Goal: Task Accomplishment & Management: Manage account settings

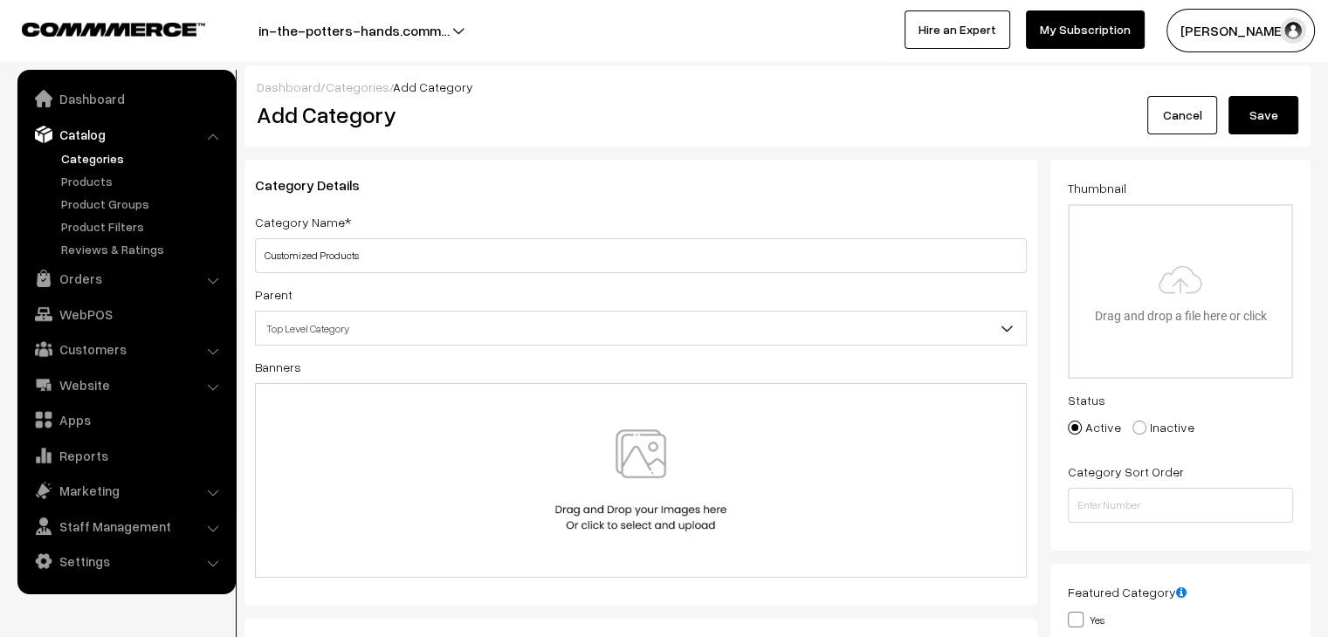
click at [142, 22] on link at bounding box center [98, 27] width 153 height 21
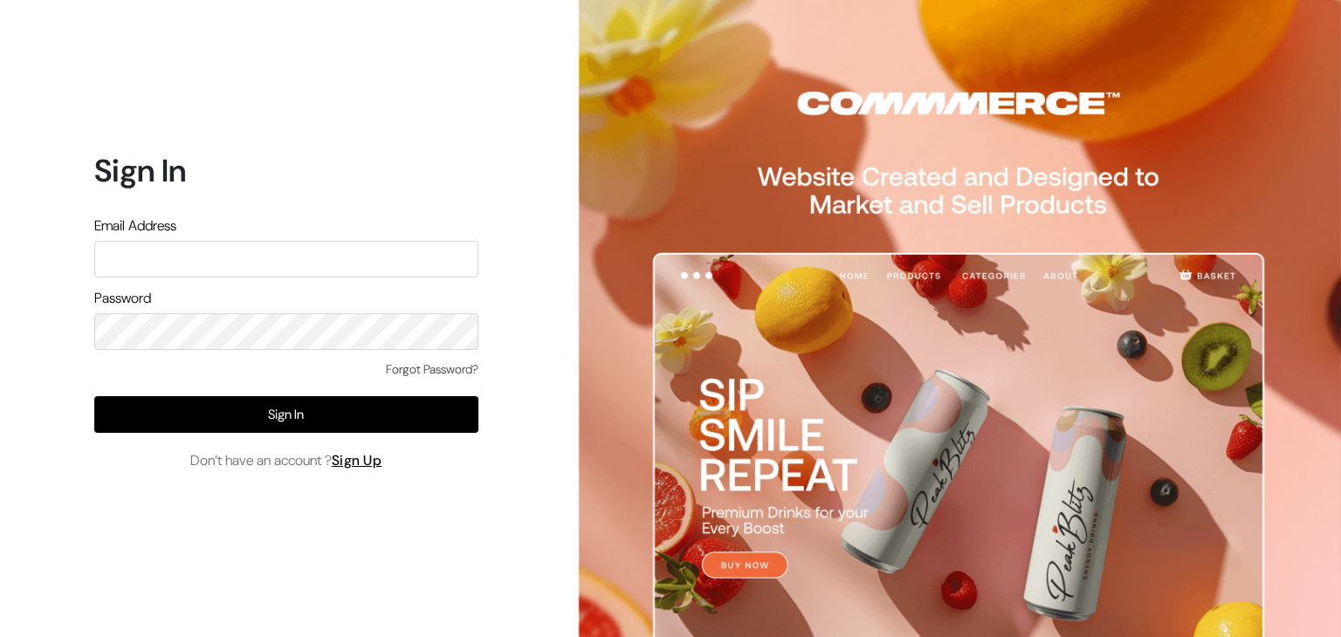
click at [245, 253] on input "text" at bounding box center [286, 259] width 384 height 37
type input "inthepottershands.com@gmail.com"
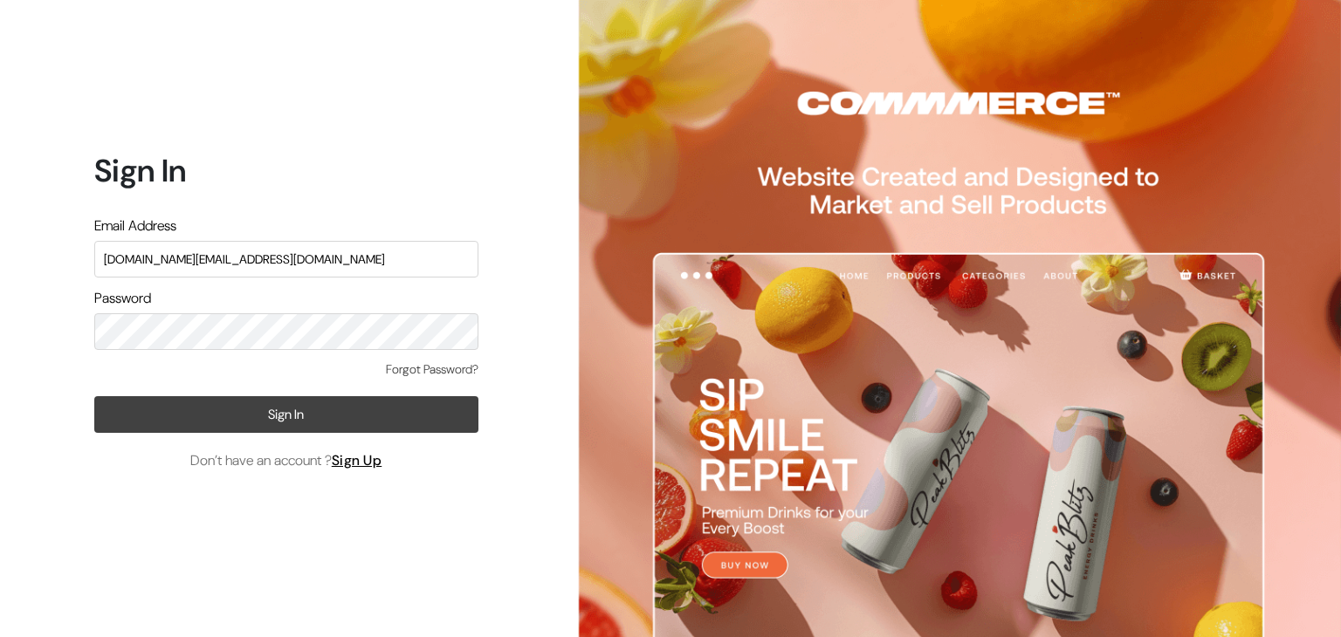
click at [315, 406] on button "Sign In" at bounding box center [286, 414] width 384 height 37
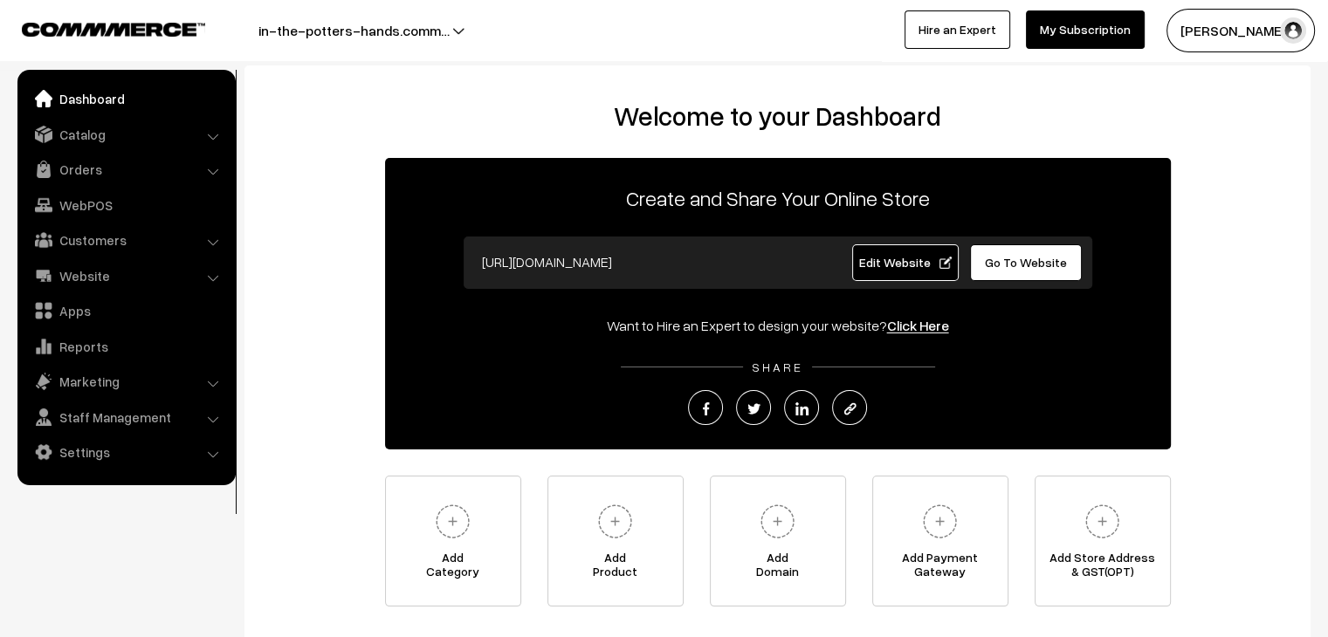
click at [451, 26] on button "in-the-potters-hands.comm…" at bounding box center [353, 31] width 313 height 44
click at [905, 275] on link "Edit Website" at bounding box center [905, 263] width 107 height 37
click at [93, 138] on link "Catalog" at bounding box center [126, 134] width 208 height 31
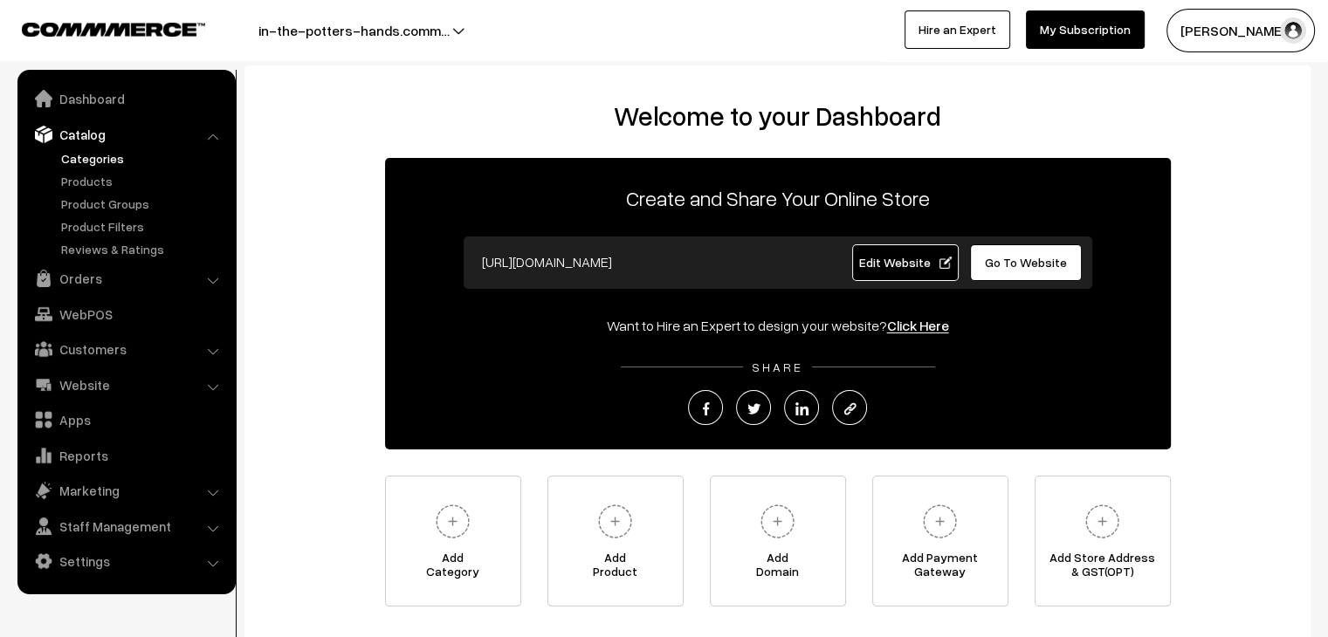
click at [98, 153] on link "Categories" at bounding box center [143, 158] width 173 height 18
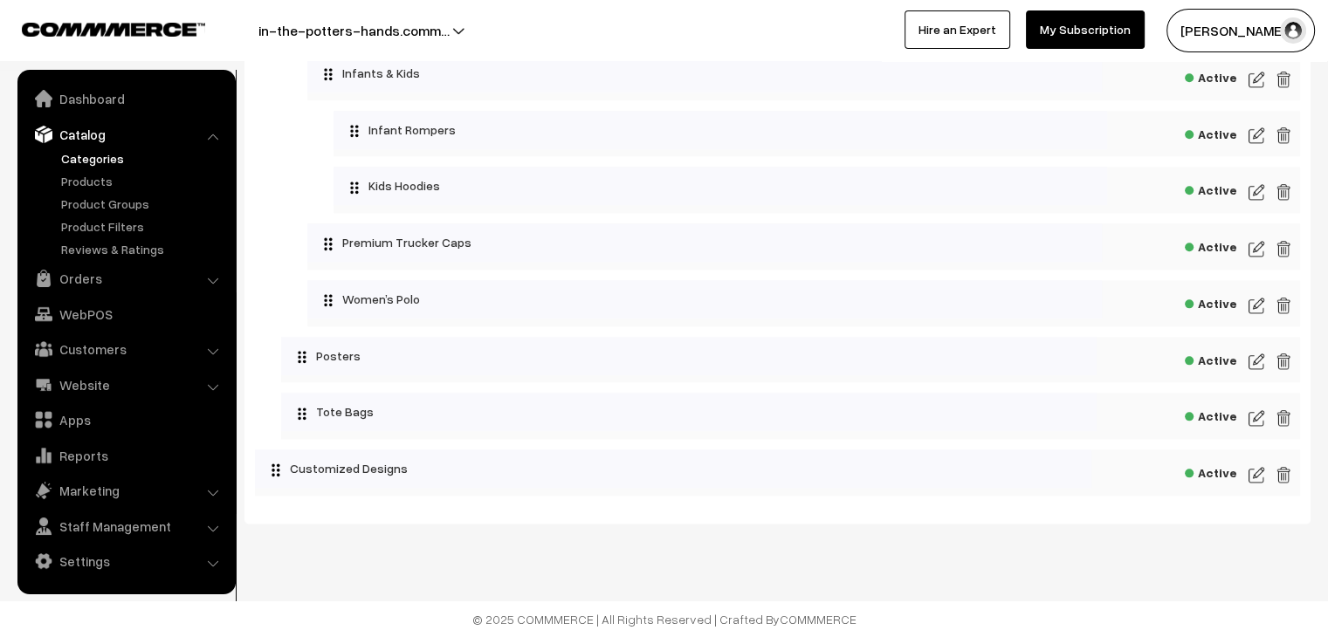
scroll to position [1990, 0]
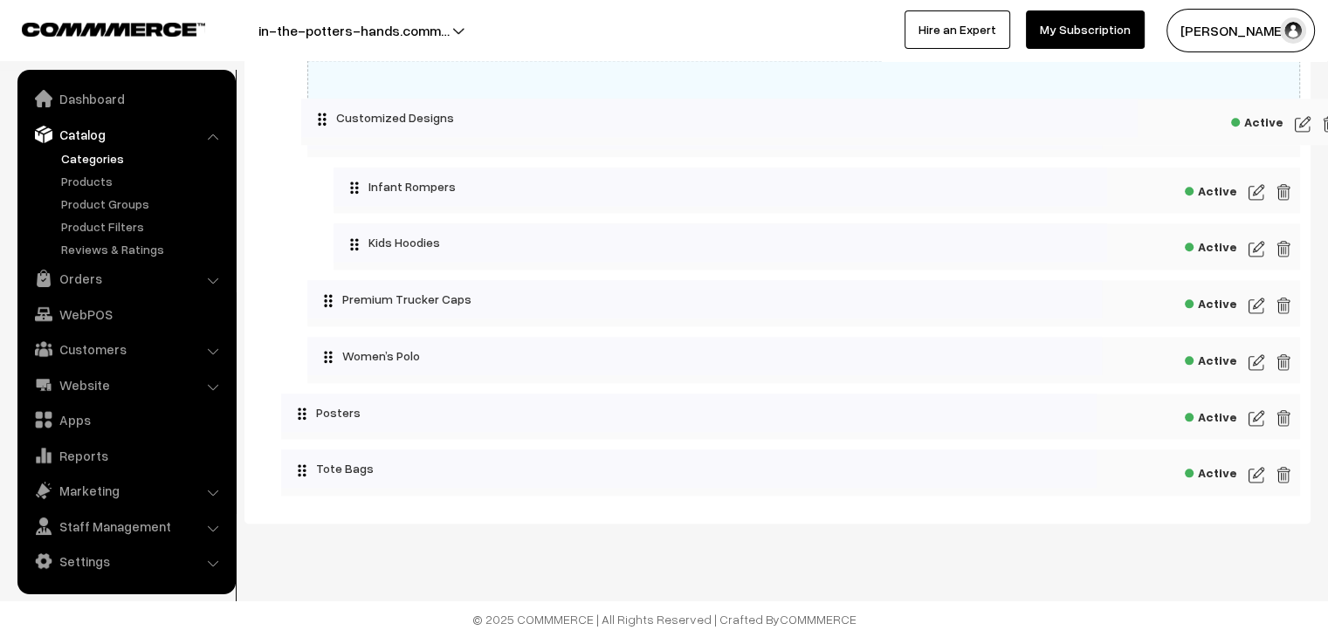
drag, startPoint x: 277, startPoint y: 465, endPoint x: 308, endPoint y: 93, distance: 372.5
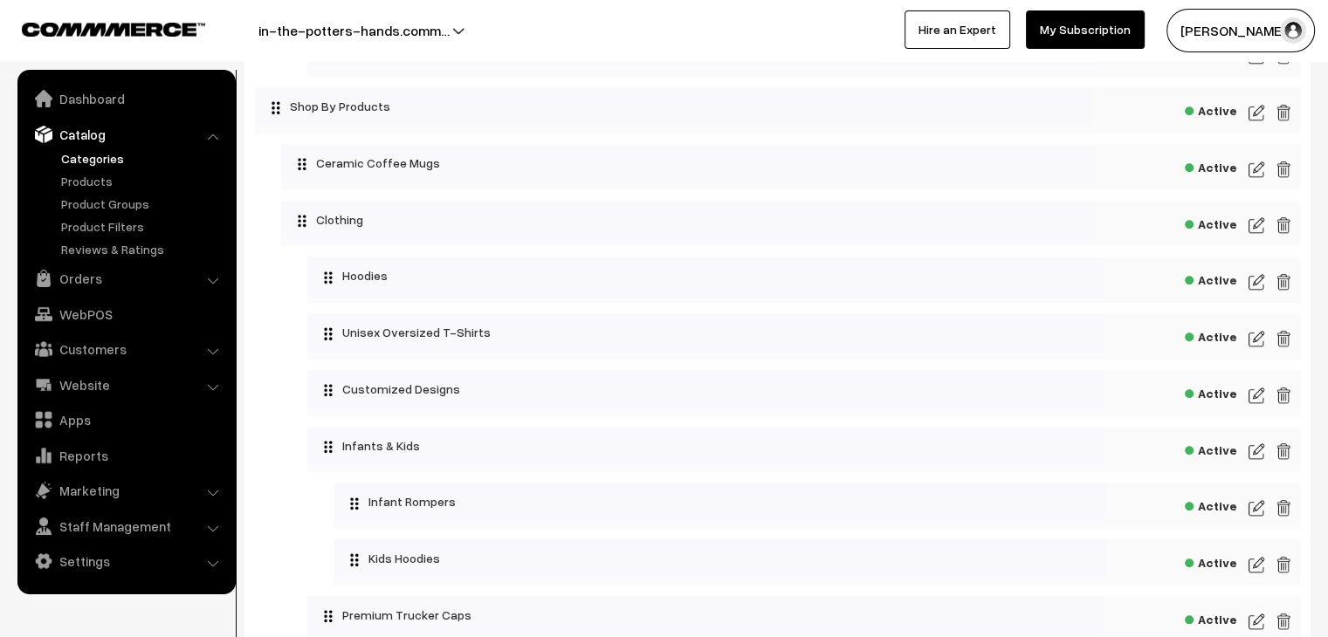
scroll to position [1646, 0]
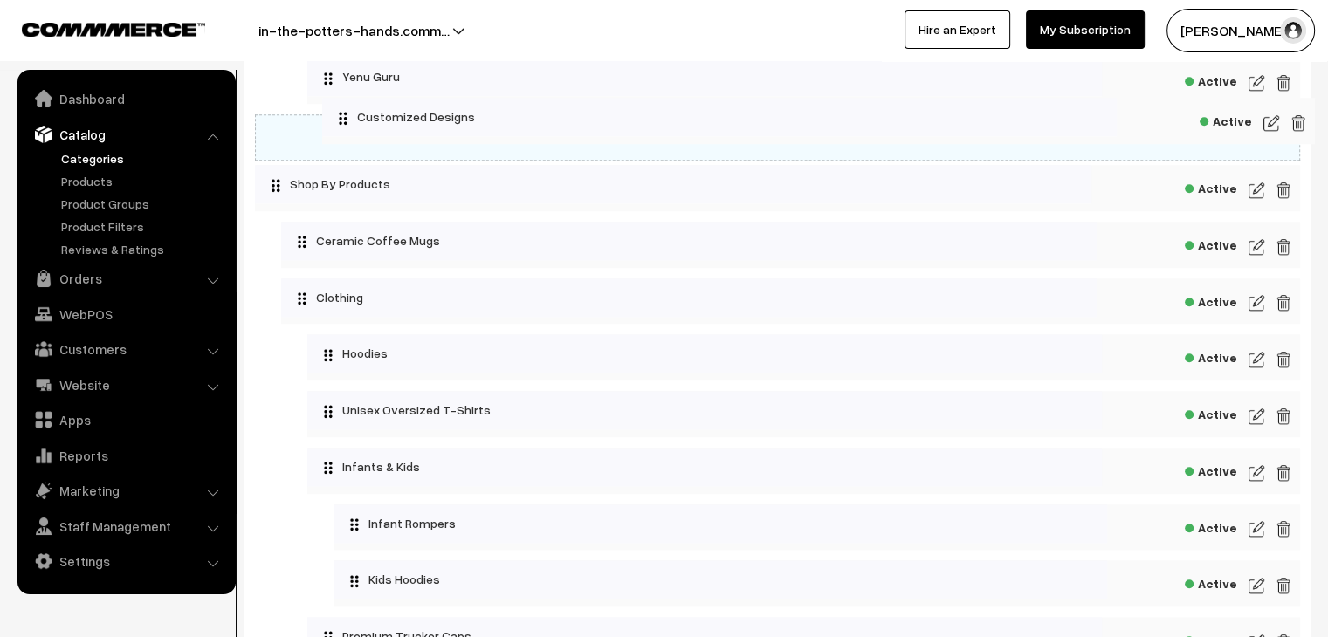
drag, startPoint x: 327, startPoint y: 420, endPoint x: 326, endPoint y: 102, distance: 317.9
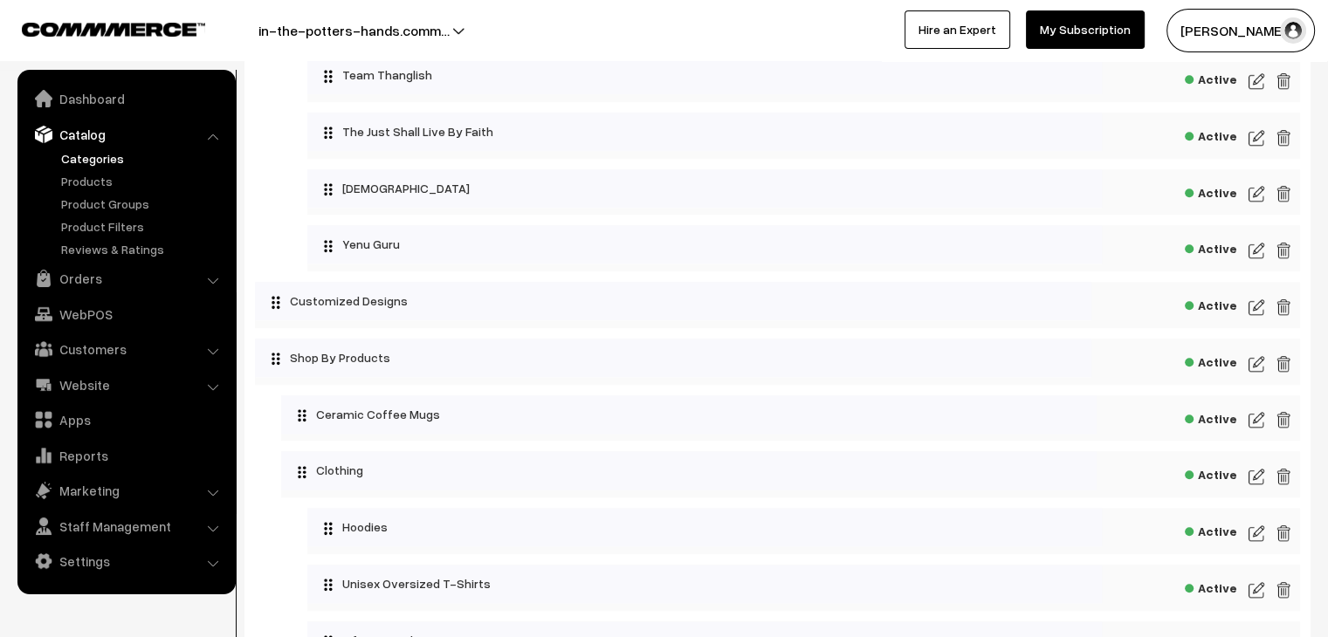
scroll to position [1471, 0]
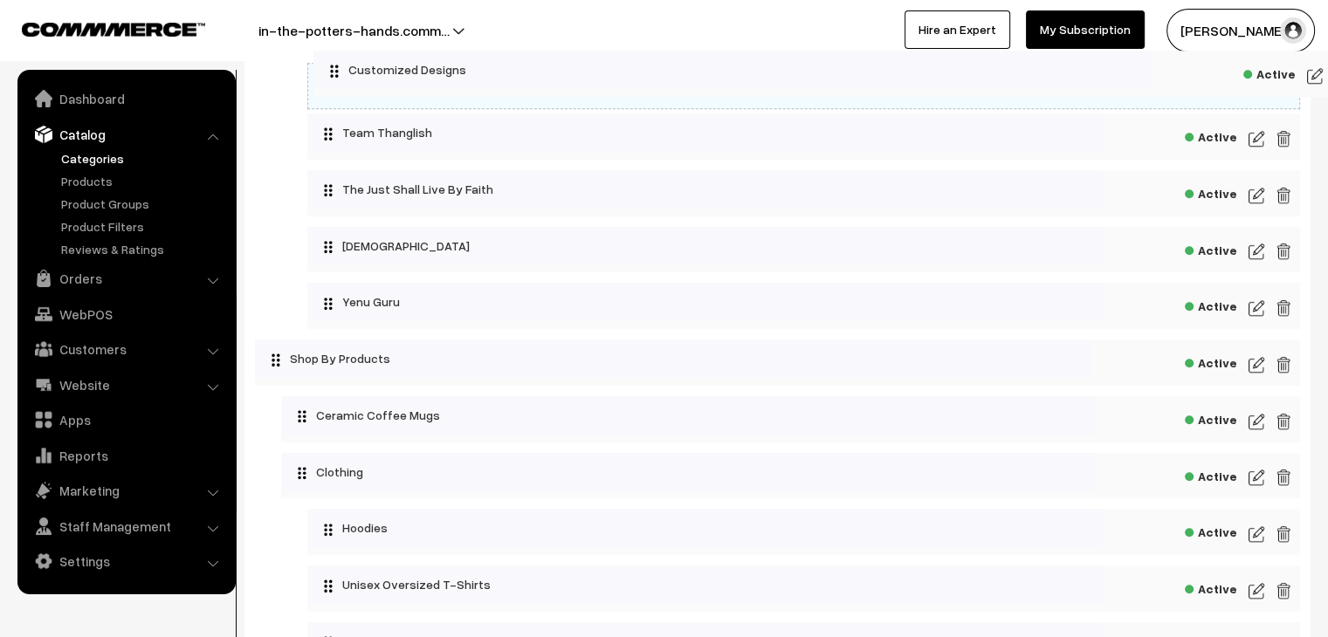
drag, startPoint x: 274, startPoint y: 320, endPoint x: 317, endPoint y: 64, distance: 259.4
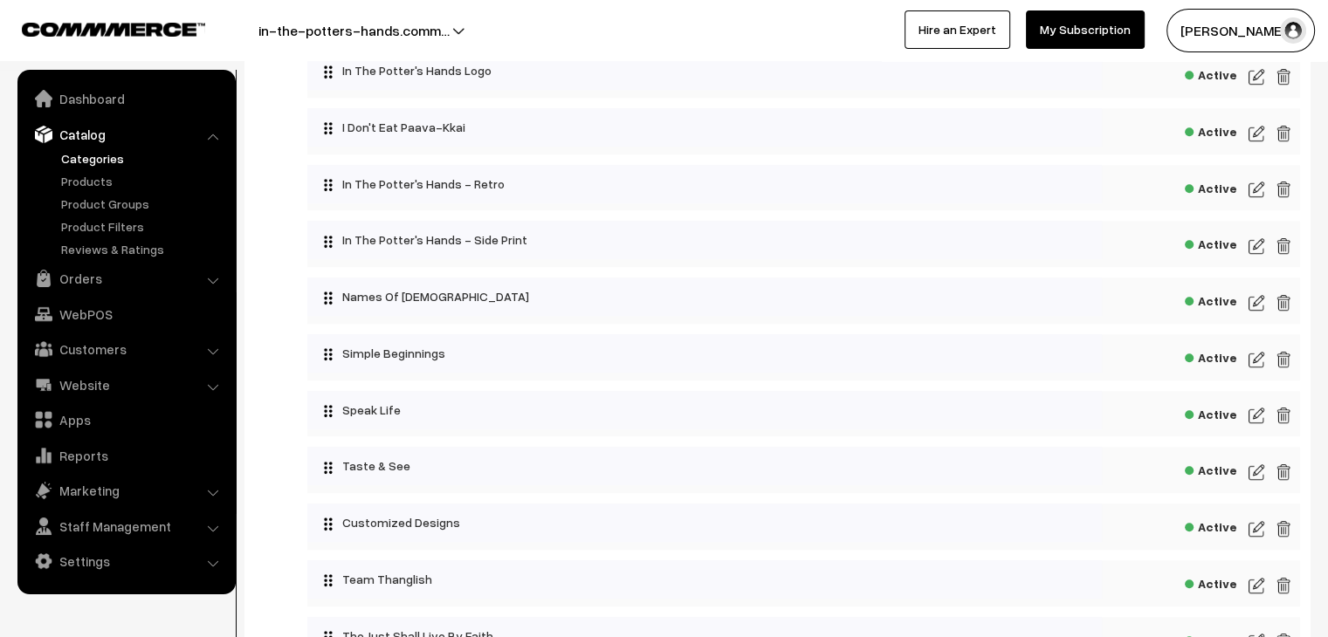
scroll to position [1035, 0]
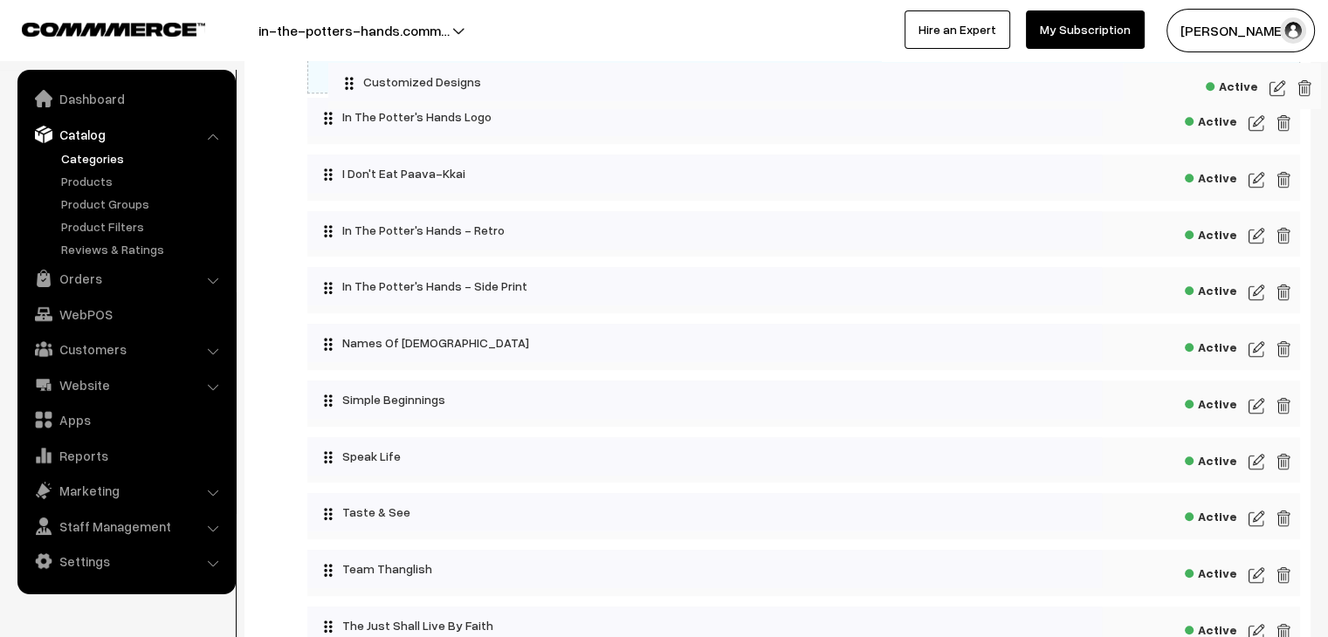
drag, startPoint x: 332, startPoint y: 521, endPoint x: 337, endPoint y: 67, distance: 454.1
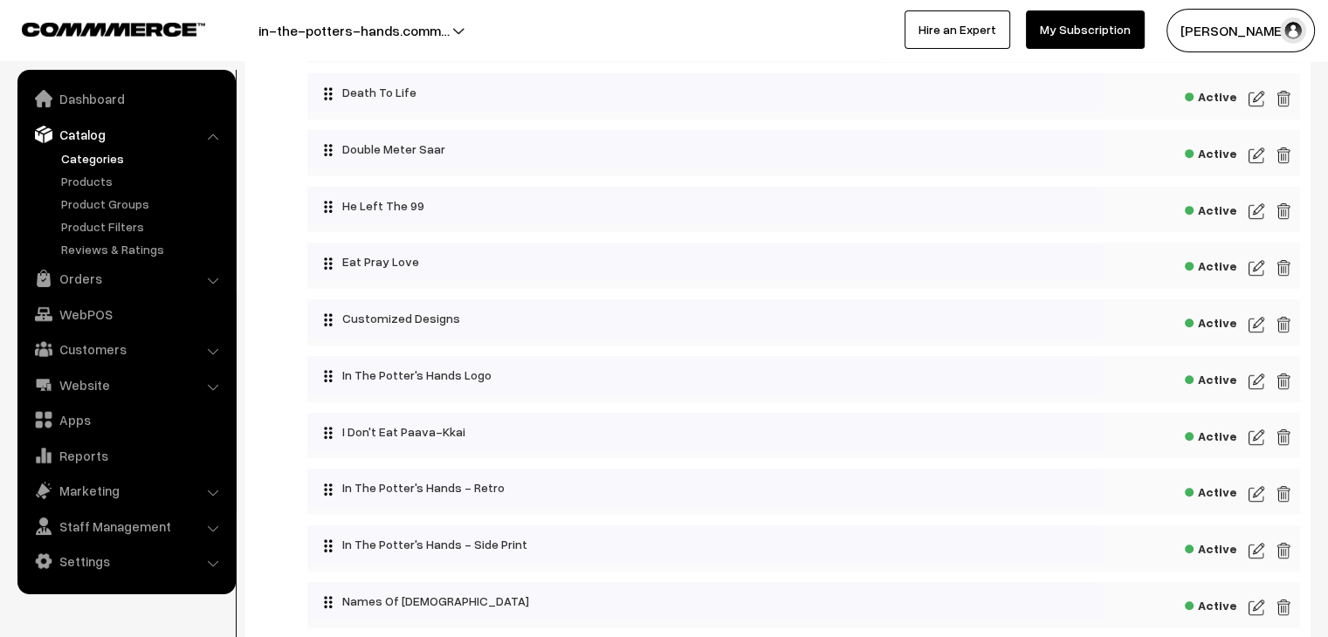
scroll to position [685, 0]
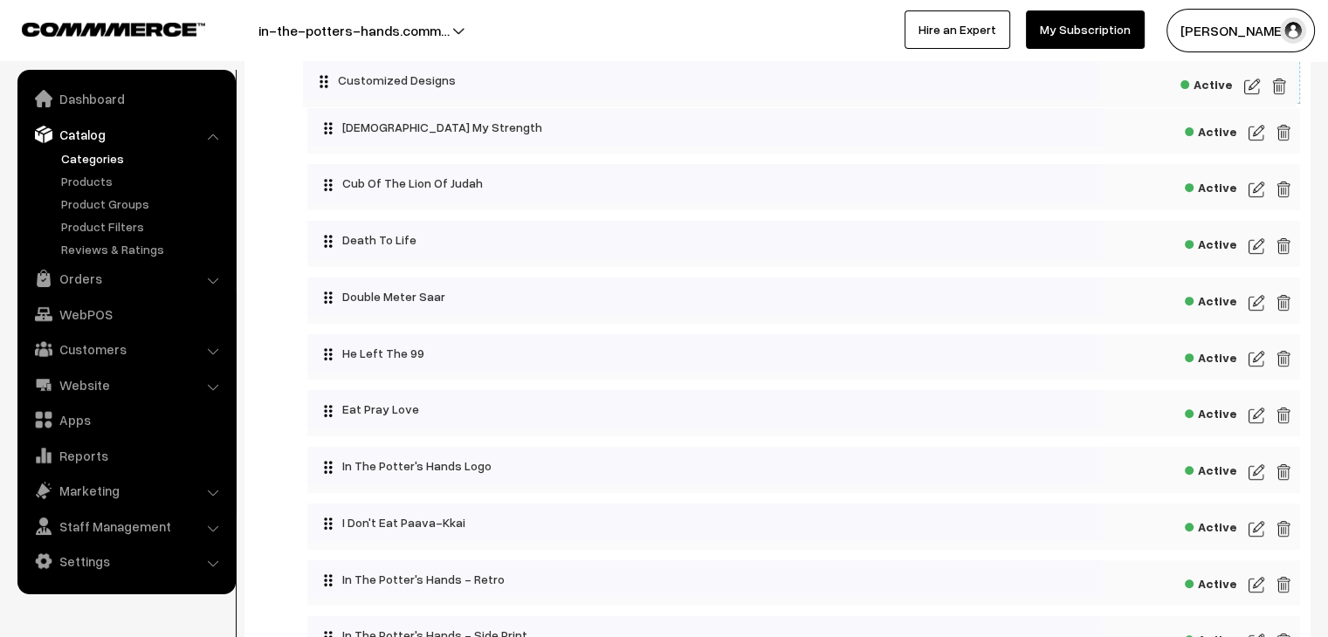
drag, startPoint x: 331, startPoint y: 418, endPoint x: 311, endPoint y: 67, distance: 351.6
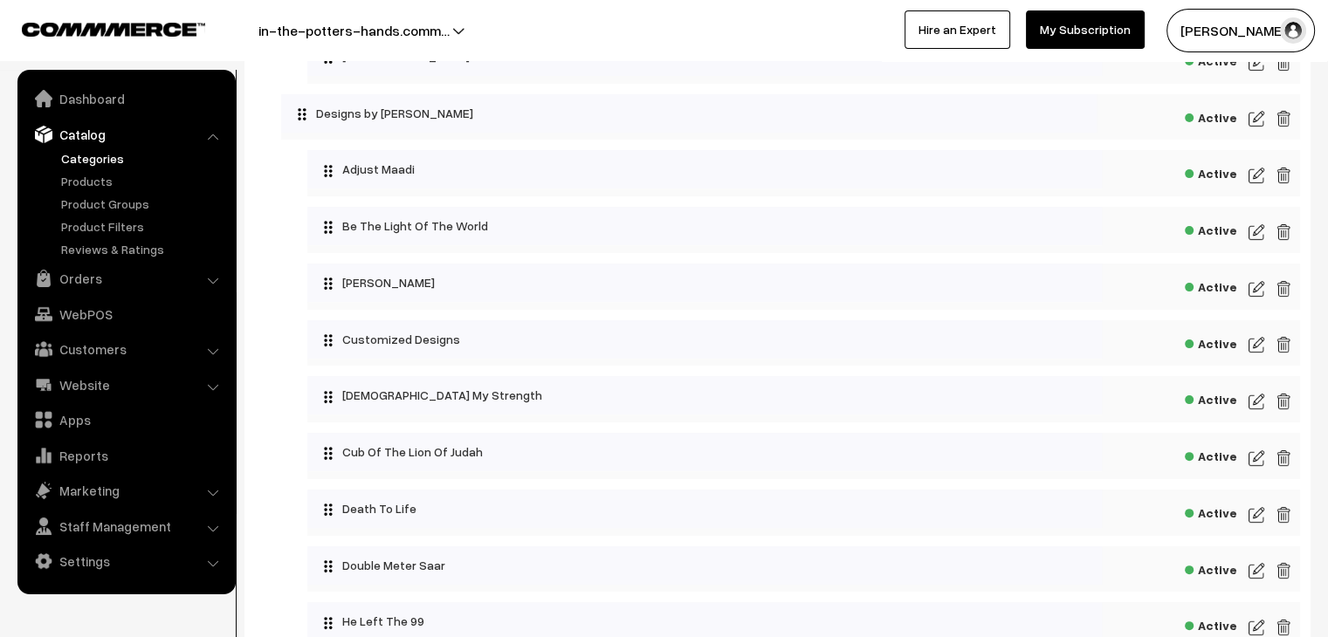
scroll to position [249, 0]
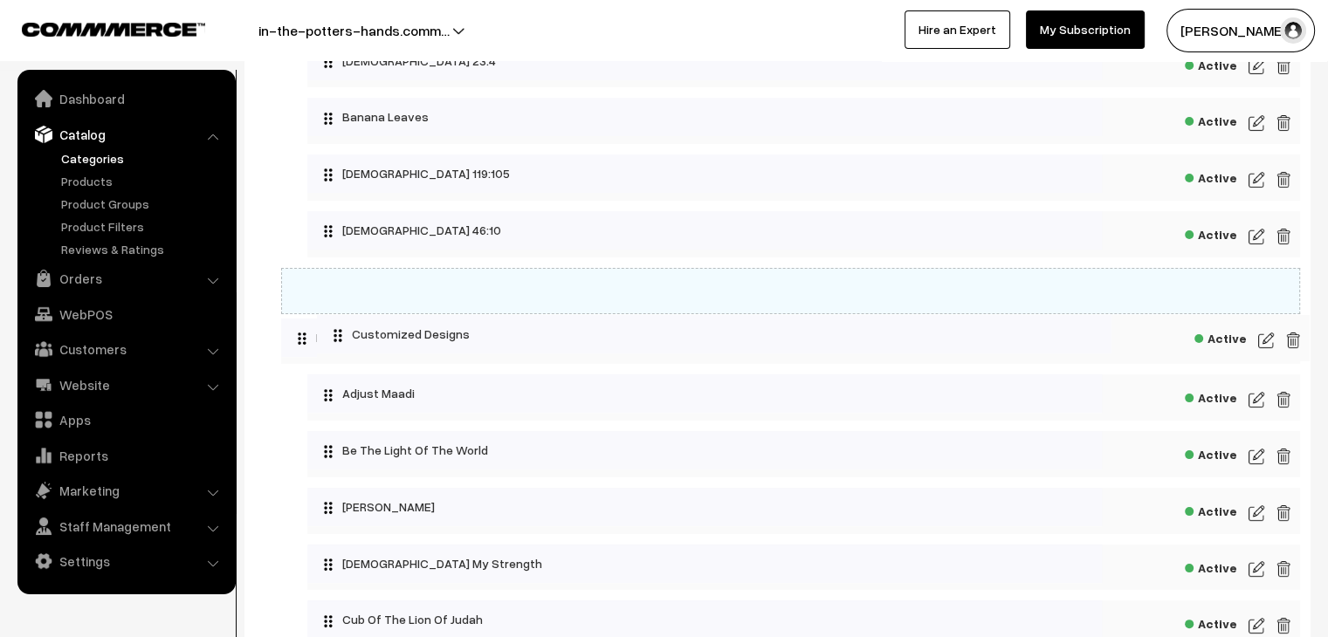
drag, startPoint x: 325, startPoint y: 512, endPoint x: 320, endPoint y: 319, distance: 193.1
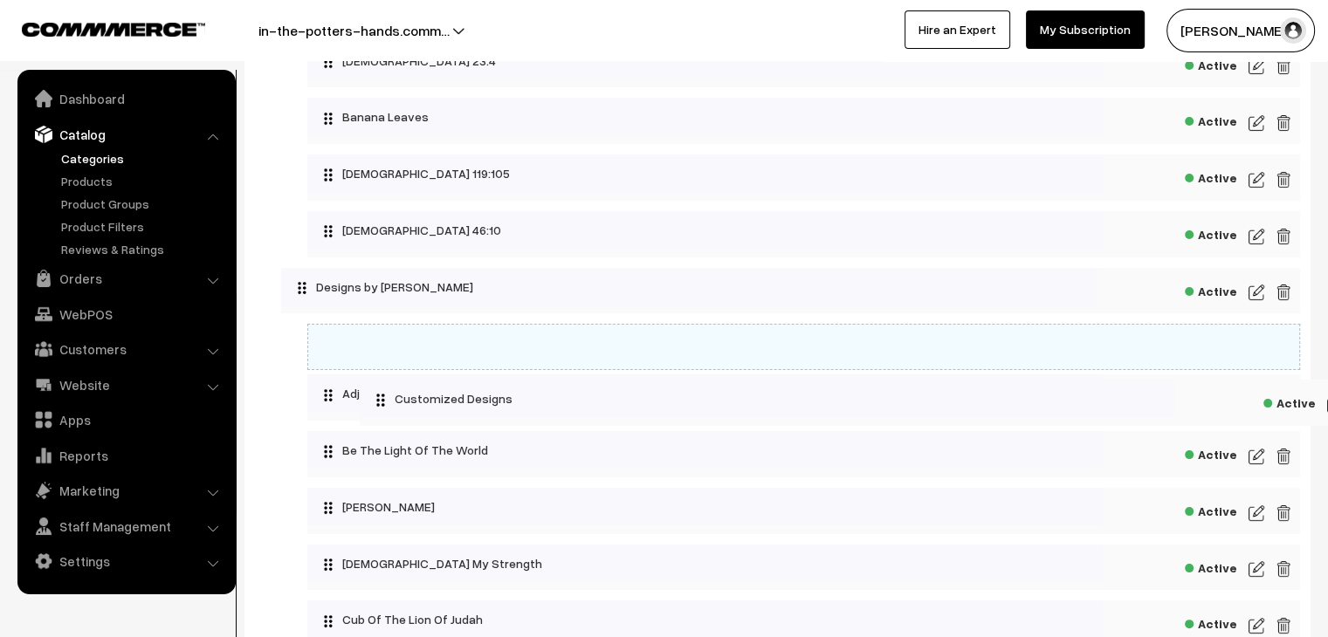
drag, startPoint x: 300, startPoint y: 287, endPoint x: 364, endPoint y: 386, distance: 117.5
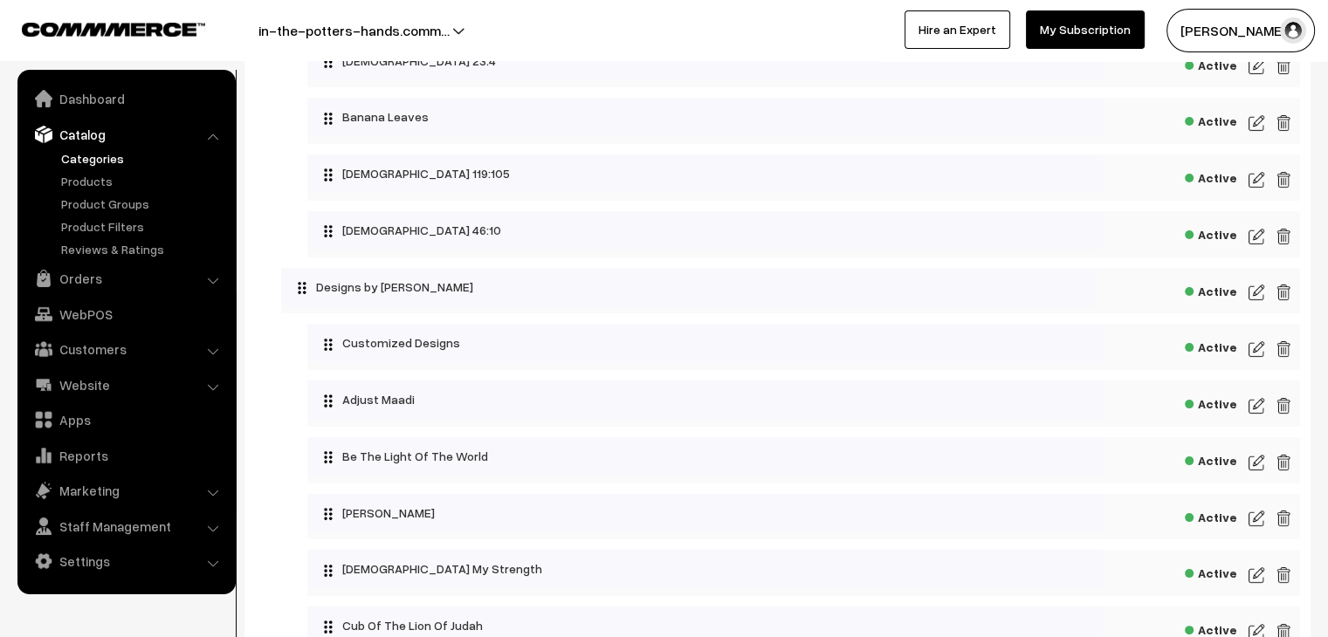
click at [1255, 349] on img at bounding box center [1257, 349] width 16 height 21
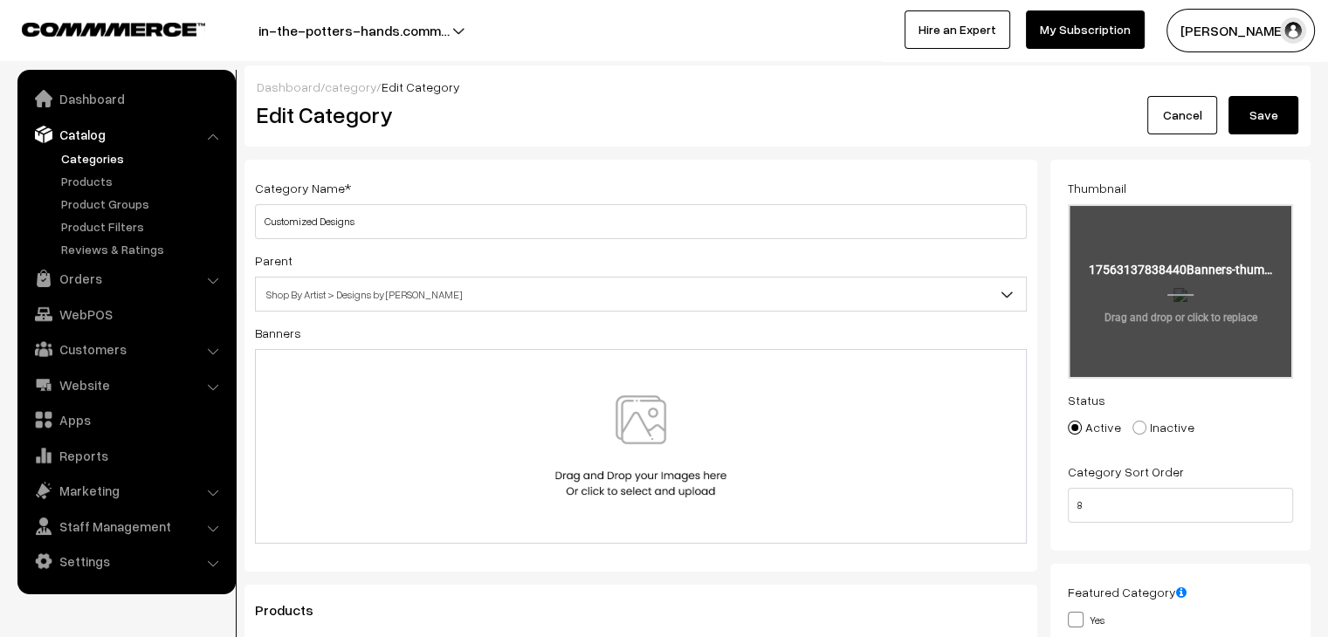
click at [1170, 305] on input "file" at bounding box center [1181, 291] width 222 height 171
type input "C:\fakepath\Team Thanglish.png"
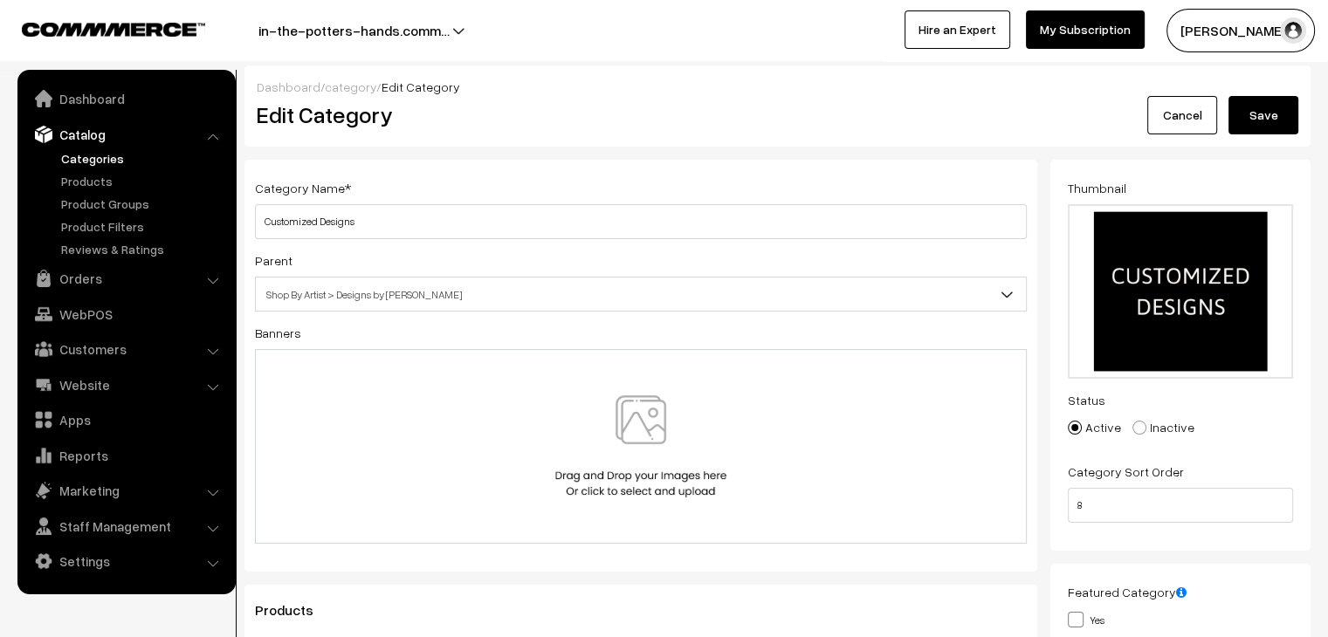
drag, startPoint x: 1264, startPoint y: 107, endPoint x: 1202, endPoint y: 94, distance: 64.1
click at [1265, 106] on button "Save" at bounding box center [1264, 115] width 70 height 38
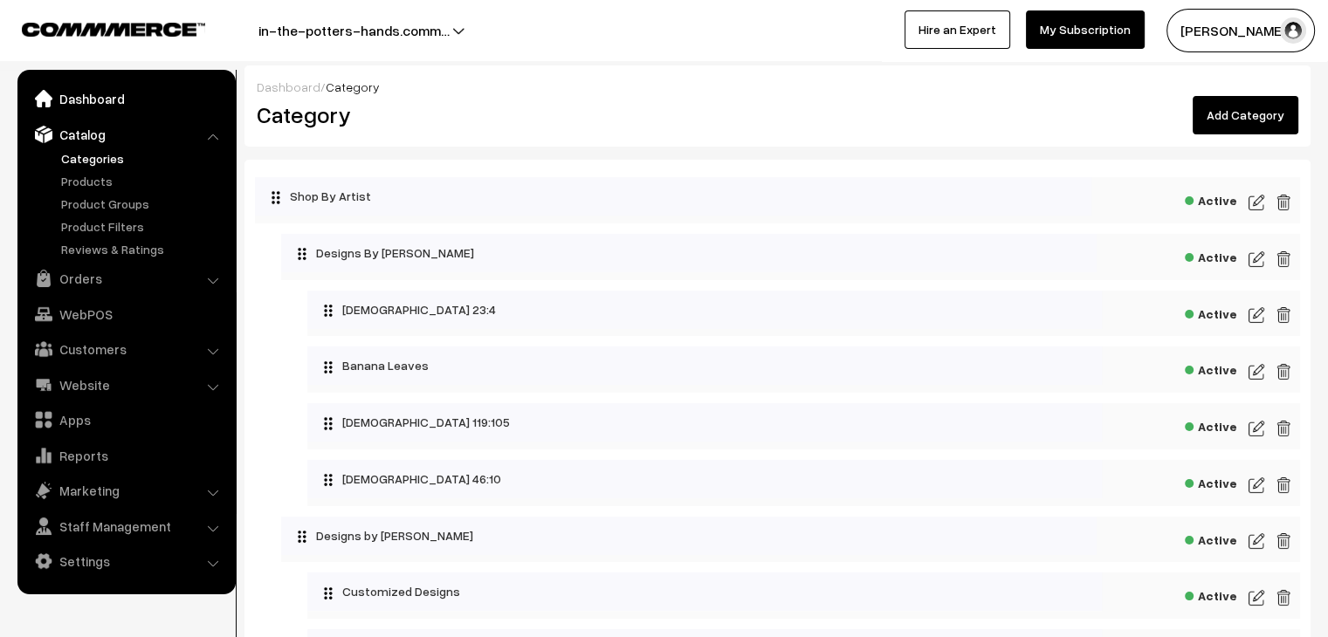
click at [94, 102] on link "Dashboard" at bounding box center [126, 98] width 208 height 31
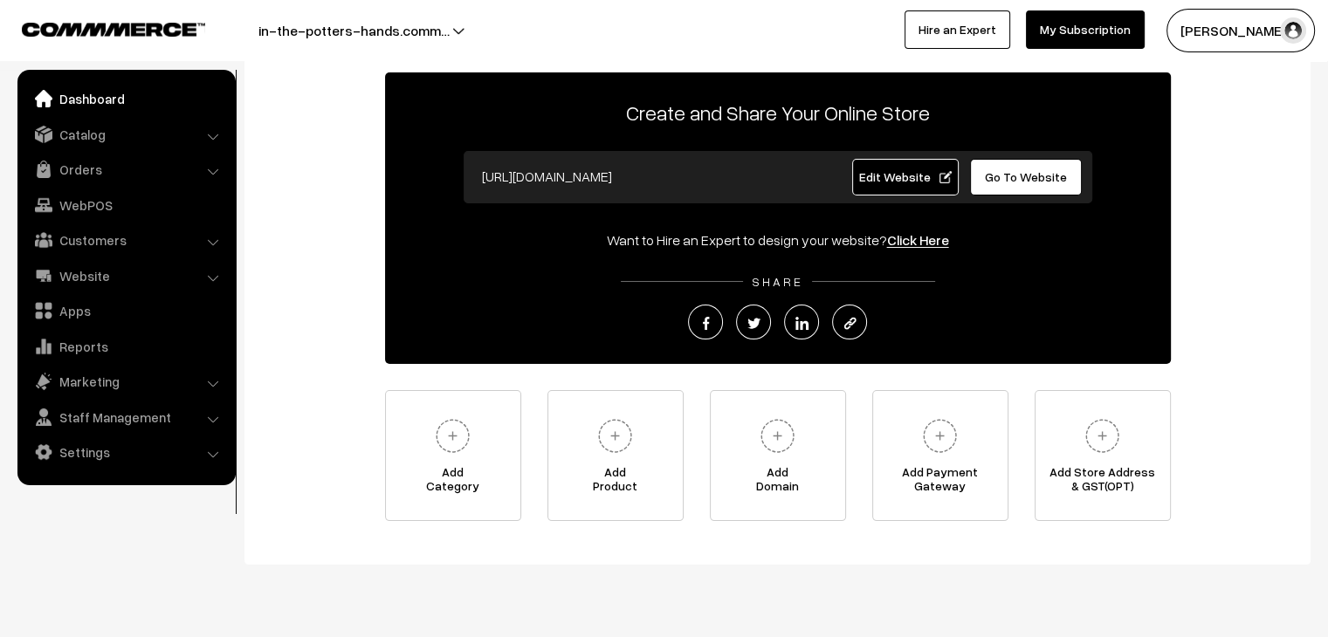
scroll to position [126, 0]
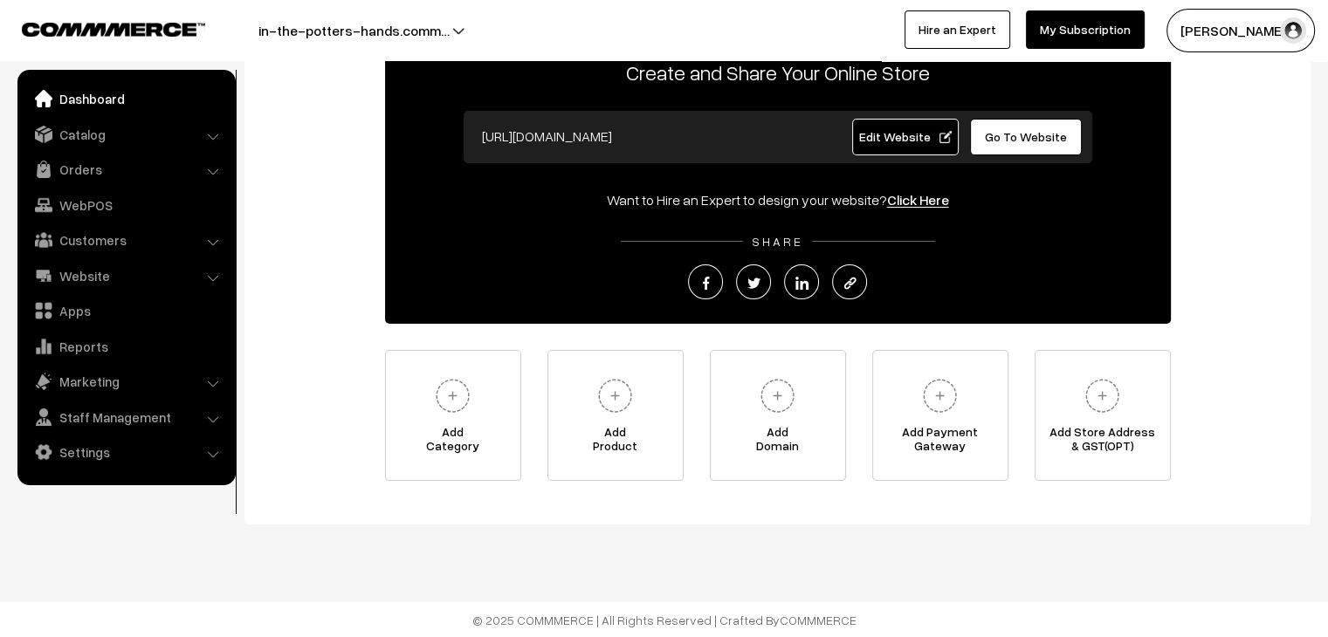
click at [896, 135] on span "Edit Website" at bounding box center [904, 136] width 93 height 15
click at [878, 147] on link "Edit Website" at bounding box center [905, 137] width 107 height 37
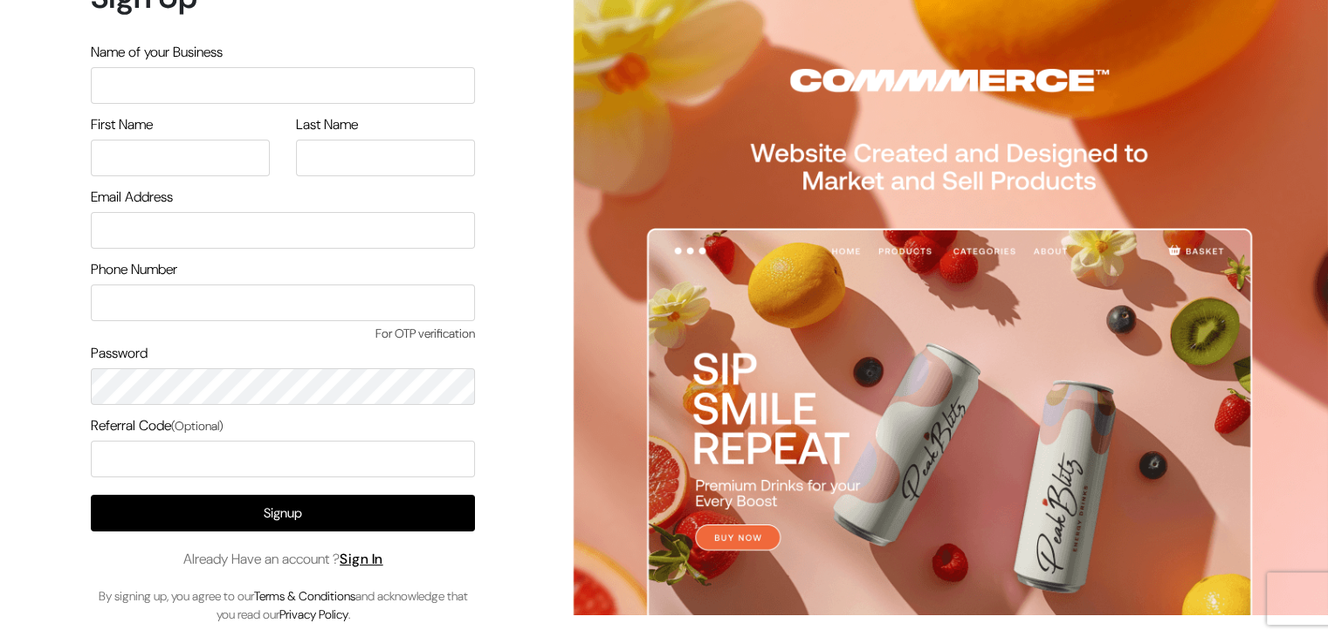
scroll to position [23, 0]
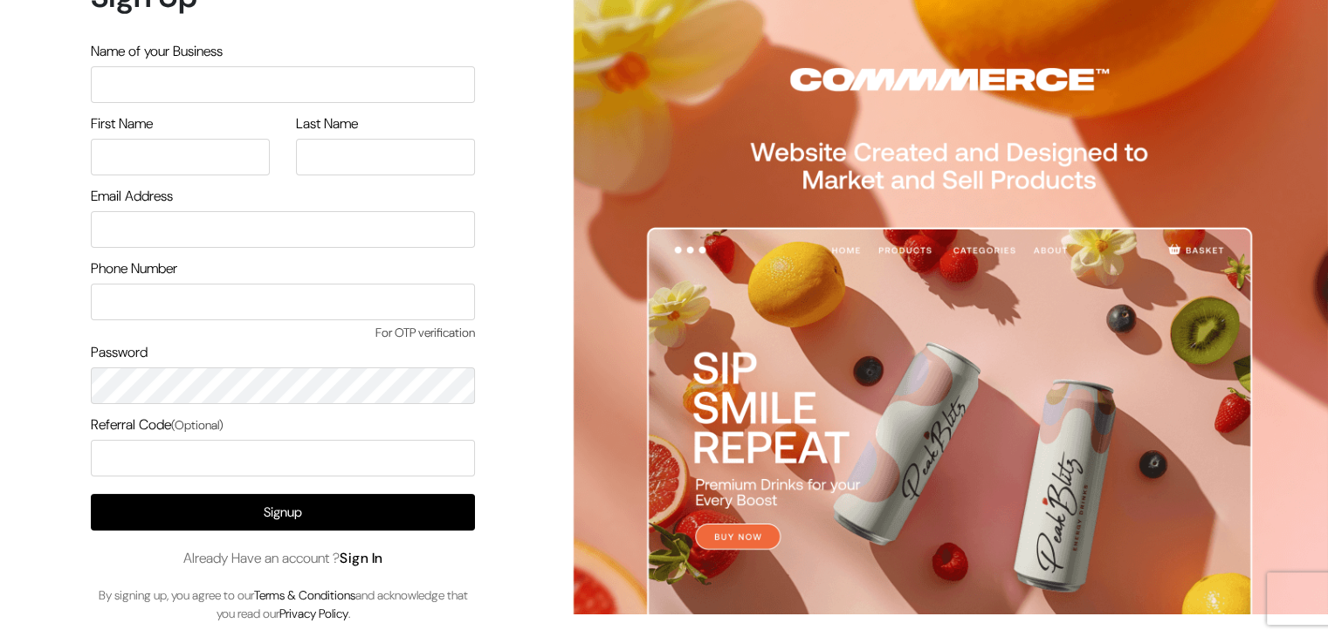
click at [377, 563] on link "Sign In" at bounding box center [362, 558] width 44 height 18
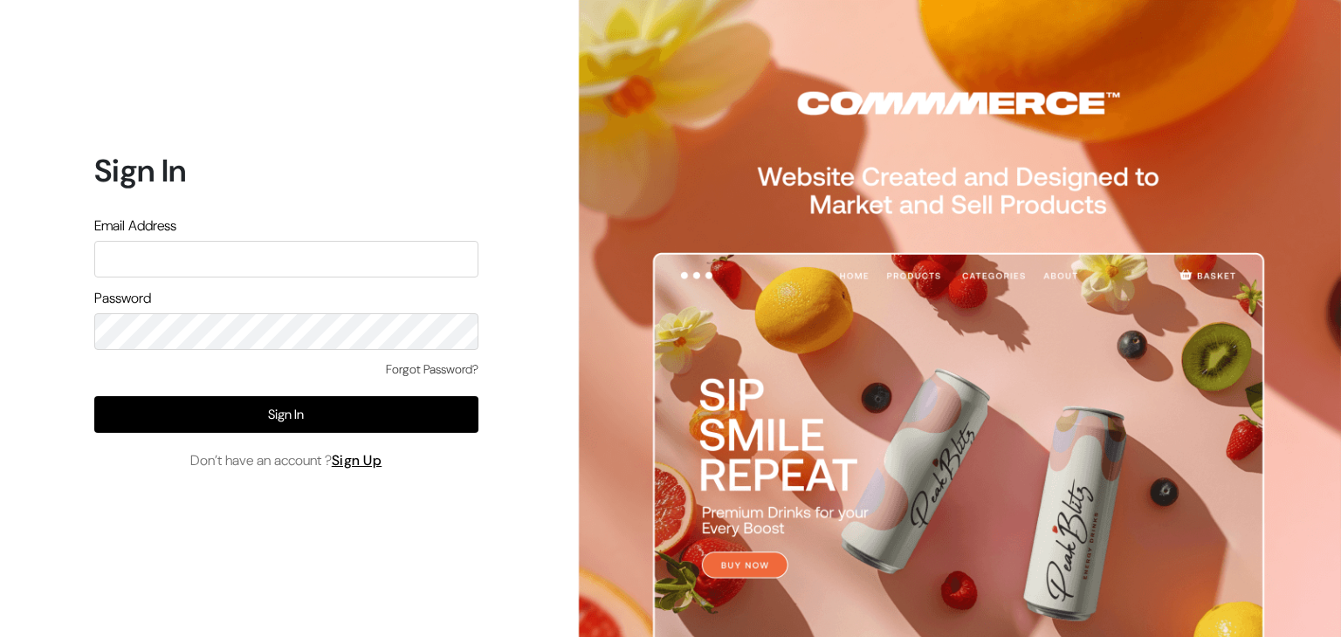
click at [283, 252] on input "text" at bounding box center [286, 259] width 384 height 37
type input "inthepottershands.com@gmail.com"
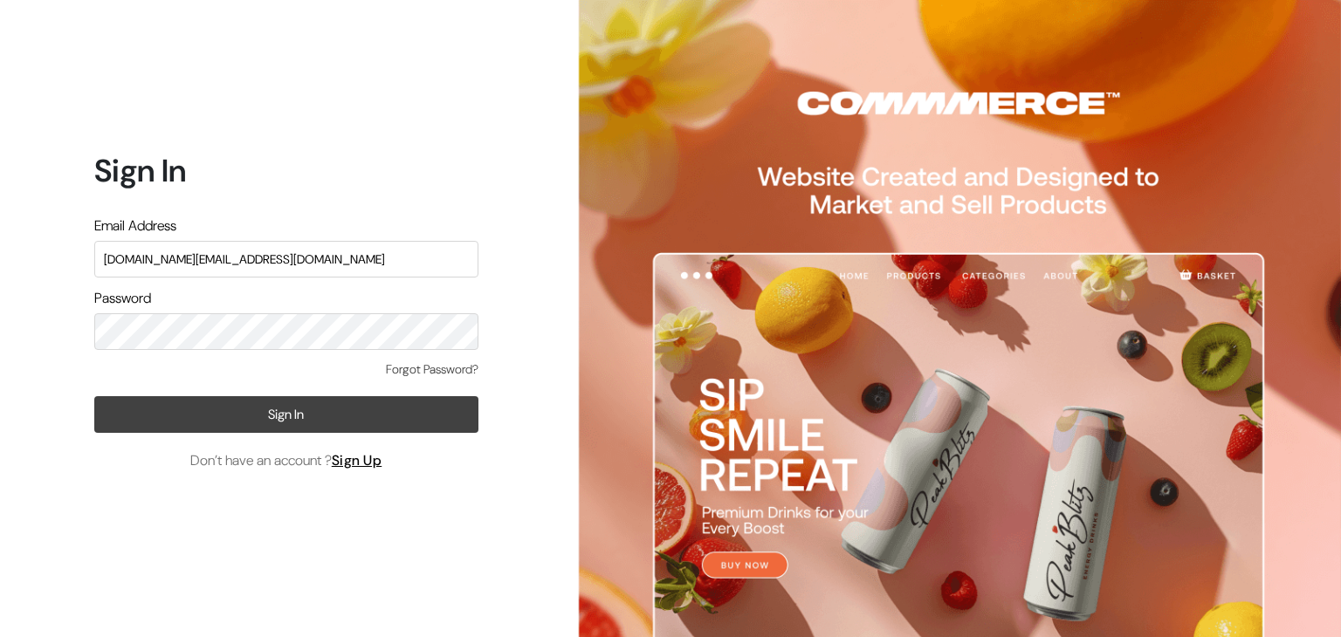
click at [282, 406] on button "Sign In" at bounding box center [286, 414] width 384 height 37
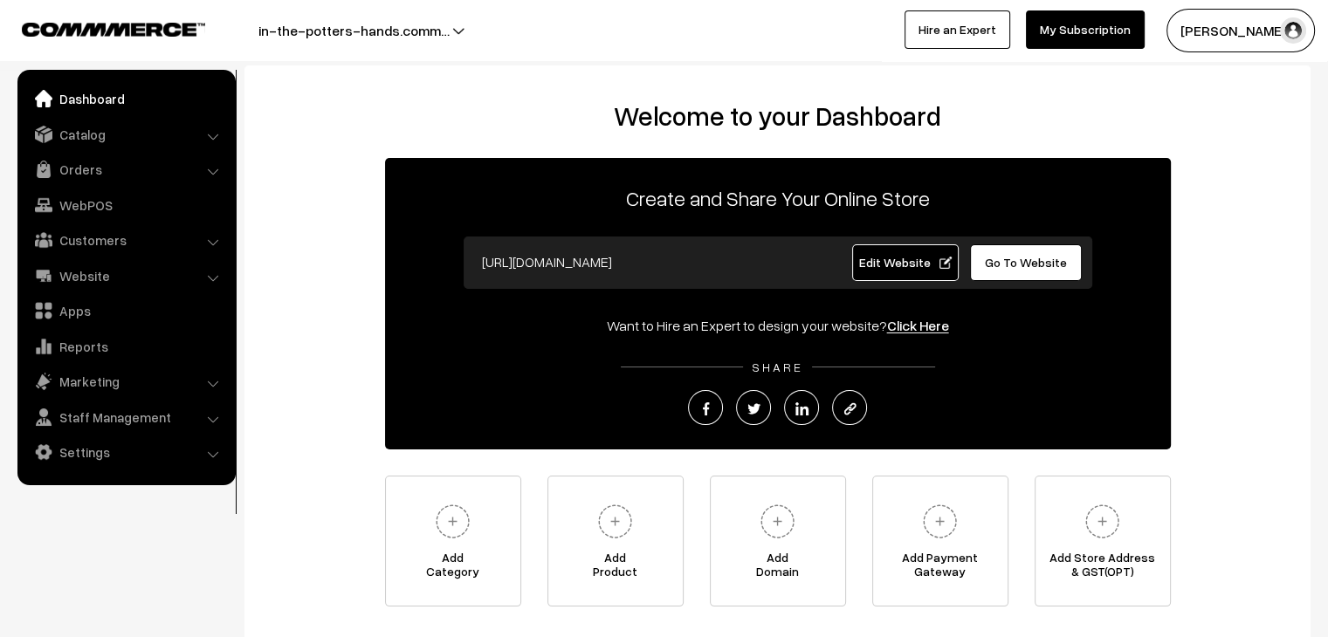
click at [899, 270] on link "Edit Website" at bounding box center [905, 263] width 107 height 37
click at [66, 138] on link "Catalog" at bounding box center [126, 134] width 208 height 31
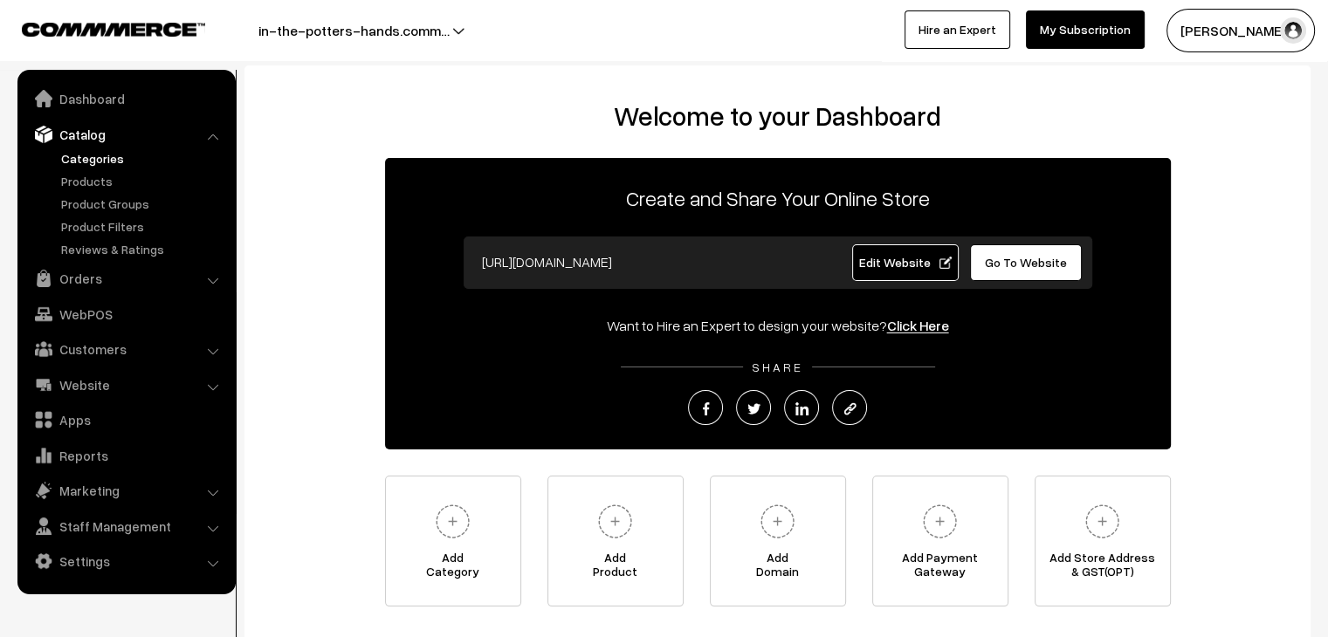
click at [68, 149] on link "Categories" at bounding box center [143, 158] width 173 height 18
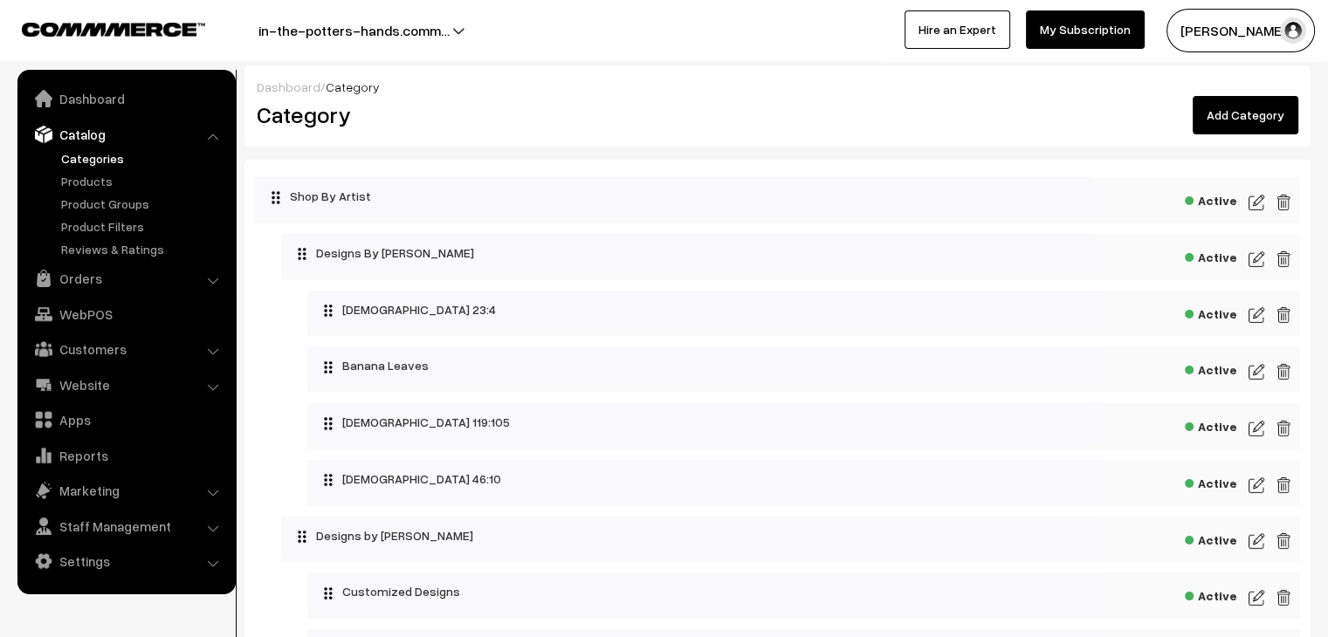
click at [1257, 606] on img at bounding box center [1257, 598] width 16 height 21
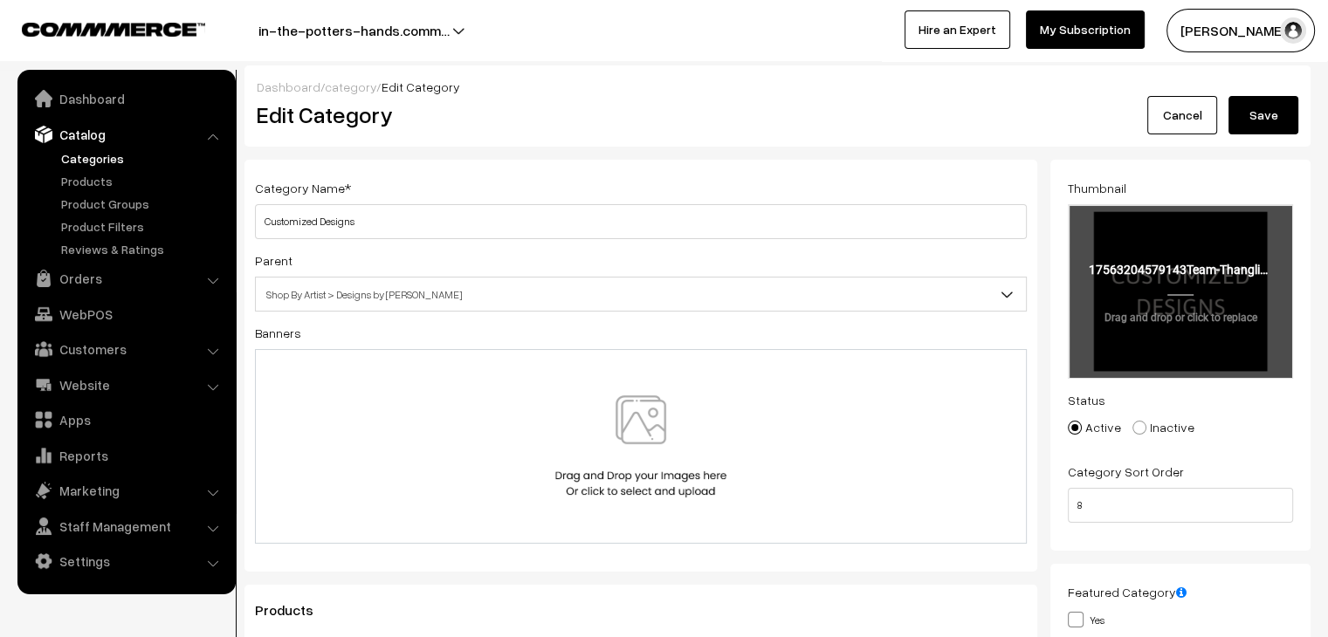
click at [1211, 330] on input "file" at bounding box center [1181, 291] width 222 height 171
type input "C:\fakepath\Team Thanglish.png"
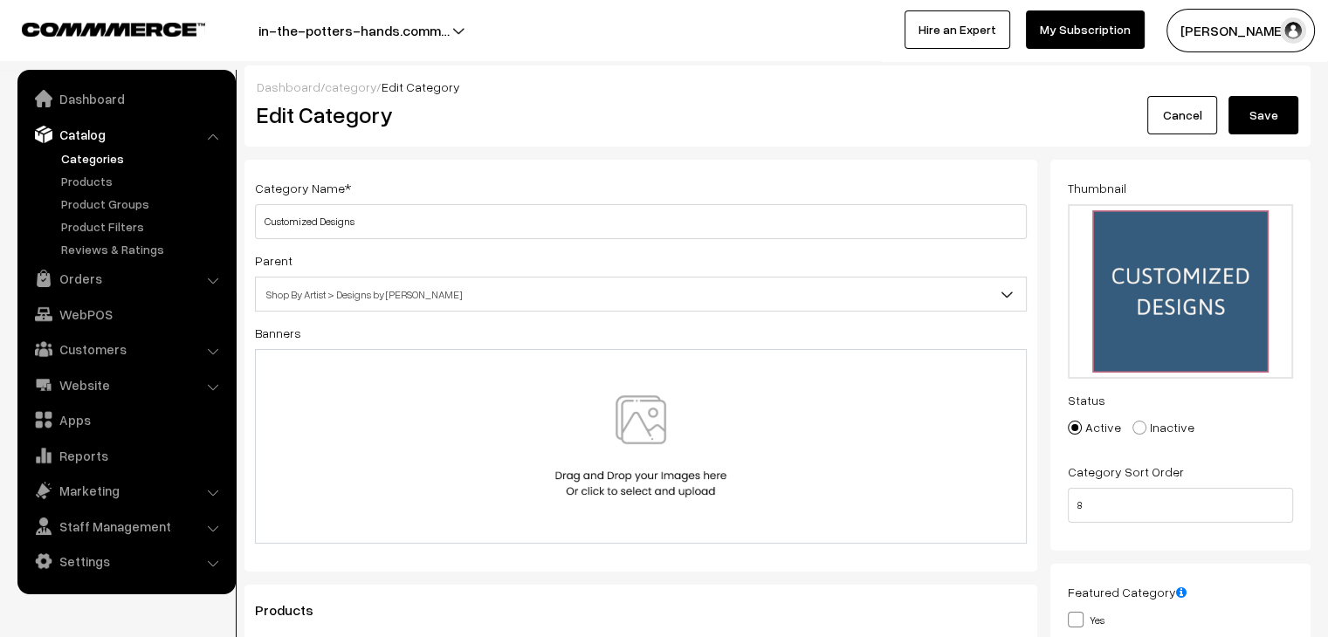
click at [1278, 114] on button "Save" at bounding box center [1264, 115] width 70 height 38
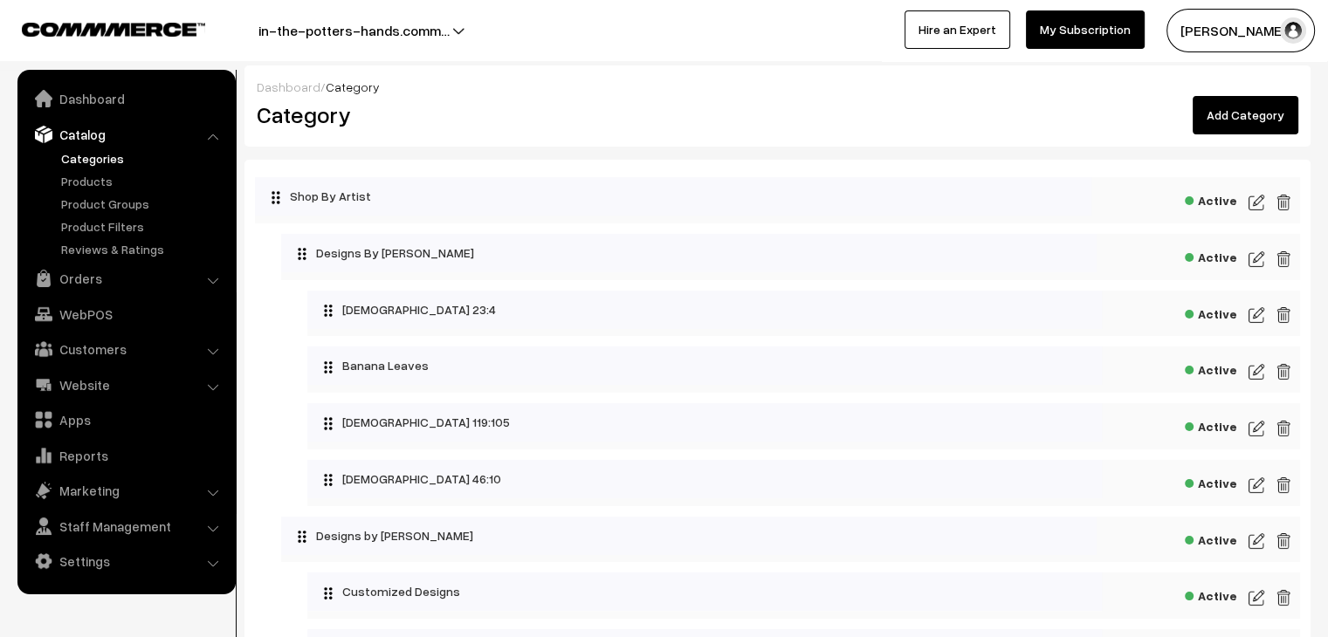
click at [1260, 200] on img at bounding box center [1257, 202] width 16 height 21
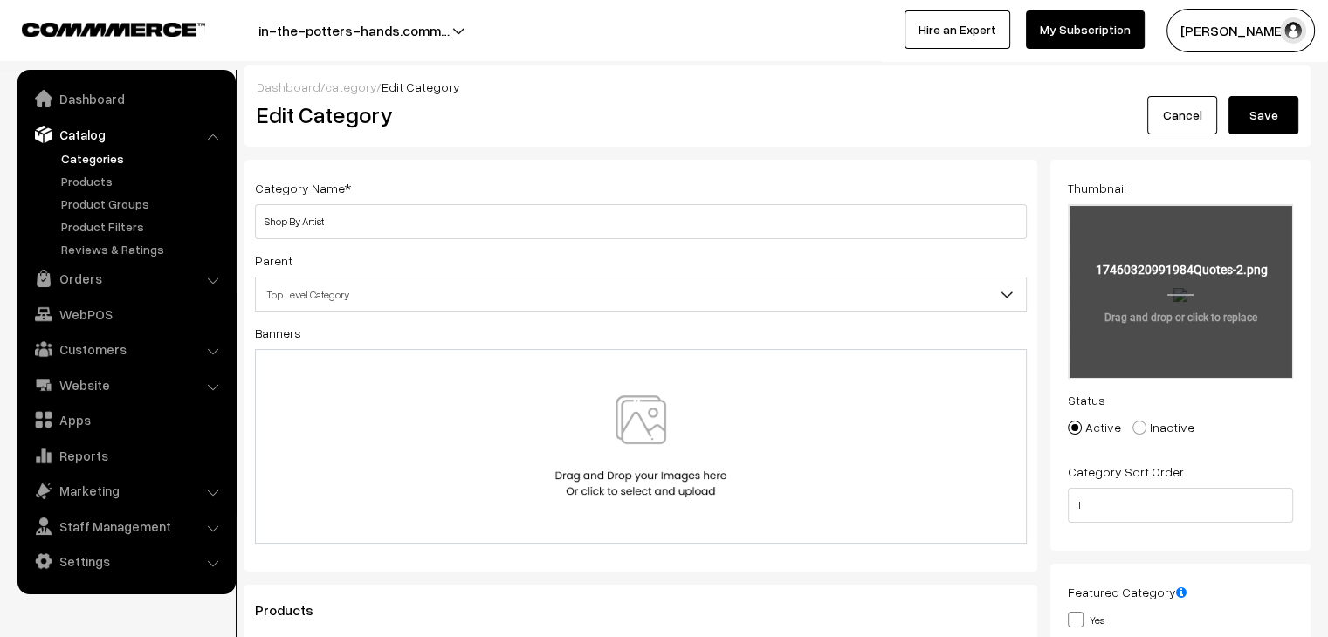
click at [1216, 312] on input "file" at bounding box center [1181, 291] width 222 height 171
type input "C:\fakepath\Quotes.png"
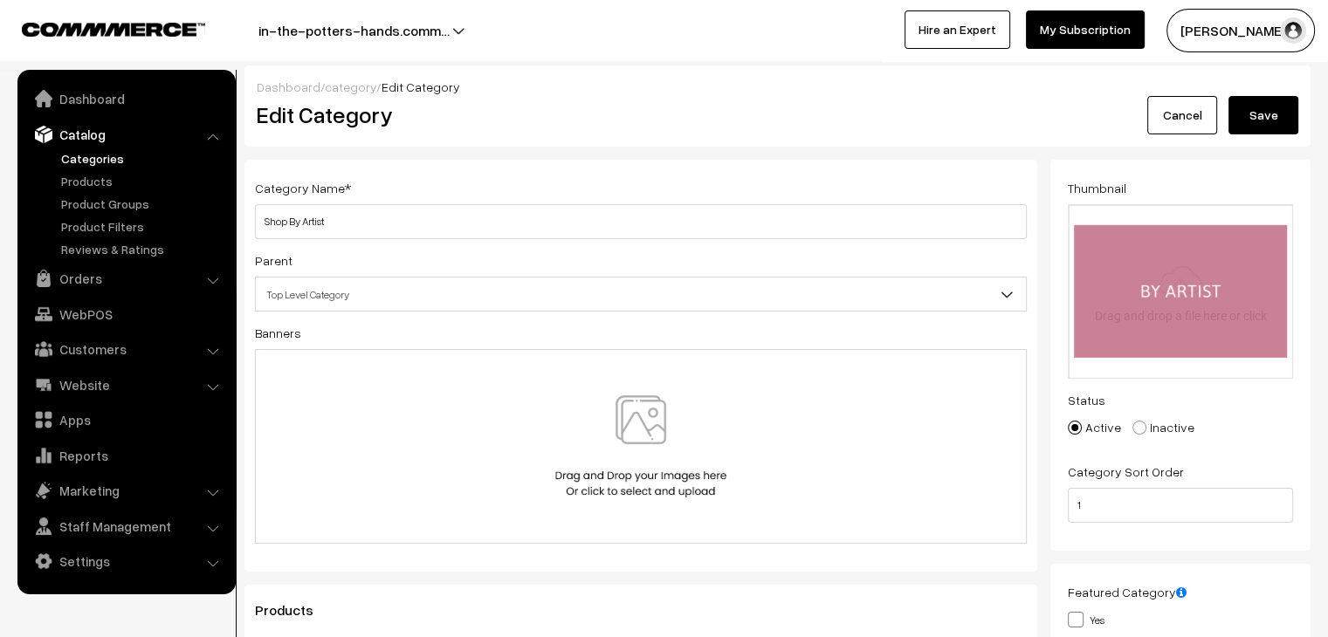
click at [279, 166] on div "Category Name * Shop By Artist Parent Top Level Category Shop By Products Shop …" at bounding box center [641, 366] width 793 height 412
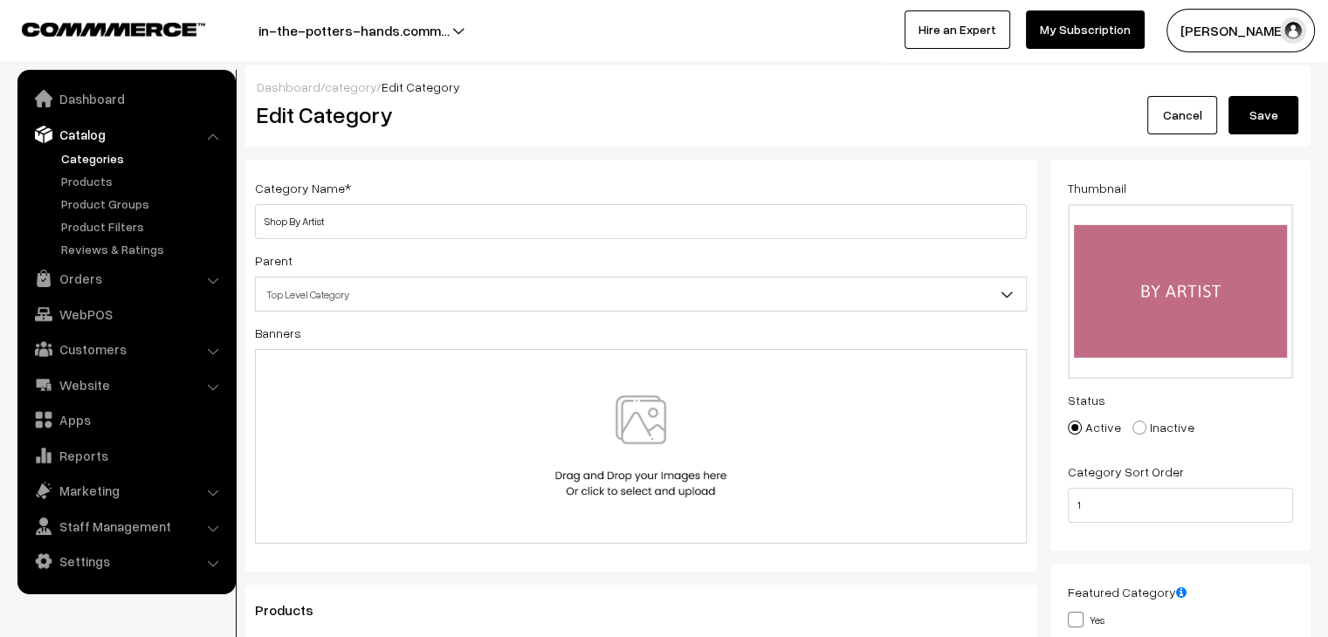
click at [1260, 99] on button "Save" at bounding box center [1264, 115] width 70 height 38
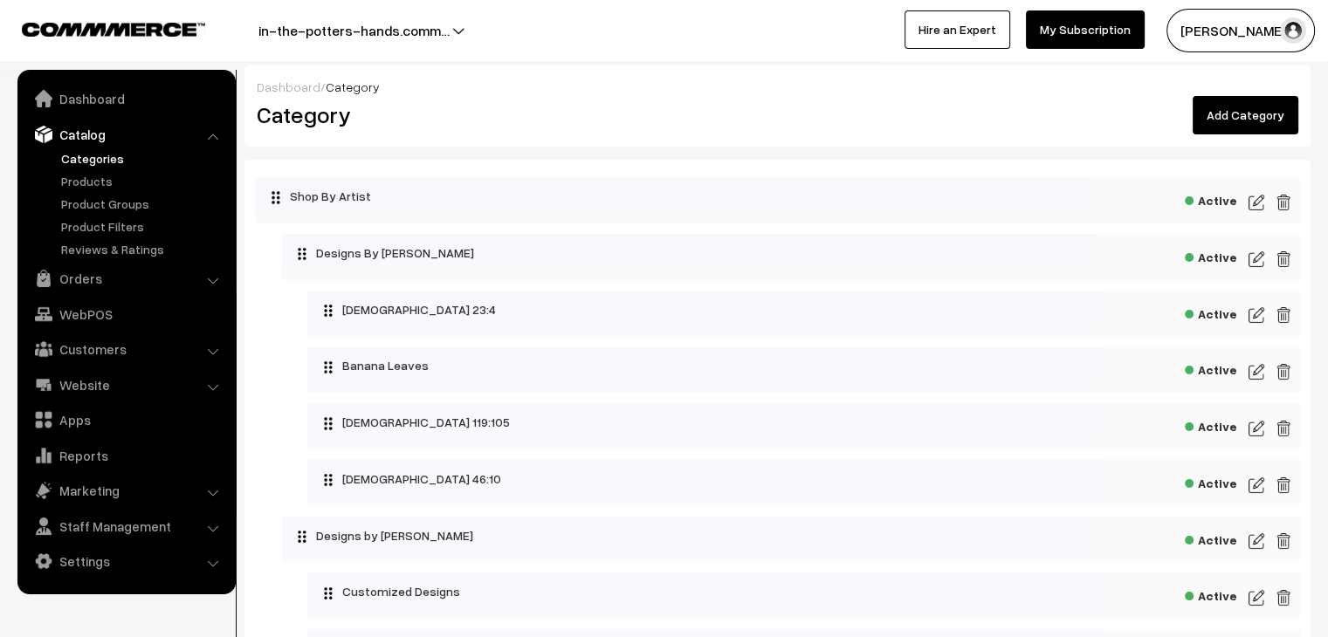
click at [1257, 201] on img at bounding box center [1257, 202] width 16 height 21
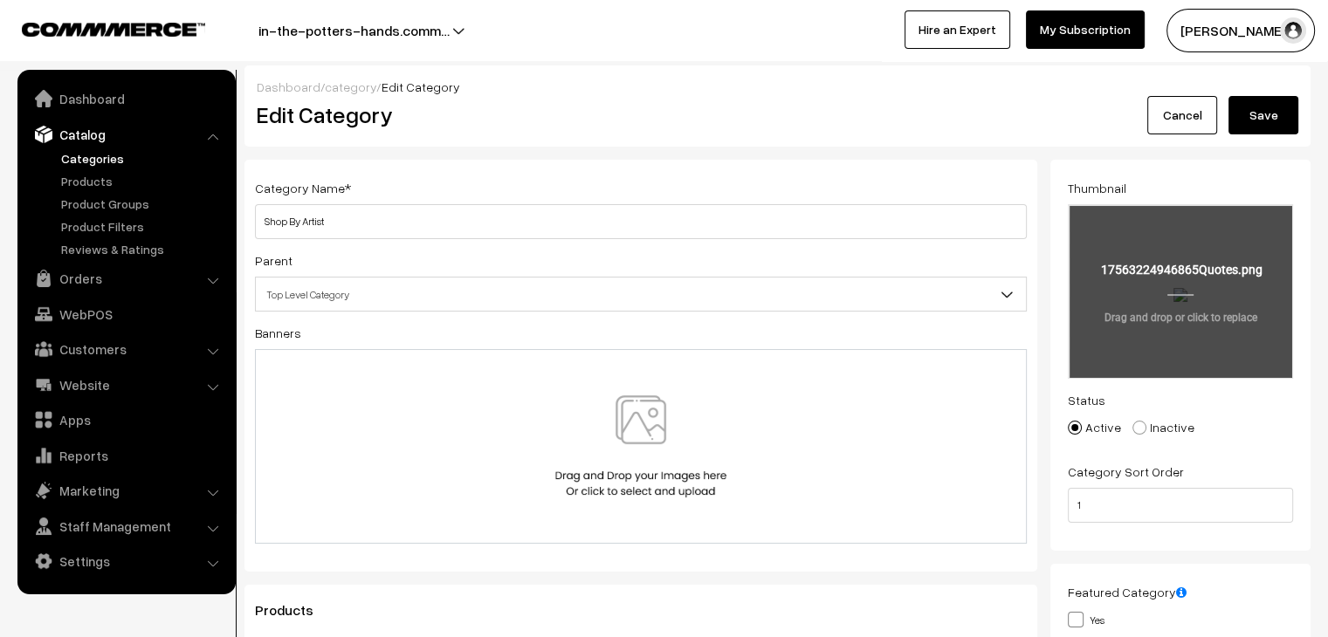
click at [1227, 285] on input "file" at bounding box center [1181, 291] width 222 height 171
type input "C:\fakepath\art.png"
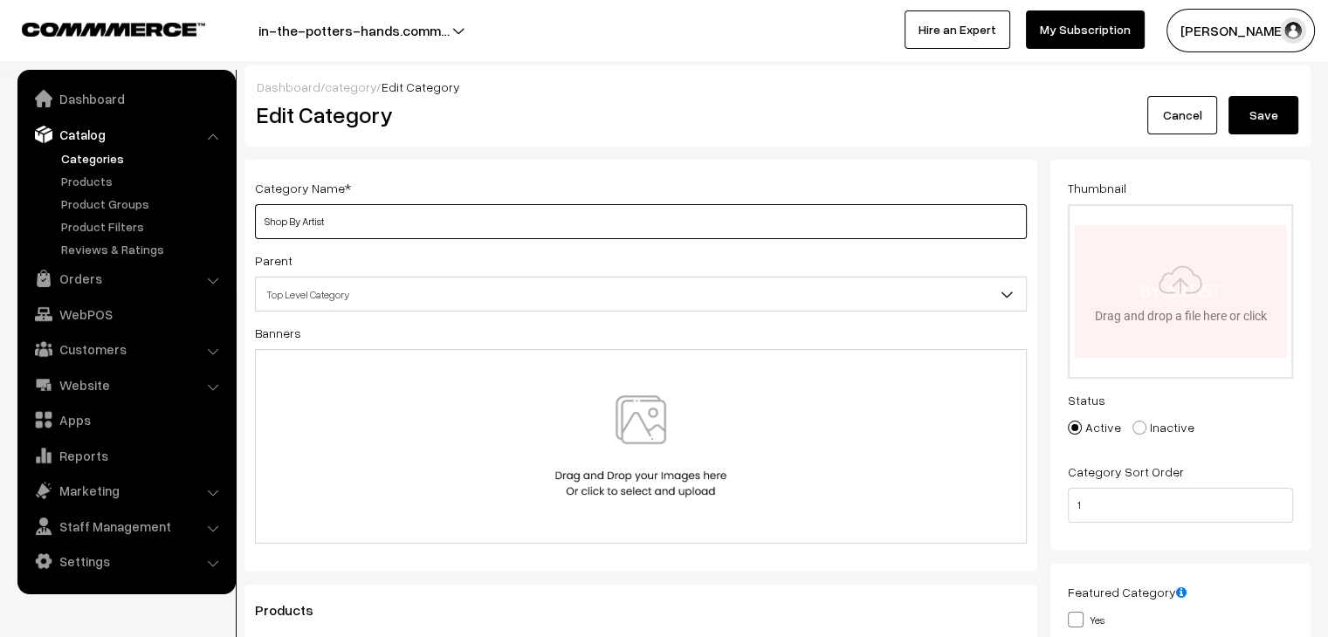
click at [351, 214] on input "Shop By Artist" at bounding box center [641, 221] width 772 height 35
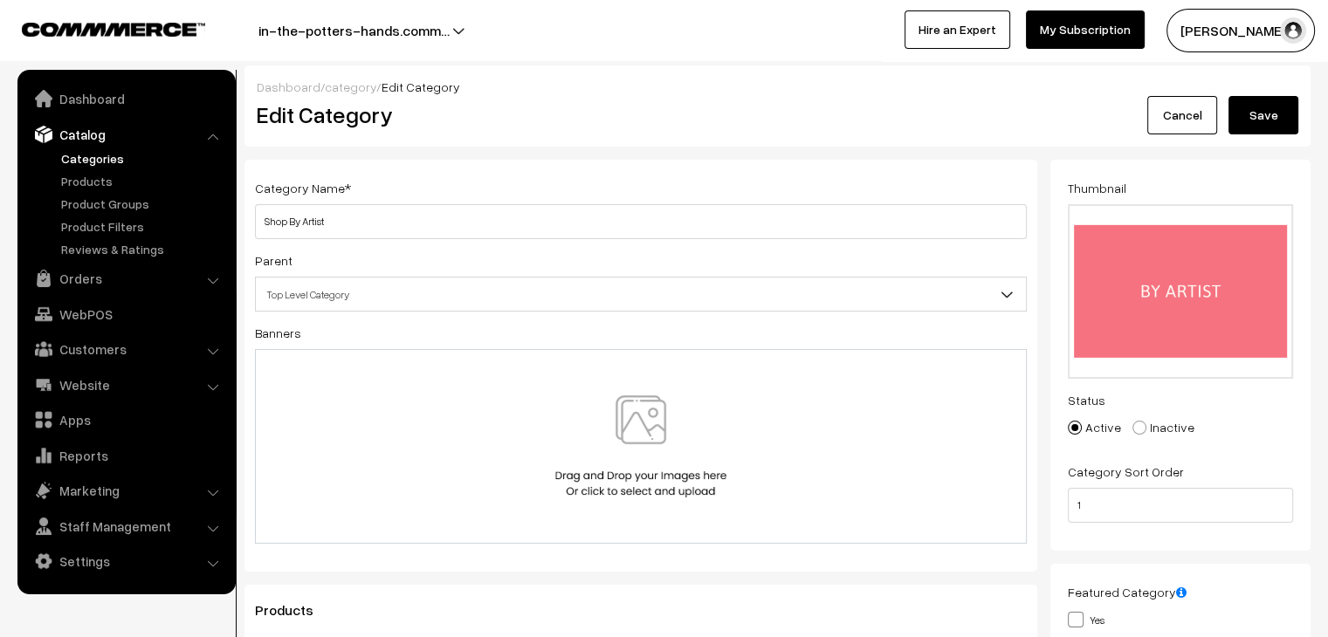
click at [1275, 116] on button "Save" at bounding box center [1264, 115] width 70 height 38
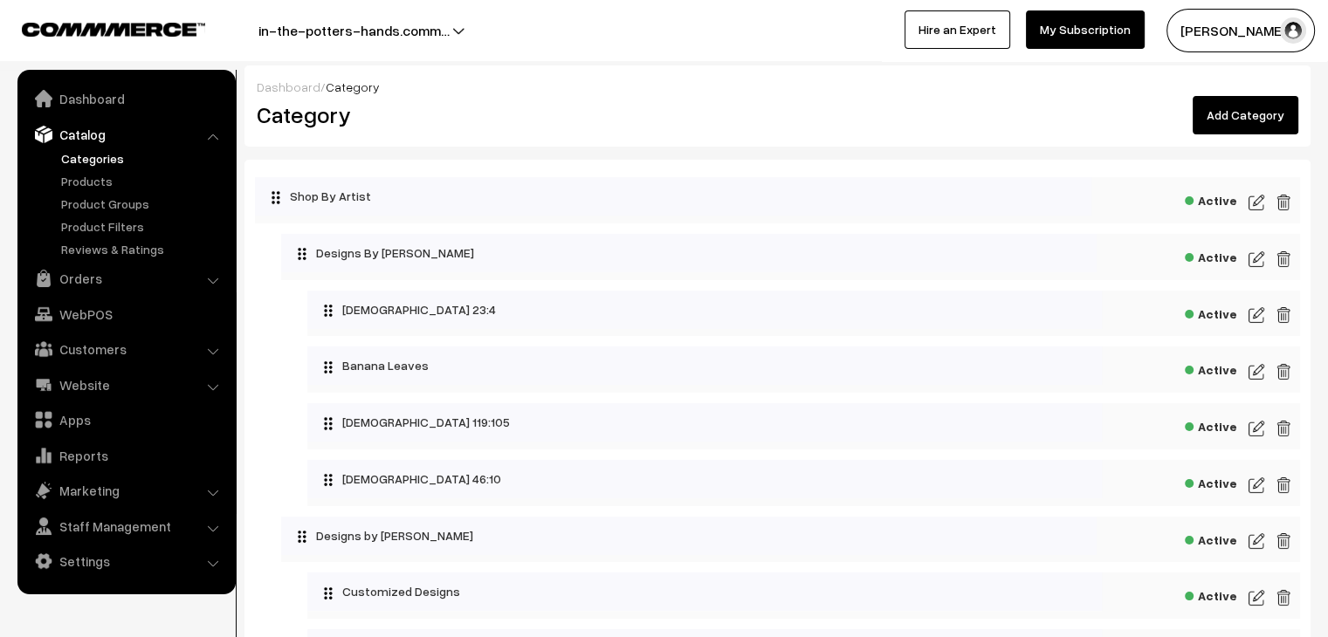
click at [1257, 203] on img at bounding box center [1257, 202] width 16 height 21
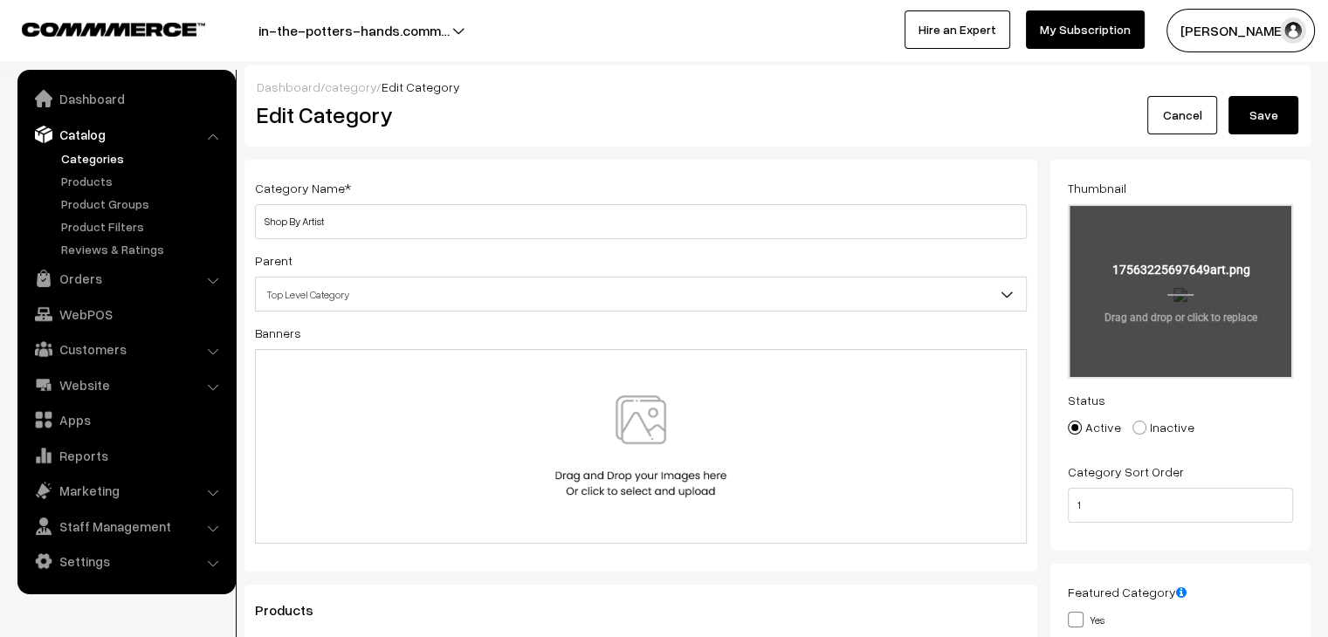
click at [1177, 319] on input "file" at bounding box center [1181, 291] width 222 height 171
type input "C:\fakepath\Quotes.png"
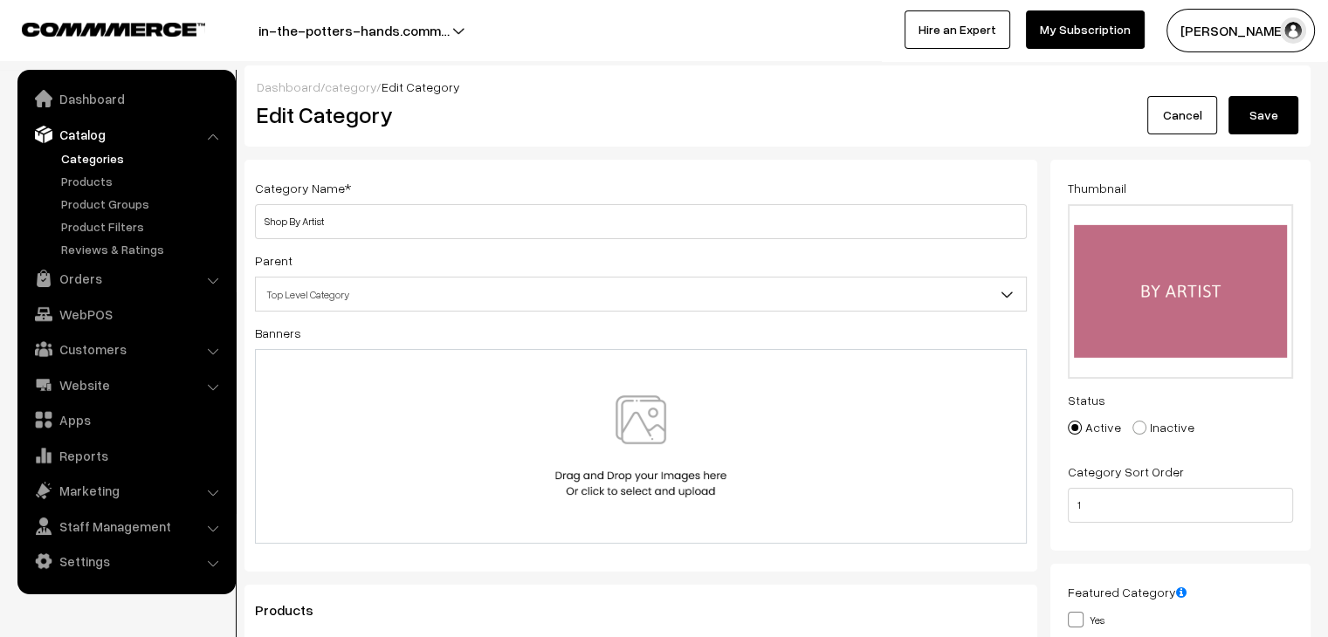
click at [1261, 113] on button "Save" at bounding box center [1264, 115] width 70 height 38
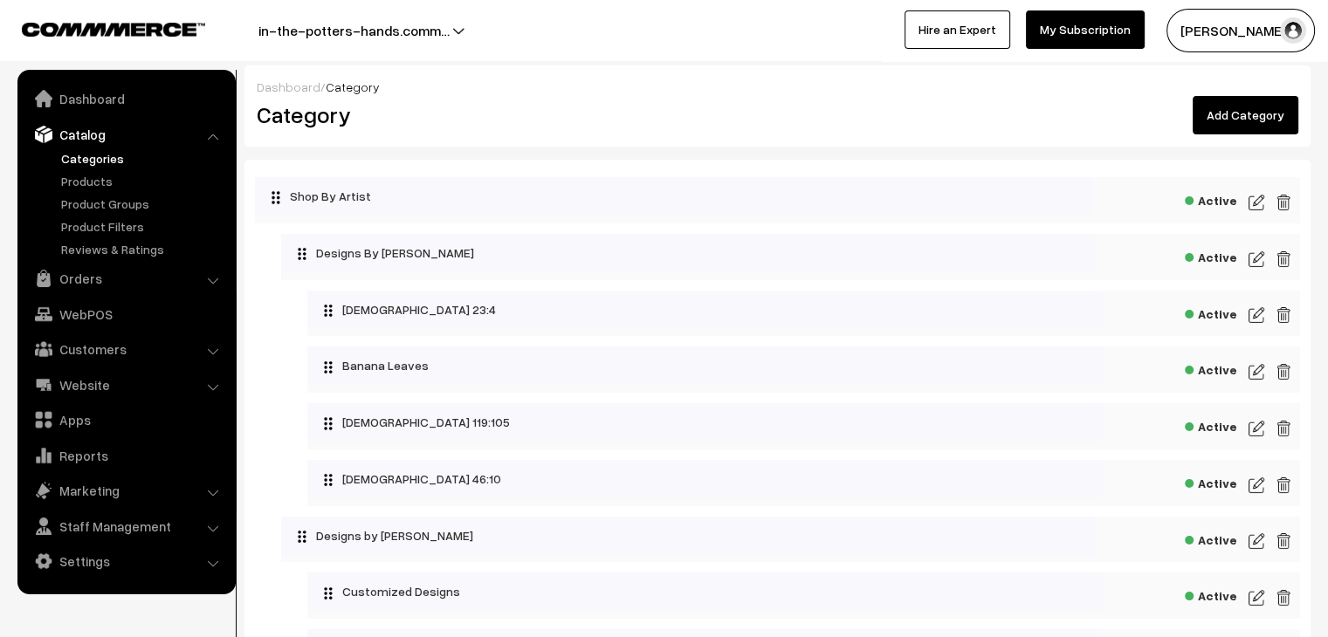
click at [1256, 263] on img at bounding box center [1257, 259] width 16 height 21
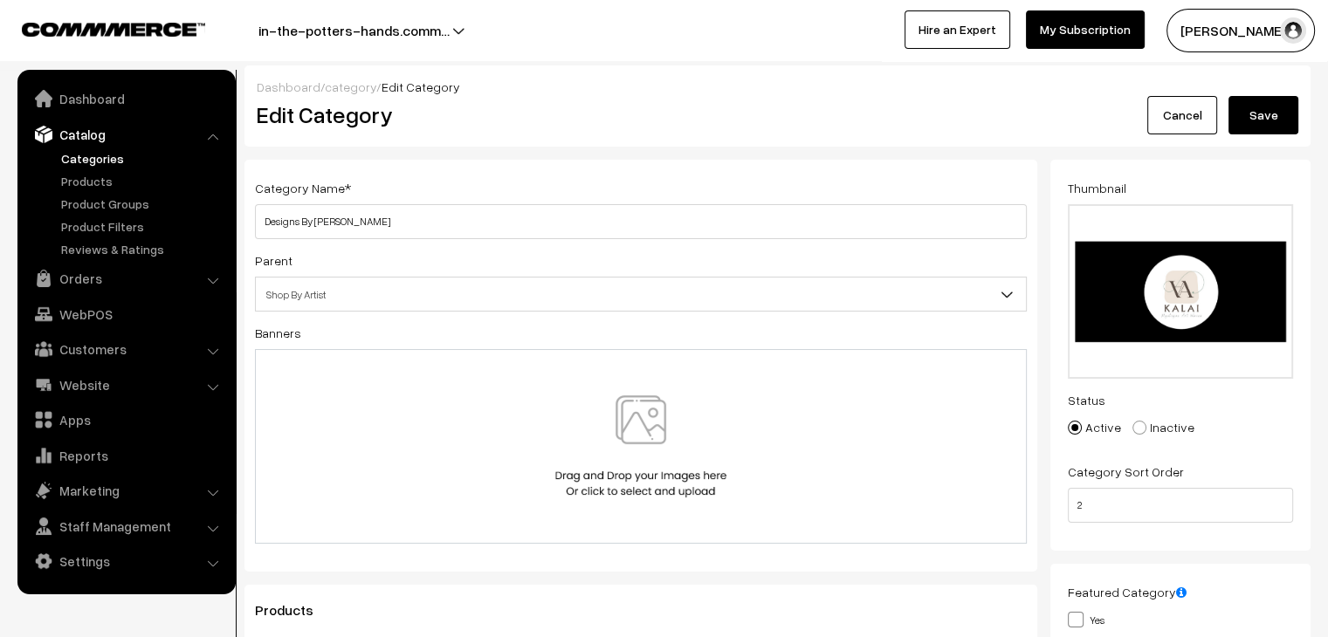
click at [1184, 108] on link "Cancel" at bounding box center [1182, 115] width 70 height 38
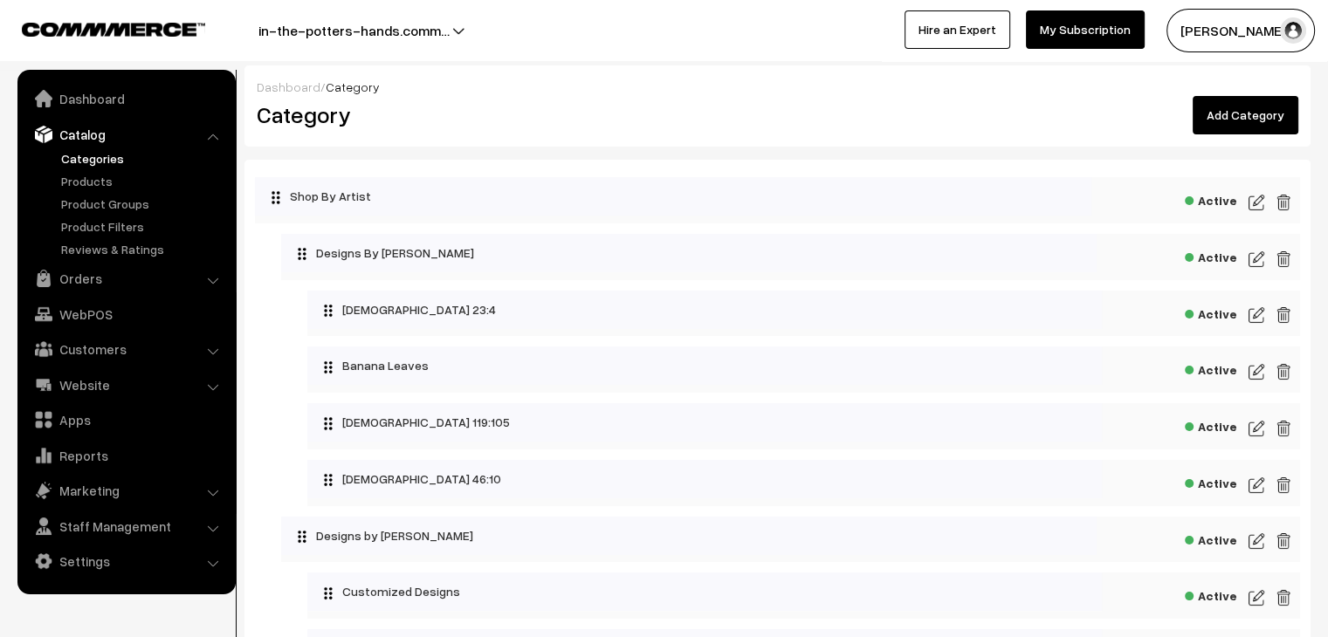
click at [1257, 316] on img at bounding box center [1257, 315] width 16 height 21
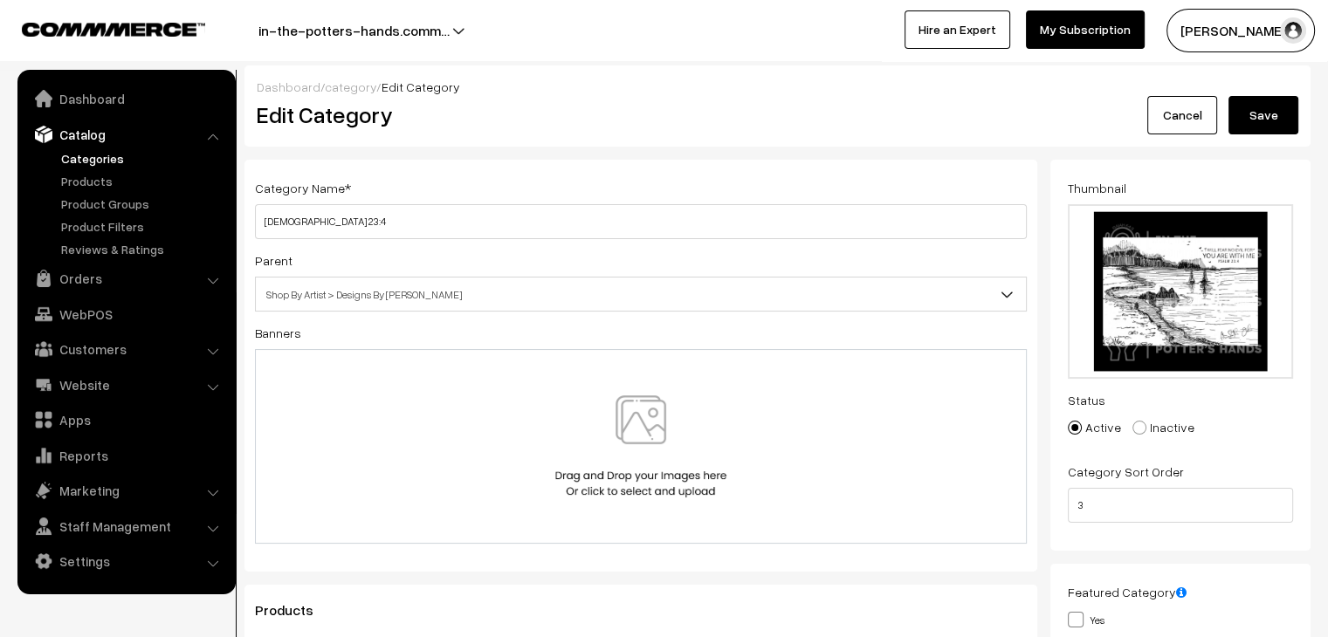
click at [1181, 120] on link "Cancel" at bounding box center [1182, 115] width 70 height 38
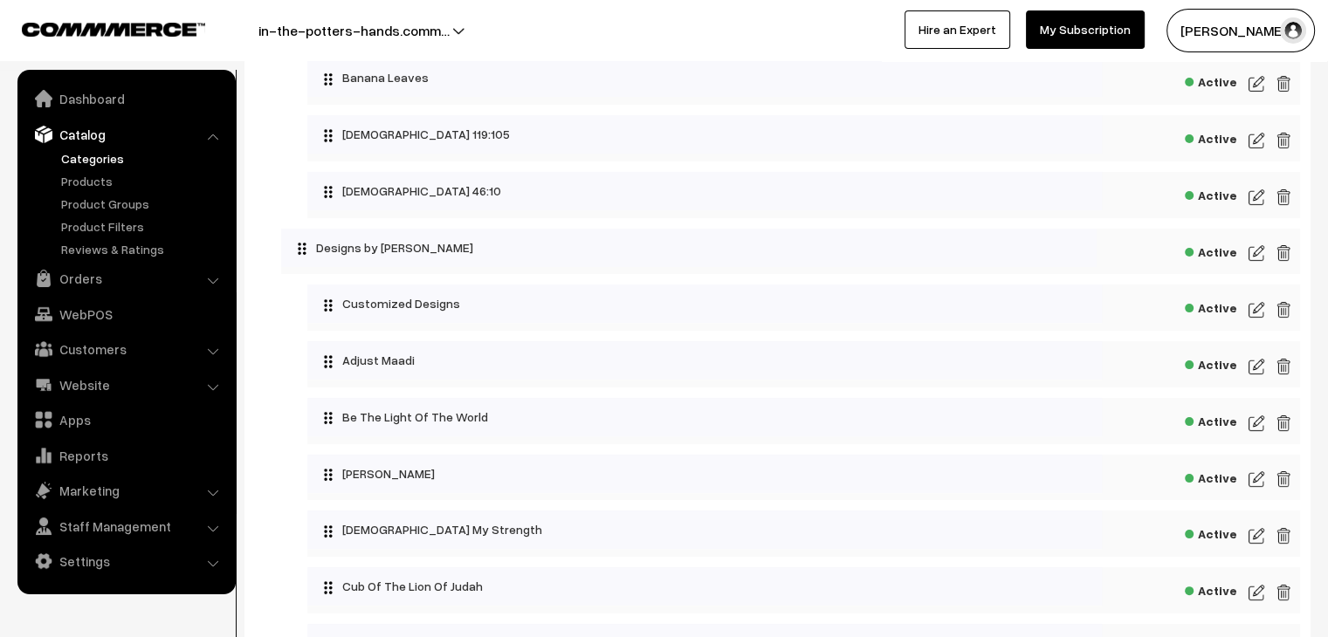
scroll to position [349, 0]
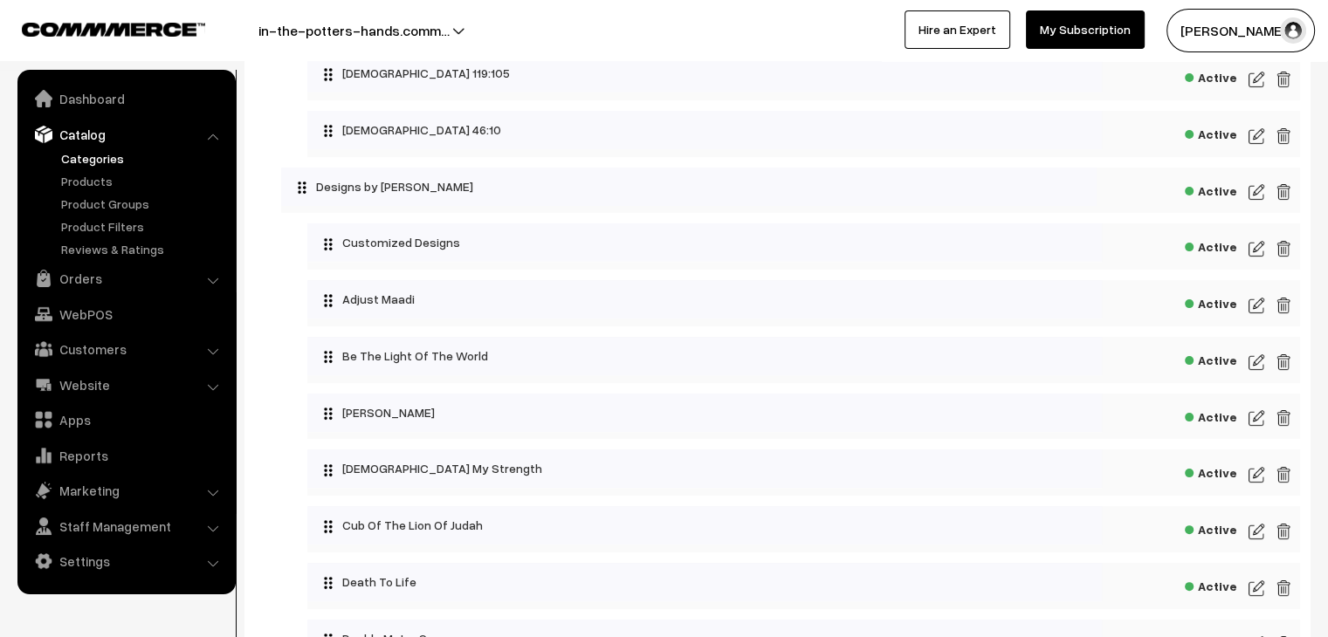
click at [1257, 196] on img at bounding box center [1257, 192] width 16 height 21
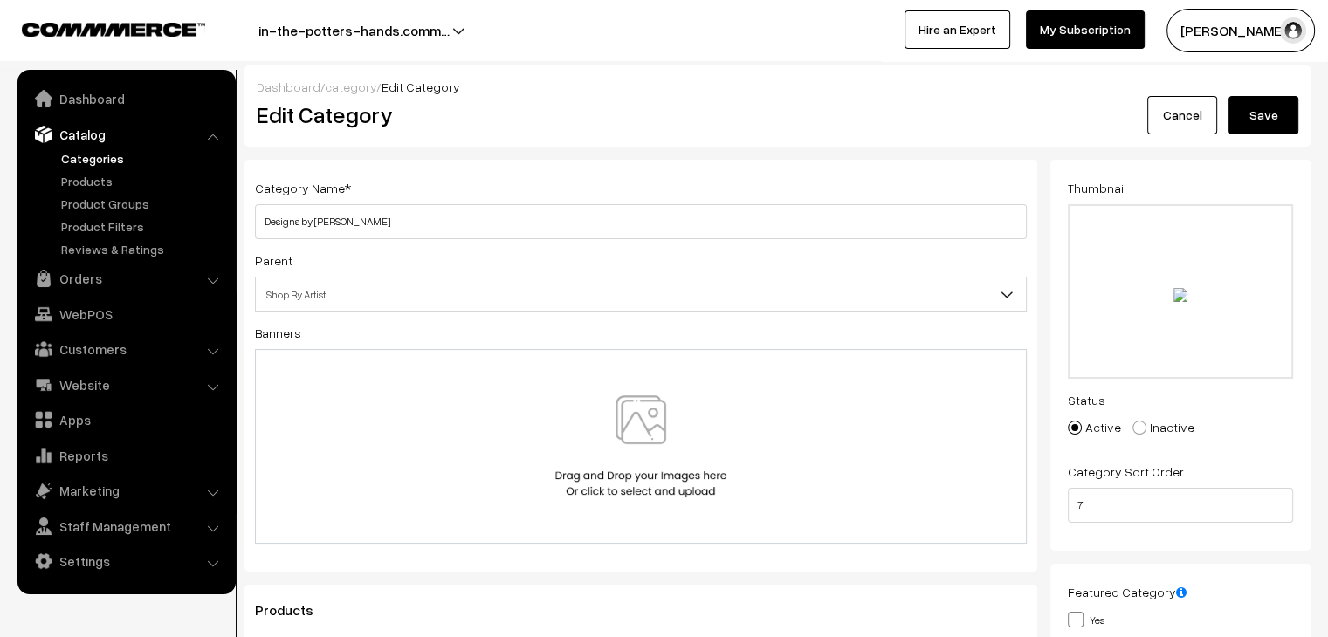
click at [1152, 116] on link "Cancel" at bounding box center [1182, 115] width 70 height 38
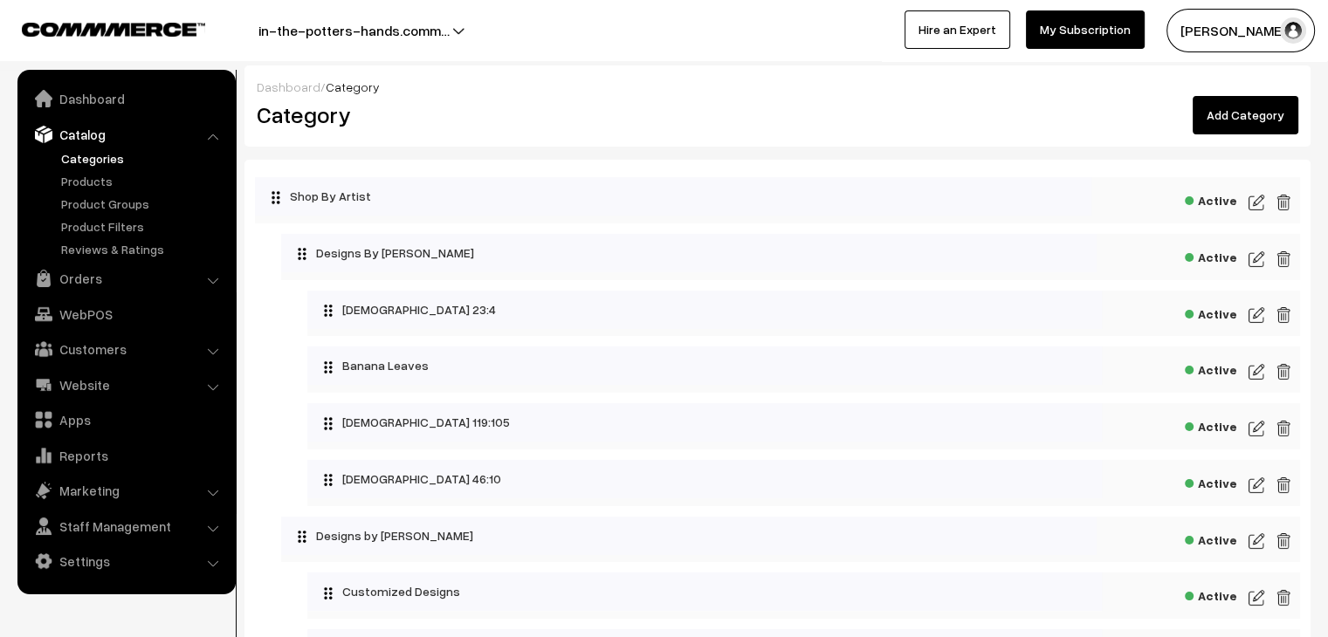
click at [1259, 546] on img at bounding box center [1257, 541] width 16 height 21
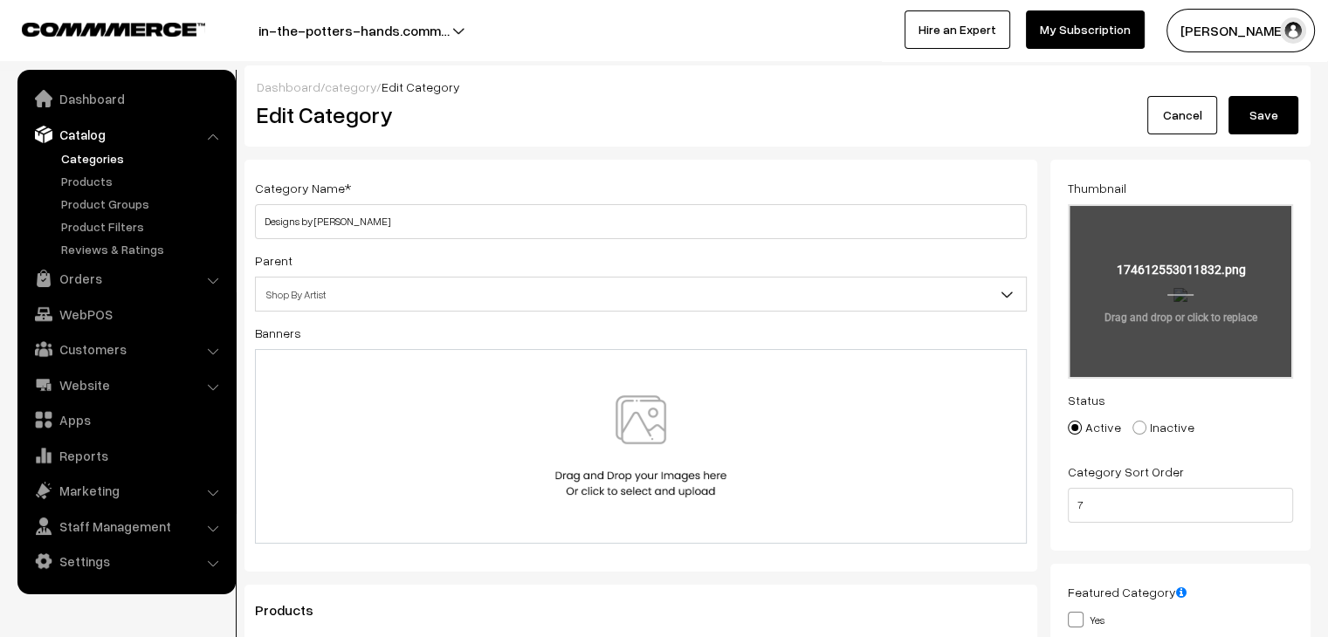
click at [1209, 314] on input "file" at bounding box center [1181, 291] width 222 height 171
type input "C:\fakepath\2.png"
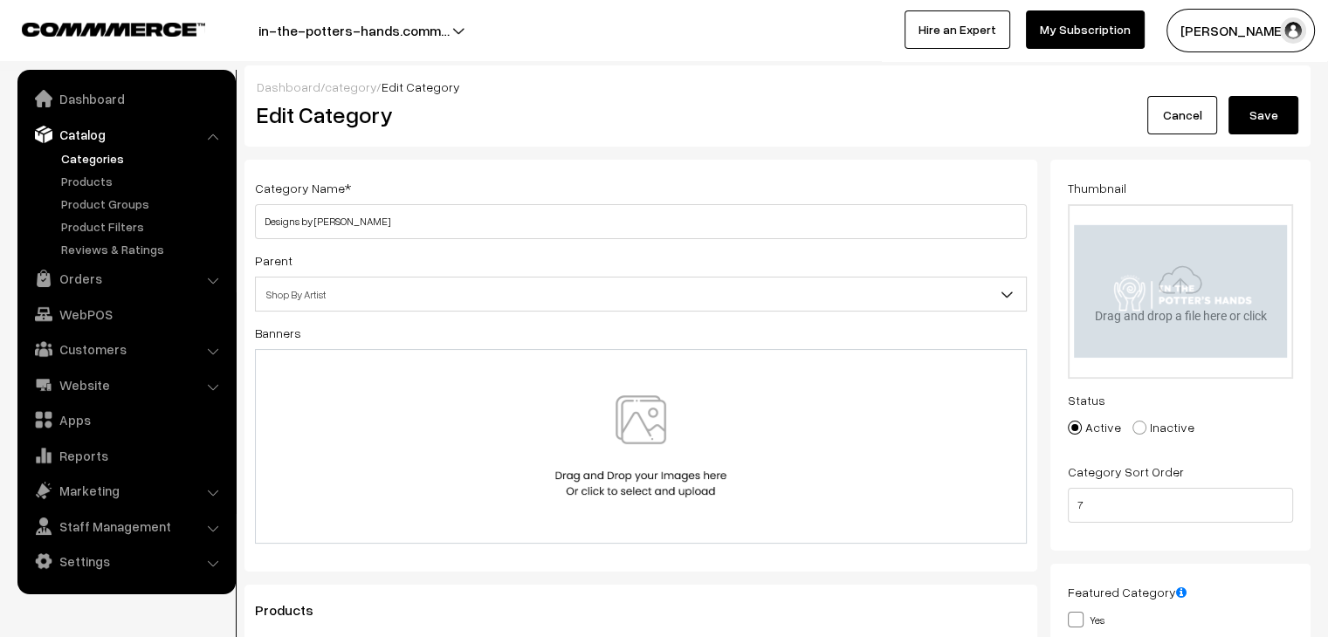
click at [331, 83] on link "category" at bounding box center [351, 86] width 52 height 15
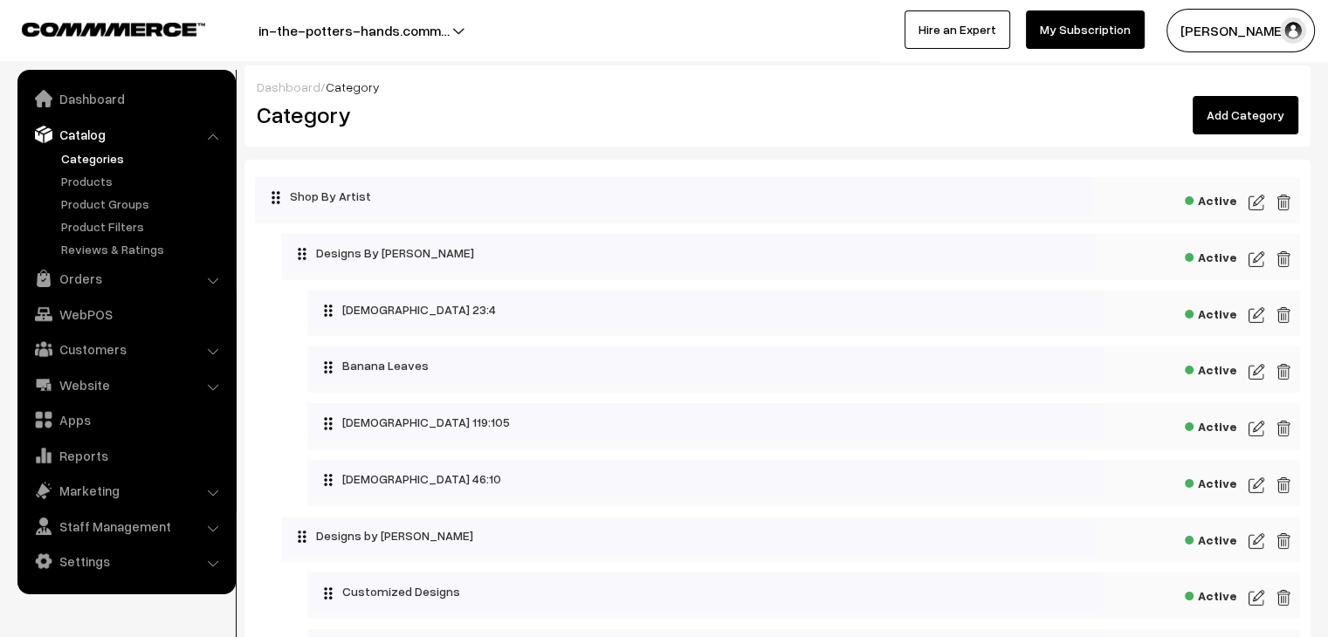
drag, startPoint x: 1261, startPoint y: 541, endPoint x: 1261, endPoint y: 507, distance: 33.2
click at [1261, 541] on img at bounding box center [1257, 541] width 16 height 21
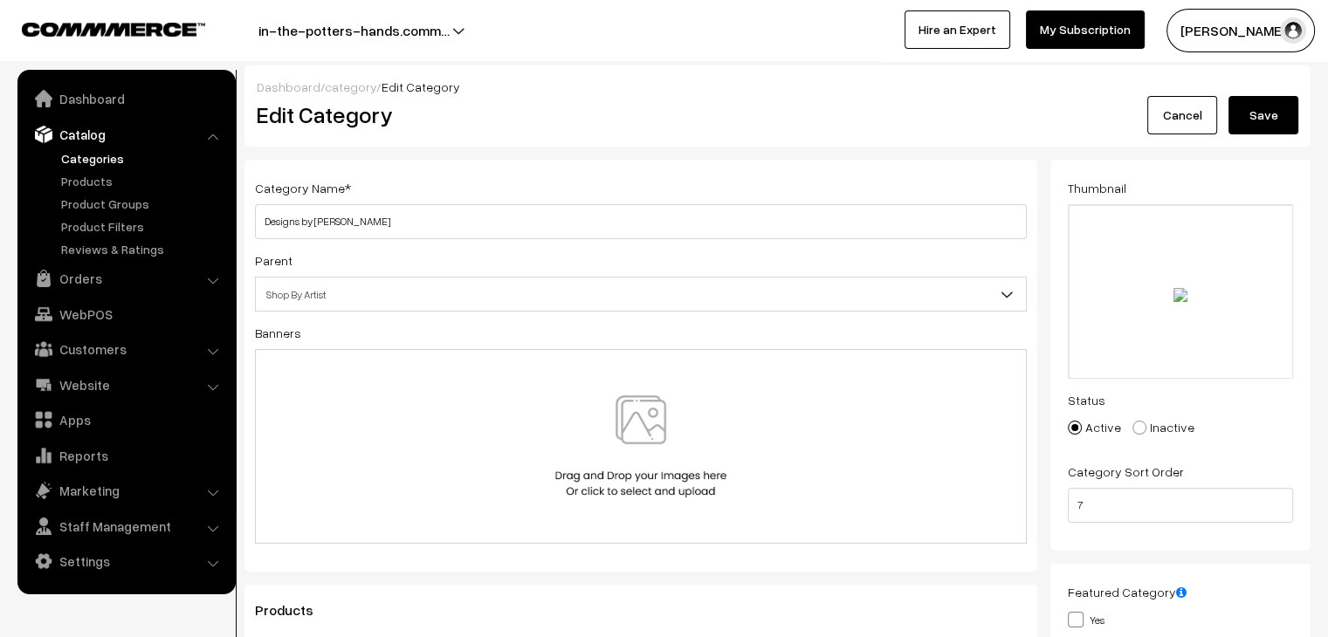
click at [1169, 320] on input "file" at bounding box center [1181, 291] width 222 height 171
type input "C:\fakepath\2.png"
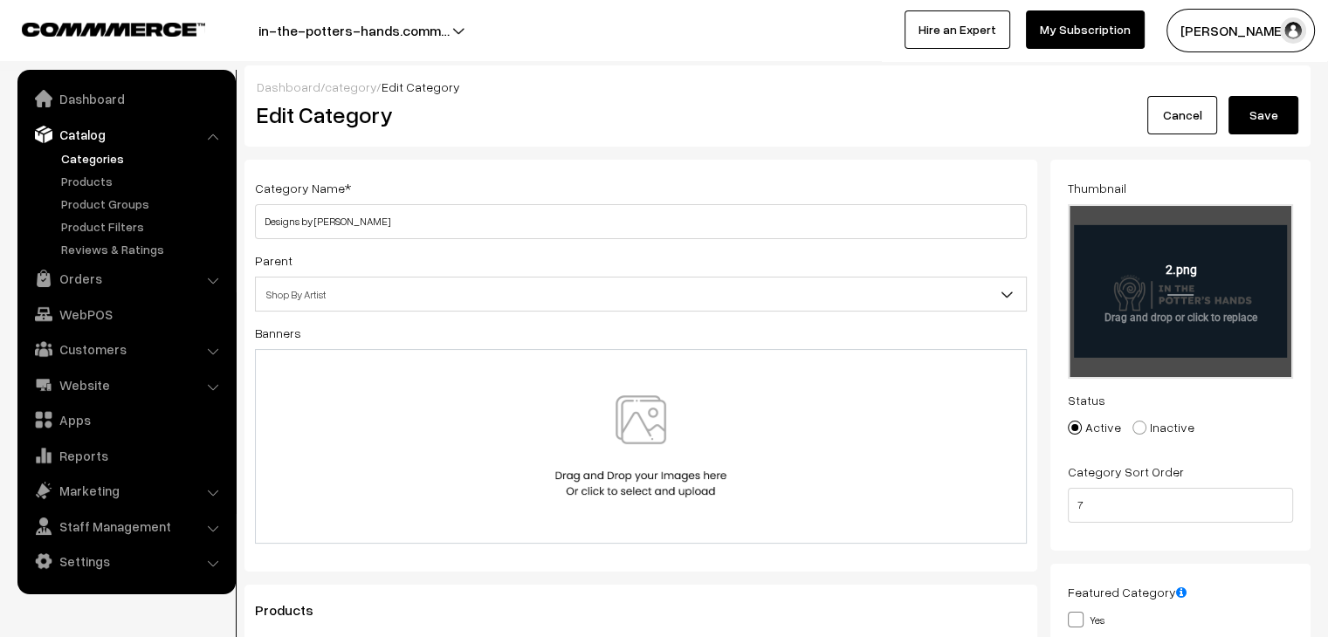
click at [1250, 119] on button "Save" at bounding box center [1264, 115] width 70 height 38
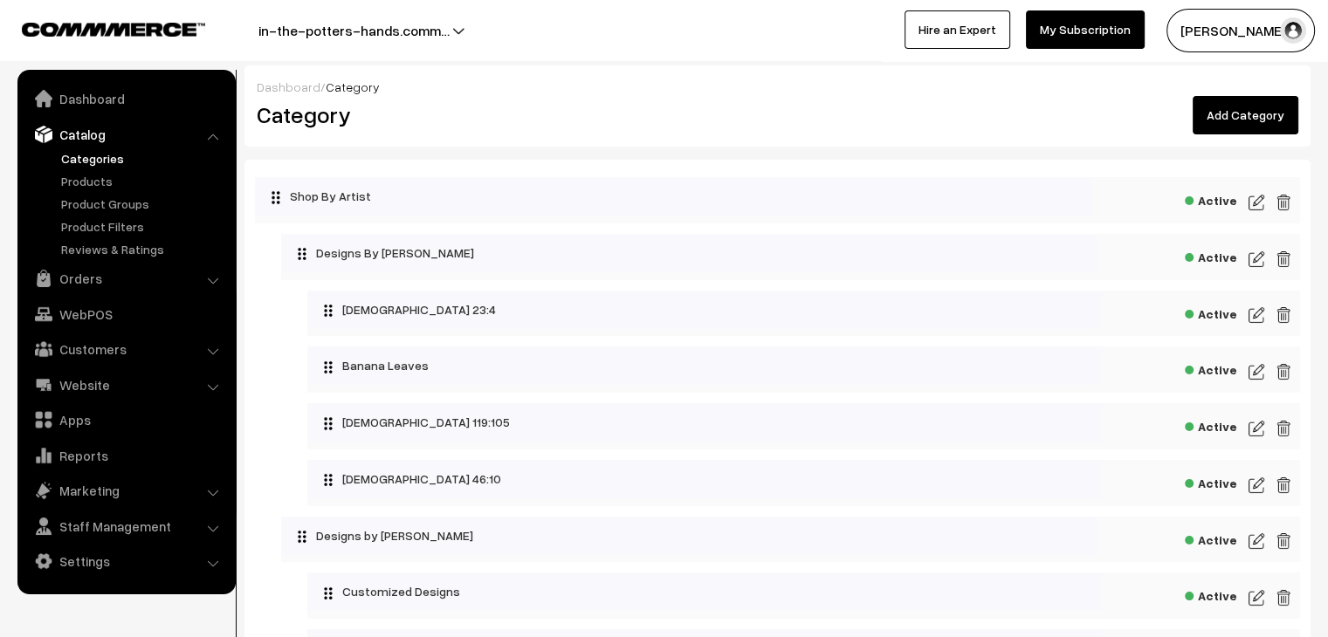
click at [1260, 540] on img at bounding box center [1257, 541] width 16 height 21
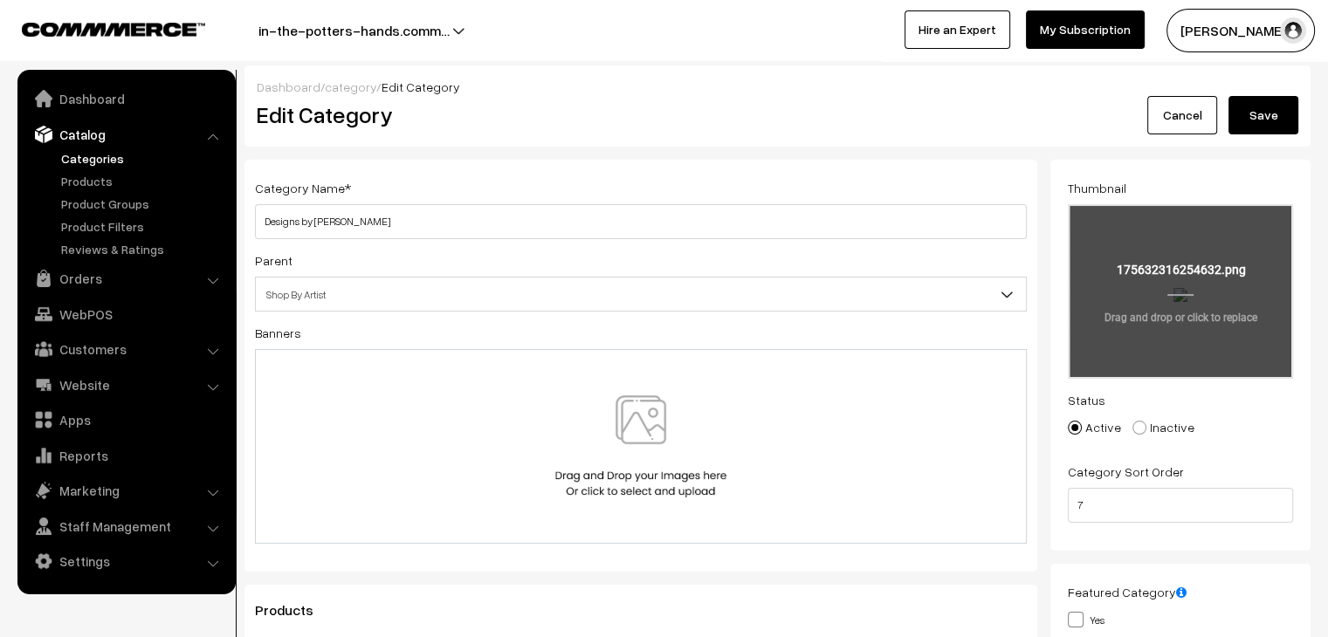
click at [1193, 322] on input "file" at bounding box center [1181, 291] width 222 height 171
type input "C:\fakepath\2.png"
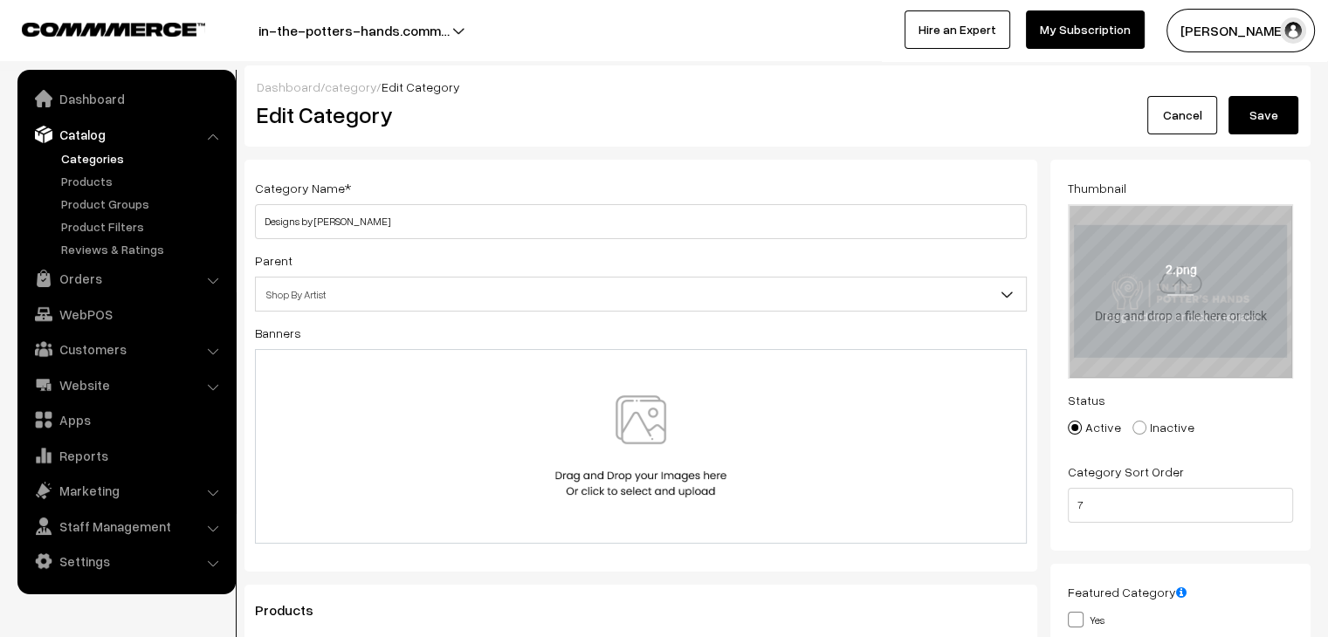
click at [387, 86] on span "Edit Category" at bounding box center [421, 86] width 79 height 15
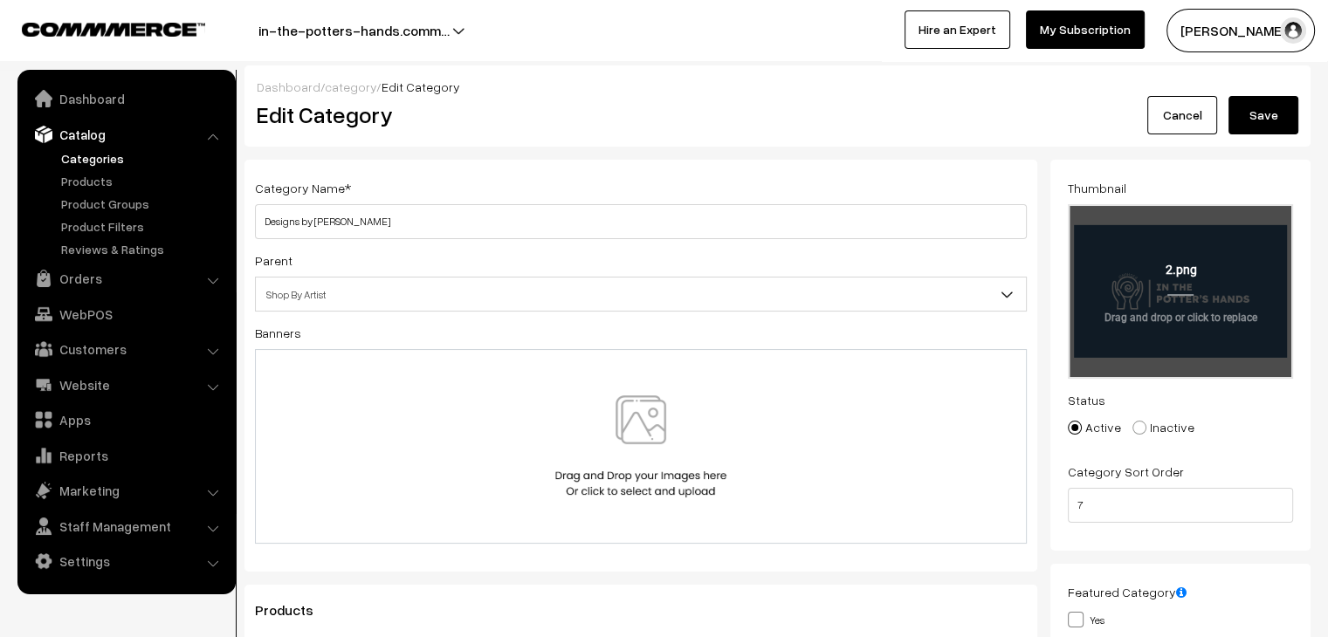
click at [1258, 108] on button "Save" at bounding box center [1264, 115] width 70 height 38
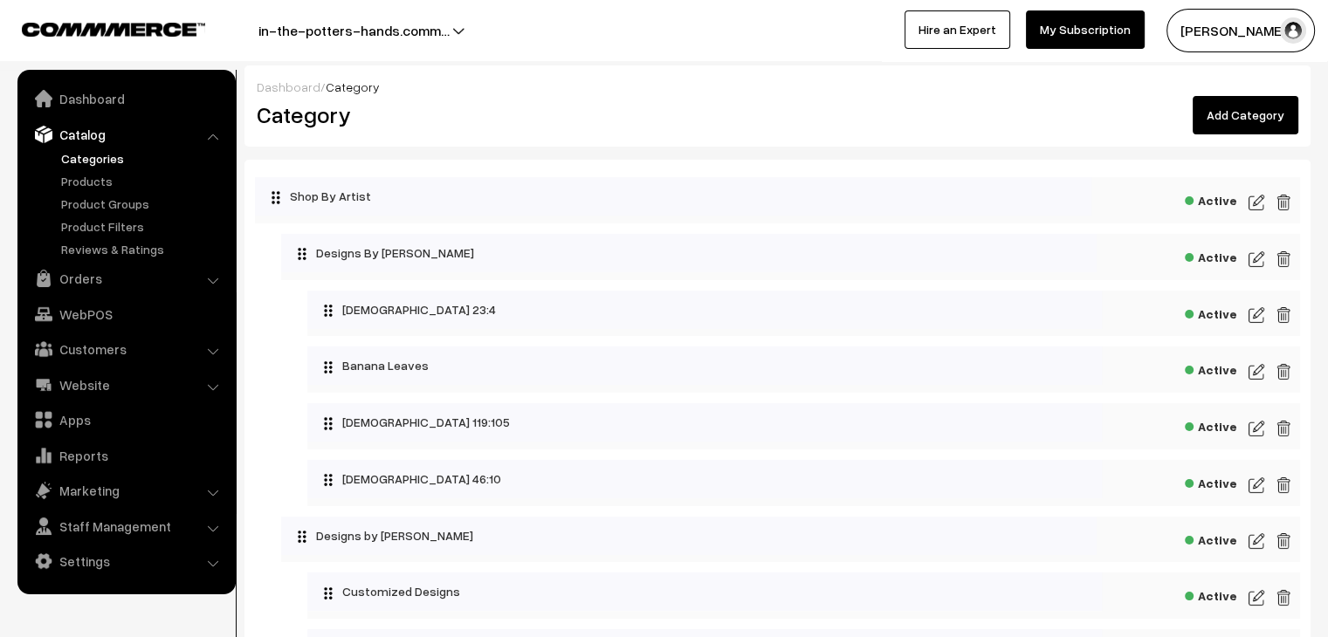
click at [1252, 263] on img at bounding box center [1257, 259] width 16 height 21
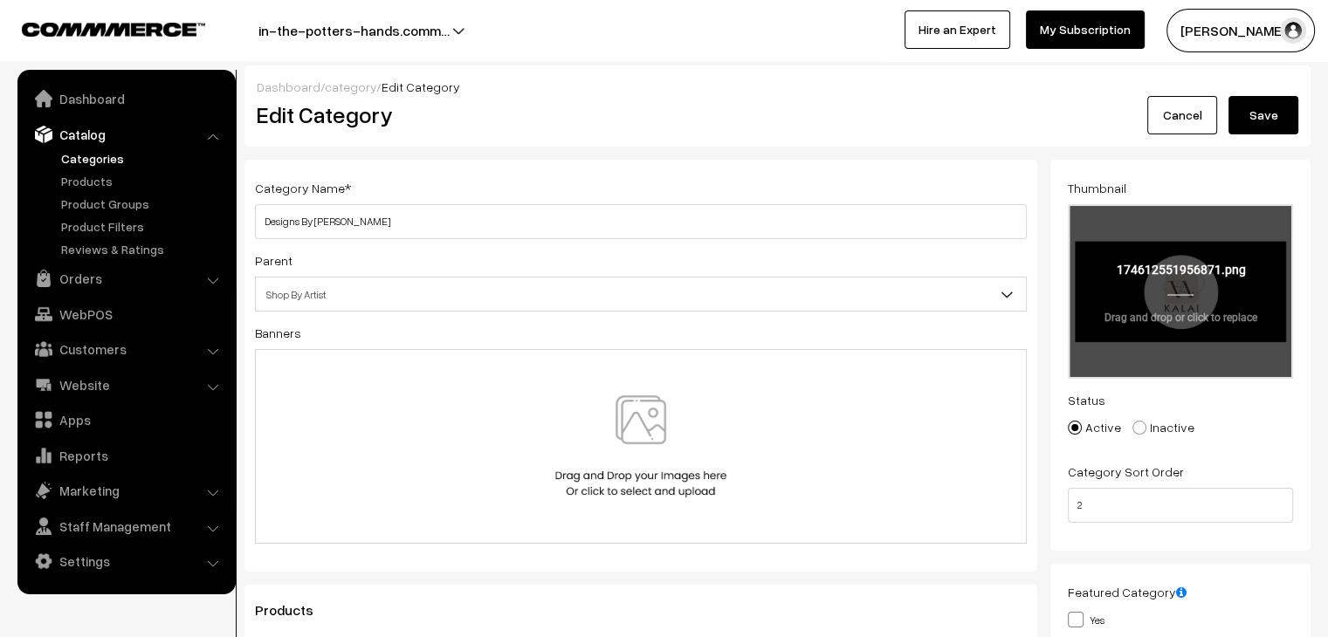
click at [1140, 292] on input "file" at bounding box center [1181, 291] width 222 height 171
type input "C:\fakepath\2.png"
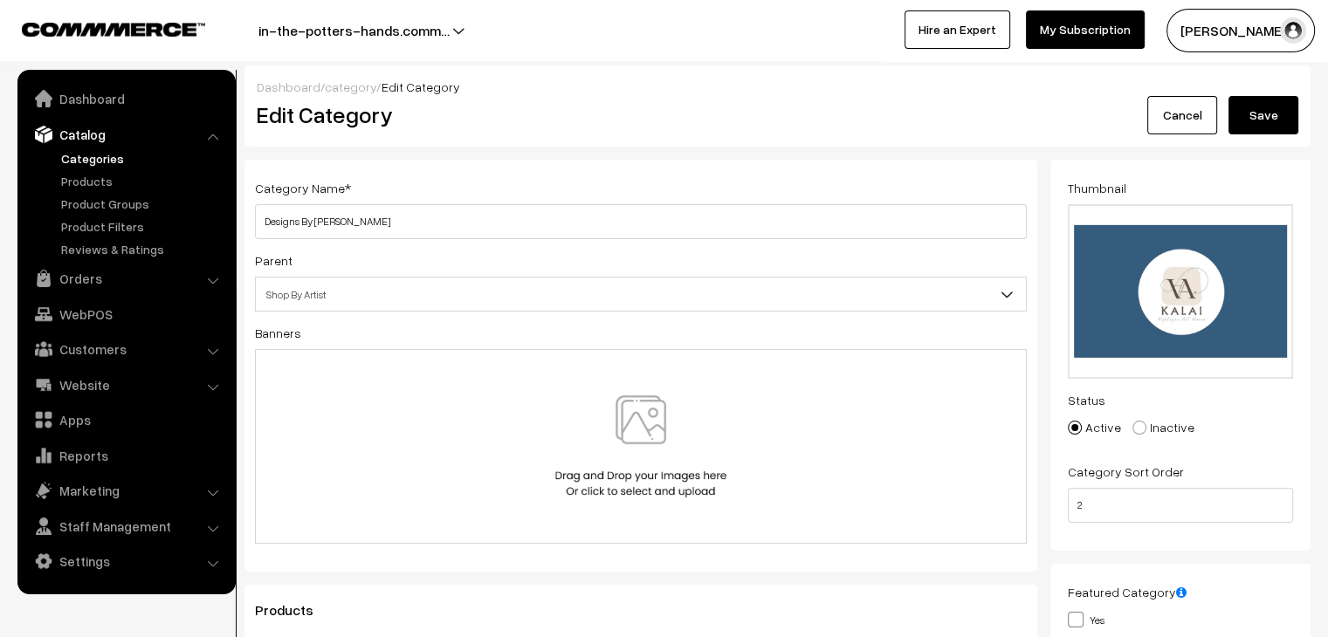
click at [1275, 114] on button "Save" at bounding box center [1264, 115] width 70 height 38
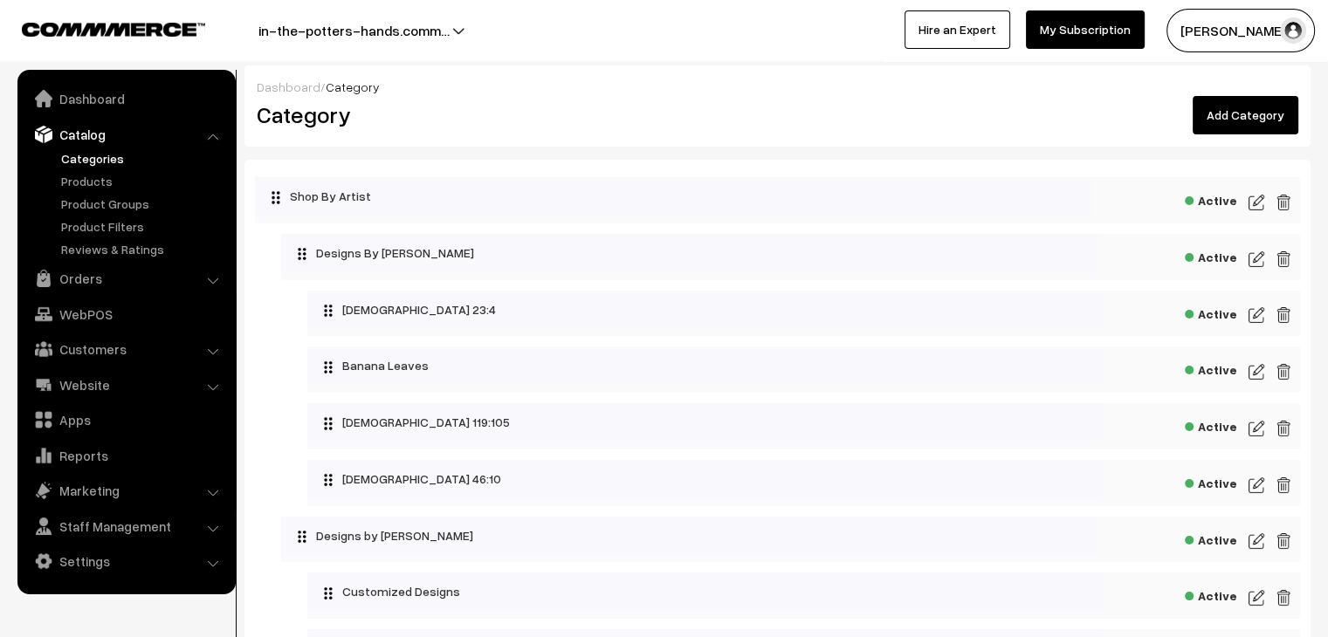
click at [1254, 539] on img at bounding box center [1257, 541] width 16 height 21
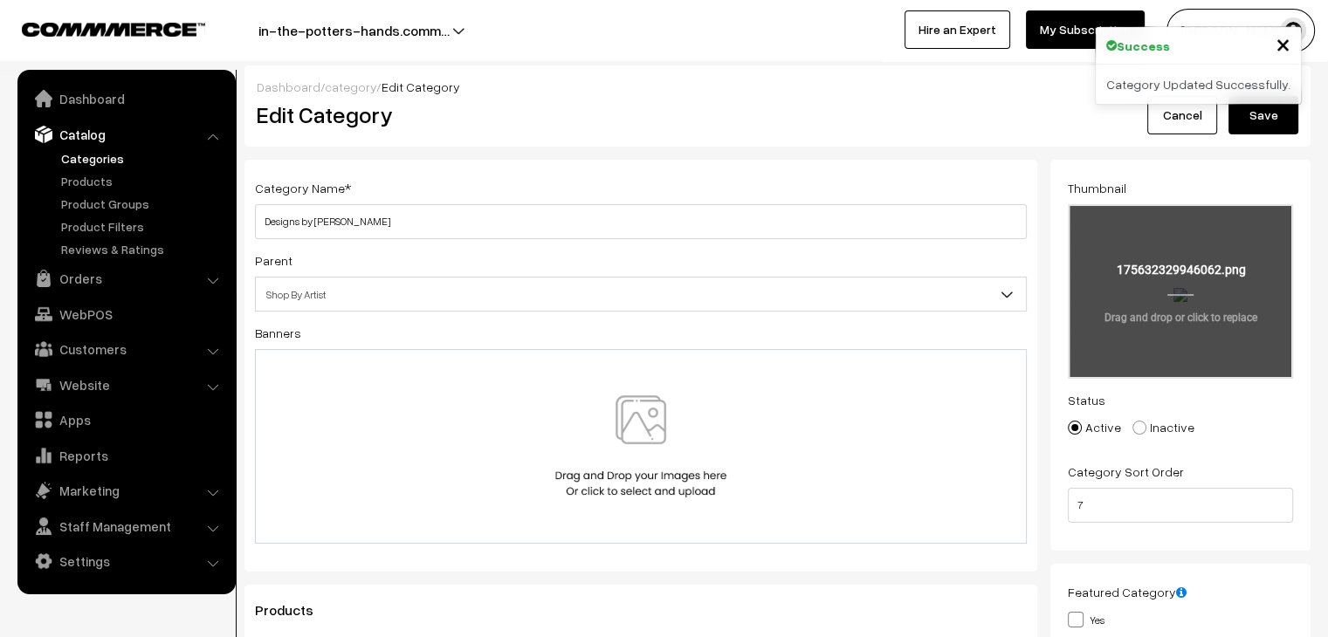
click at [1129, 271] on input "file" at bounding box center [1181, 291] width 222 height 171
type input "C:\fakepath\1.png"
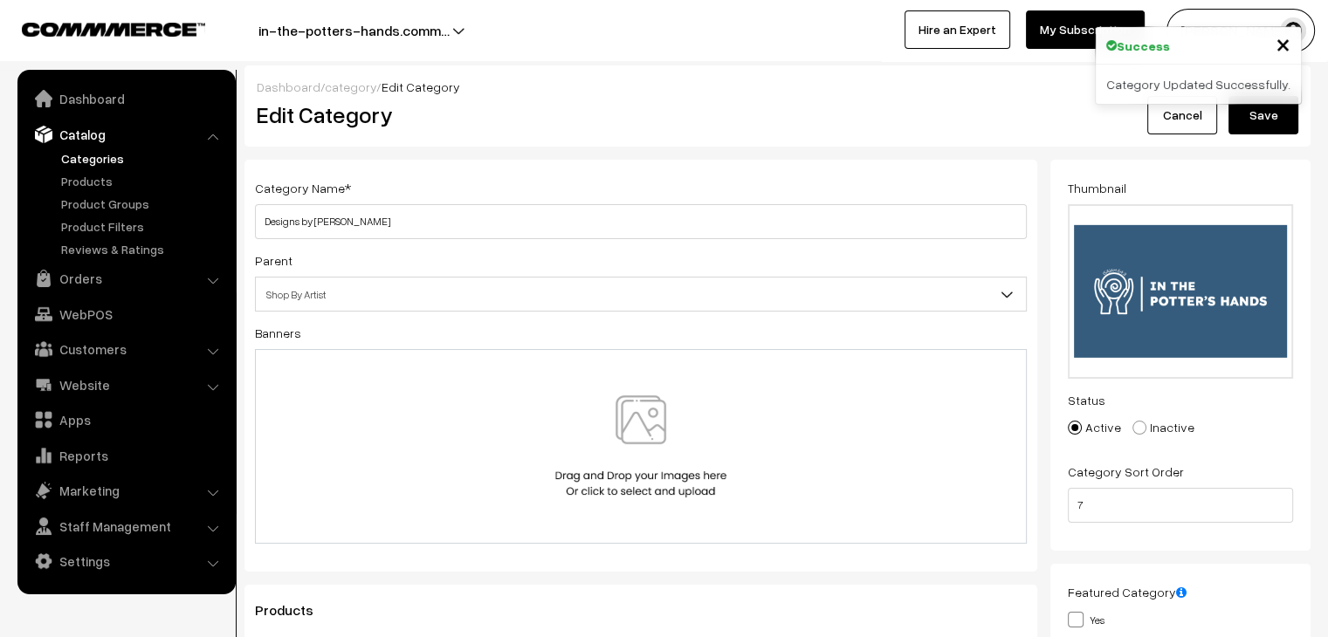
click at [1276, 121] on button "Save" at bounding box center [1264, 115] width 70 height 38
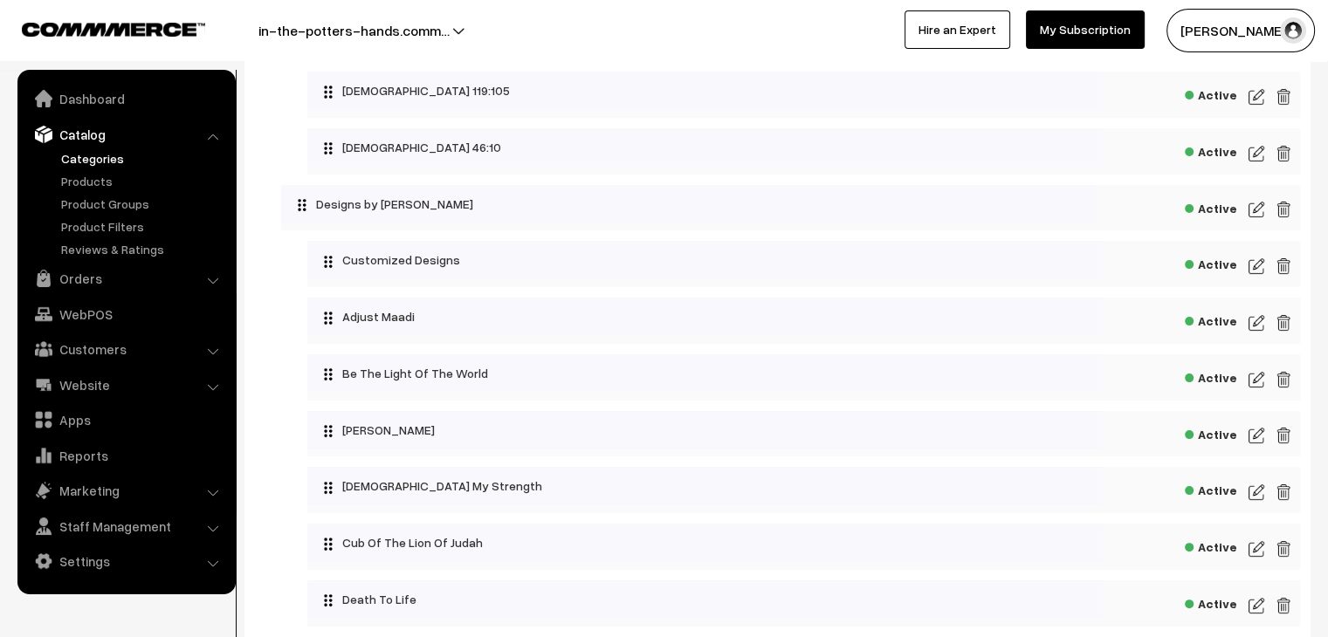
scroll to position [349, 0]
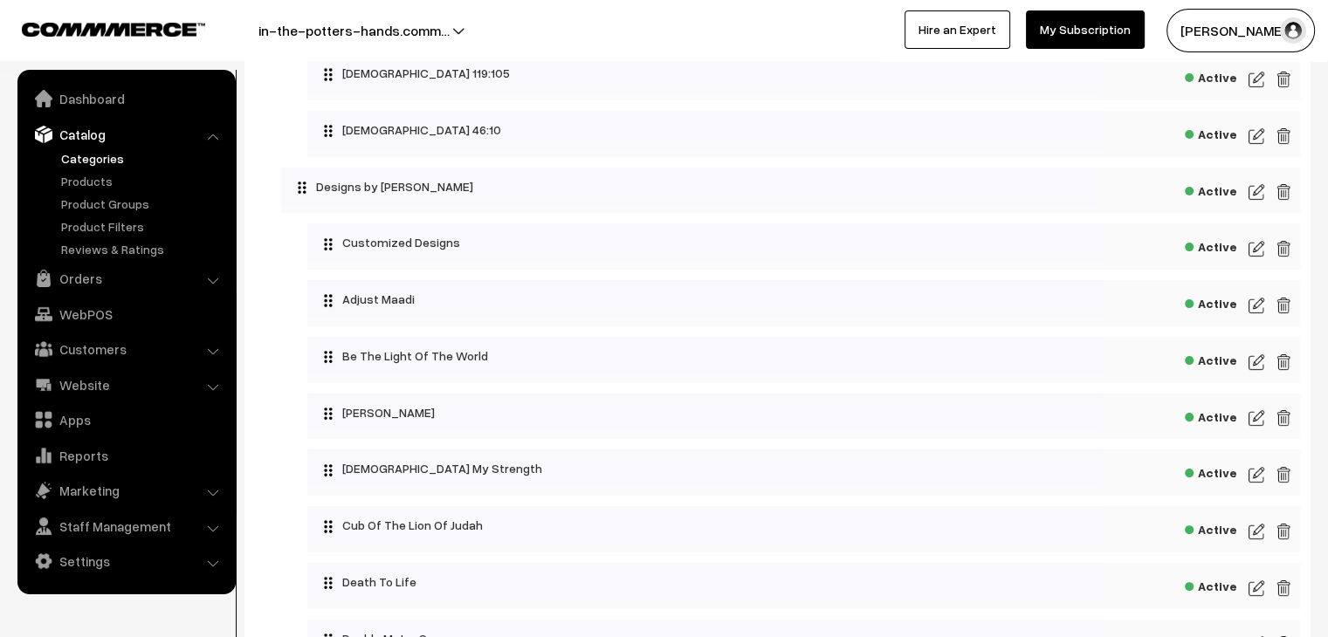
click at [1252, 246] on img at bounding box center [1257, 248] width 16 height 21
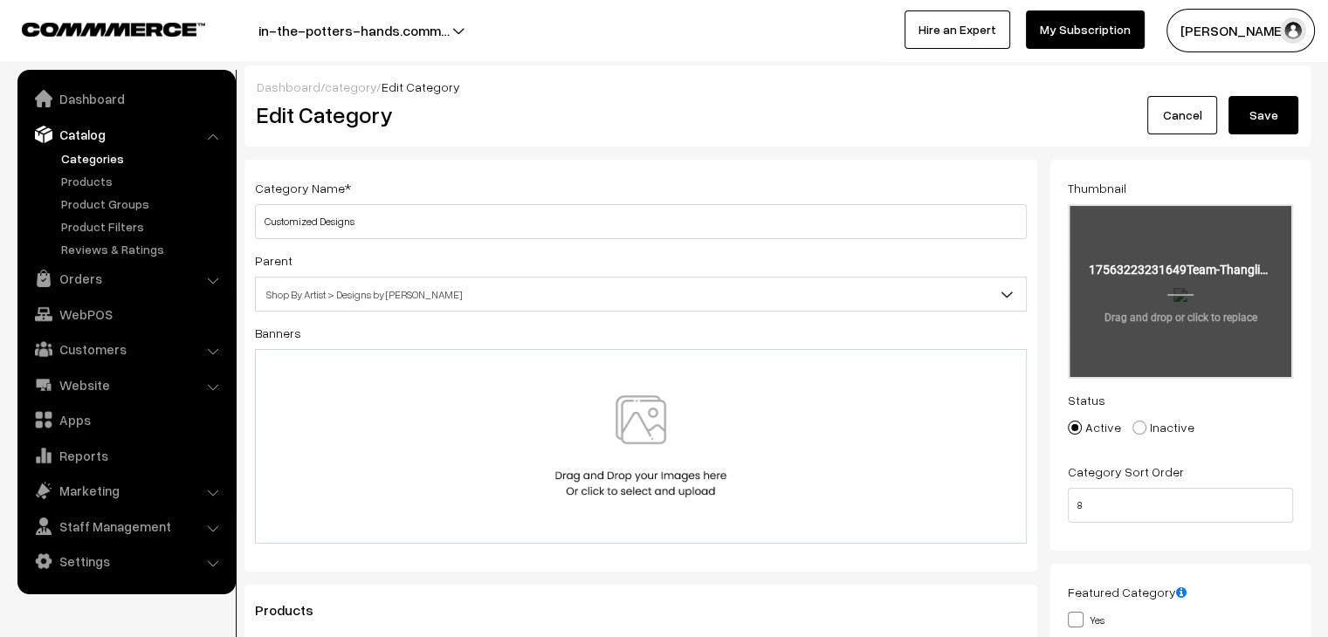
click at [1206, 329] on input "file" at bounding box center [1181, 291] width 222 height 171
type input "C:\fakepath\8.png"
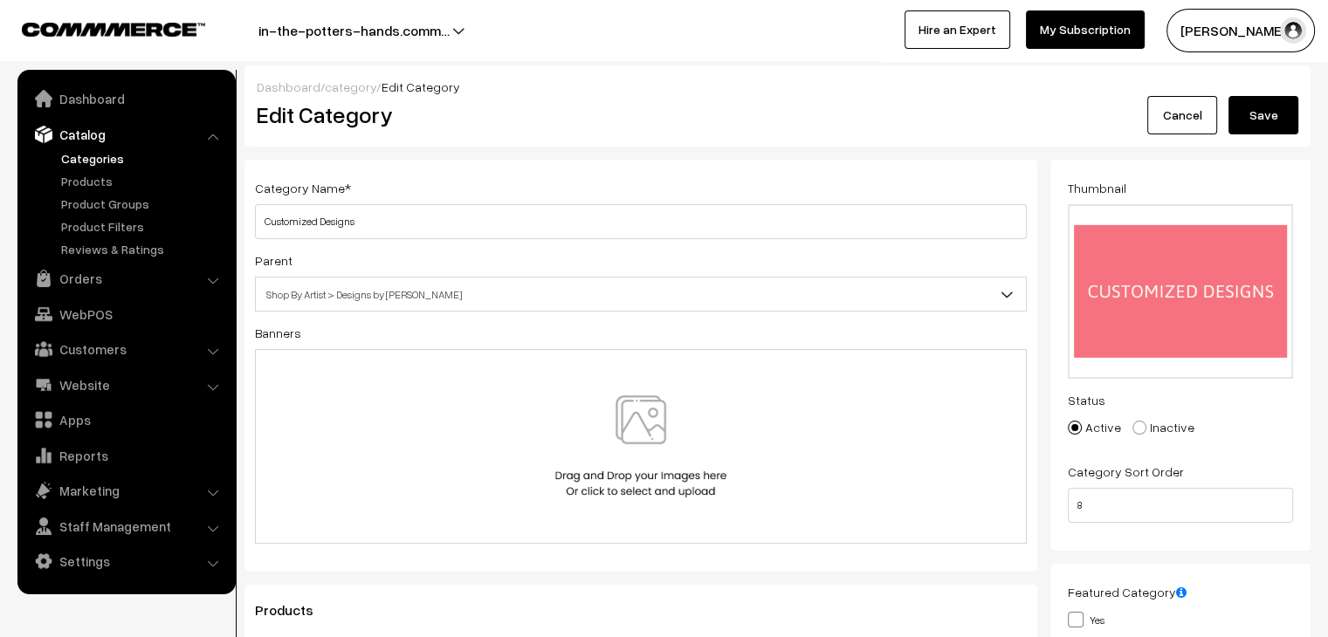
click at [1275, 122] on button "Save" at bounding box center [1264, 115] width 70 height 38
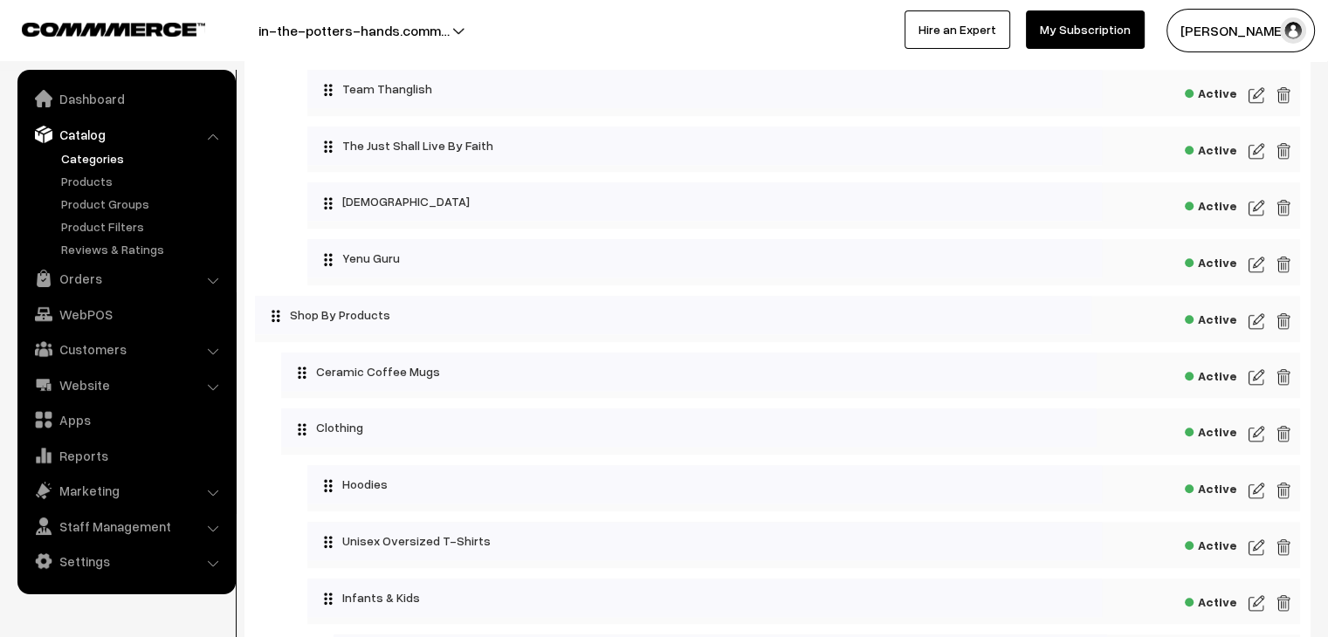
scroll to position [1659, 0]
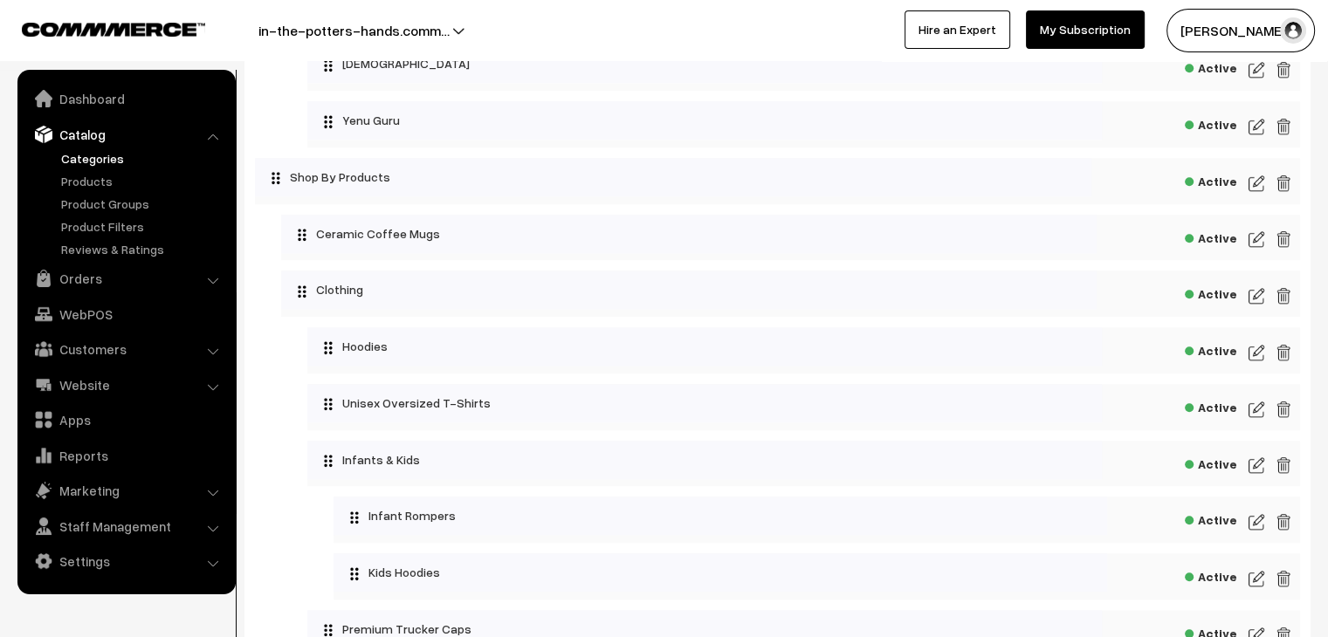
click at [1258, 194] on img at bounding box center [1257, 183] width 16 height 21
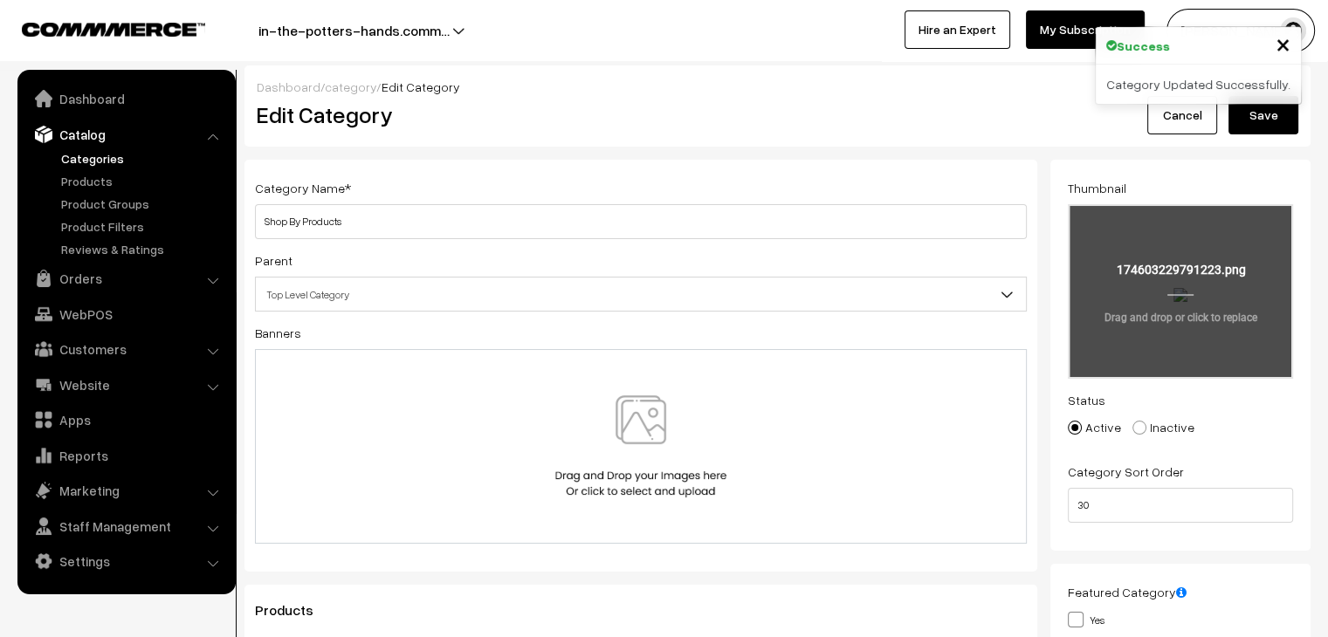
click at [1139, 284] on input "file" at bounding box center [1181, 291] width 222 height 171
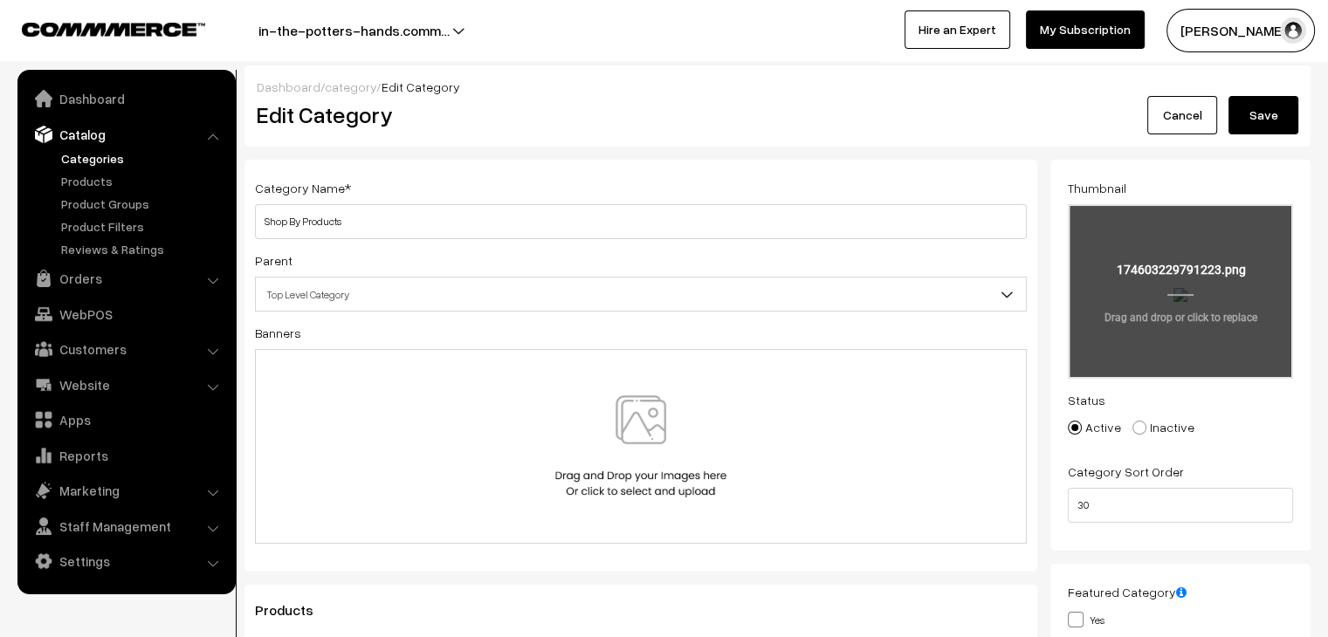
type input "C:\fakepath\9.png"
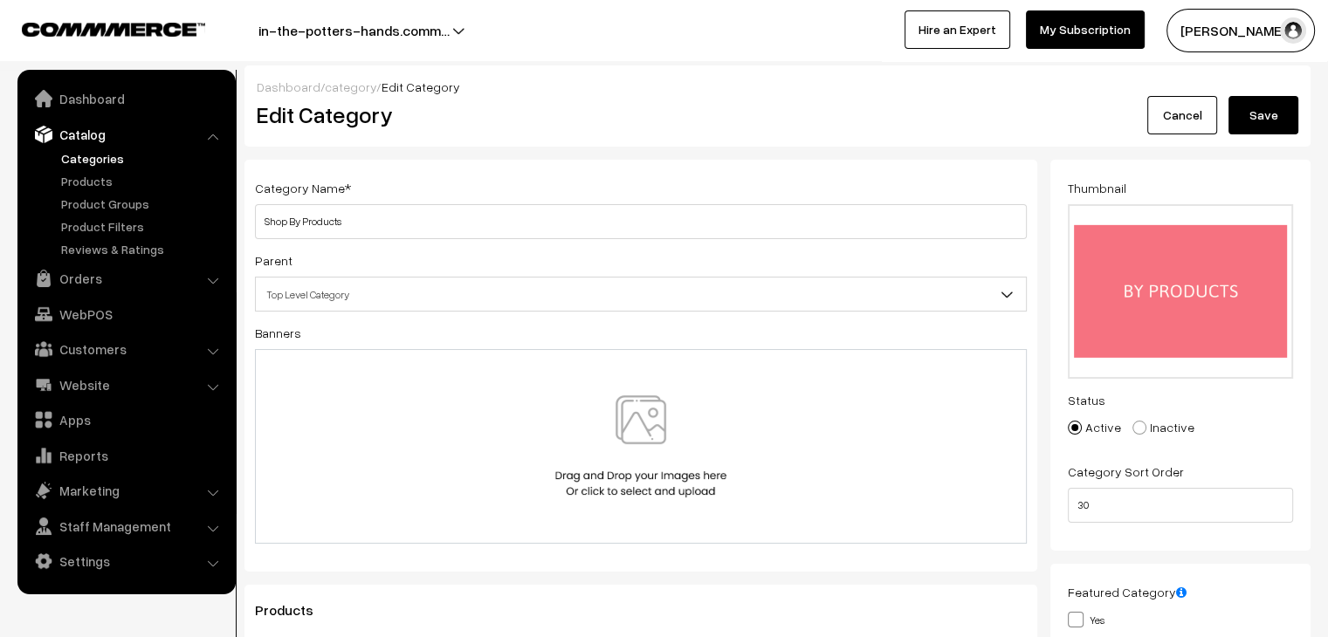
click at [1261, 113] on button "Save" at bounding box center [1264, 115] width 70 height 38
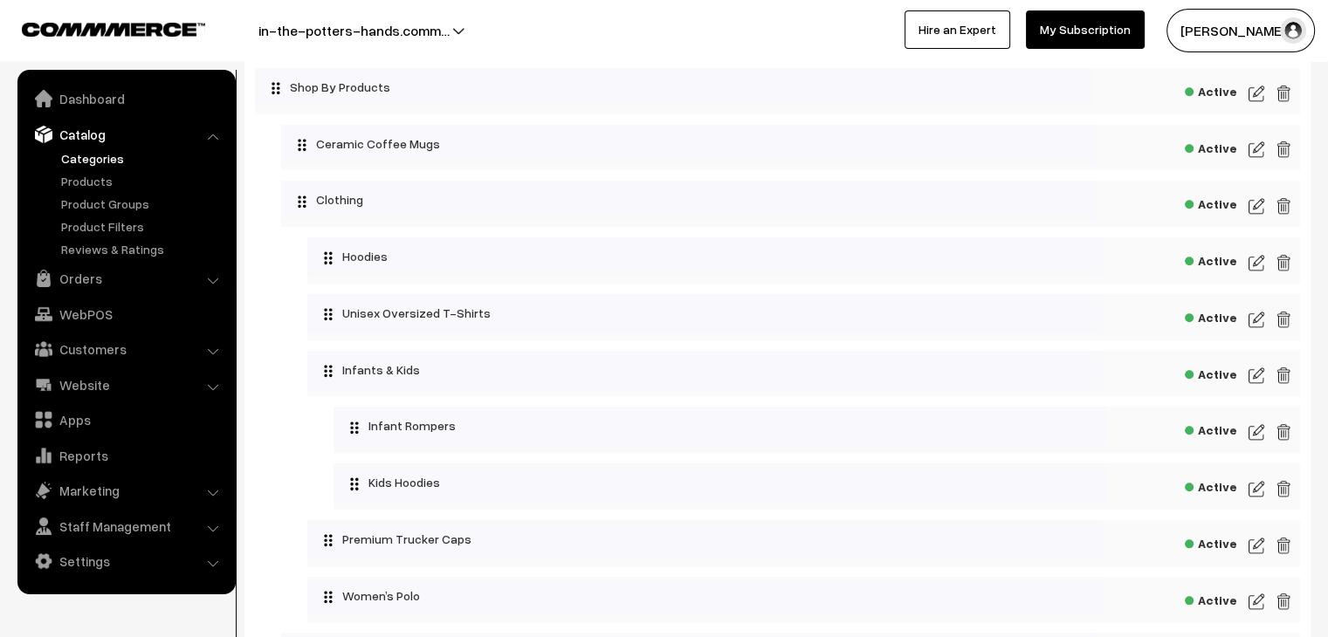
scroll to position [1746, 0]
click at [1254, 159] on img at bounding box center [1257, 151] width 16 height 21
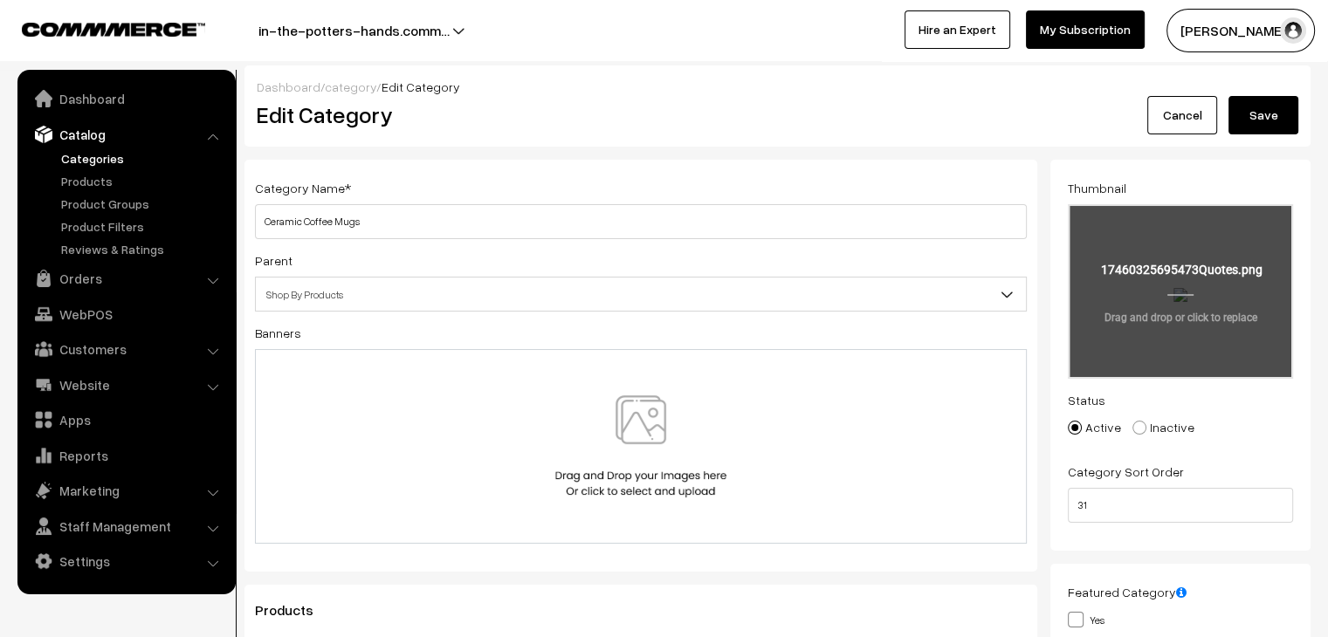
click at [1113, 270] on input "file" at bounding box center [1181, 291] width 222 height 171
type input "C:\fakepath\Quotes (5).png"
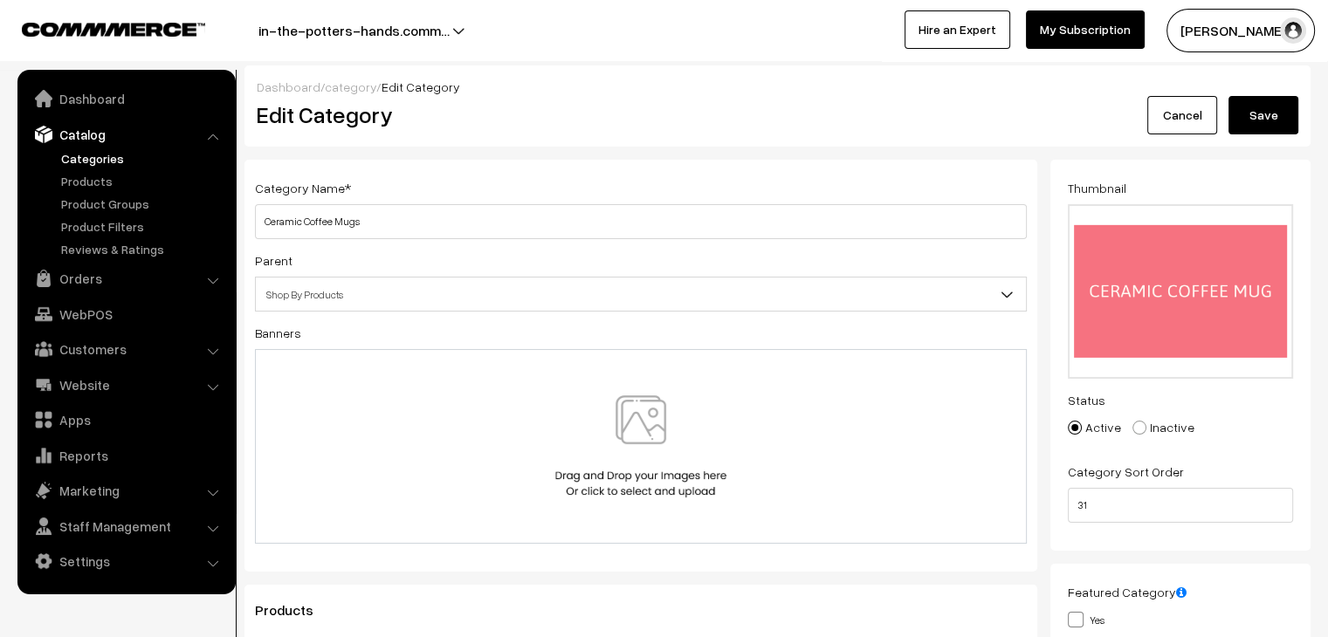
click at [1261, 115] on button "Save" at bounding box center [1264, 115] width 70 height 38
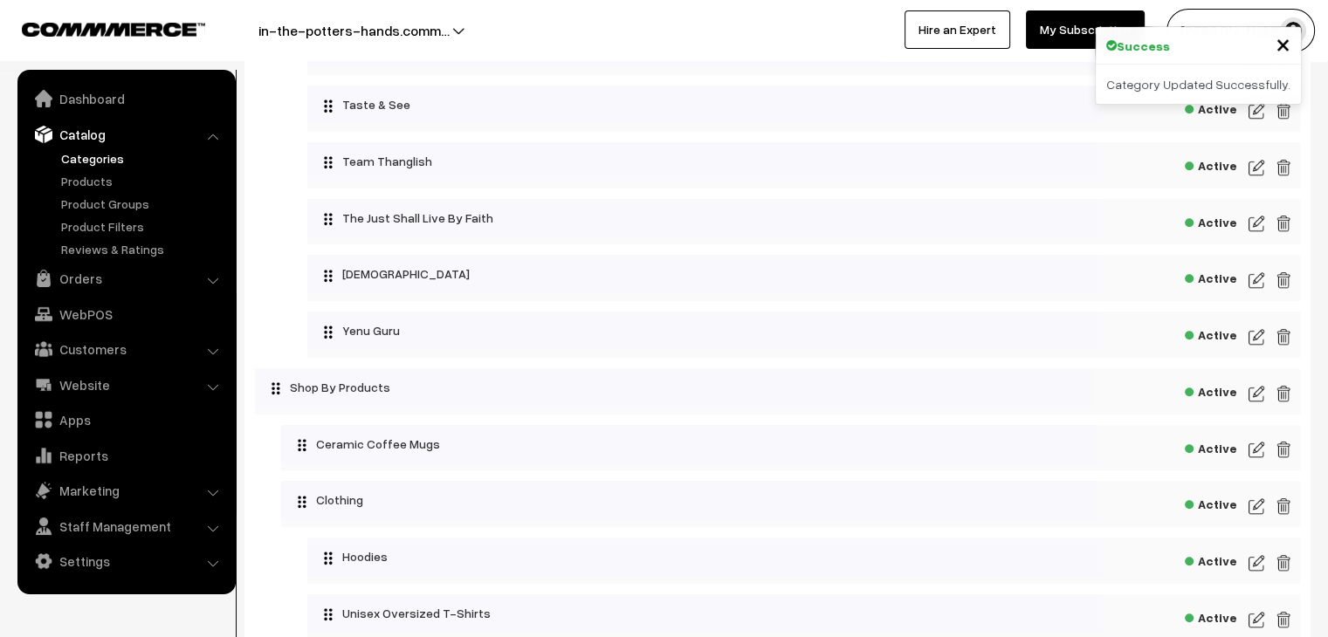
scroll to position [1746, 0]
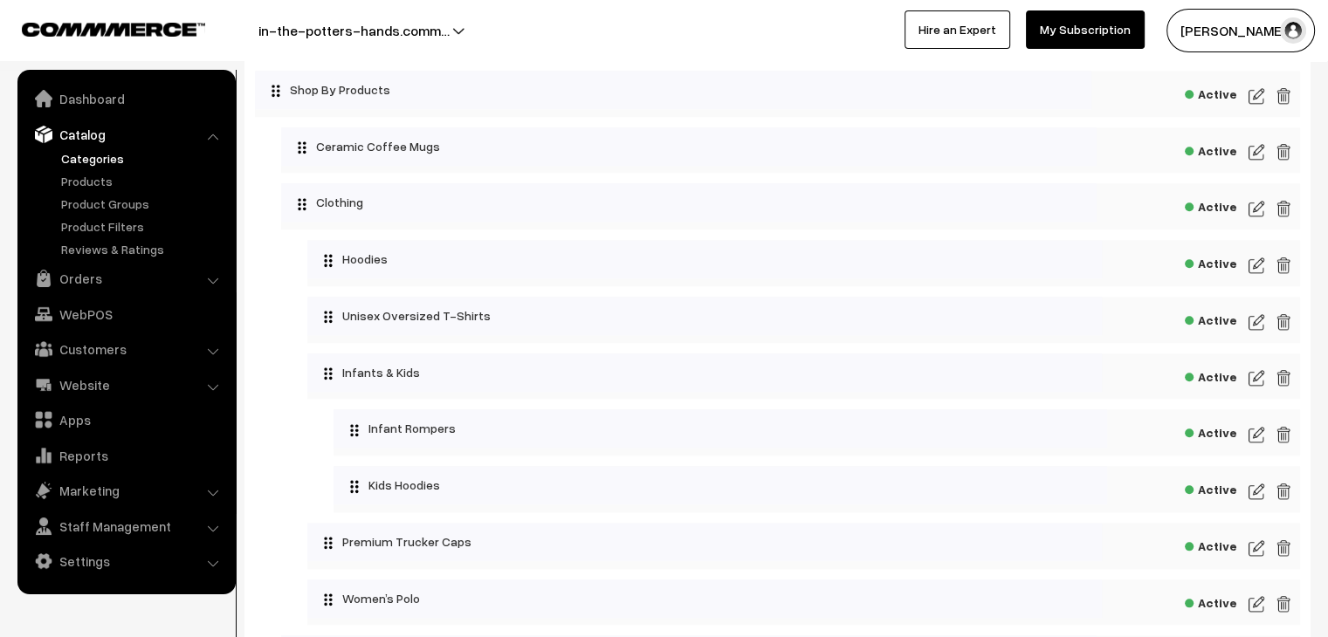
click at [1257, 219] on img at bounding box center [1257, 208] width 16 height 21
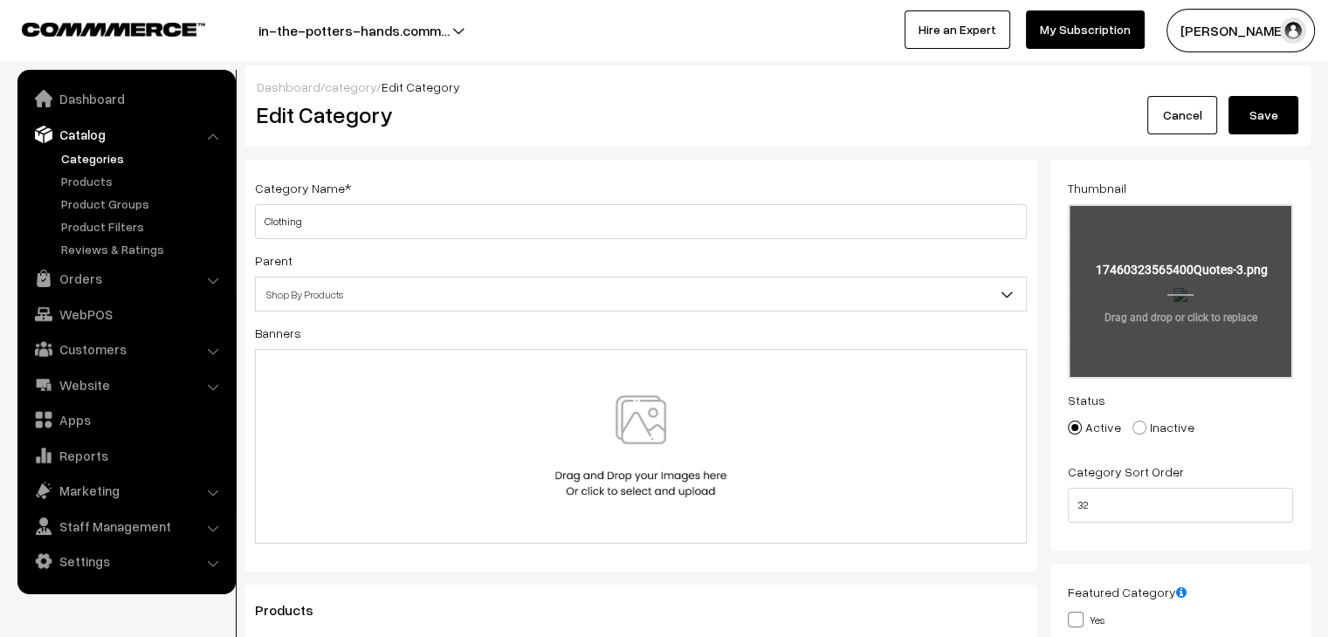
click at [1100, 295] on input "file" at bounding box center [1181, 291] width 222 height 171
type input "C:\fakepath\Quotes (2).png"
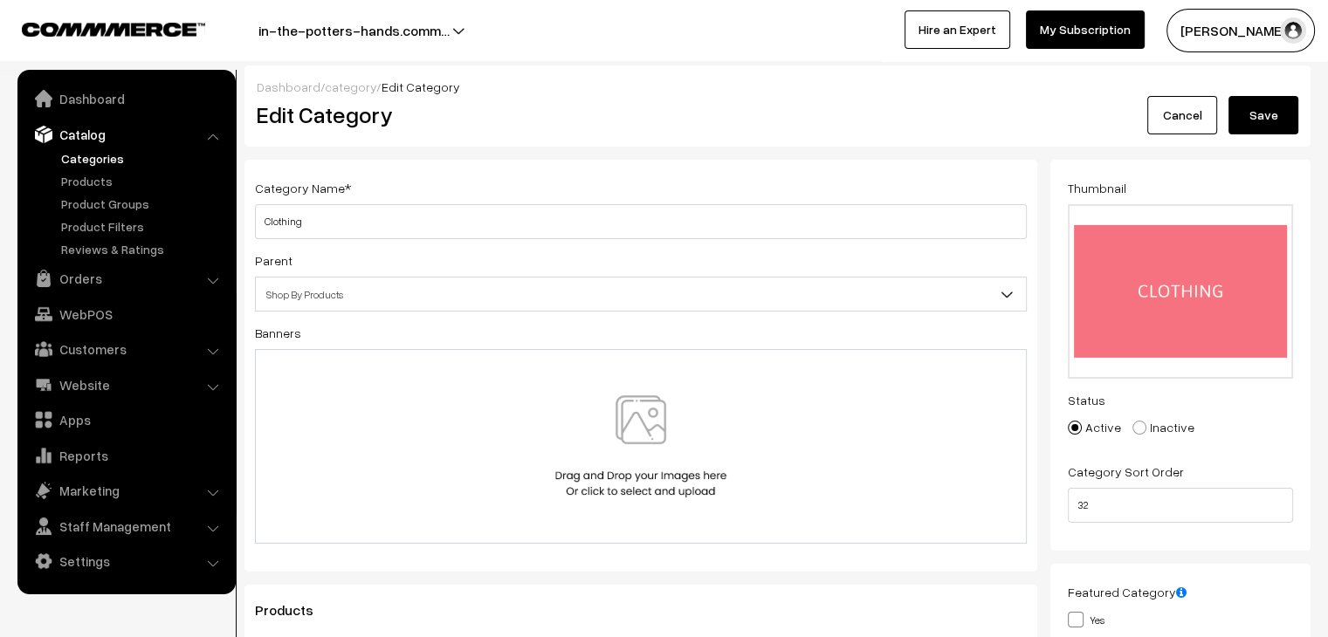
click at [1272, 116] on button "Save" at bounding box center [1264, 115] width 70 height 38
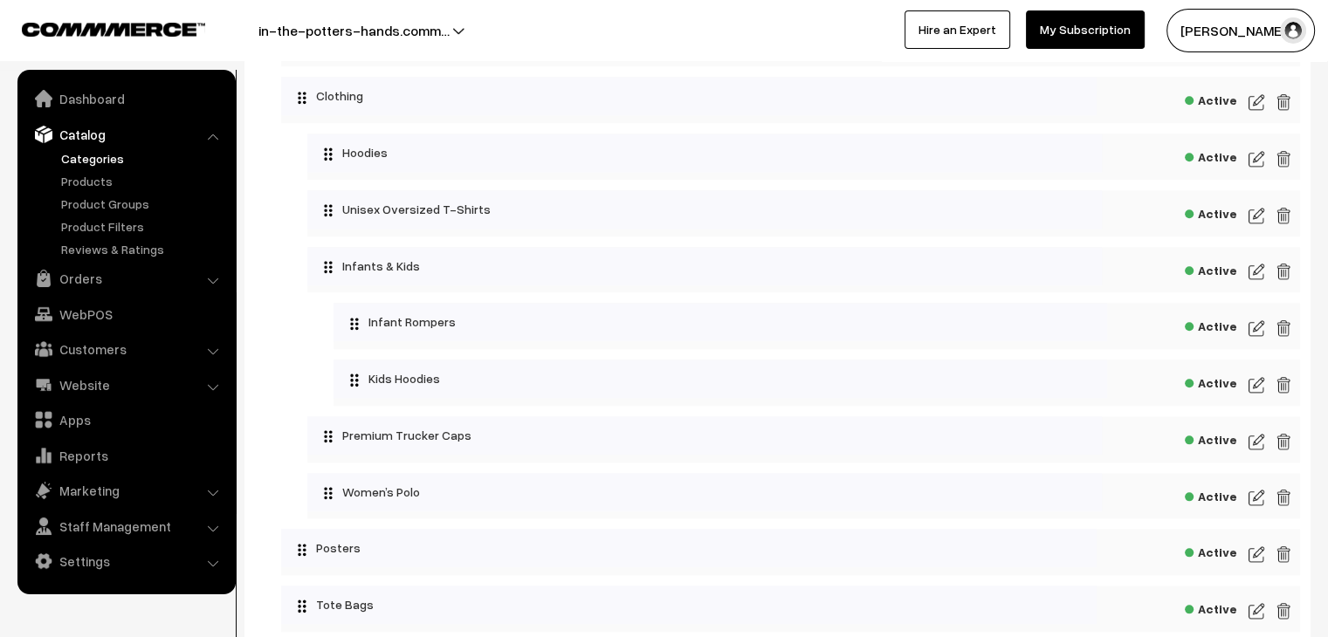
scroll to position [1733, 0]
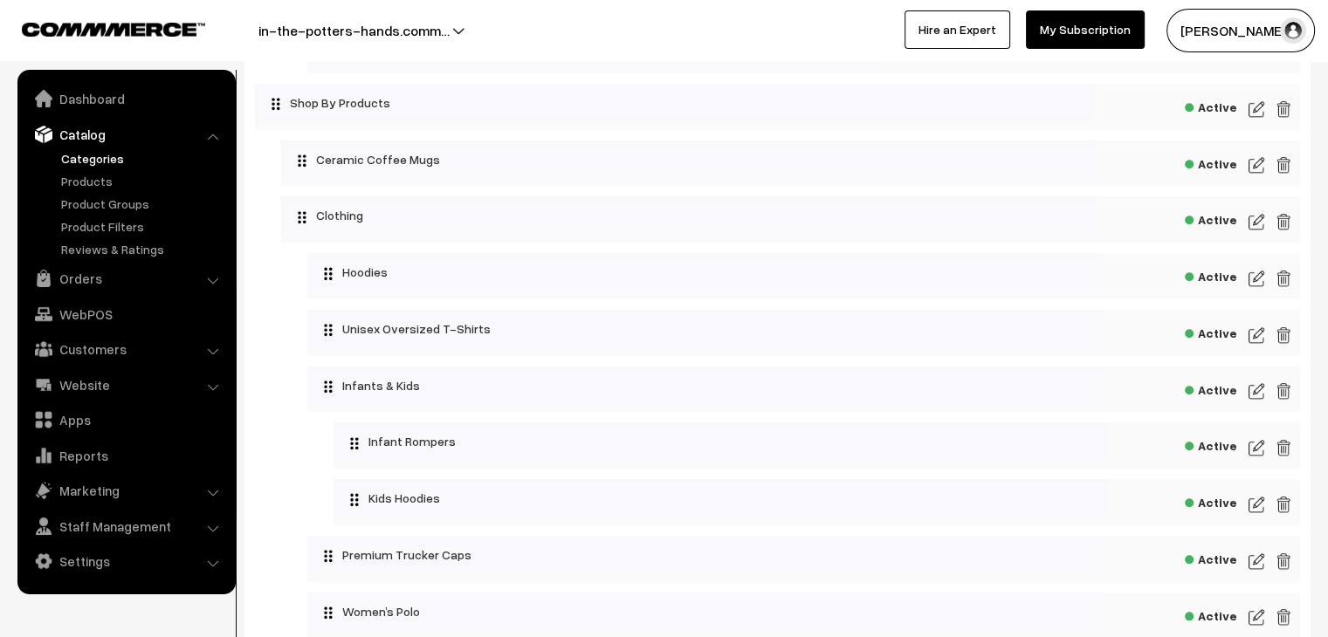
click at [1257, 289] on img at bounding box center [1257, 278] width 16 height 21
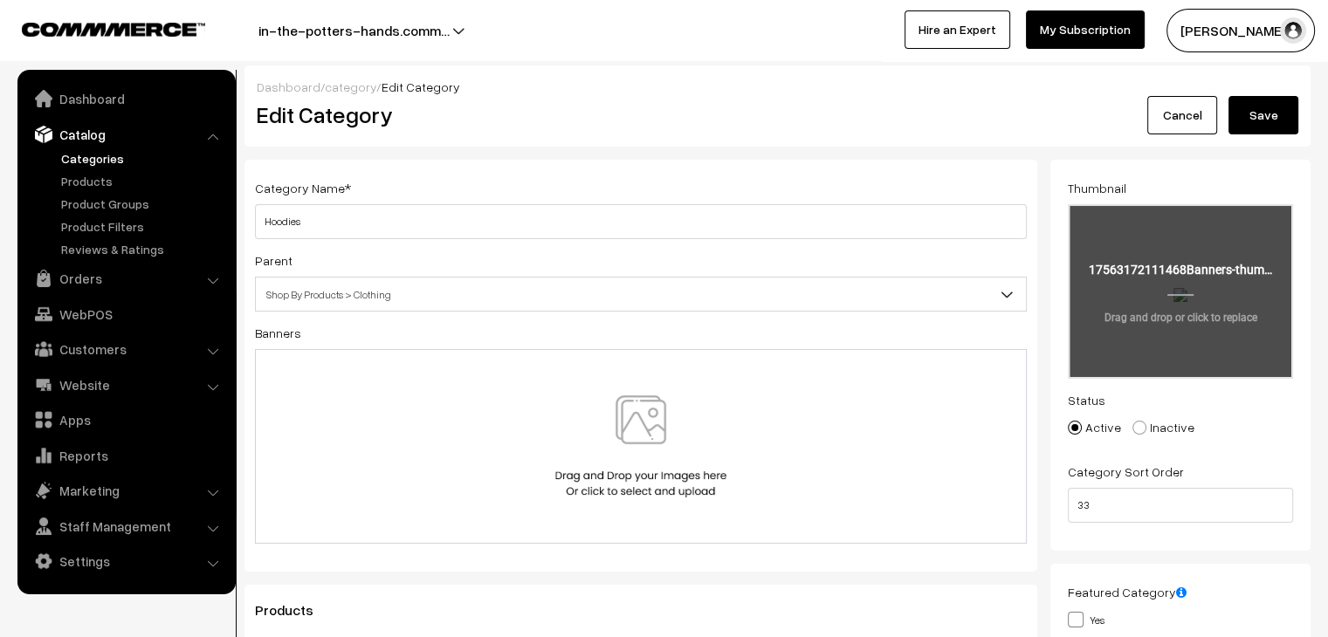
click at [1114, 302] on input "file" at bounding box center [1181, 291] width 222 height 171
type input "C:\fakepath\7.png"
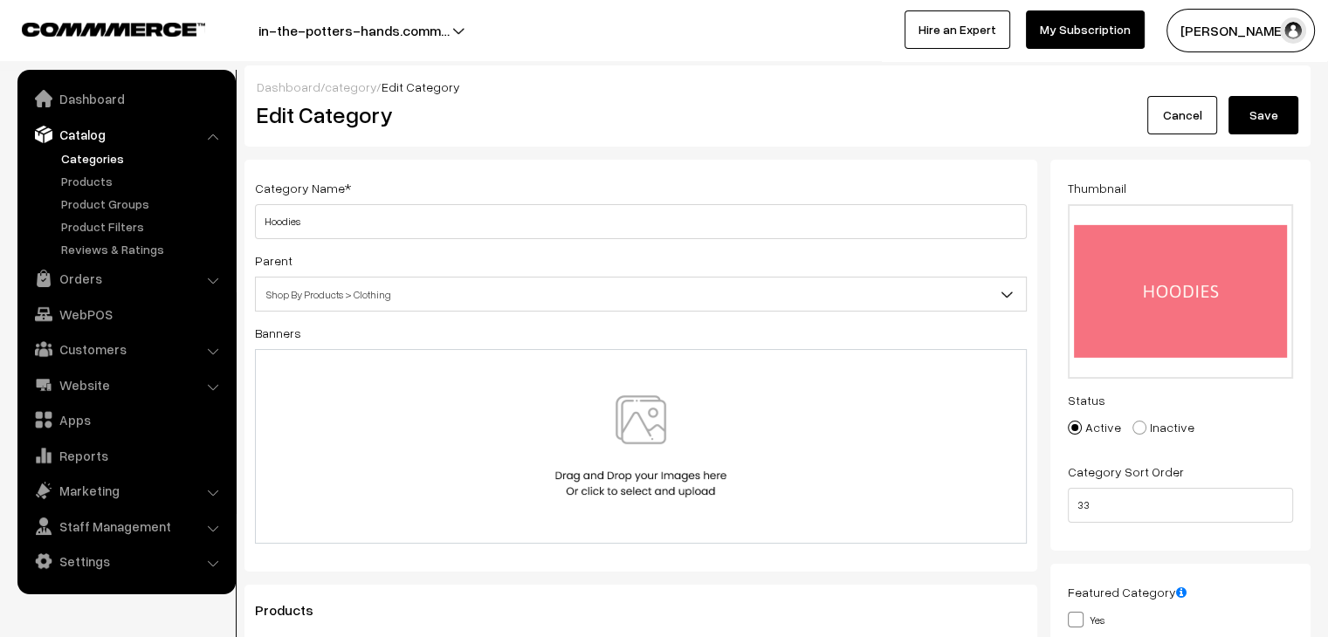
click at [1249, 123] on button "Save" at bounding box center [1264, 115] width 70 height 38
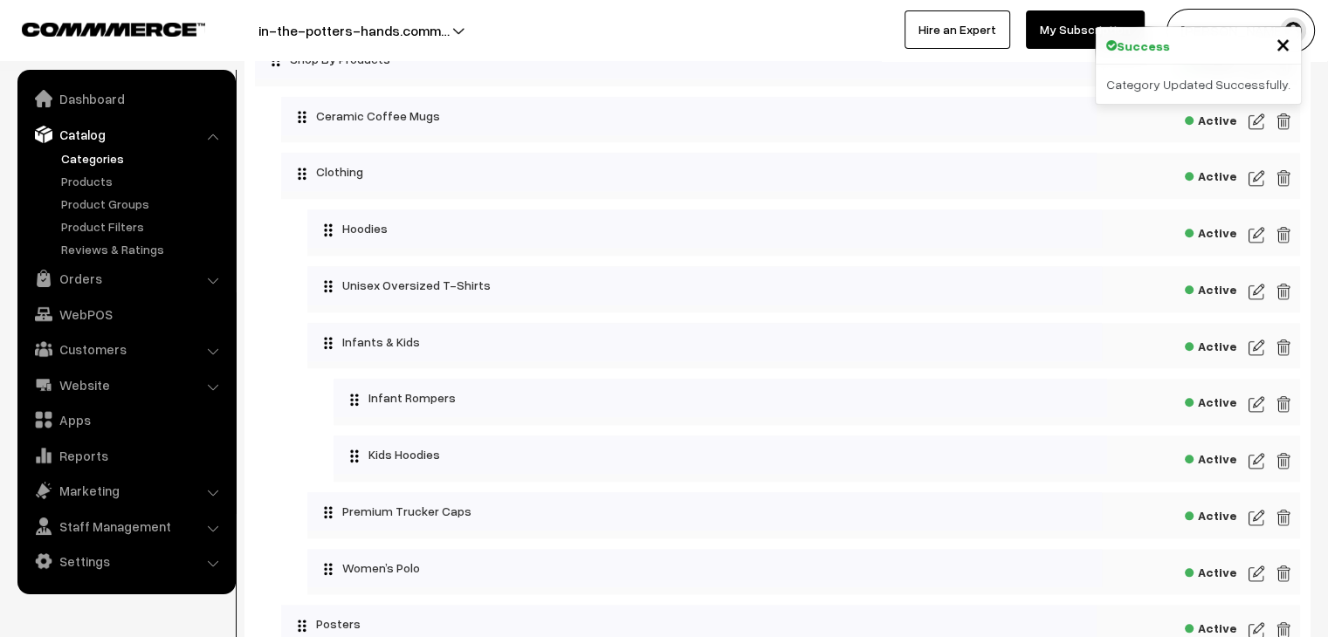
scroll to position [1733, 0]
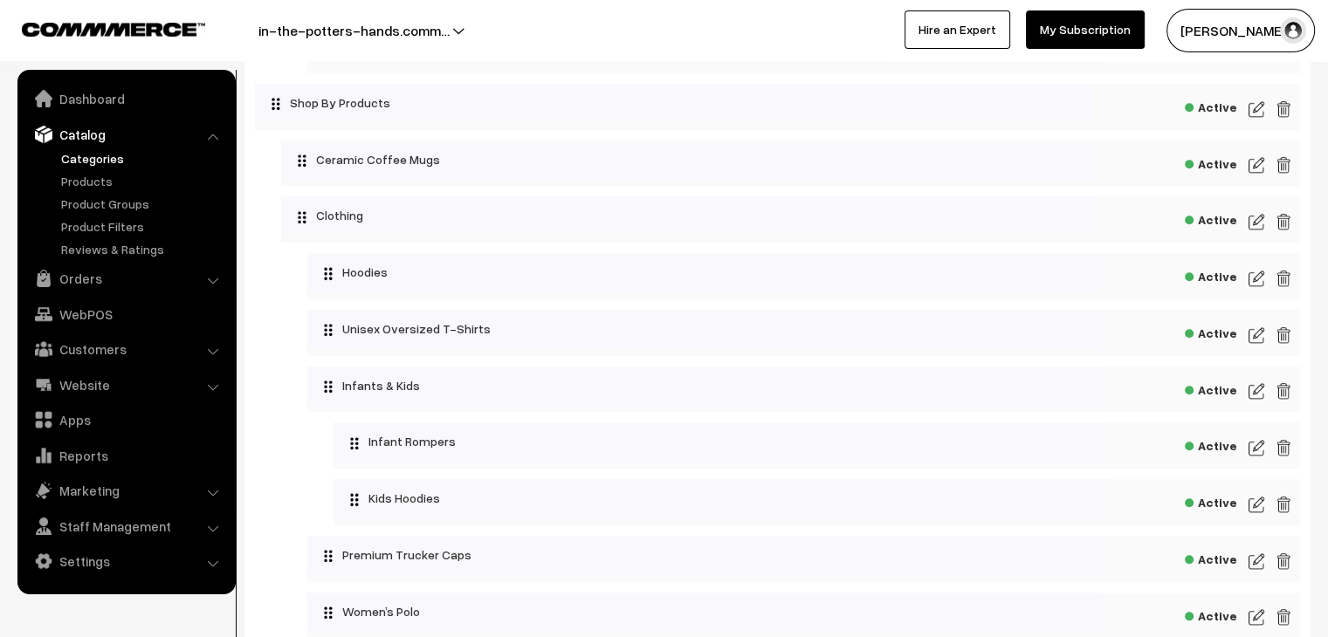
click at [1258, 341] on img at bounding box center [1257, 335] width 16 height 21
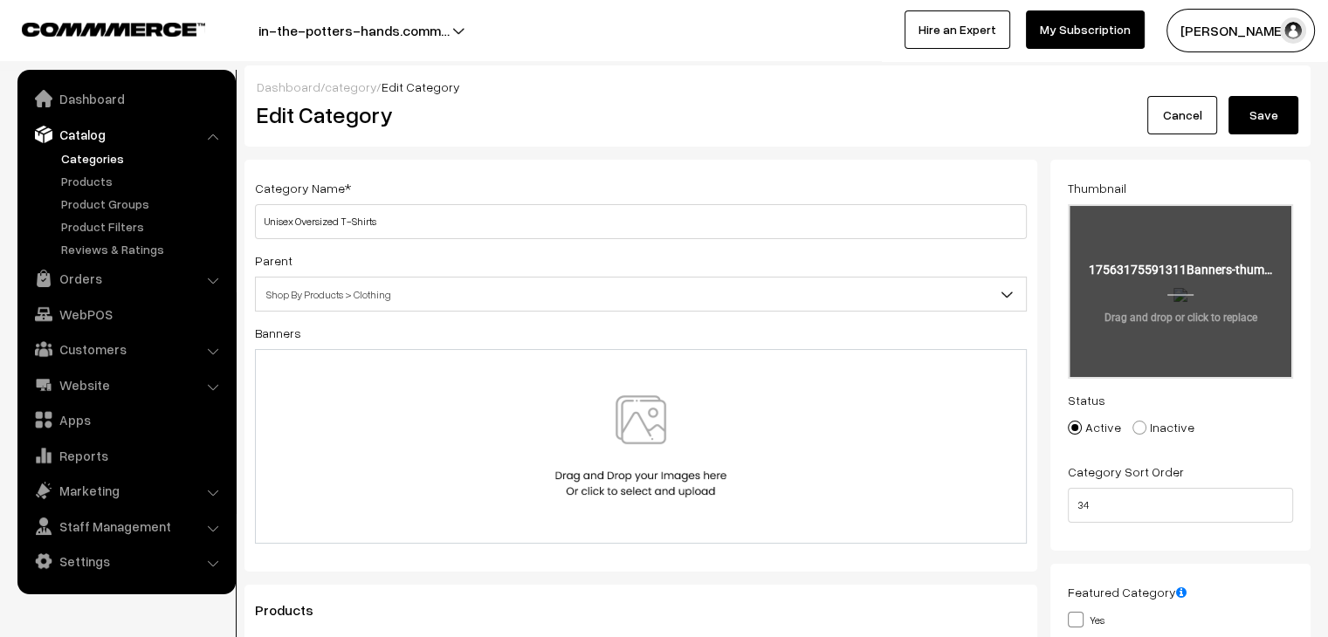
click at [1131, 292] on input "file" at bounding box center [1181, 291] width 222 height 171
type input "C:\fakepath\18.png"
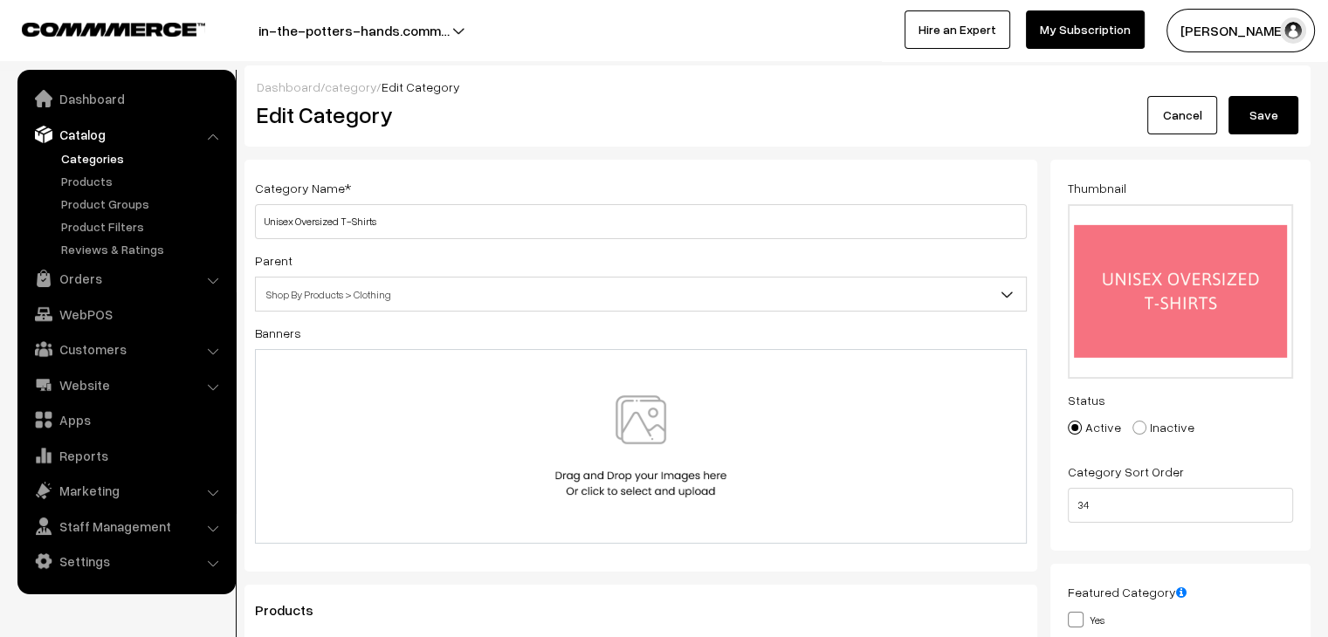
click at [1261, 116] on button "Save" at bounding box center [1264, 115] width 70 height 38
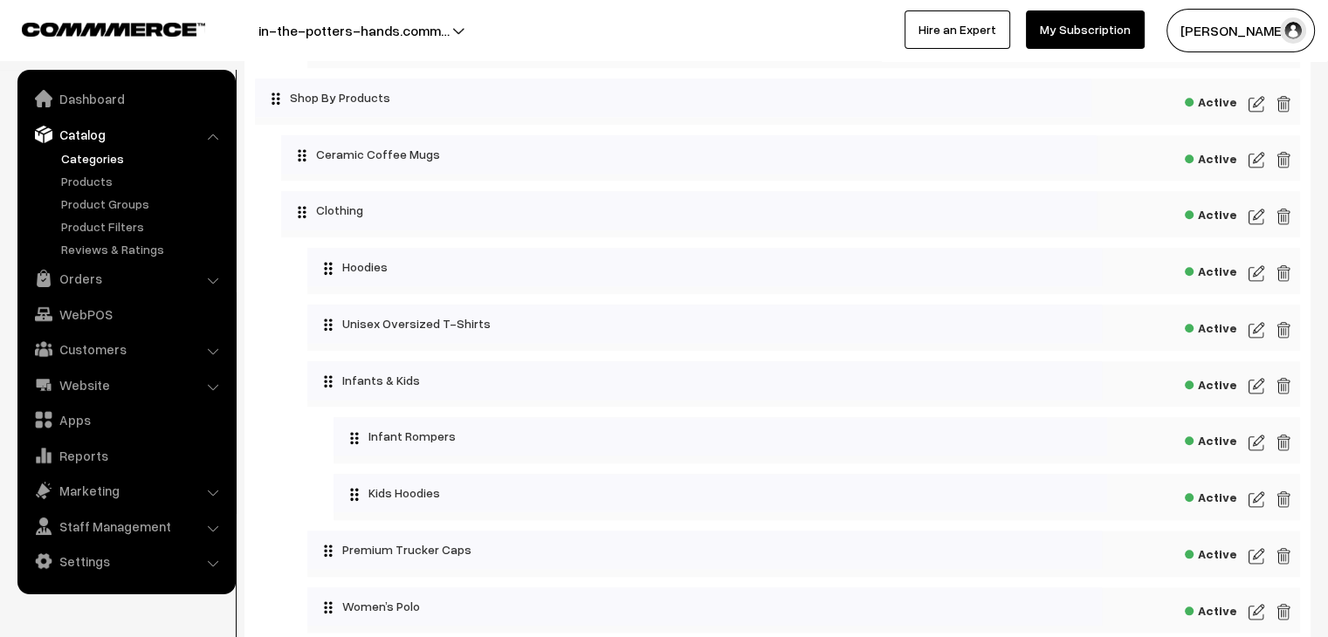
scroll to position [1921, 0]
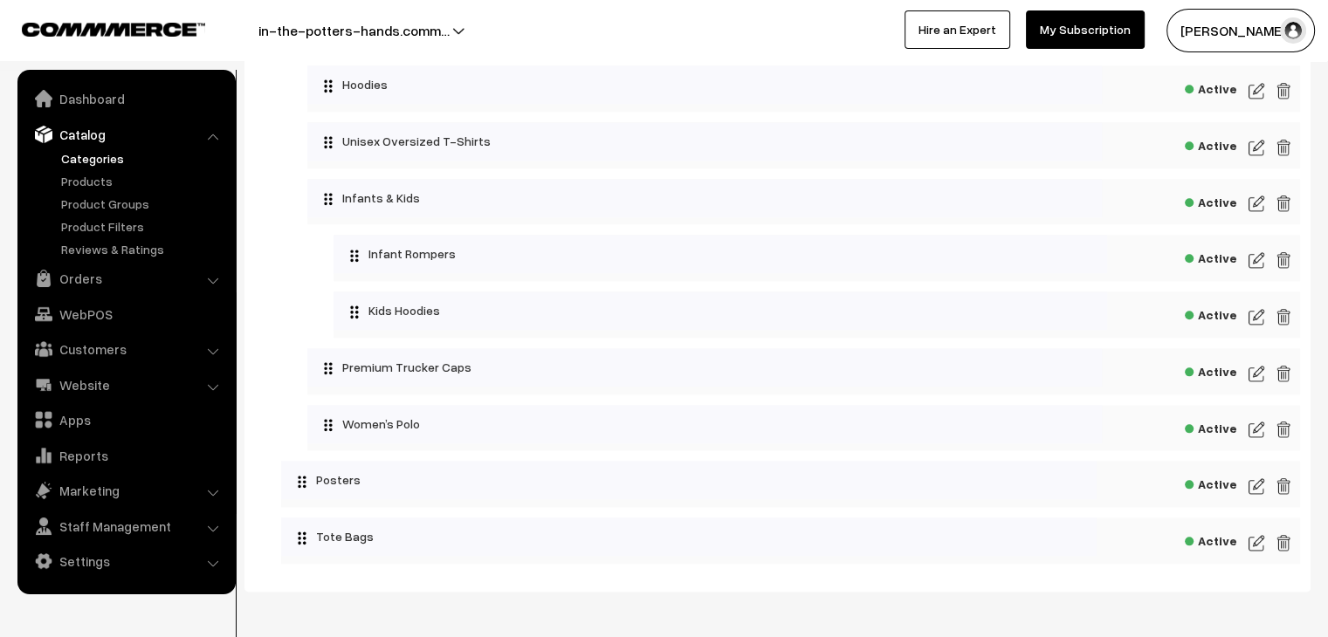
click at [1250, 209] on img at bounding box center [1257, 203] width 16 height 21
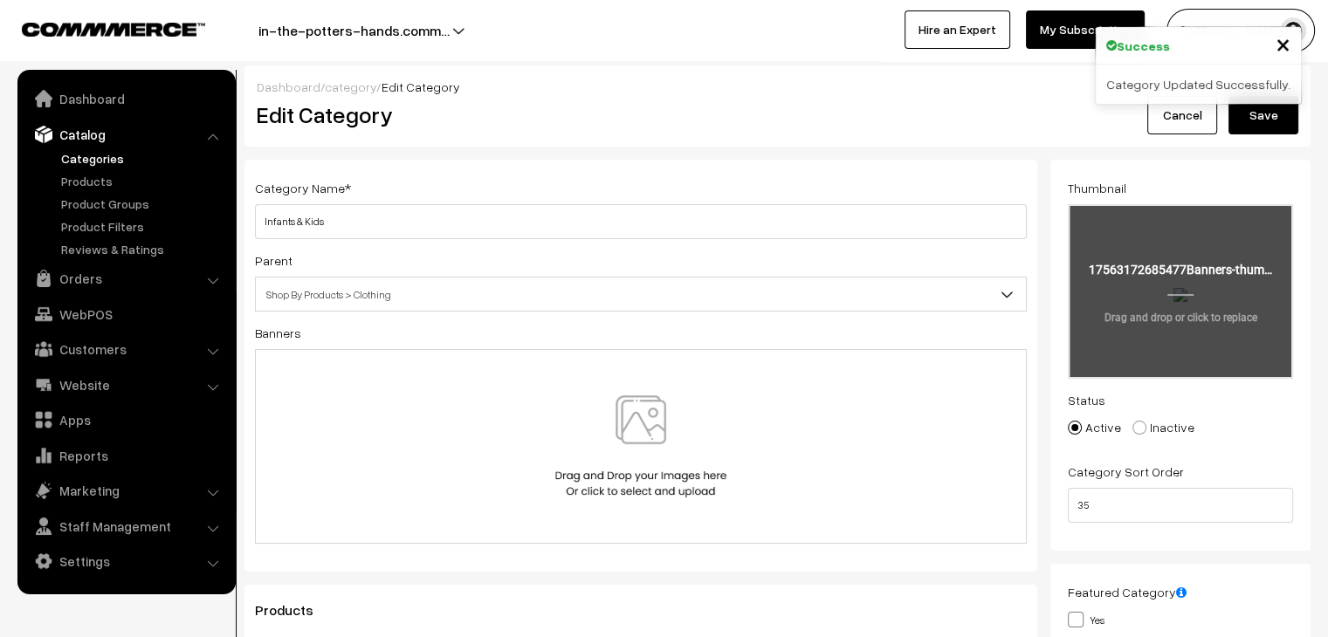
click at [1226, 357] on input "file" at bounding box center [1181, 291] width 222 height 171
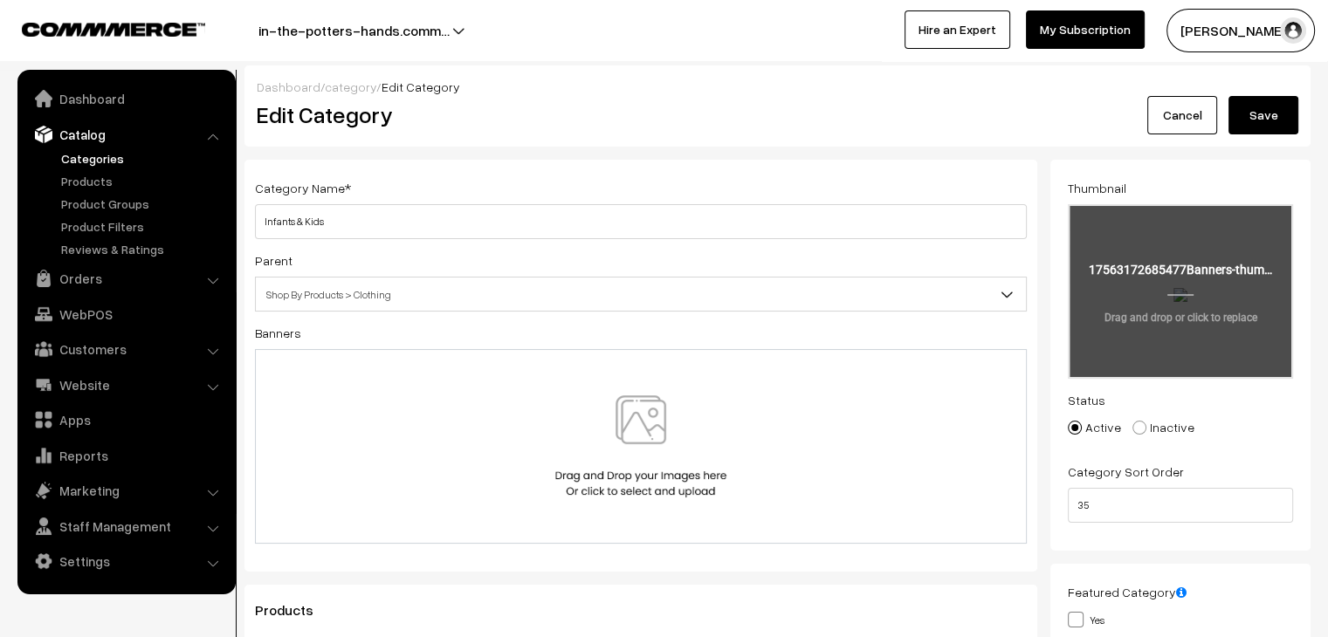
type input "C:\fakepath\6.png"
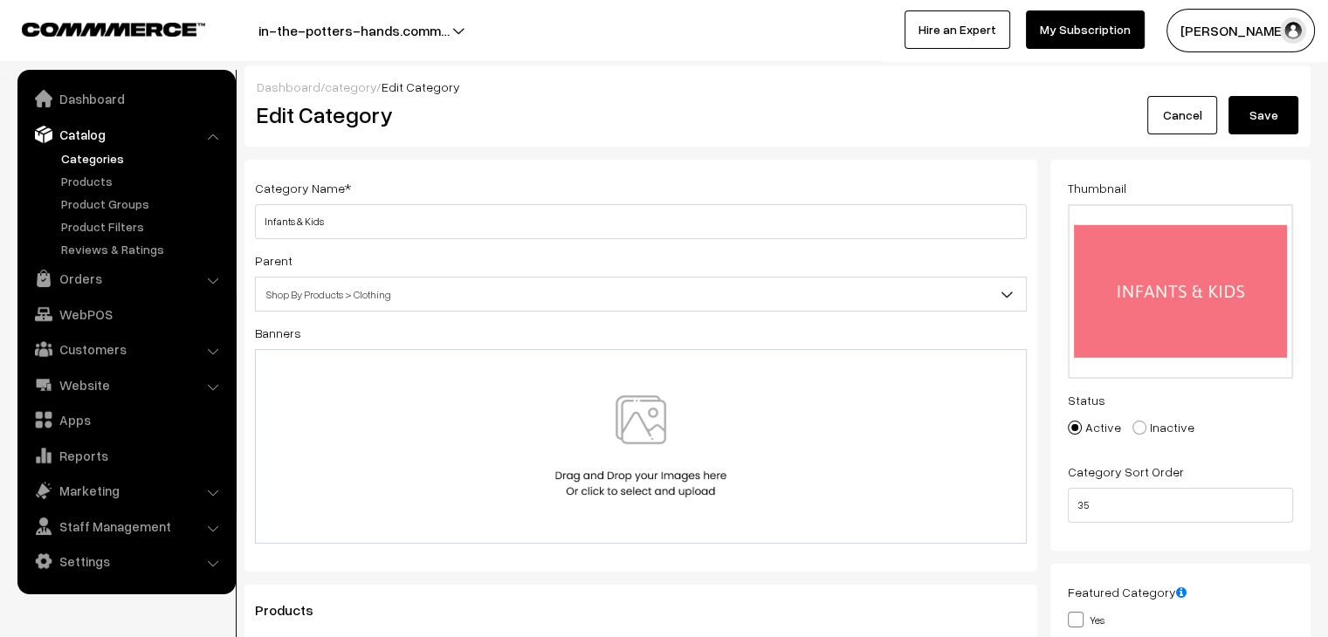
click at [1278, 116] on button "Save" at bounding box center [1264, 115] width 70 height 38
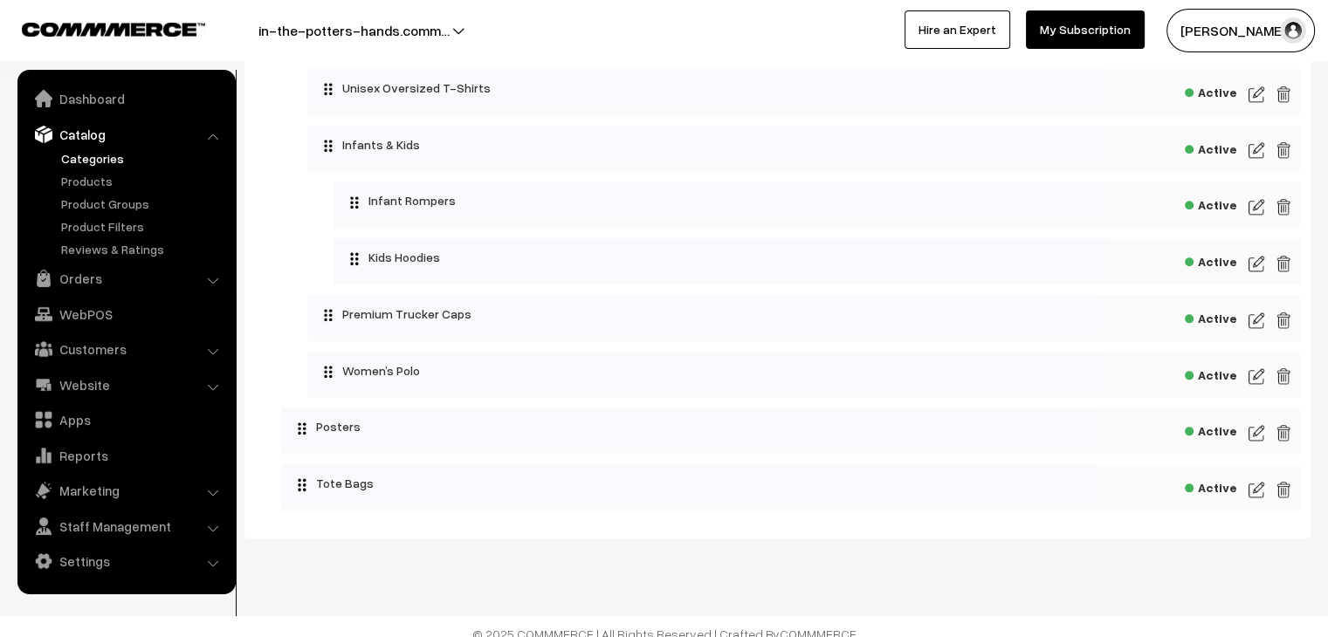
scroll to position [1995, 0]
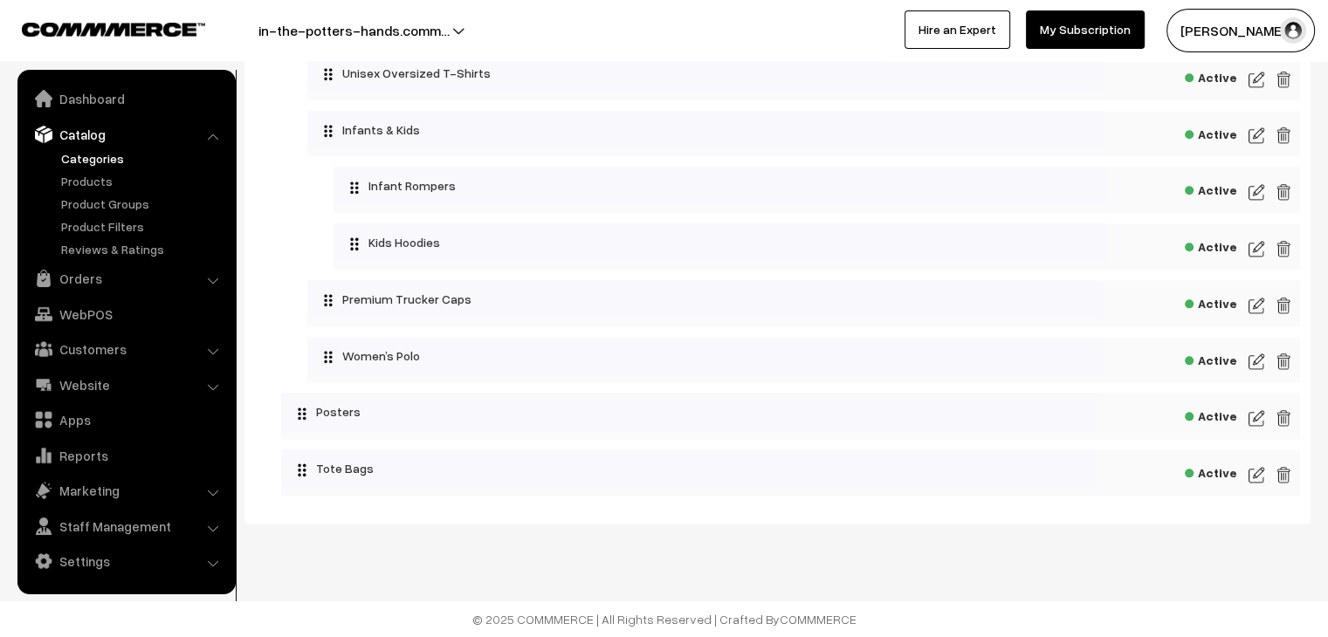
click at [1256, 196] on img at bounding box center [1257, 192] width 16 height 21
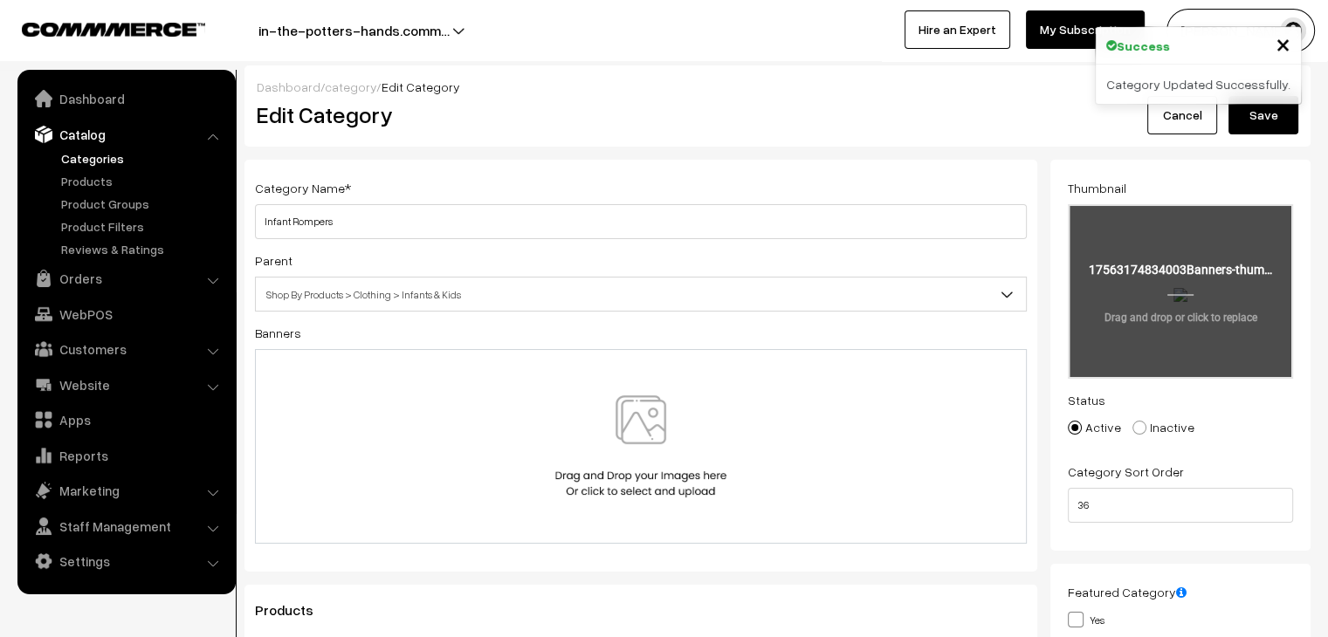
click at [1136, 251] on input "file" at bounding box center [1181, 291] width 222 height 171
type input "C:\fakepath\10.png"
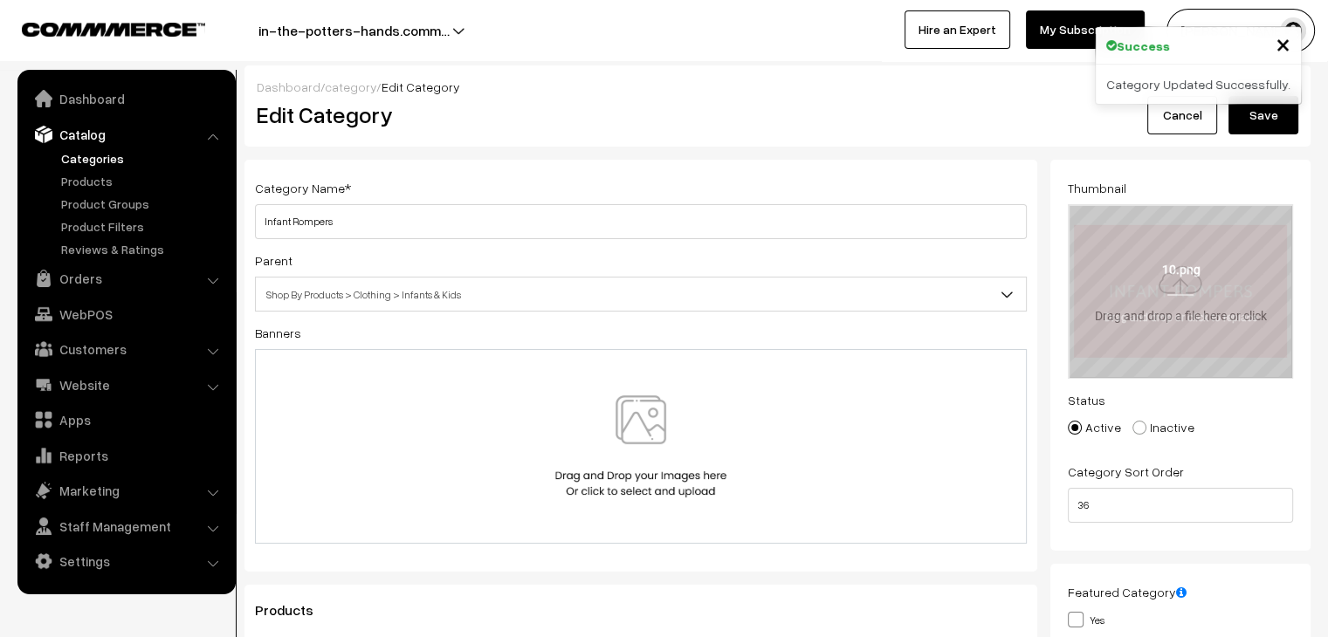
click at [671, 261] on div "Parent Top Level Category Shop By Artist Shop By Artist > Designs By Arundathi …" at bounding box center [641, 281] width 772 height 62
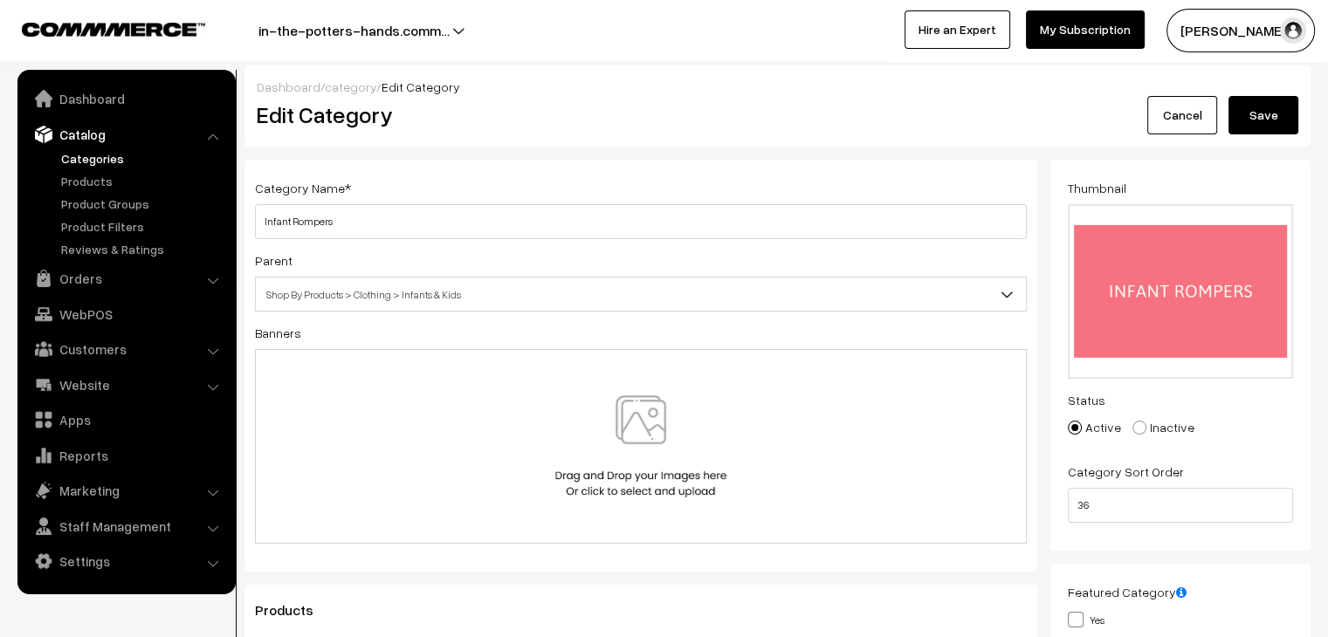
click at [1281, 117] on button "Save" at bounding box center [1264, 115] width 70 height 38
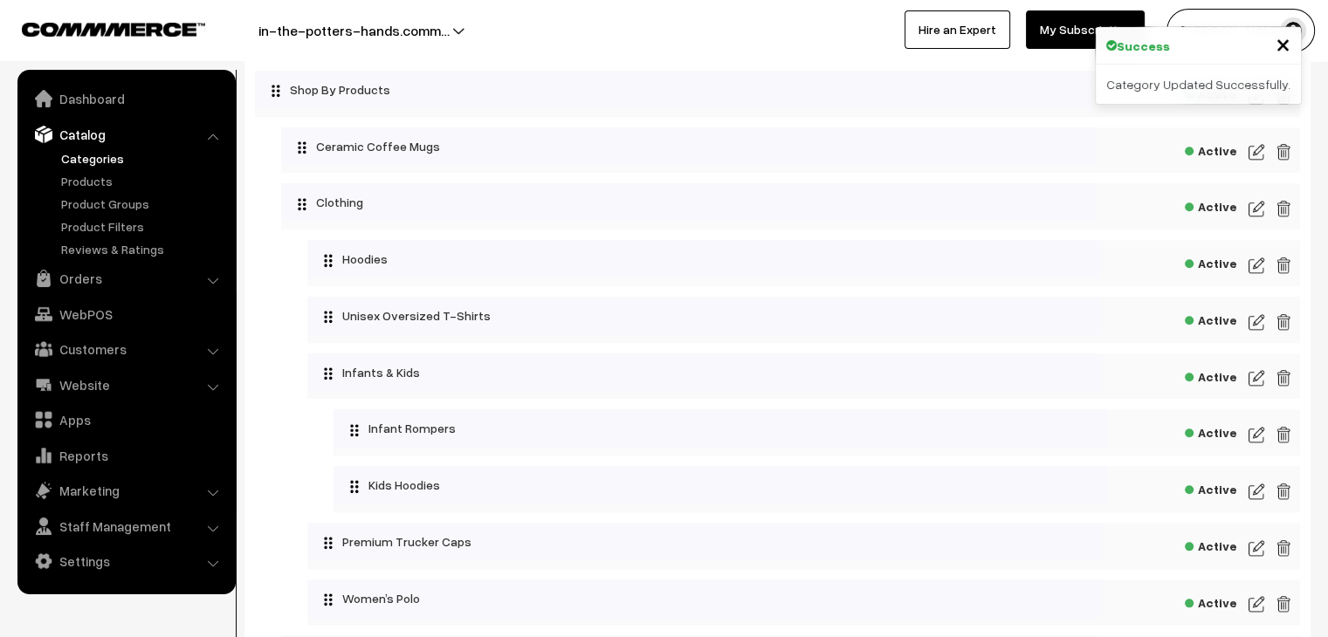
scroll to position [1995, 0]
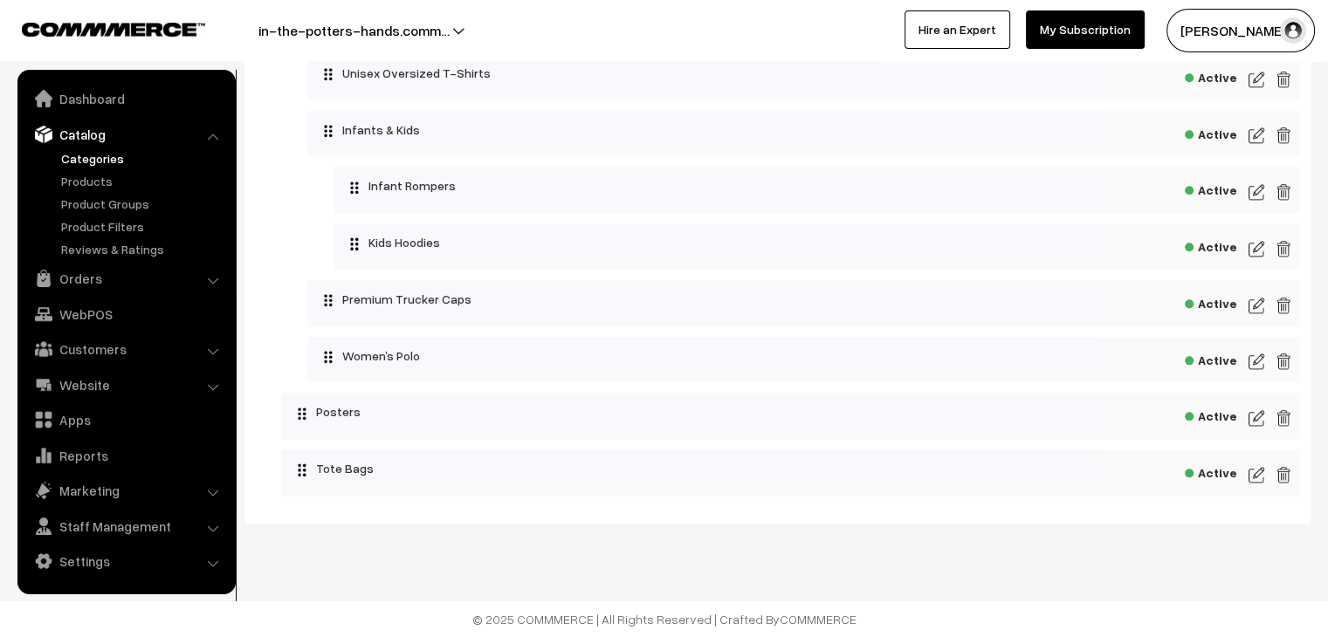
click at [1257, 248] on img at bounding box center [1257, 248] width 16 height 21
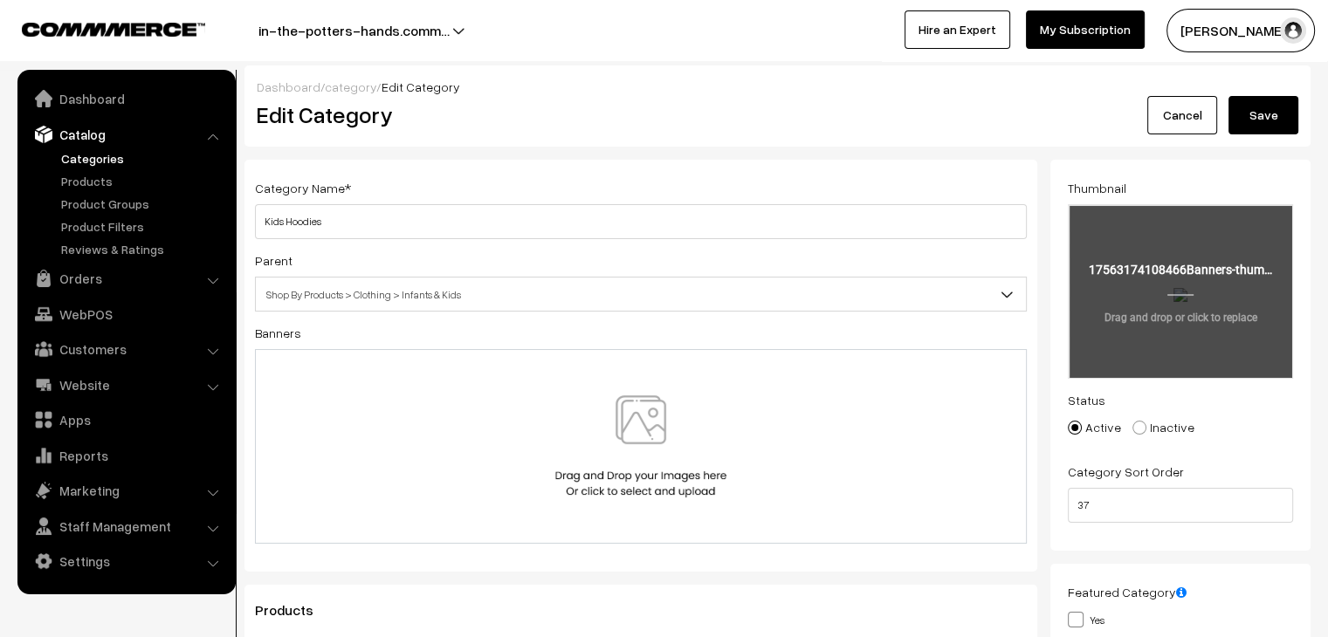
click at [1208, 298] on input "file" at bounding box center [1181, 291] width 222 height 171
type input "C:\fakepath\5.png"
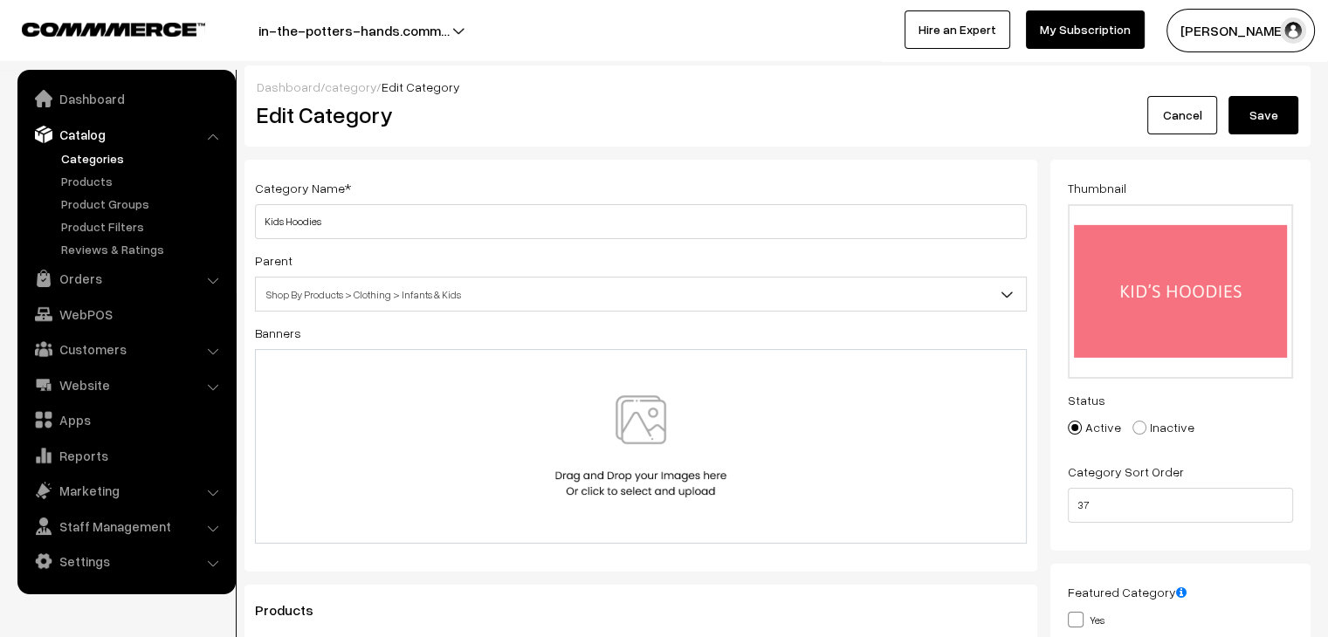
click at [1283, 121] on button "Save" at bounding box center [1264, 115] width 70 height 38
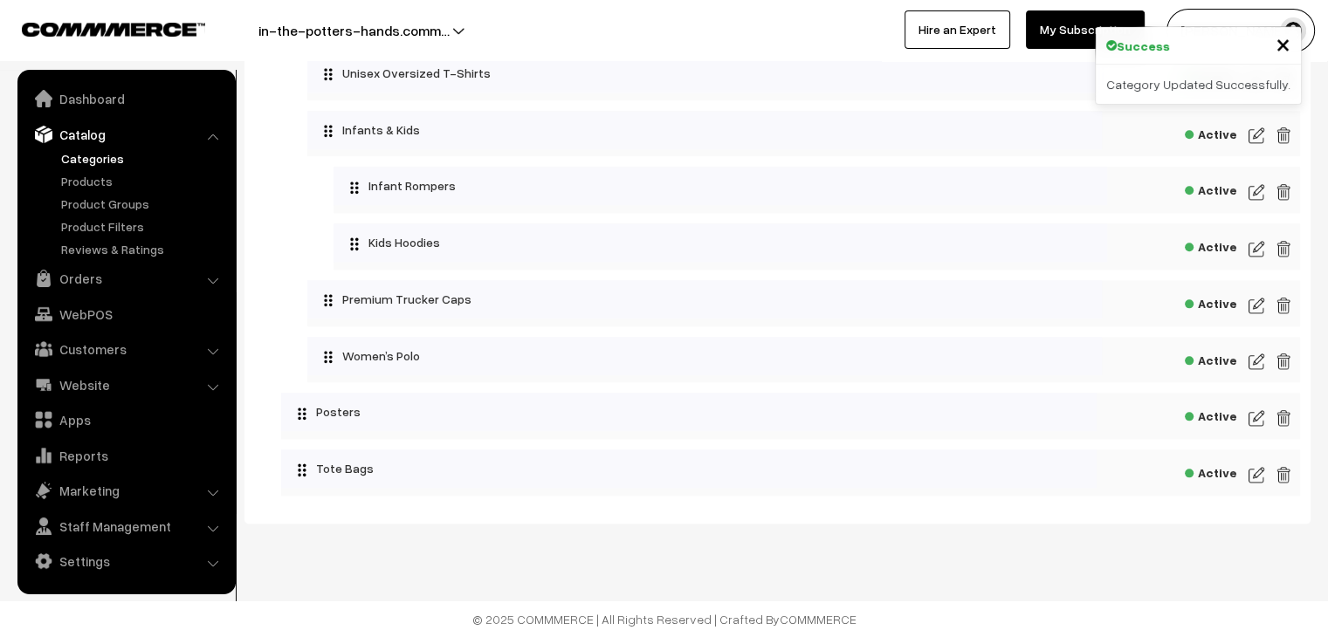
scroll to position [1995, 0]
click at [1257, 305] on img at bounding box center [1257, 305] width 16 height 21
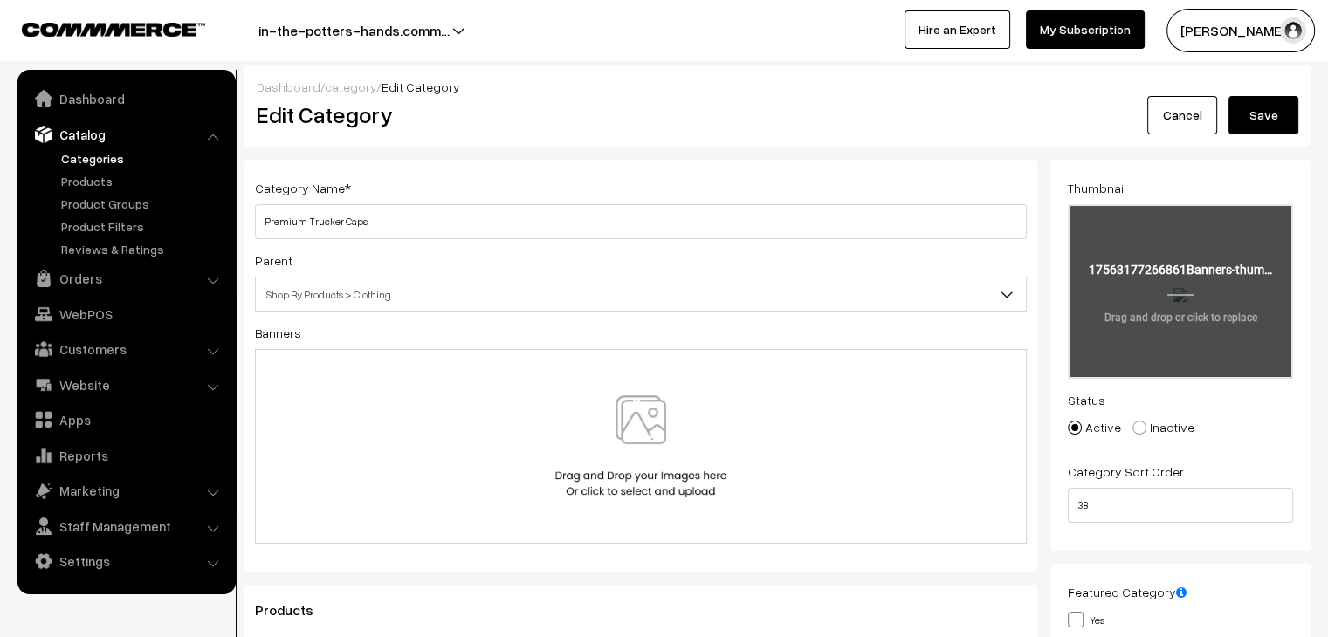
click at [1139, 301] on input "file" at bounding box center [1181, 291] width 222 height 171
type input "C:\fakepath\19.png"
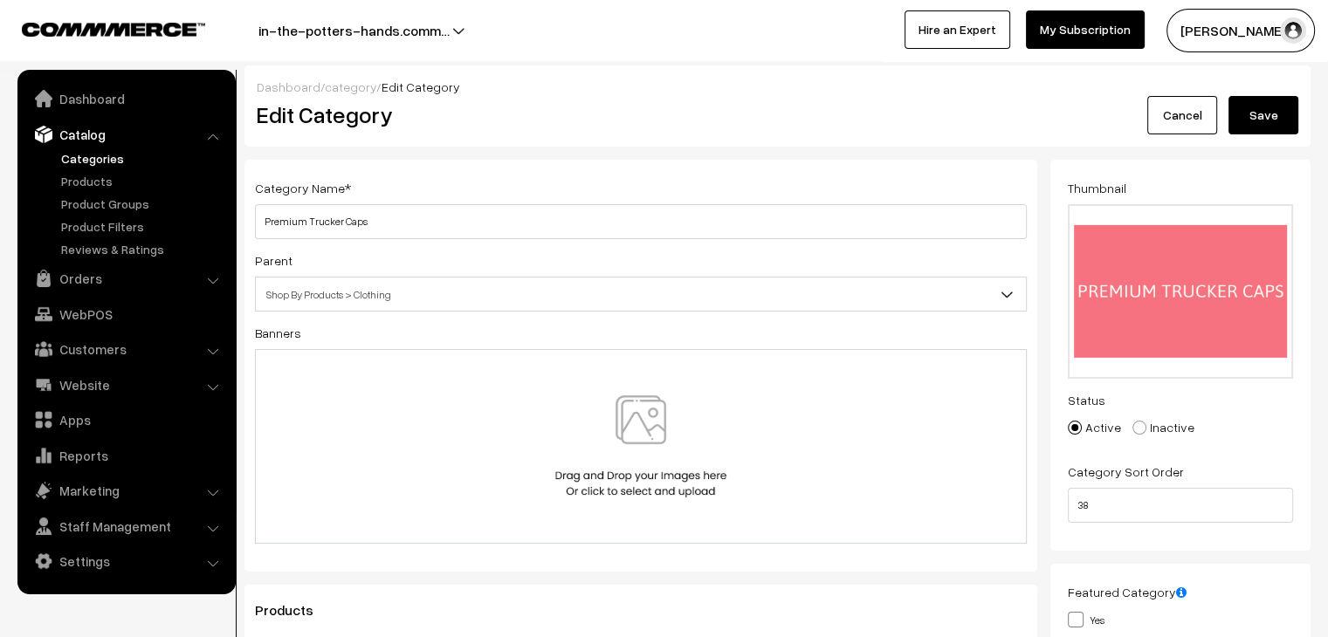
click at [1272, 123] on button "Save" at bounding box center [1264, 115] width 70 height 38
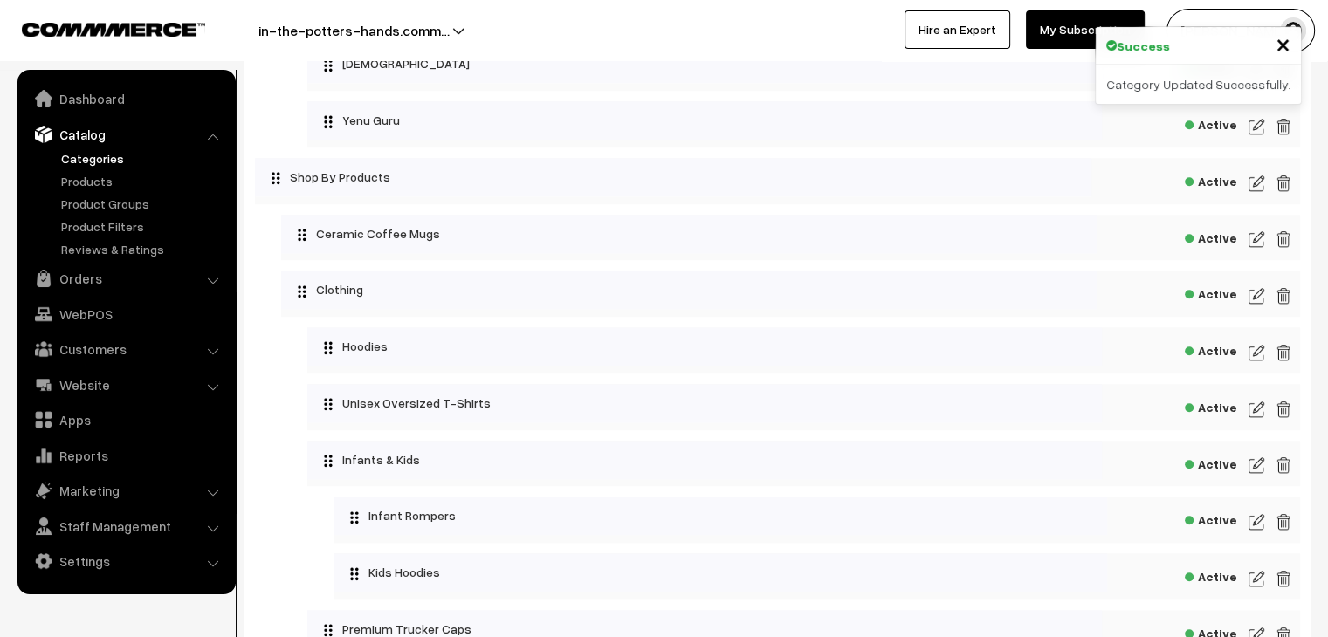
scroll to position [1995, 0]
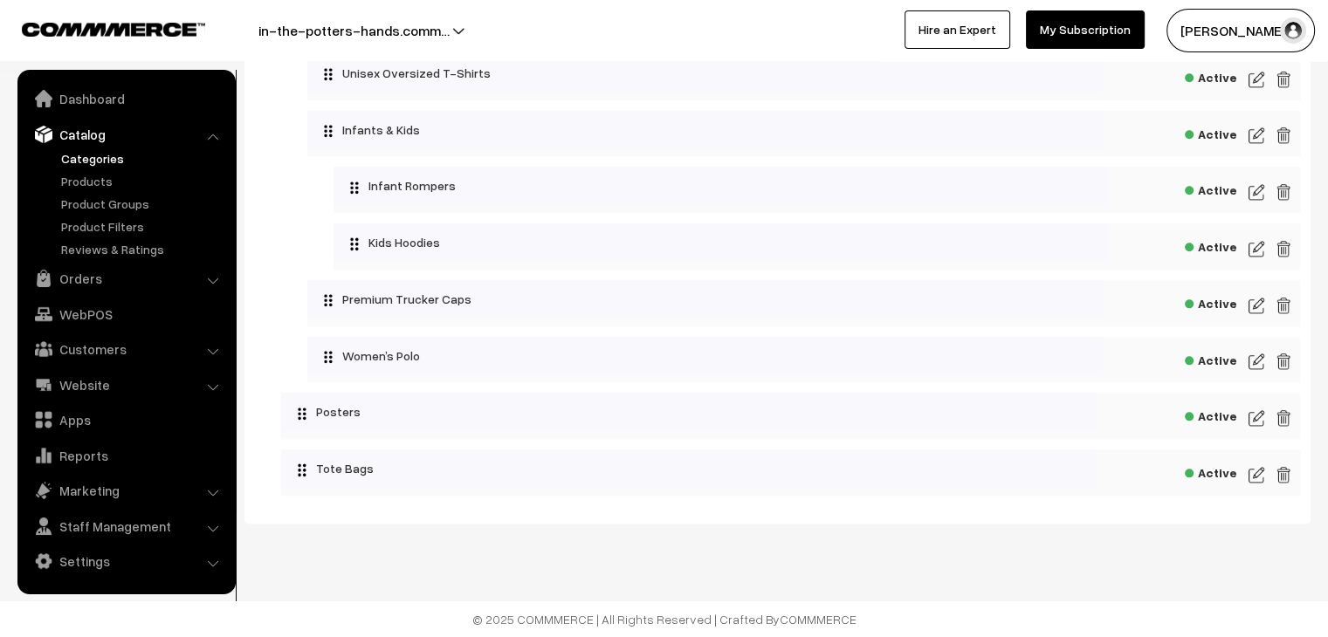
click at [1259, 364] on img at bounding box center [1257, 361] width 16 height 21
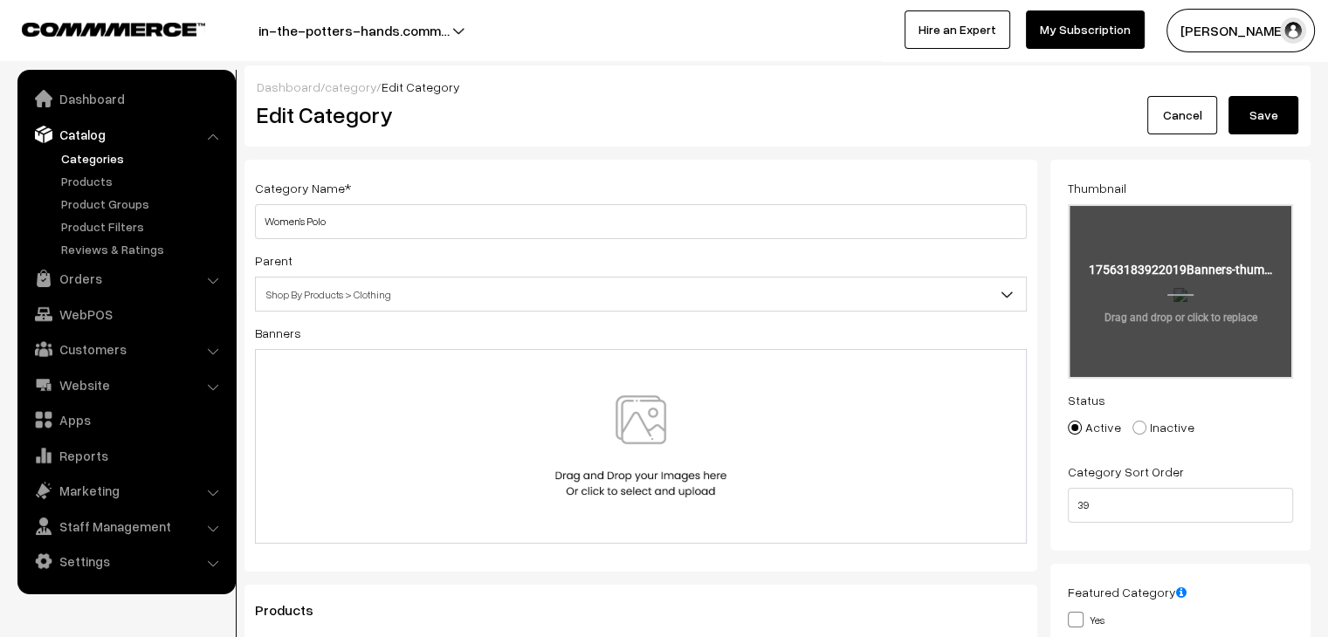
click at [1247, 331] on input "file" at bounding box center [1181, 291] width 222 height 171
type input "C:\fakepath\3.png"
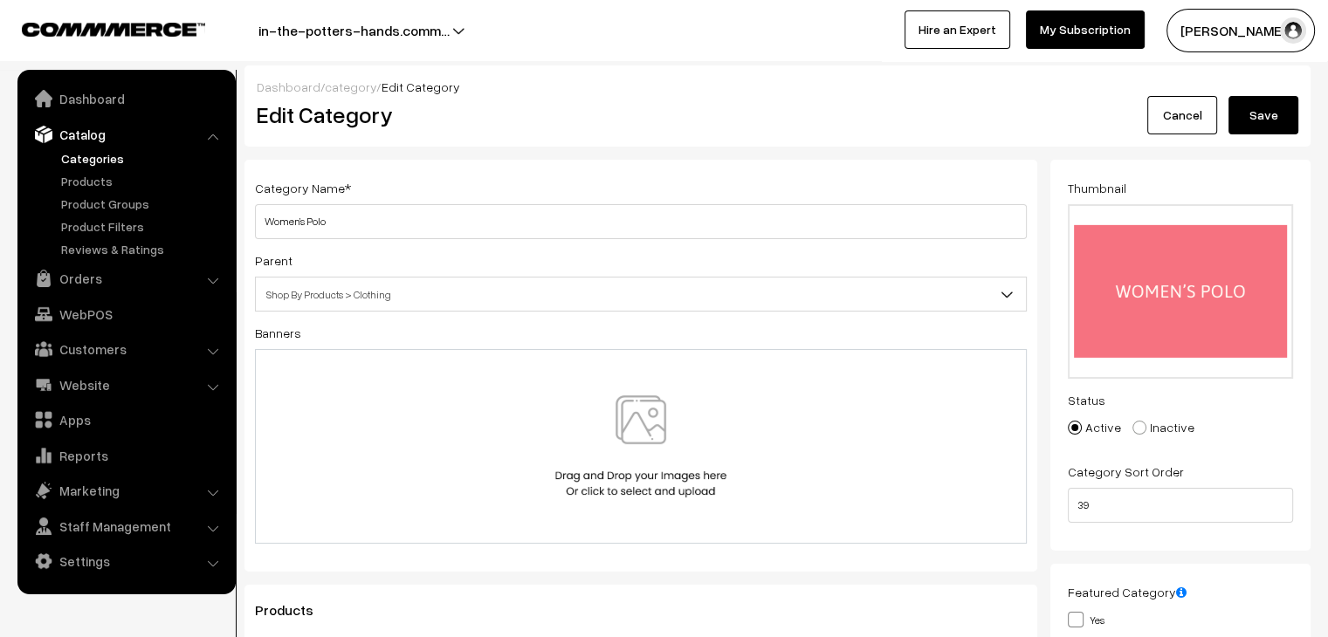
click at [1277, 103] on button "Save" at bounding box center [1264, 115] width 70 height 38
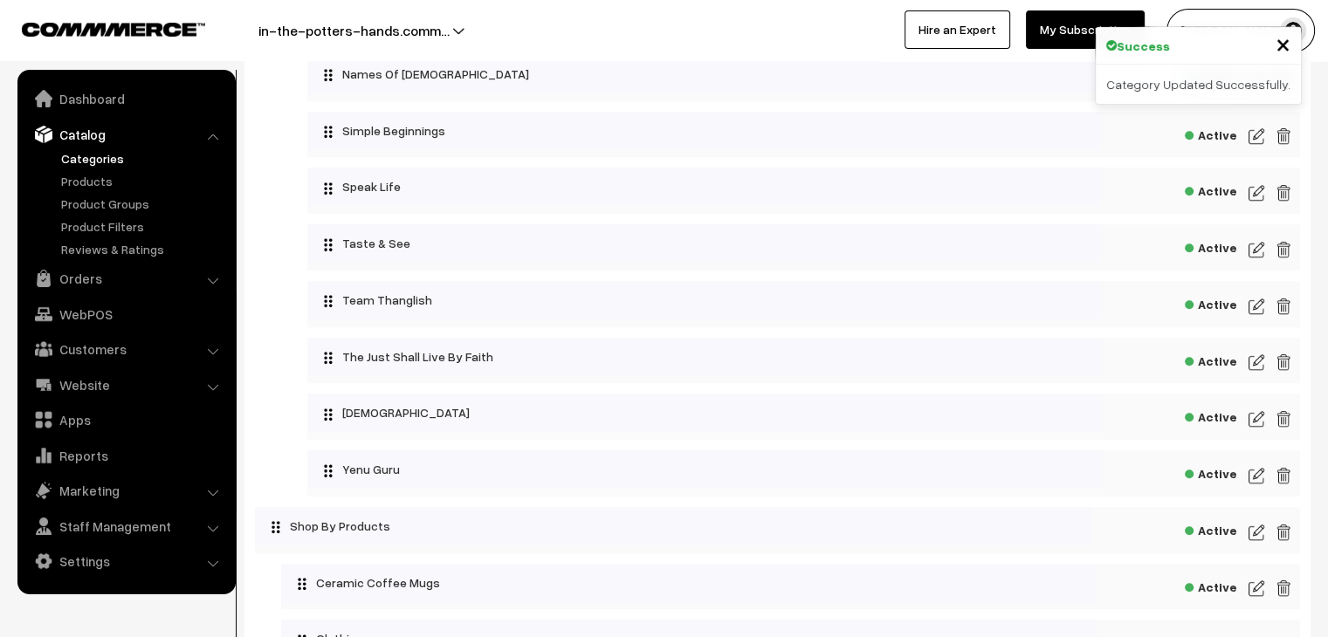
scroll to position [1921, 0]
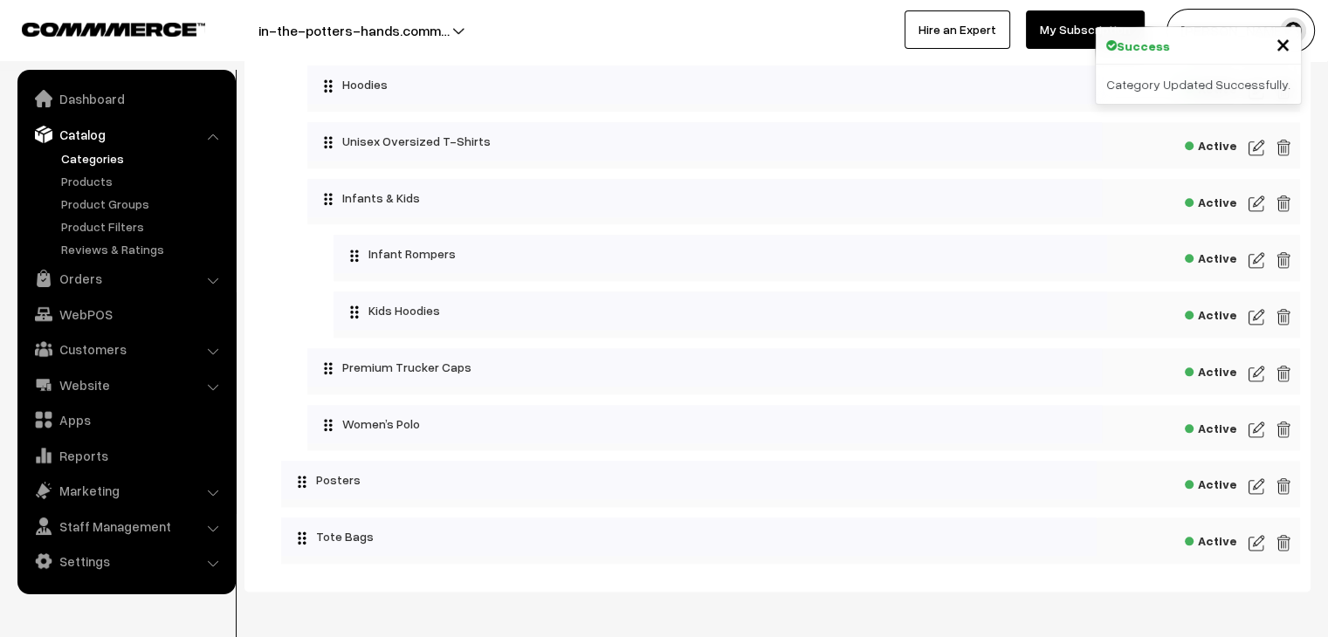
click at [1260, 497] on img at bounding box center [1257, 486] width 16 height 21
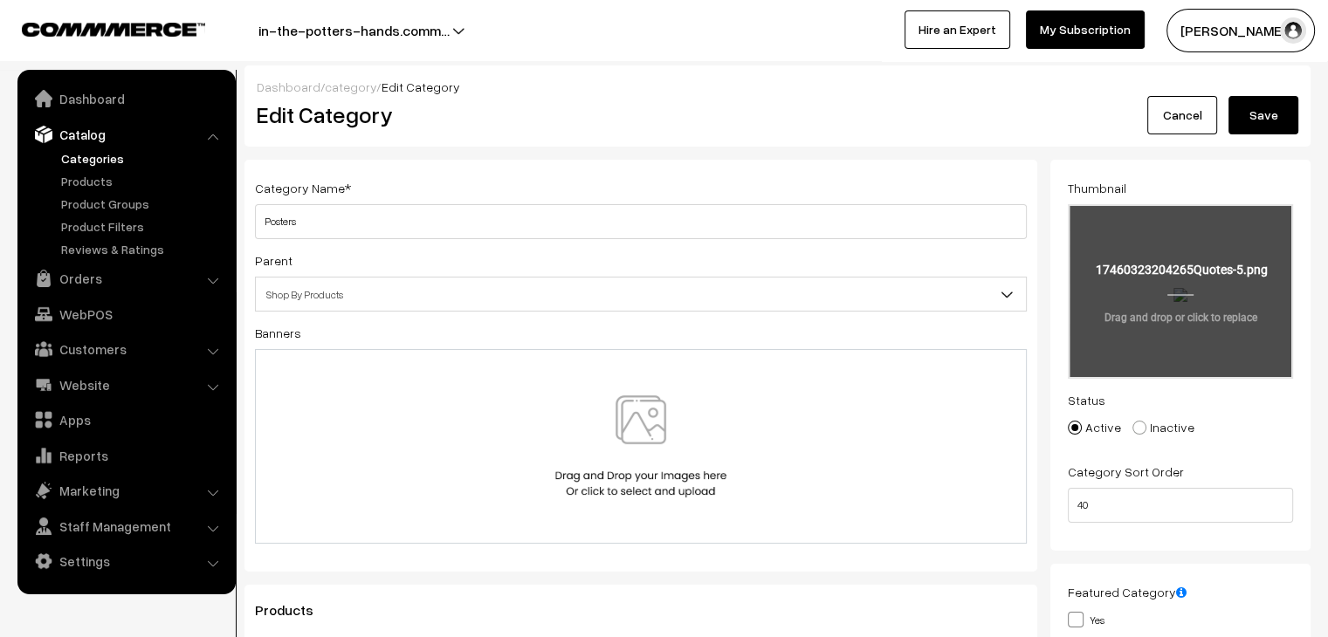
click at [1198, 279] on input "file" at bounding box center [1181, 291] width 222 height 171
type input "C:\fakepath\Quotes (3).png"
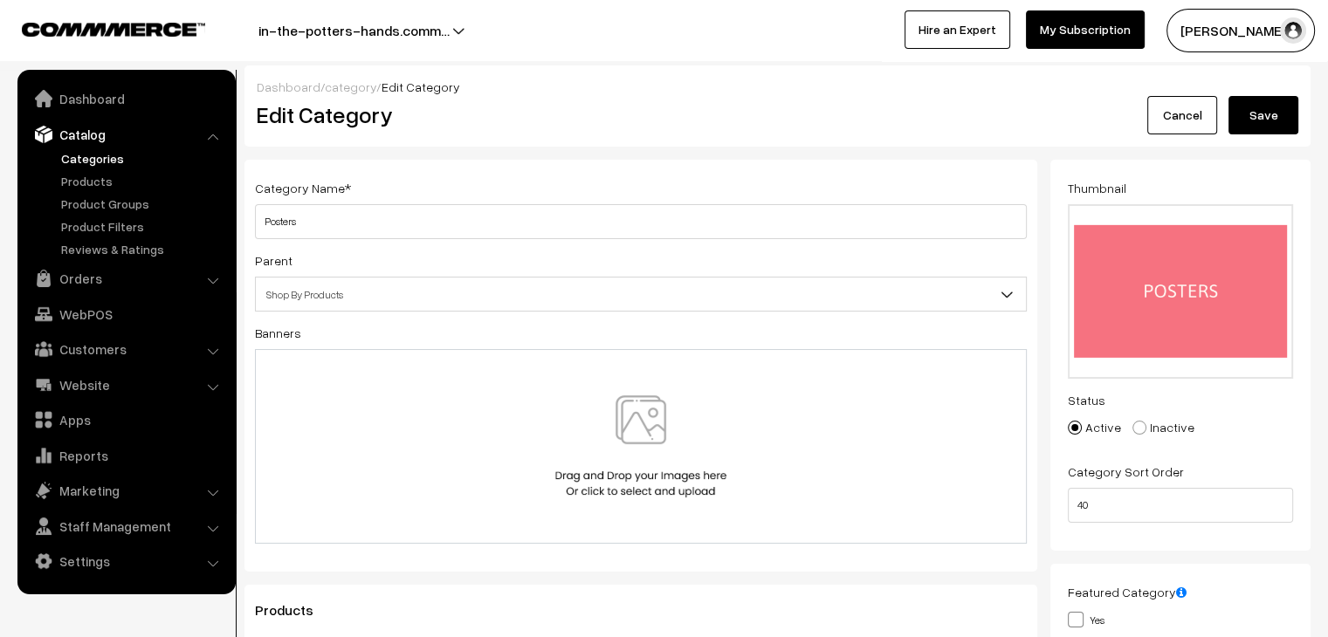
click at [1278, 114] on button "Save" at bounding box center [1264, 115] width 70 height 38
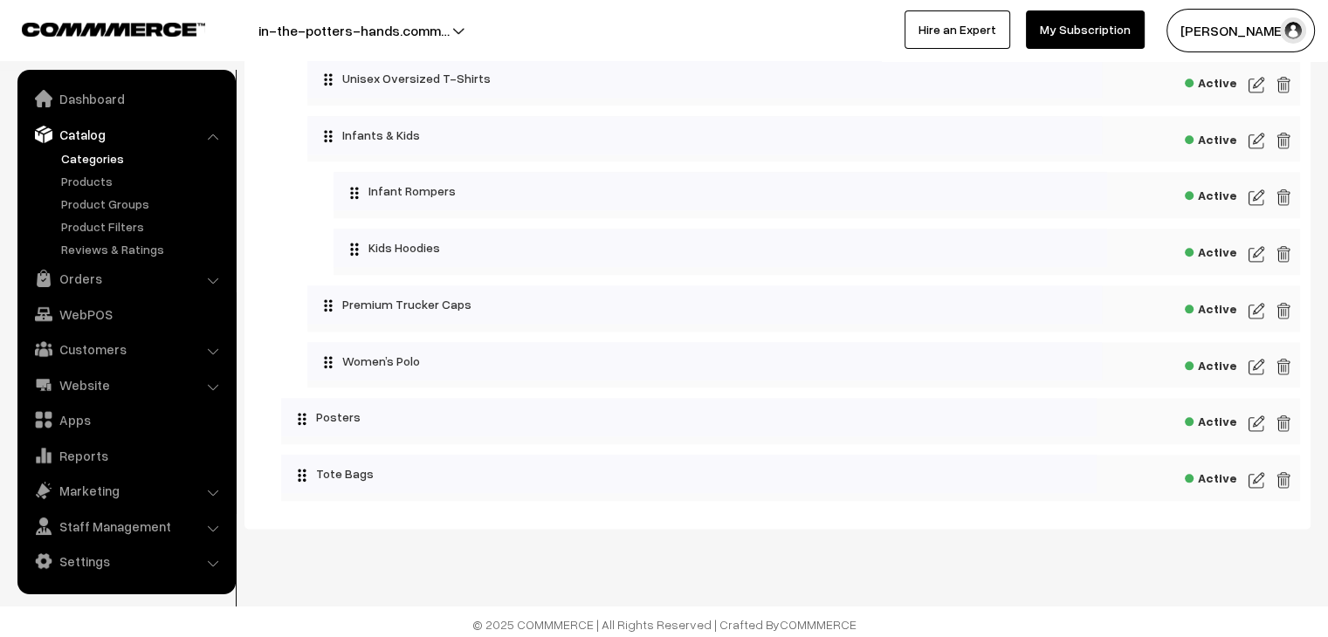
scroll to position [1995, 0]
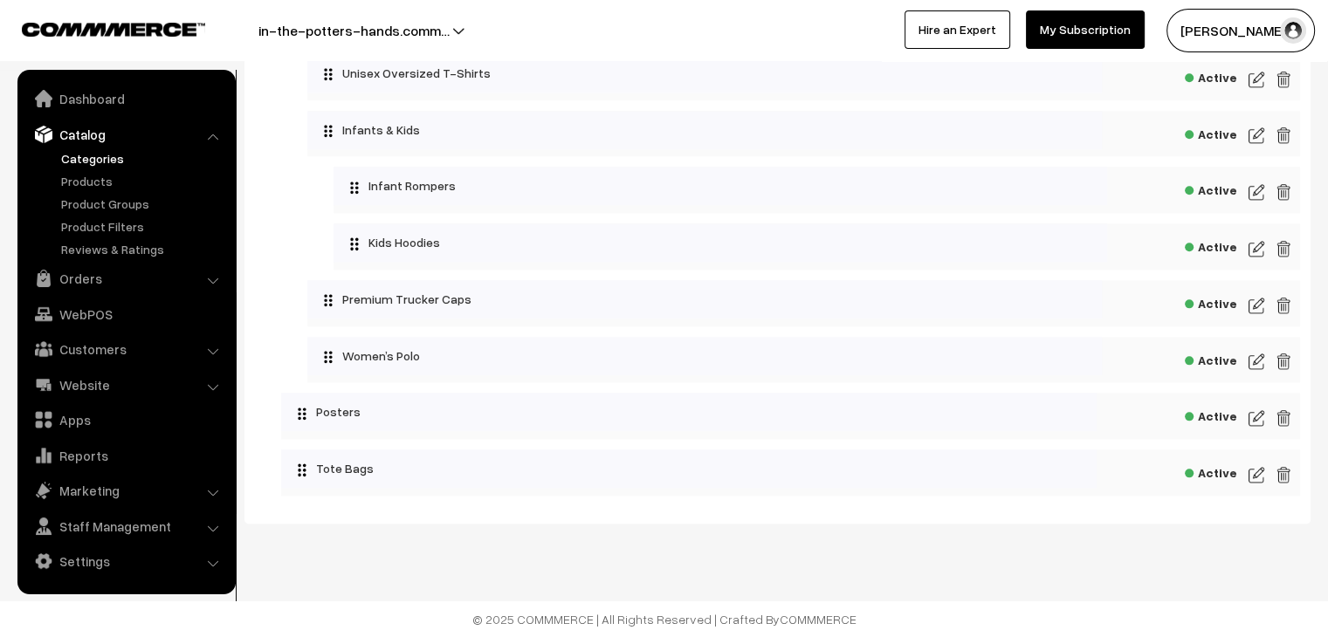
click at [1251, 470] on img at bounding box center [1257, 475] width 16 height 21
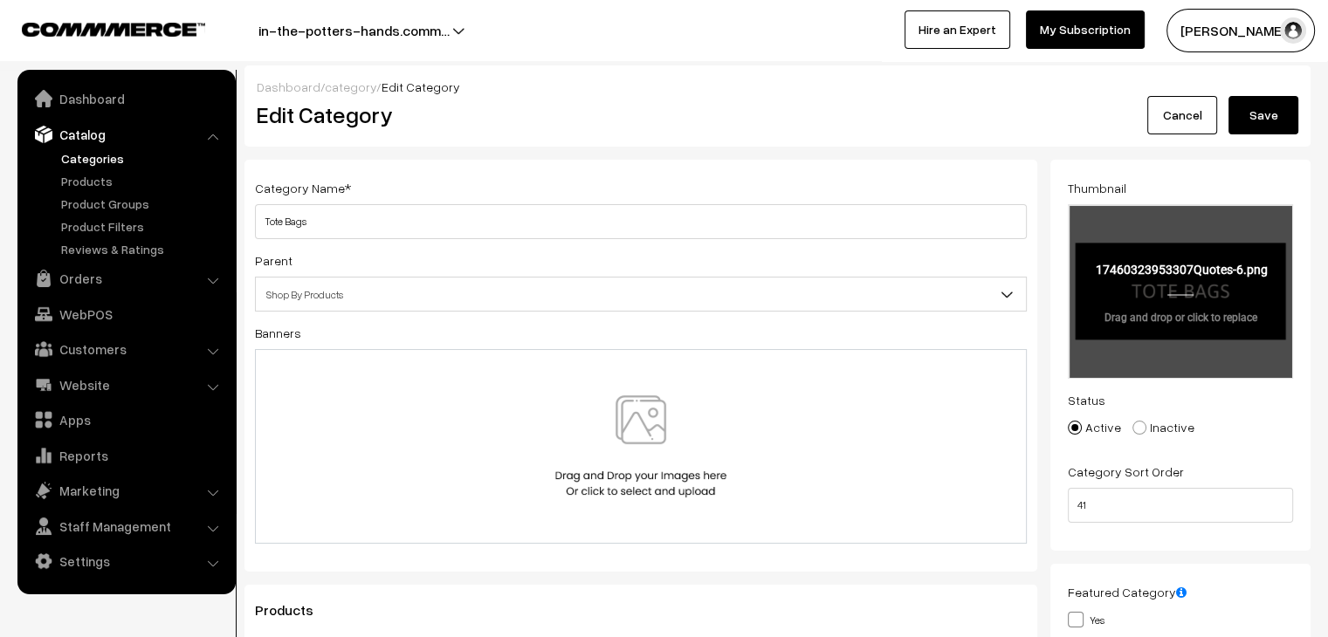
click at [1212, 310] on input "file" at bounding box center [1181, 291] width 222 height 171
type input "C:\fakepath\Quotes (4).png"
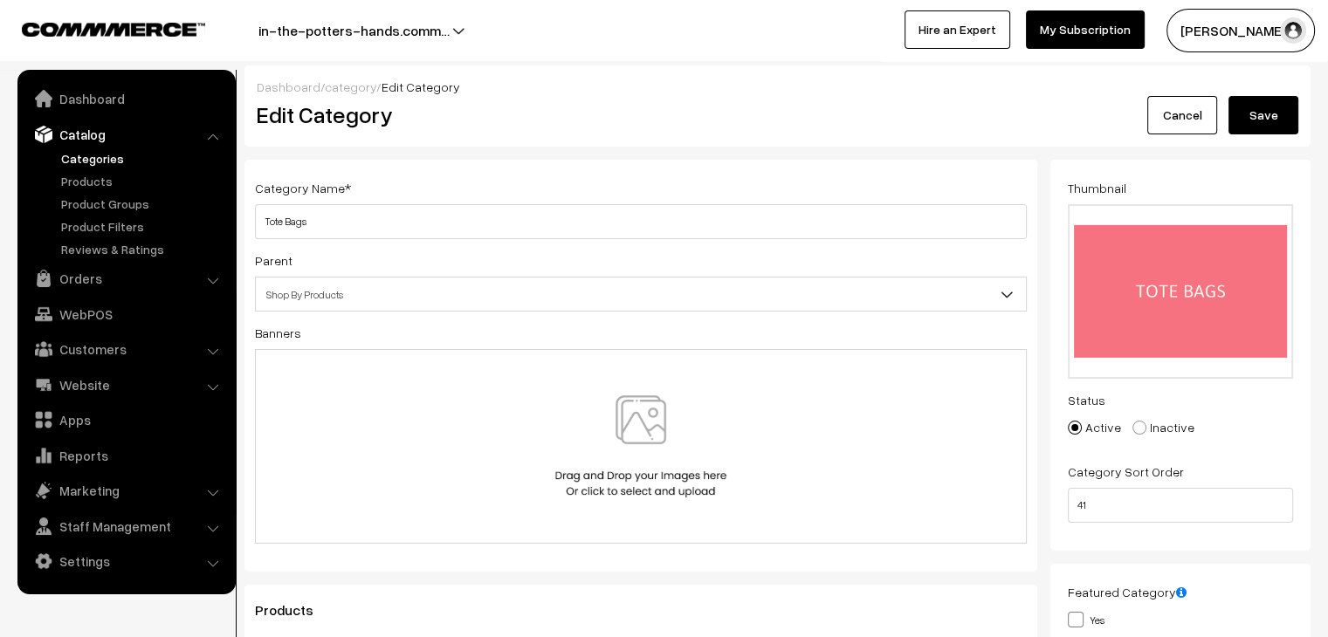
click at [1267, 110] on button "Save" at bounding box center [1264, 115] width 70 height 38
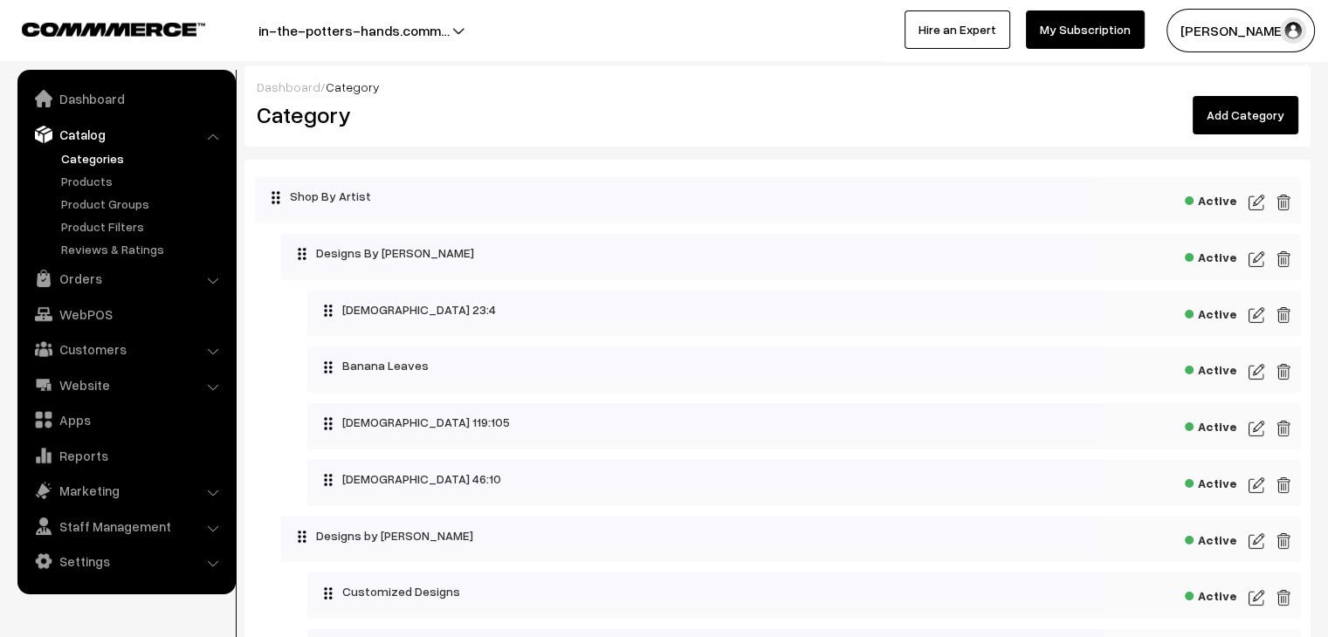
click at [1254, 203] on img at bounding box center [1257, 202] width 16 height 21
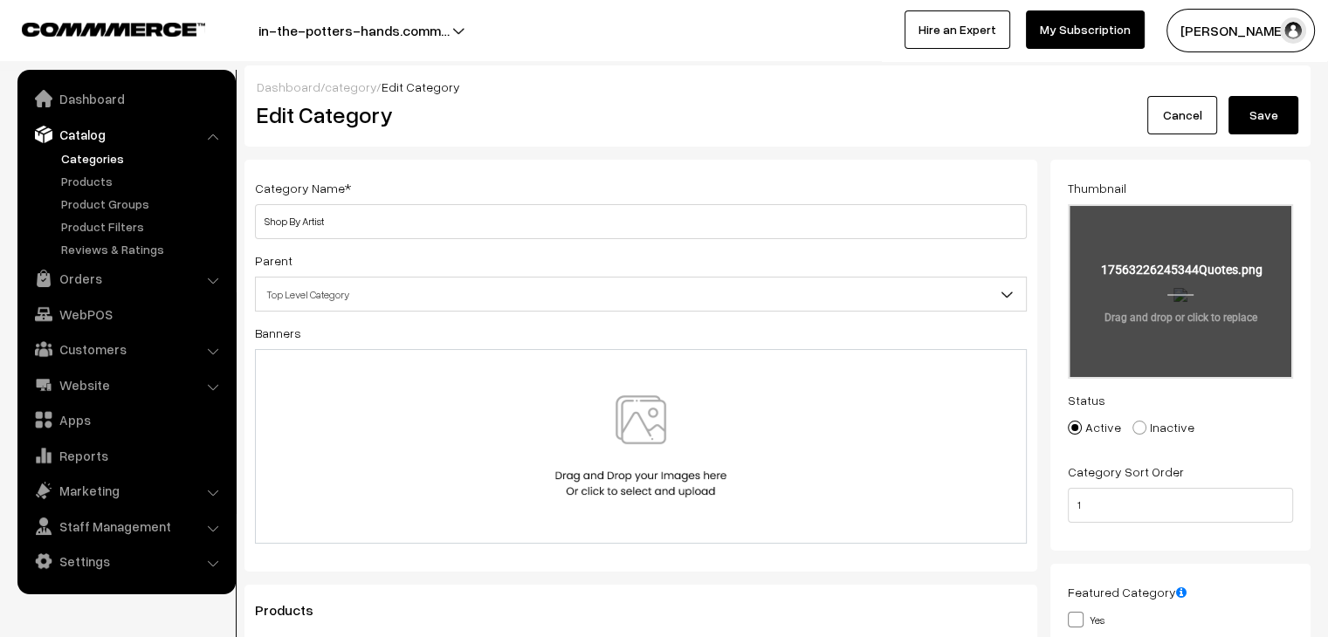
click at [1168, 289] on input "file" at bounding box center [1181, 291] width 222 height 171
type input "C:\fakepath\Quotes.png"
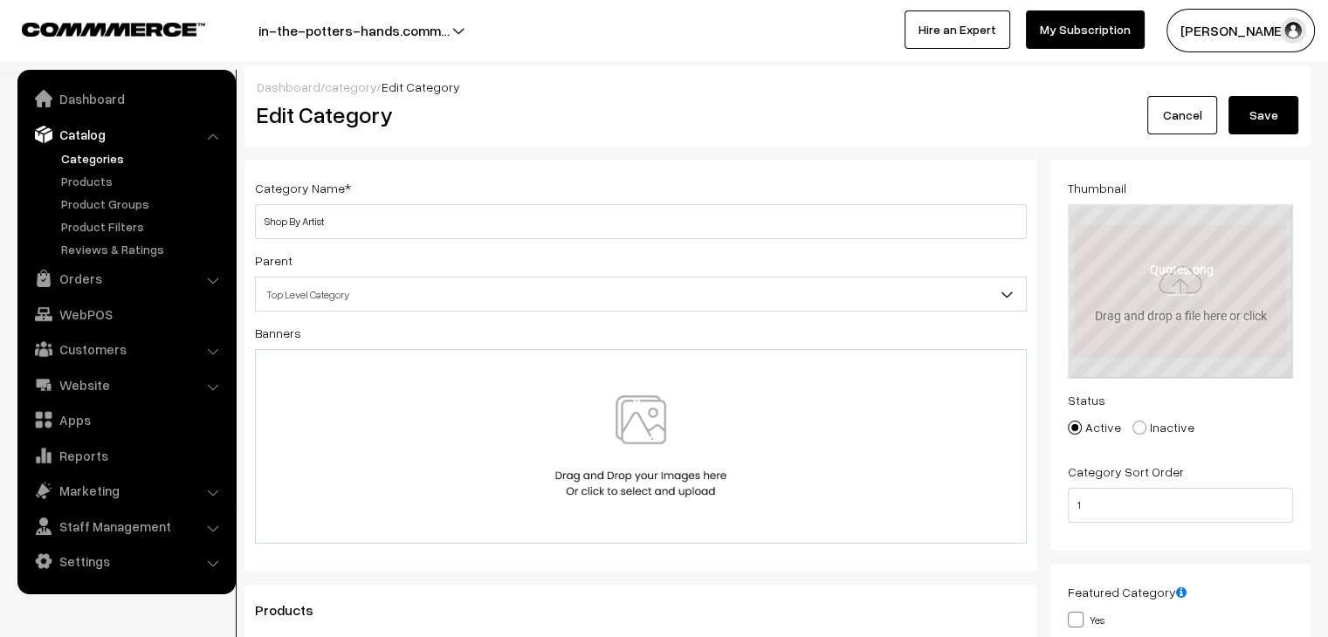
click at [528, 500] on div at bounding box center [641, 446] width 772 height 195
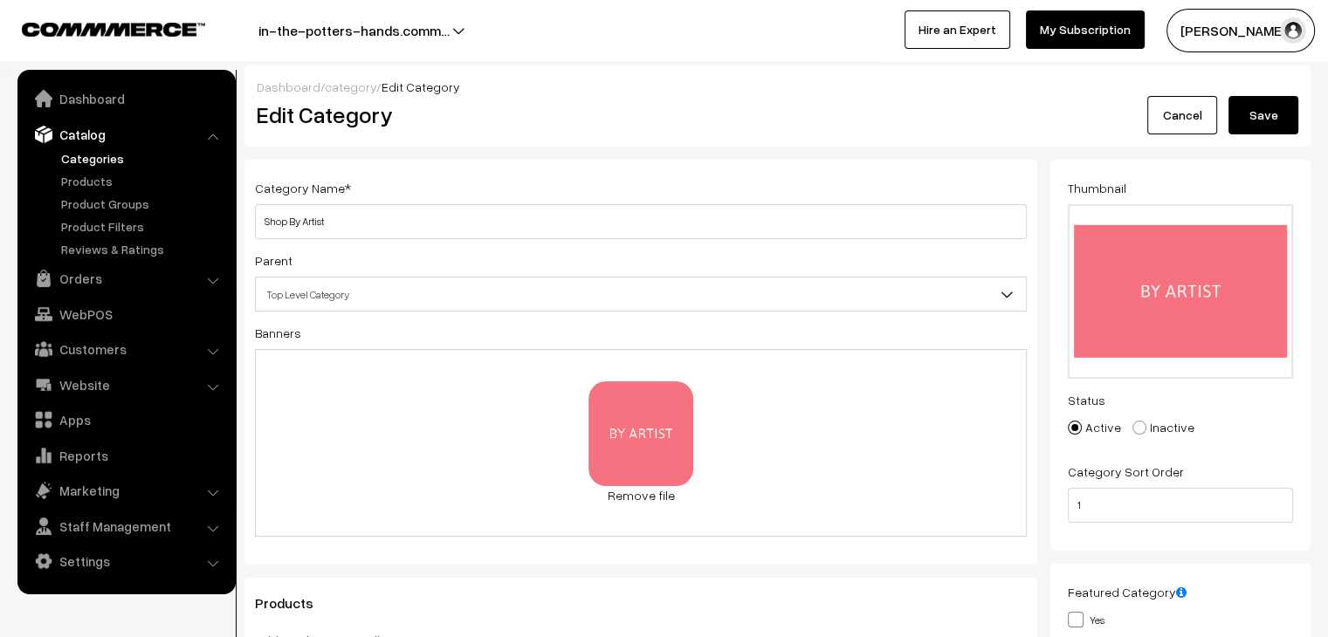
click at [1257, 129] on button "Save" at bounding box center [1264, 115] width 70 height 38
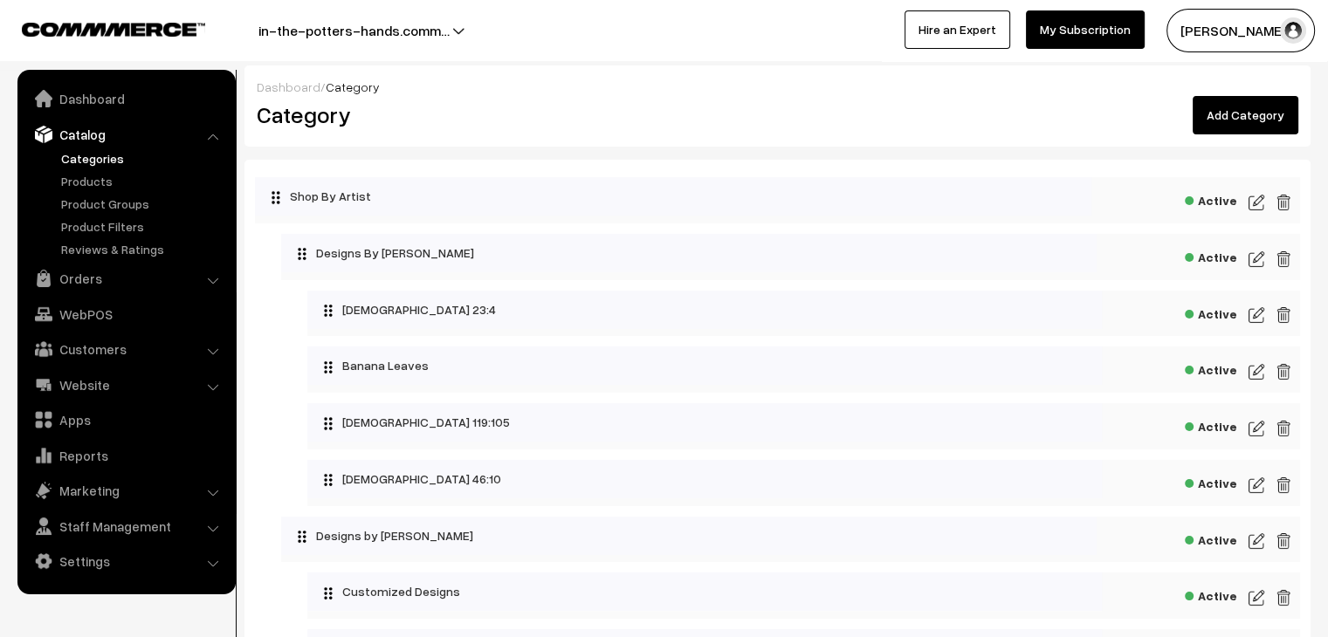
click at [1255, 207] on img at bounding box center [1257, 202] width 16 height 21
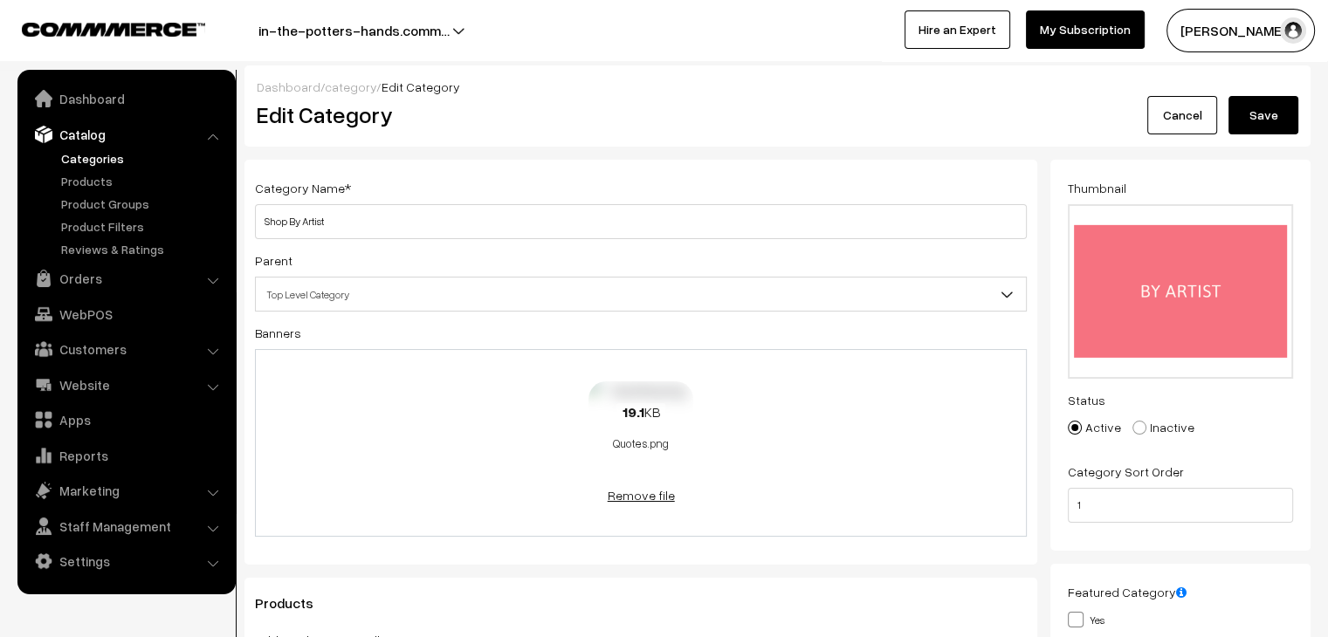
click at [653, 493] on link "Remove file" at bounding box center [641, 495] width 105 height 18
click at [1262, 116] on button "Save" at bounding box center [1264, 115] width 70 height 38
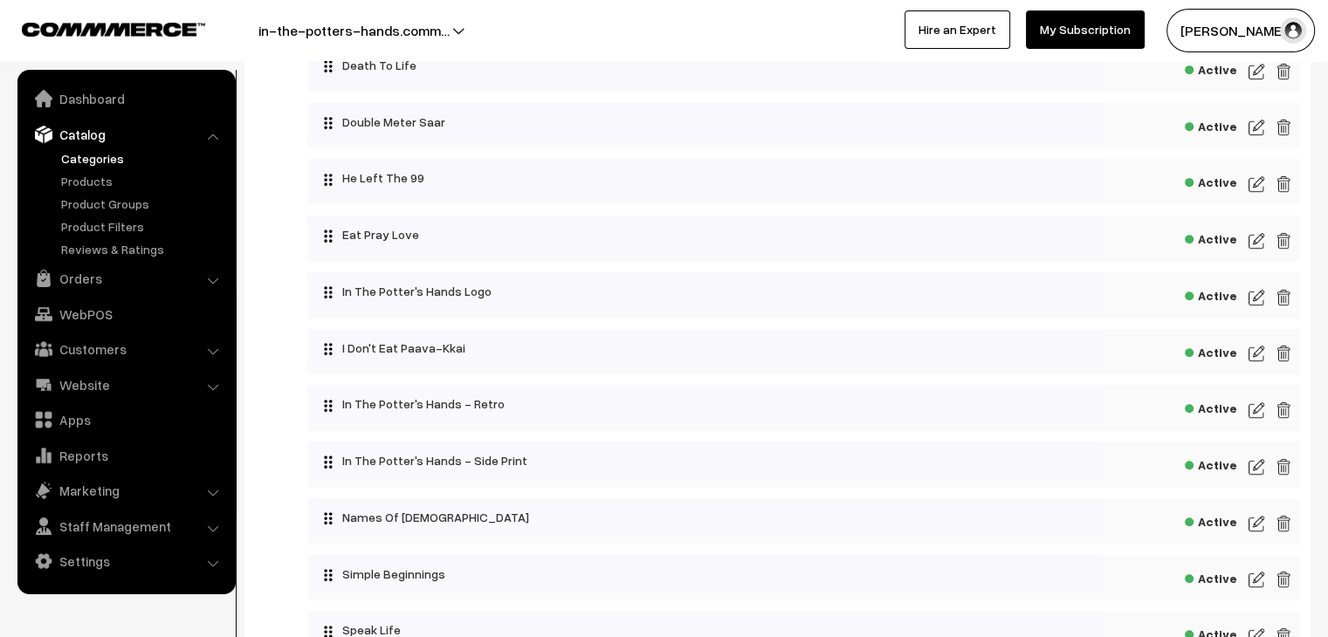
scroll to position [961, 0]
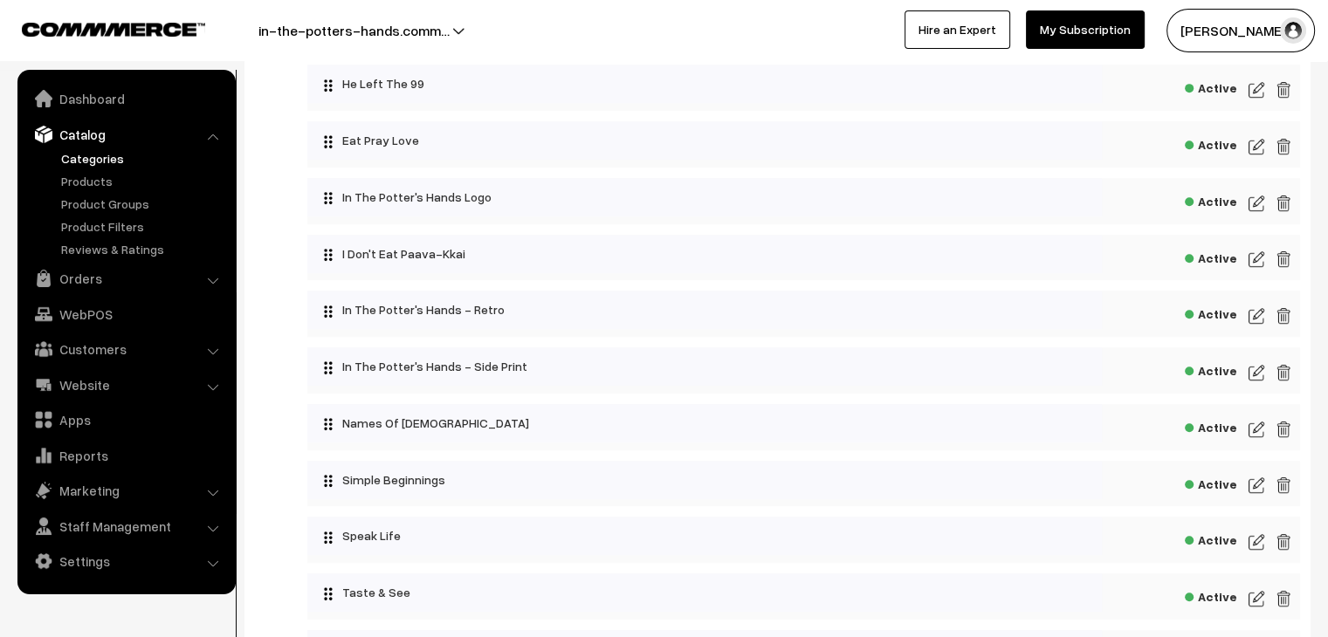
click at [1254, 149] on img at bounding box center [1257, 146] width 16 height 21
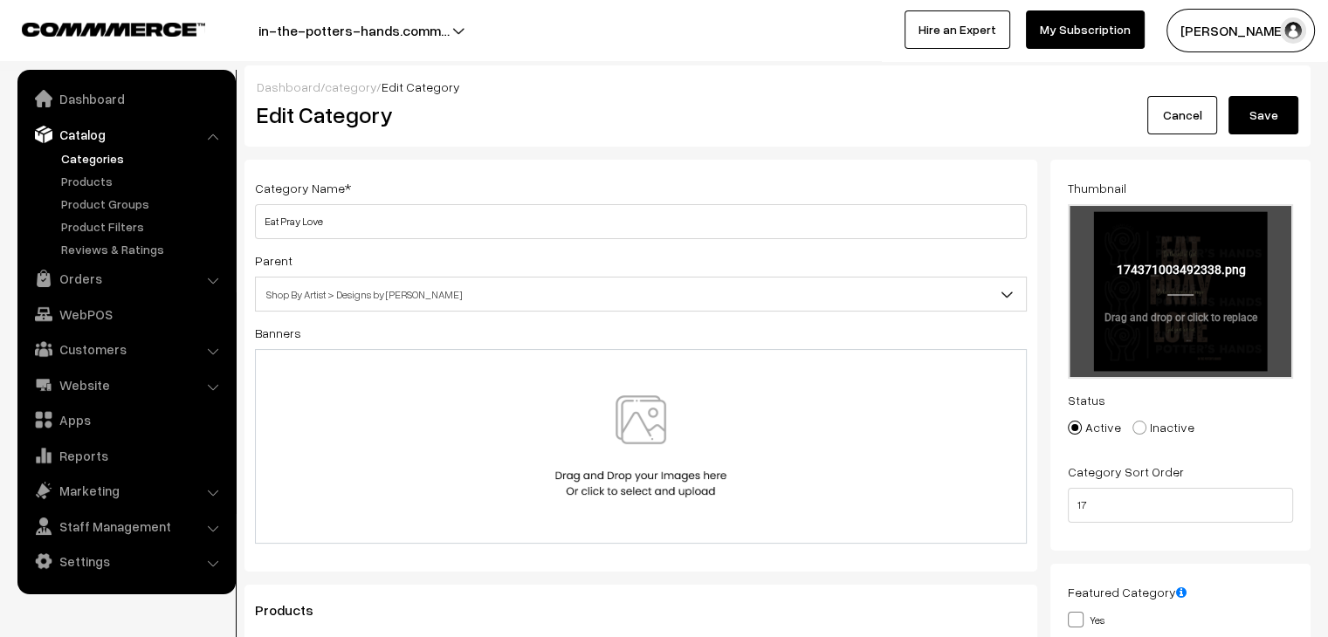
click at [1194, 332] on input "file" at bounding box center [1181, 291] width 222 height 171
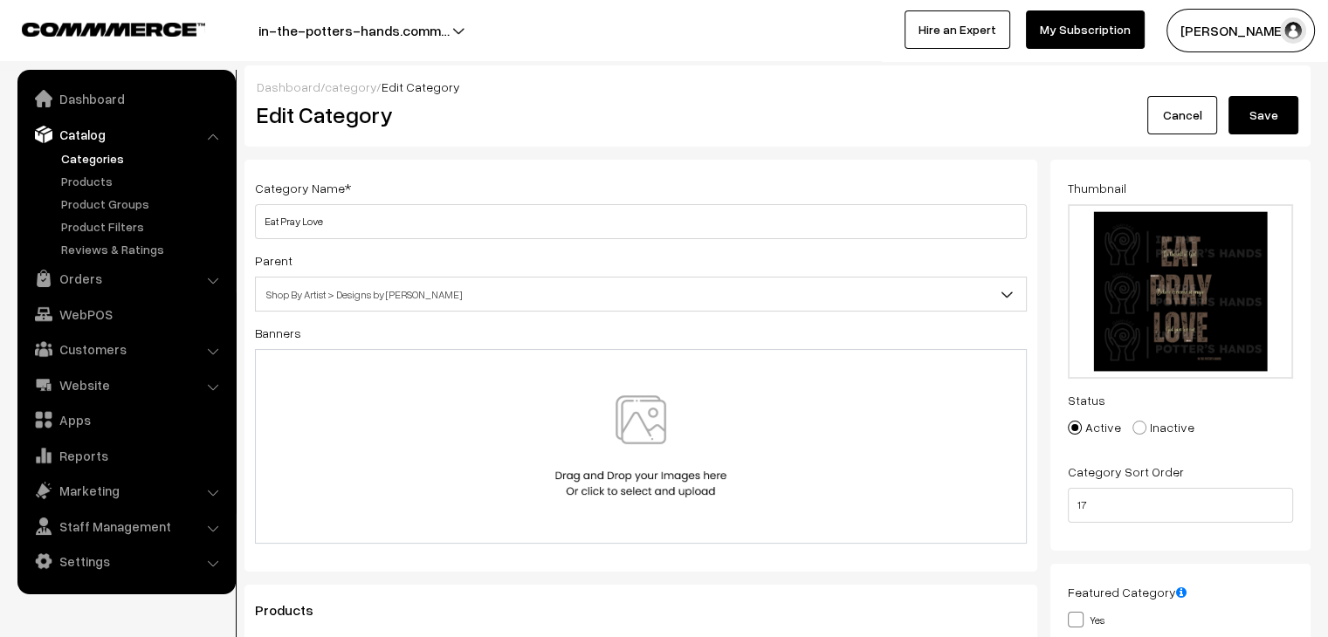
click at [1197, 120] on link "Cancel" at bounding box center [1182, 115] width 70 height 38
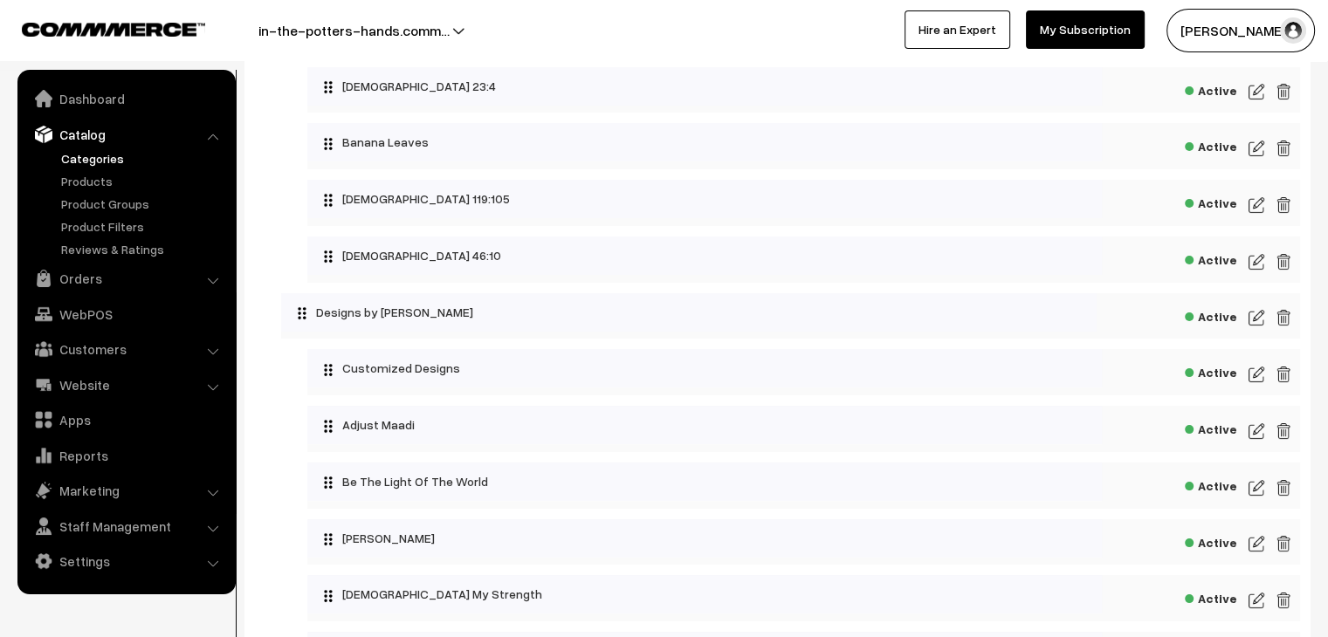
scroll to position [262, 0]
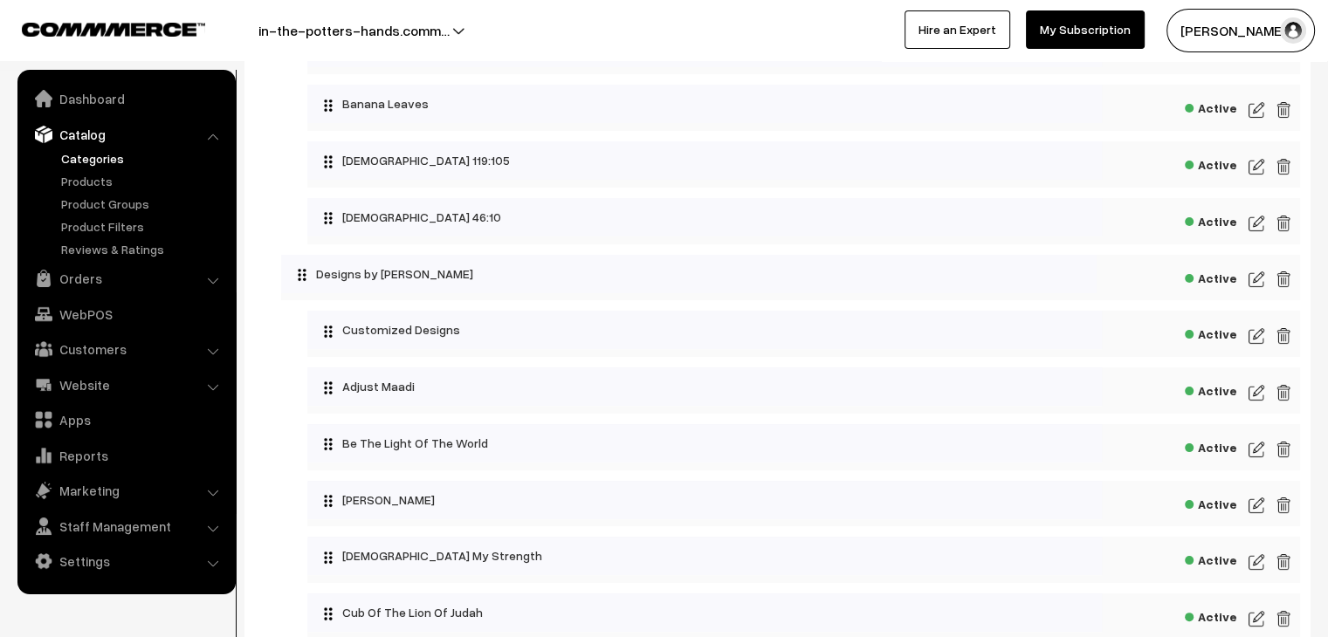
click at [1259, 341] on img at bounding box center [1257, 336] width 16 height 21
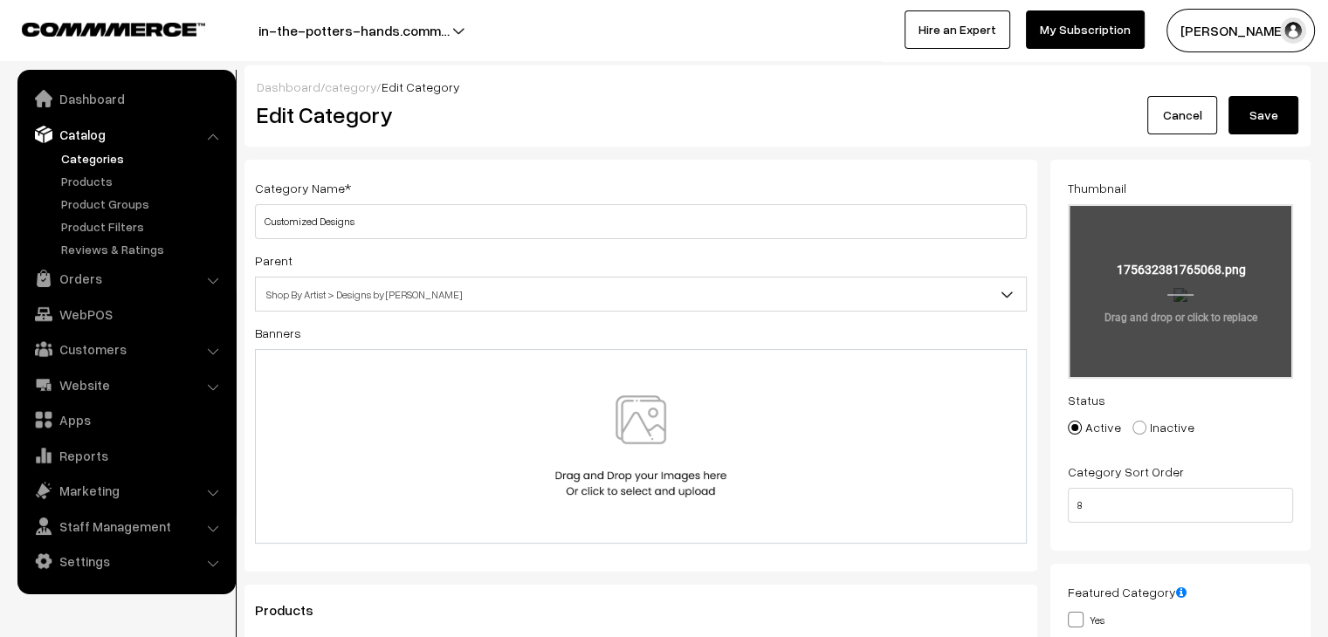
click at [1144, 291] on input "file" at bounding box center [1181, 291] width 222 height 171
type input "C:\fakepath\Customized.png"
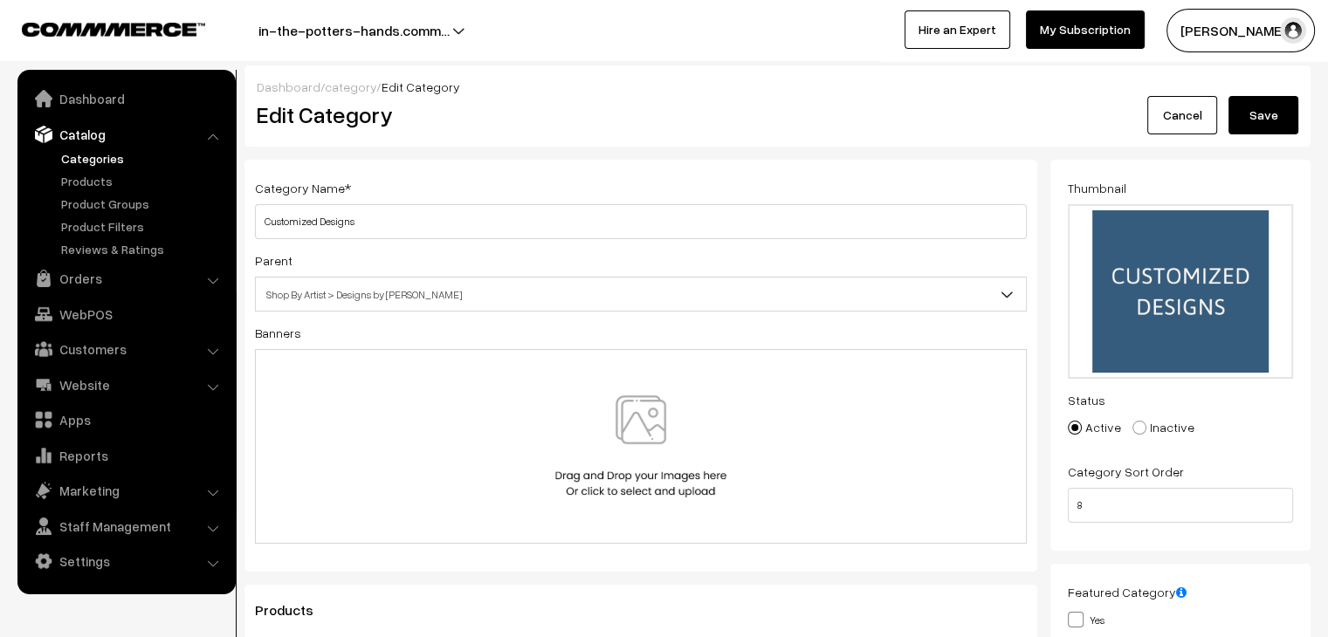
click at [1248, 110] on button "Save" at bounding box center [1264, 115] width 70 height 38
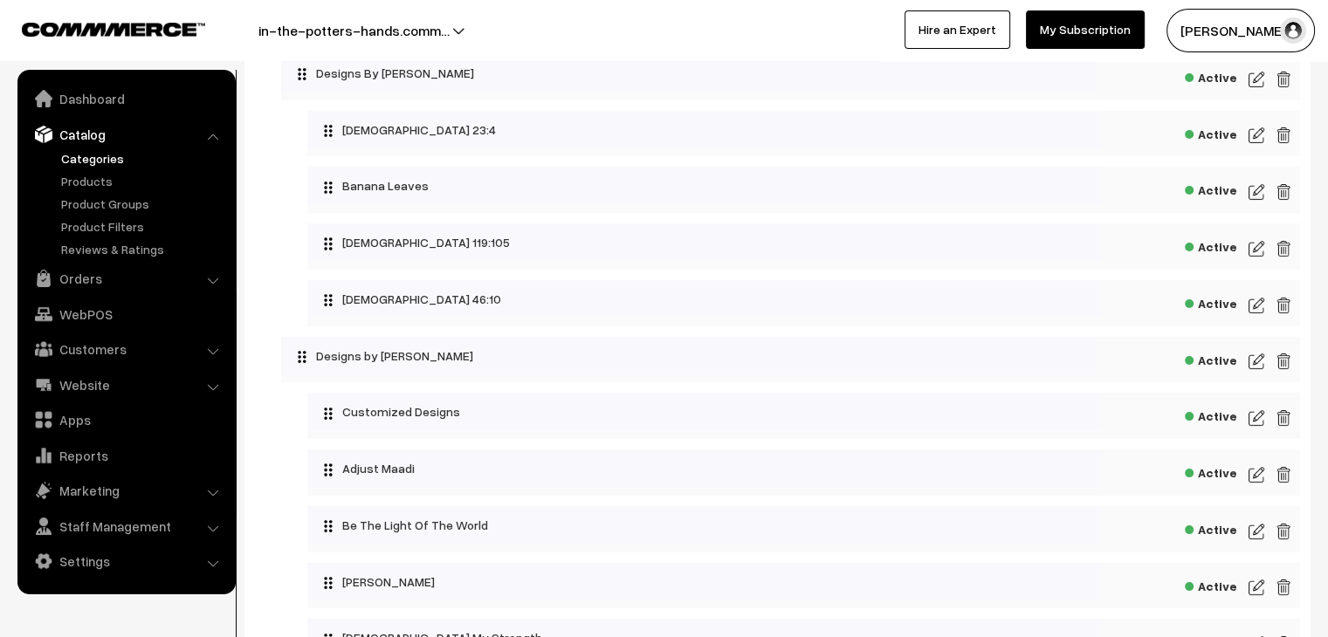
scroll to position [175, 0]
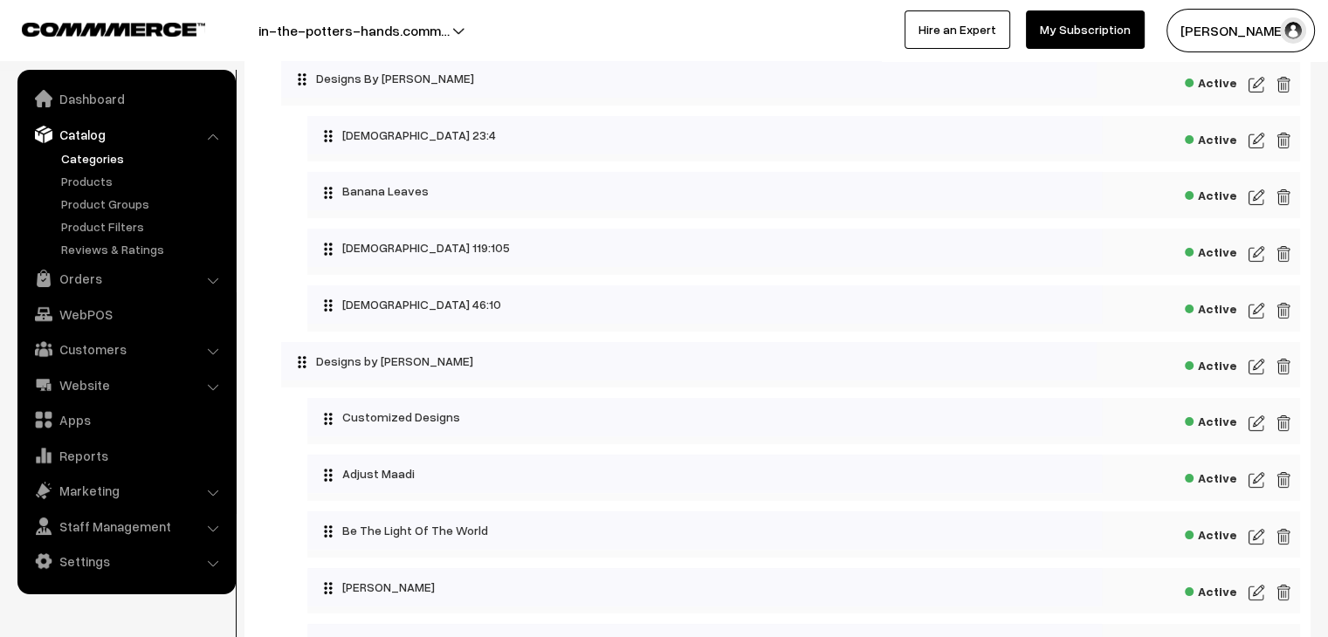
click at [1259, 147] on img at bounding box center [1257, 140] width 16 height 21
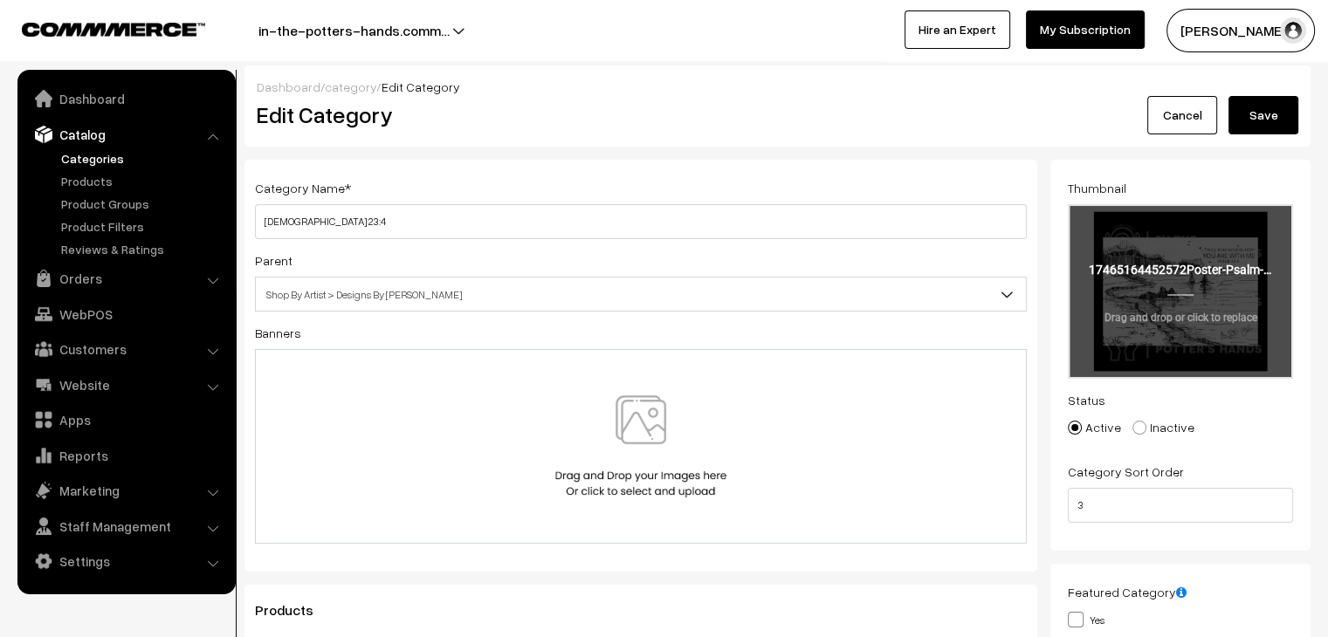
click at [1192, 270] on input "file" at bounding box center [1181, 291] width 222 height 171
type input "C:\fakepath\ITPH Side Print (2).png"
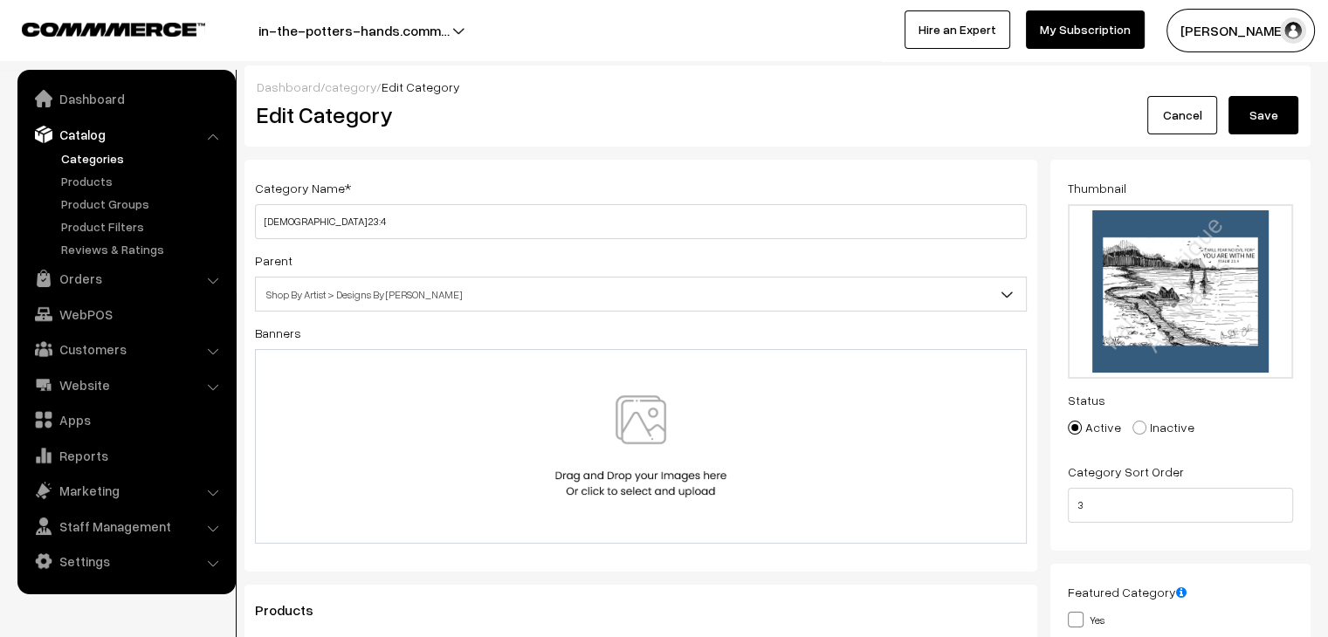
click at [1249, 111] on button "Save" at bounding box center [1264, 115] width 70 height 38
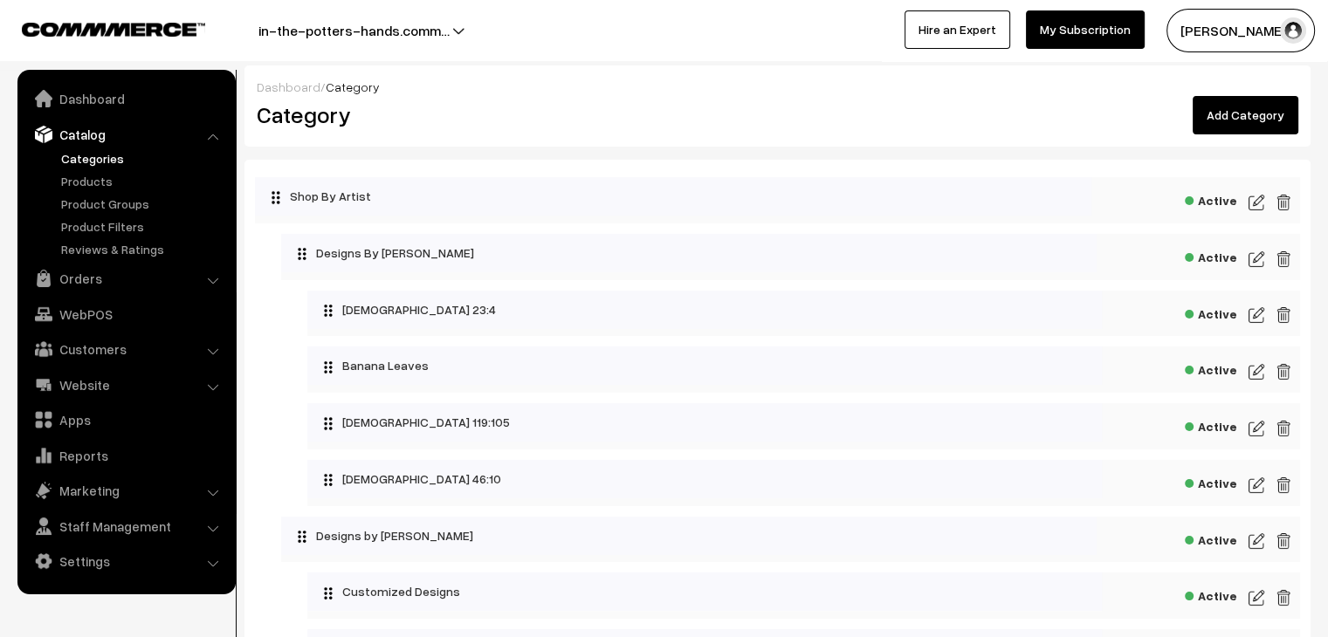
click at [1257, 374] on img at bounding box center [1257, 372] width 16 height 21
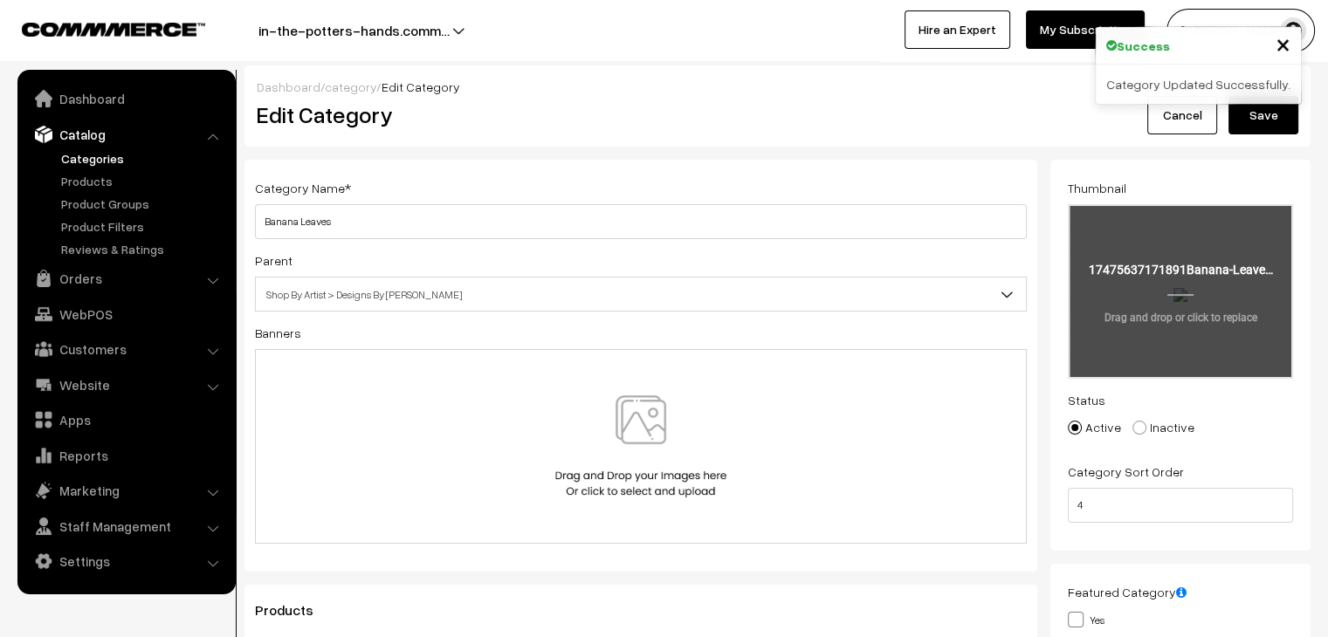
click at [1121, 262] on input "file" at bounding box center [1181, 291] width 222 height 171
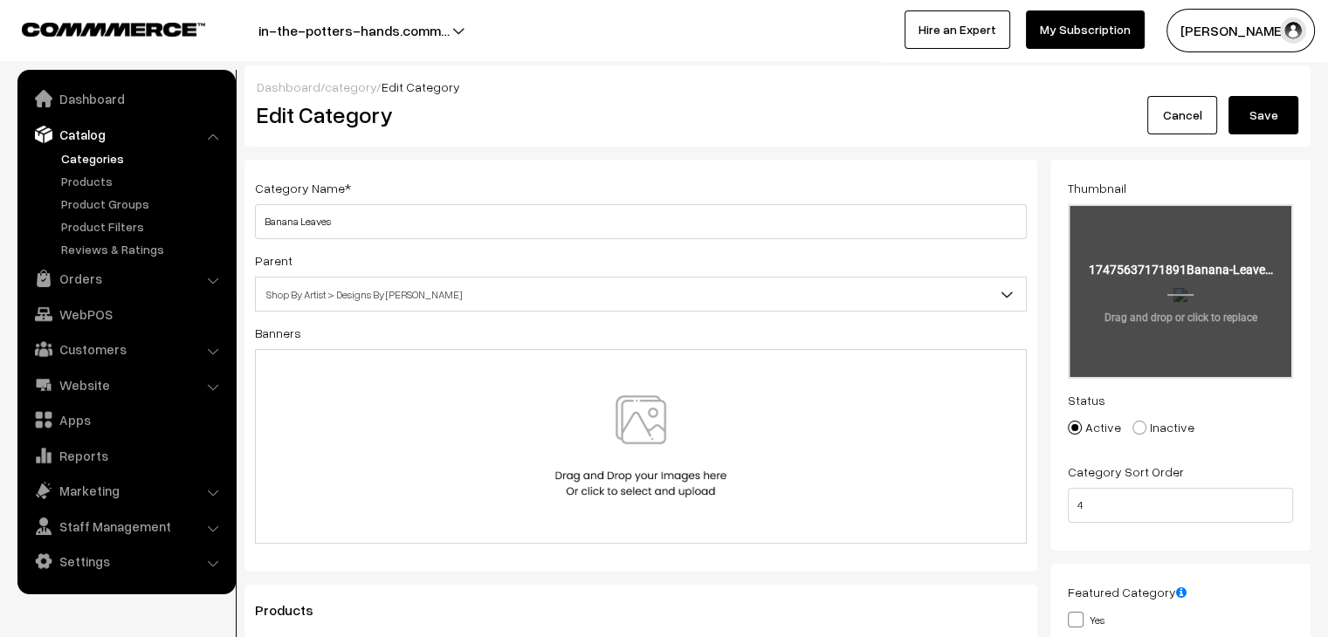
type input "C:\fakepath\Team Thanglish (6).png"
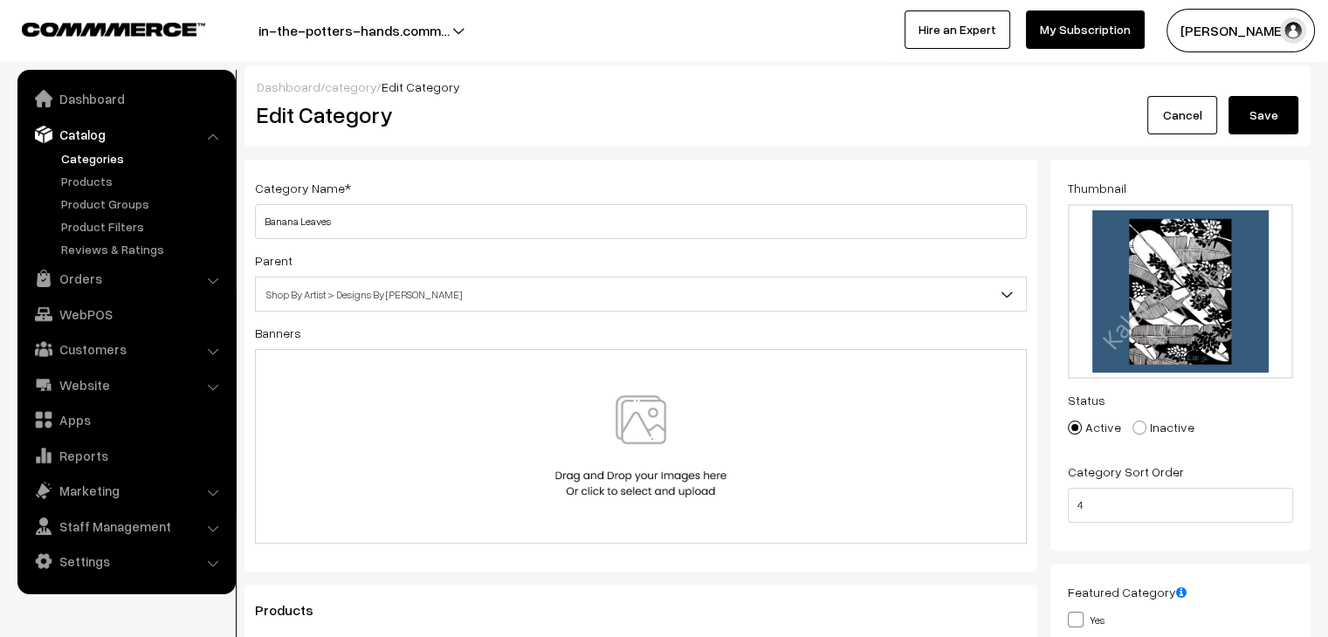
click at [1261, 121] on button "Save" at bounding box center [1264, 115] width 70 height 38
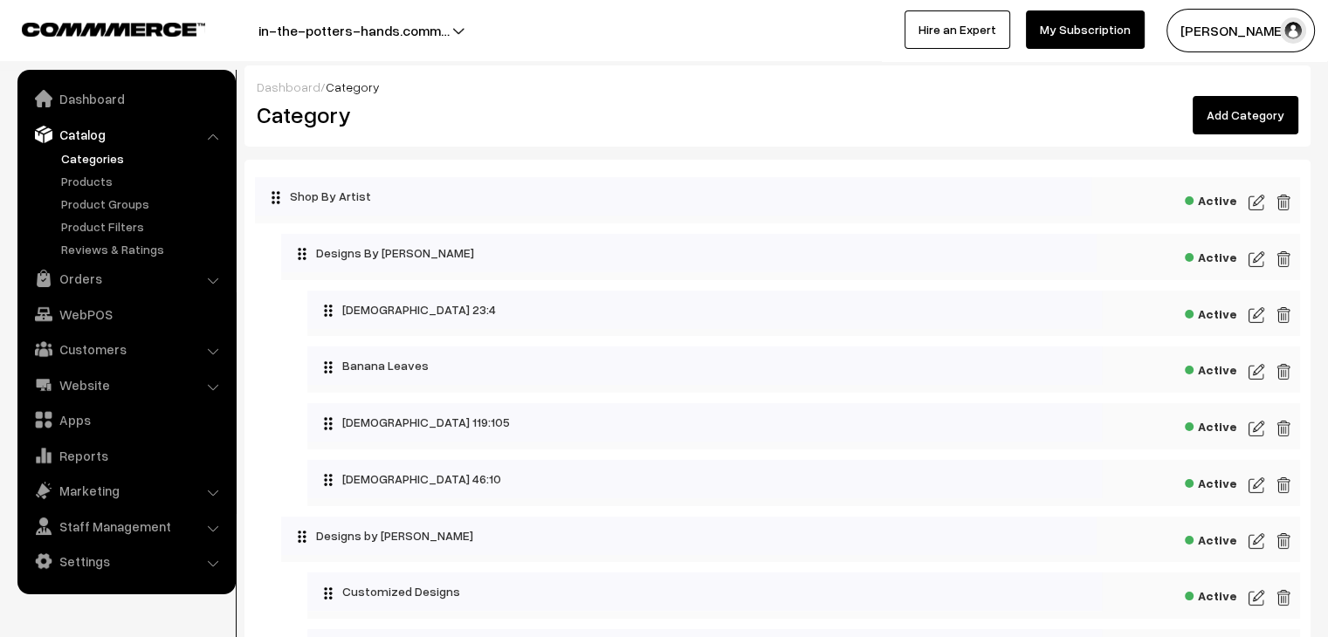
click at [1260, 436] on img at bounding box center [1257, 428] width 16 height 21
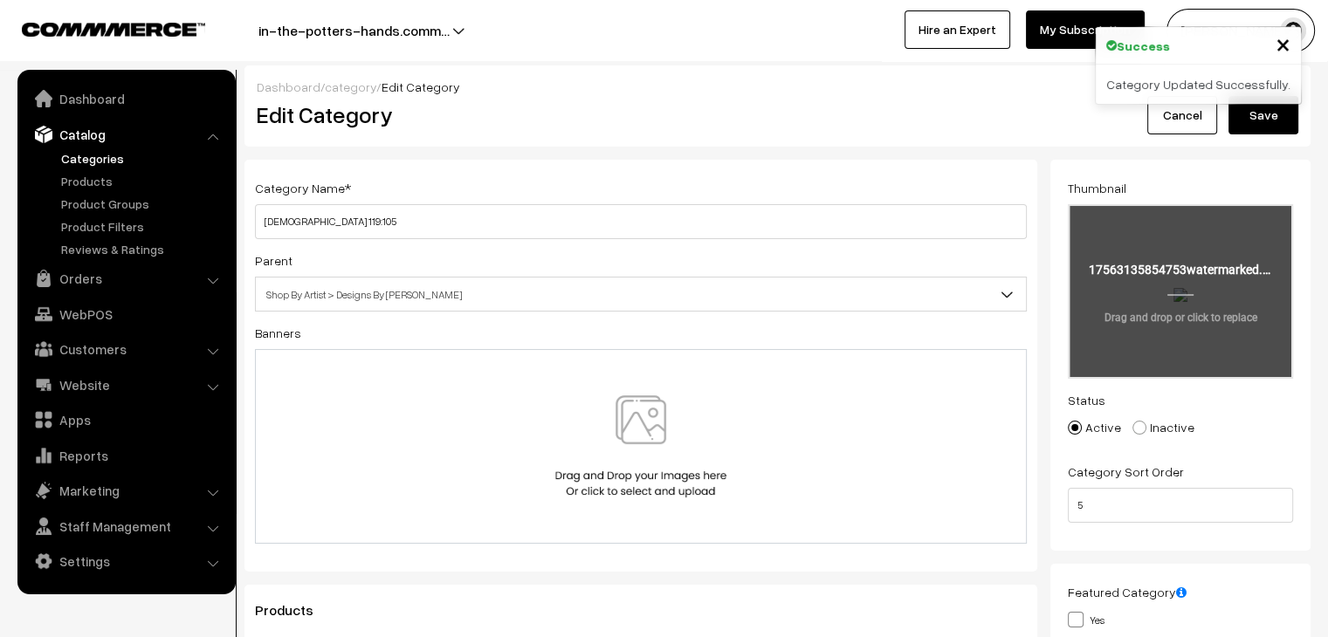
click at [1150, 275] on input "file" at bounding box center [1181, 291] width 222 height 171
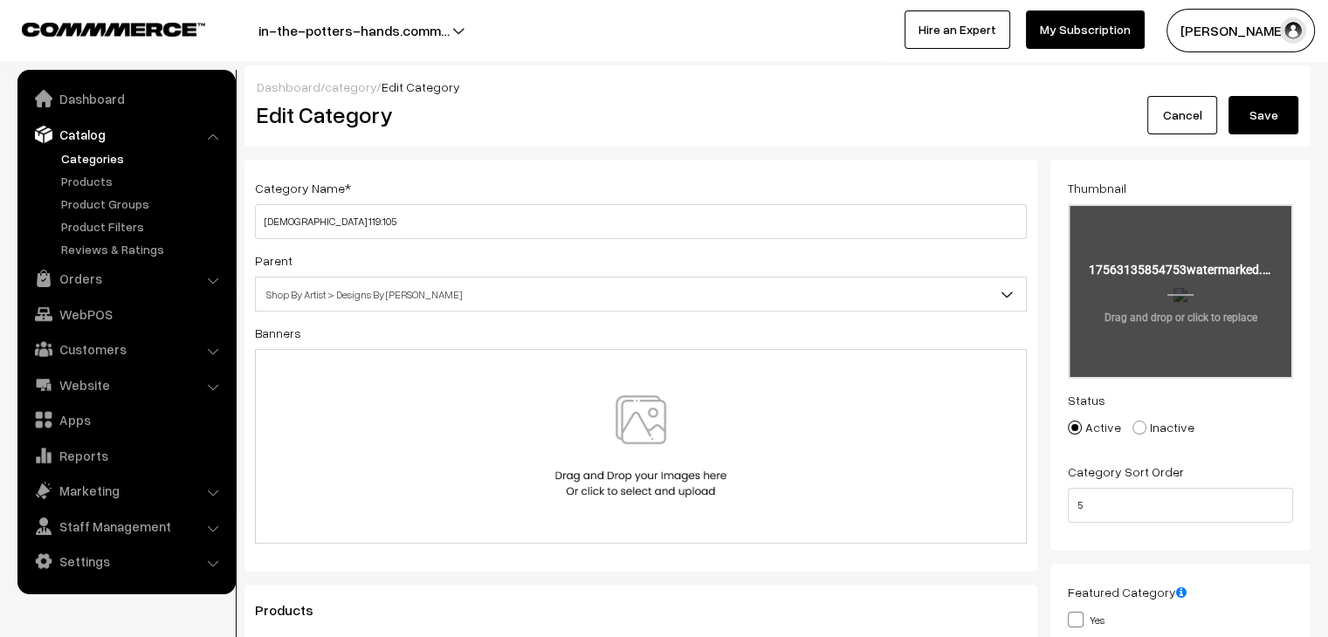
type input "C:\fakepath\Team Thanglish (2).png"
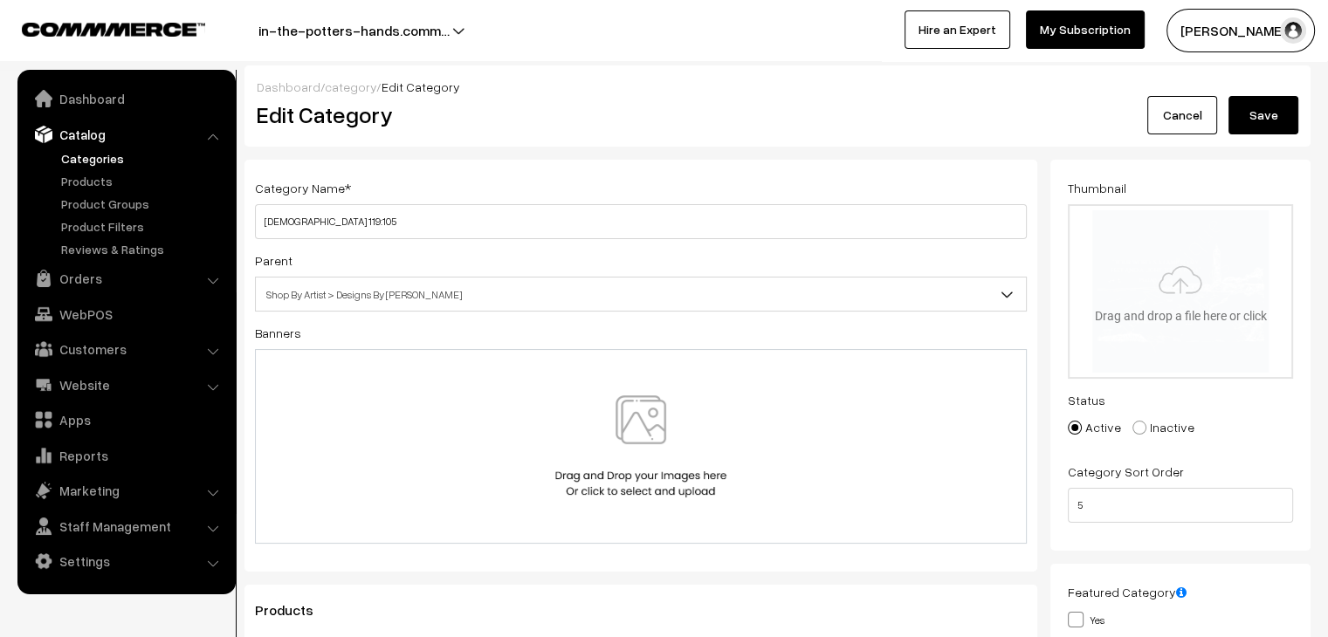
click at [371, 309] on span "Shop By Artist > Designs By [PERSON_NAME]" at bounding box center [641, 294] width 770 height 31
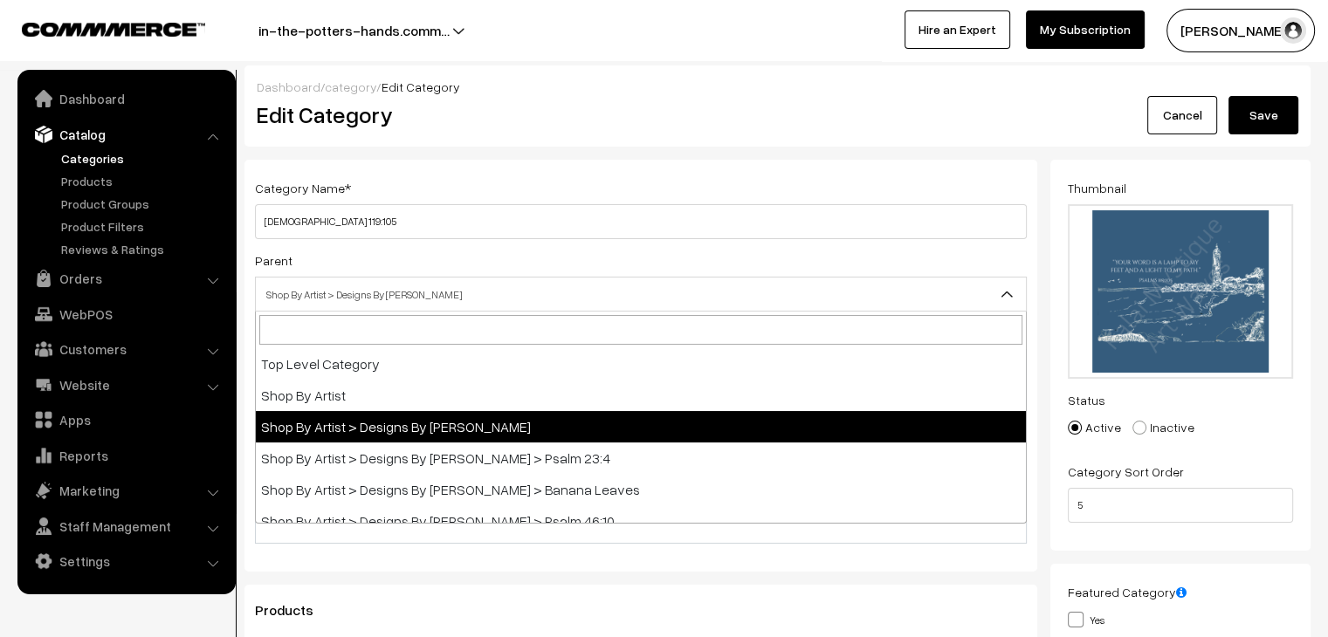
click at [1286, 113] on button "Save" at bounding box center [1264, 115] width 70 height 38
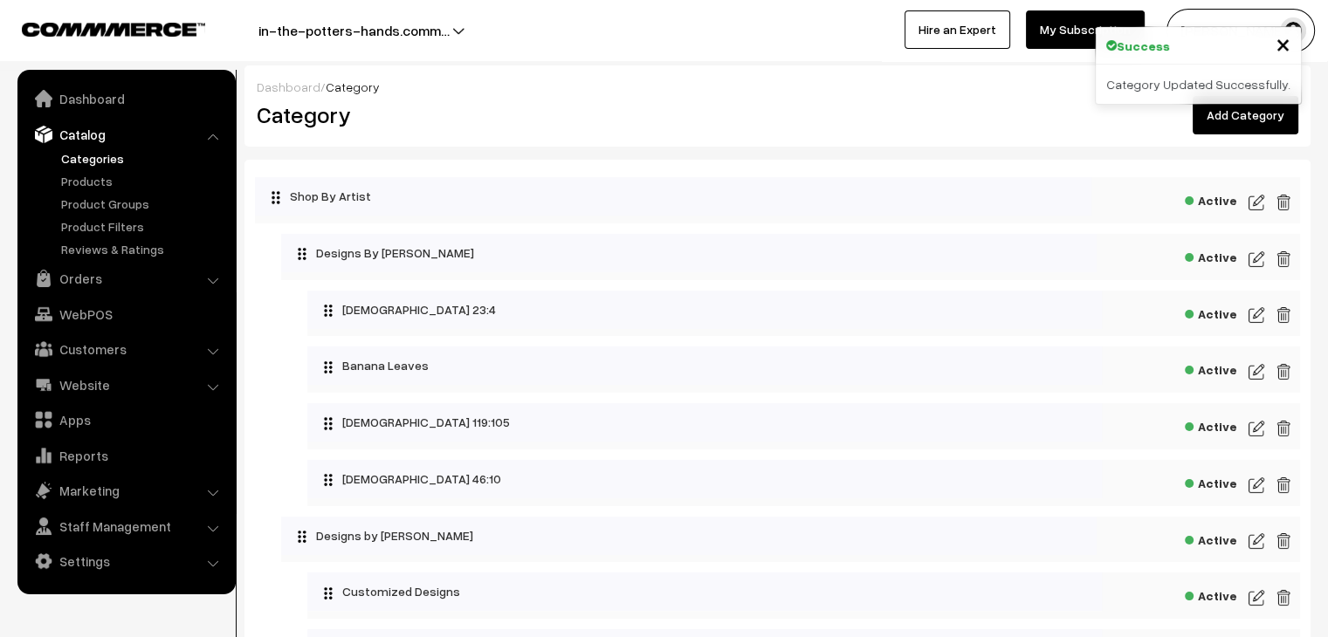
click at [1257, 480] on img at bounding box center [1257, 485] width 16 height 21
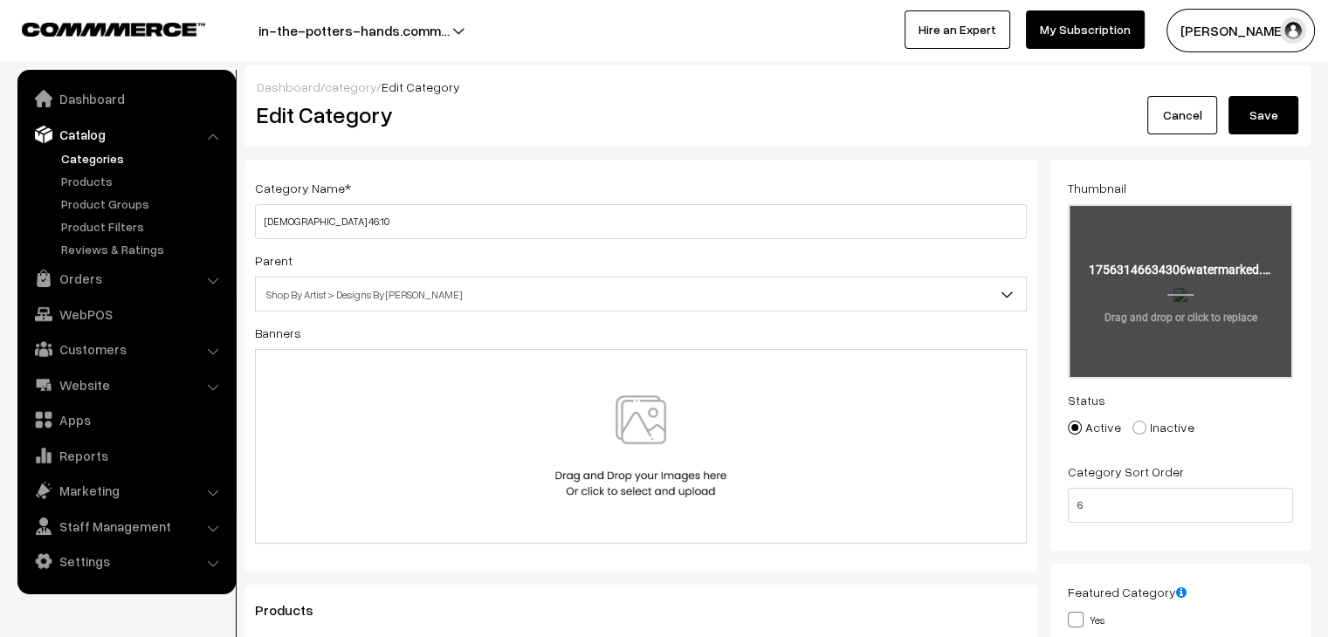
click at [1192, 313] on input "file" at bounding box center [1181, 291] width 222 height 171
type input "C:\fakepath\Team Thanglish.png"
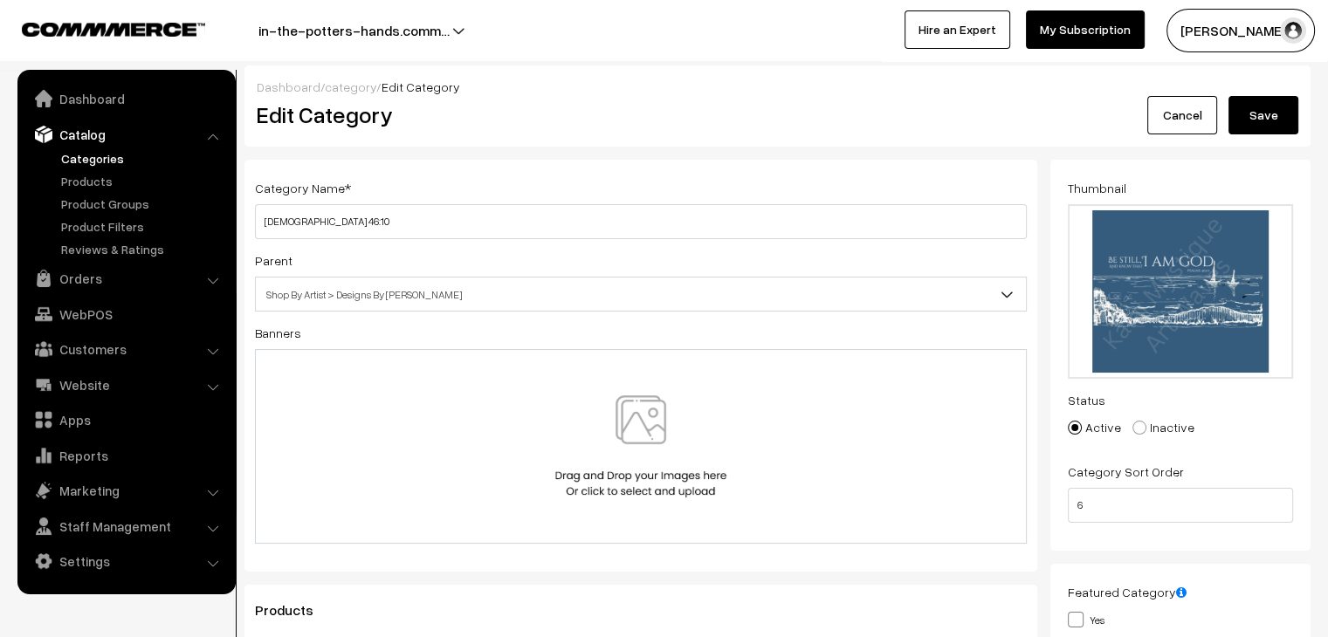
click at [1263, 112] on button "Save" at bounding box center [1264, 115] width 70 height 38
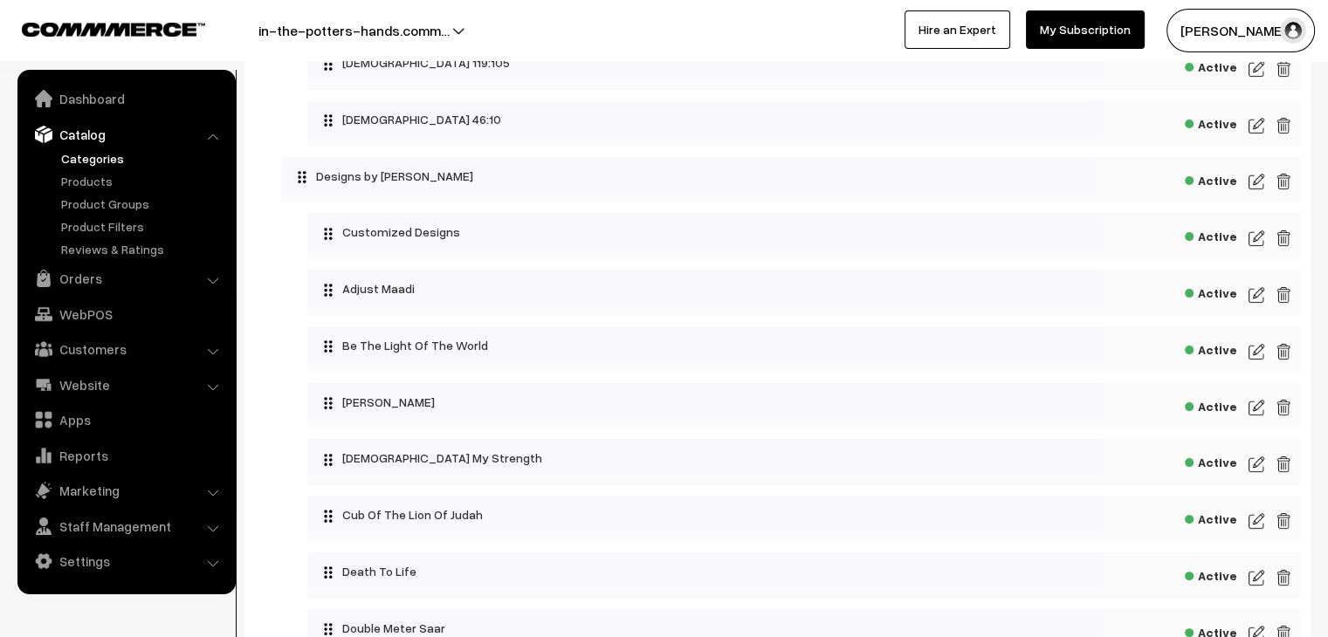
scroll to position [437, 0]
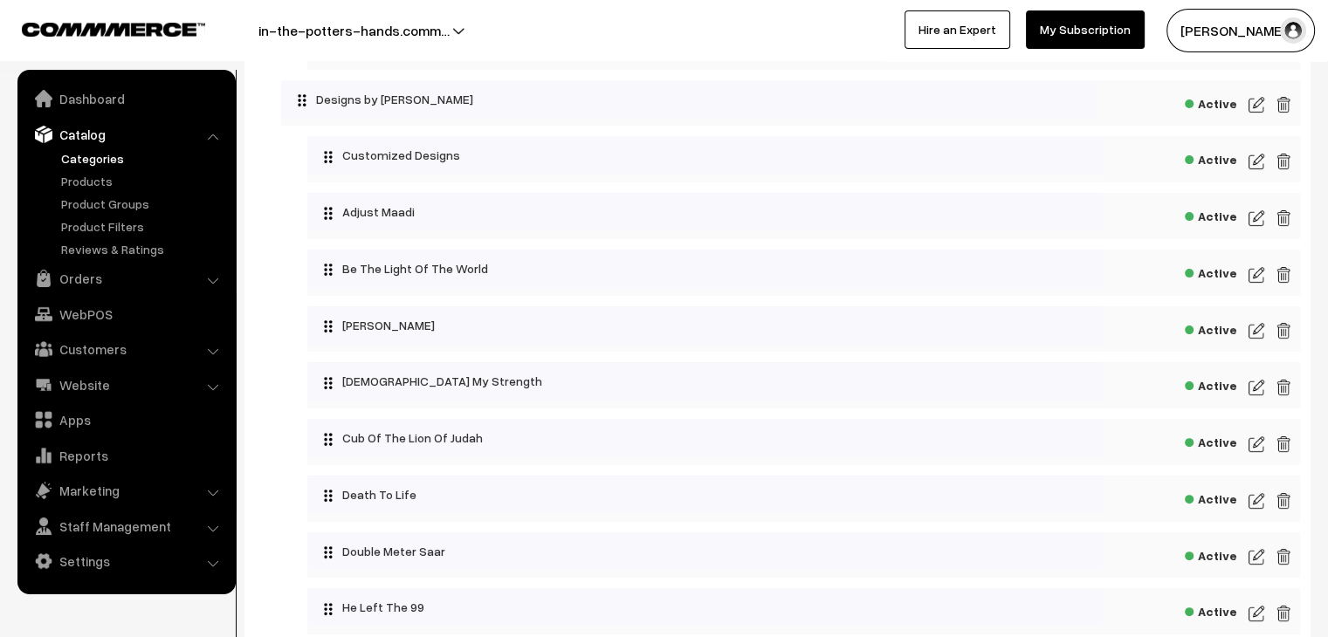
click at [1258, 221] on img at bounding box center [1257, 218] width 16 height 21
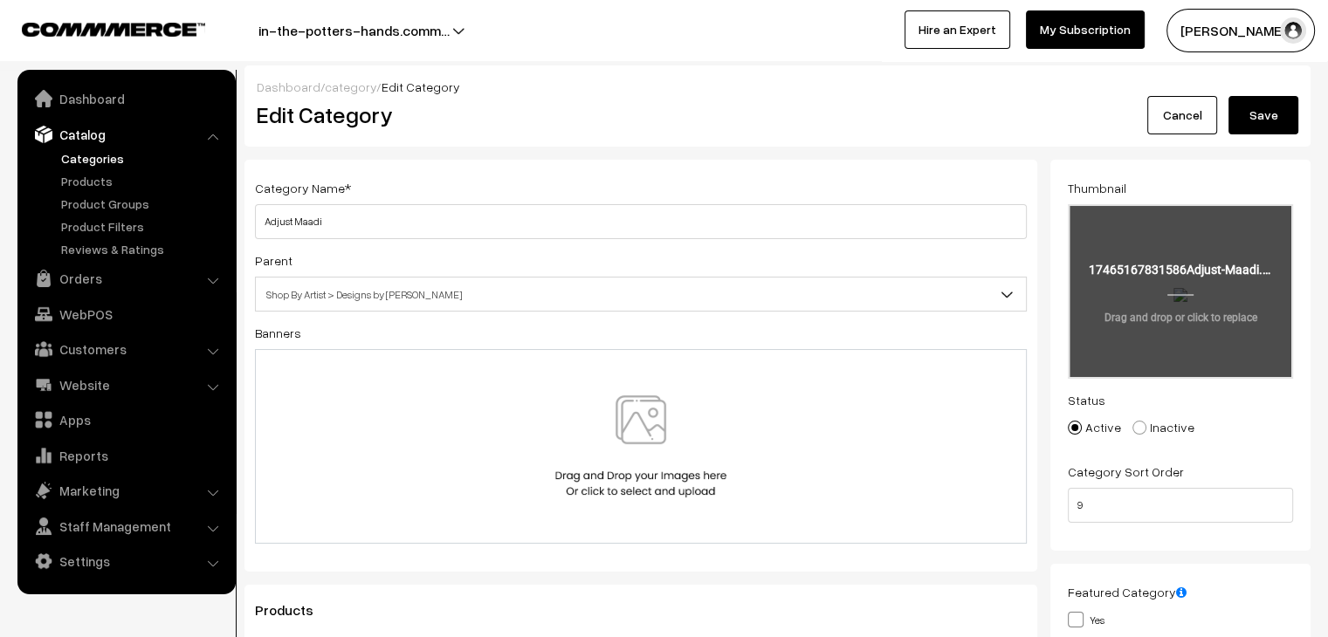
click at [1146, 300] on input "file" at bounding box center [1181, 291] width 222 height 171
type input "C:\fakepath\ITPH Side Print.png"
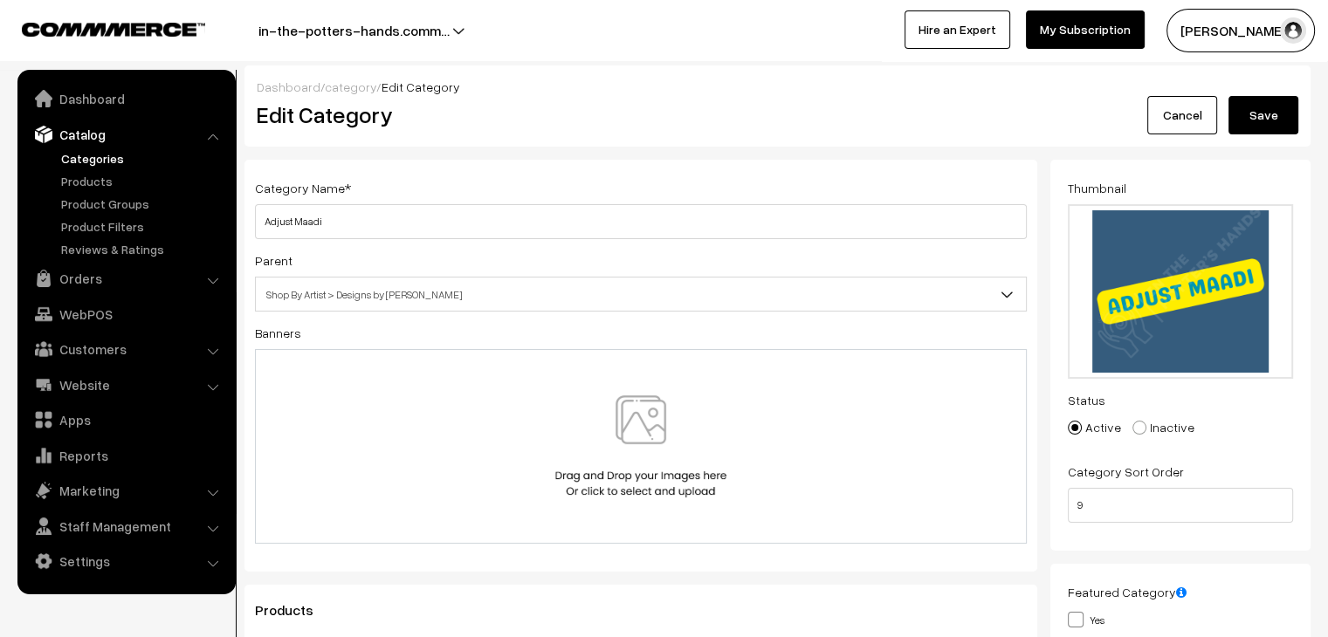
click at [1272, 118] on button "Save" at bounding box center [1264, 115] width 70 height 38
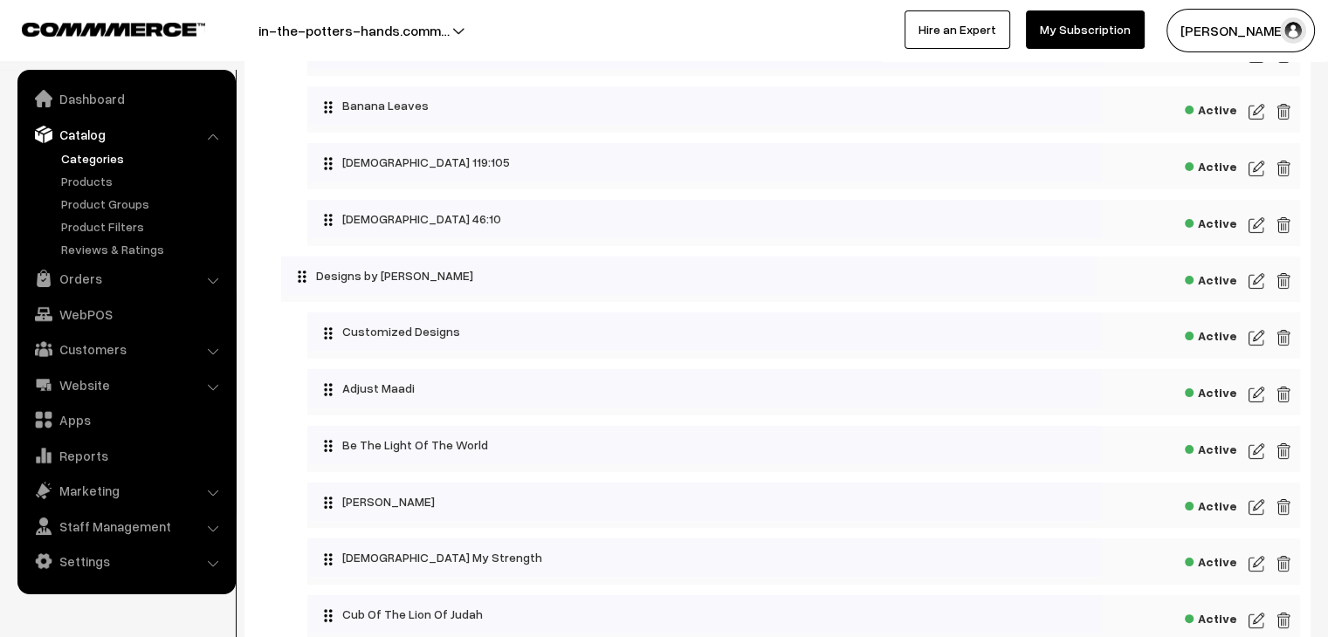
scroll to position [262, 0]
click at [1254, 447] on img at bounding box center [1257, 449] width 16 height 21
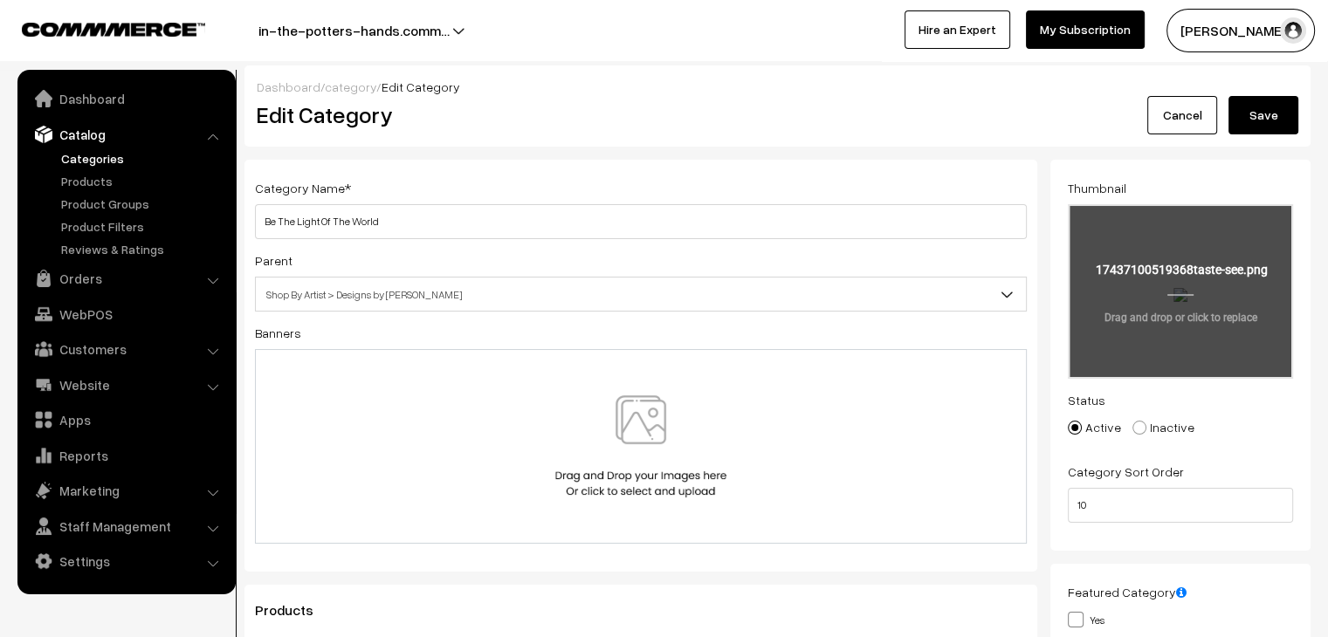
click at [1224, 284] on input "file" at bounding box center [1181, 291] width 222 height 171
type input "C:\fakepath\taste & see.png"
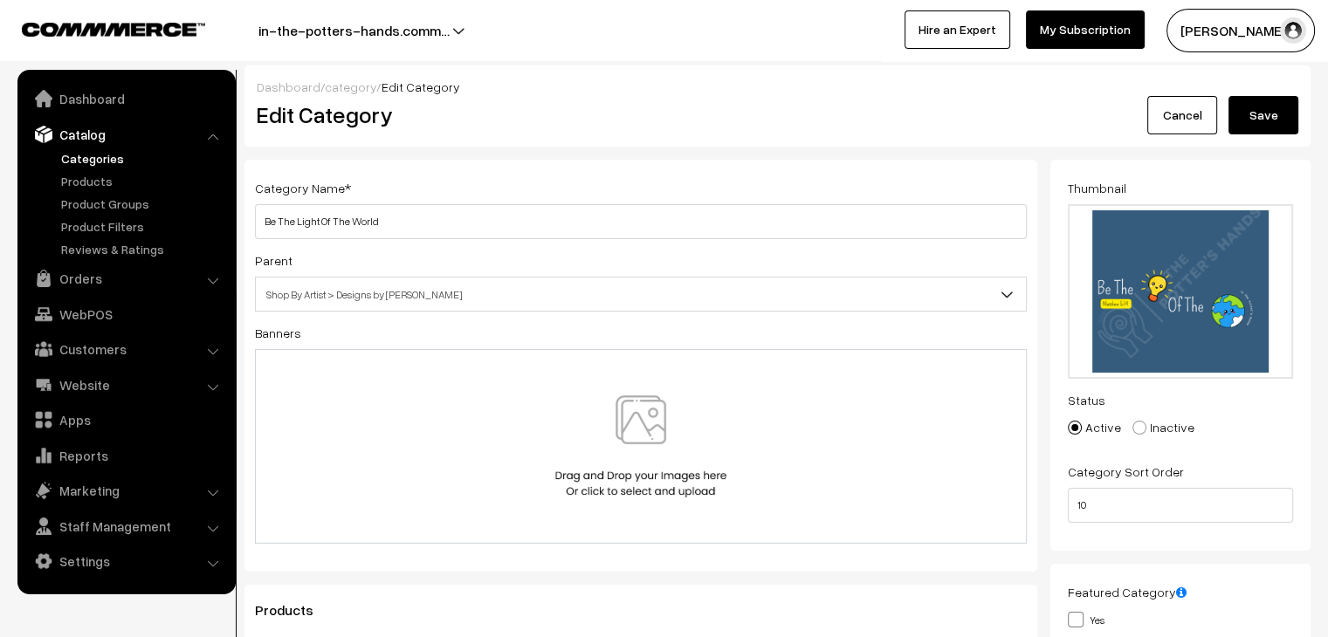
click at [1268, 116] on button "Save" at bounding box center [1264, 115] width 70 height 38
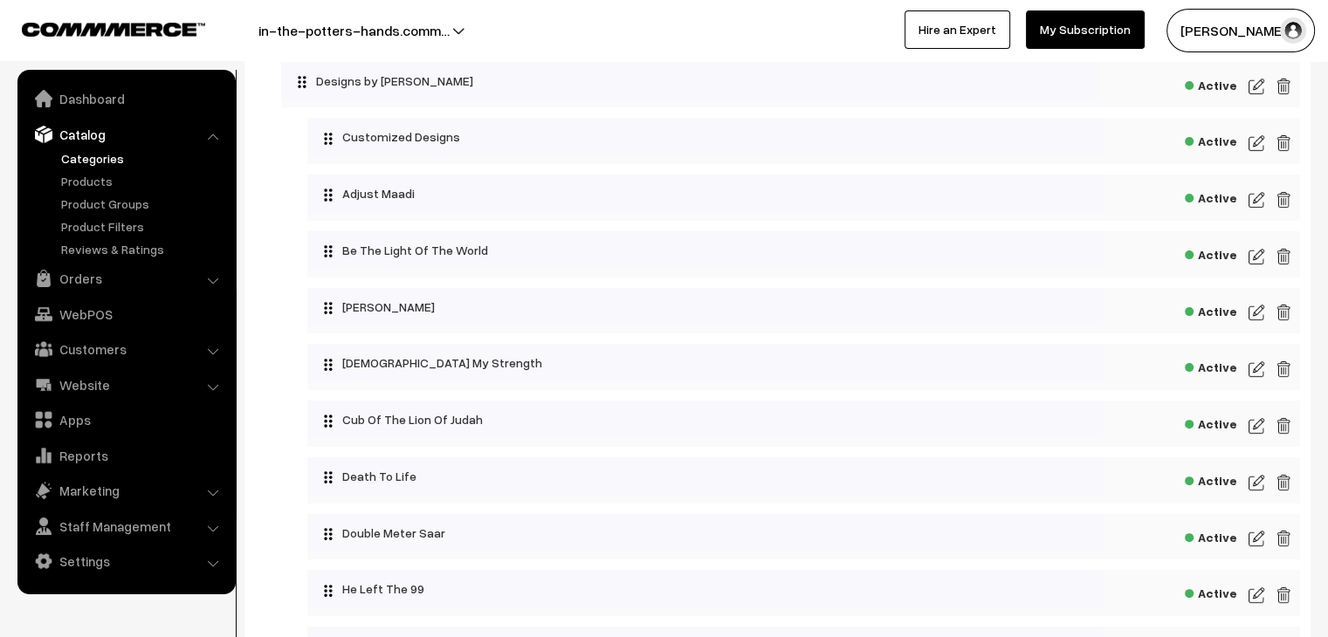
scroll to position [524, 0]
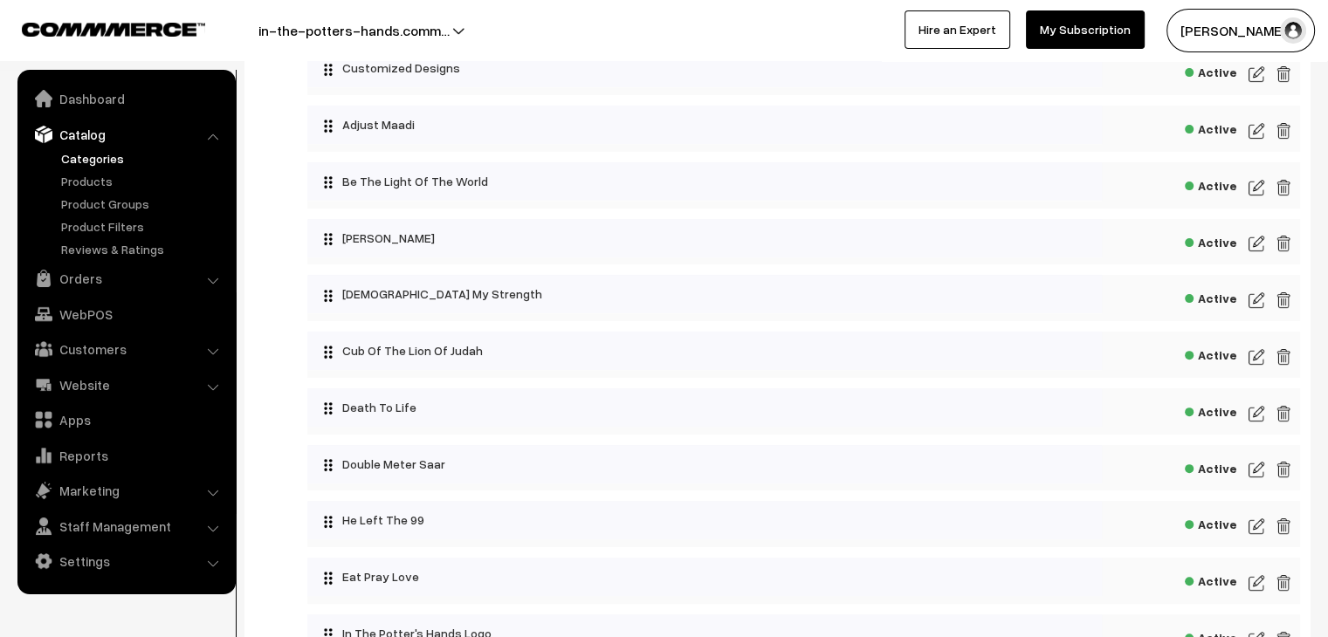
click at [1257, 247] on img at bounding box center [1257, 243] width 16 height 21
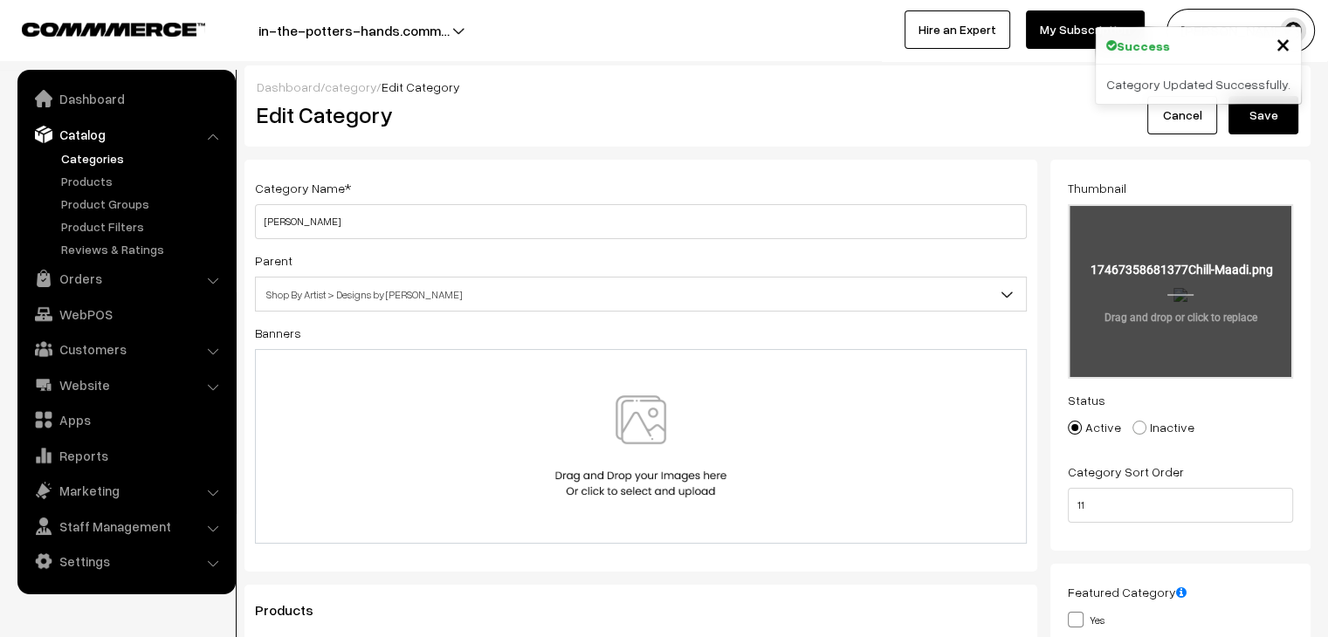
click at [1177, 300] on input "file" at bounding box center [1181, 291] width 222 height 171
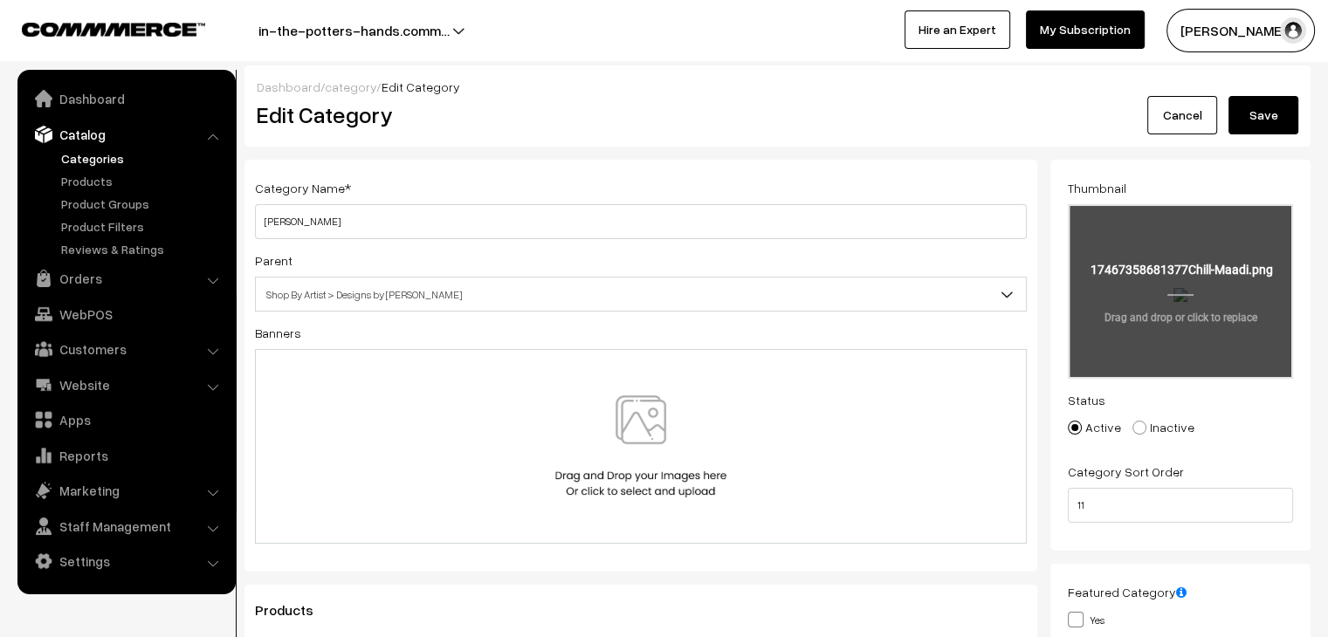
type input "C:\fakepath\Chill Maadi.png"
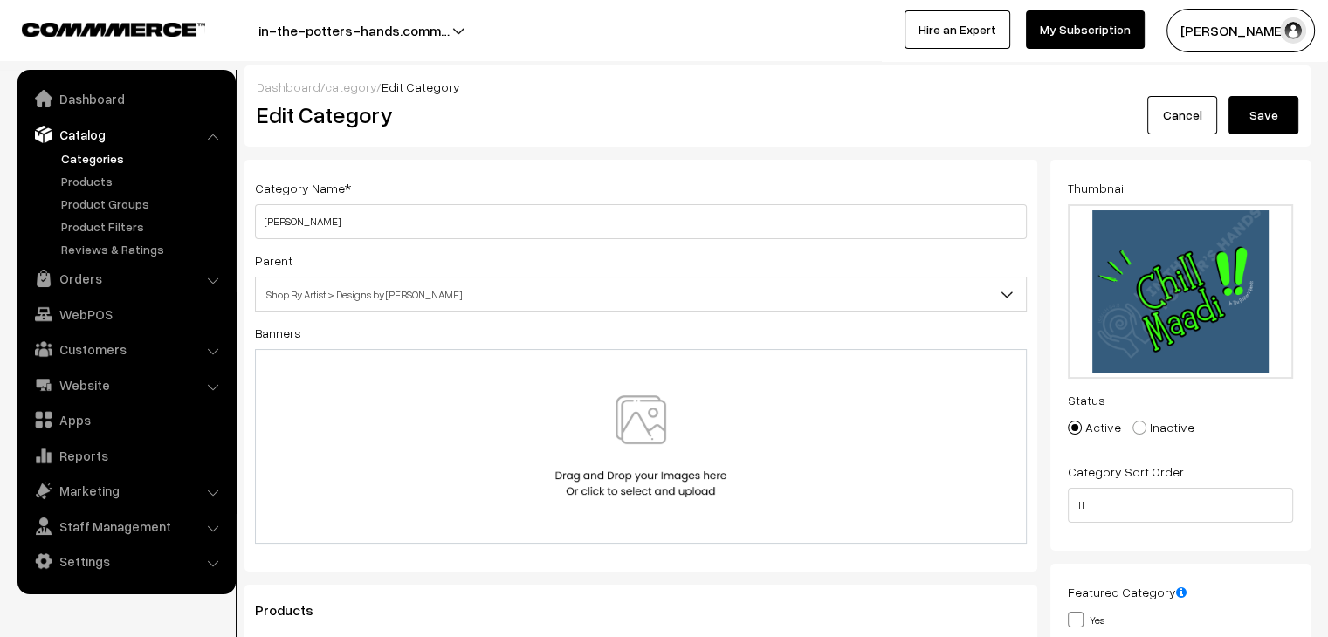
click at [1256, 121] on button "Save" at bounding box center [1264, 115] width 70 height 38
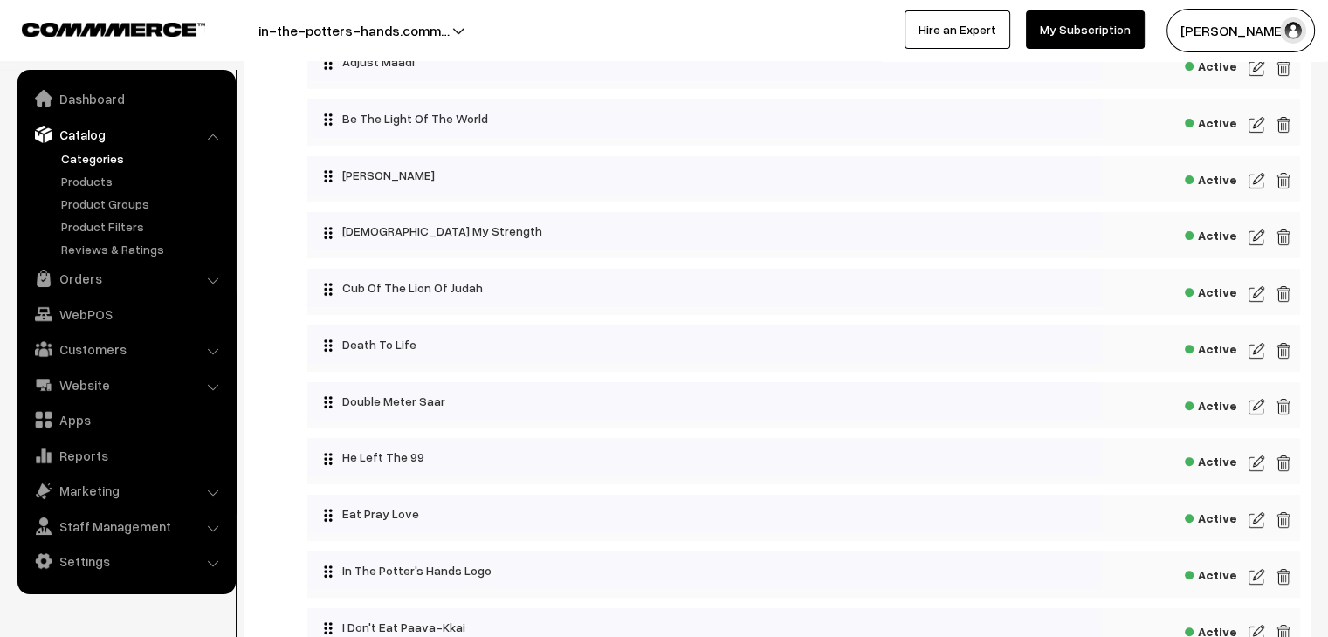
scroll to position [611, 0]
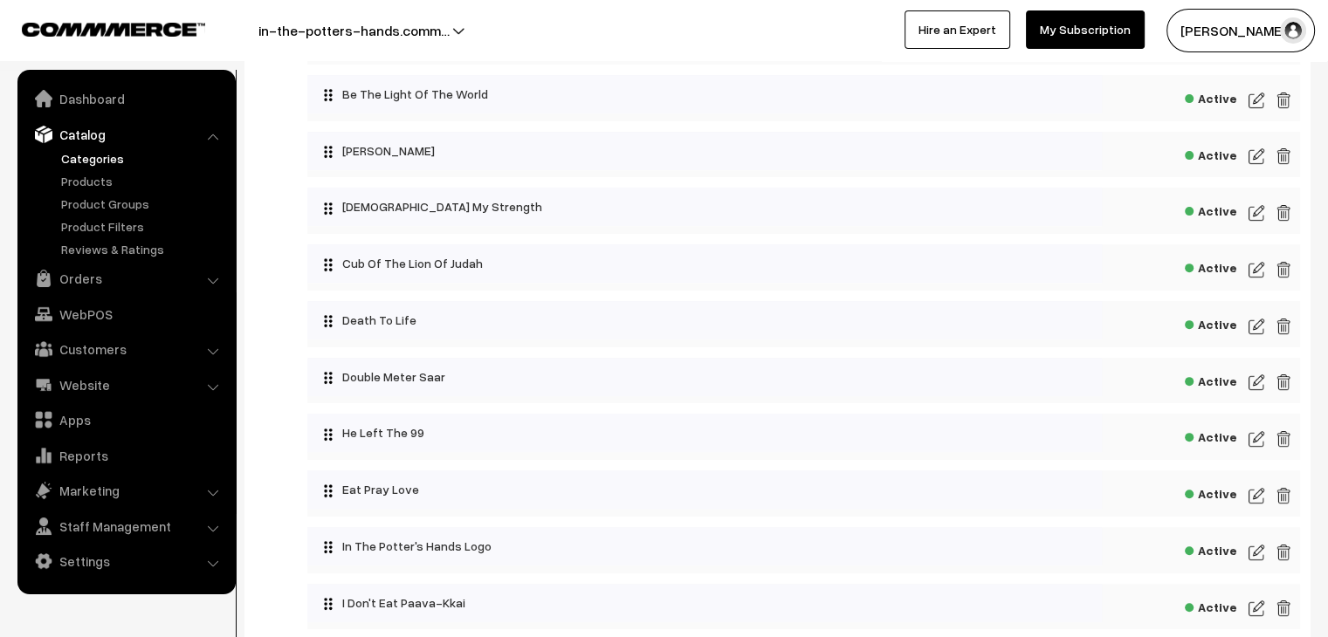
click at [1252, 215] on img at bounding box center [1257, 213] width 16 height 21
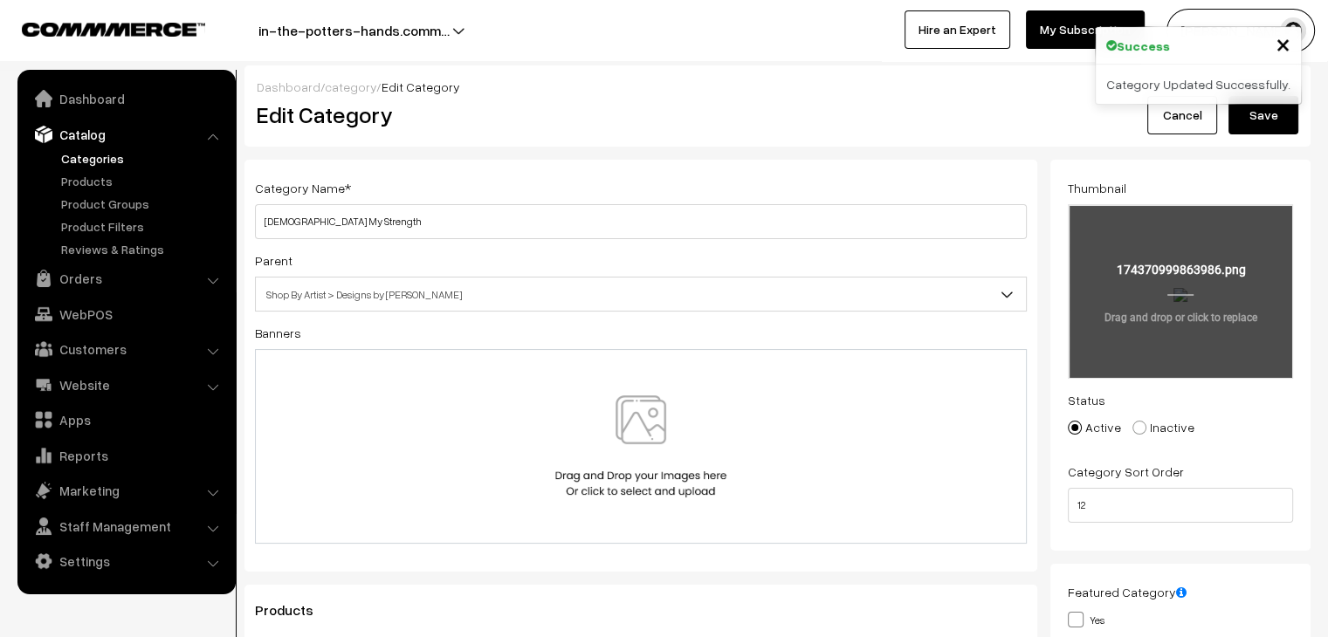
click at [1182, 286] on input "file" at bounding box center [1181, 291] width 222 height 171
type input "C:\fakepath\25.png"
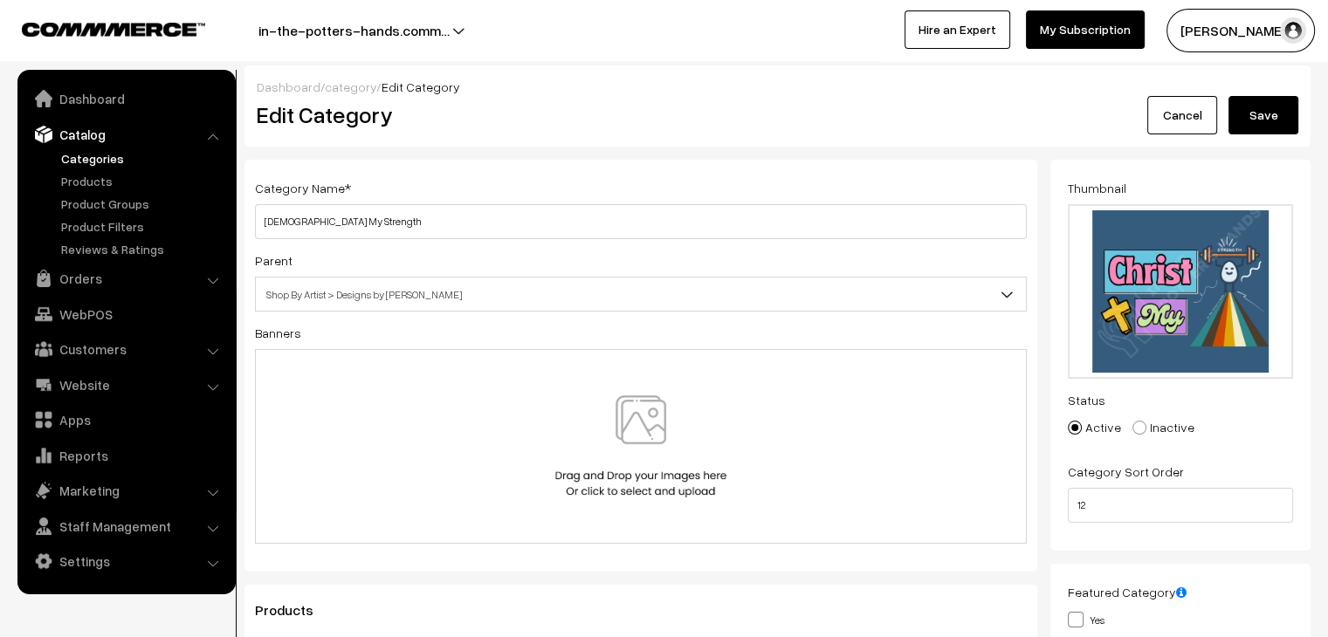
click at [1268, 118] on button "Save" at bounding box center [1264, 115] width 70 height 38
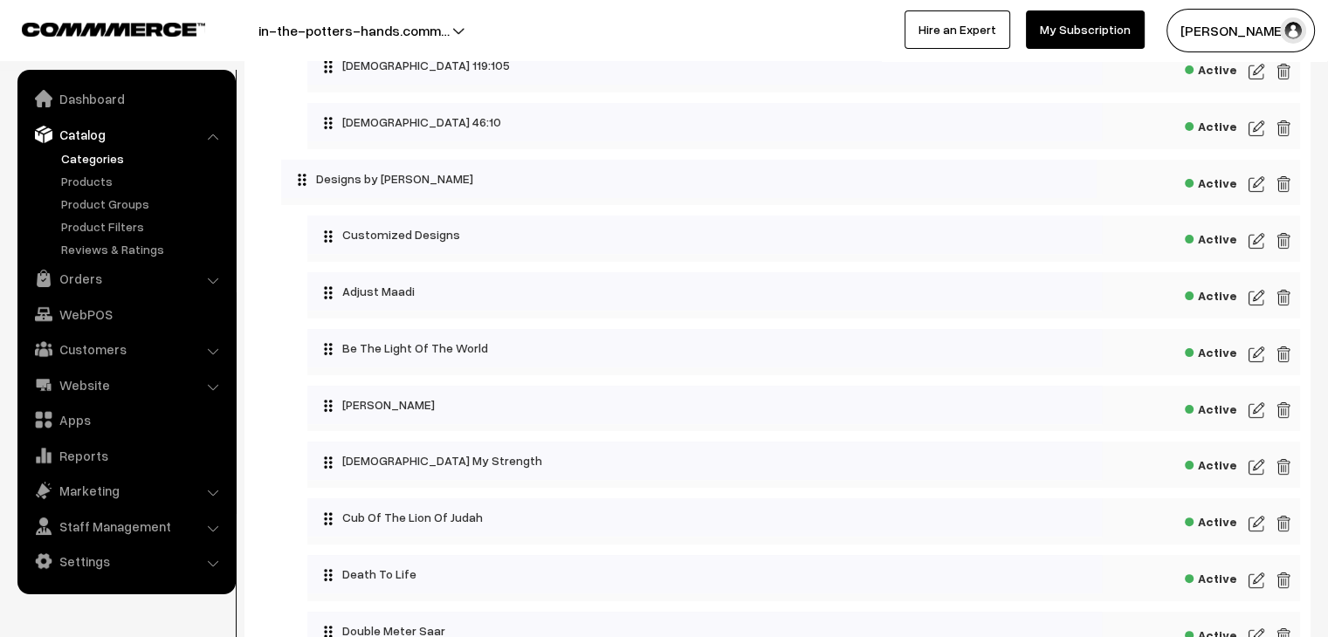
scroll to position [611, 0]
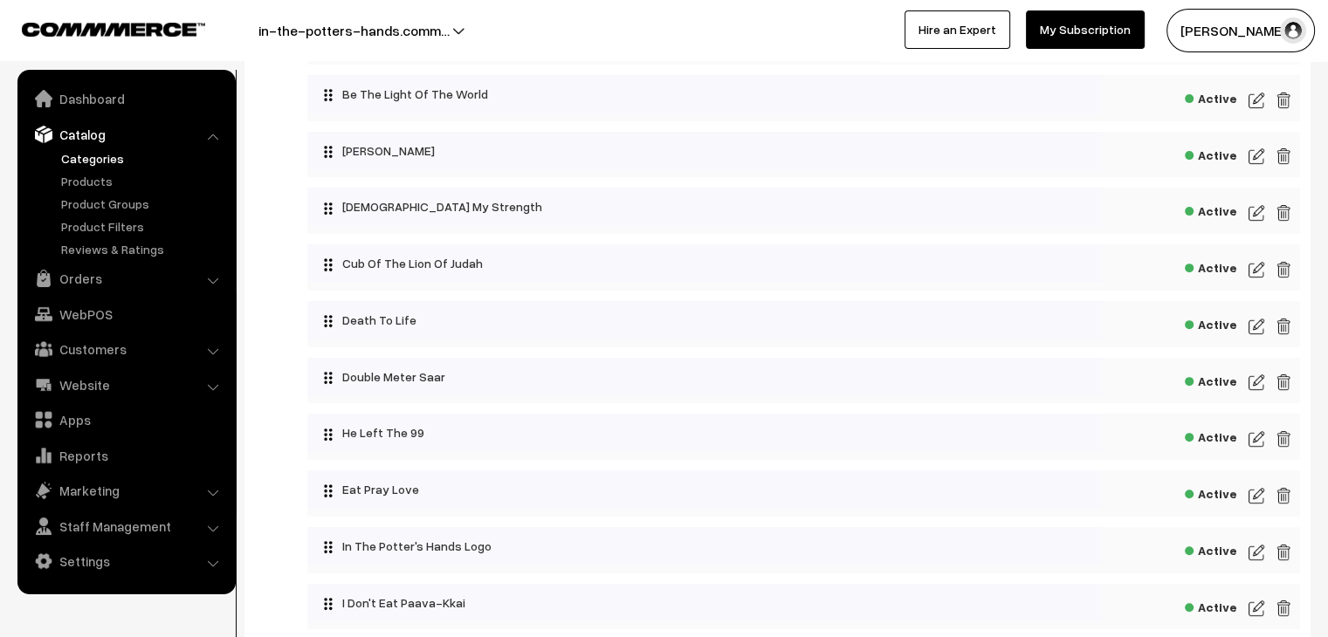
click at [1263, 279] on img at bounding box center [1257, 269] width 16 height 21
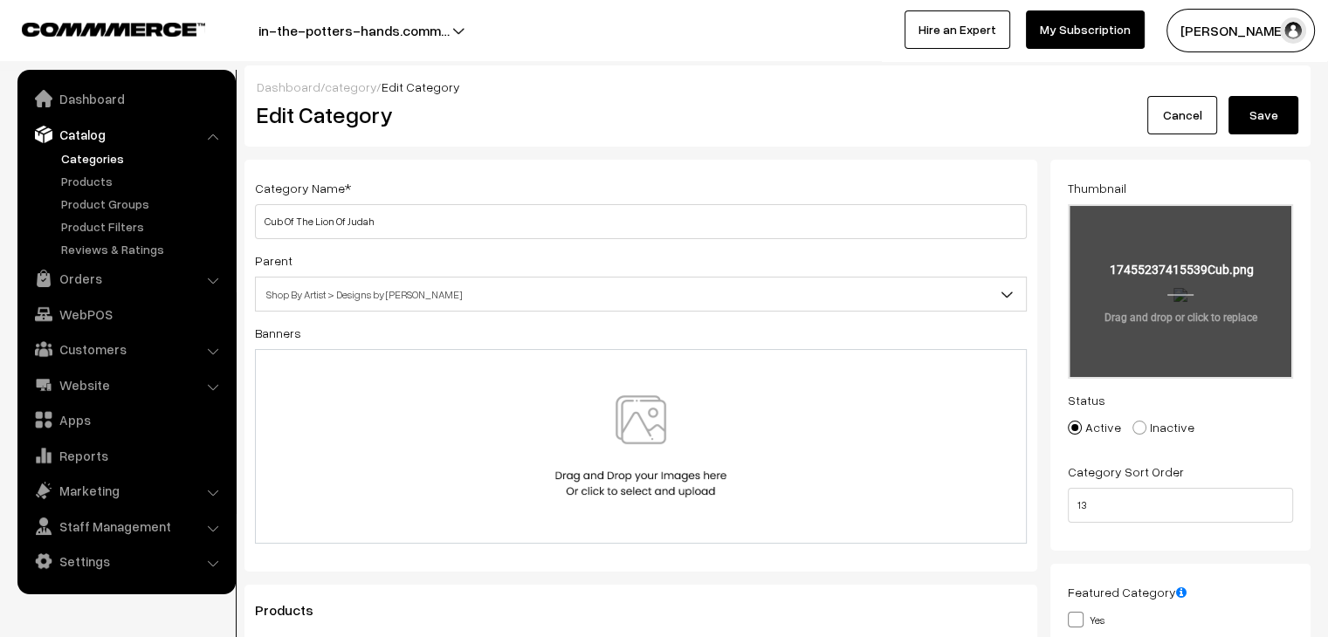
click at [1188, 263] on input "file" at bounding box center [1181, 291] width 222 height 171
type input "C:\fakepath\live by faith (2).png"
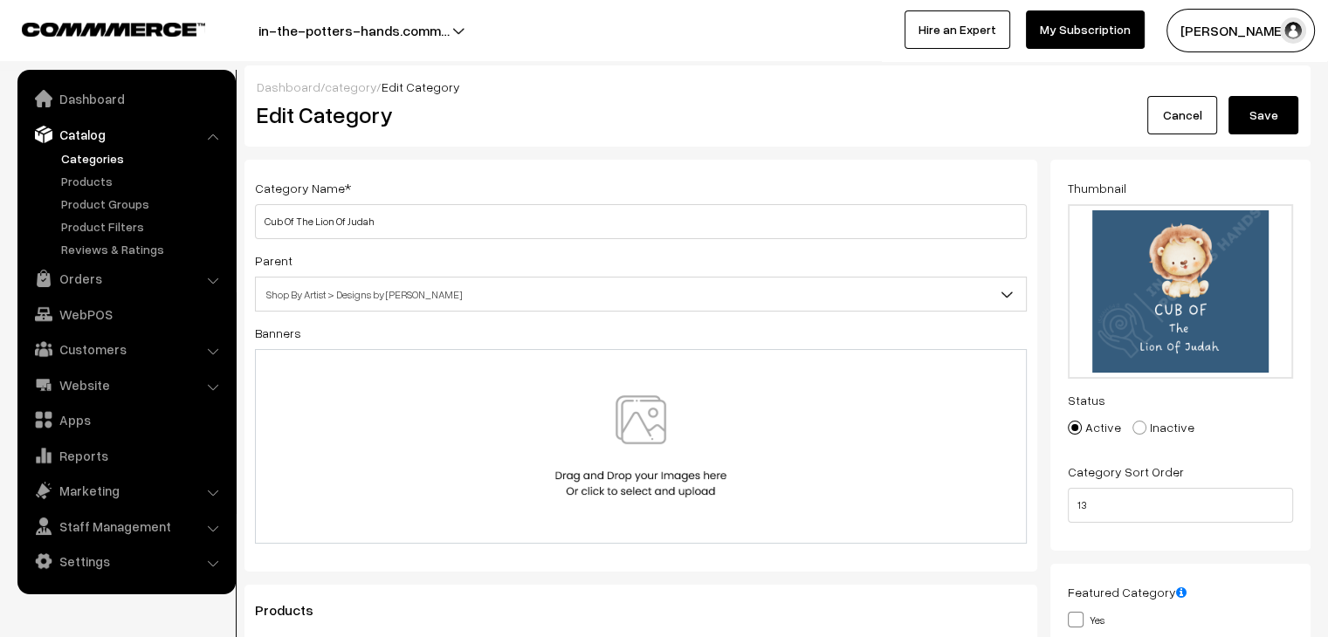
click at [1237, 113] on button "Save" at bounding box center [1264, 115] width 70 height 38
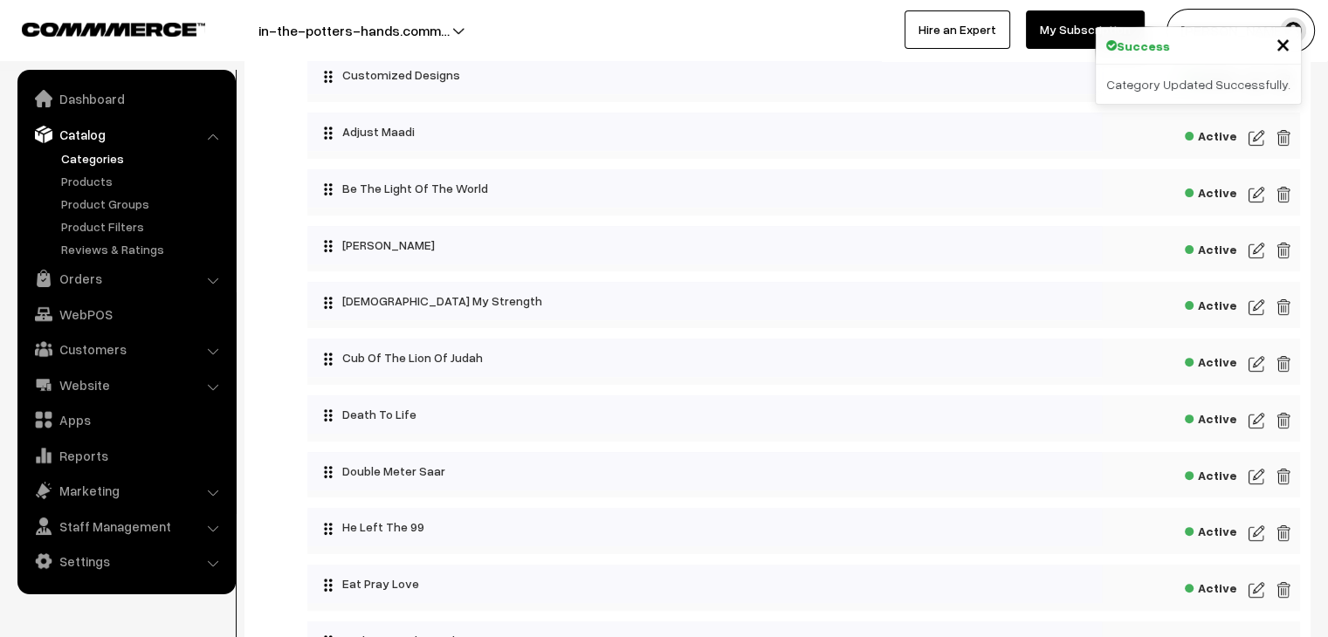
scroll to position [524, 0]
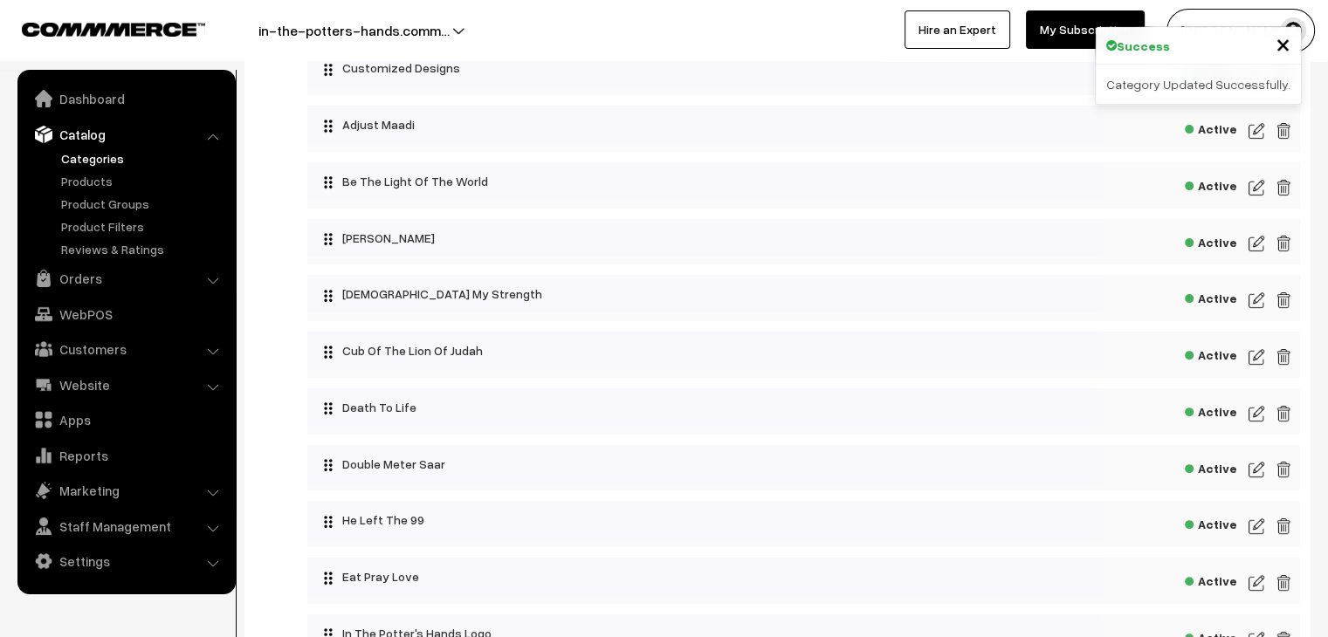
click at [1261, 412] on img at bounding box center [1257, 413] width 16 height 21
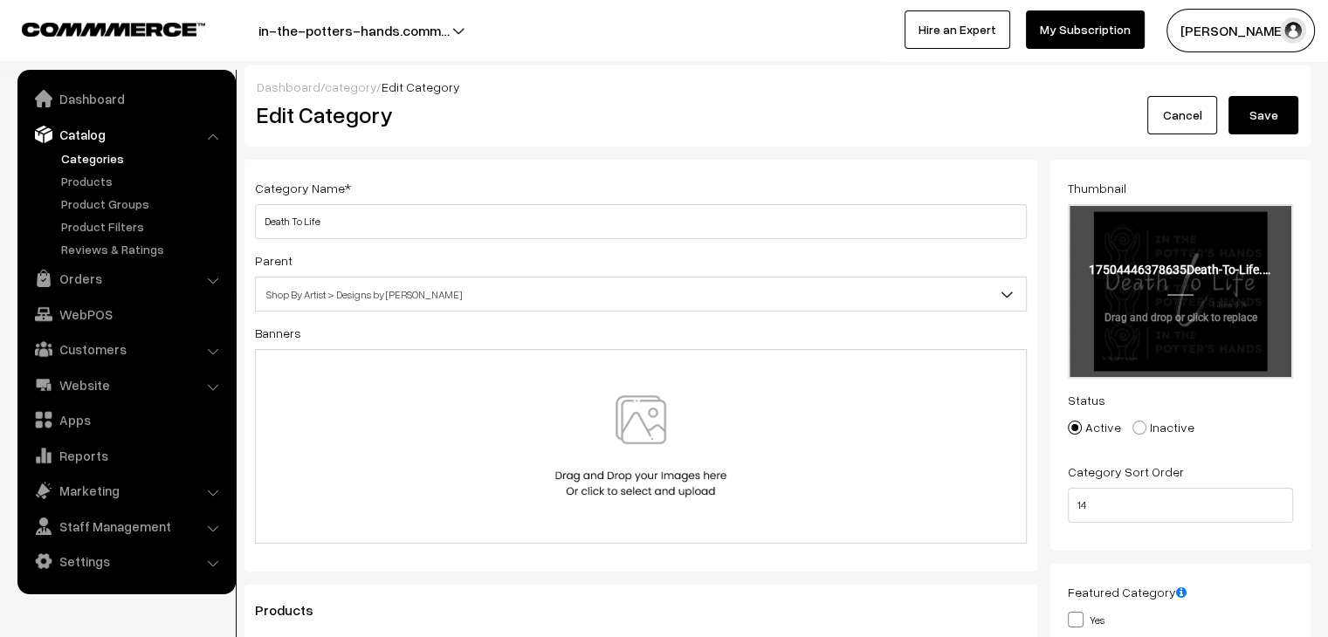
click at [1159, 333] on input "file" at bounding box center [1181, 291] width 222 height 171
type input "C:\fakepath\Team Thanglish (4).png"
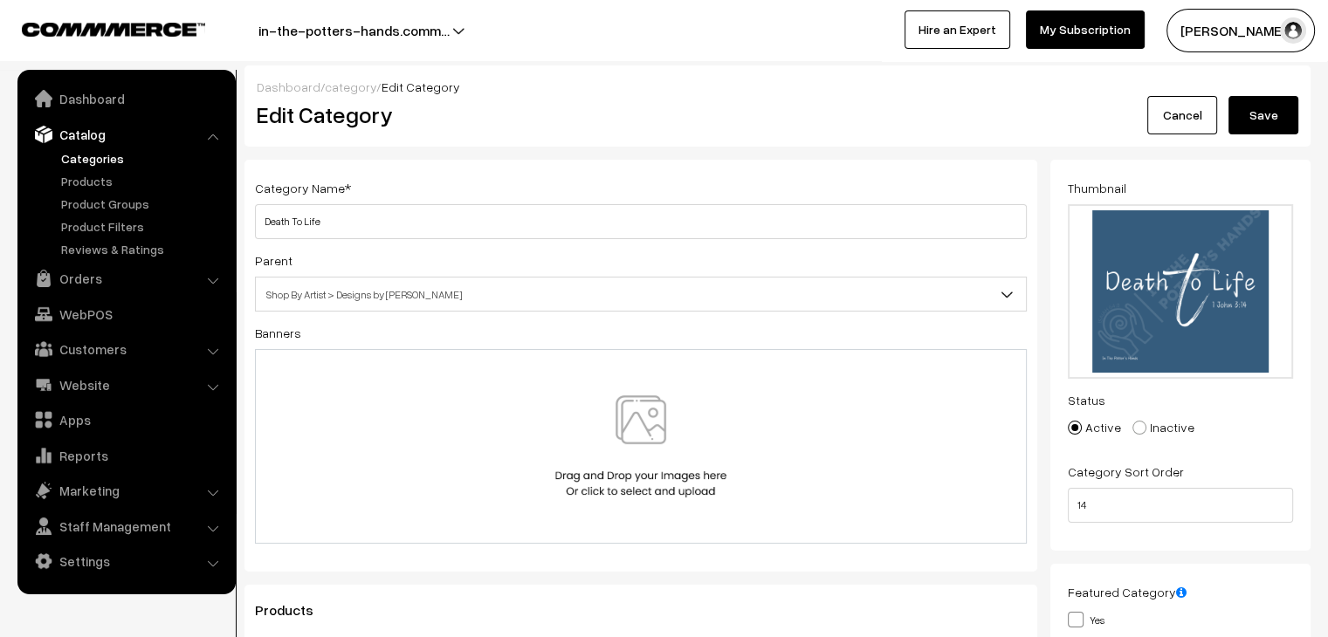
click at [1256, 116] on button "Save" at bounding box center [1264, 115] width 70 height 38
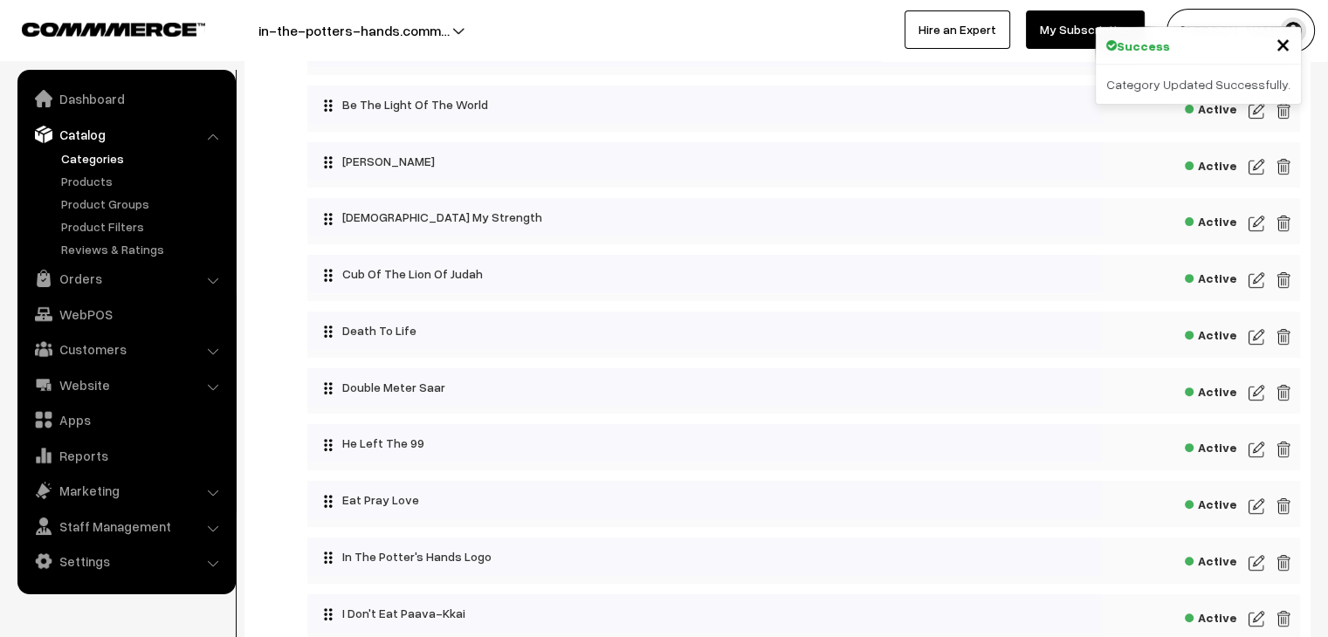
scroll to position [611, 0]
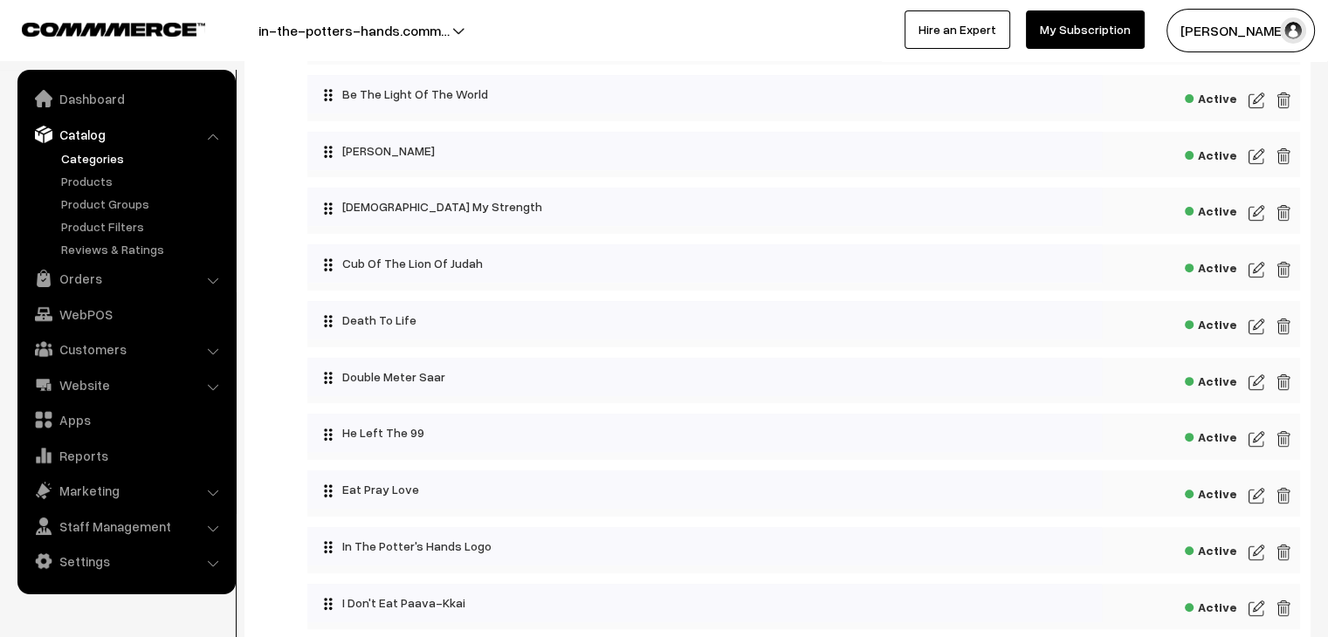
click at [1255, 387] on img at bounding box center [1257, 382] width 16 height 21
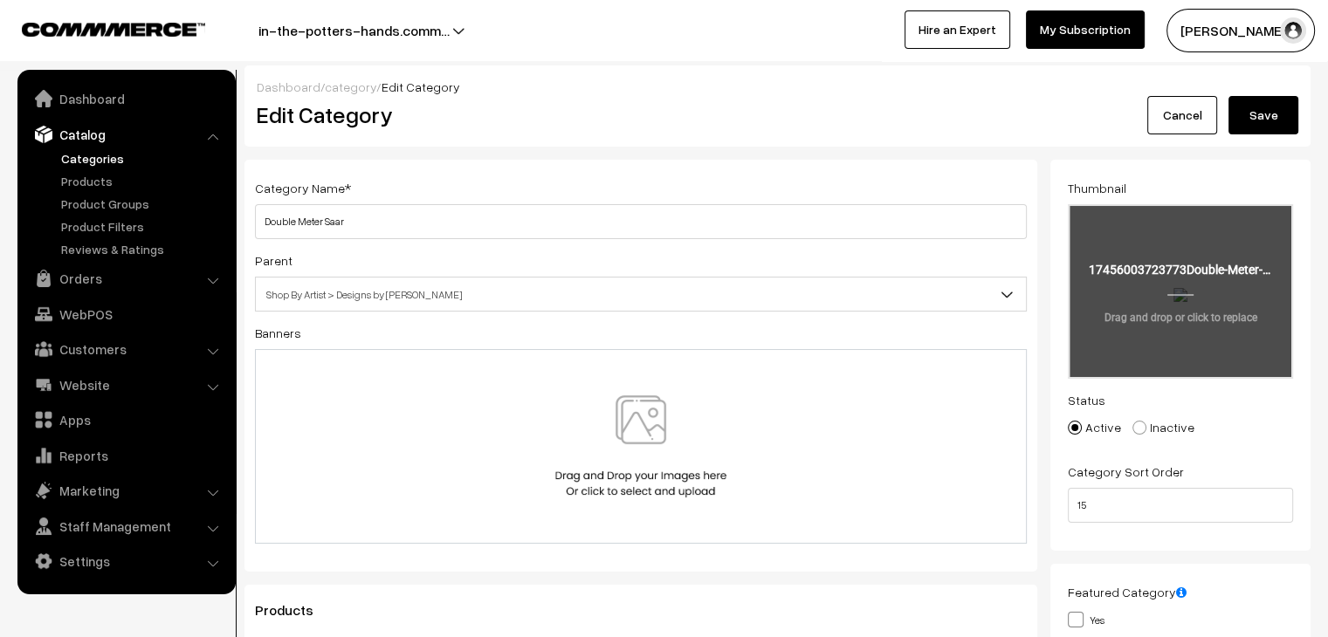
click at [1186, 302] on input "file" at bounding box center [1181, 291] width 222 height 171
type input "C:\fakepath\live by faith.png"
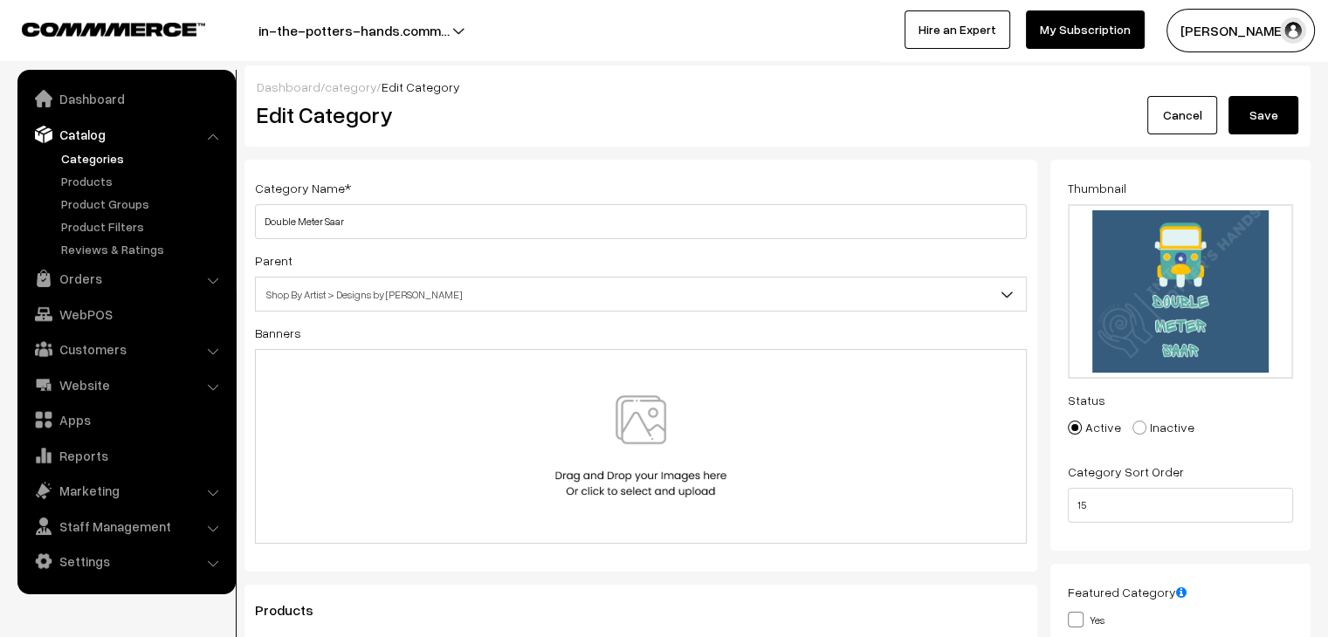
click at [1269, 110] on button "Save" at bounding box center [1264, 115] width 70 height 38
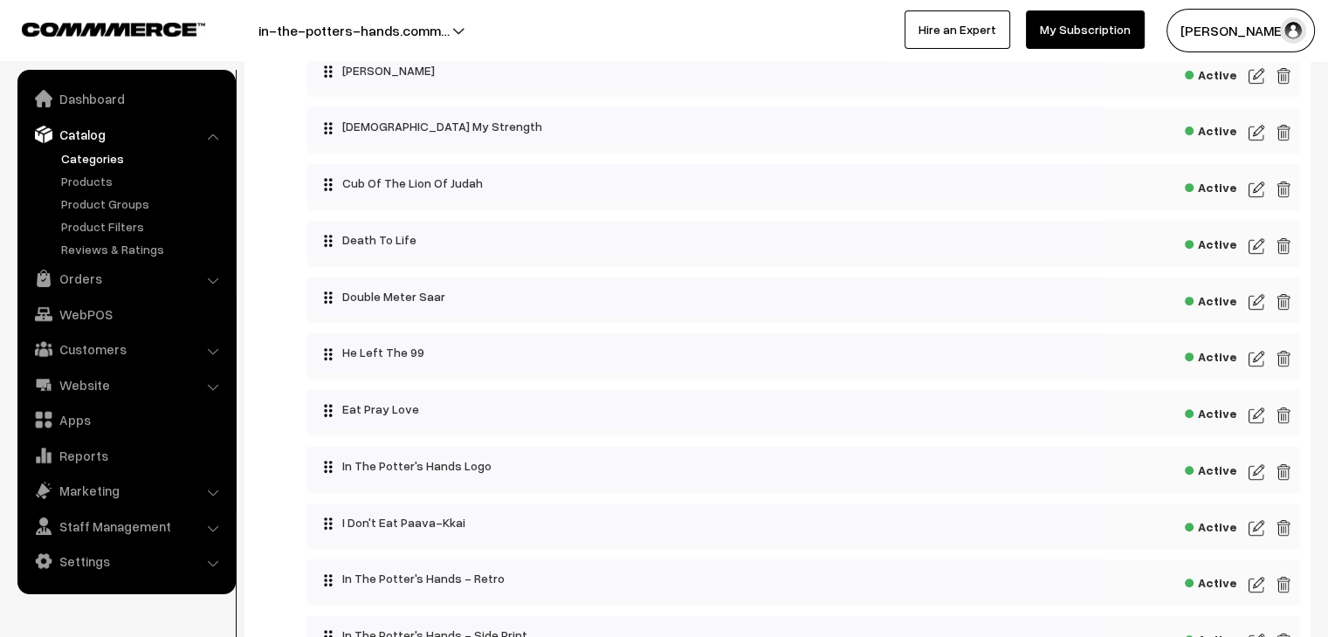
scroll to position [699, 0]
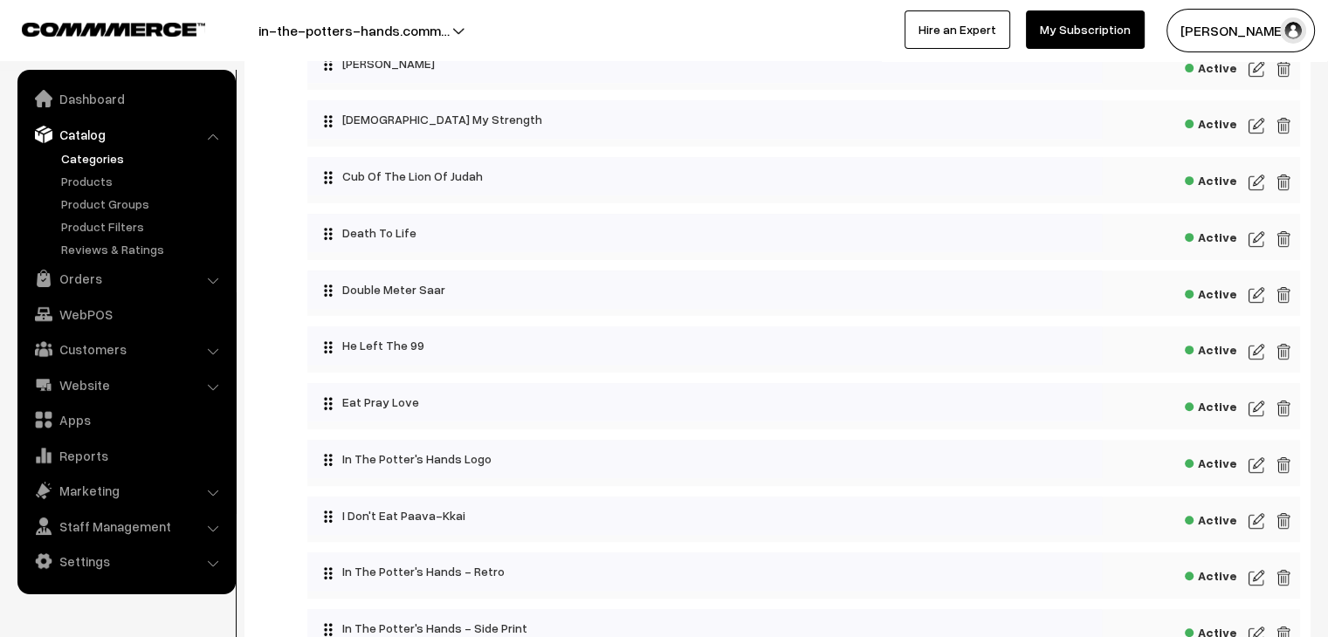
click at [1260, 354] on img at bounding box center [1257, 351] width 16 height 21
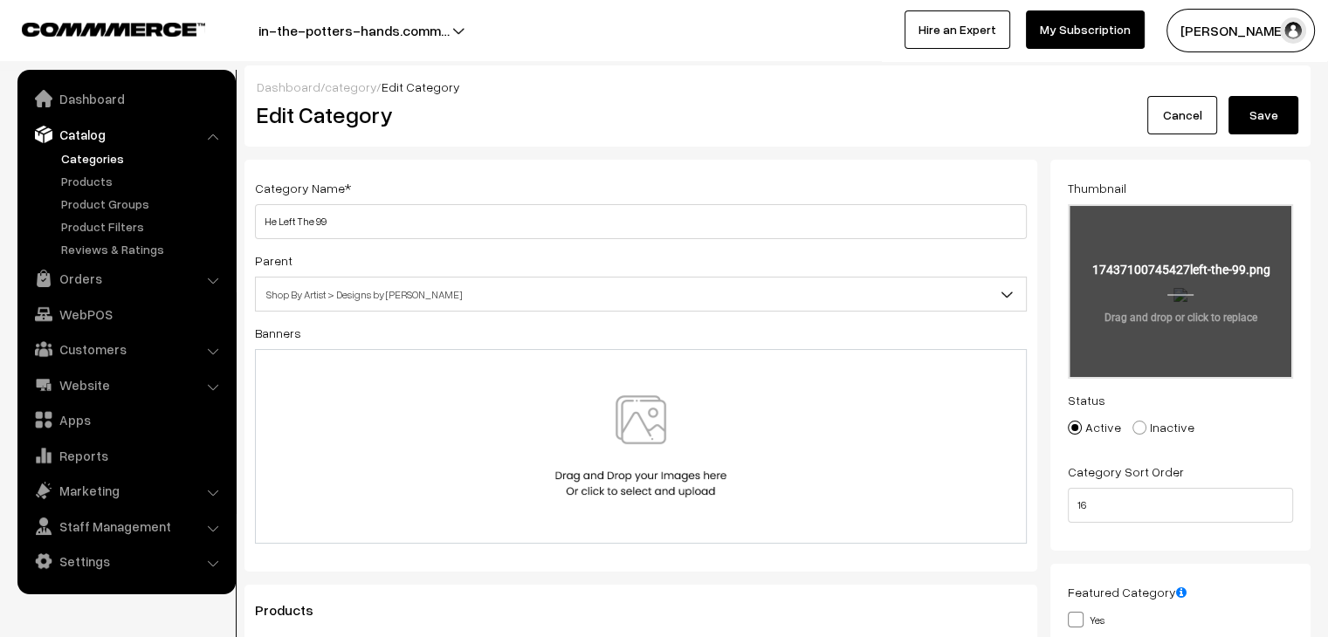
click at [1153, 291] on input "file" at bounding box center [1181, 291] width 222 height 171
type input "C:\fakepath\left the 99.png"
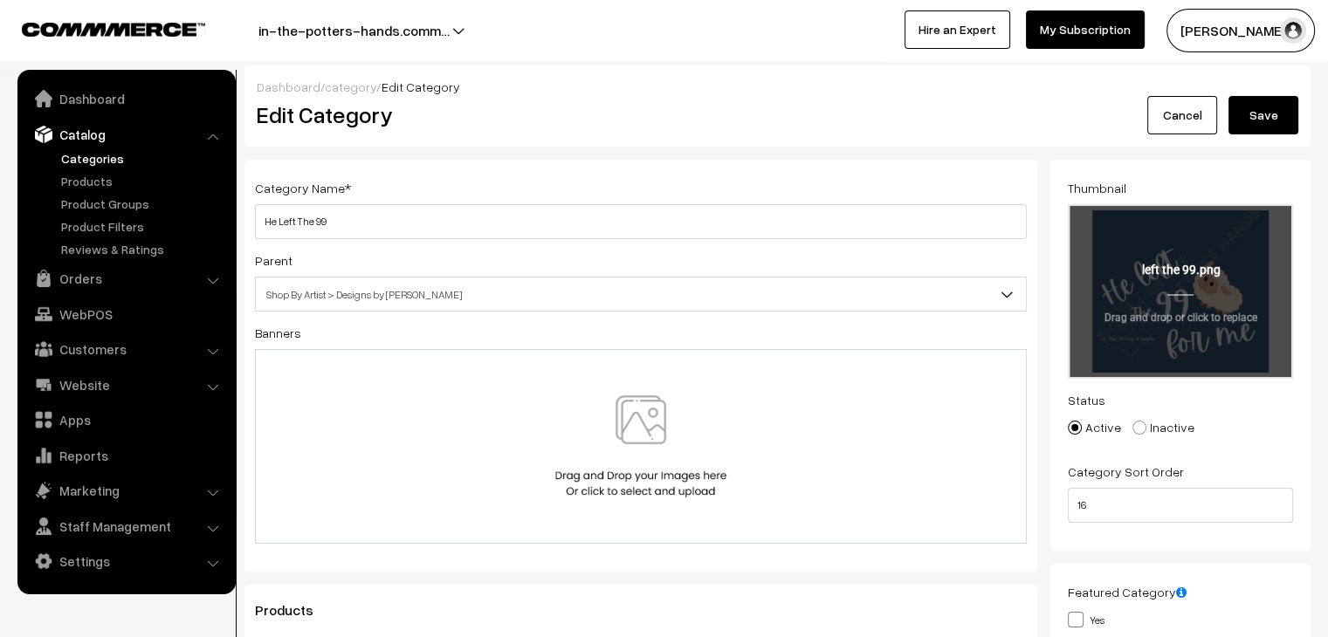
drag, startPoint x: 1261, startPoint y: 115, endPoint x: 1197, endPoint y: 248, distance: 147.2
click at [1261, 114] on button "Save" at bounding box center [1264, 115] width 70 height 38
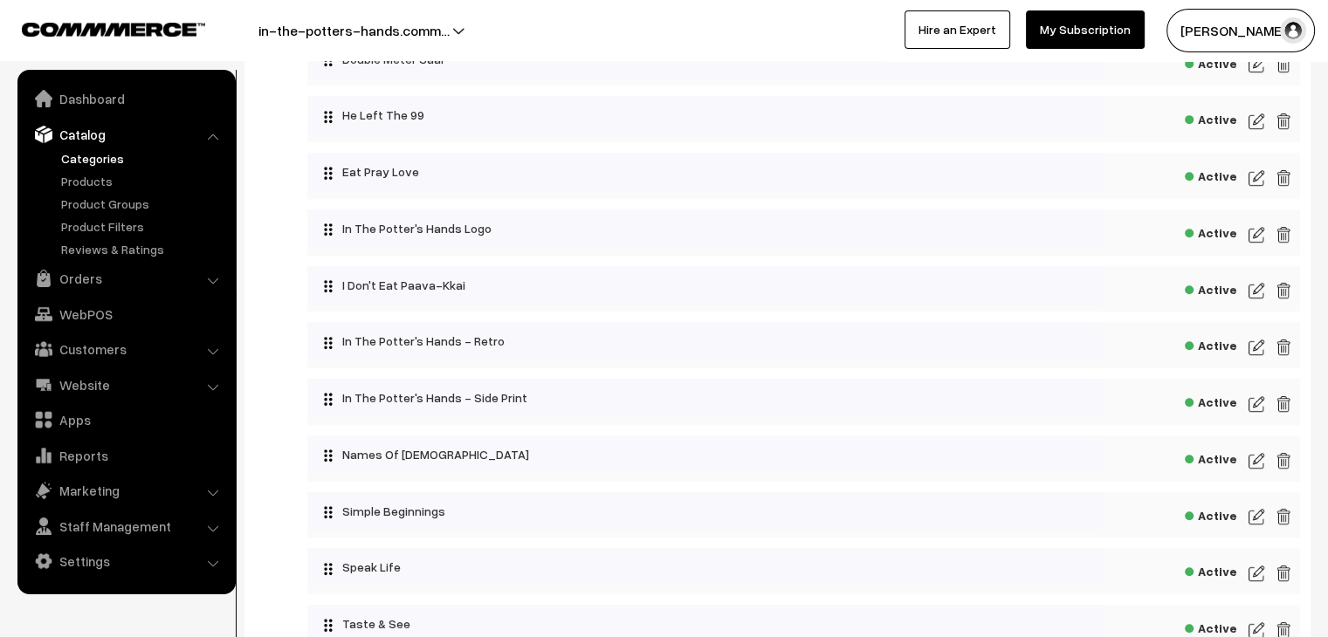
scroll to position [873, 0]
click at [1257, 238] on img at bounding box center [1257, 234] width 16 height 21
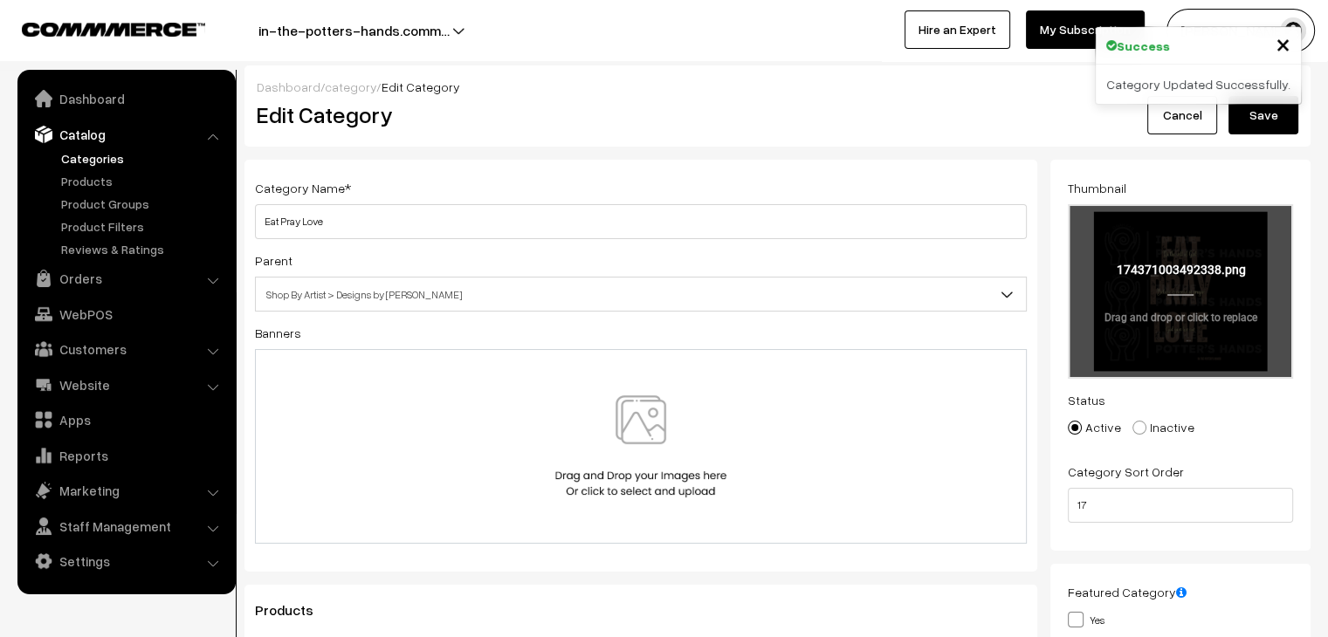
click at [1186, 312] on input "file" at bounding box center [1181, 291] width 222 height 171
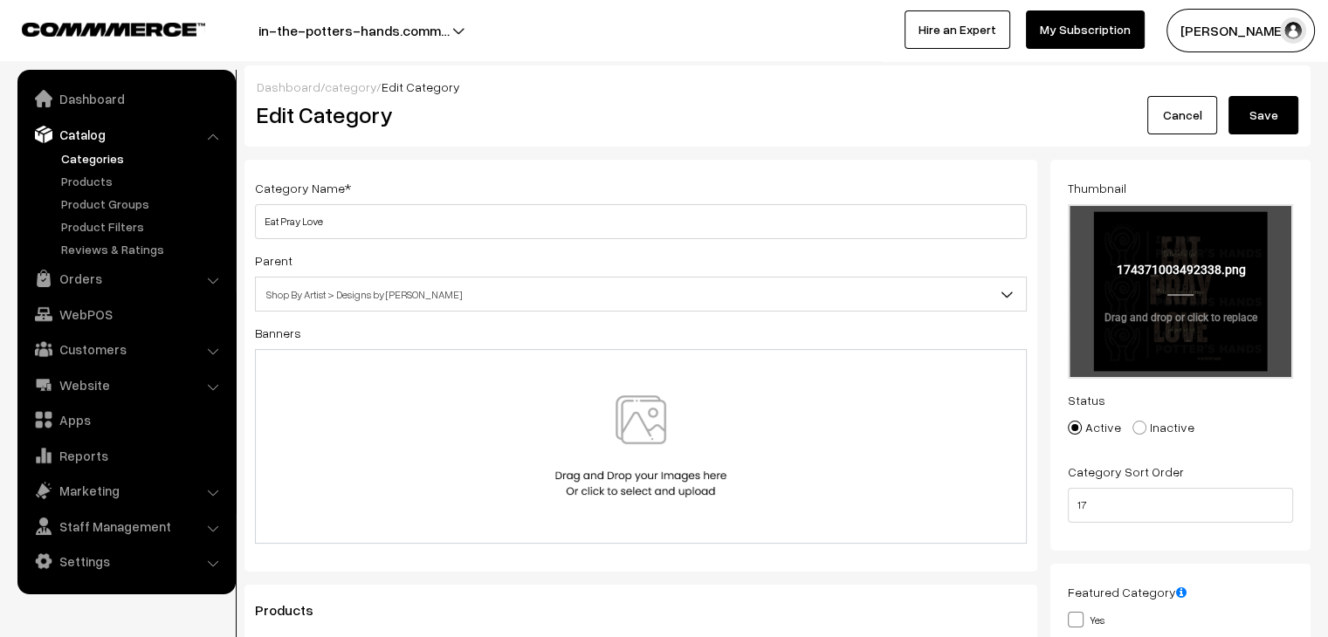
type input "C:\fakepath\27.png"
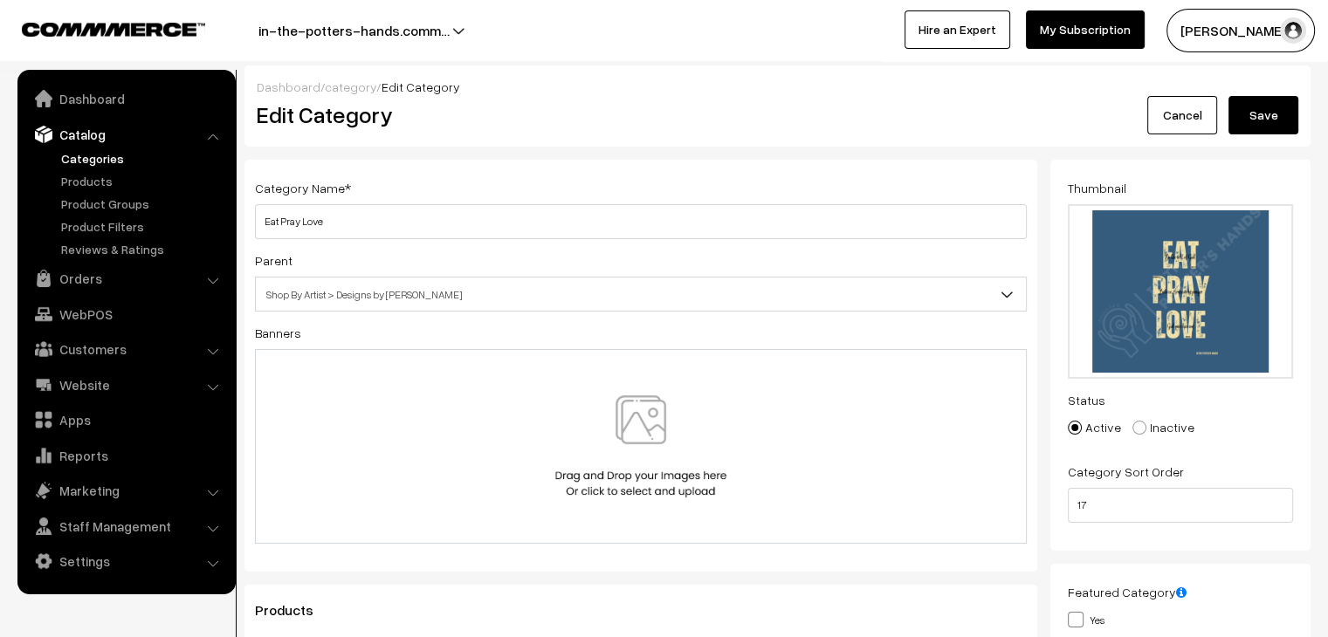
drag, startPoint x: 1242, startPoint y: 120, endPoint x: 1258, endPoint y: 188, distance: 70.1
click at [1243, 120] on button "Save" at bounding box center [1264, 115] width 70 height 38
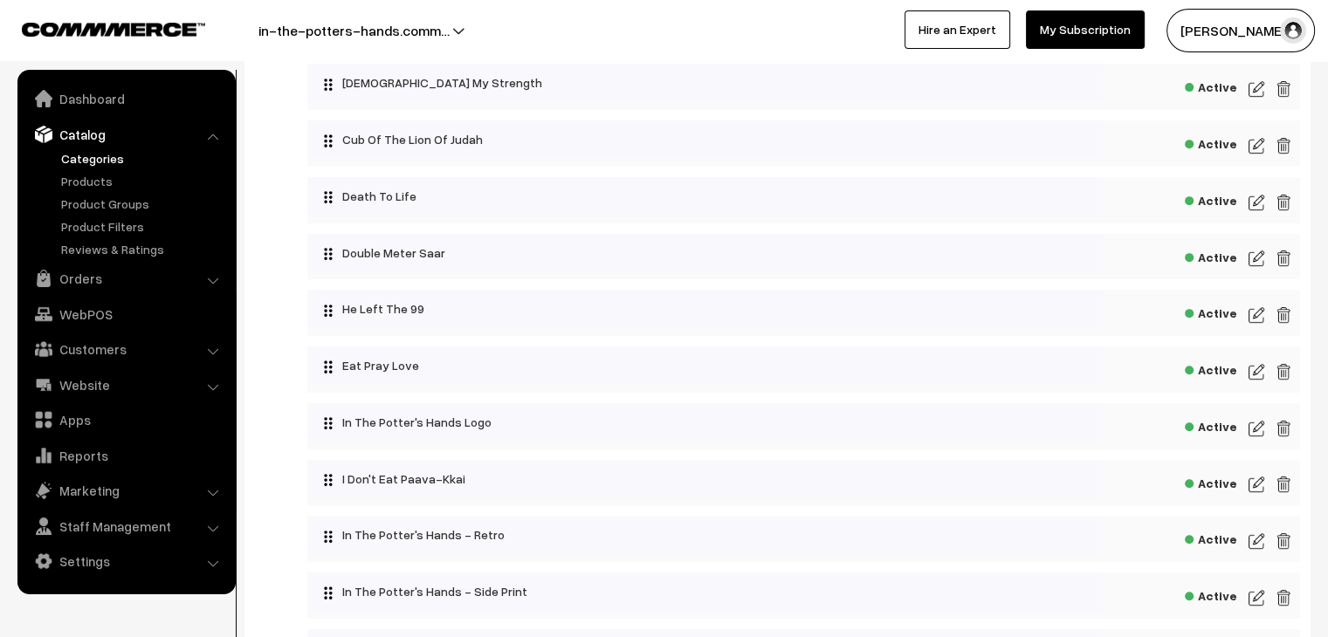
scroll to position [873, 0]
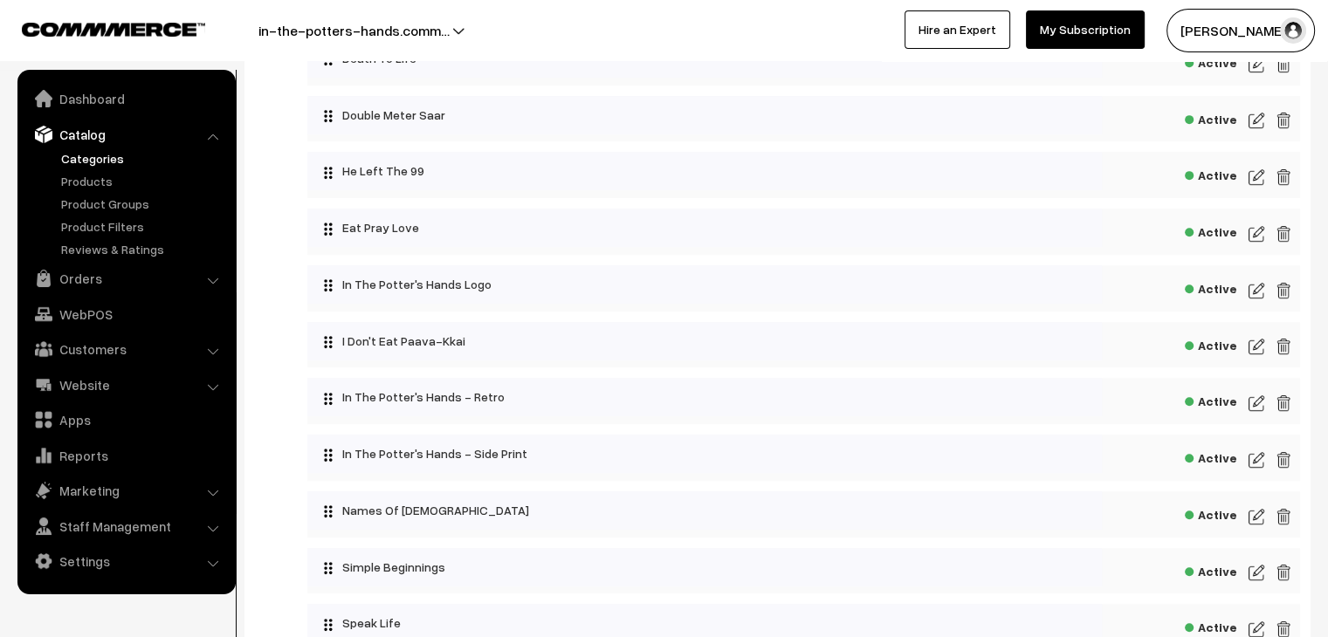
click at [1260, 301] on img at bounding box center [1257, 290] width 16 height 21
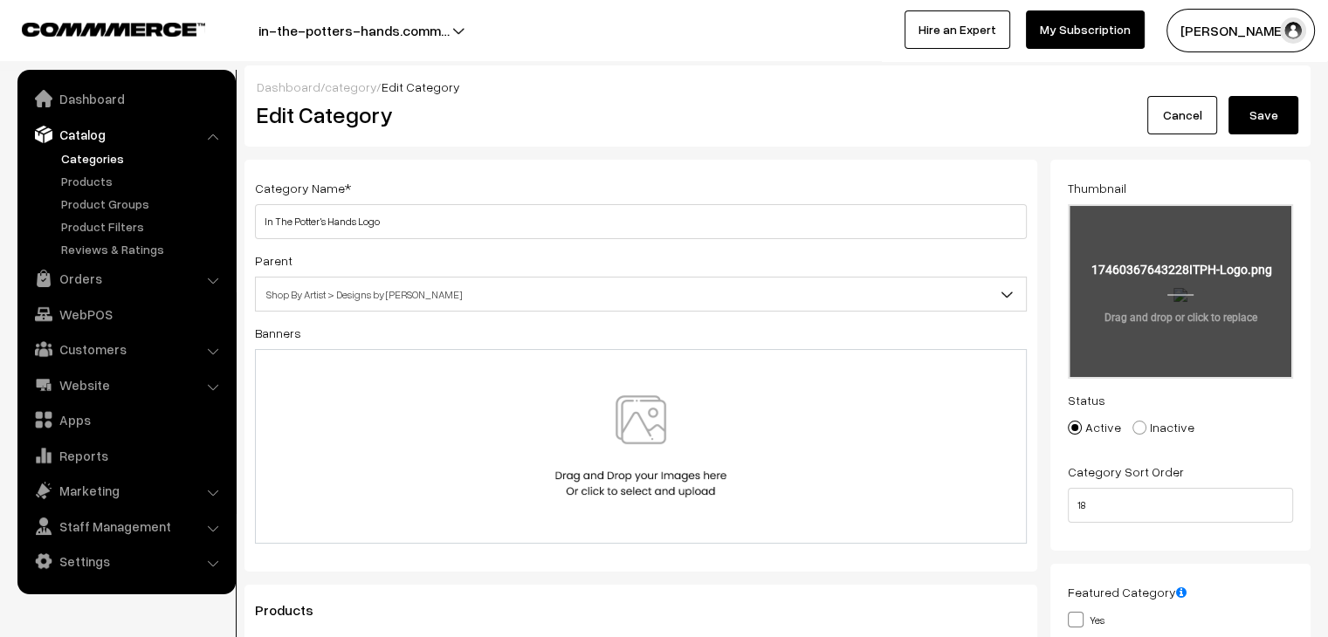
click at [1202, 241] on input "file" at bounding box center [1181, 291] width 222 height 171
type input "C:\fakepath\ITPH Logo.png"
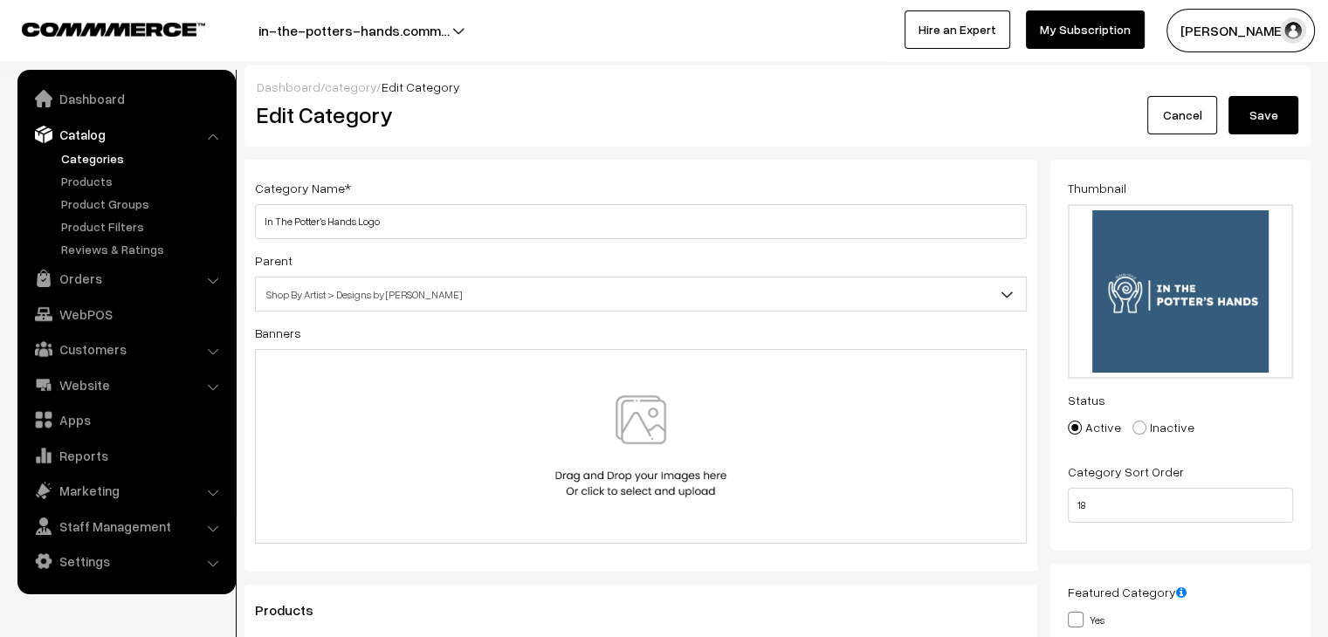
click at [1255, 109] on button "Save" at bounding box center [1264, 115] width 70 height 38
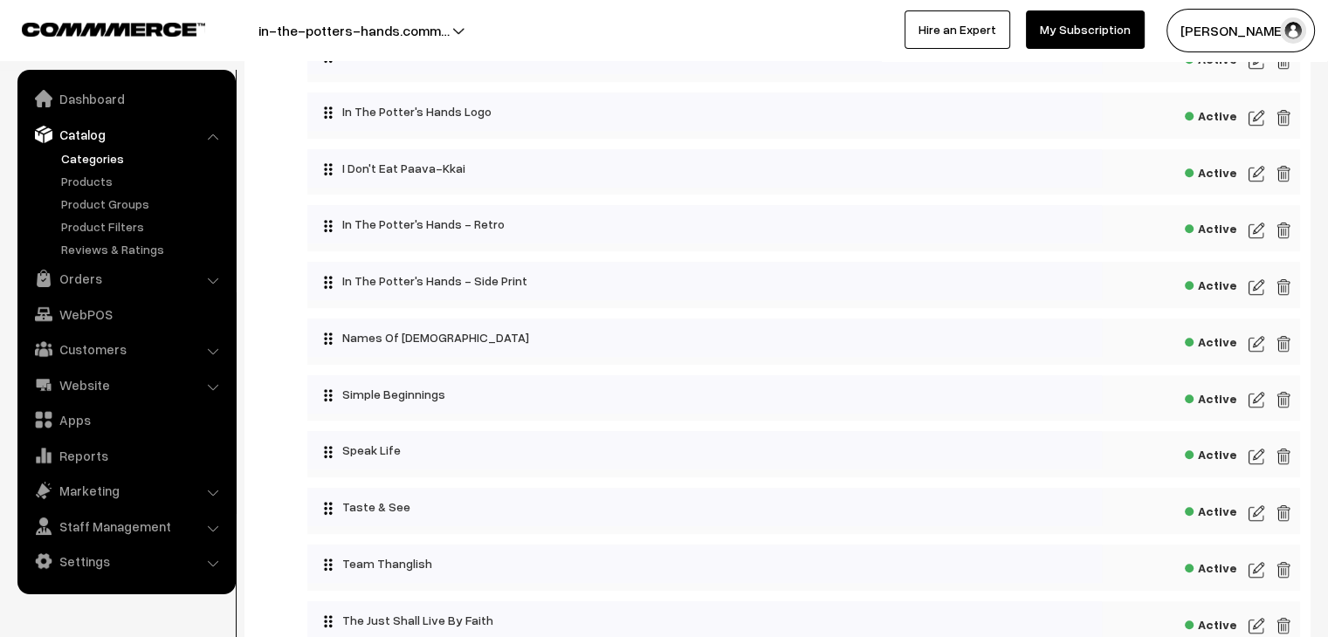
scroll to position [1048, 0]
click at [1260, 288] on img at bounding box center [1257, 285] width 16 height 21
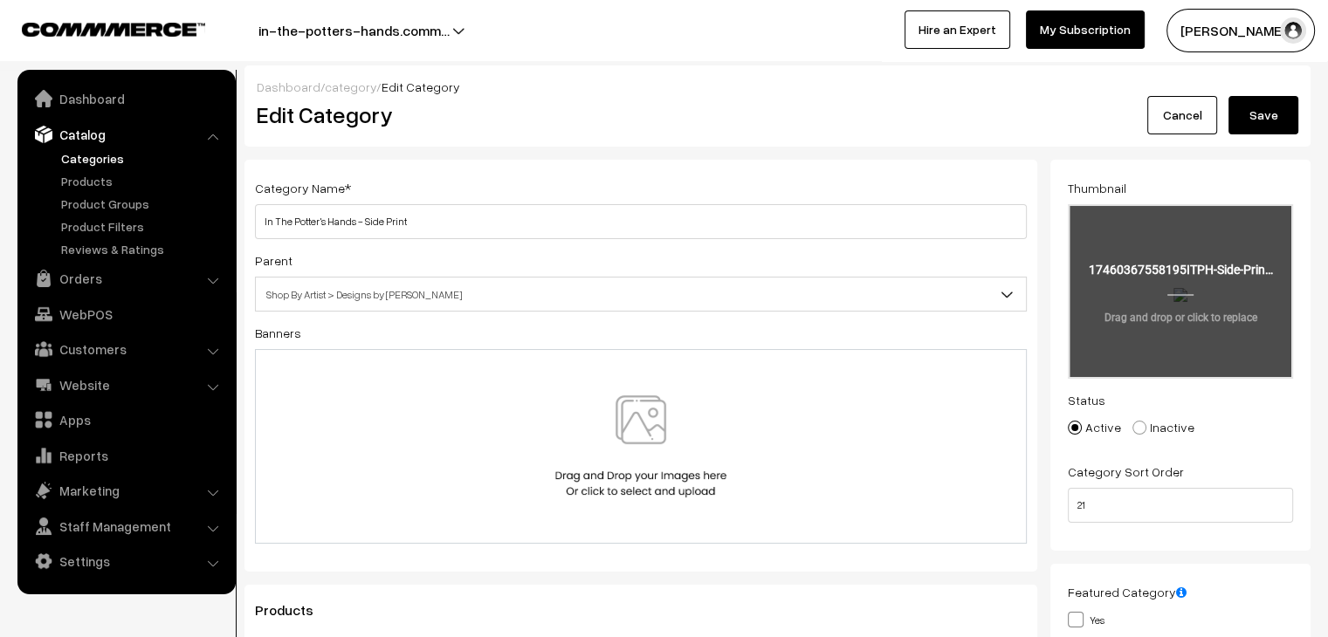
click at [1212, 278] on input "file" at bounding box center [1181, 291] width 222 height 171
type input "C:\fakepath\ITPH Side Print (3).png"
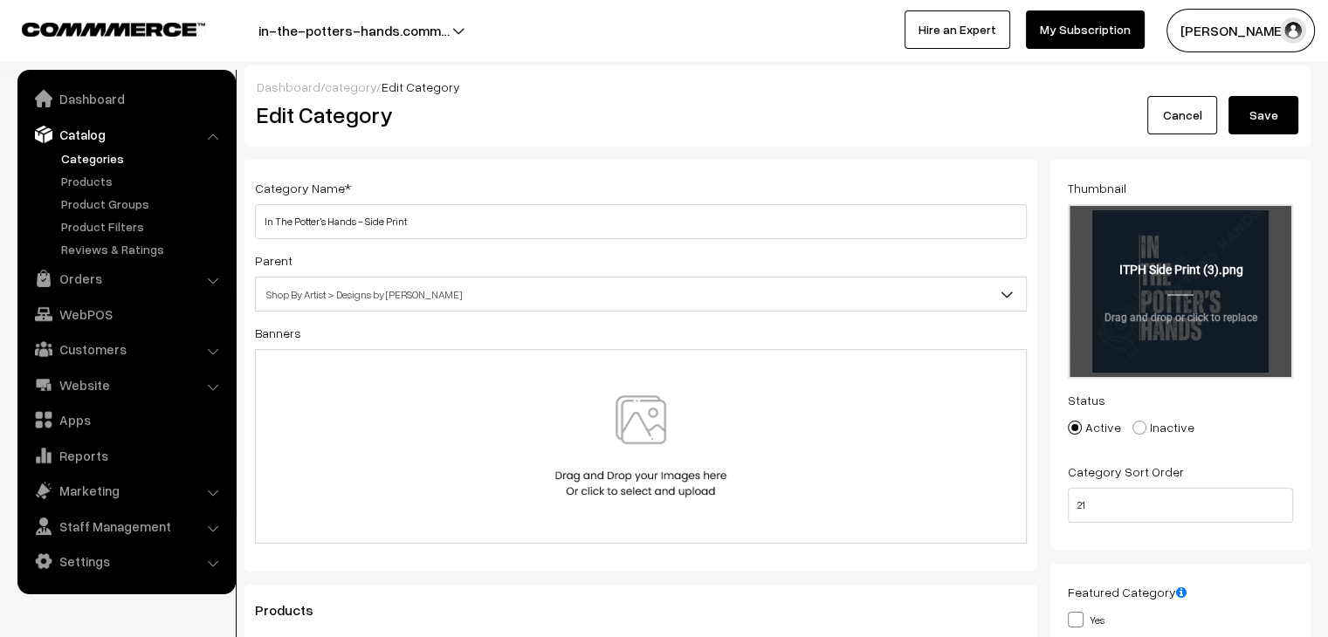
click at [1268, 126] on button "Save" at bounding box center [1264, 115] width 70 height 38
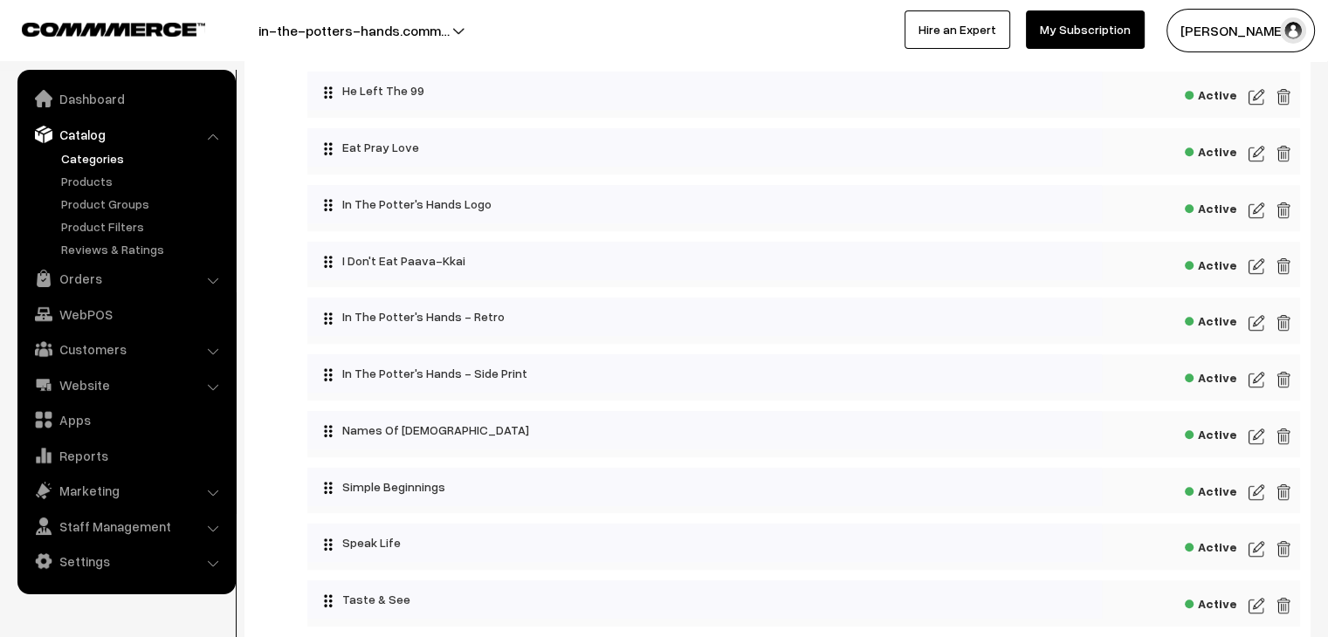
scroll to position [961, 0]
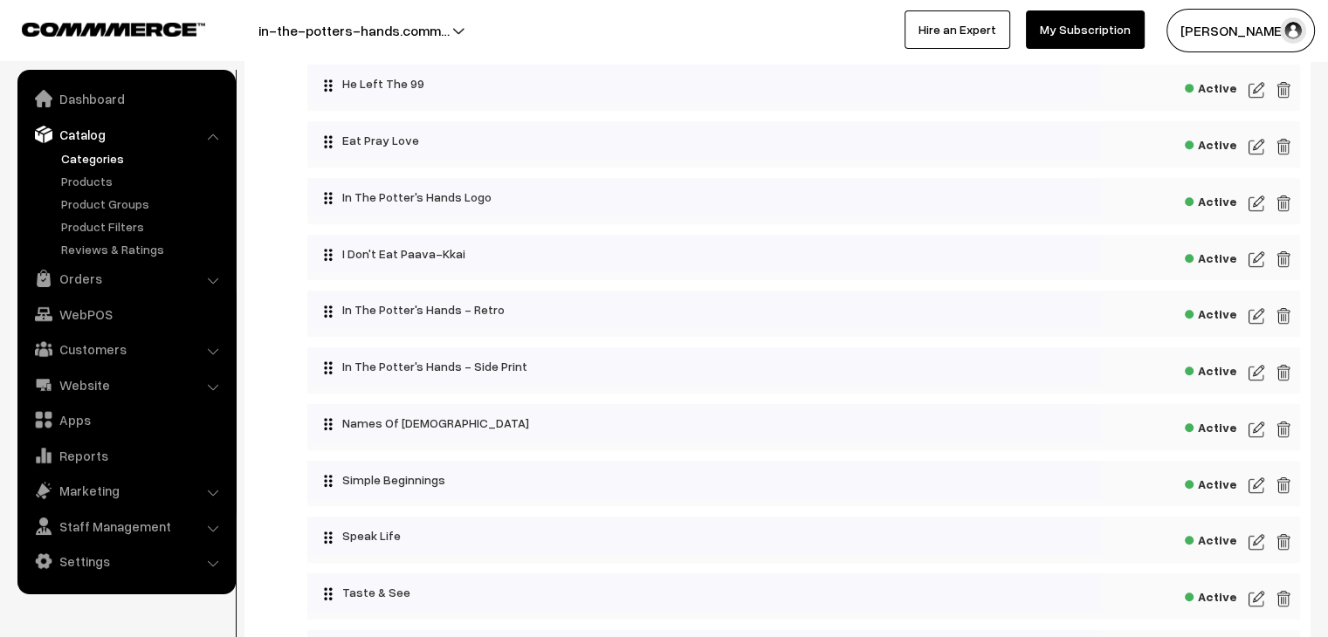
click at [1254, 434] on img at bounding box center [1257, 429] width 16 height 21
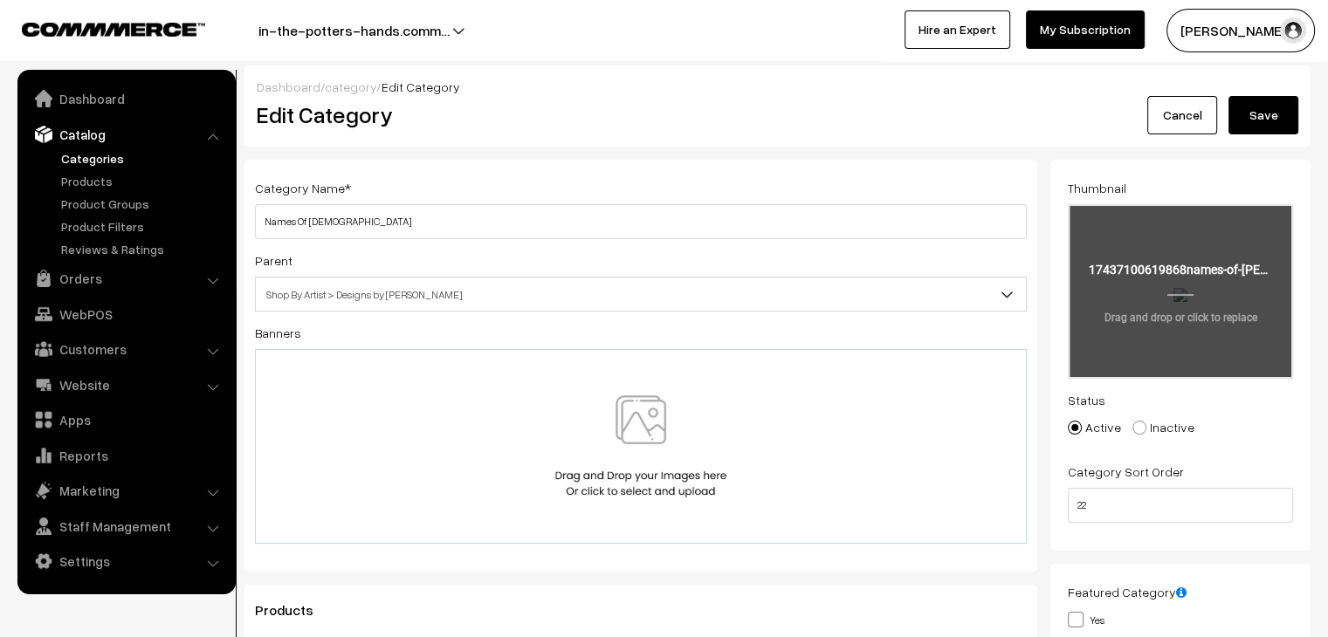
click at [1175, 294] on input "file" at bounding box center [1181, 291] width 222 height 171
type input "C:\fakepath\names of Jesus.png"
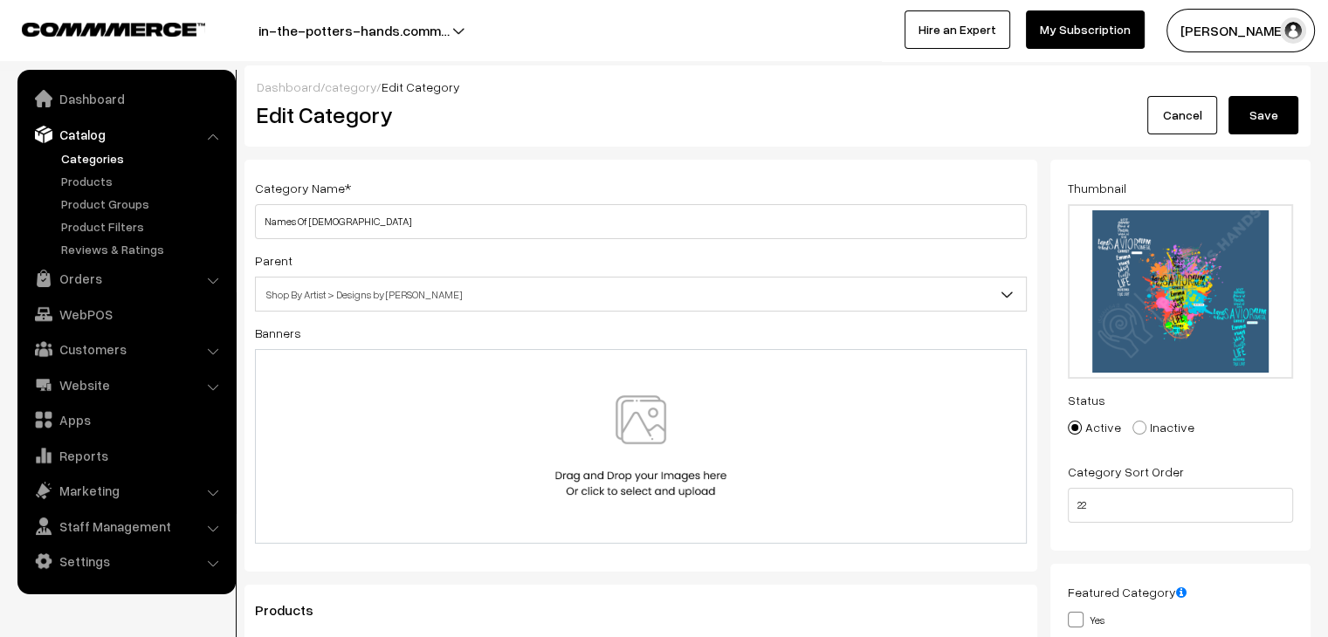
click at [1261, 122] on button "Save" at bounding box center [1264, 115] width 70 height 38
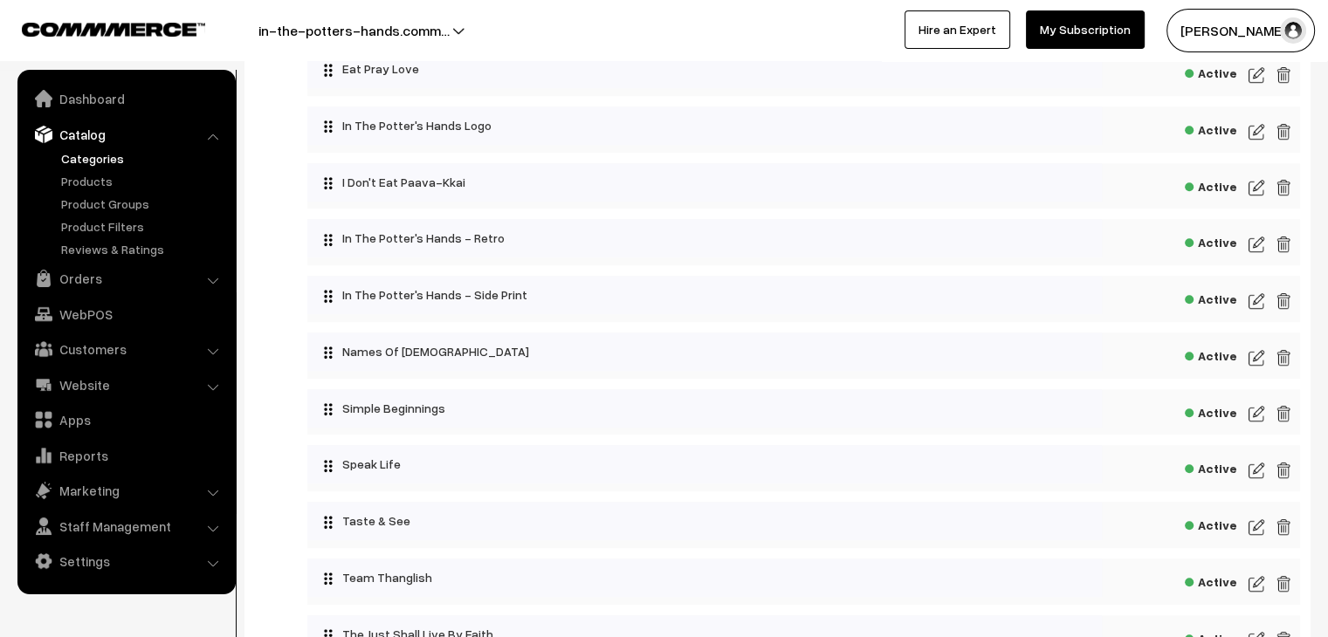
scroll to position [1048, 0]
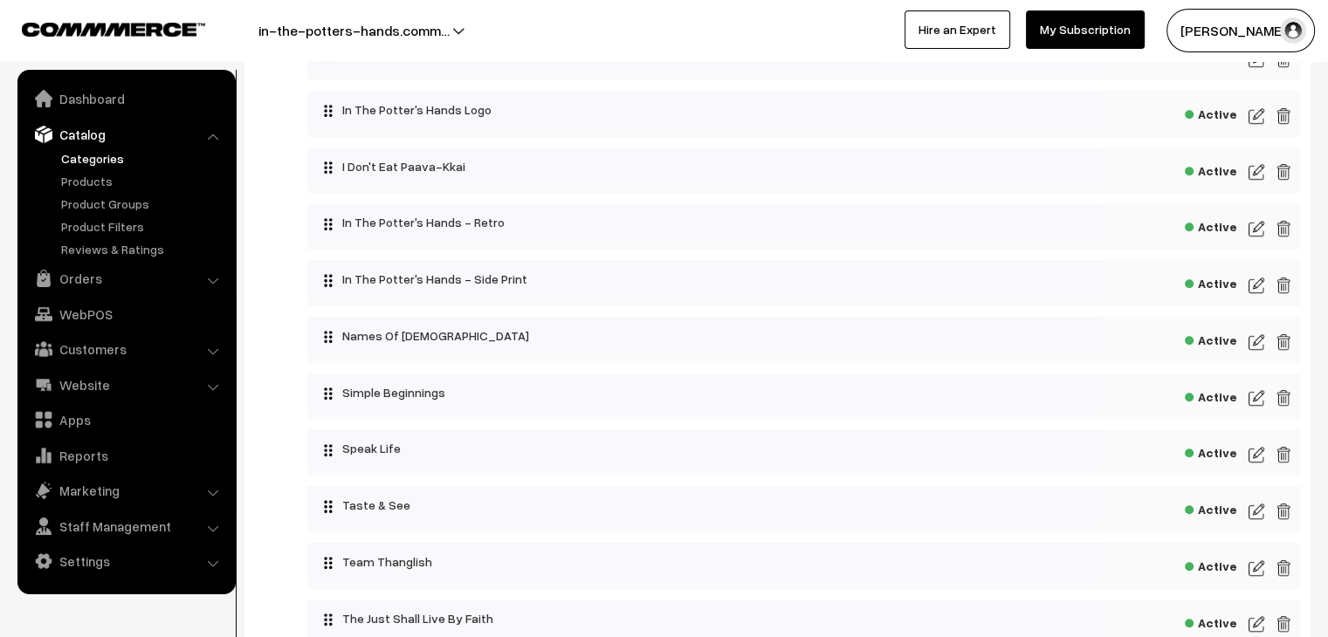
click at [1257, 403] on img at bounding box center [1257, 398] width 16 height 21
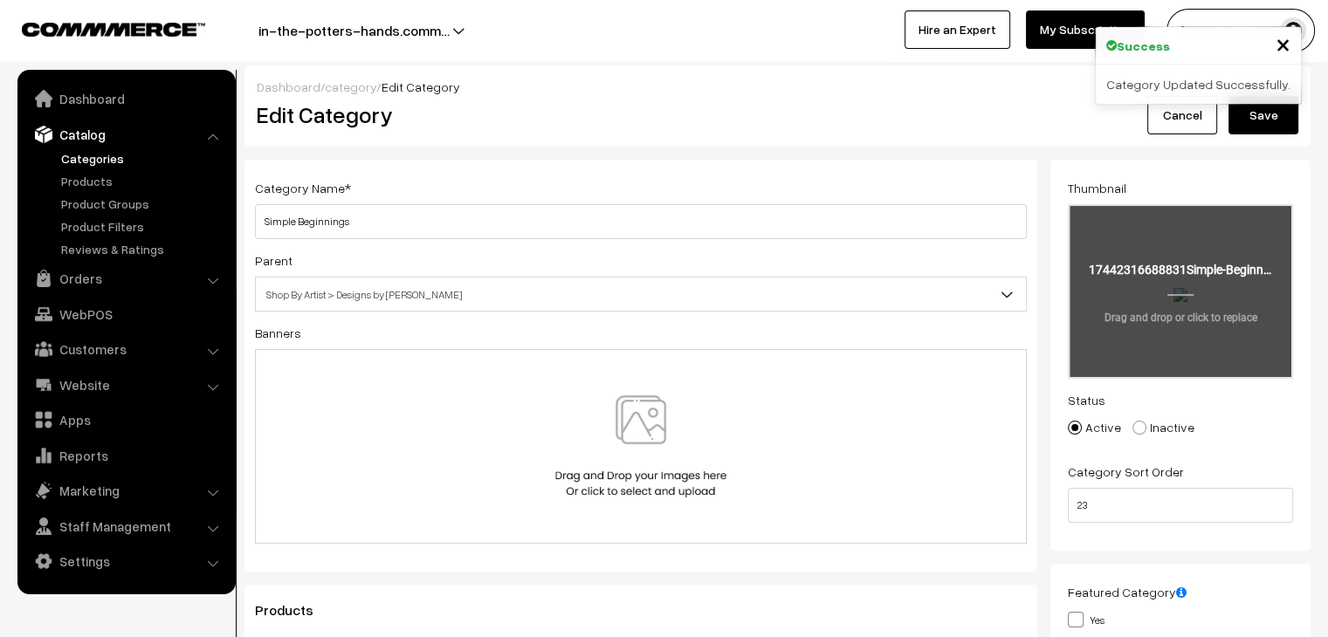
click at [1161, 315] on input "file" at bounding box center [1181, 291] width 222 height 171
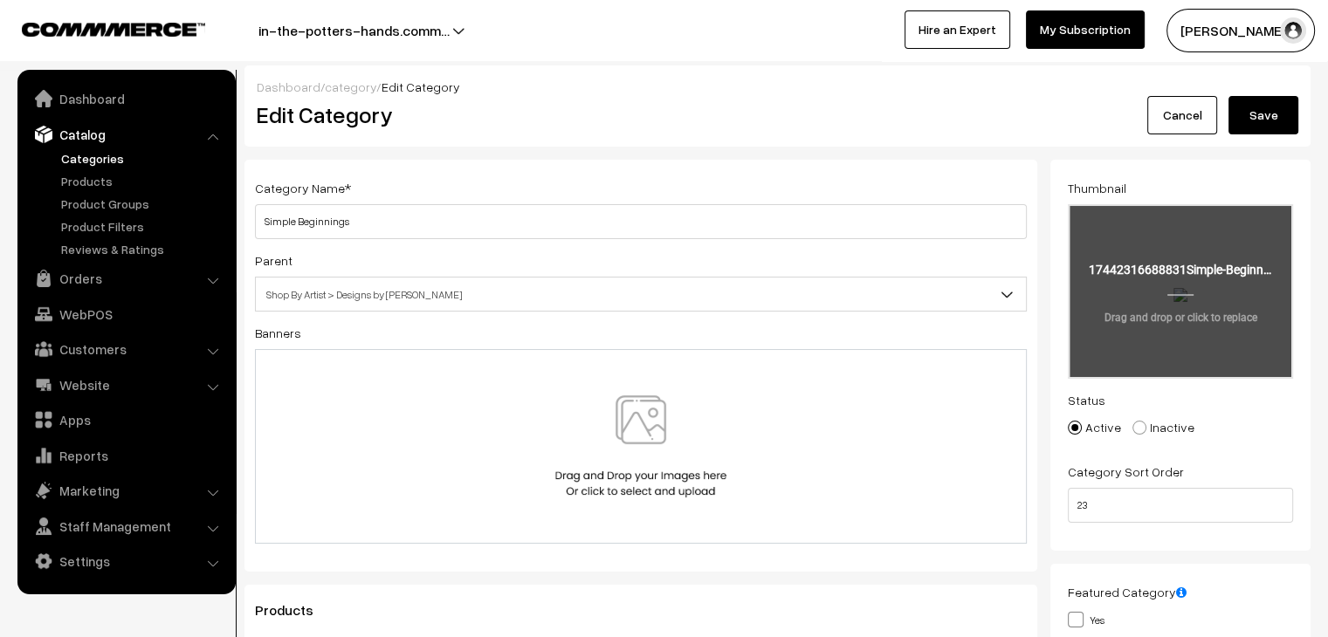
type input "C:\fakepath\live by faith (3).png"
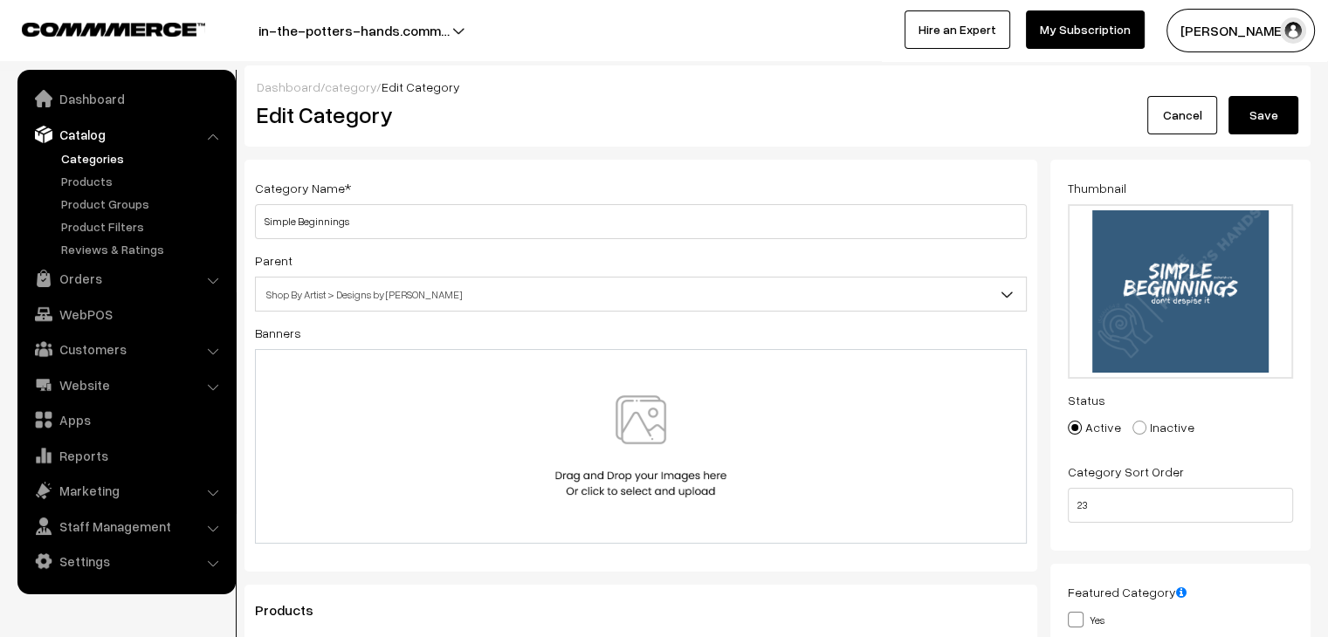
click at [1281, 120] on button "Save" at bounding box center [1264, 115] width 70 height 38
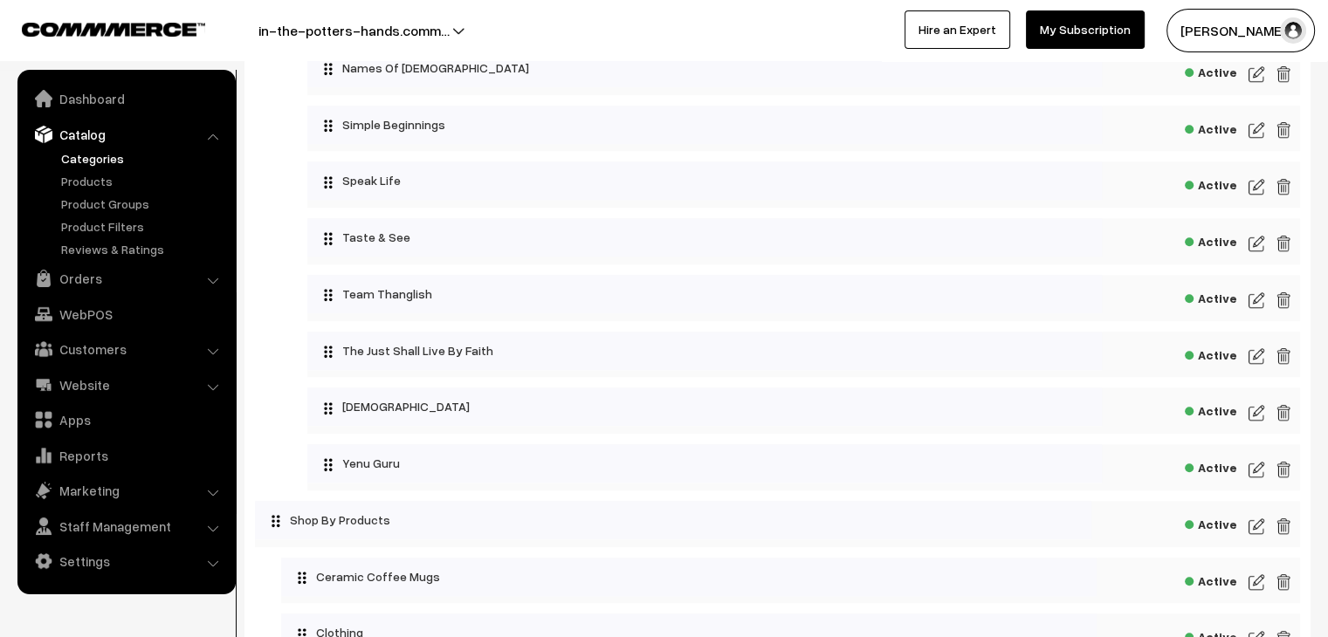
scroll to position [1310, 0]
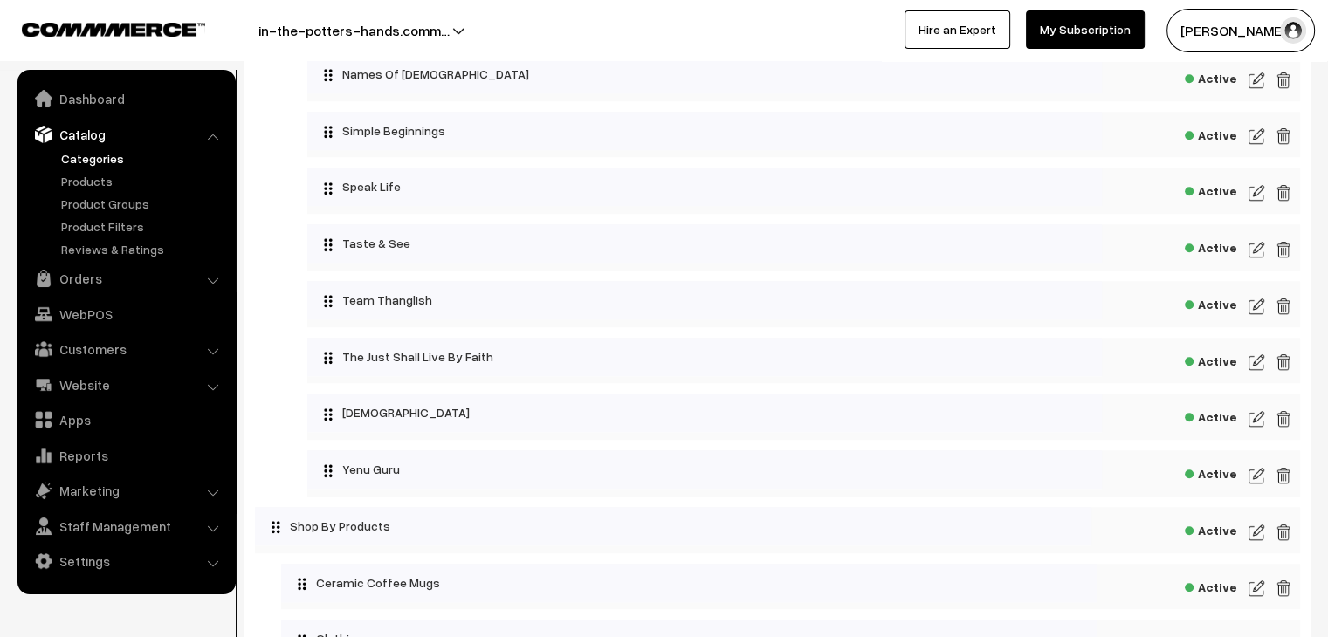
click at [1257, 200] on img at bounding box center [1257, 193] width 16 height 21
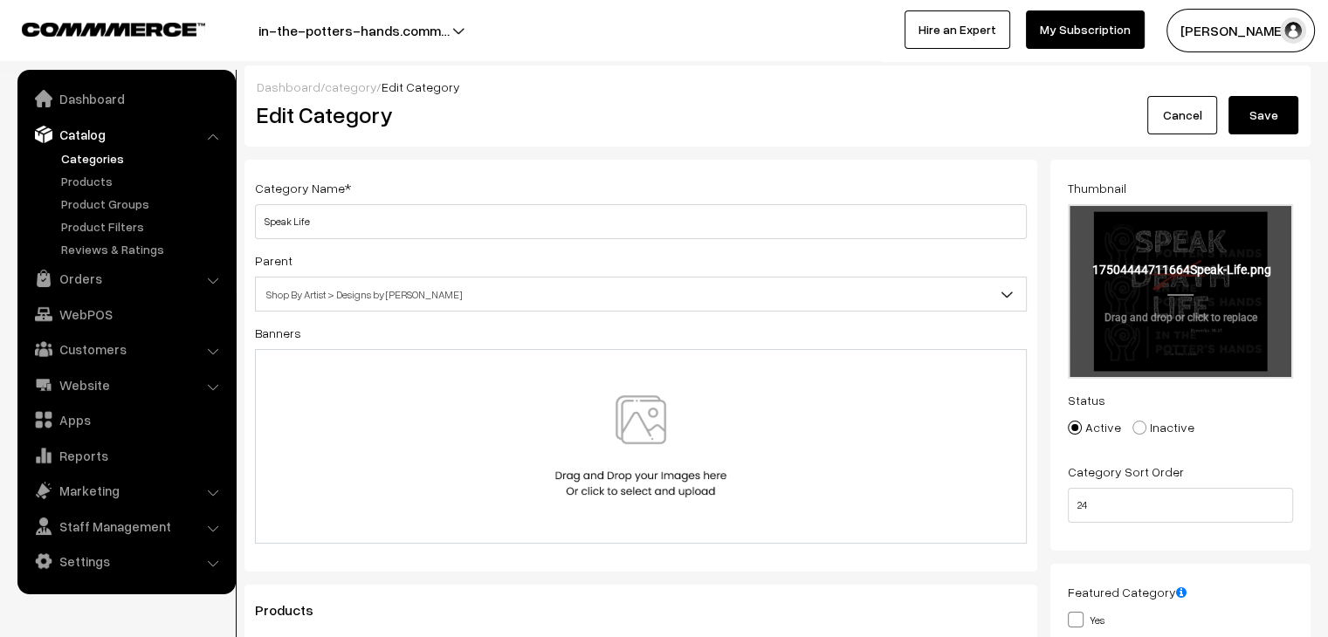
click at [1139, 297] on input "file" at bounding box center [1181, 291] width 222 height 171
type input "C:\fakepath\Team Thanglish (5).png"
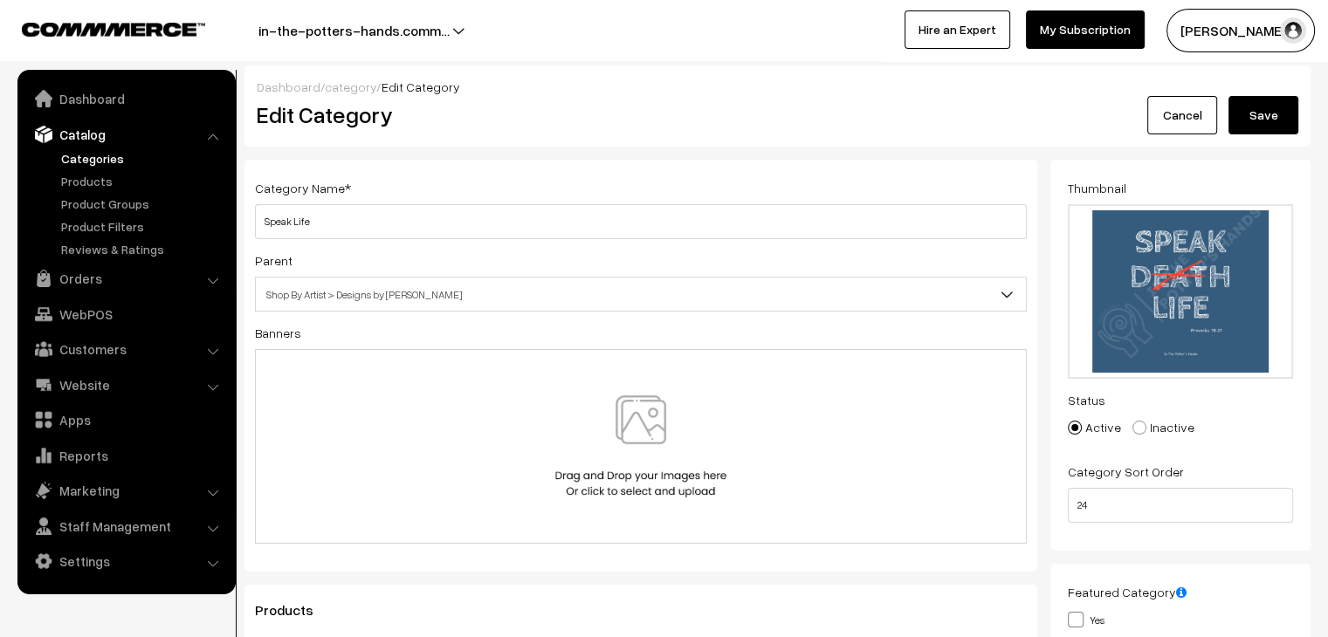
drag, startPoint x: 1275, startPoint y: 113, endPoint x: 1264, endPoint y: 159, distance: 47.5
click at [1278, 110] on button "Save" at bounding box center [1264, 115] width 70 height 38
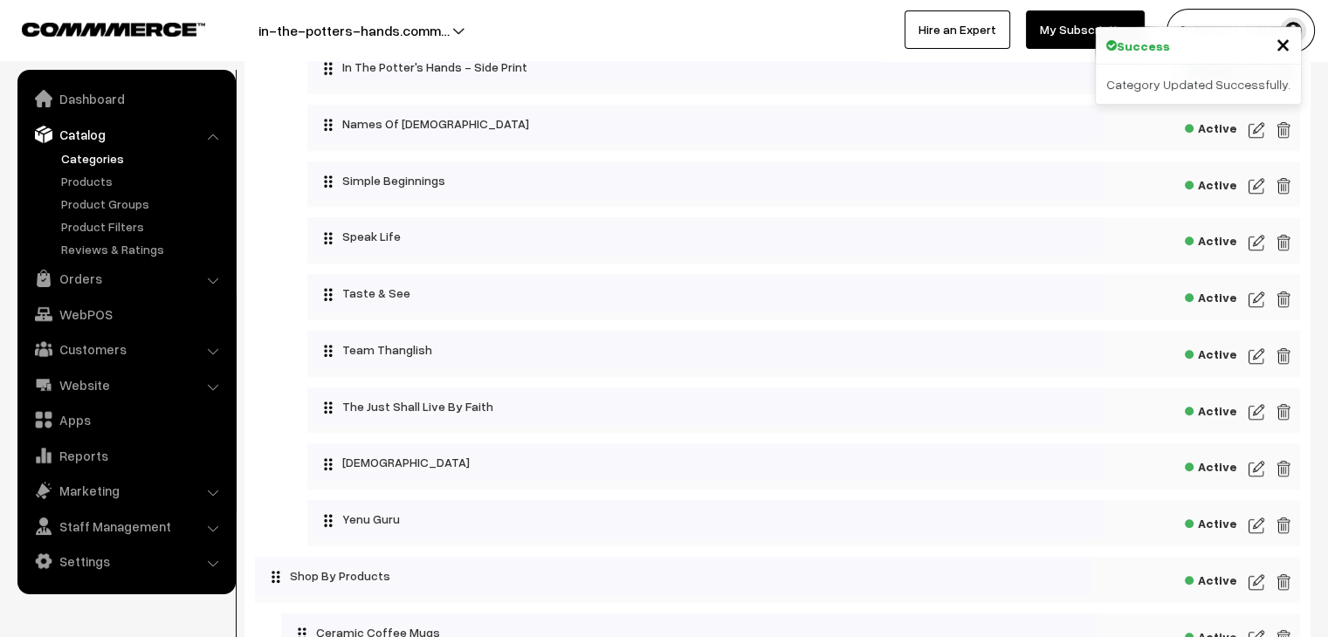
scroll to position [1310, 0]
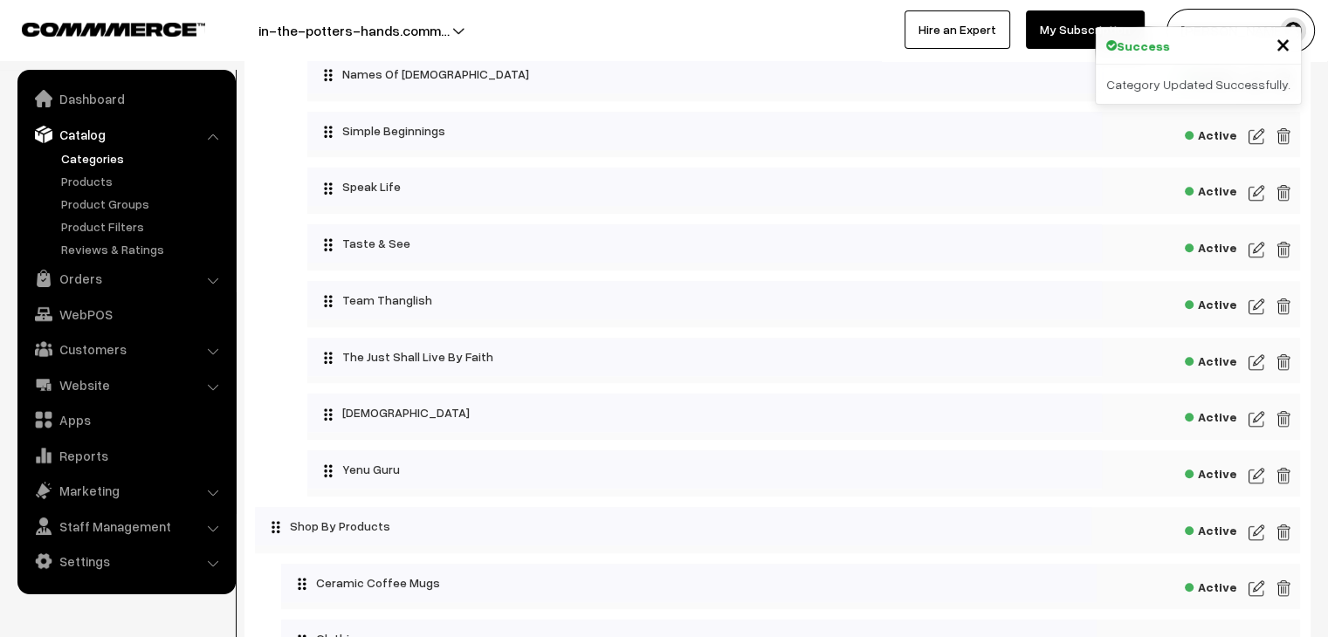
click at [1254, 254] on img at bounding box center [1257, 249] width 16 height 21
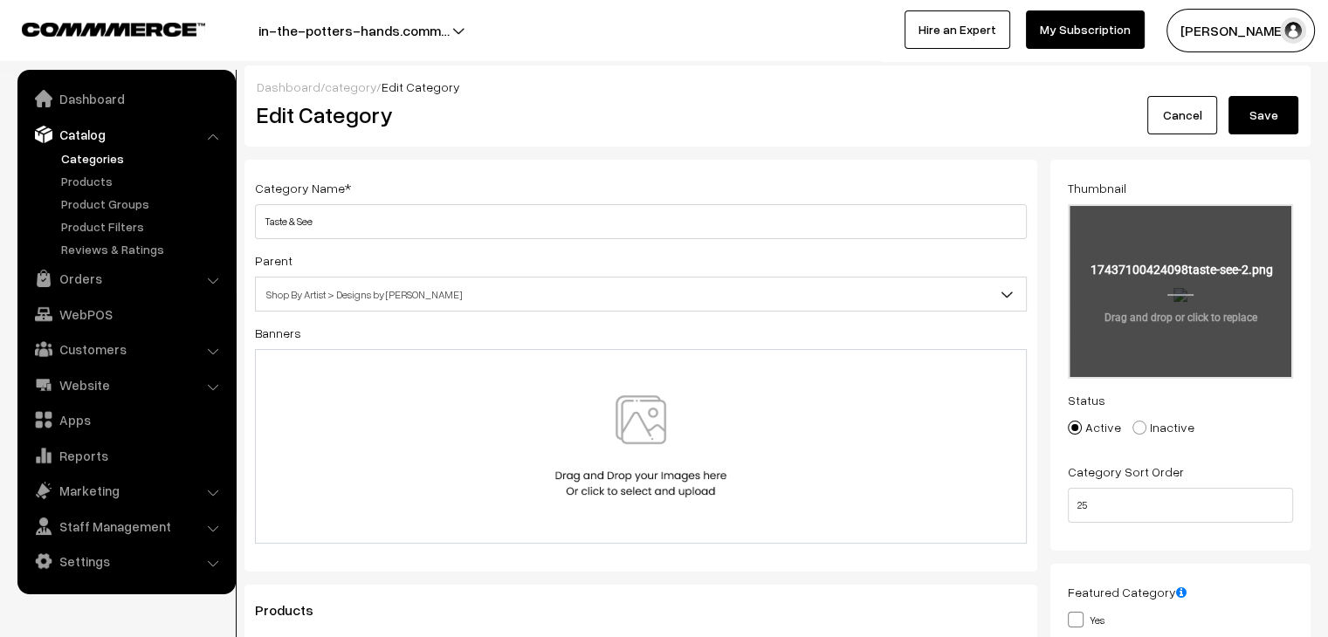
click at [1216, 315] on input "file" at bounding box center [1181, 291] width 222 height 171
type input "C:\fakepath\taste & see (2).png"
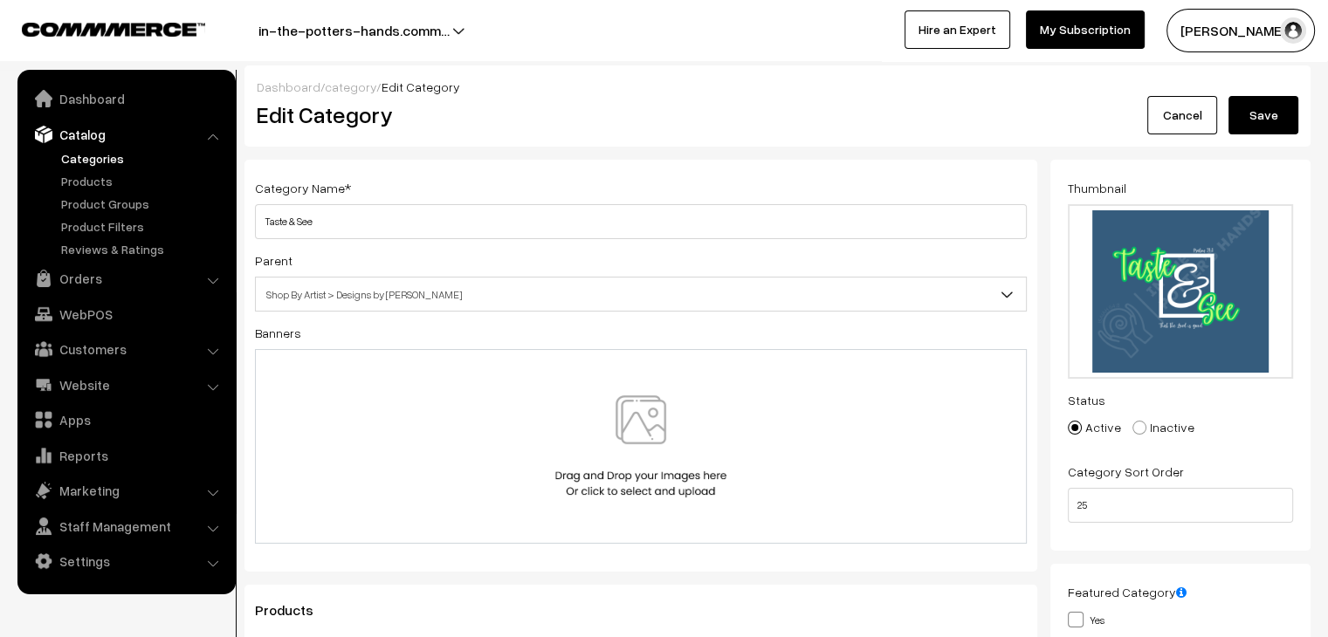
click at [1285, 114] on button "Save" at bounding box center [1264, 115] width 70 height 38
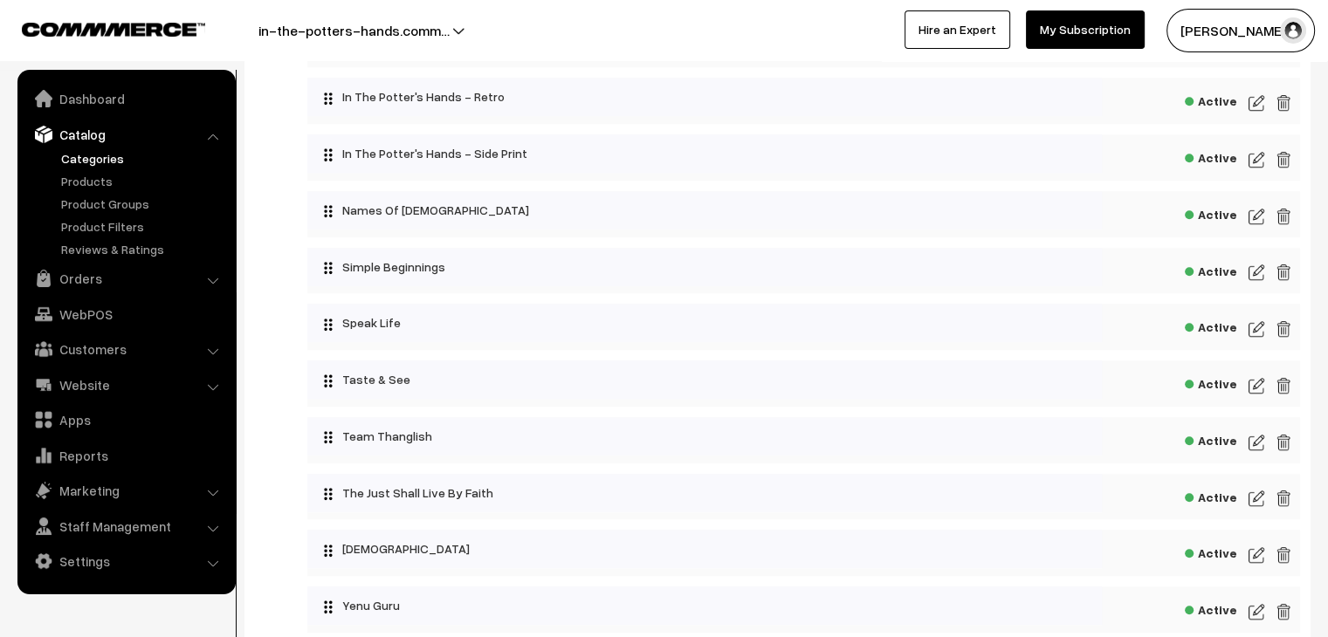
scroll to position [1397, 0]
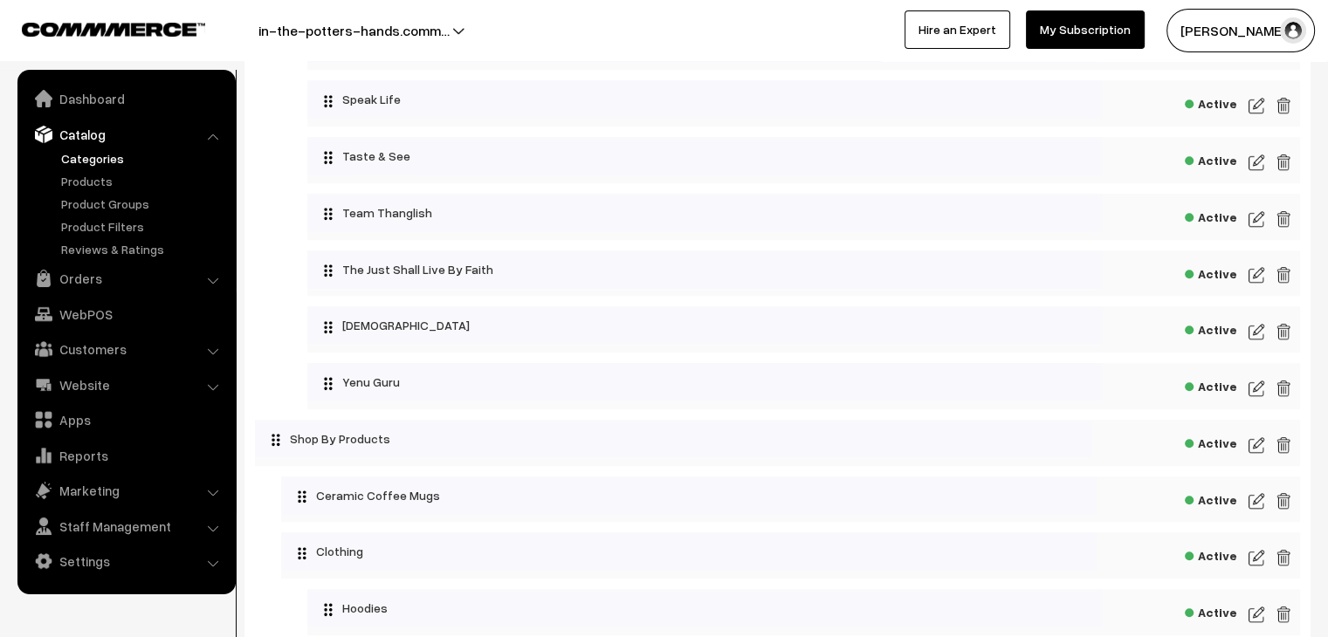
click at [1259, 222] on img at bounding box center [1257, 219] width 16 height 21
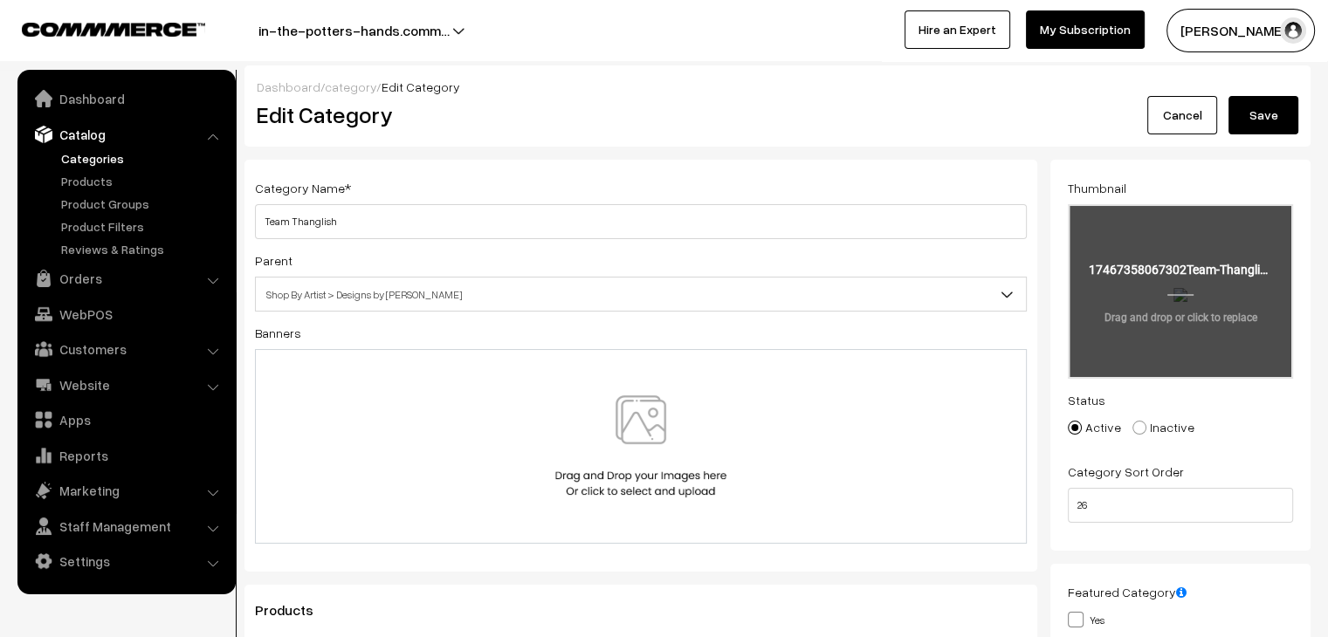
click at [1169, 307] on input "file" at bounding box center [1181, 291] width 222 height 171
type input "C:\fakepath\Team Thanglish (7).png"
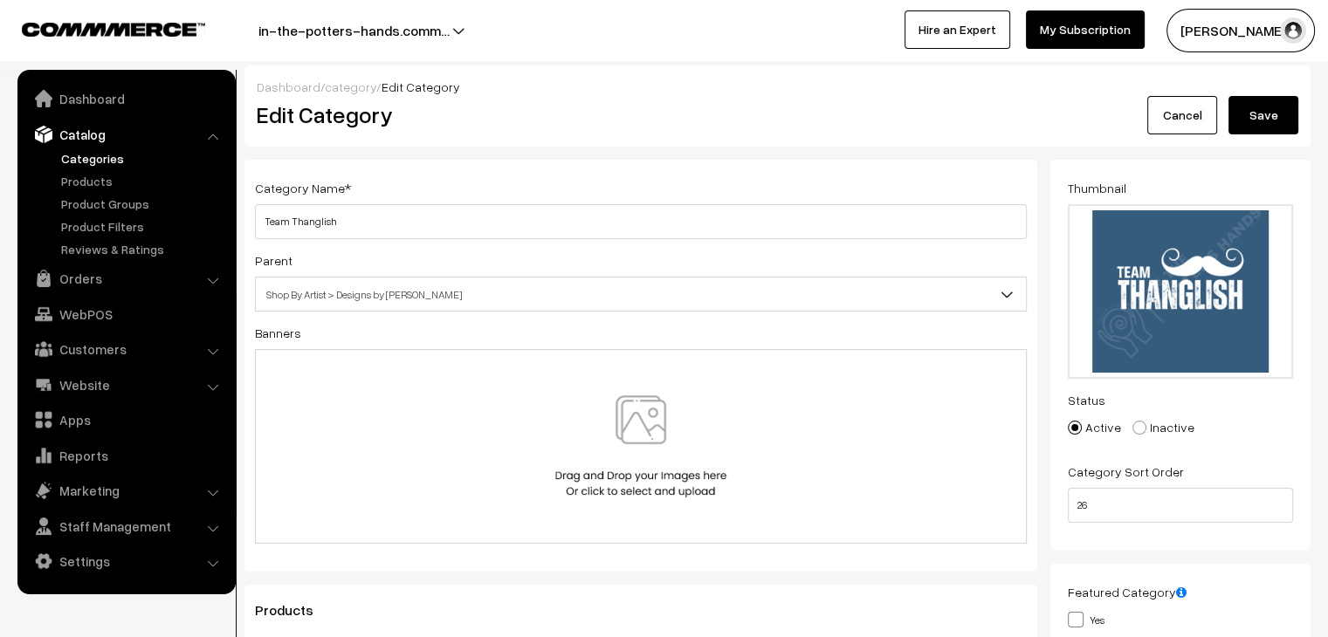
click at [1274, 120] on button "Save" at bounding box center [1264, 115] width 70 height 38
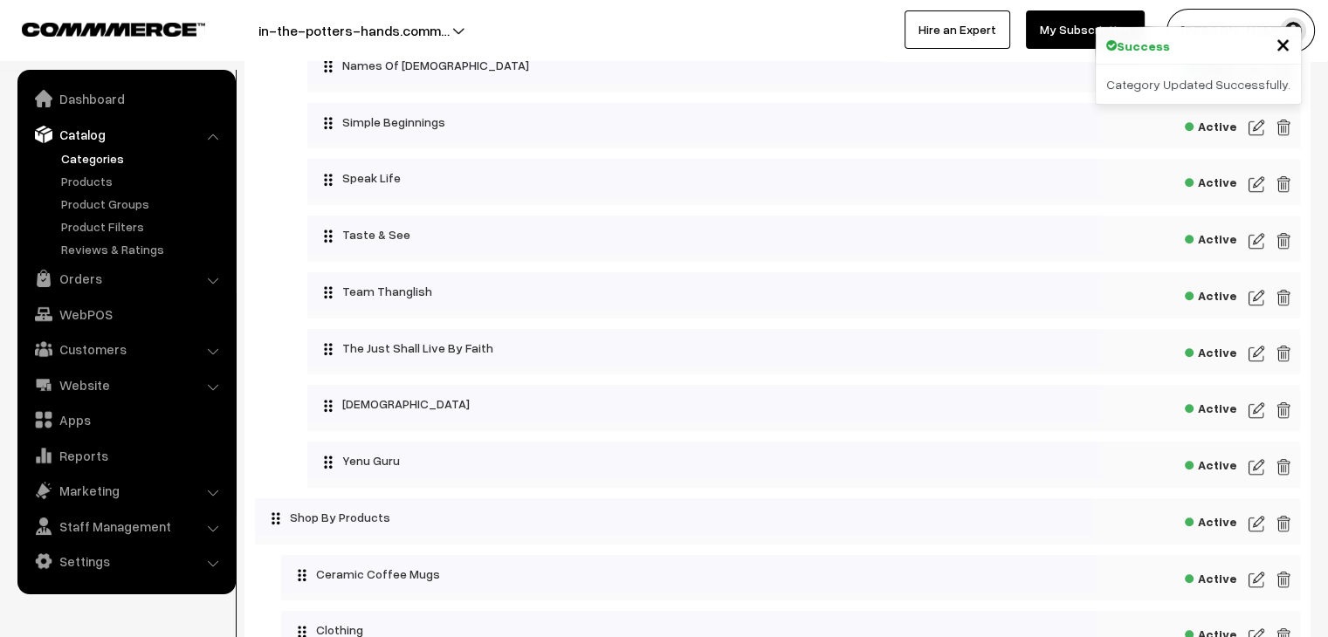
scroll to position [1397, 0]
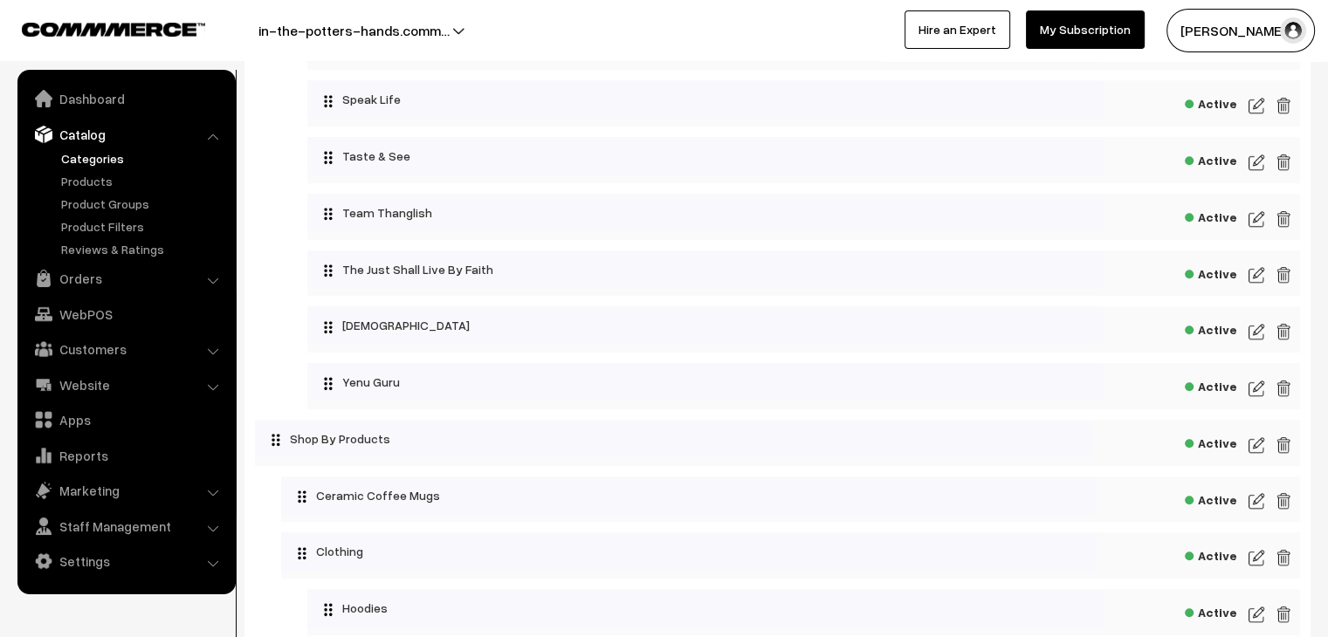
click at [1254, 284] on img at bounding box center [1257, 275] width 16 height 21
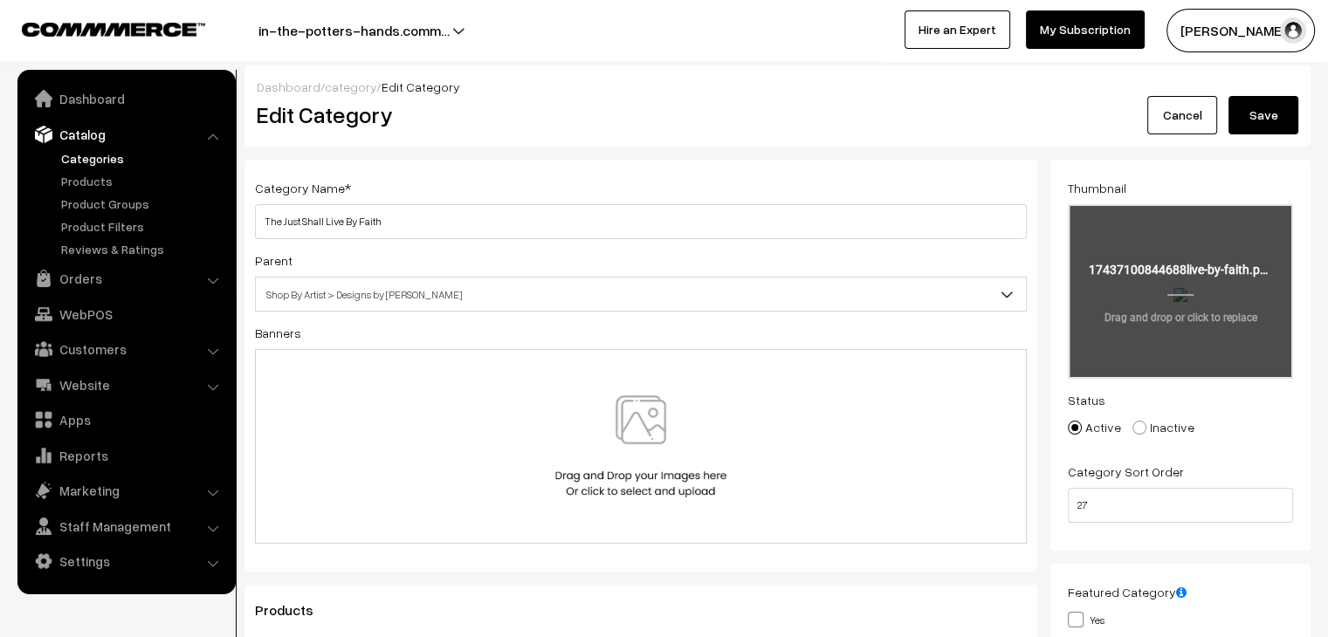
click at [1185, 280] on input "file" at bounding box center [1181, 291] width 222 height 171
type input "C:\fakepath\live by faith (5).png"
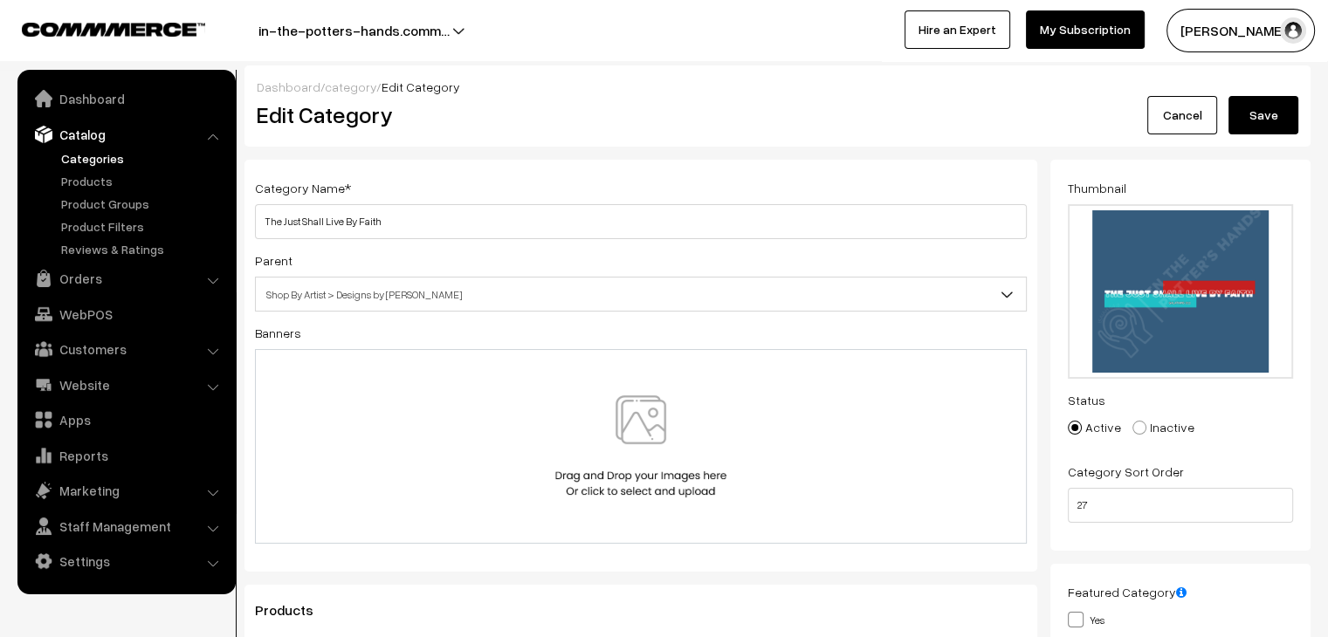
click at [1268, 124] on button "Save" at bounding box center [1264, 115] width 70 height 38
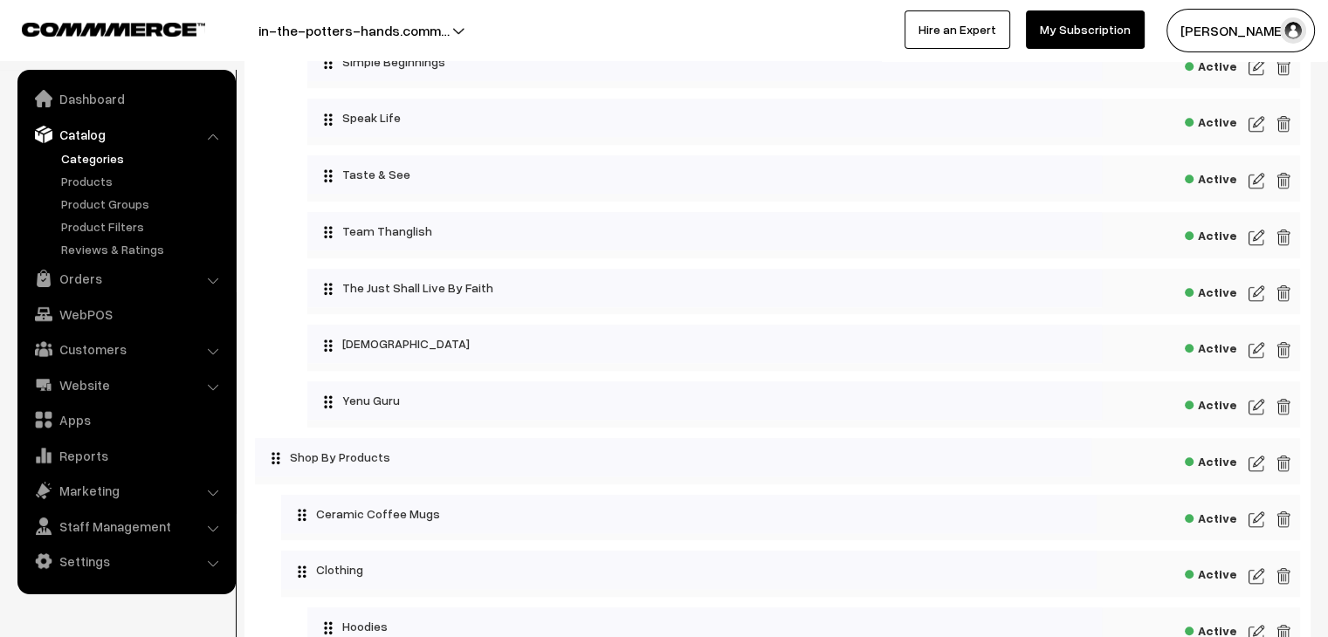
scroll to position [1310, 0]
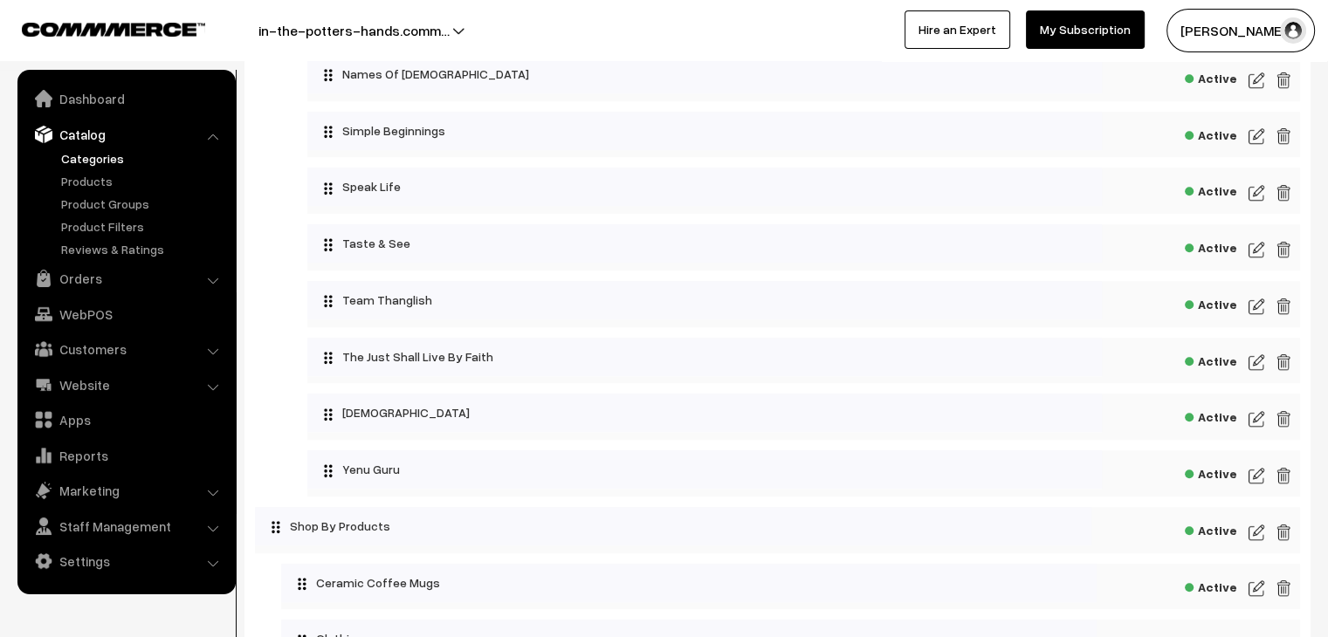
click at [1257, 424] on img at bounding box center [1257, 419] width 16 height 21
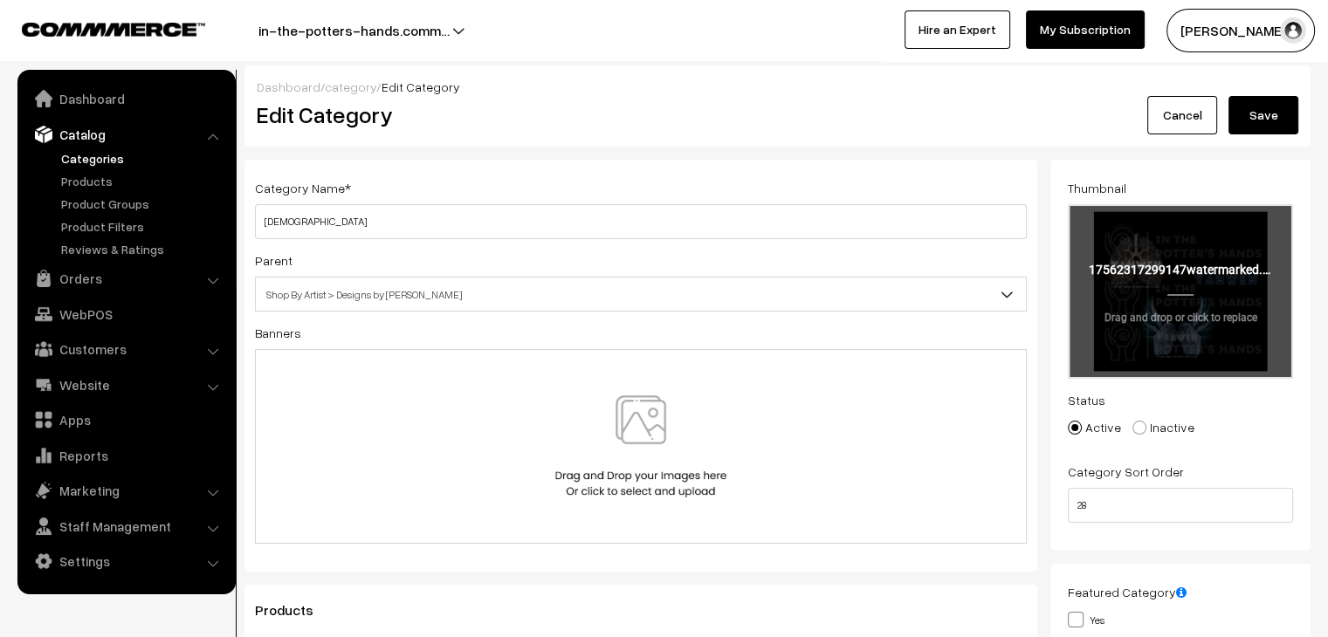
click at [1204, 294] on input "file" at bounding box center [1181, 291] width 222 height 171
type input "C:\fakepath\Team Thanglish (3).png"
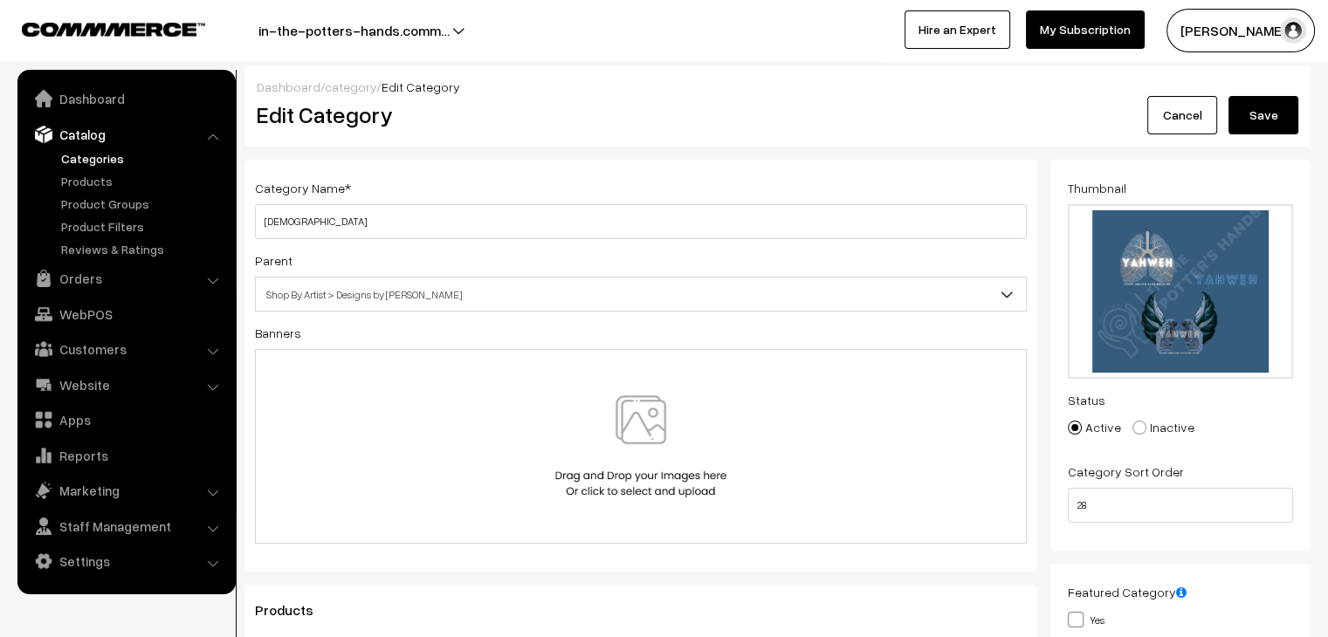
click at [1287, 106] on button "Save" at bounding box center [1264, 115] width 70 height 38
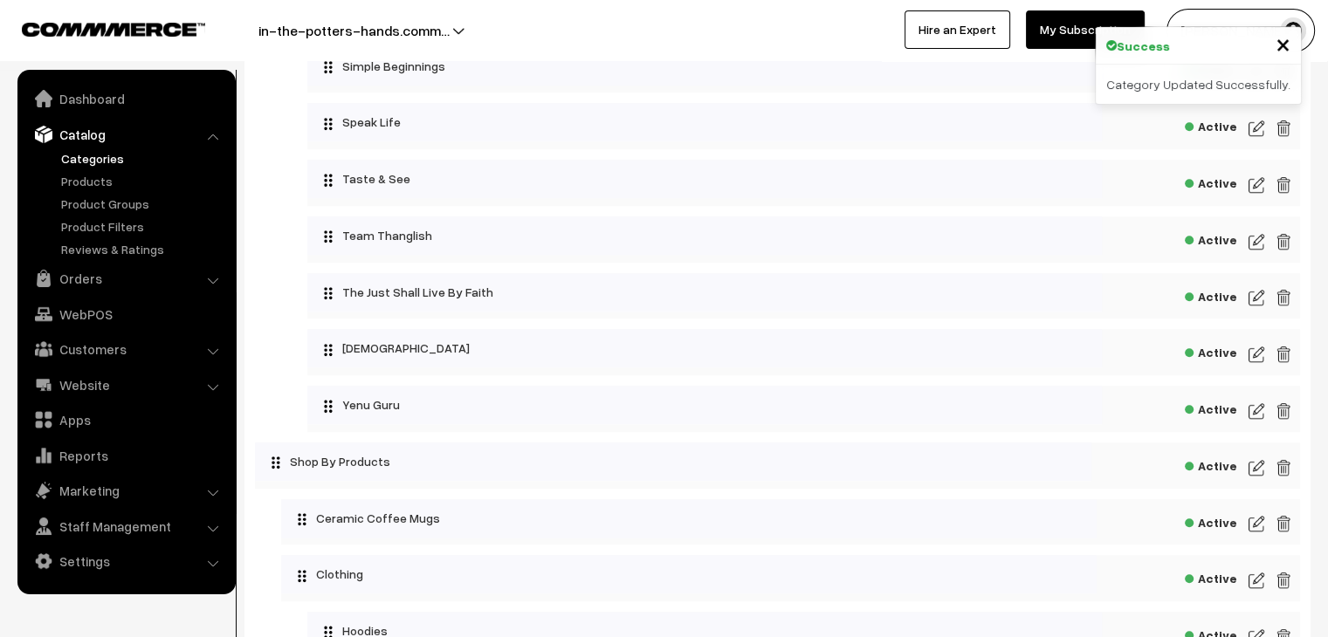
scroll to position [1485, 0]
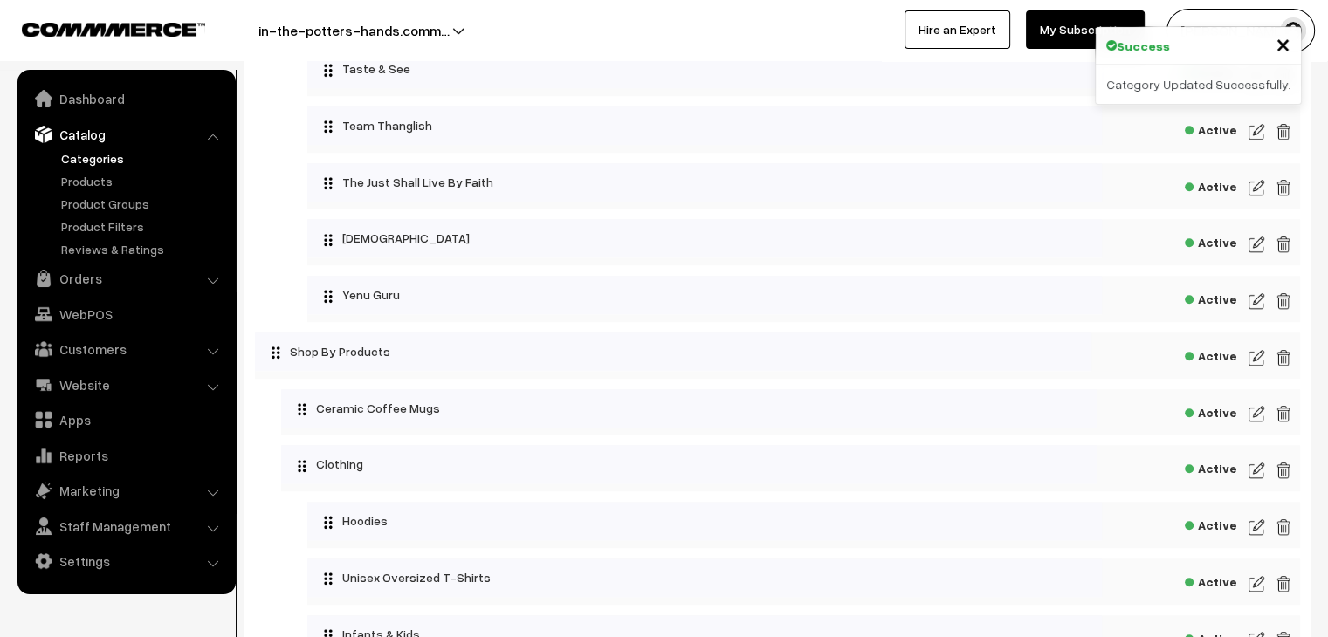
click at [1250, 306] on img at bounding box center [1257, 301] width 16 height 21
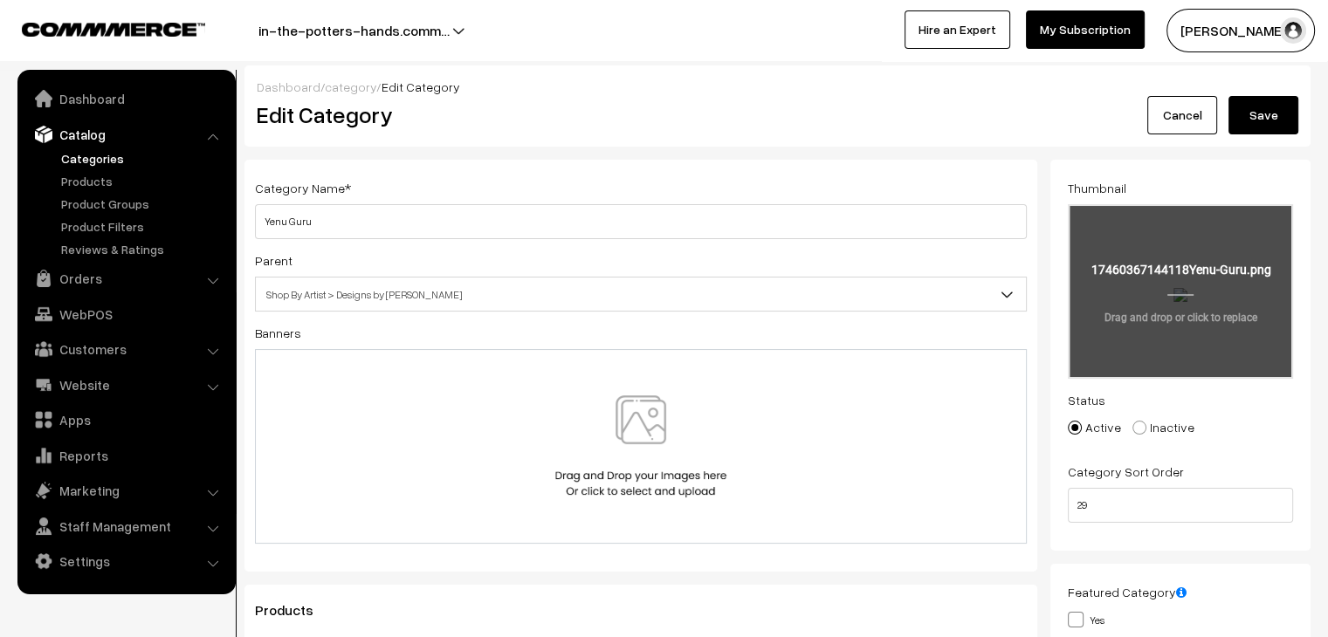
click at [1208, 251] on input "file" at bounding box center [1181, 291] width 222 height 171
type input "C:\fakepath\Yenu Guru.png"
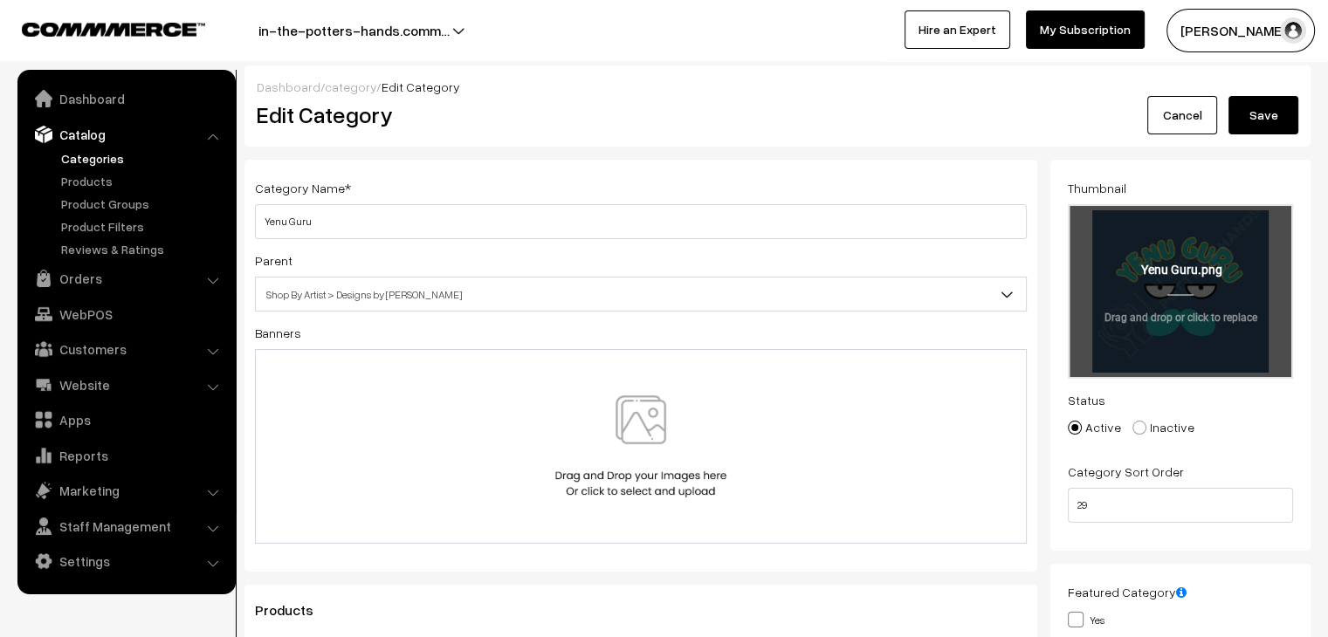
click at [1278, 121] on button "Save" at bounding box center [1264, 115] width 70 height 38
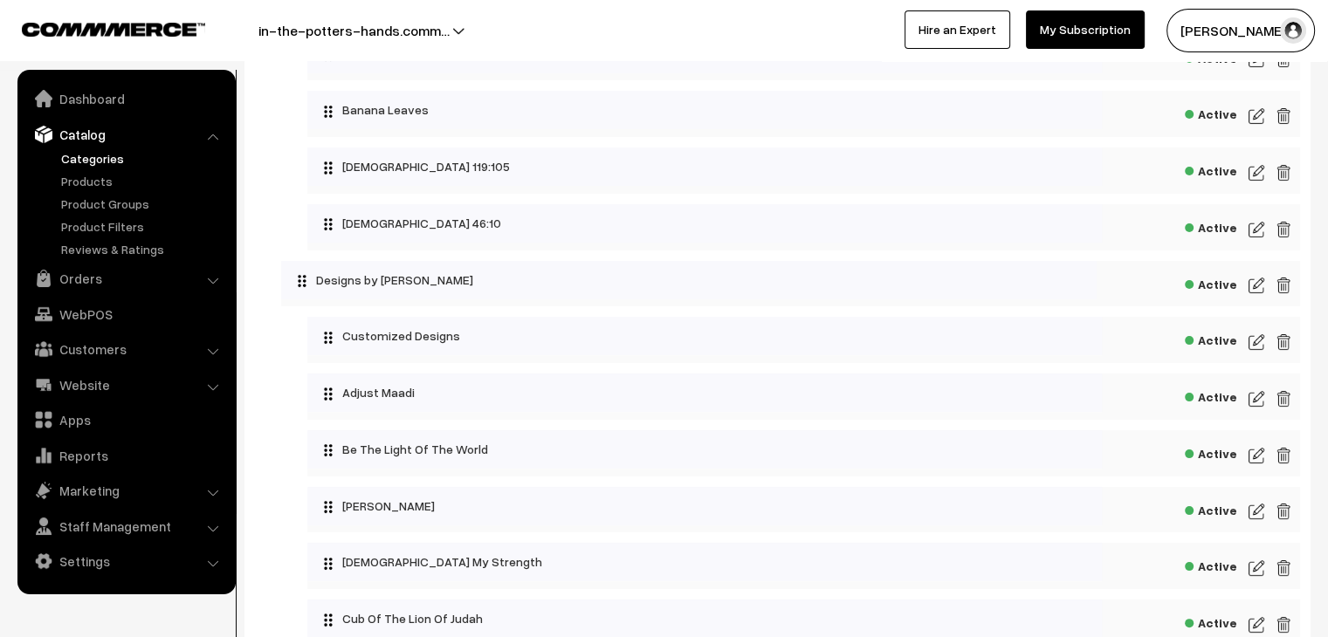
scroll to position [249, 0]
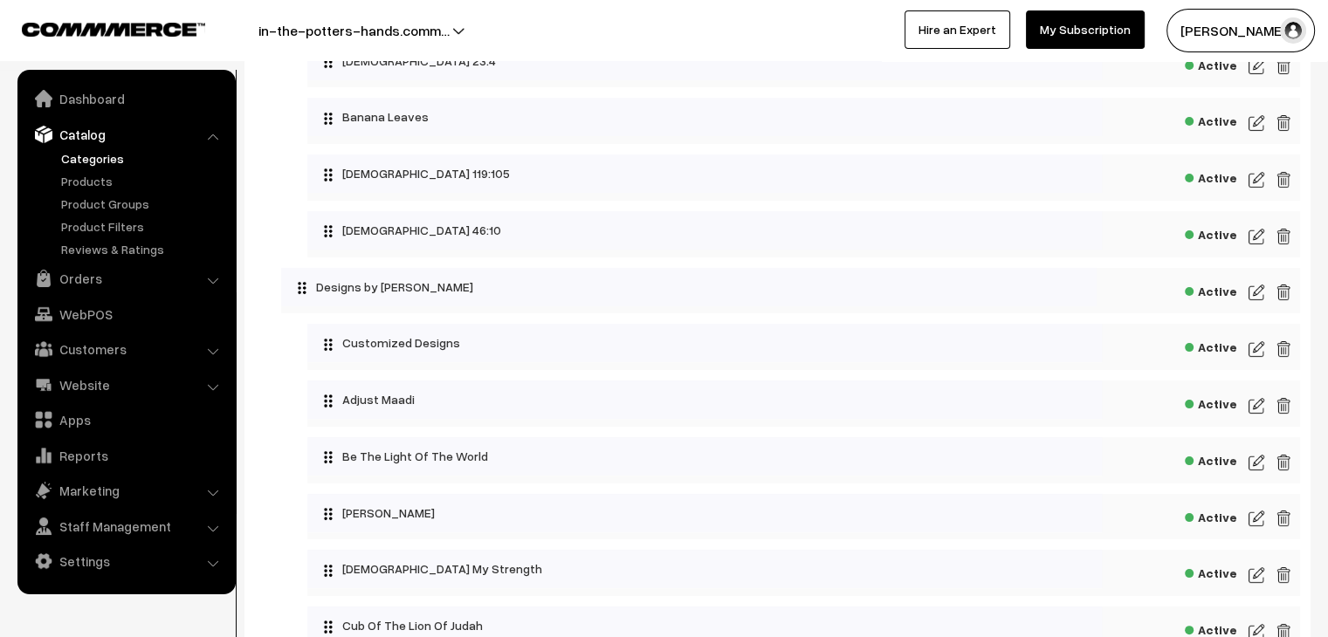
click at [1257, 352] on img at bounding box center [1257, 349] width 16 height 21
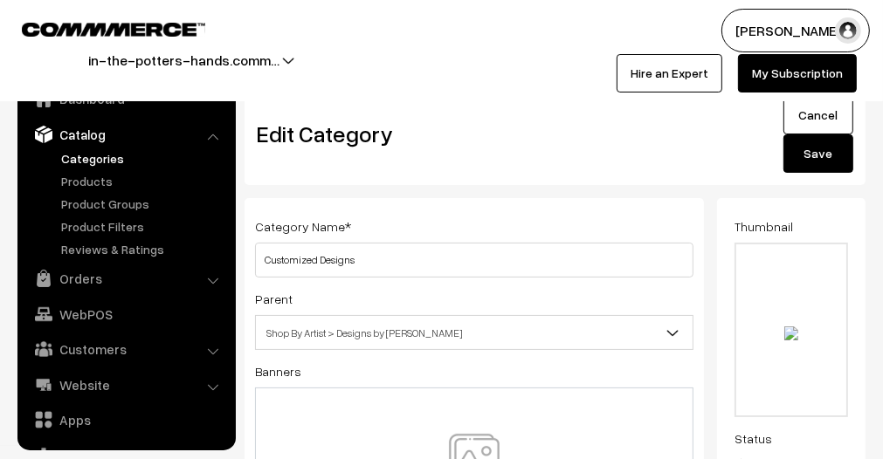
type input "C:\fakepath\Team Thanglish.png"
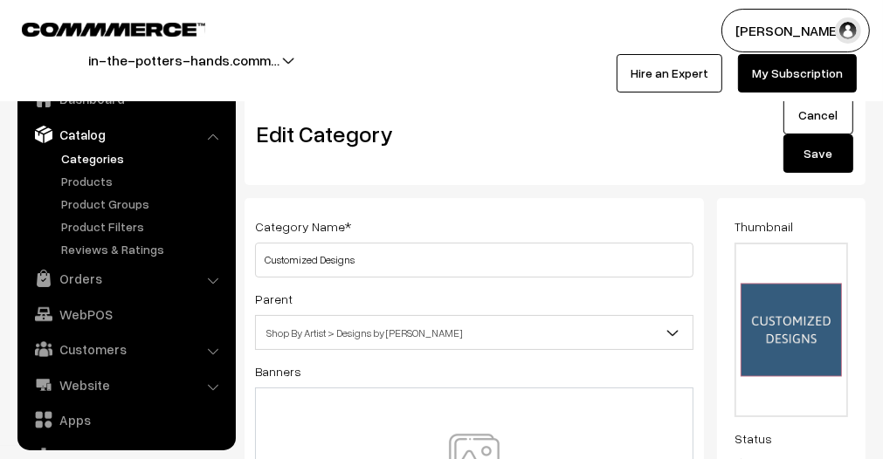
click at [844, 149] on button "Save" at bounding box center [818, 153] width 70 height 38
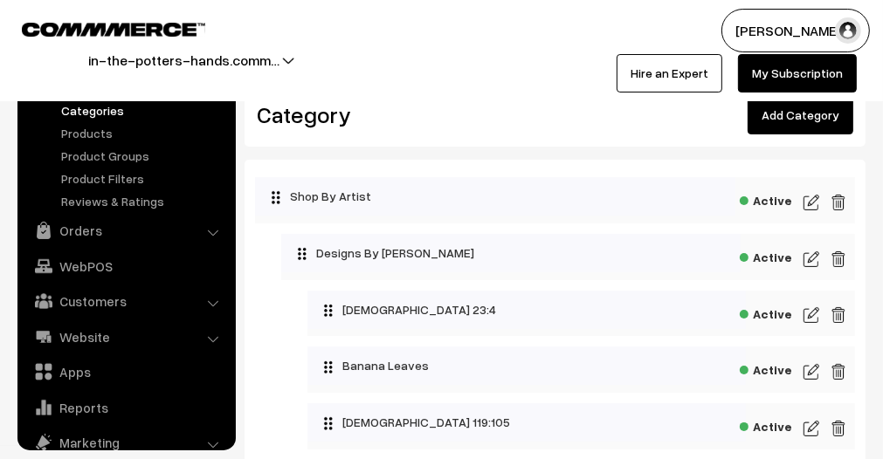
click at [810, 309] on img at bounding box center [811, 315] width 16 height 21
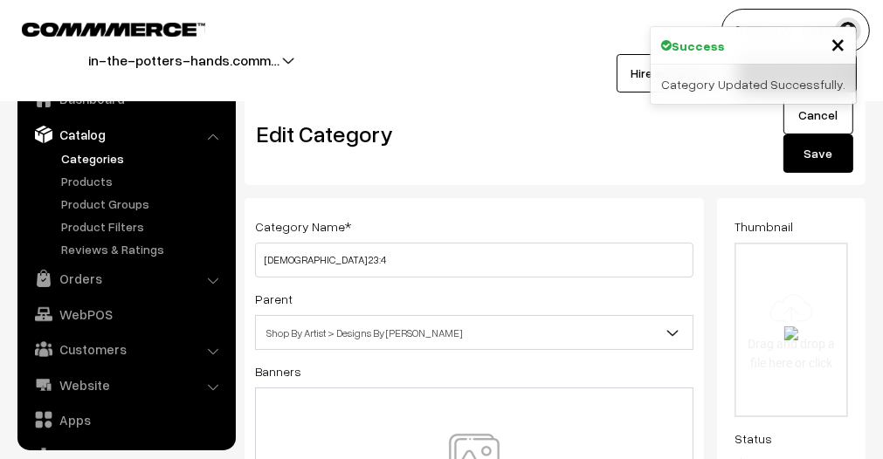
scroll to position [48, 0]
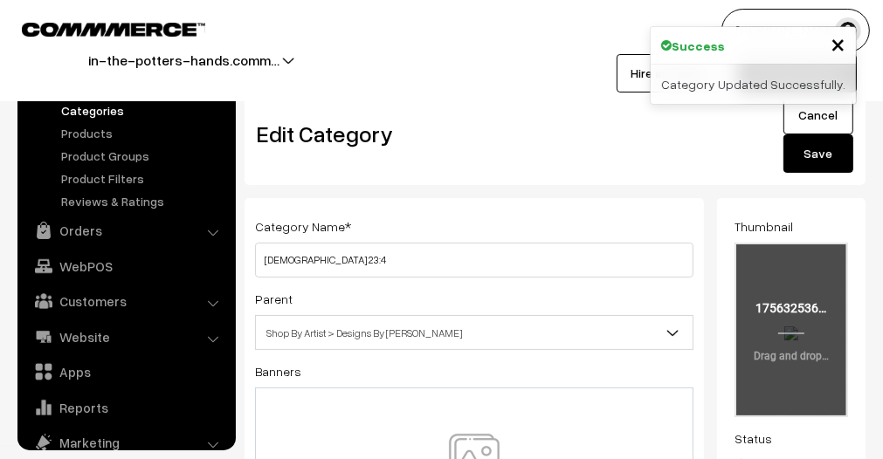
click at [800, 316] on input "file" at bounding box center [791, 330] width 110 height 171
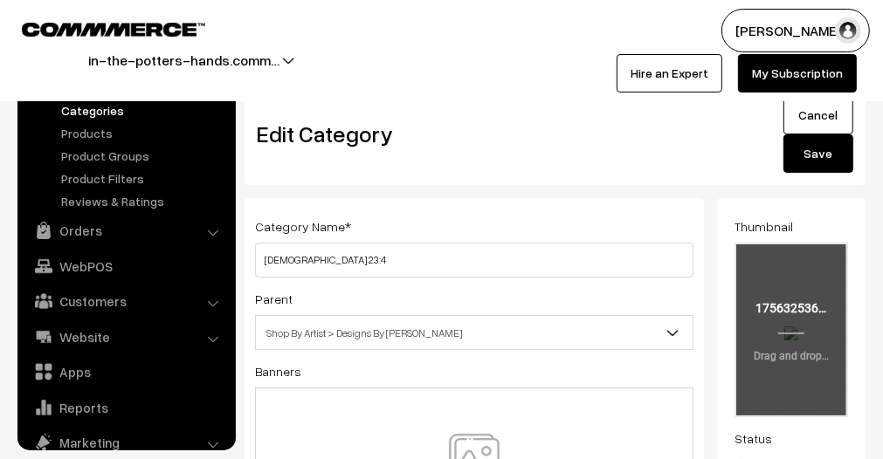
type input "C:\fakepath\ITPH Side Print (2).png"
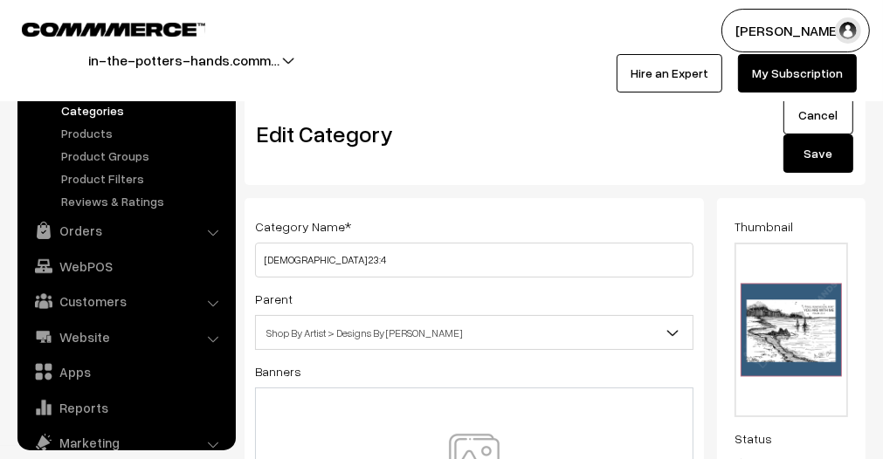
click at [824, 156] on button "Save" at bounding box center [818, 153] width 70 height 38
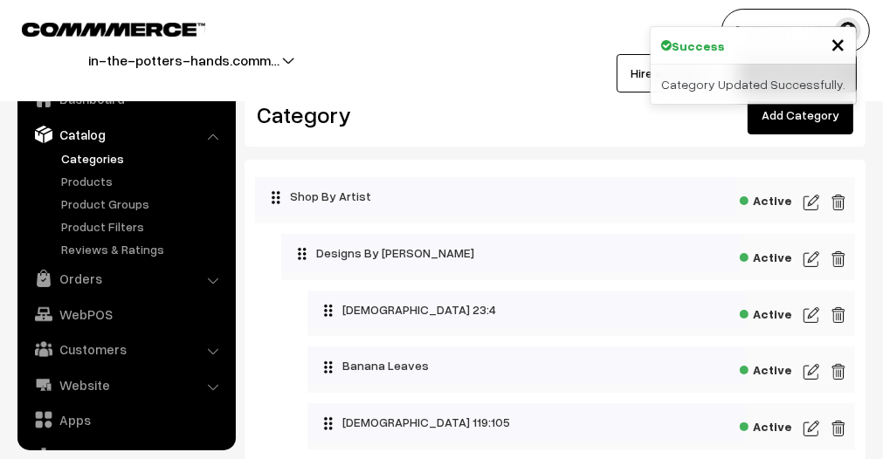
scroll to position [48, 0]
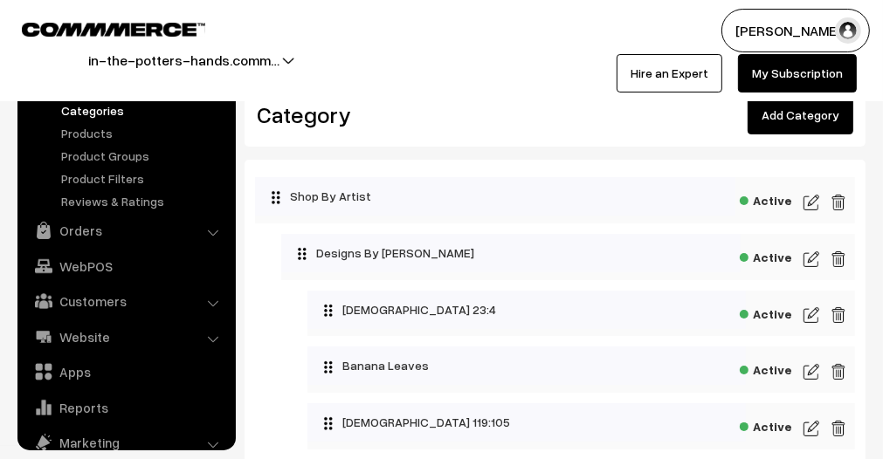
click at [808, 371] on img at bounding box center [811, 372] width 16 height 21
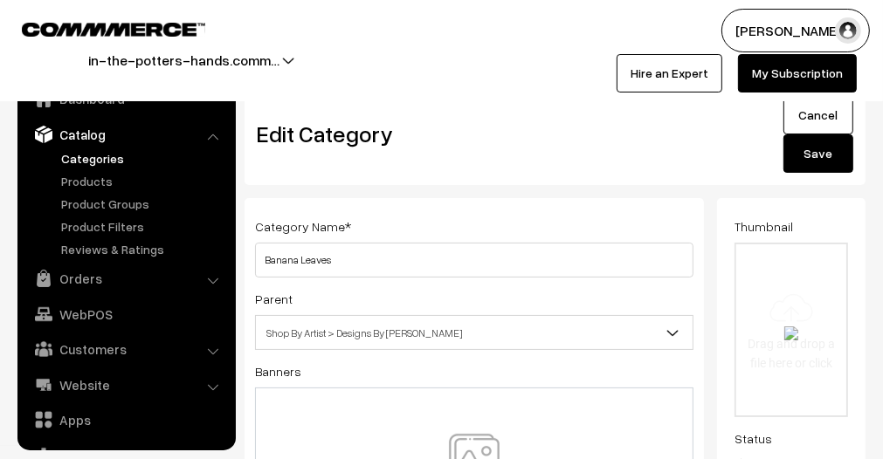
scroll to position [48, 0]
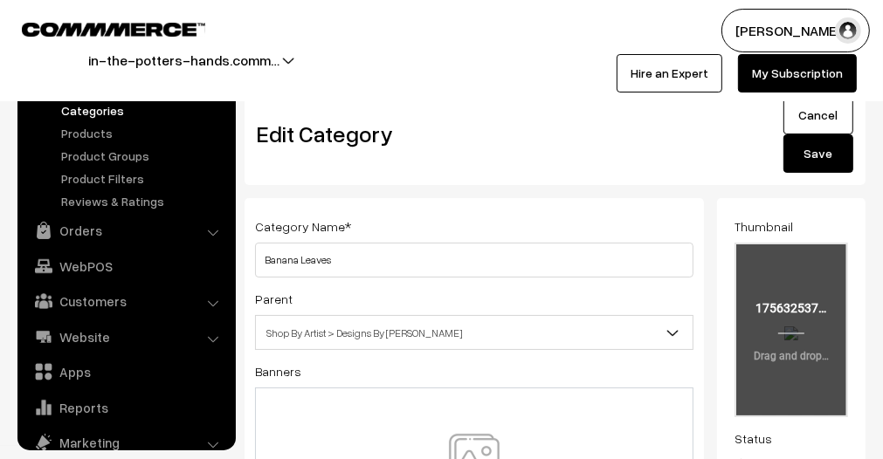
click at [814, 319] on input "file" at bounding box center [791, 330] width 110 height 171
type input "C:\fakepath\Team Thanglish (7).png"
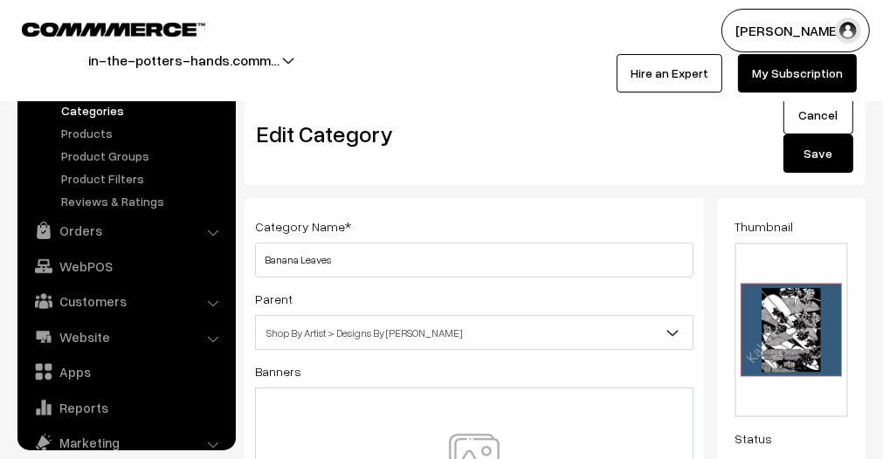
click at [838, 158] on button "Save" at bounding box center [818, 153] width 70 height 38
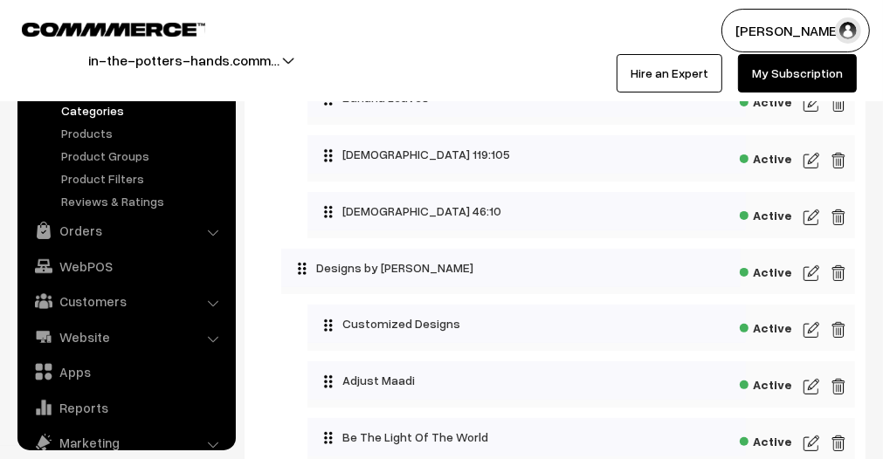
scroll to position [262, 0]
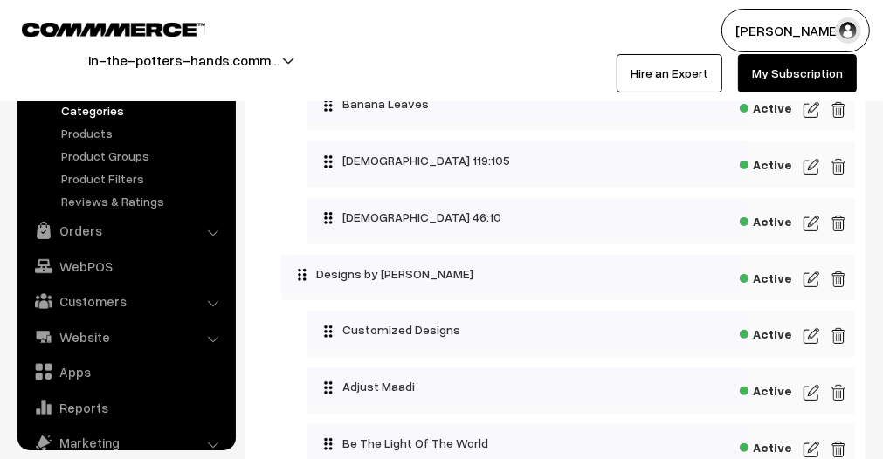
click at [807, 166] on img at bounding box center [811, 166] width 16 height 21
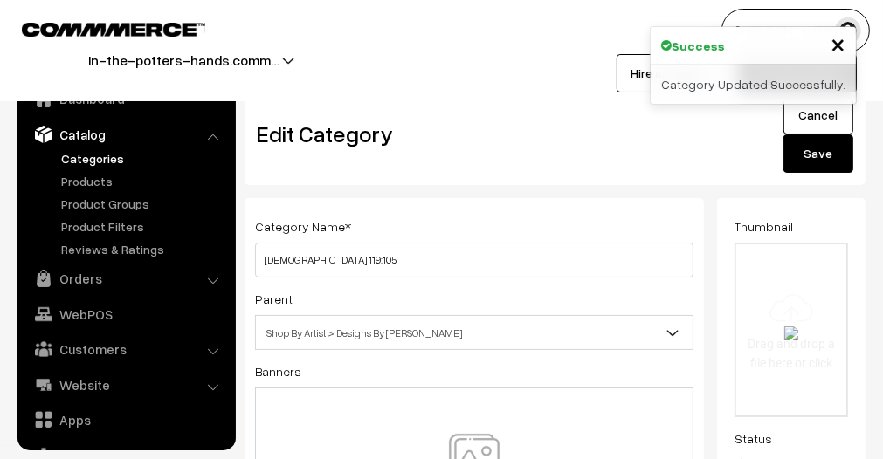
scroll to position [48, 0]
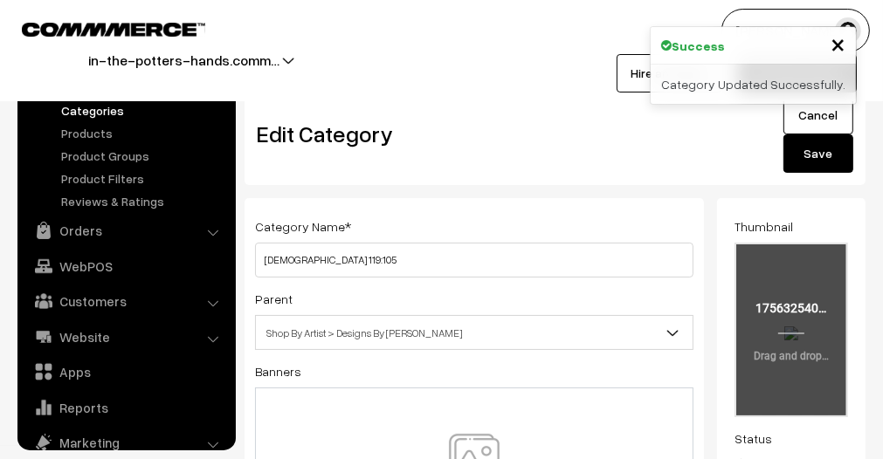
click at [796, 322] on input "file" at bounding box center [791, 330] width 110 height 171
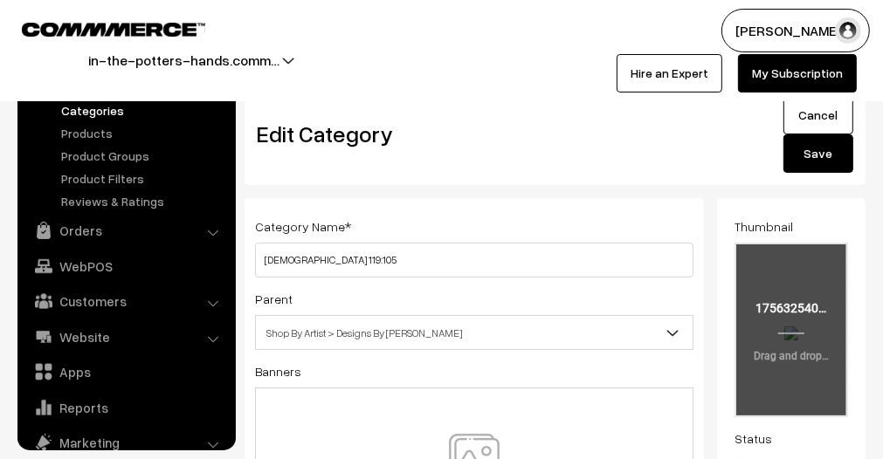
type input "C:\fakepath\Team Thanglish (3).png"
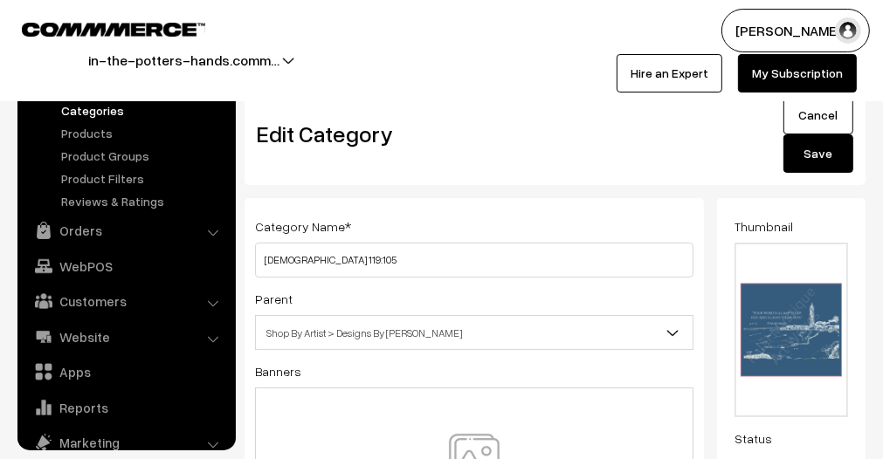
click at [825, 162] on button "Save" at bounding box center [818, 153] width 70 height 38
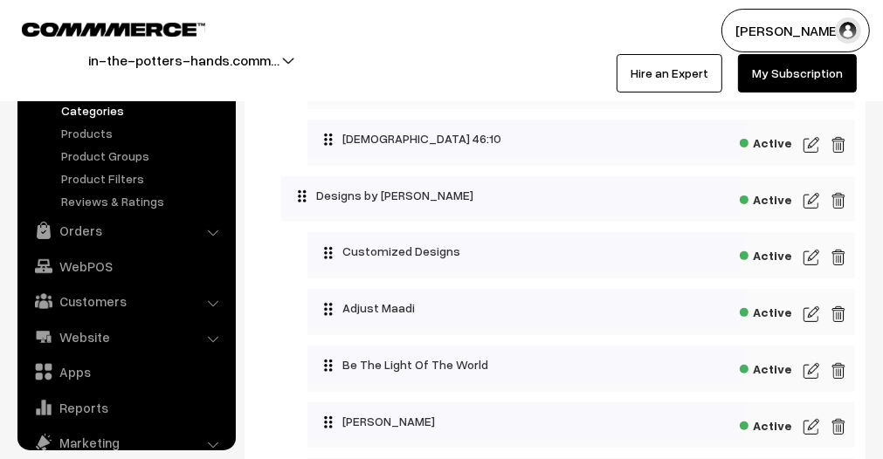
scroll to position [349, 0]
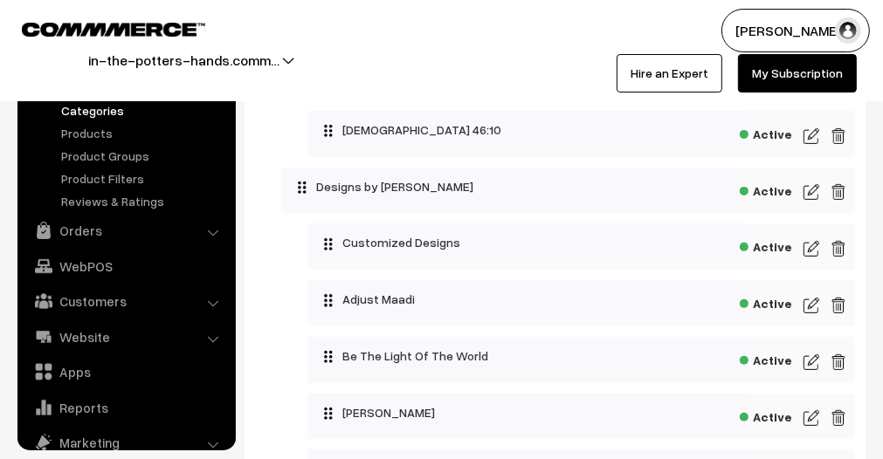
click at [815, 143] on img at bounding box center [811, 136] width 16 height 21
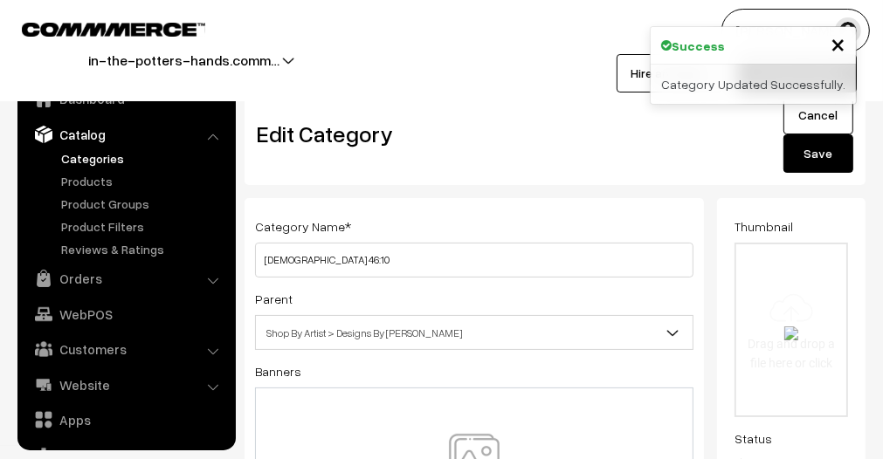
scroll to position [48, 0]
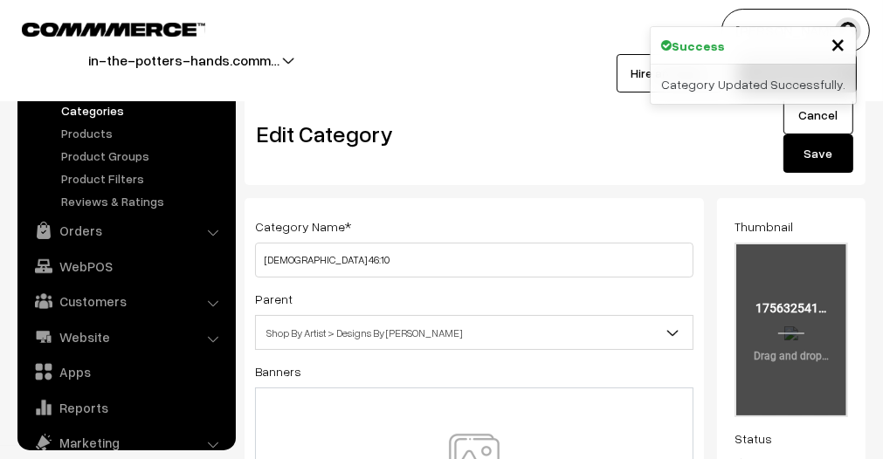
click at [789, 340] on input "file" at bounding box center [791, 330] width 110 height 171
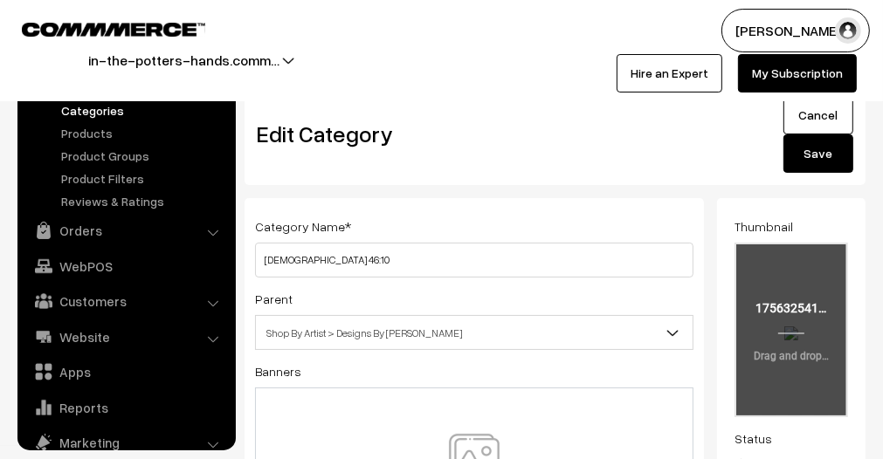
type input "C:\fakepath\Team Thanglish (2).png"
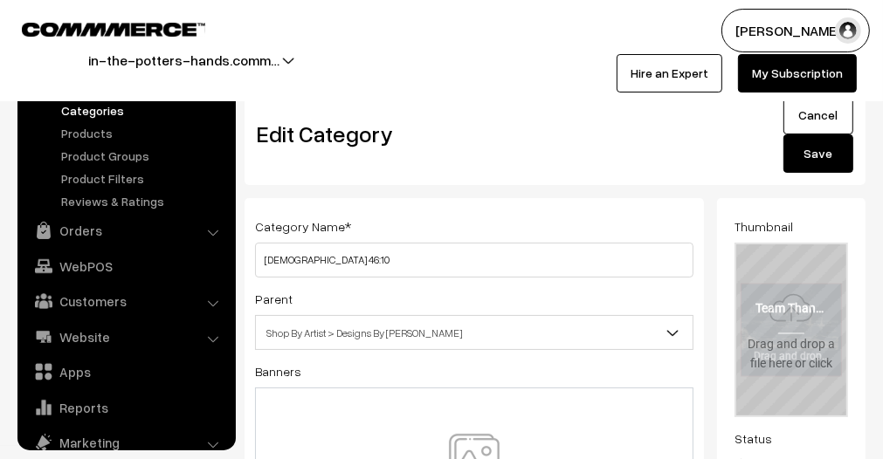
click at [594, 158] on div "Edit Category" at bounding box center [477, 134] width 467 height 77
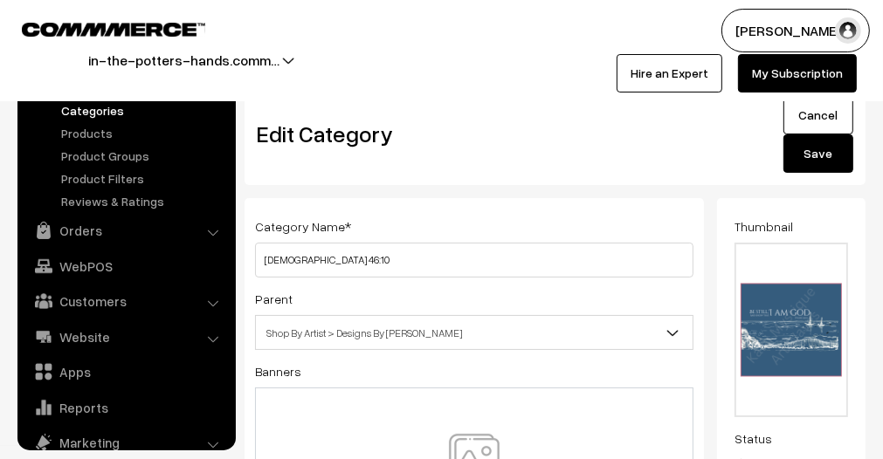
click at [835, 161] on button "Save" at bounding box center [818, 153] width 70 height 38
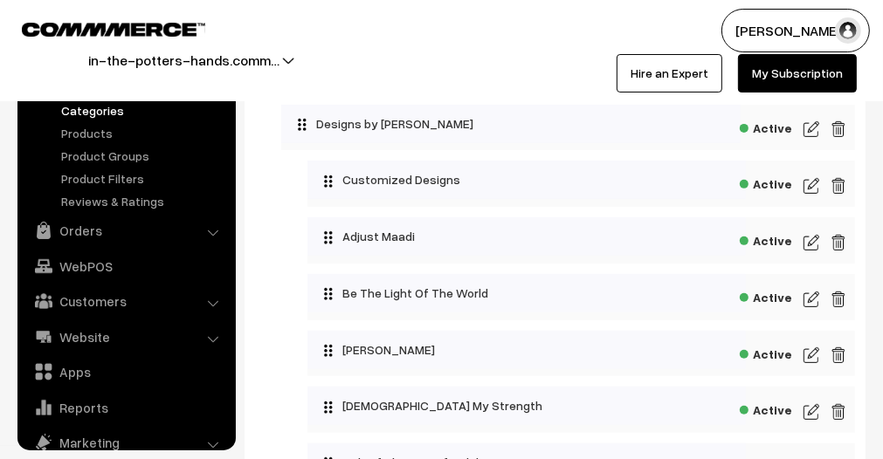
scroll to position [349, 0]
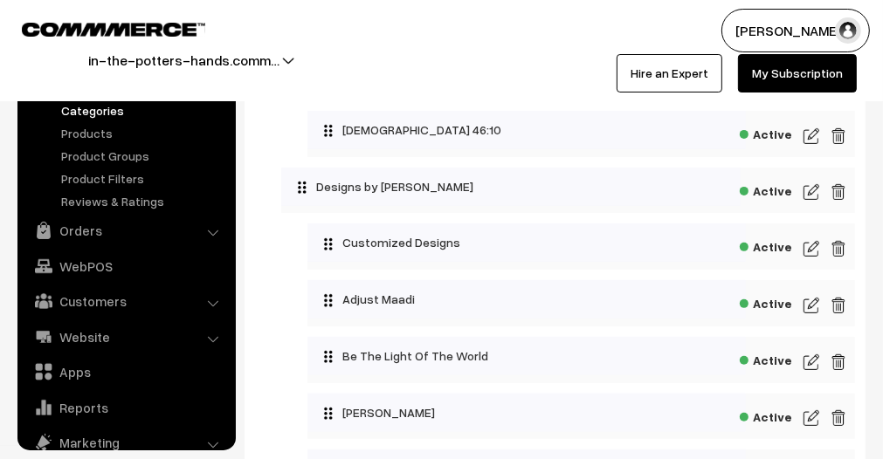
click at [811, 250] on img at bounding box center [811, 248] width 16 height 21
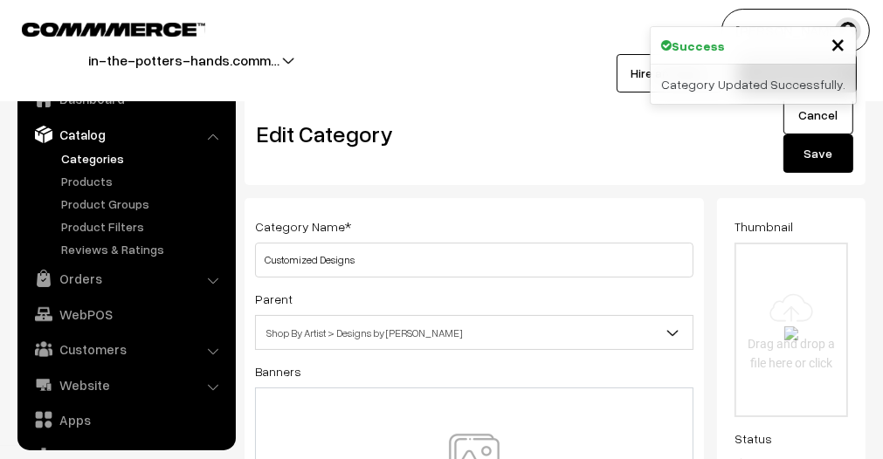
scroll to position [48, 0]
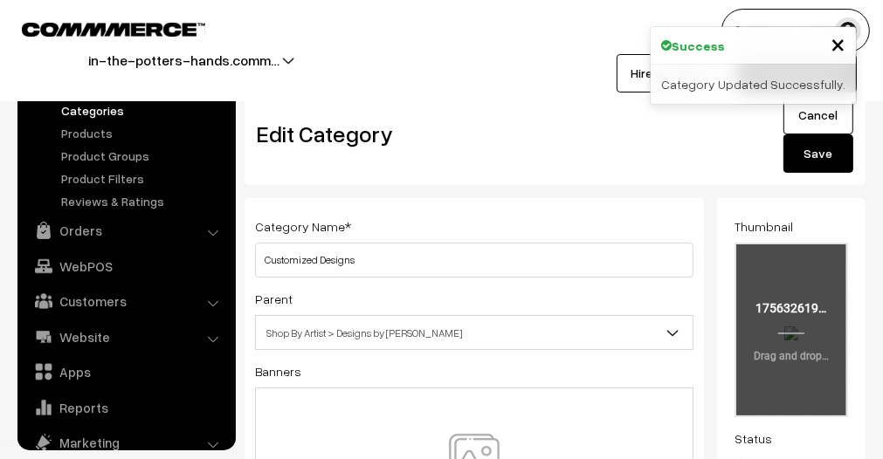
click at [808, 343] on input "file" at bounding box center [791, 330] width 110 height 171
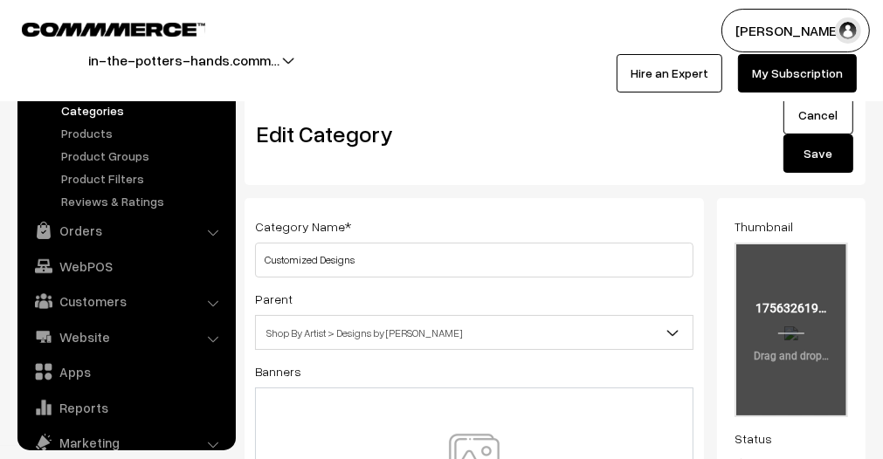
type input "C:\fakepath\Team Thanglish.png"
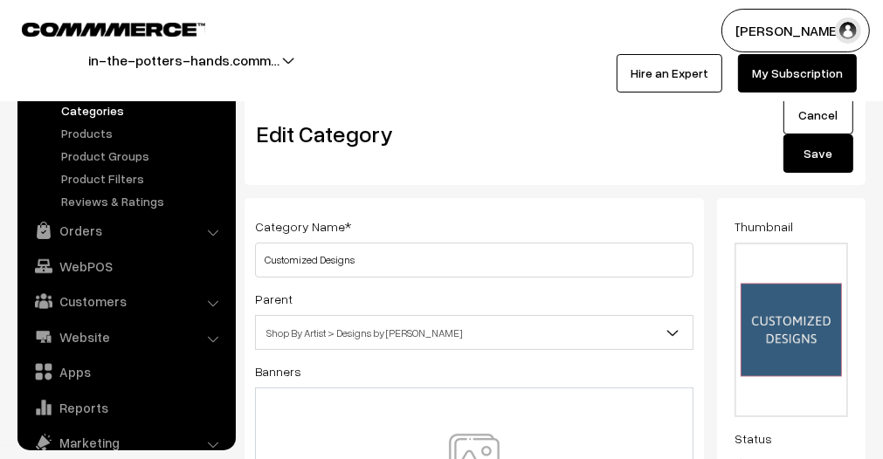
click at [817, 160] on button "Save" at bounding box center [818, 153] width 70 height 38
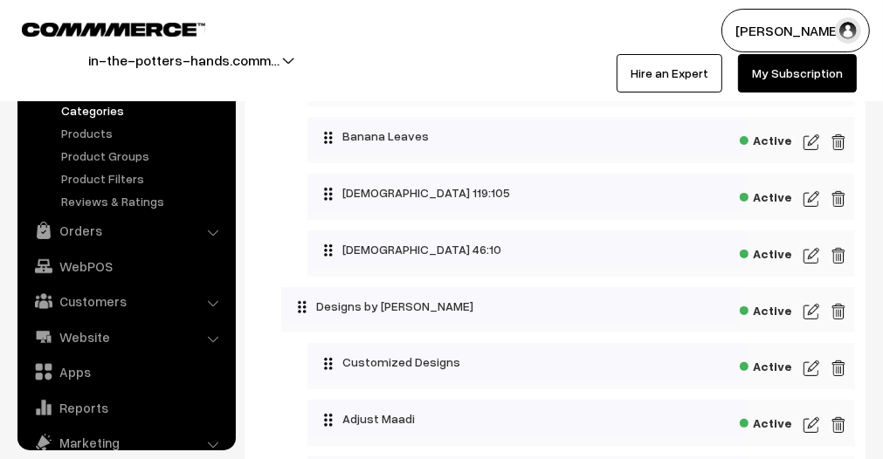
scroll to position [349, 0]
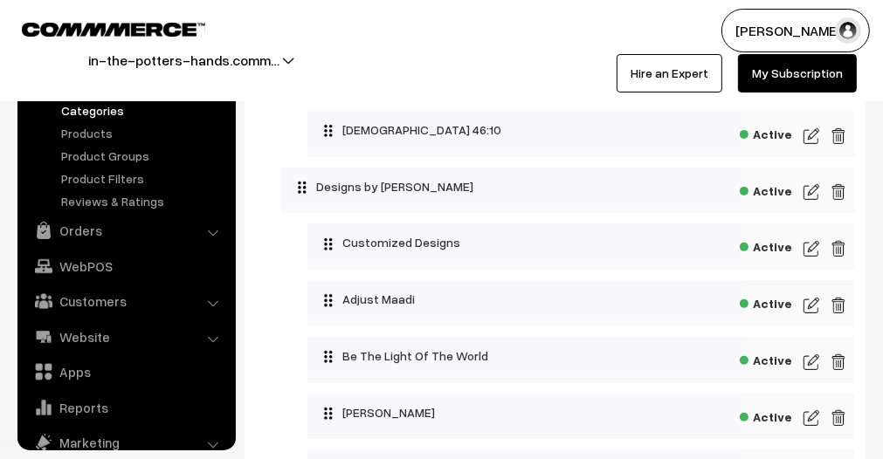
click at [811, 307] on img at bounding box center [811, 305] width 16 height 21
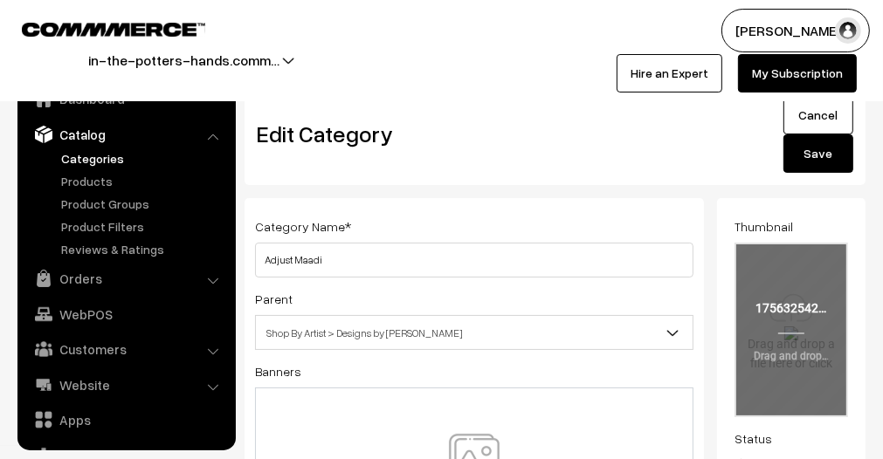
scroll to position [48, 0]
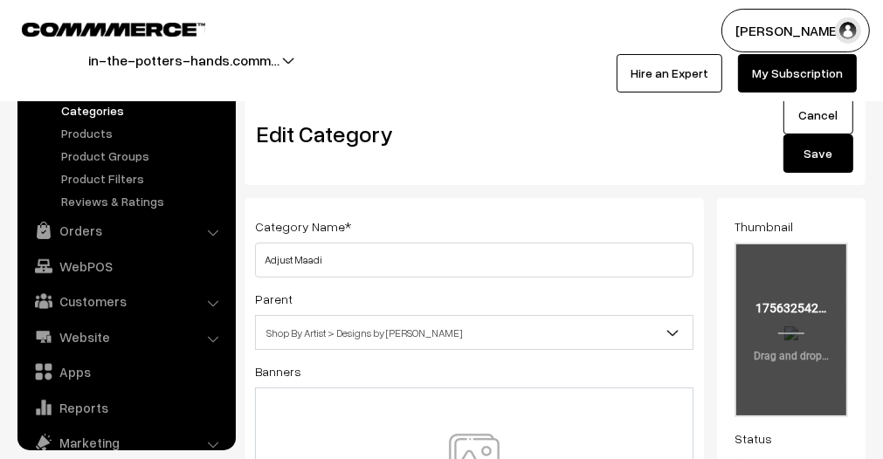
click at [837, 327] on input "file" at bounding box center [791, 330] width 110 height 171
type input "C:\fakepath\ITPH Side Print.png"
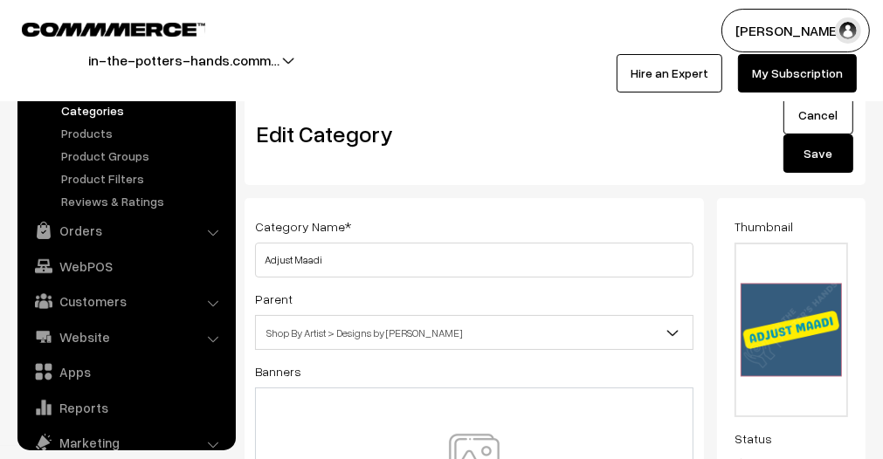
click at [807, 165] on button "Save" at bounding box center [818, 153] width 70 height 38
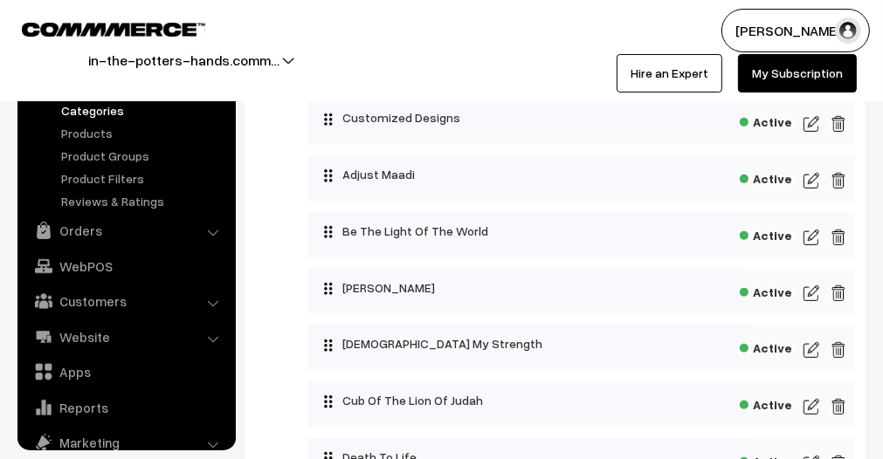
scroll to position [437, 0]
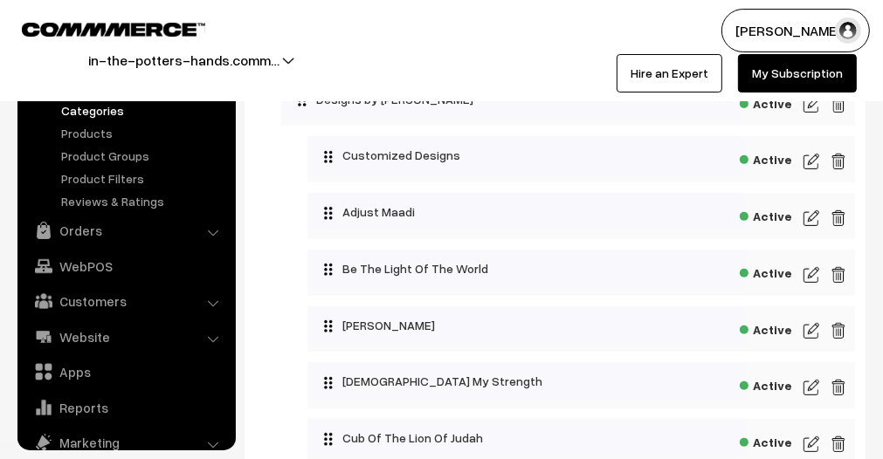
click at [841, 273] on img at bounding box center [838, 275] width 16 height 21
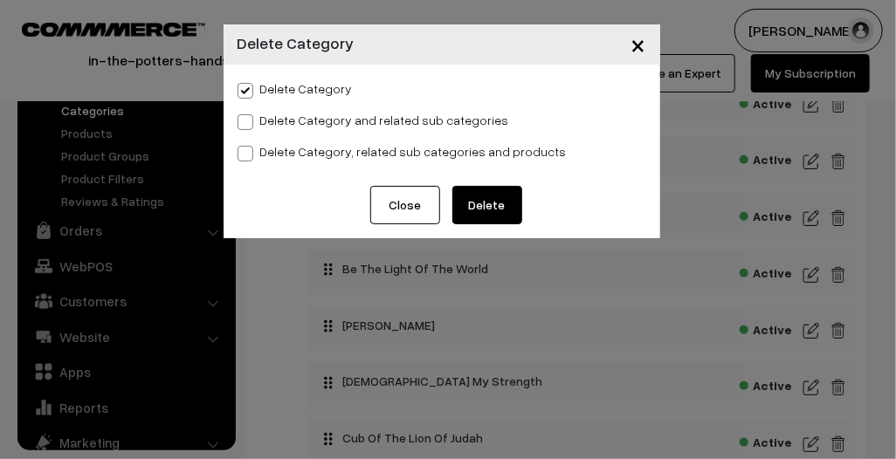
click at [403, 201] on button "Close" at bounding box center [405, 205] width 70 height 38
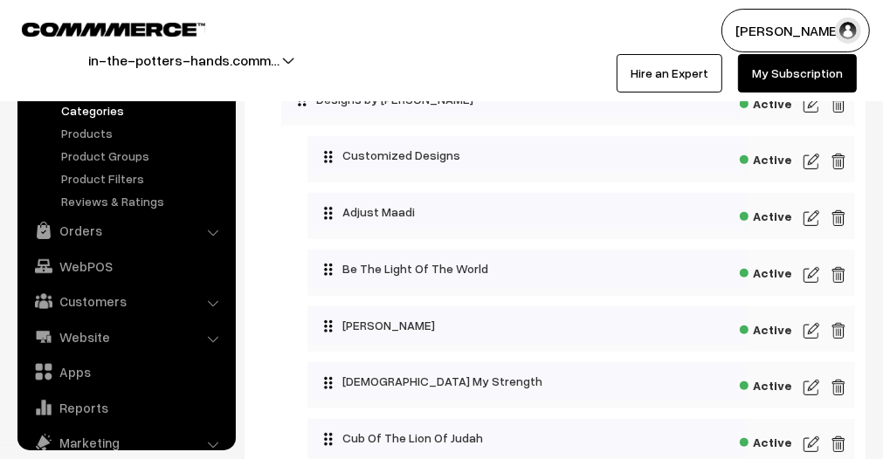
click at [808, 272] on img at bounding box center [811, 275] width 16 height 21
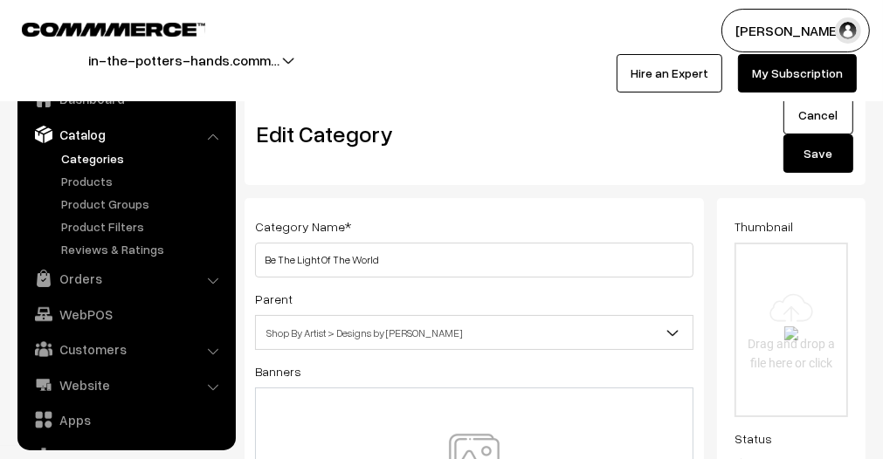
scroll to position [48, 0]
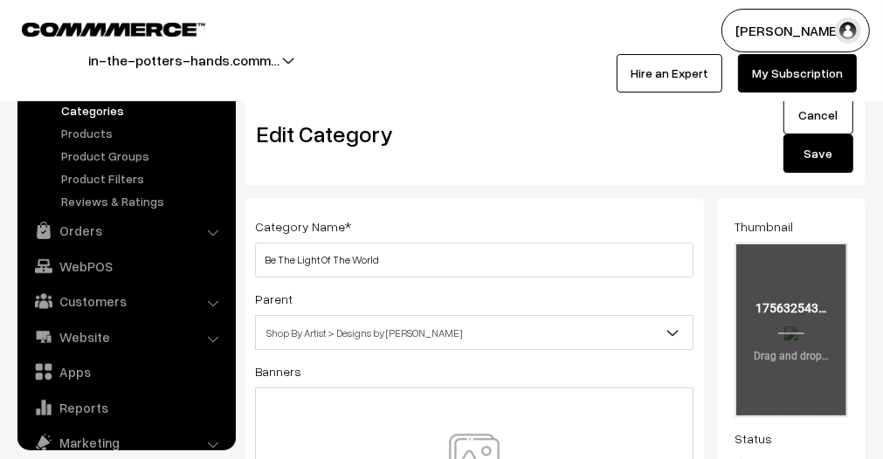
click at [809, 275] on input "file" at bounding box center [791, 330] width 110 height 171
type input "C:\fakepath\taste & see.png"
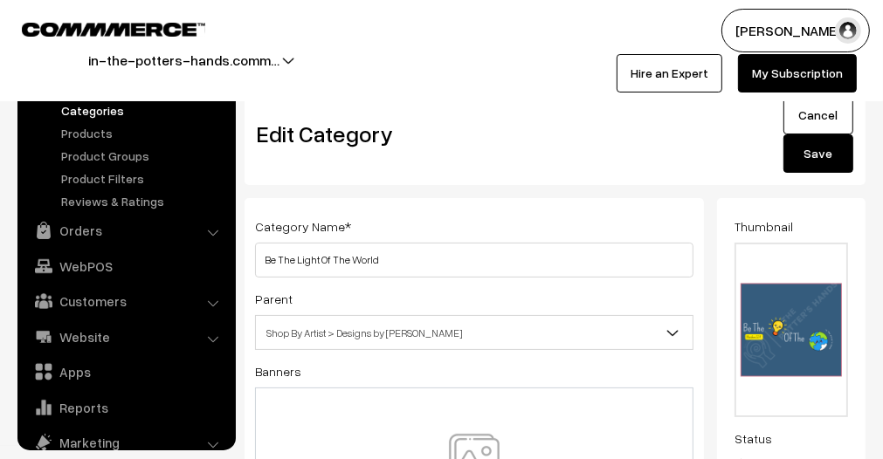
click at [831, 162] on button "Save" at bounding box center [818, 153] width 70 height 38
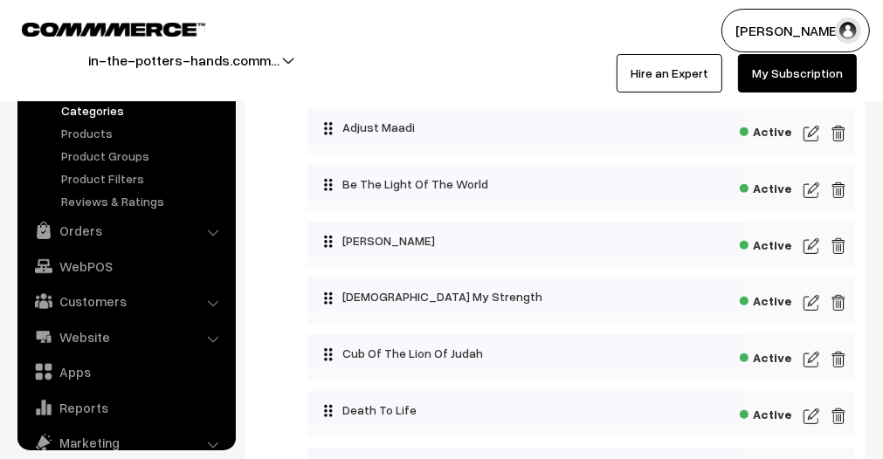
scroll to position [524, 0]
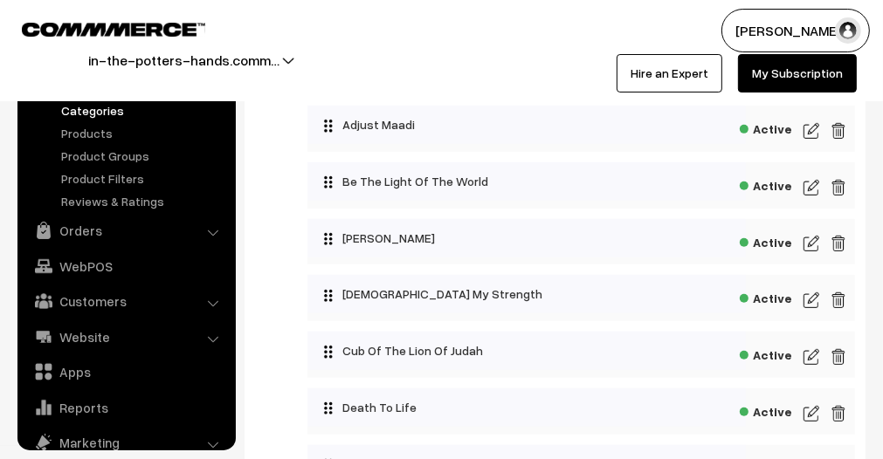
click at [815, 248] on img at bounding box center [811, 243] width 16 height 21
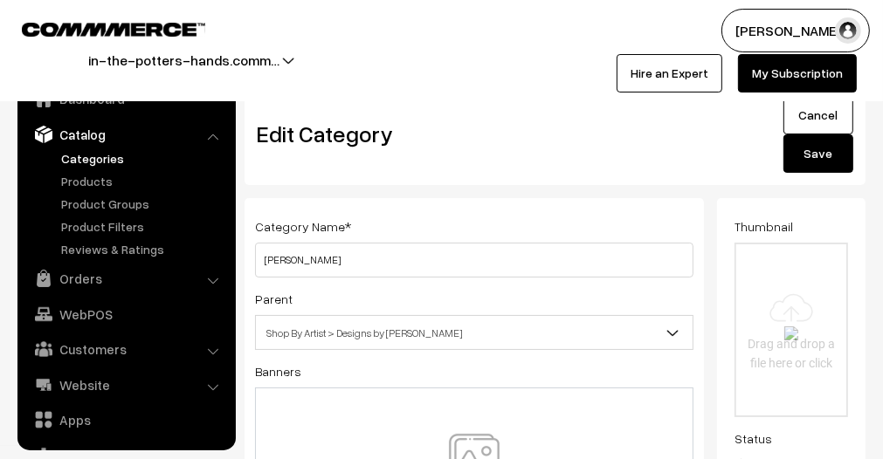
scroll to position [48, 0]
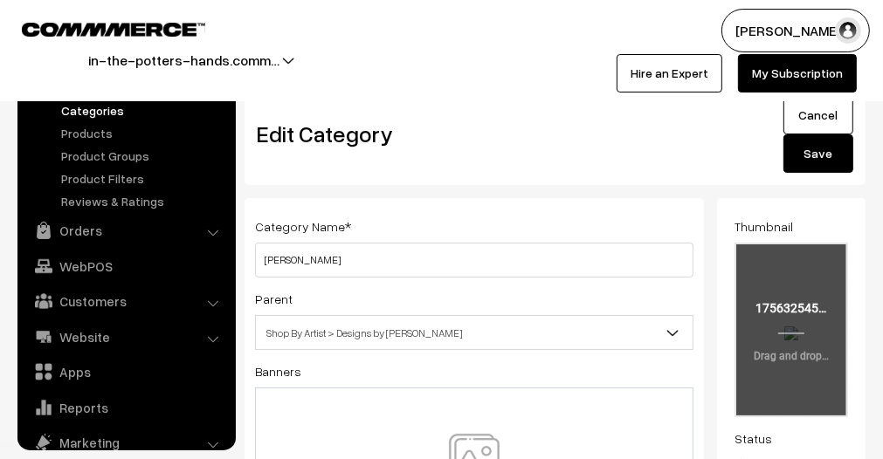
click at [779, 294] on input "file" at bounding box center [791, 330] width 110 height 171
type input "C:\fakepath\Chill Maadi.png"
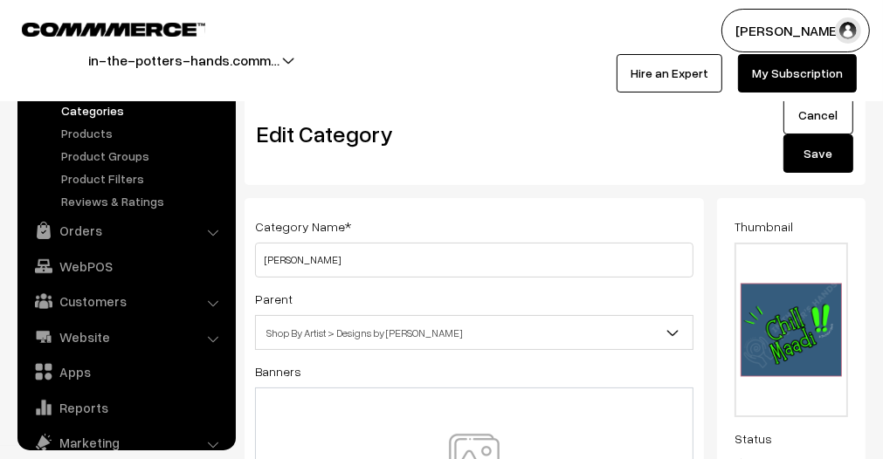
click at [808, 162] on button "Save" at bounding box center [818, 153] width 70 height 38
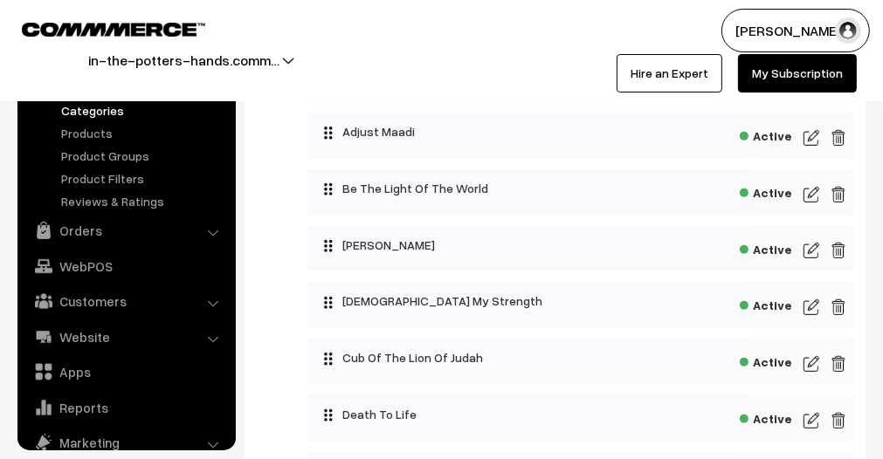
scroll to position [524, 0]
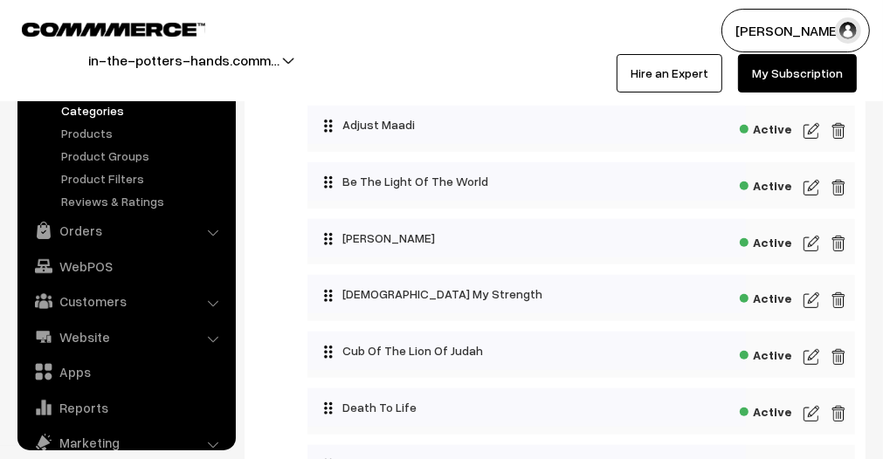
click at [810, 306] on img at bounding box center [811, 300] width 16 height 21
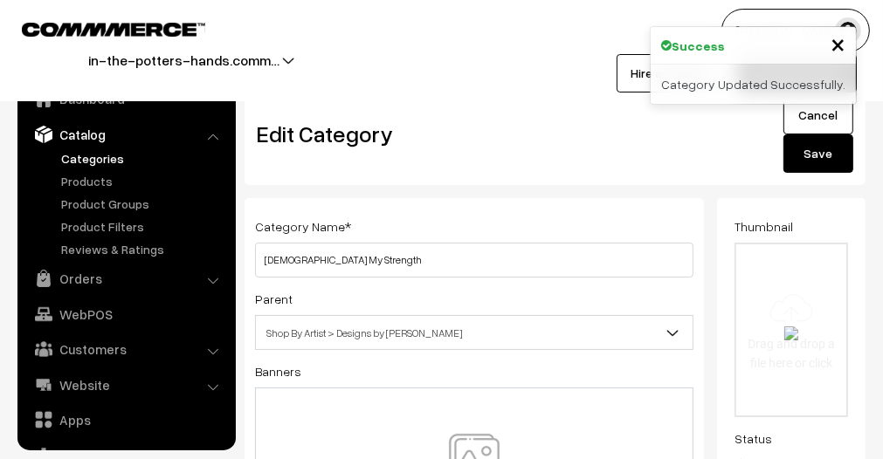
scroll to position [48, 0]
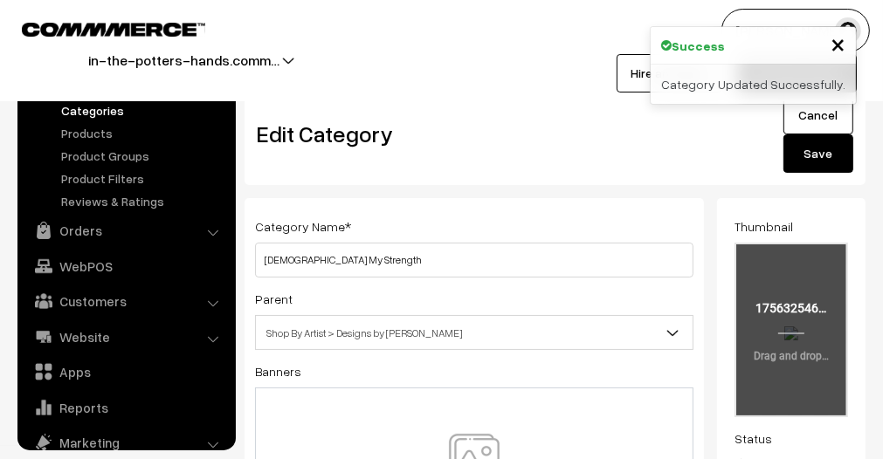
click at [796, 333] on input "file" at bounding box center [791, 330] width 110 height 171
type input "C:\fakepath\25.png"
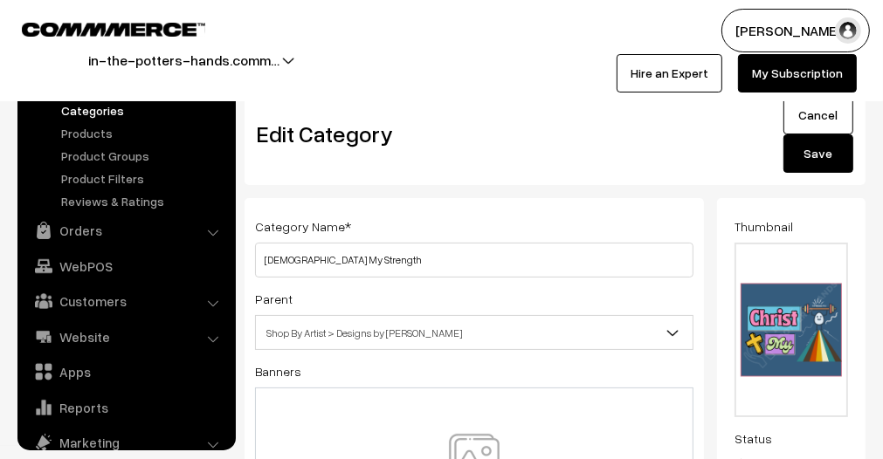
click at [820, 152] on button "Save" at bounding box center [818, 153] width 70 height 38
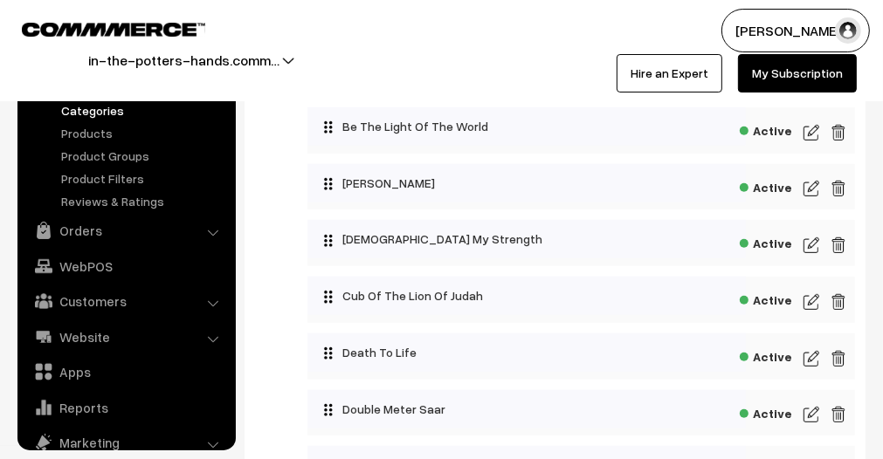
scroll to position [699, 0]
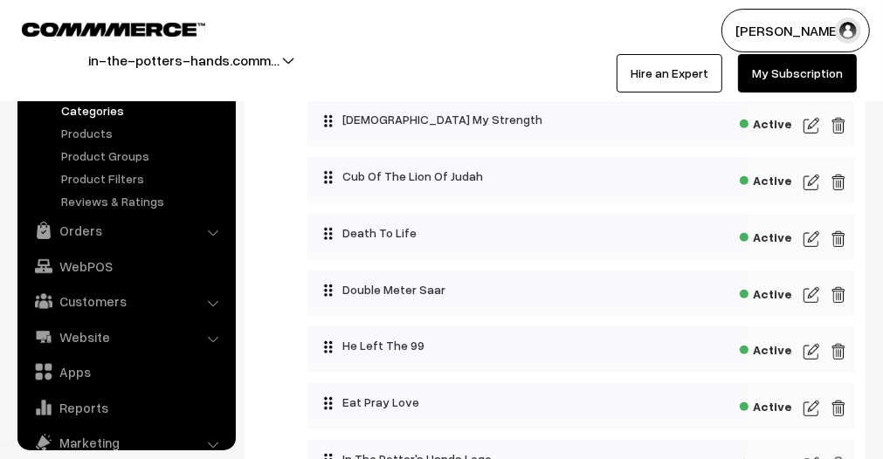
click at [809, 190] on img at bounding box center [811, 182] width 16 height 21
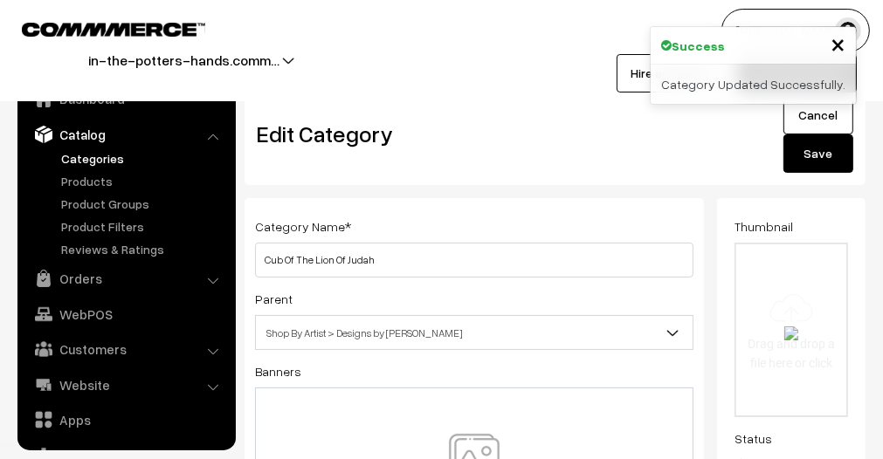
scroll to position [48, 0]
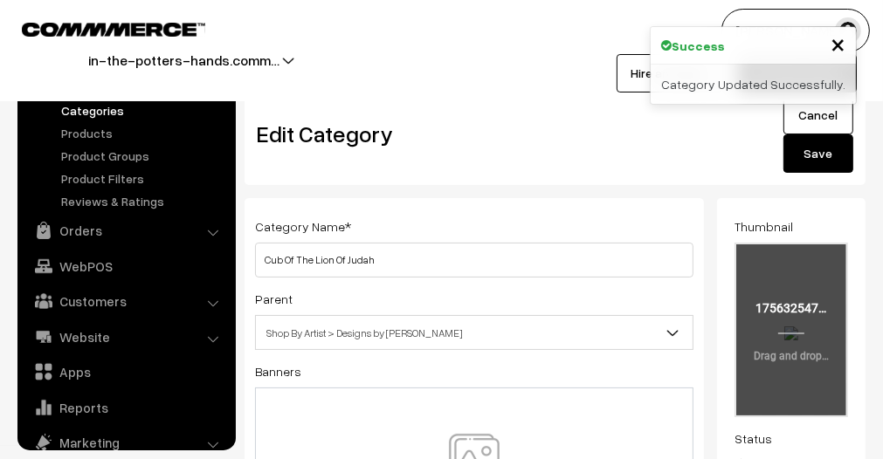
click at [793, 315] on input "file" at bounding box center [791, 330] width 110 height 171
type input "C:\fakepath\live by faith (2).png"
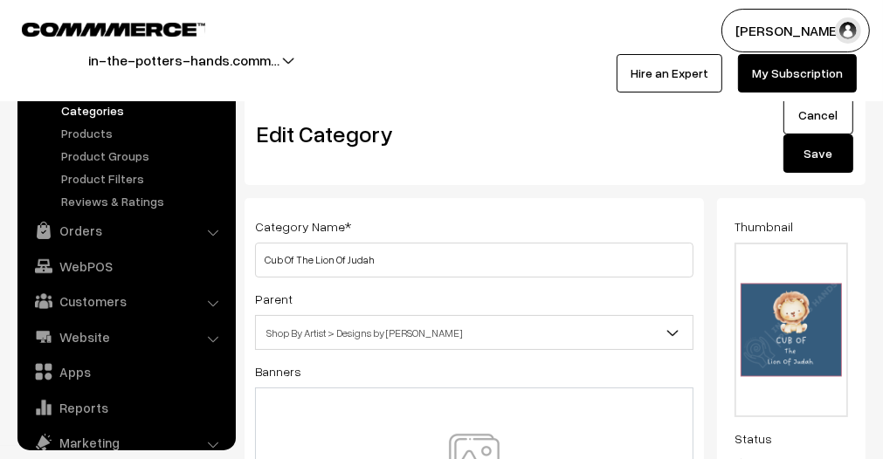
click at [821, 163] on button "Save" at bounding box center [818, 153] width 70 height 38
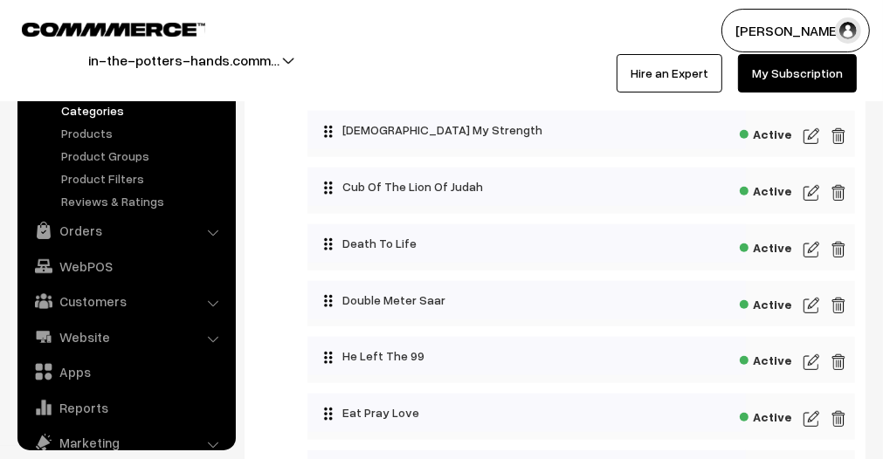
scroll to position [699, 0]
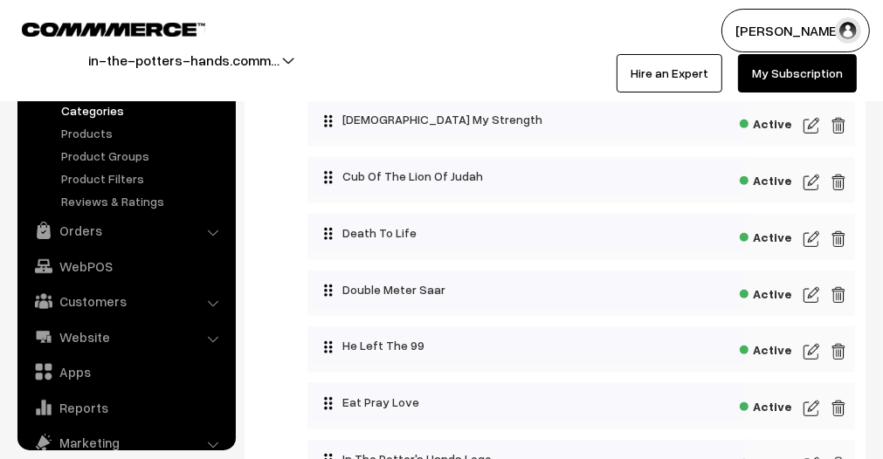
click at [810, 240] on img at bounding box center [811, 239] width 16 height 21
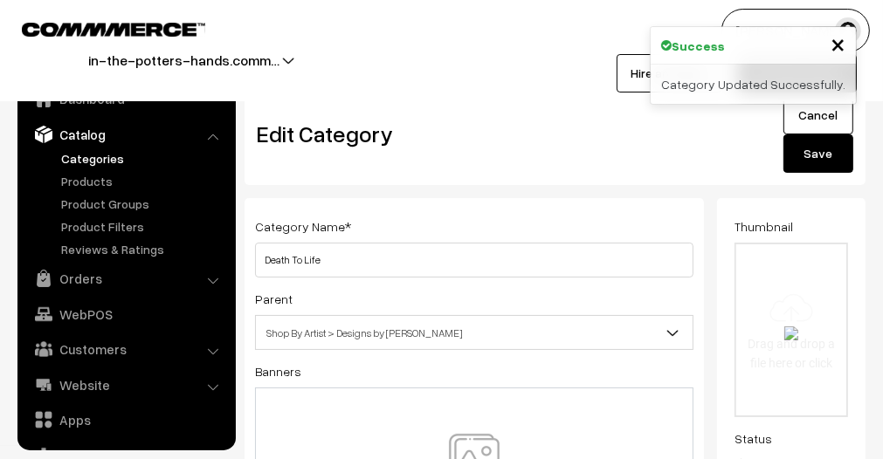
scroll to position [48, 0]
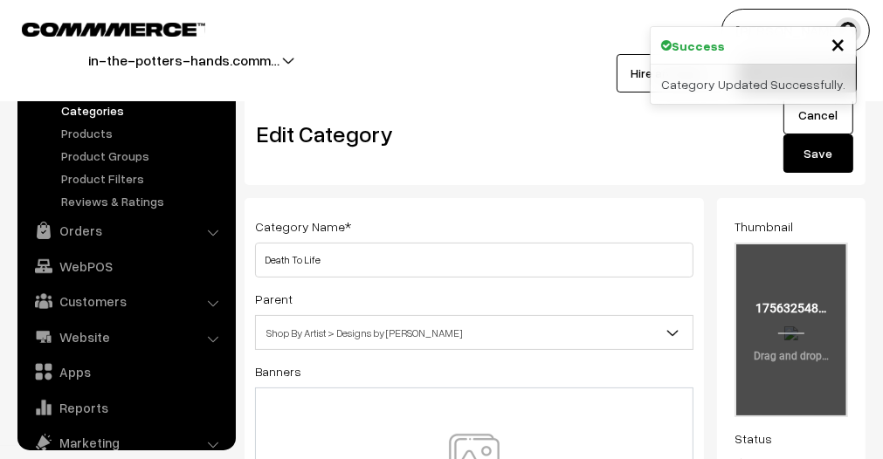
click at [817, 315] on input "file" at bounding box center [791, 330] width 110 height 171
type input "C:\fakepath\Team Thanglish (5).png"
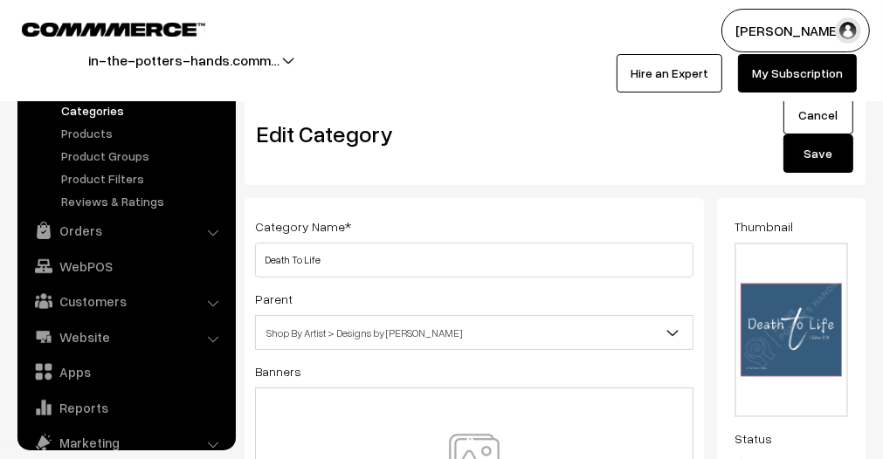
drag, startPoint x: 814, startPoint y: 150, endPoint x: 805, endPoint y: 176, distance: 26.8
click at [816, 150] on button "Save" at bounding box center [818, 153] width 70 height 38
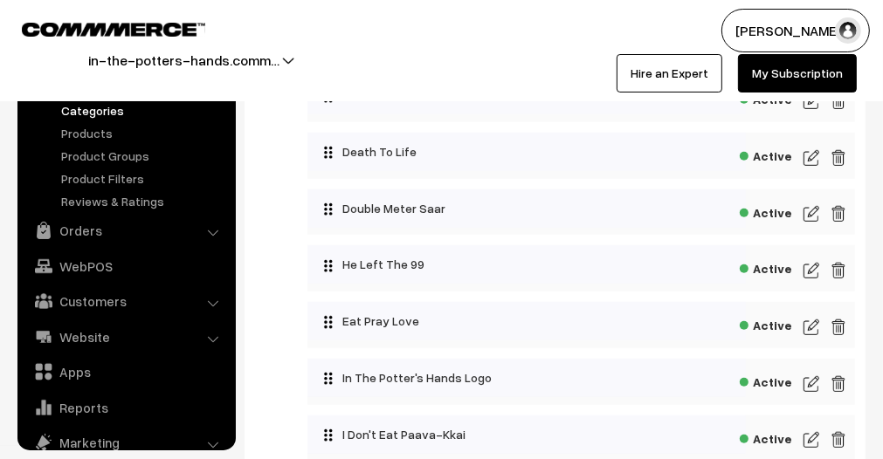
scroll to position [786, 0]
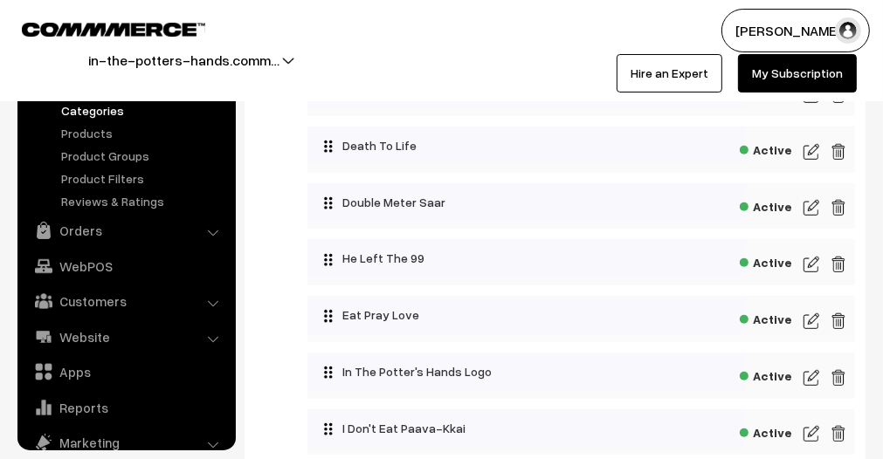
click at [813, 213] on img at bounding box center [811, 207] width 16 height 21
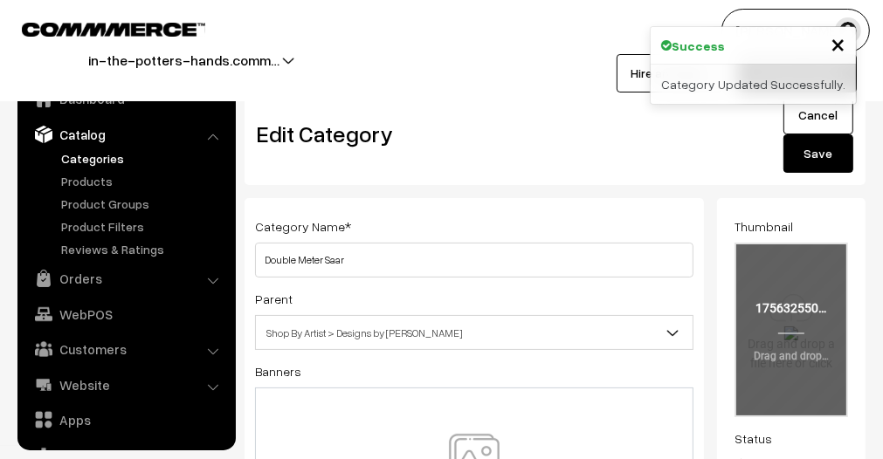
scroll to position [48, 0]
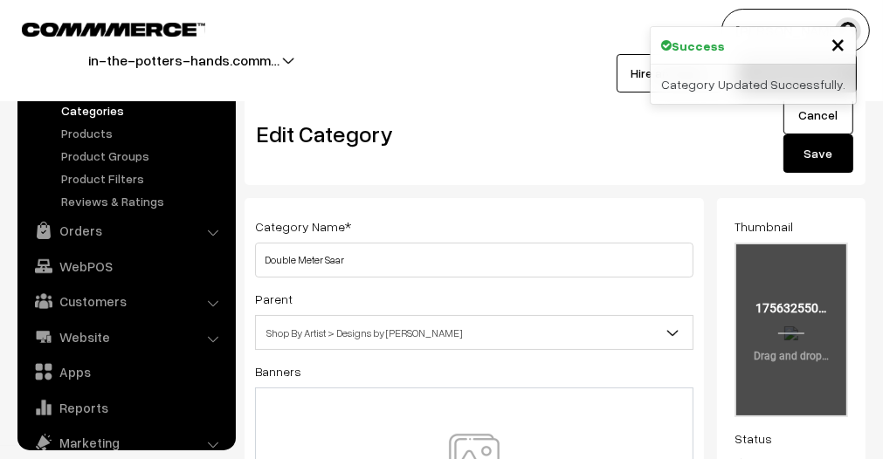
click at [779, 348] on input "file" at bounding box center [791, 330] width 110 height 171
type input "C:\fakepath\live by faith.png"
click at [775, 338] on input "file" at bounding box center [791, 330] width 110 height 171
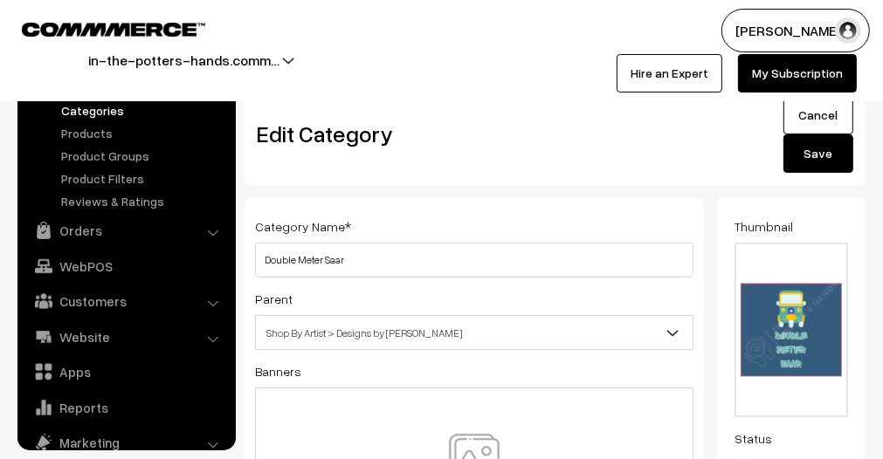
click at [818, 147] on button "Save" at bounding box center [818, 153] width 70 height 38
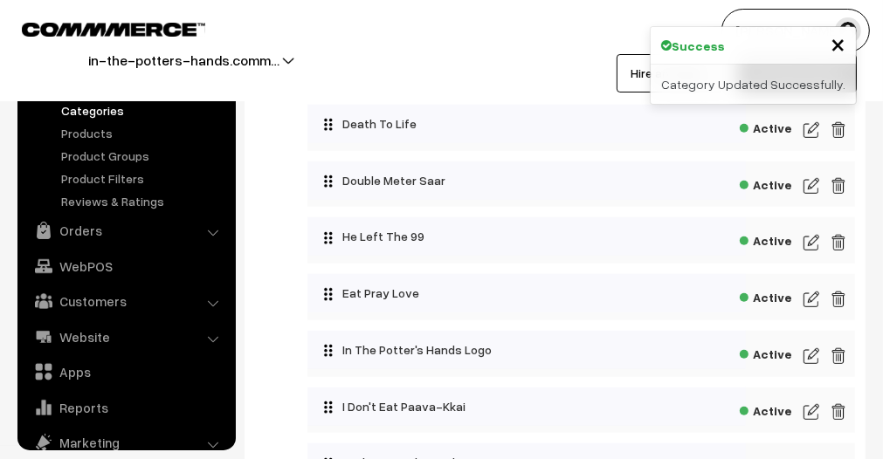
scroll to position [786, 0]
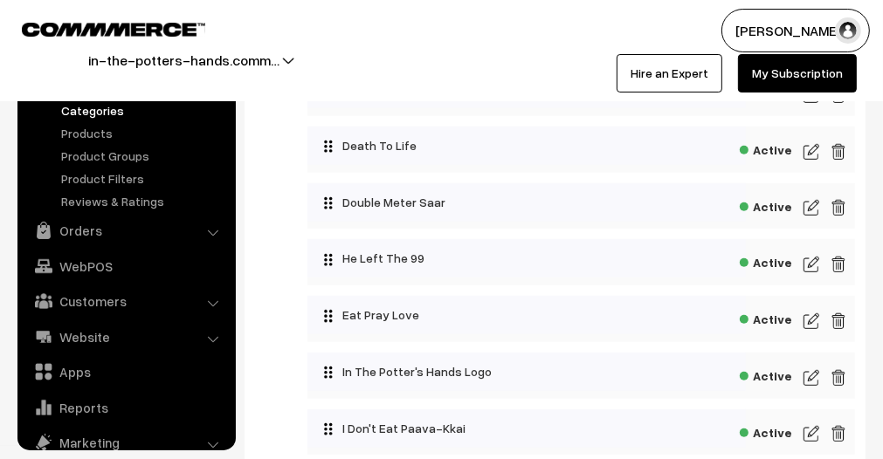
click at [814, 270] on img at bounding box center [811, 264] width 16 height 21
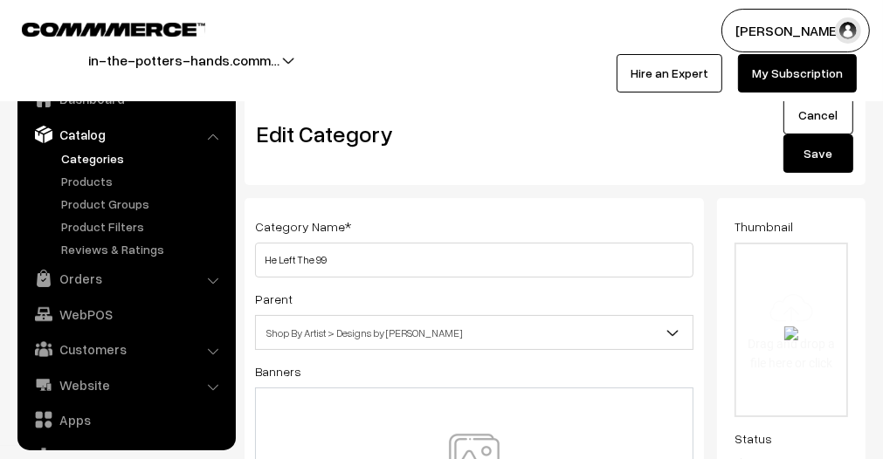
scroll to position [48, 0]
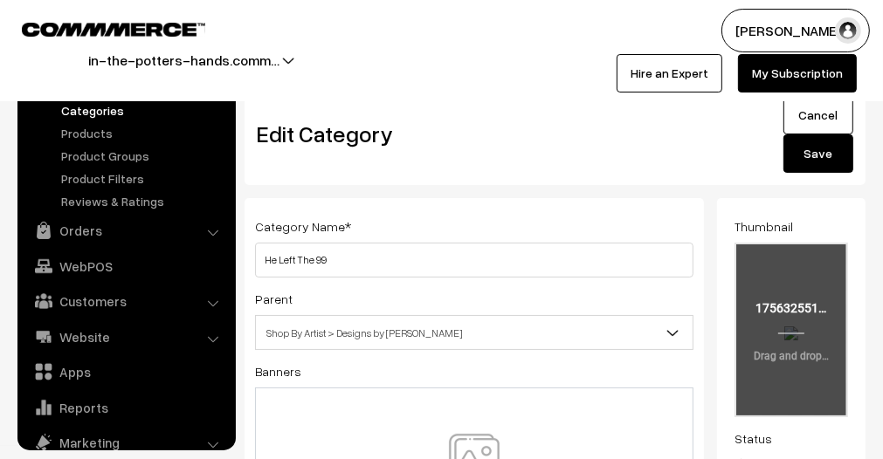
click at [789, 276] on input "file" at bounding box center [791, 330] width 110 height 171
type input "C:\fakepath\left the 99.png"
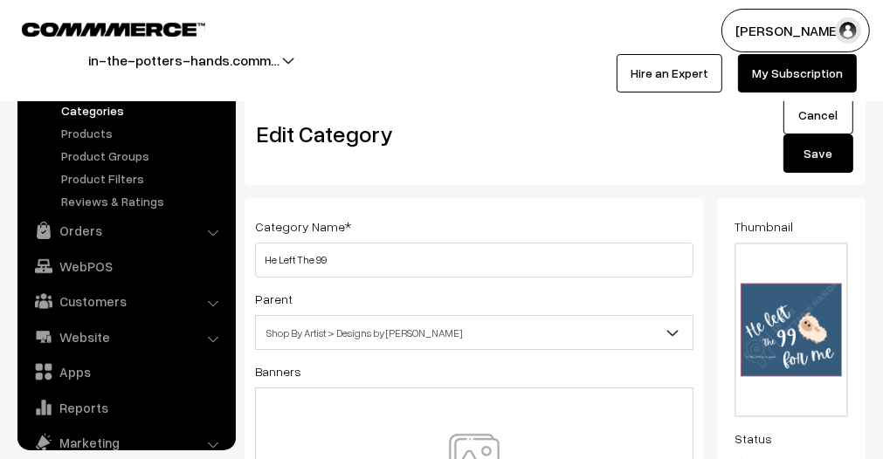
click at [842, 162] on button "Save" at bounding box center [818, 153] width 70 height 38
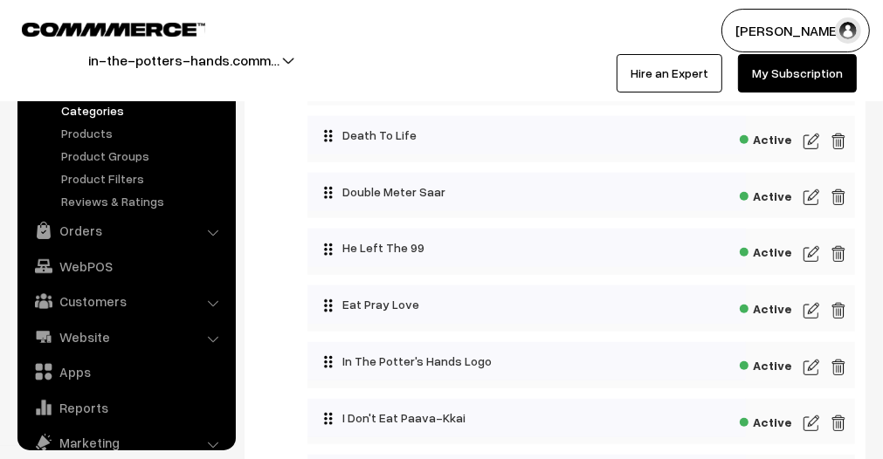
scroll to position [786, 0]
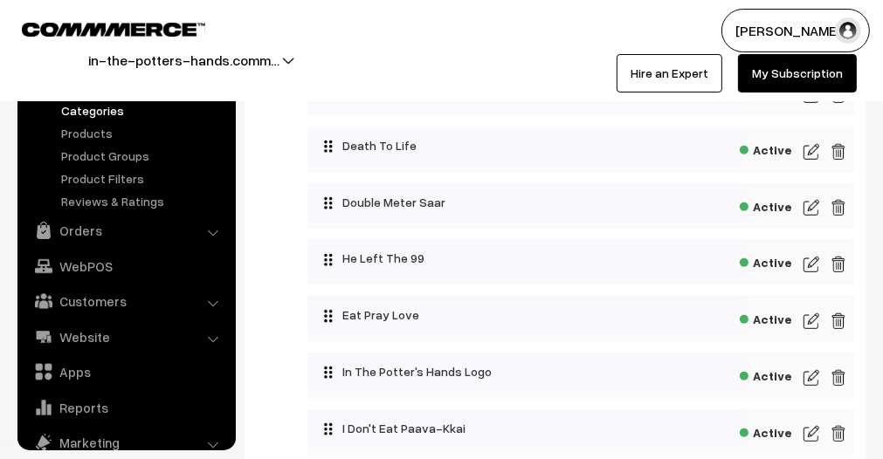
click at [813, 320] on img at bounding box center [811, 321] width 16 height 21
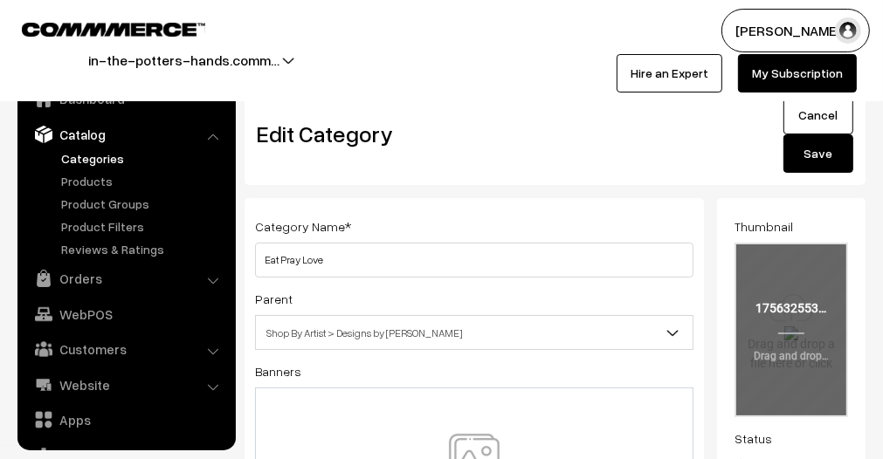
scroll to position [48, 0]
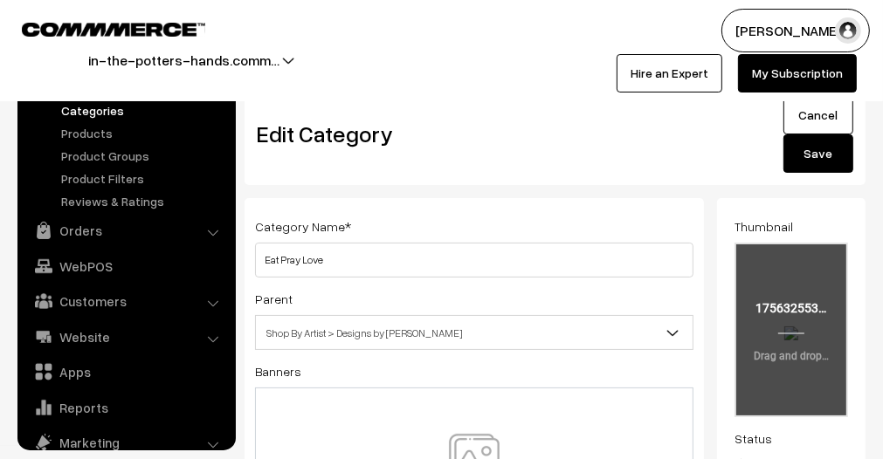
click at [810, 312] on input "file" at bounding box center [791, 330] width 110 height 171
type input "C:\fakepath\27.png"
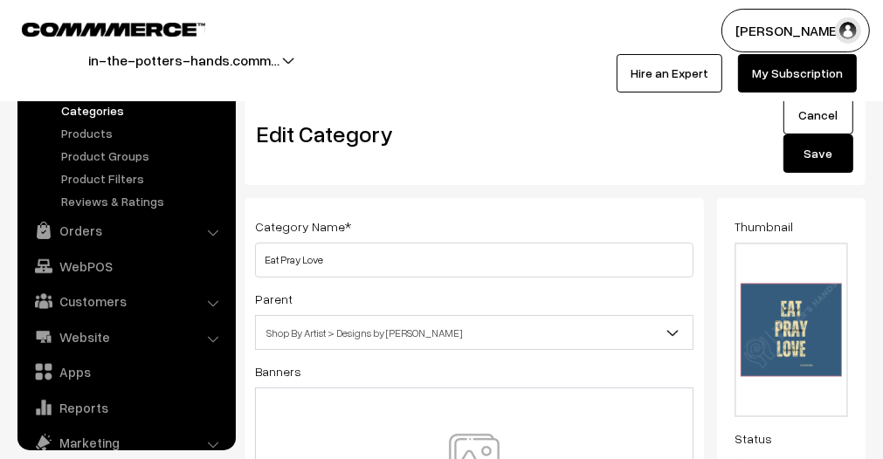
click at [832, 152] on button "Save" at bounding box center [818, 153] width 70 height 38
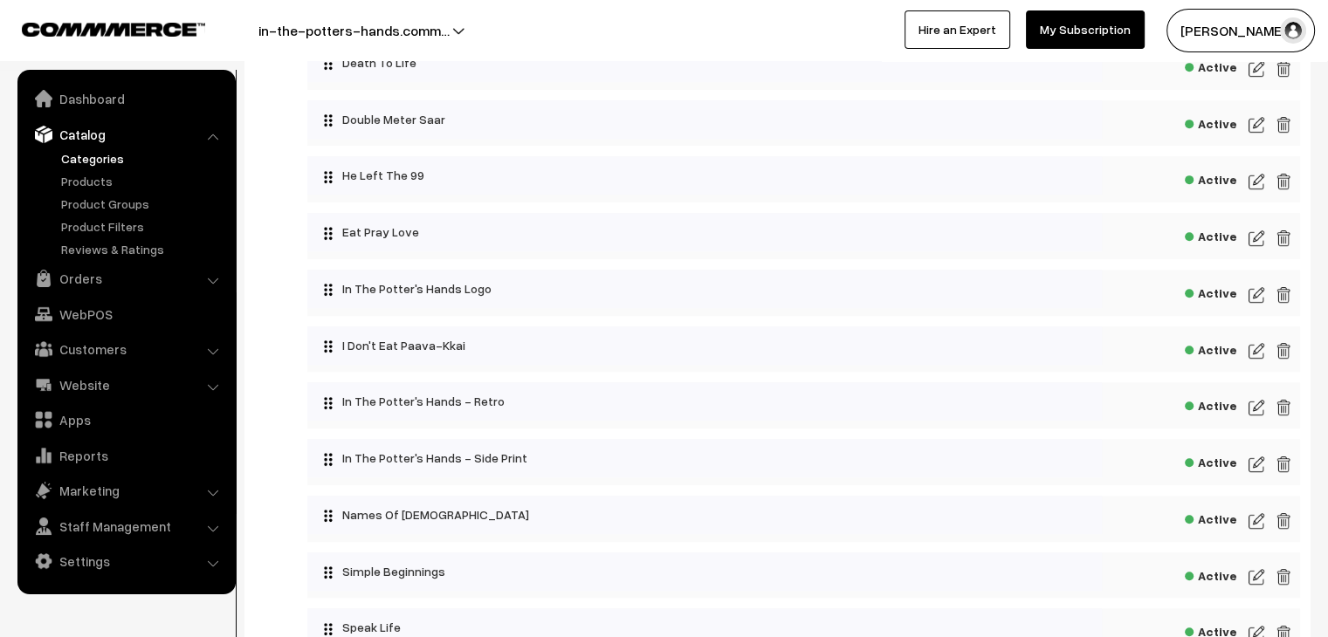
scroll to position [868, 0]
click at [882, 299] on img at bounding box center [1257, 296] width 16 height 21
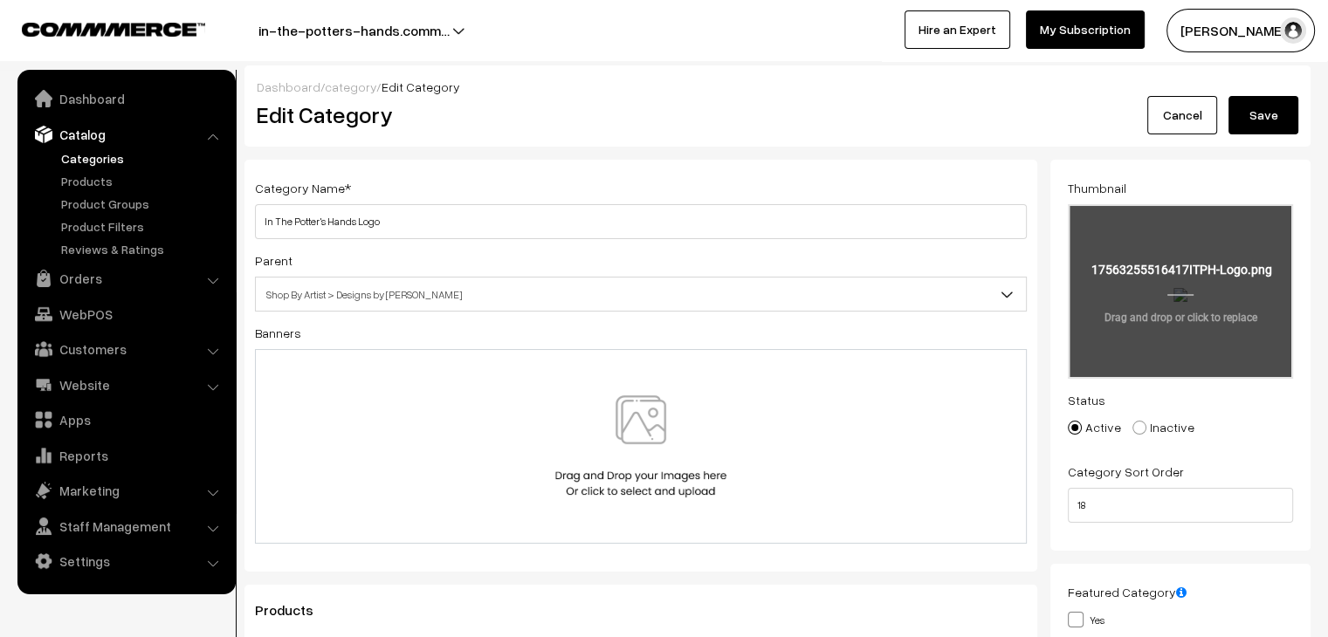
click at [1146, 308] on input "file" at bounding box center [1181, 291] width 222 height 171
type input "C:\fakepath\ITPH Logo.png"
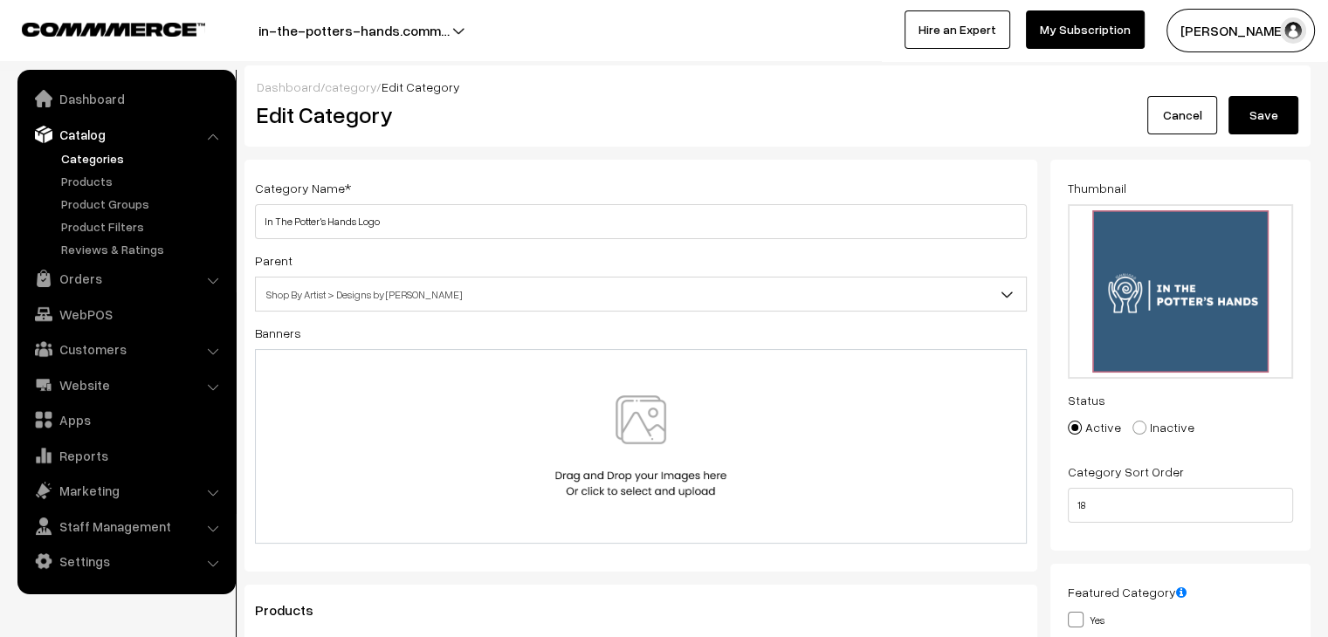
click at [1267, 113] on button "Save" at bounding box center [1264, 115] width 70 height 38
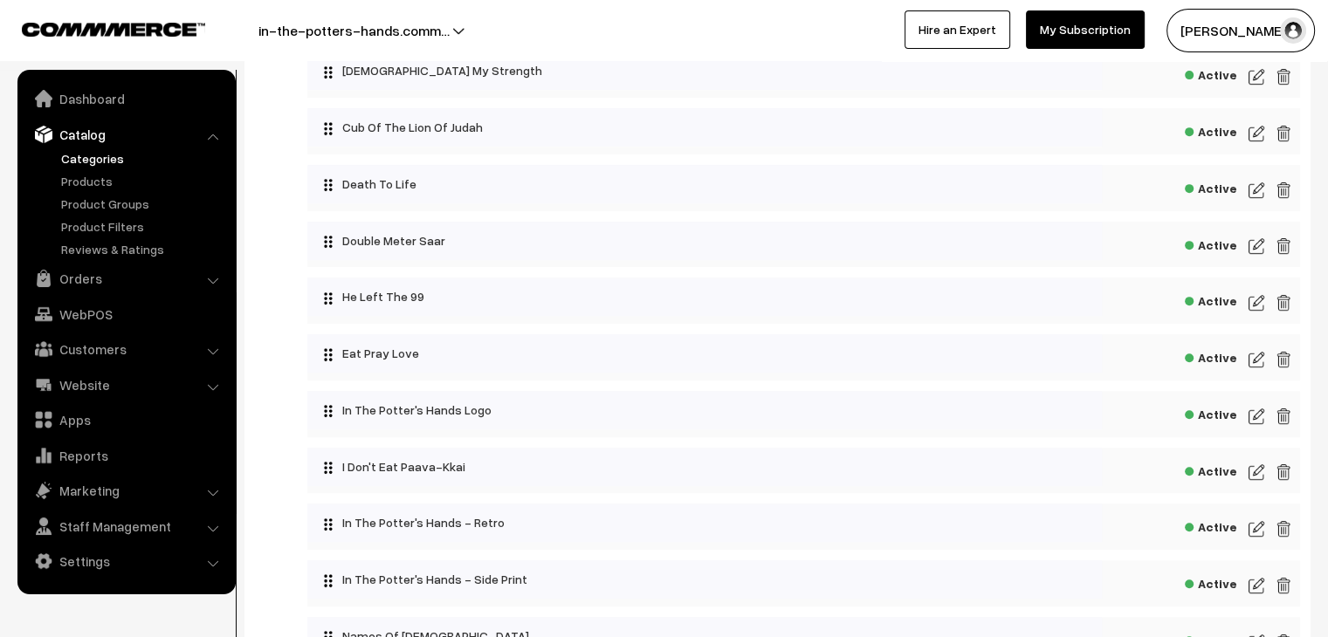
scroll to position [749, 0]
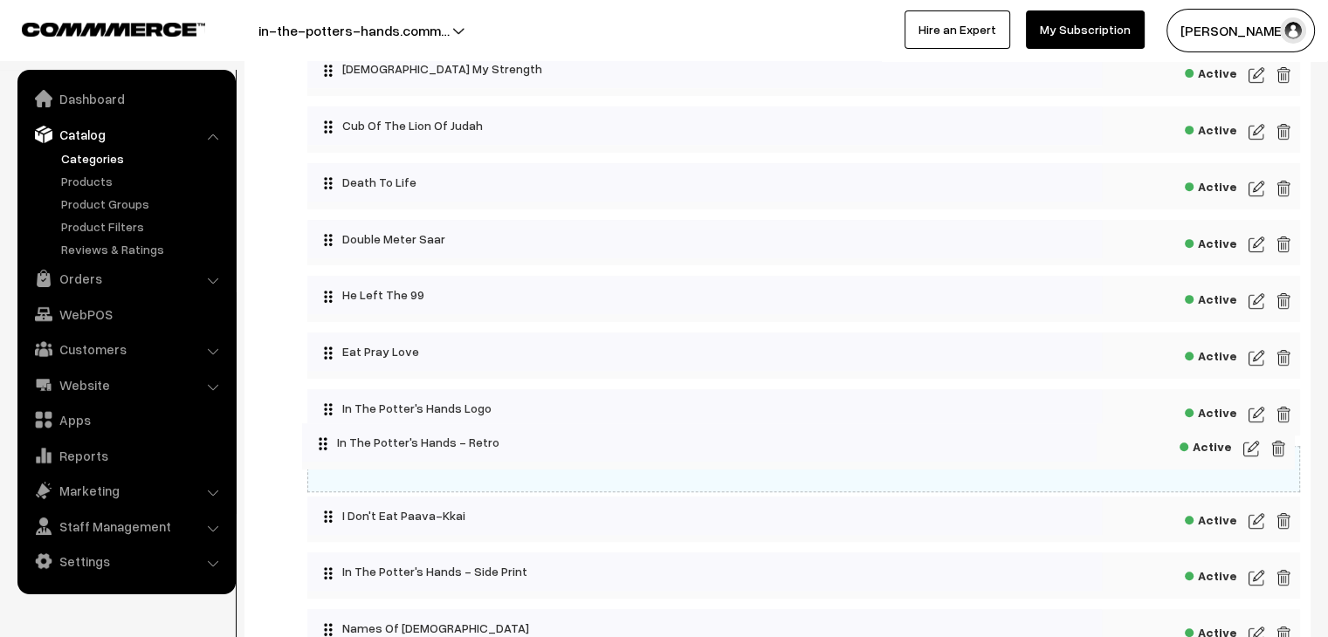
drag, startPoint x: 431, startPoint y: 528, endPoint x: 426, endPoint y: 447, distance: 81.4
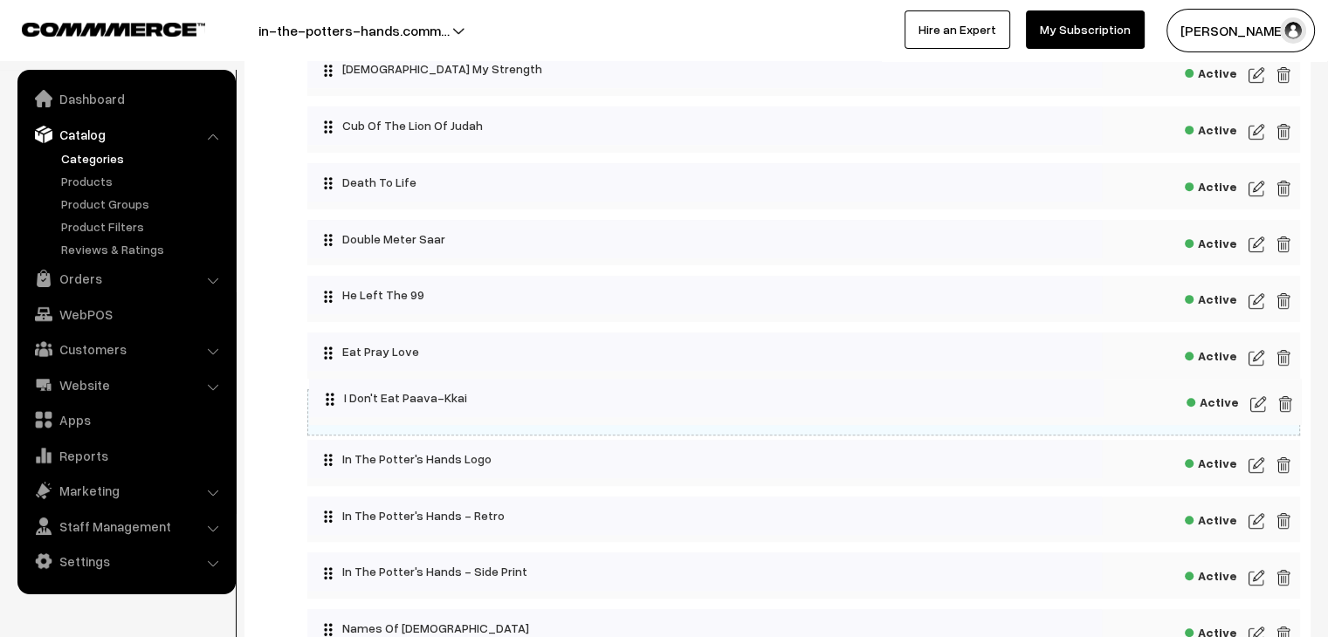
drag, startPoint x: 417, startPoint y: 525, endPoint x: 419, endPoint y: 399, distance: 125.8
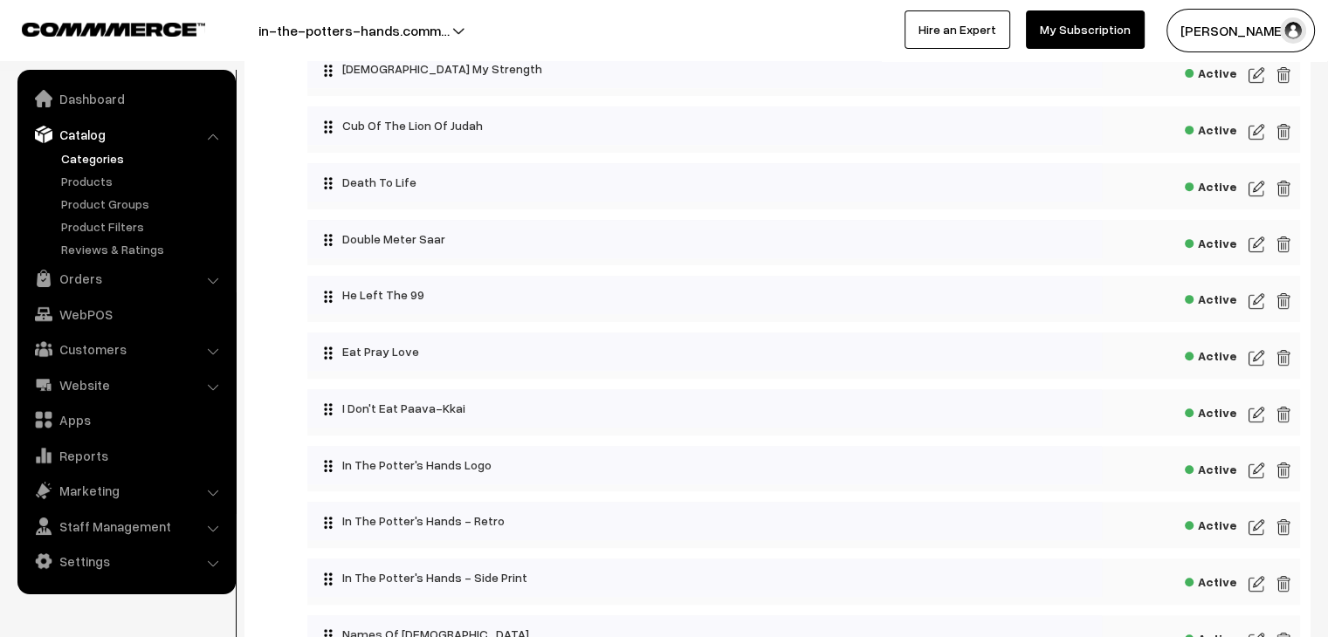
click at [1249, 419] on img at bounding box center [1257, 414] width 16 height 21
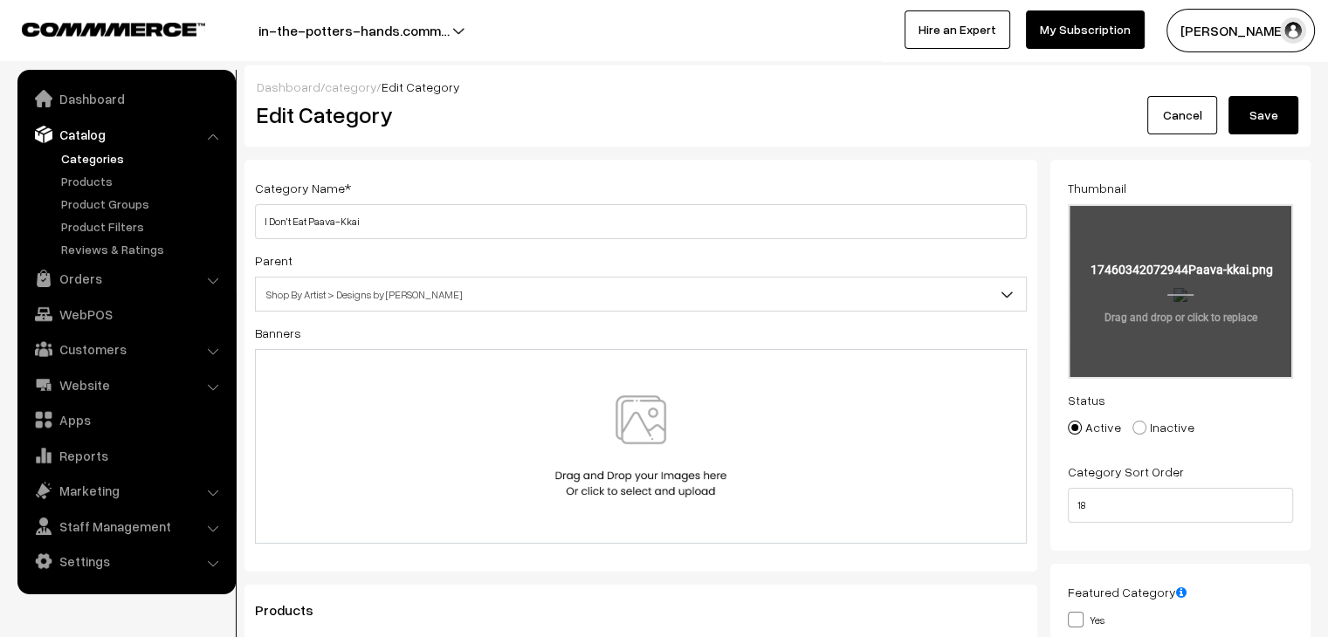
click at [1211, 320] on input "file" at bounding box center [1181, 291] width 222 height 171
type input "C:\fakepath\I Don't Eat Paava-KKai.png"
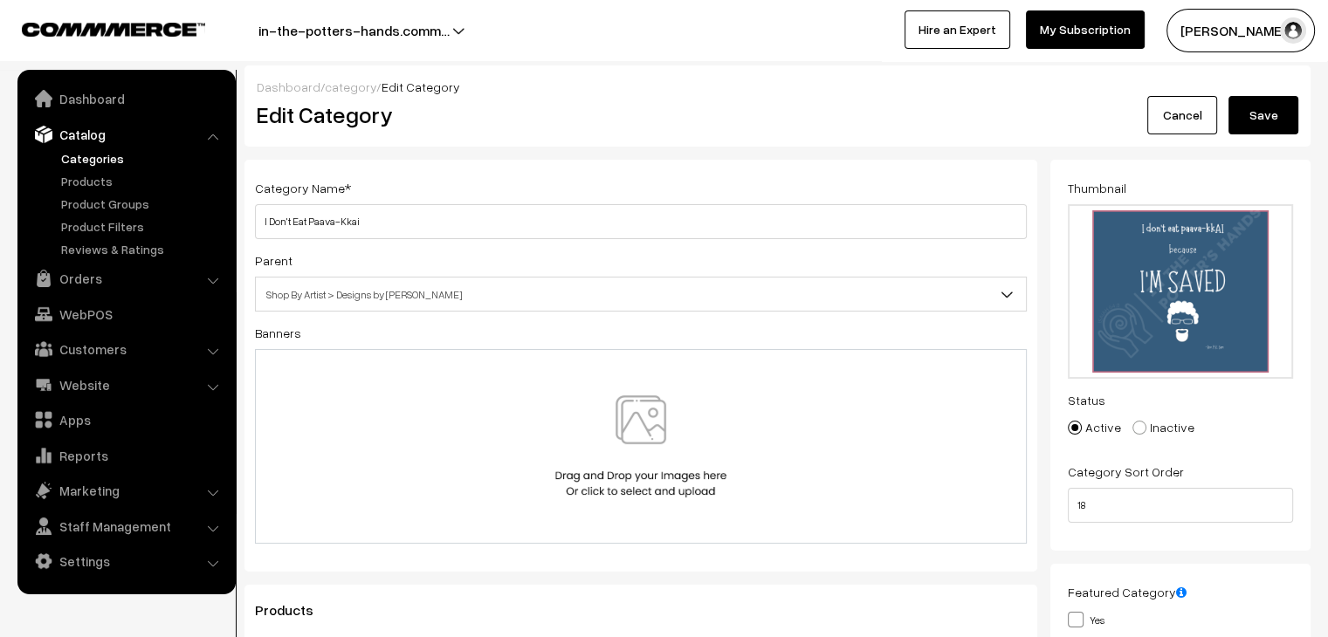
click at [1276, 109] on button "Save" at bounding box center [1264, 115] width 70 height 38
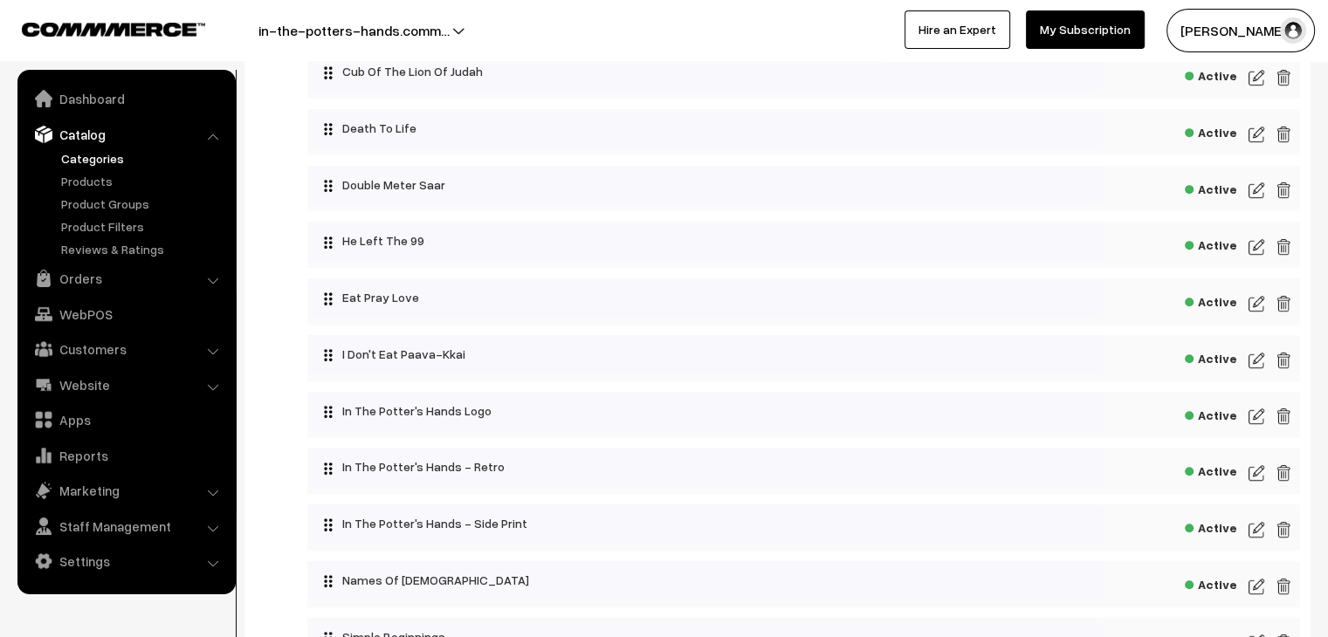
scroll to position [807, 0]
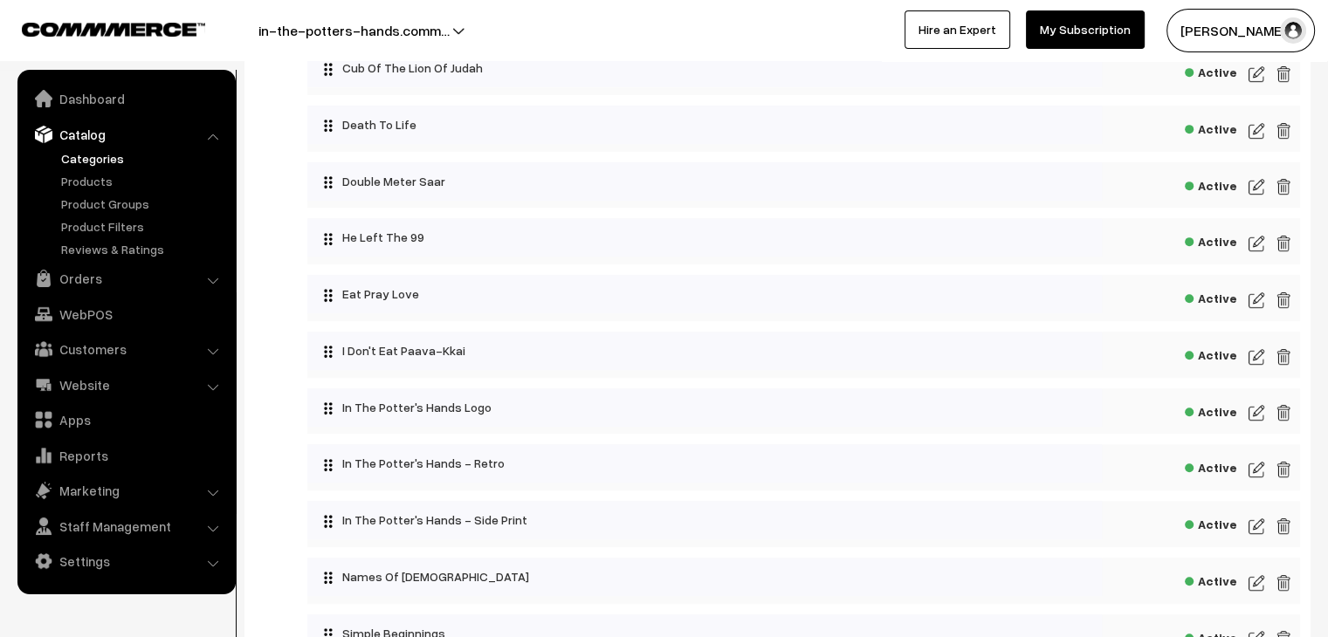
click at [1256, 472] on img at bounding box center [1257, 469] width 16 height 21
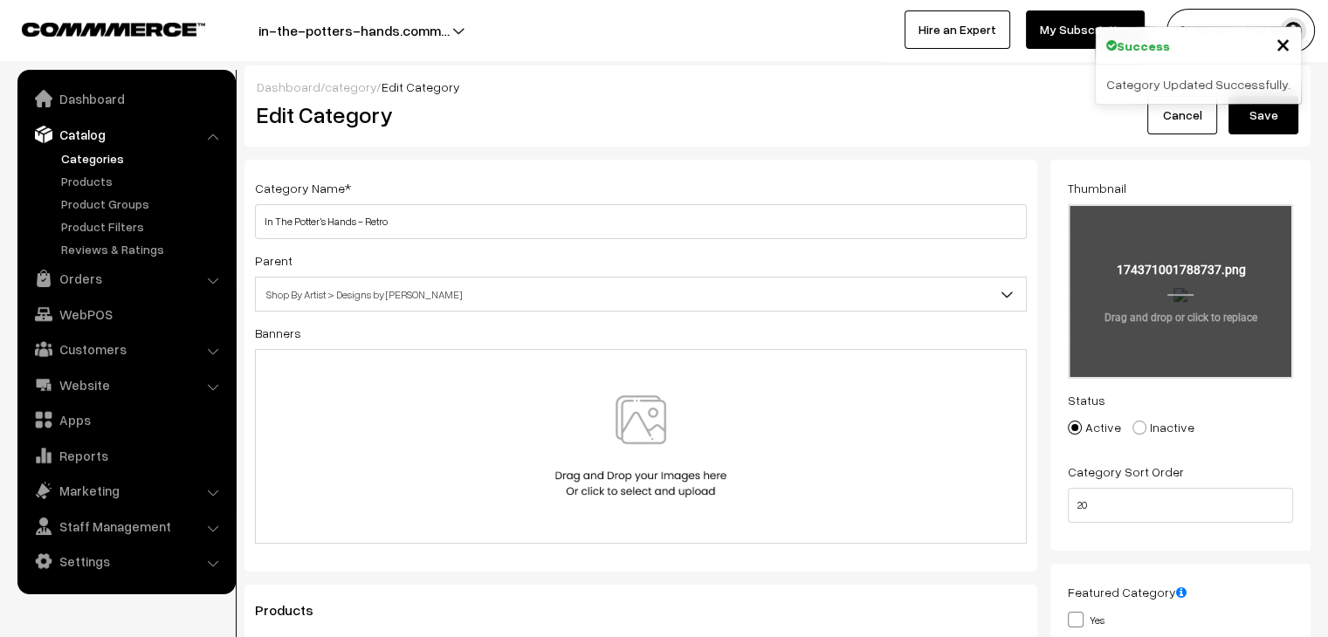
click at [1116, 315] on input "file" at bounding box center [1181, 291] width 222 height 171
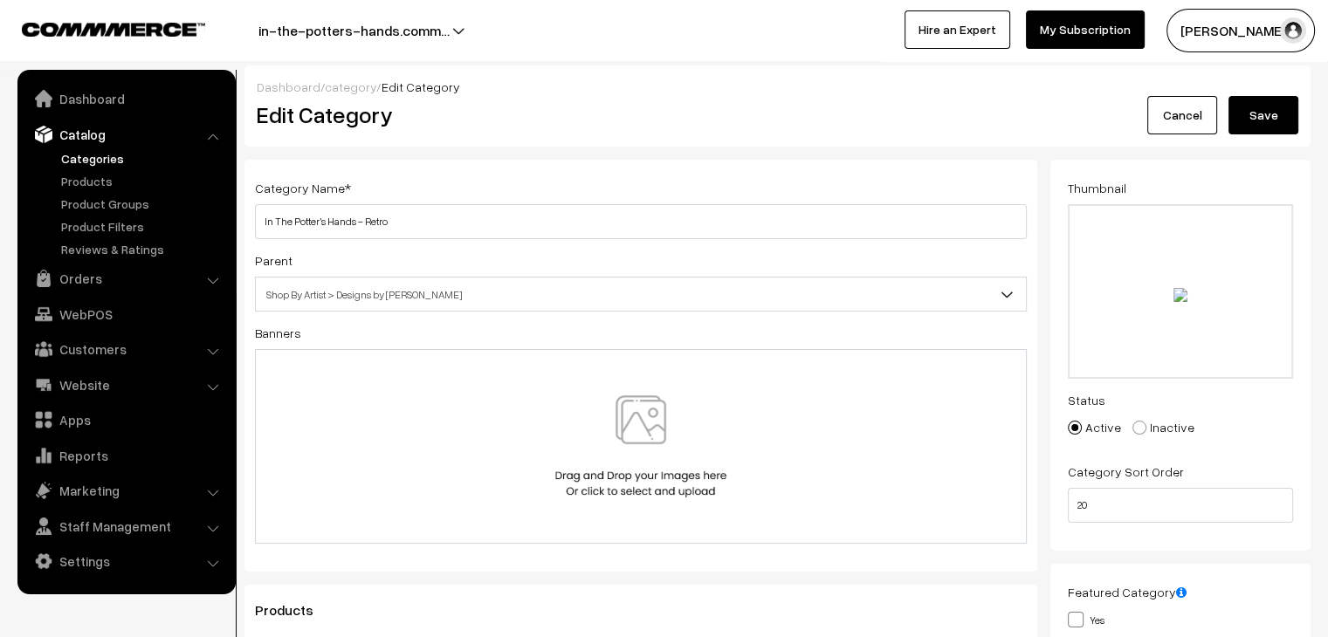
click at [1202, 118] on link "Cancel" at bounding box center [1182, 115] width 70 height 38
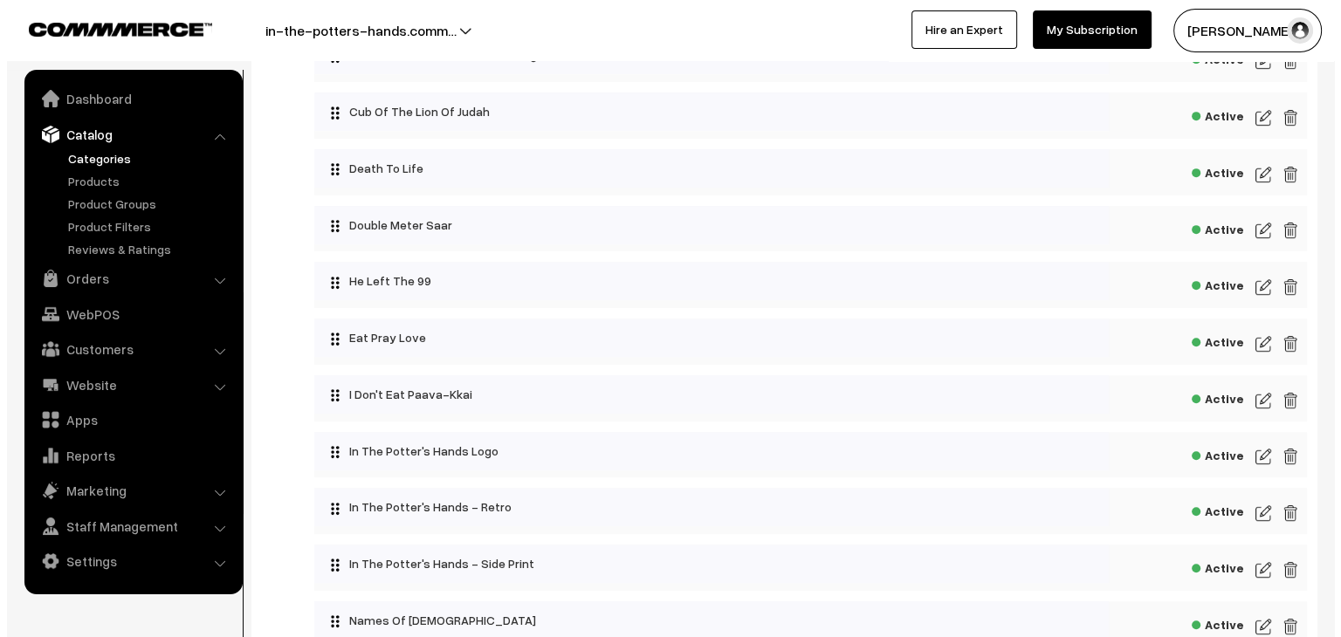
scroll to position [764, 0]
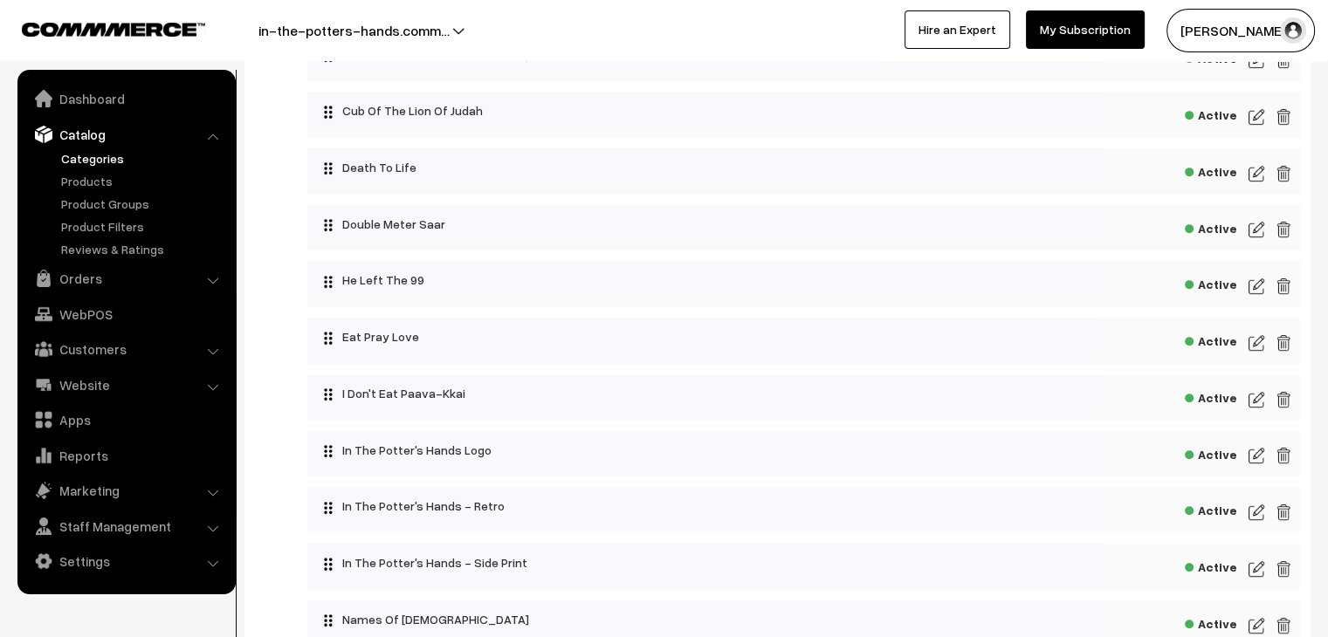
click at [1282, 518] on img at bounding box center [1284, 512] width 16 height 21
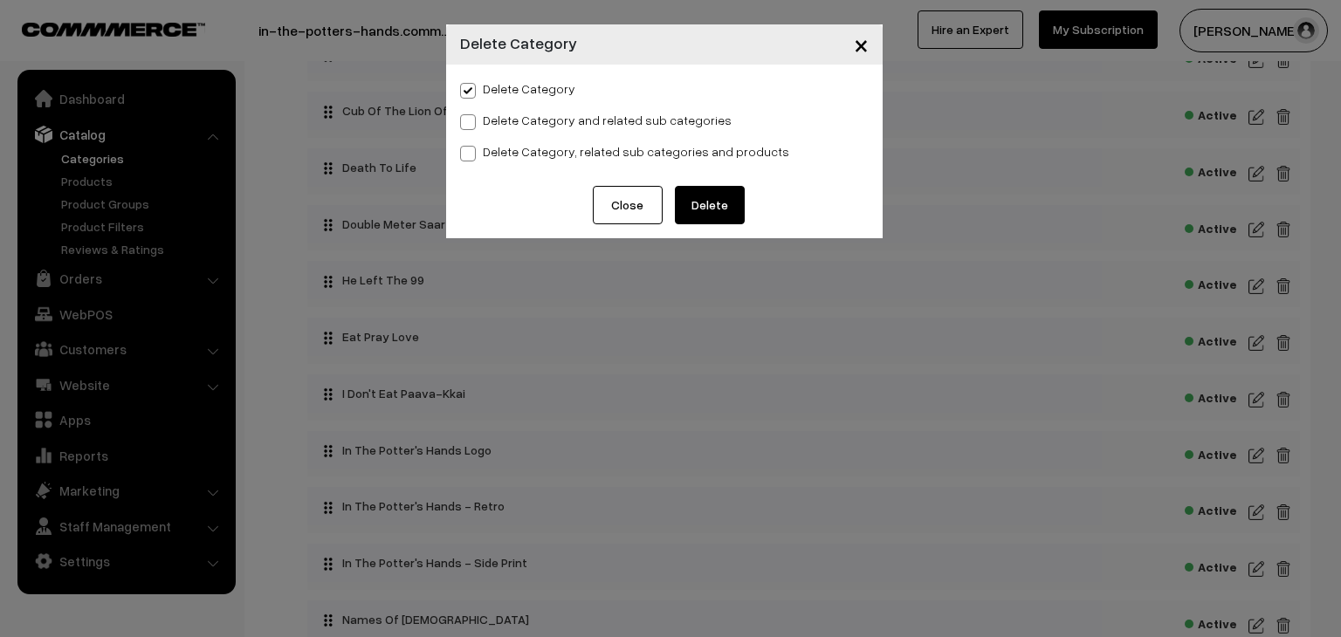
click at [471, 155] on span at bounding box center [468, 154] width 16 height 16
click at [471, 155] on input "Delete Category, related sub categories and products" at bounding box center [465, 150] width 11 height 11
radio input "true"
click at [712, 201] on button "Delete" at bounding box center [710, 205] width 70 height 38
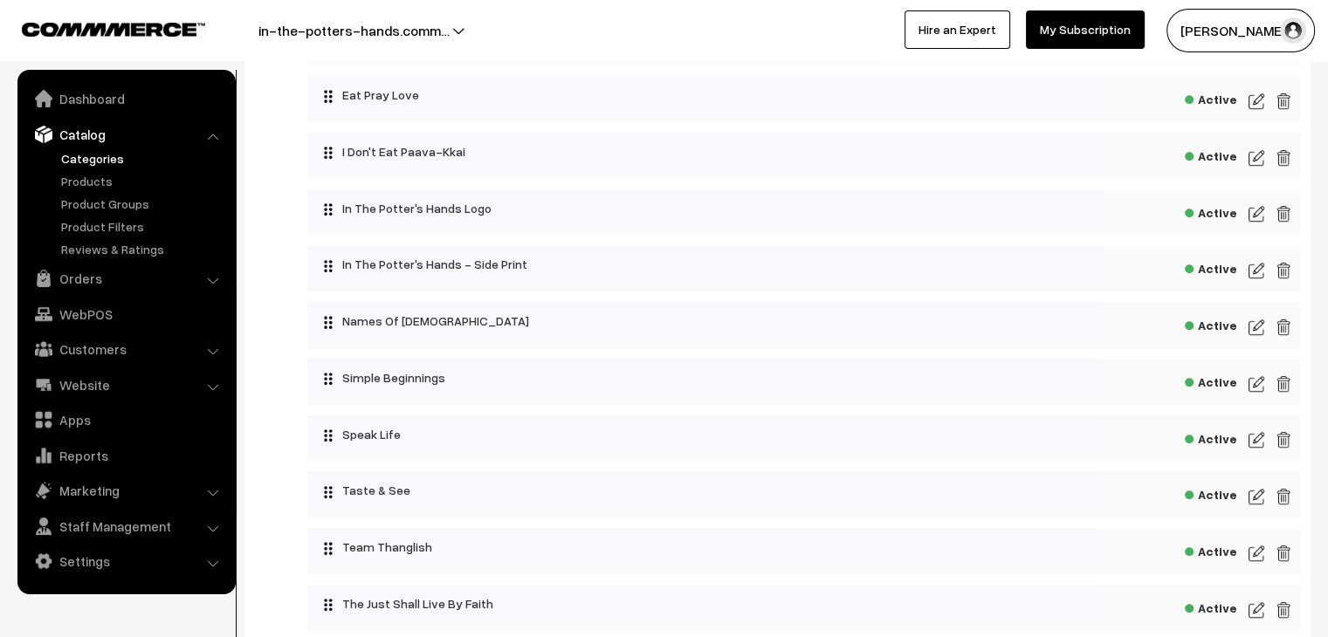
scroll to position [1007, 0]
click at [1257, 277] on img at bounding box center [1257, 269] width 16 height 21
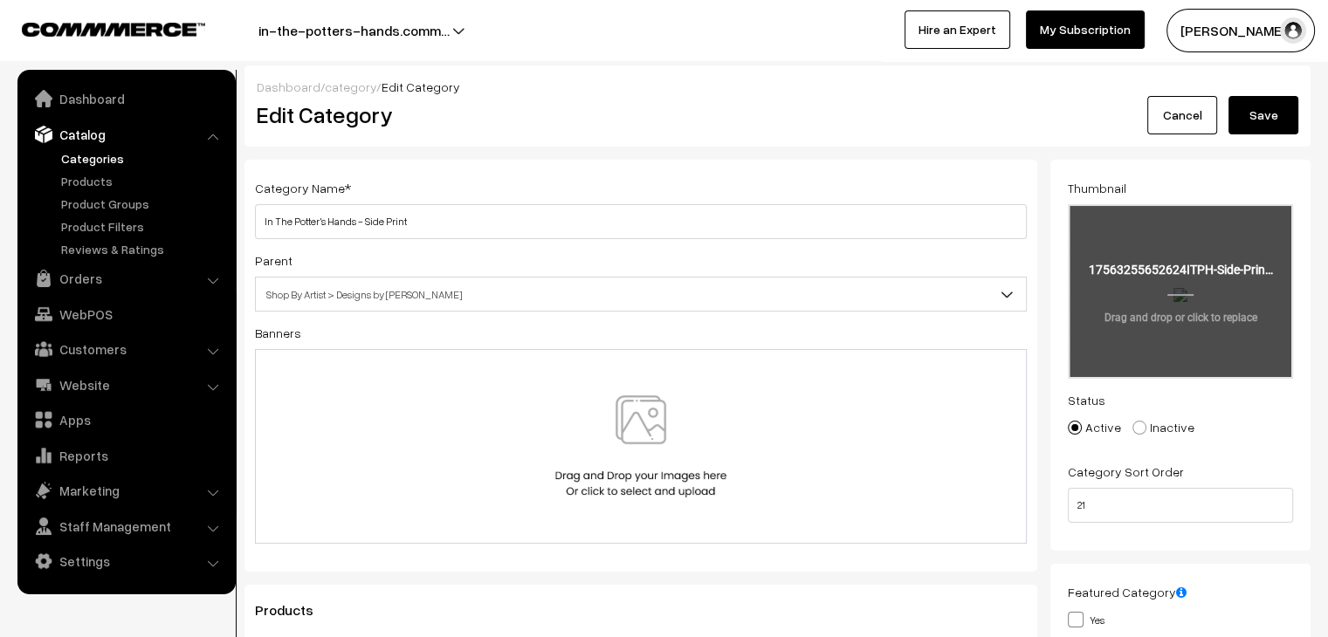
click at [1167, 270] on input "file" at bounding box center [1181, 291] width 222 height 171
type input "C:\fakepath\ITPH Side Print (3).png"
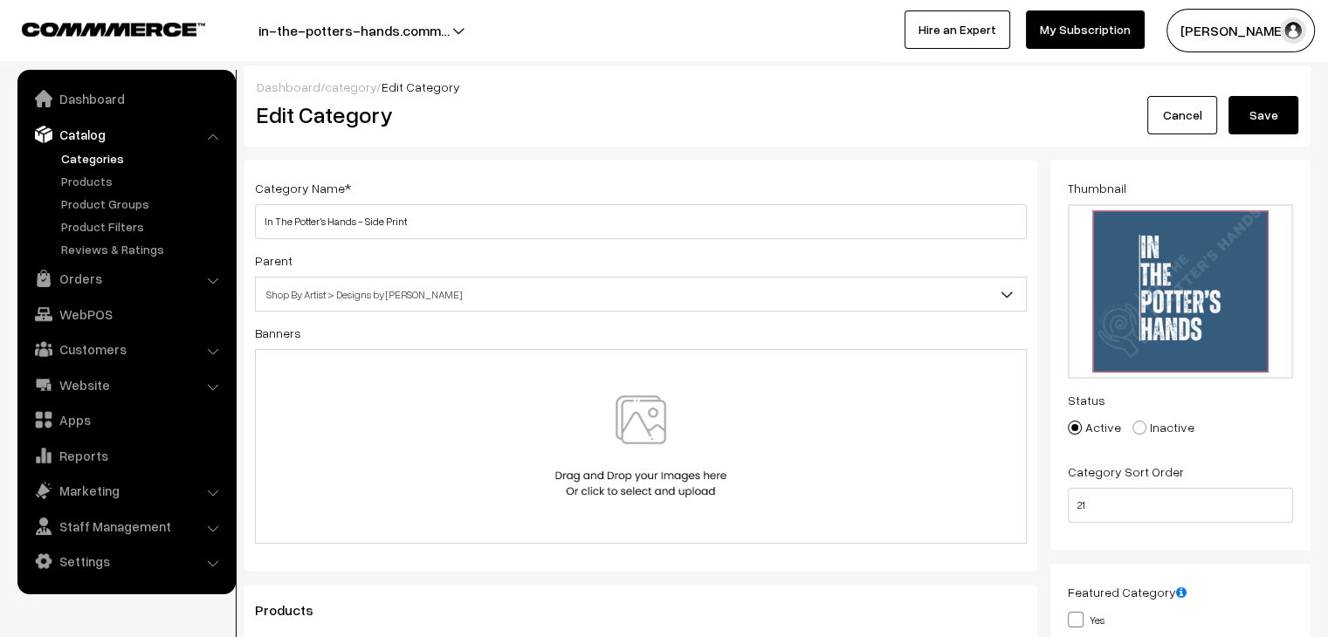
click at [1263, 107] on button "Save" at bounding box center [1264, 115] width 70 height 38
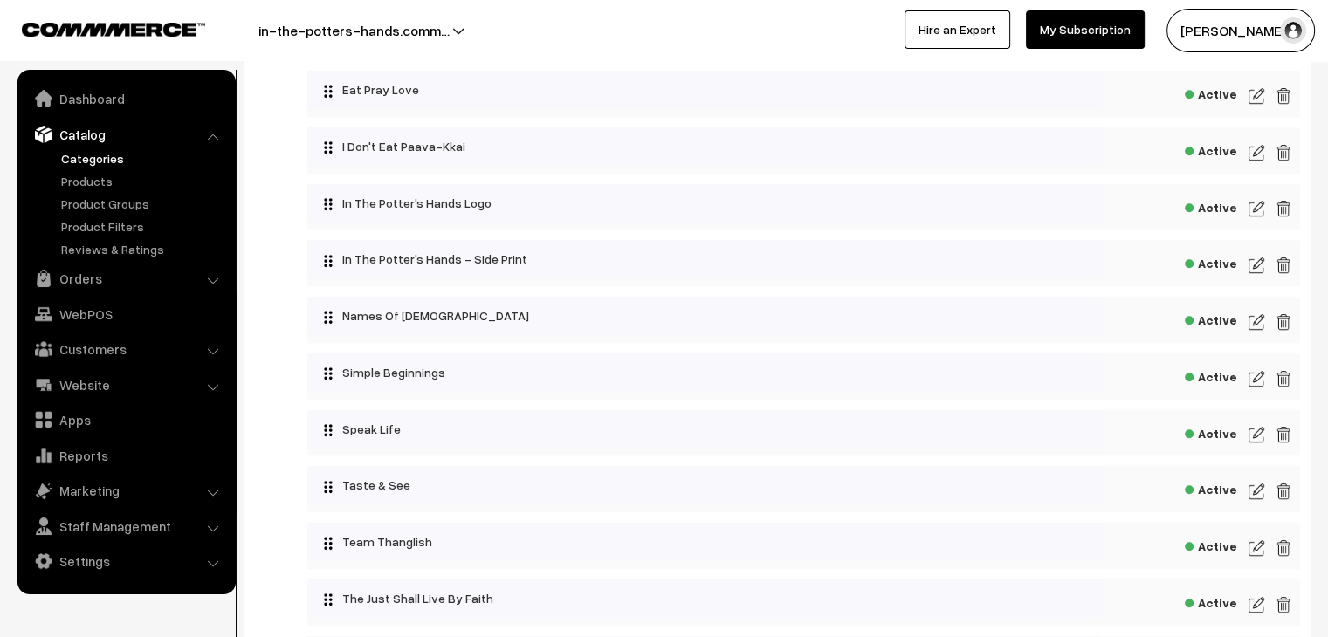
scroll to position [1016, 0]
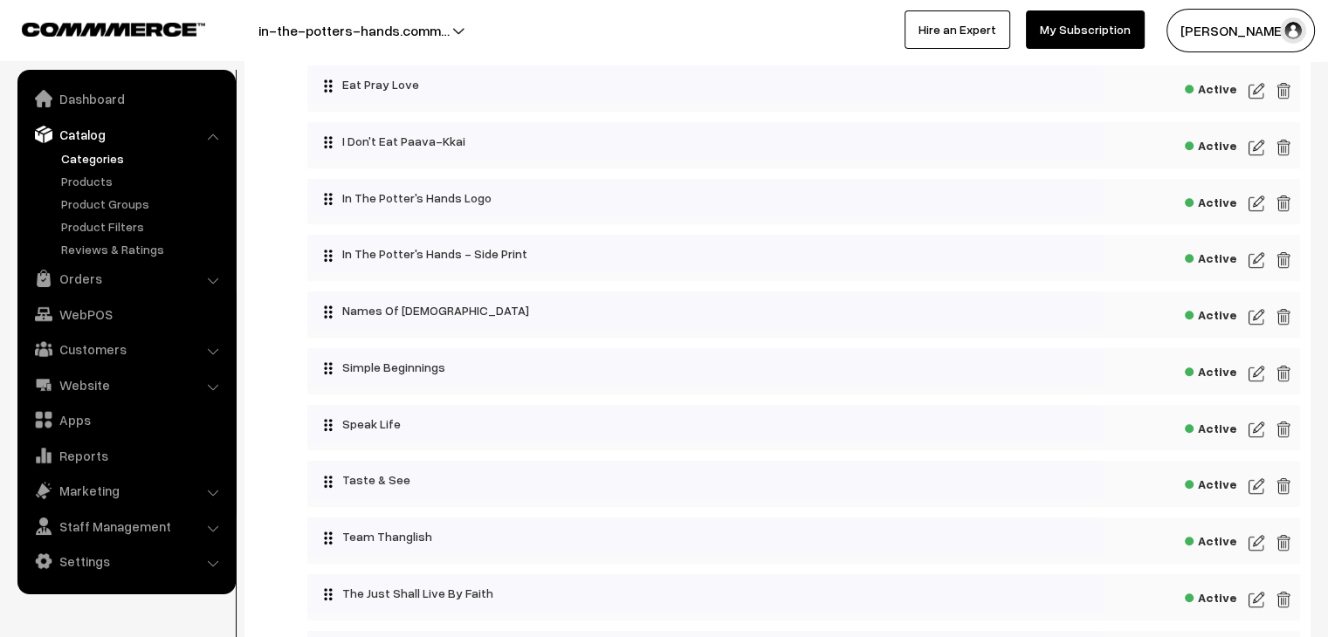
click at [1257, 319] on img at bounding box center [1257, 317] width 16 height 21
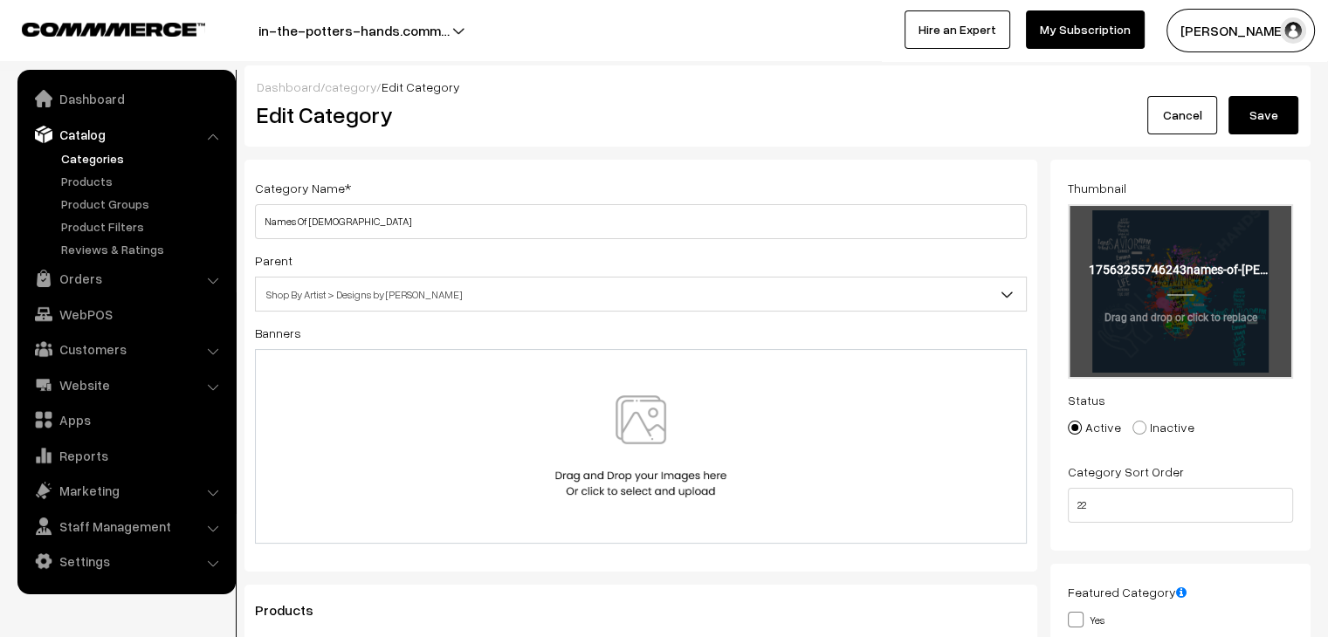
click at [1119, 340] on input "file" at bounding box center [1181, 291] width 222 height 171
type input "C:\fakepath\names of Jesus.png"
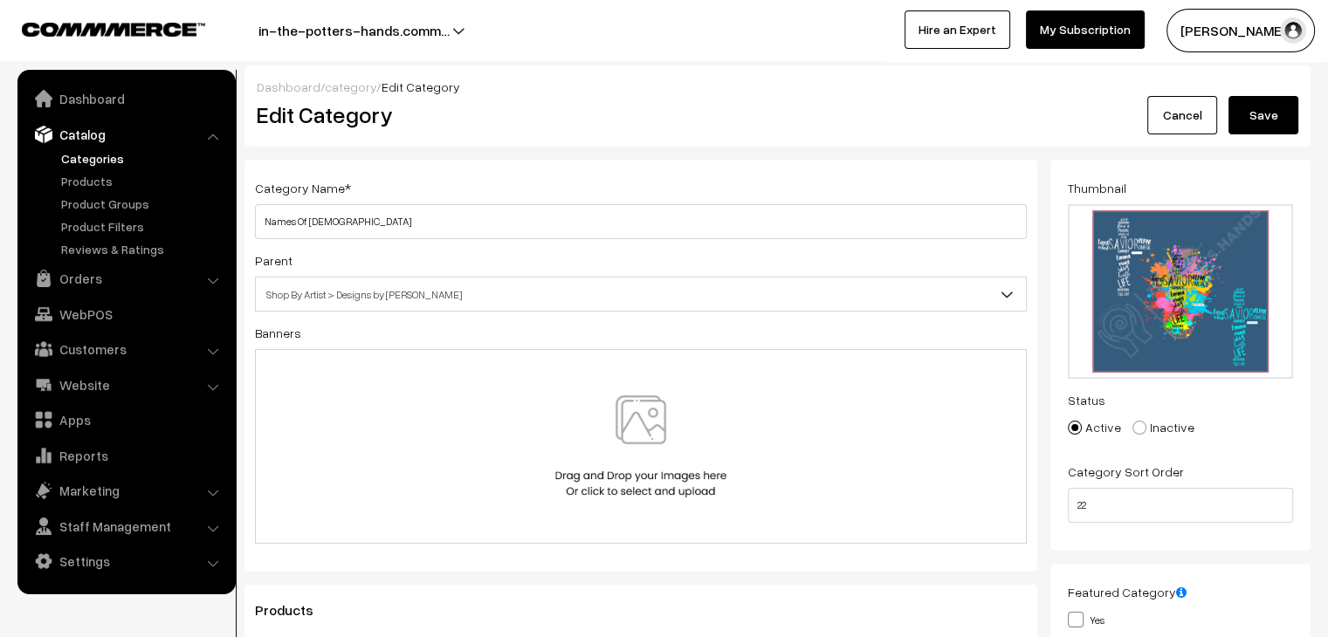
click at [1268, 100] on button "Save" at bounding box center [1264, 115] width 70 height 38
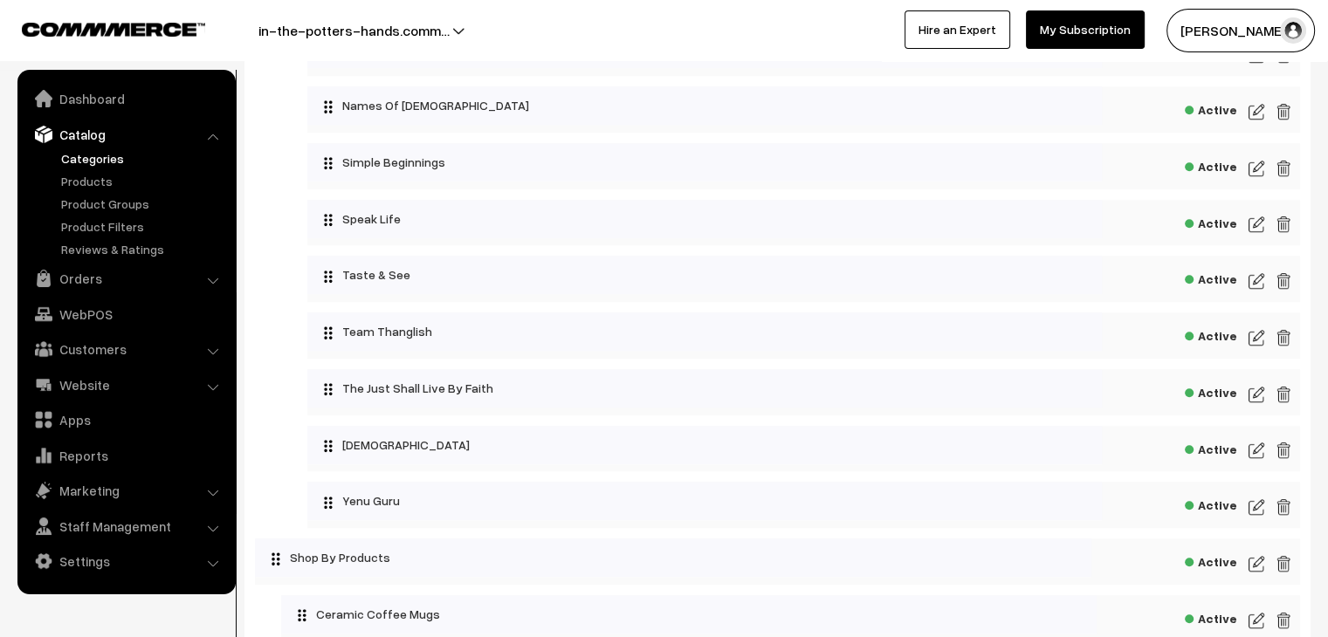
scroll to position [1215, 0]
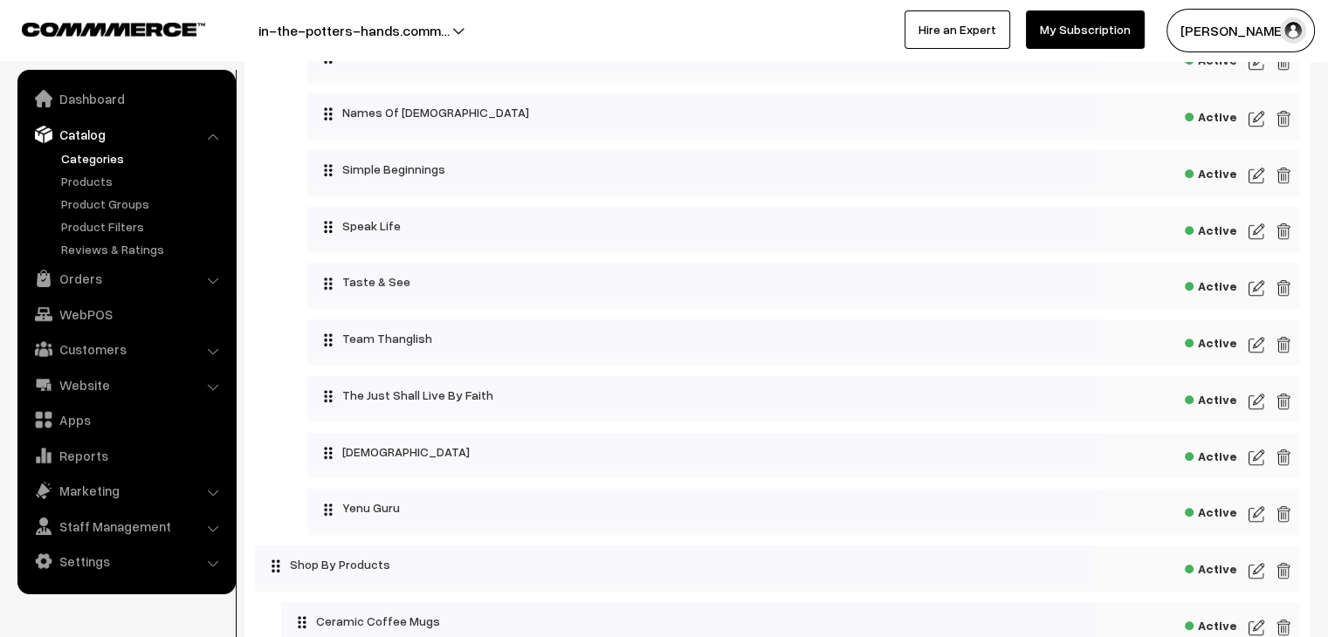
click at [1256, 181] on img at bounding box center [1257, 175] width 16 height 21
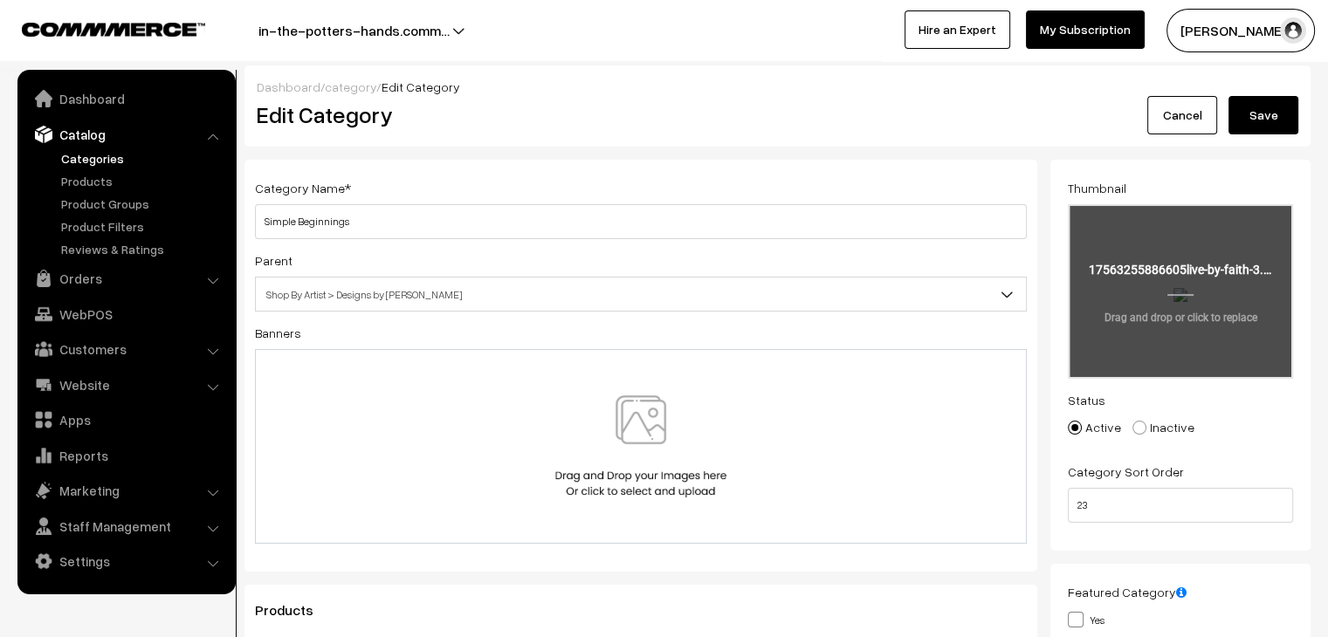
click at [1188, 245] on input "file" at bounding box center [1181, 291] width 222 height 171
type input "C:\fakepath\live by faith (3).png"
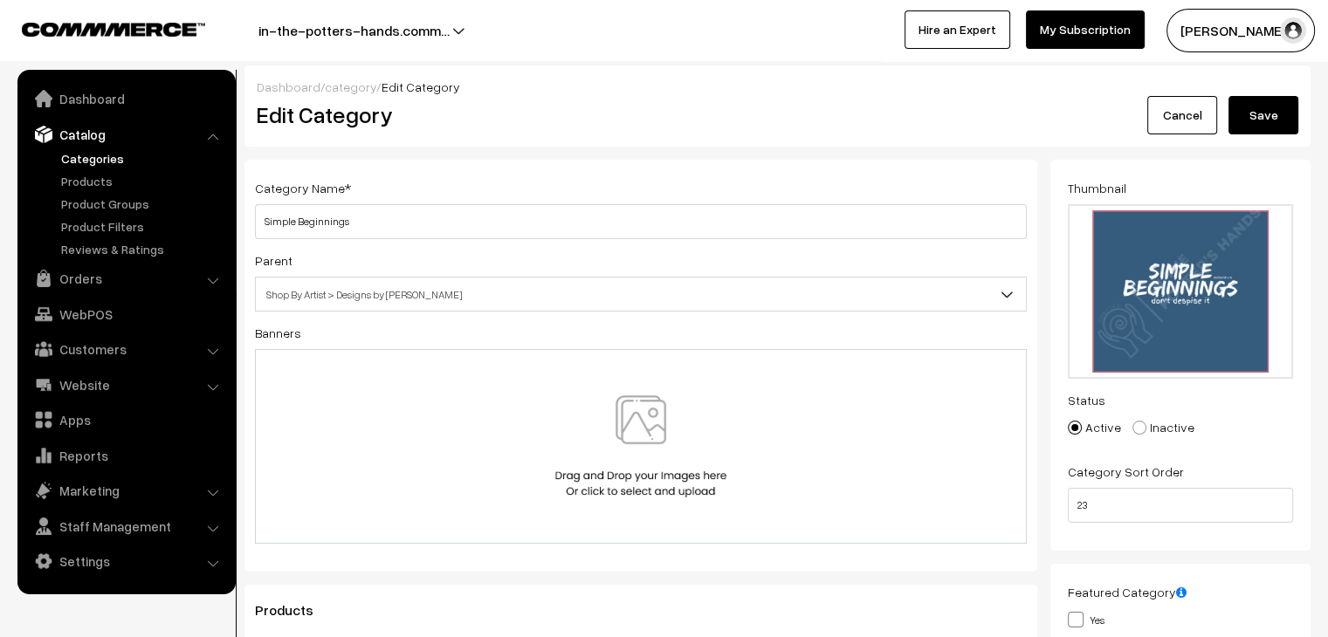
click at [1257, 123] on button "Save" at bounding box center [1264, 115] width 70 height 38
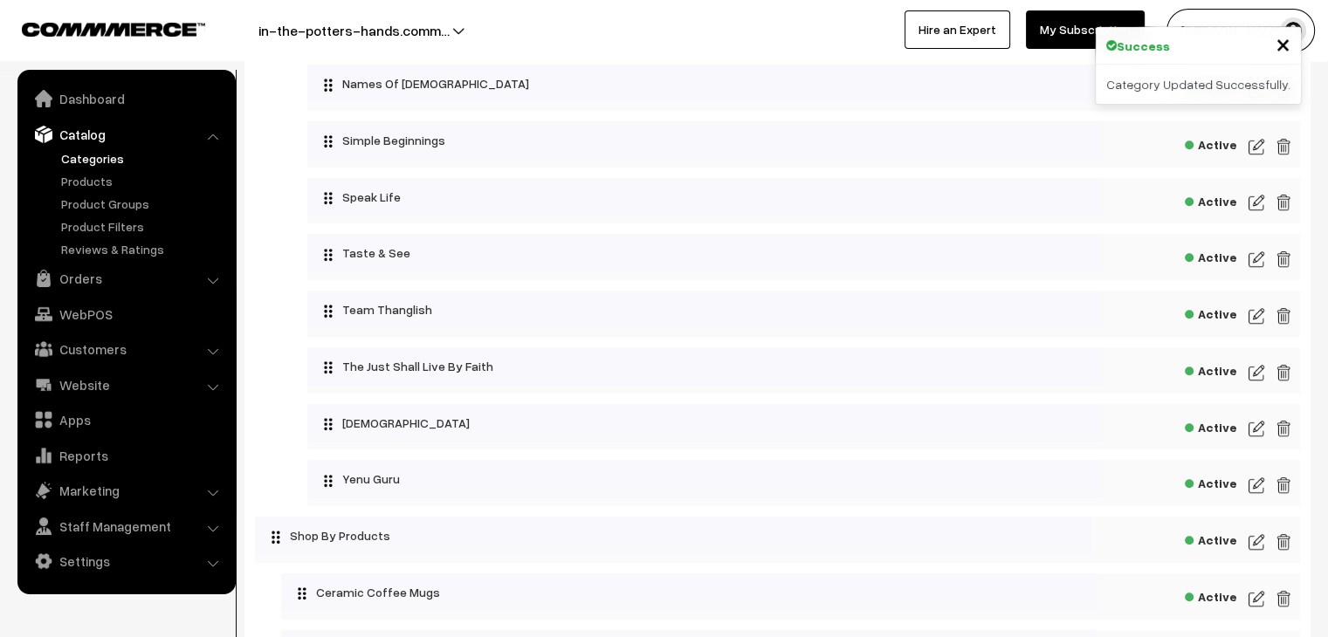
scroll to position [1240, 0]
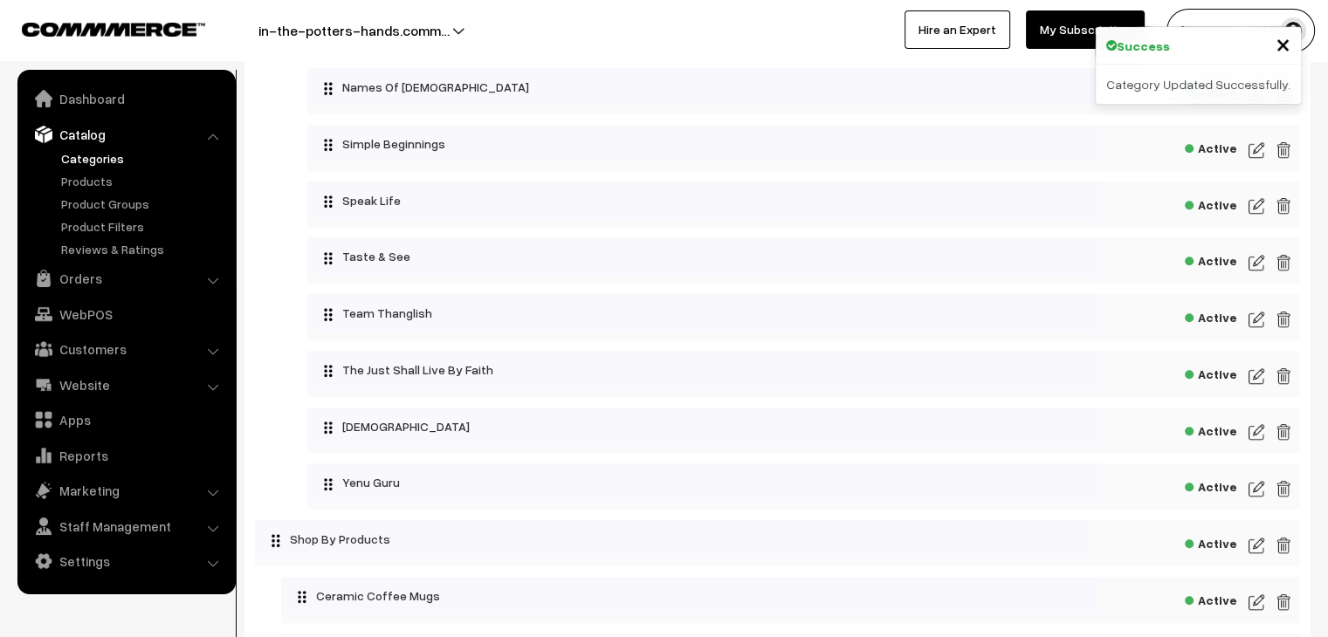
click at [1254, 210] on img at bounding box center [1257, 206] width 16 height 21
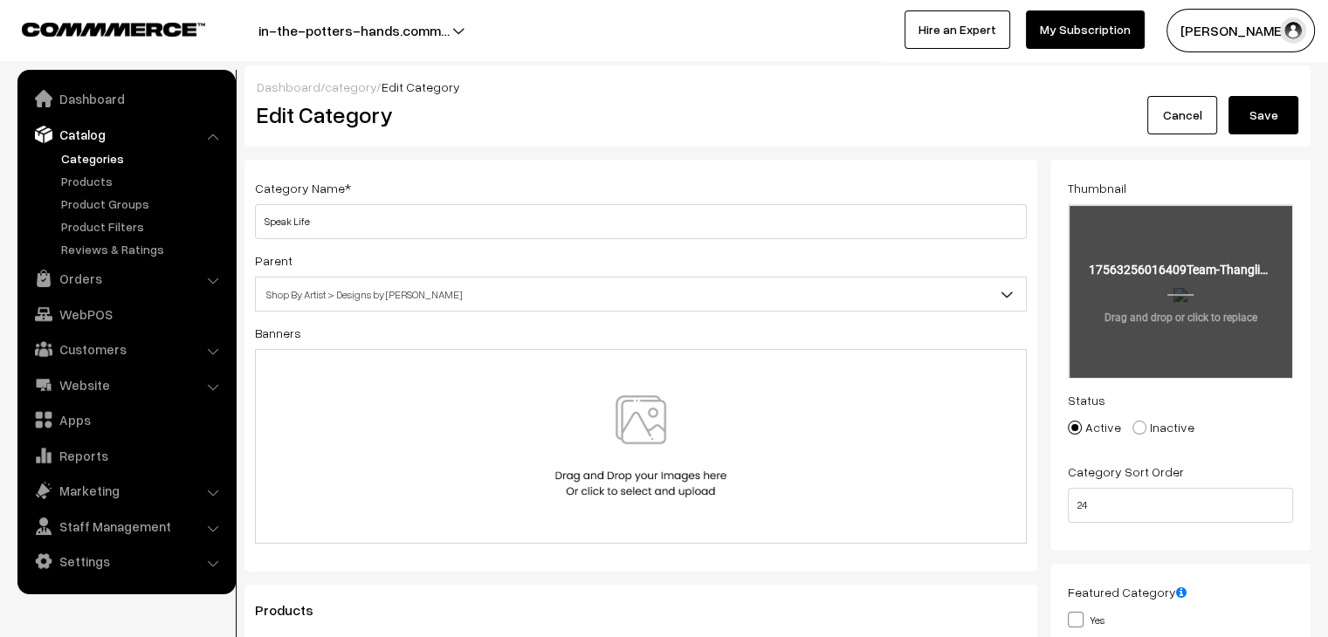
click at [1195, 259] on input "file" at bounding box center [1181, 291] width 222 height 171
type input "C:\fakepath\Team Thanglish (6).png"
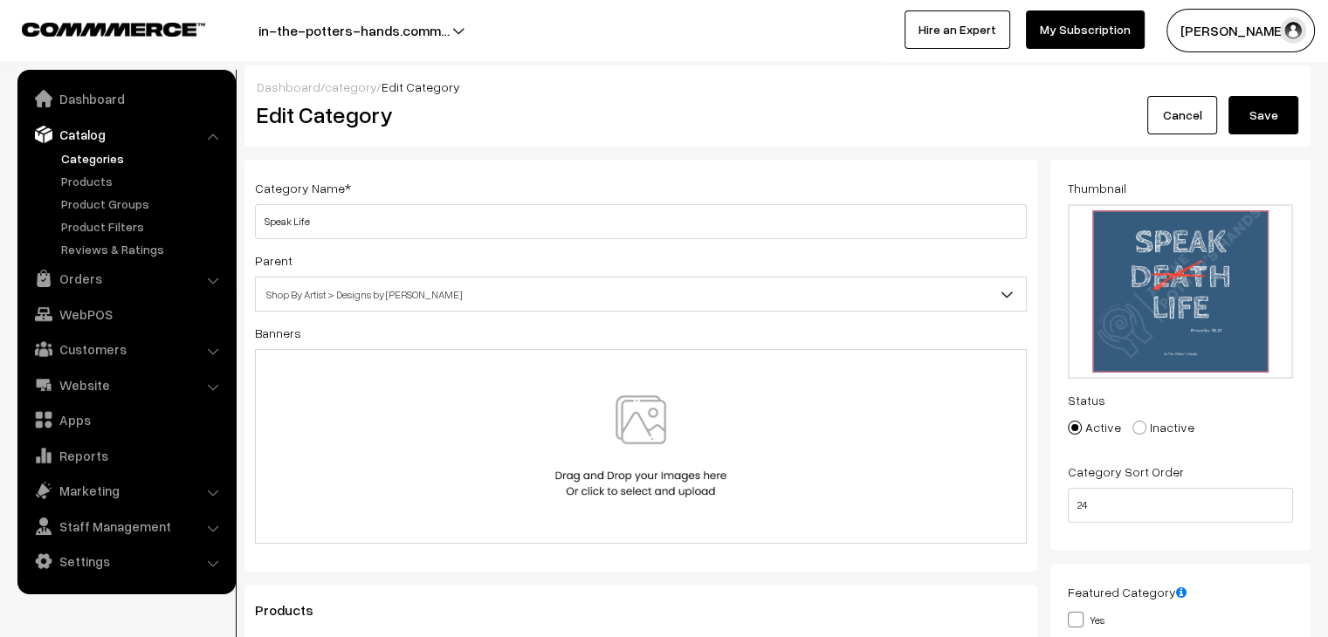
click at [1258, 124] on button "Save" at bounding box center [1264, 115] width 70 height 38
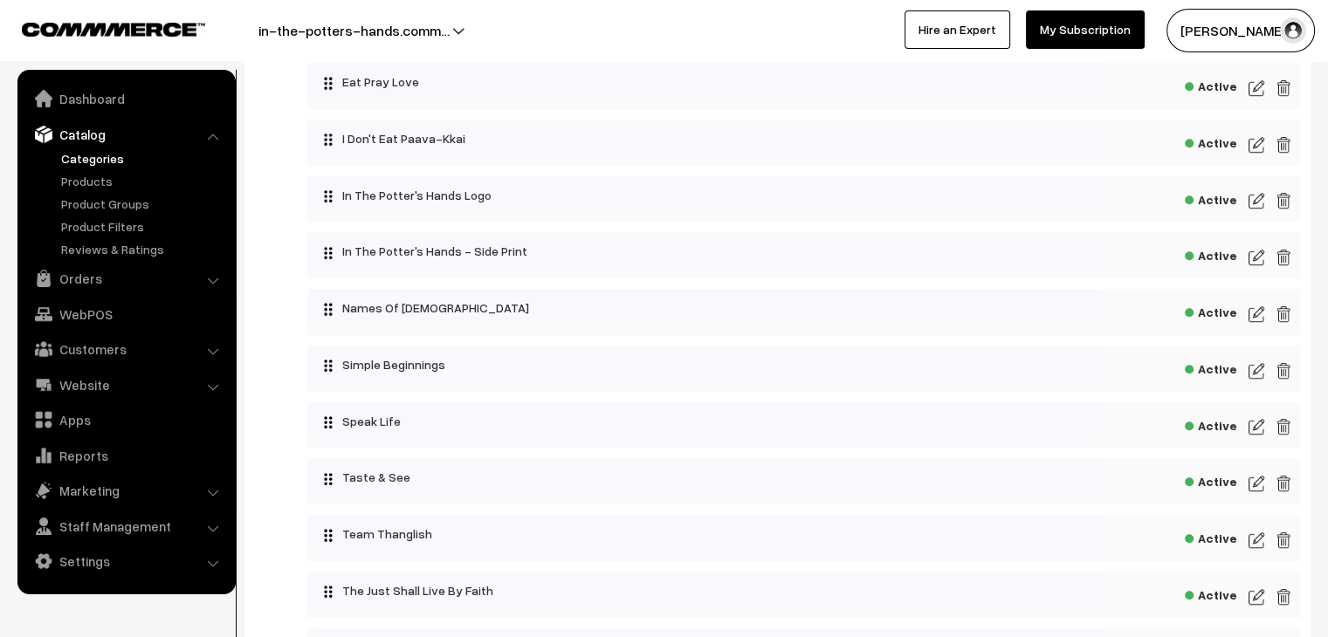
scroll to position [1020, 0]
click at [1254, 483] on img at bounding box center [1257, 482] width 16 height 21
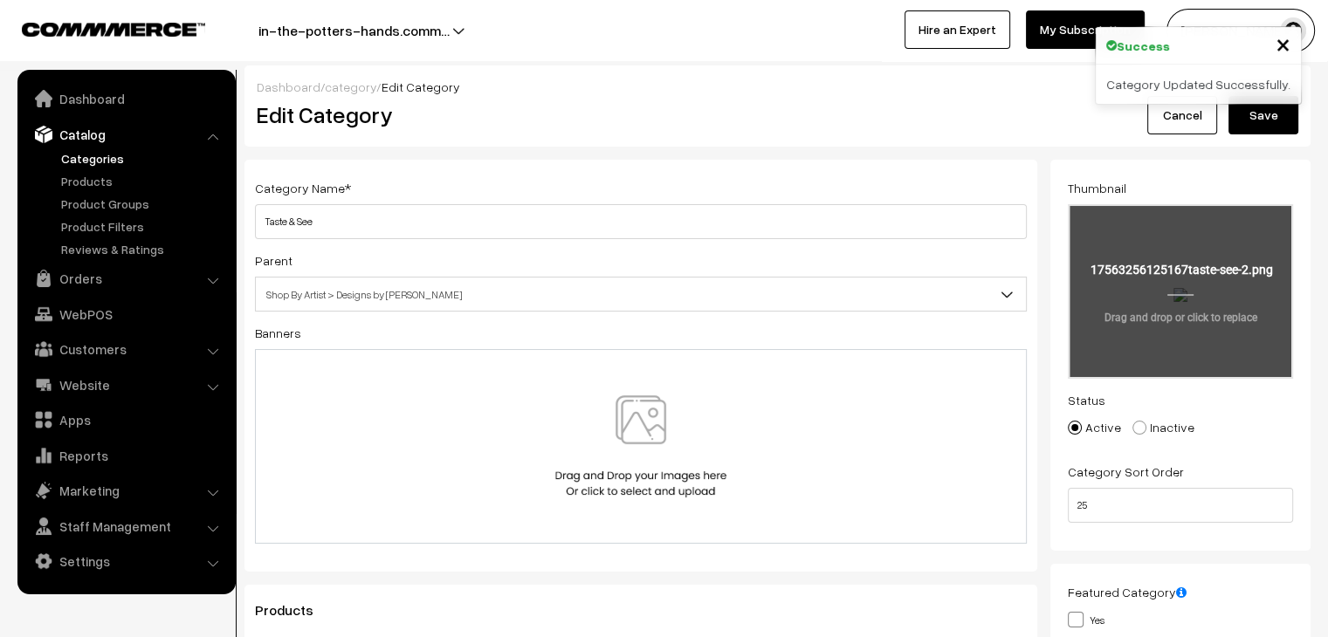
click at [1173, 320] on input "file" at bounding box center [1181, 291] width 222 height 171
type input "C:\fakepath\taste & see (2).png"
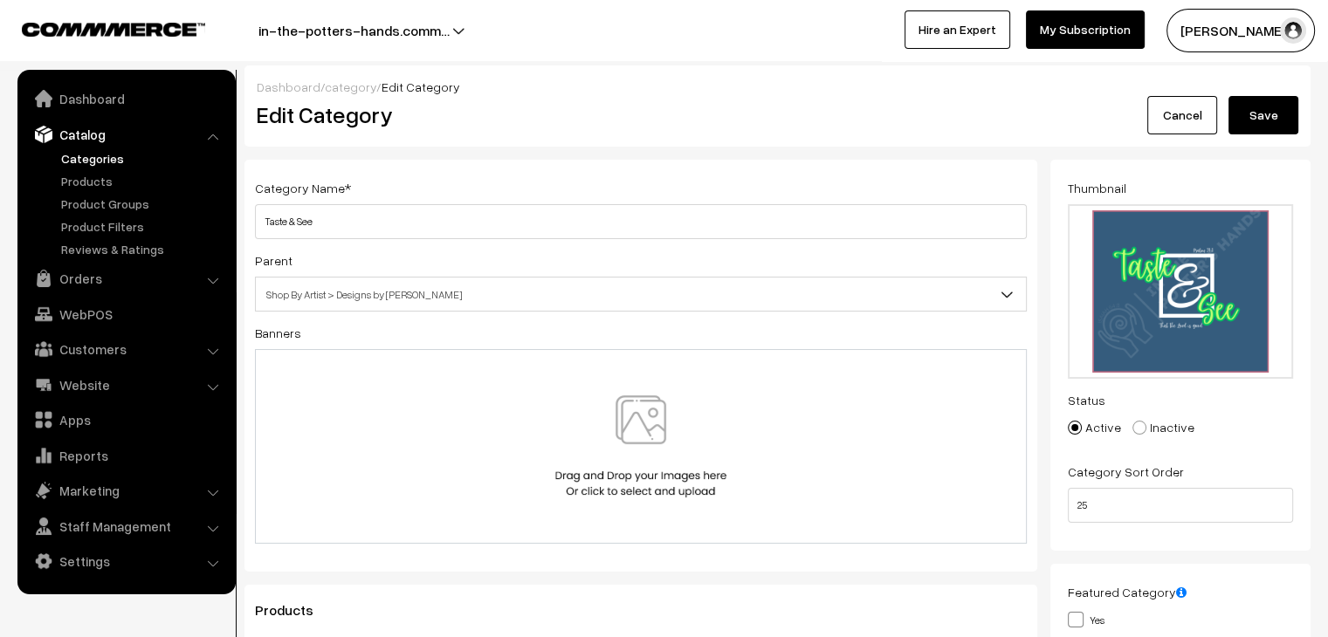
click at [1250, 129] on button "Save" at bounding box center [1264, 115] width 70 height 38
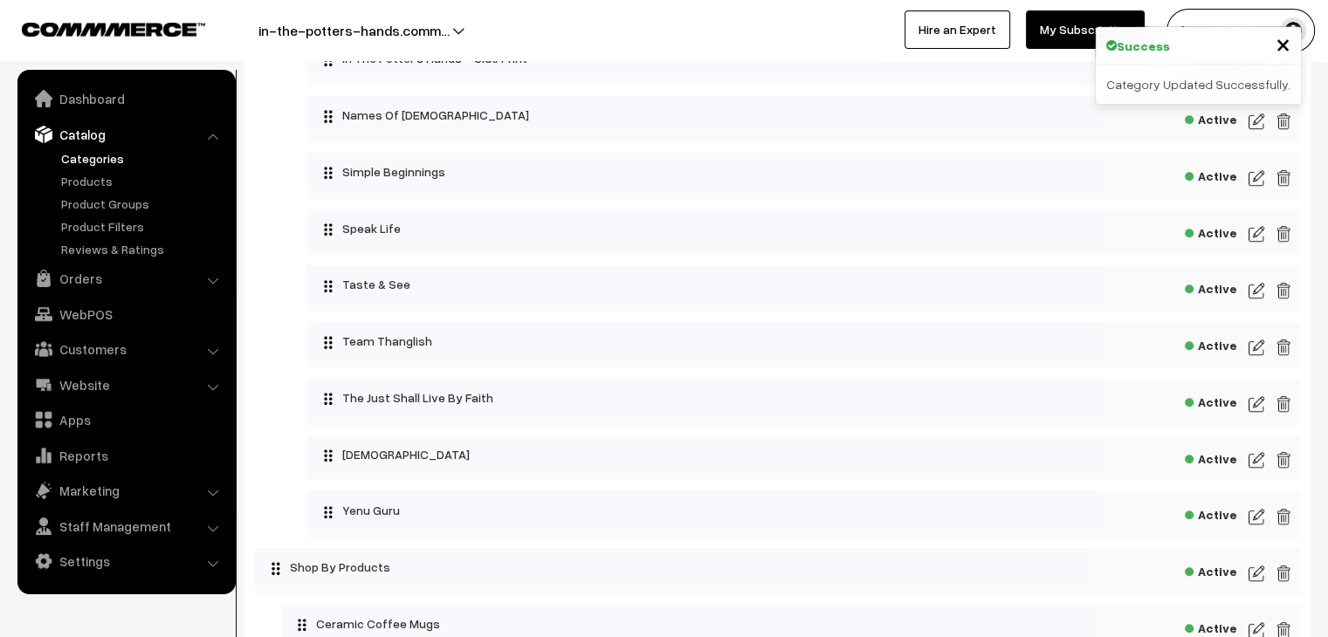
scroll to position [1214, 0]
click at [1259, 348] on img at bounding box center [1257, 345] width 16 height 21
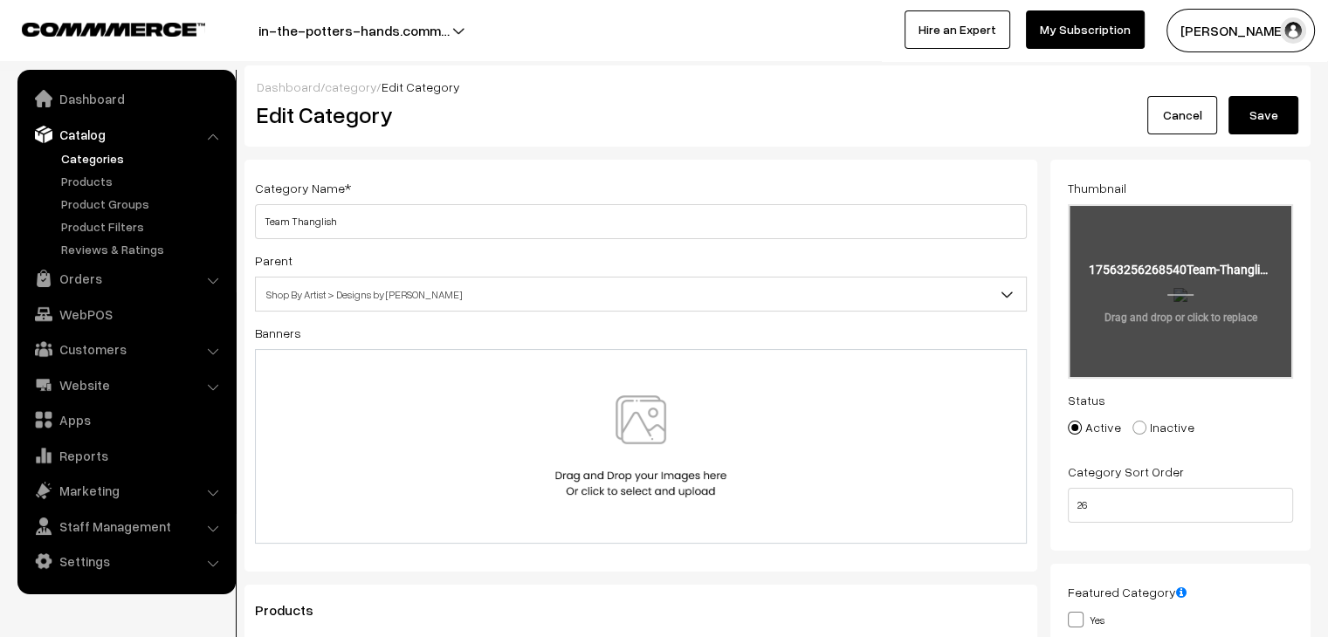
click at [1201, 356] on input "file" at bounding box center [1181, 291] width 222 height 171
type input "C:\fakepath\Team Thanglish (8).png"
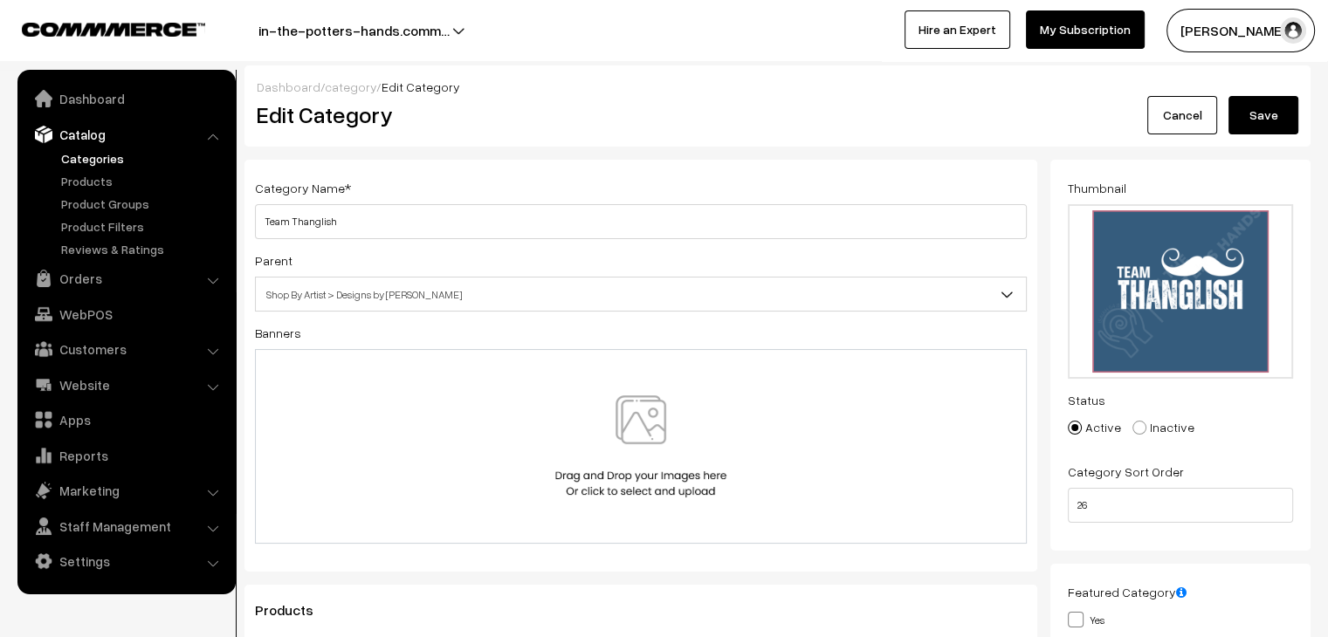
click at [1262, 118] on button "Save" at bounding box center [1264, 115] width 70 height 38
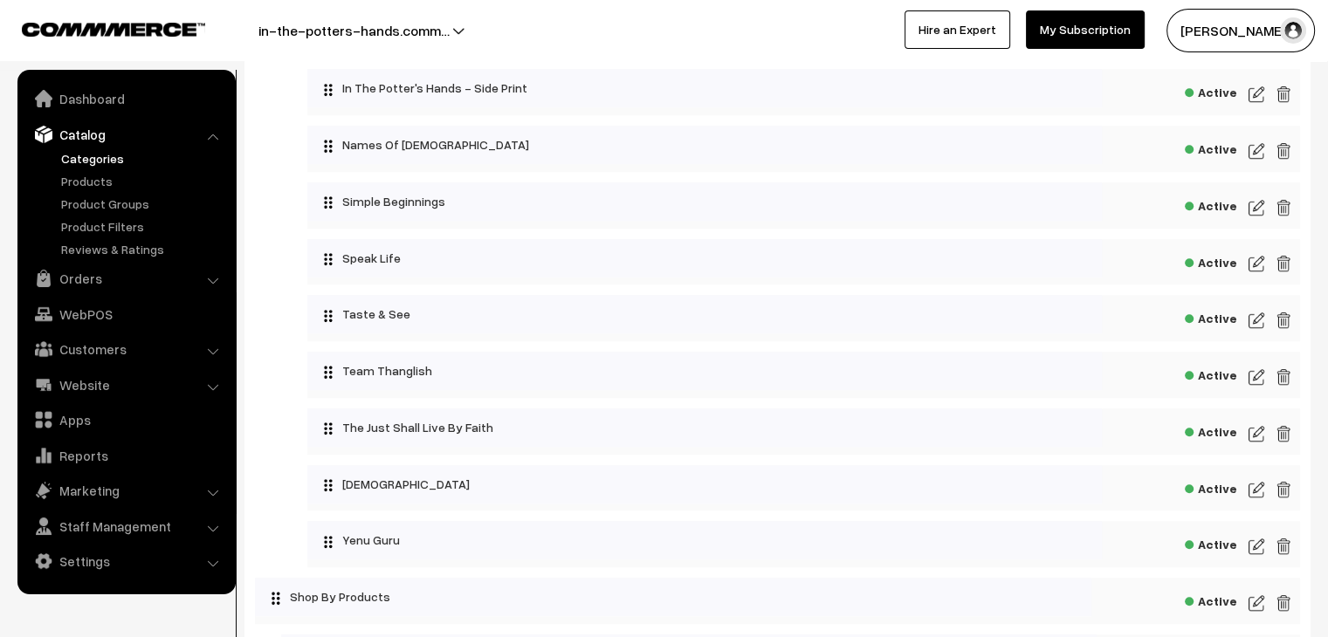
scroll to position [1183, 0]
click at [1254, 442] on img at bounding box center [1257, 433] width 16 height 21
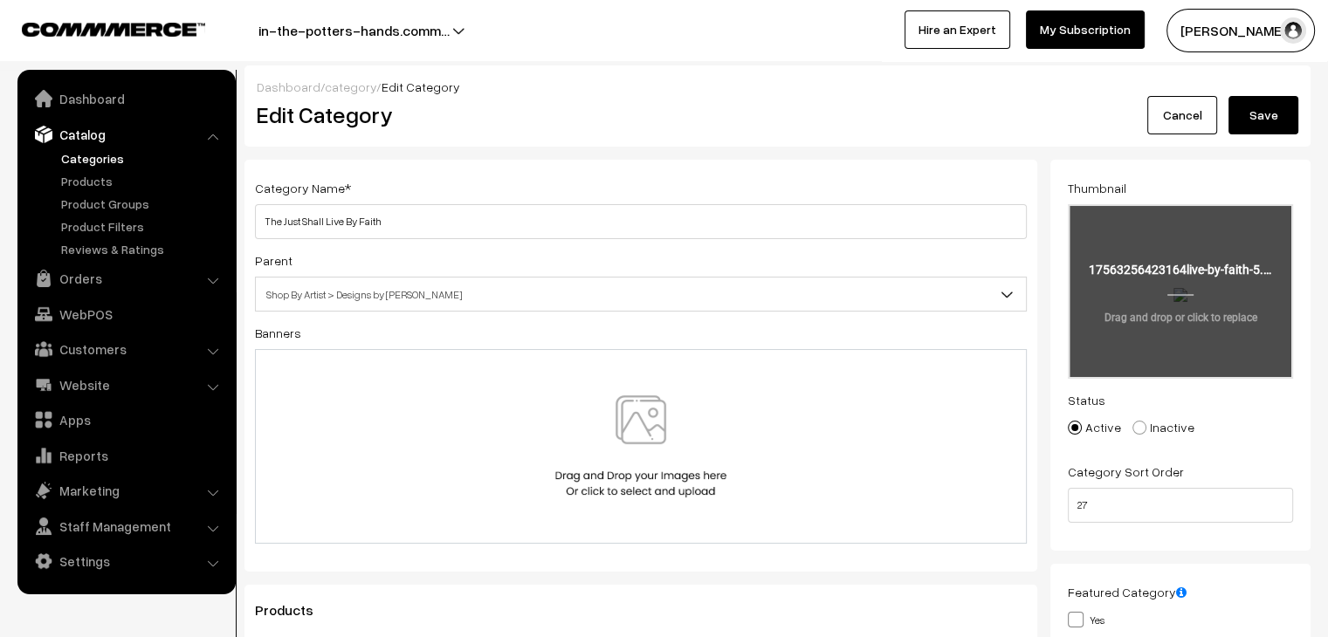
click at [1148, 341] on input "file" at bounding box center [1181, 291] width 222 height 171
type input "C:\fakepath\live by faith (5).png"
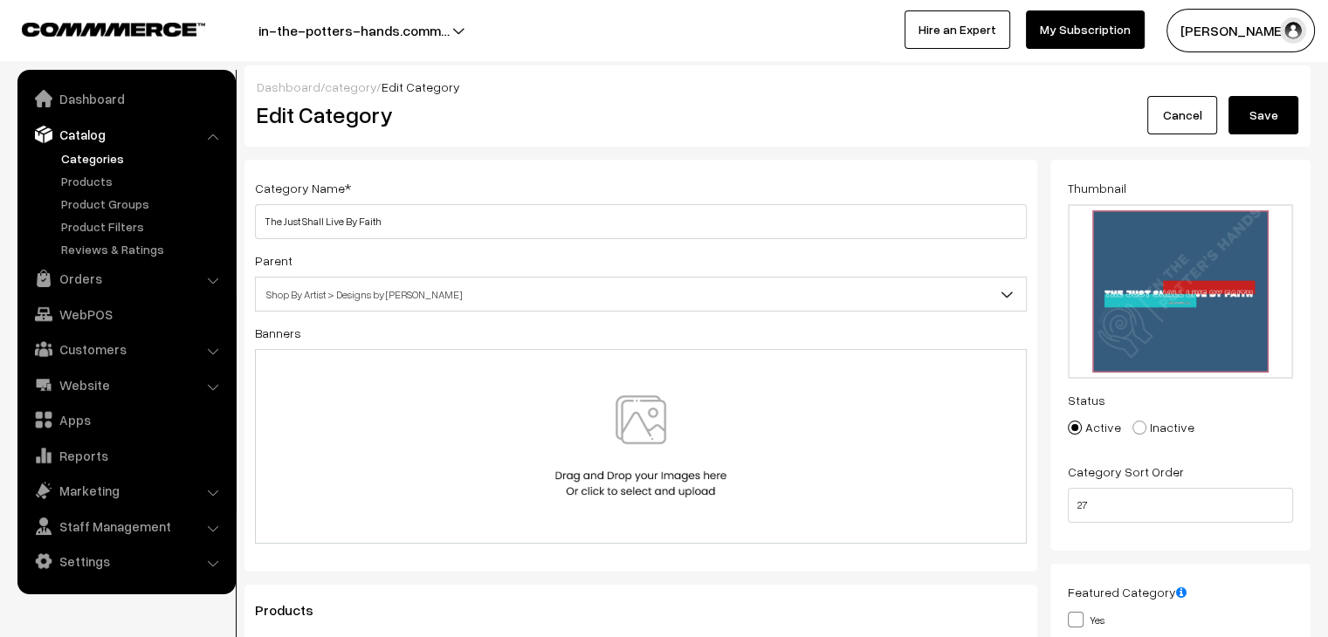
click at [1243, 126] on button "Save" at bounding box center [1264, 115] width 70 height 38
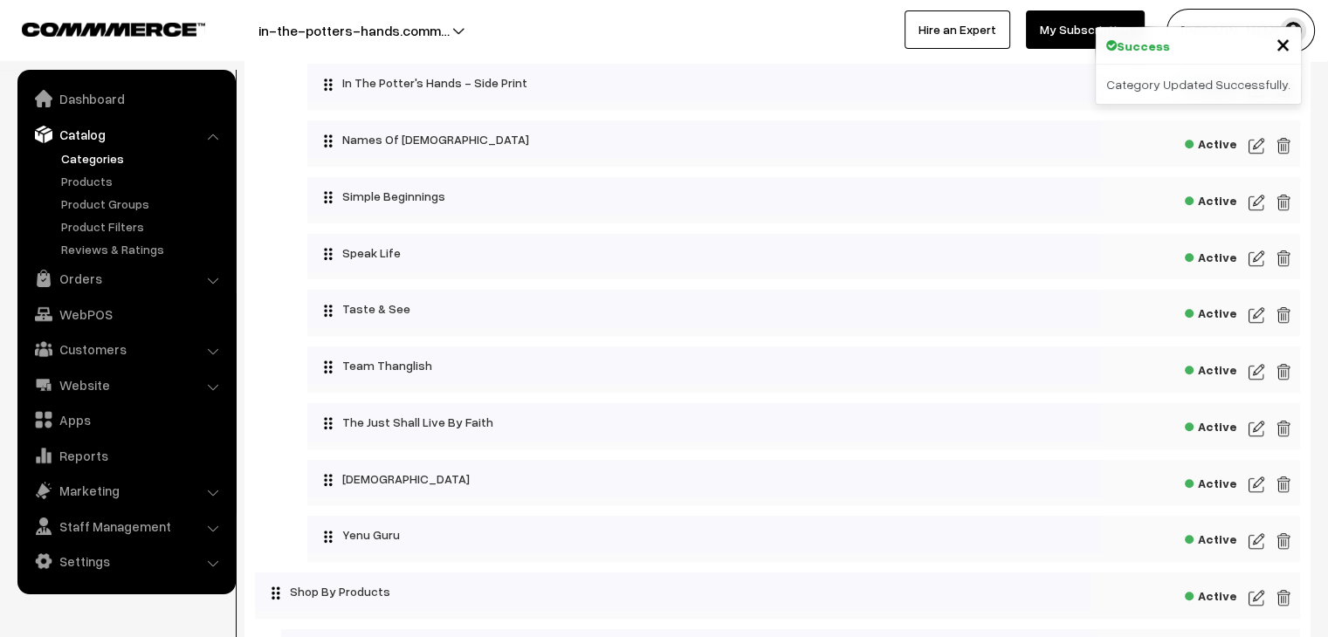
scroll to position [1189, 0]
click at [1254, 492] on img at bounding box center [1257, 482] width 16 height 21
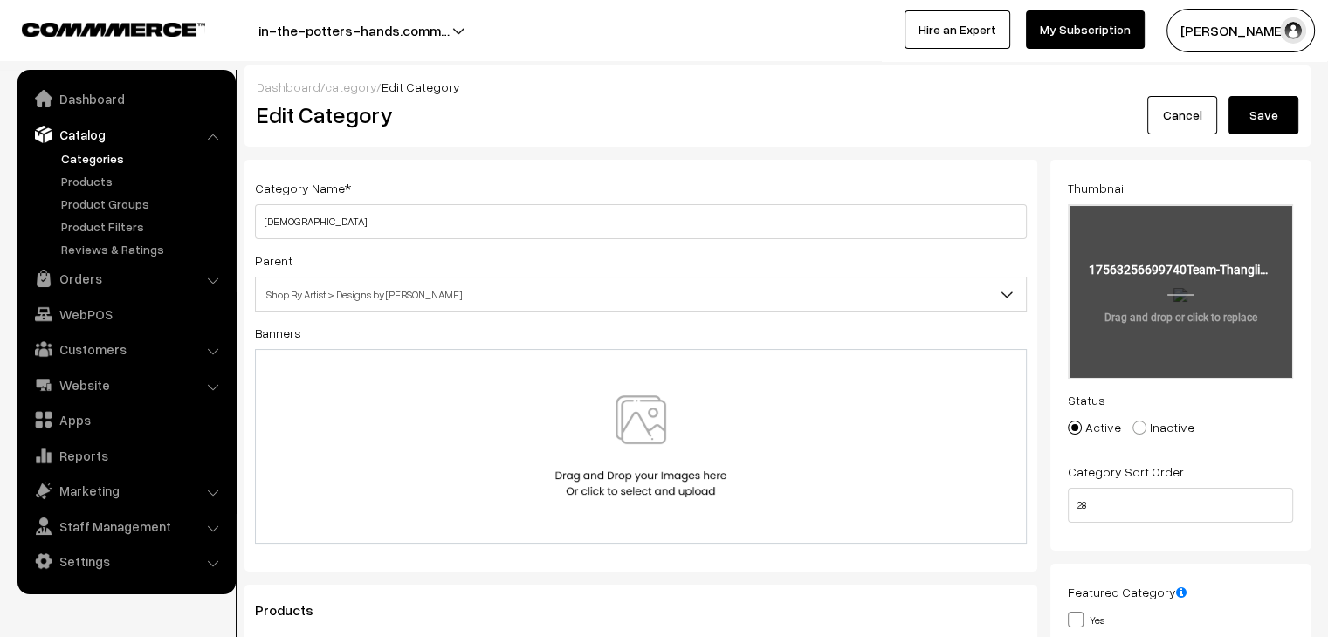
click at [1220, 304] on input "file" at bounding box center [1181, 291] width 222 height 171
type input "C:\fakepath\Team Thanglish (4).png"
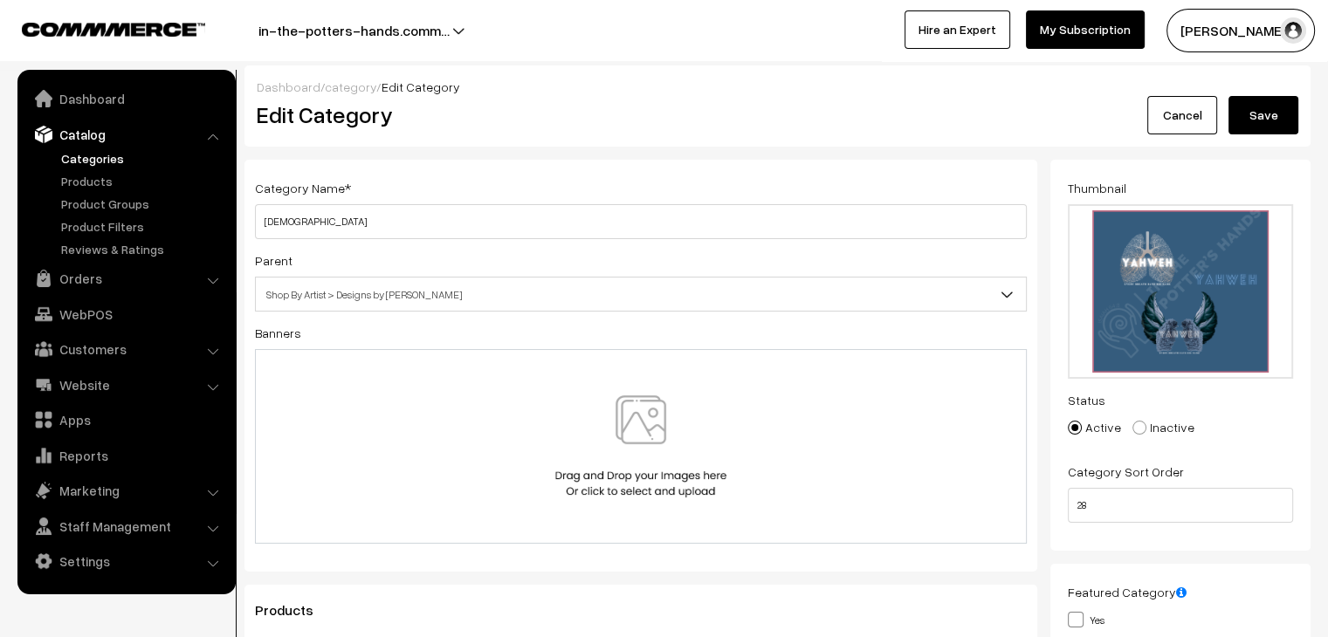
click at [1247, 128] on button "Save" at bounding box center [1264, 115] width 70 height 38
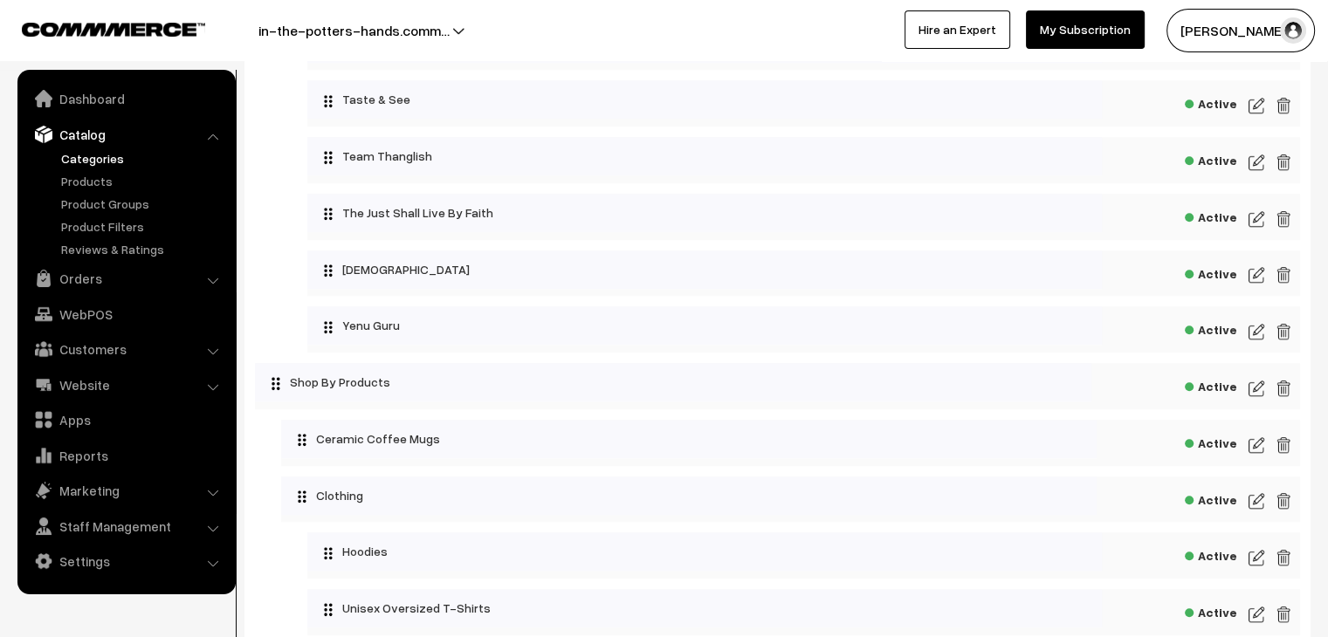
scroll to position [1404, 0]
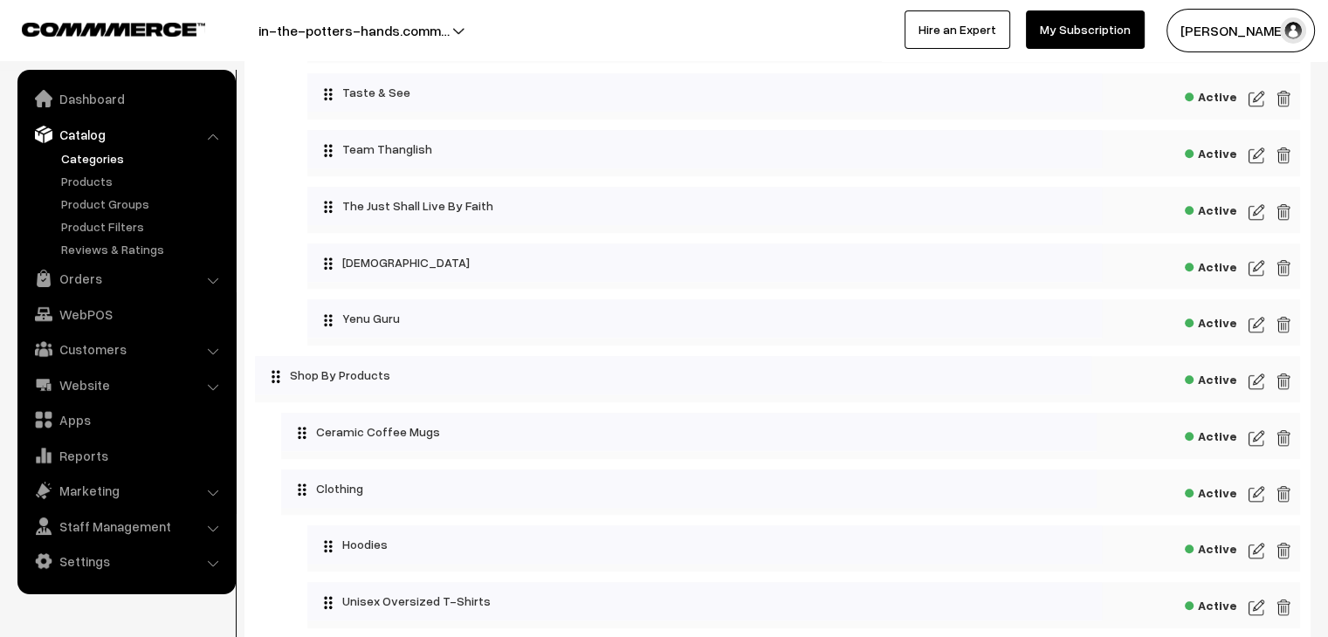
click at [1258, 331] on img at bounding box center [1257, 324] width 16 height 21
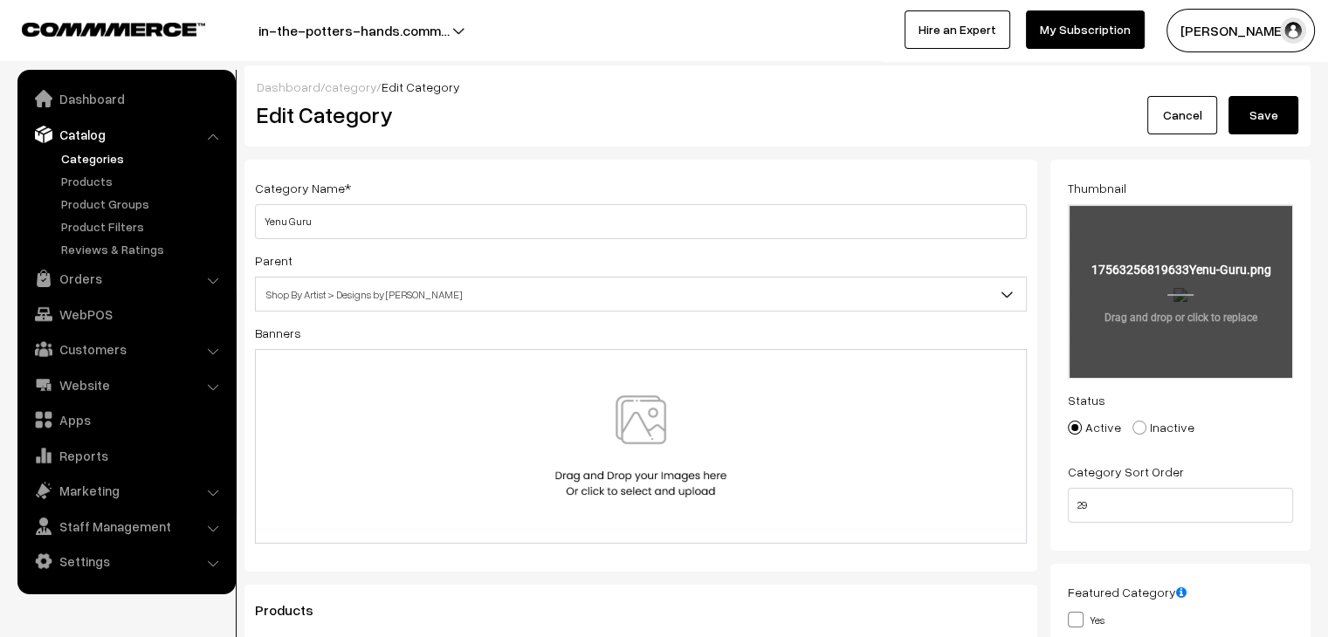
click at [1170, 286] on input "file" at bounding box center [1181, 291] width 222 height 171
type input "C:\fakepath\Yenu Guru.png"
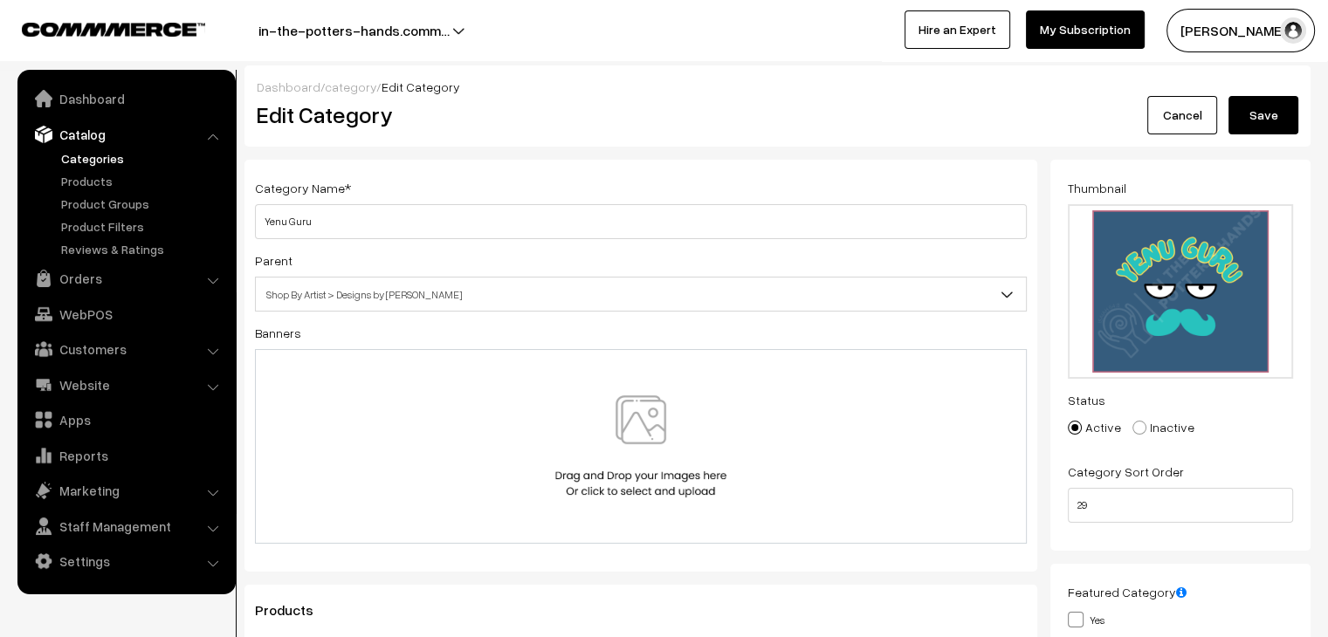
click at [1274, 114] on button "Save" at bounding box center [1264, 115] width 70 height 38
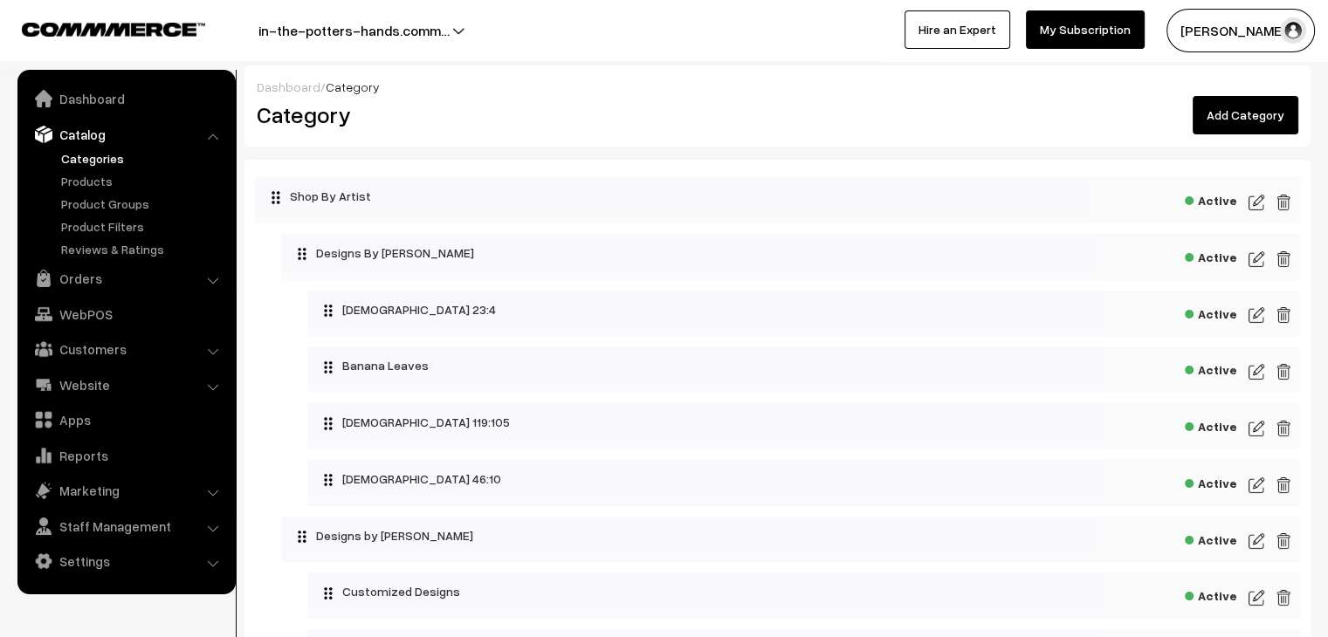
click at [1260, 203] on img at bounding box center [1257, 202] width 16 height 21
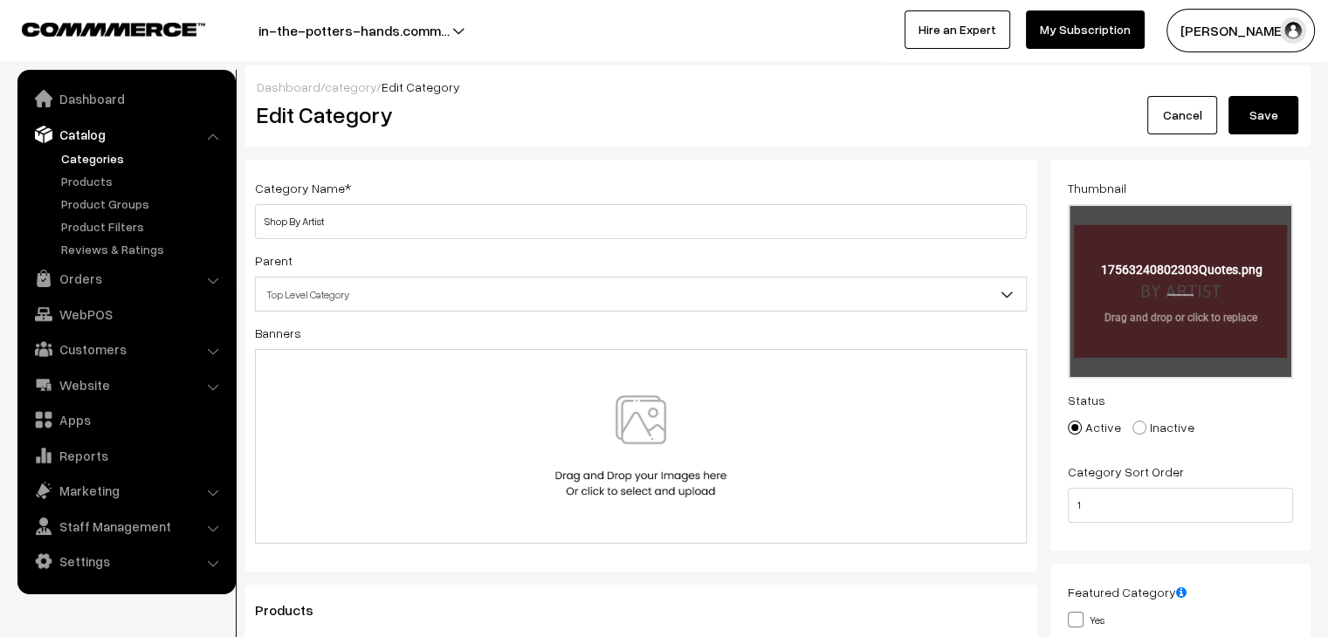
click at [1130, 251] on input "file" at bounding box center [1181, 291] width 222 height 171
type input "C:\fakepath\Quotes.png"
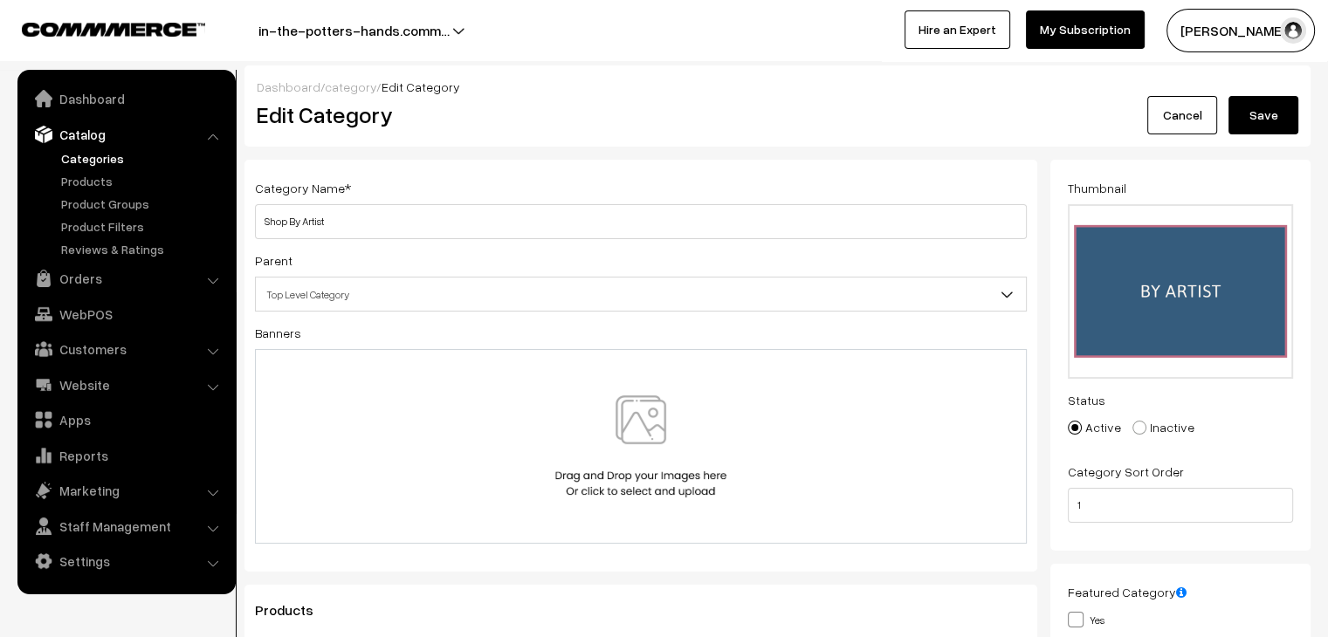
click at [1263, 118] on button "Save" at bounding box center [1264, 115] width 70 height 38
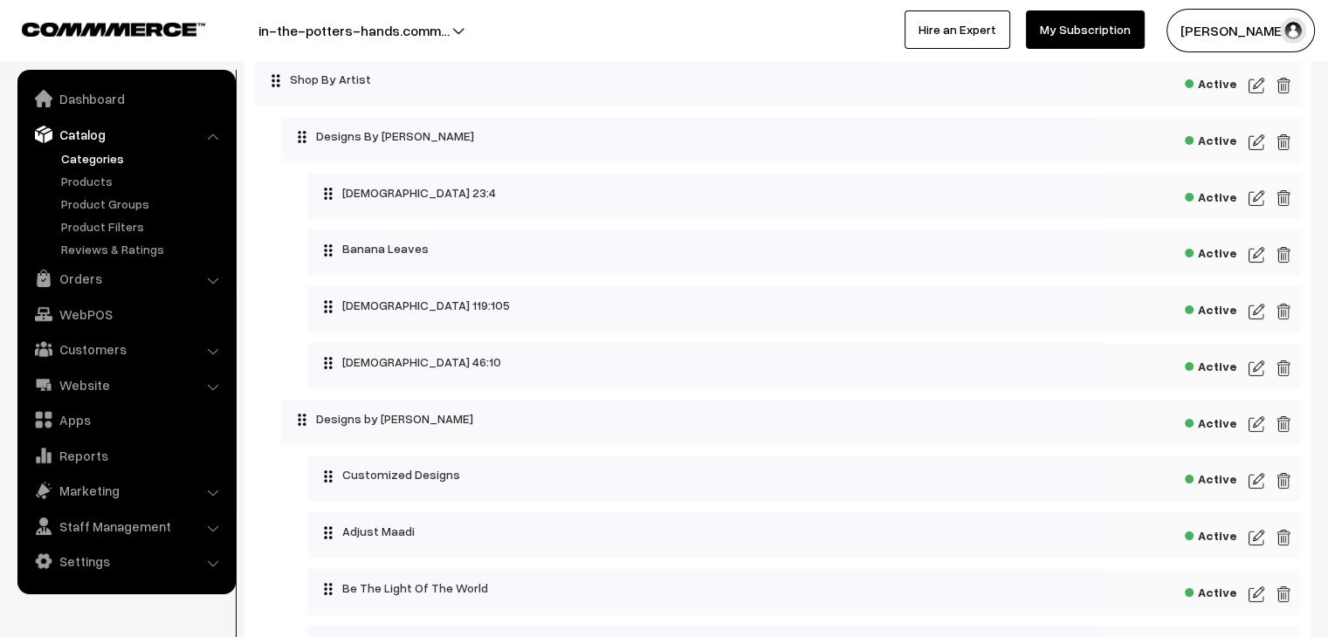
scroll to position [115, 0]
click at [1258, 140] on img at bounding box center [1257, 144] width 16 height 21
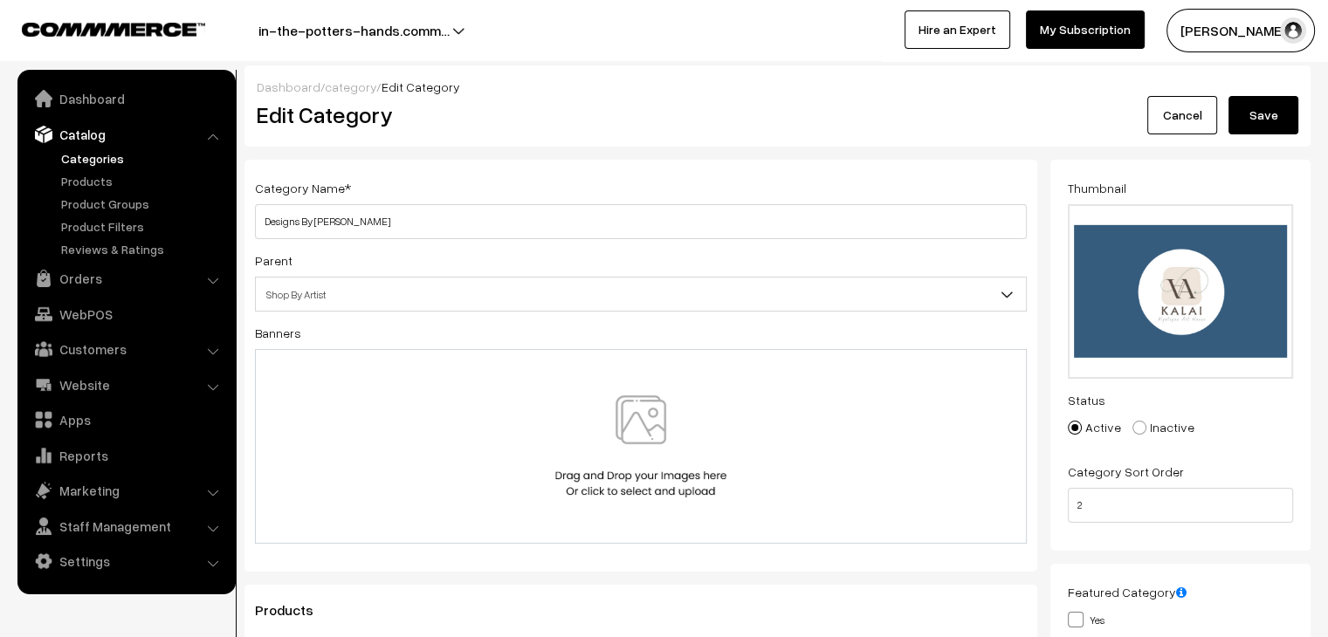
click at [1189, 101] on link "Cancel" at bounding box center [1182, 115] width 70 height 38
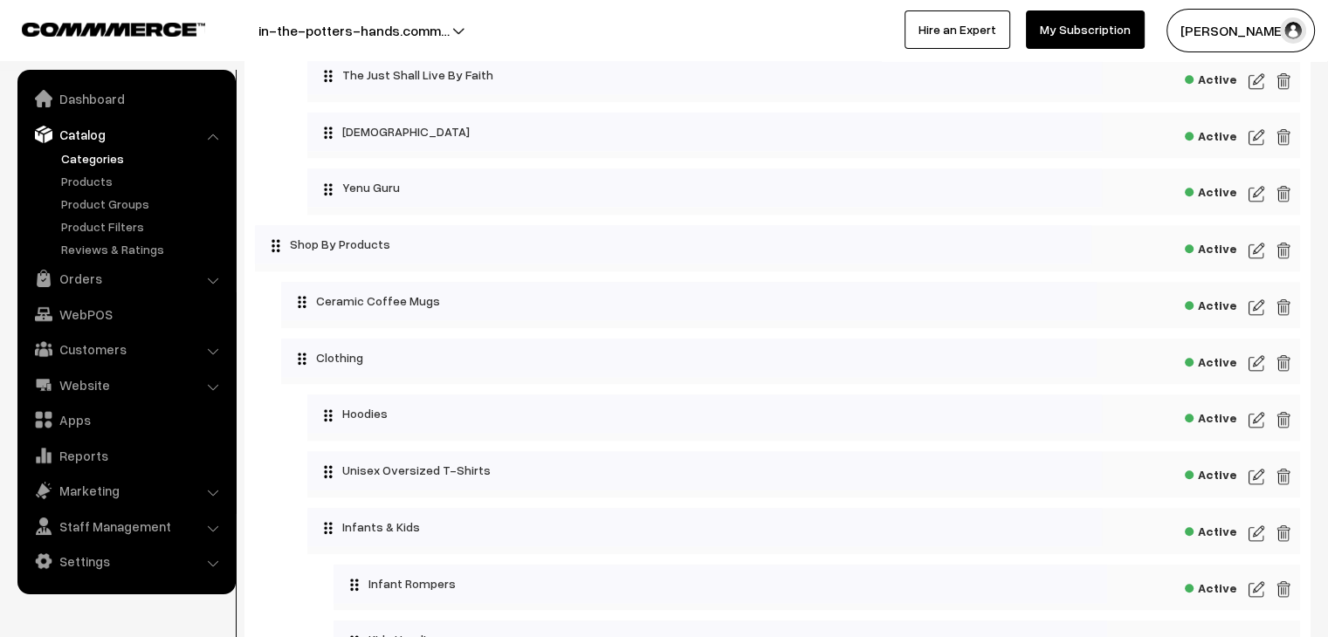
scroll to position [1536, 0]
click at [1257, 254] on img at bounding box center [1257, 249] width 16 height 21
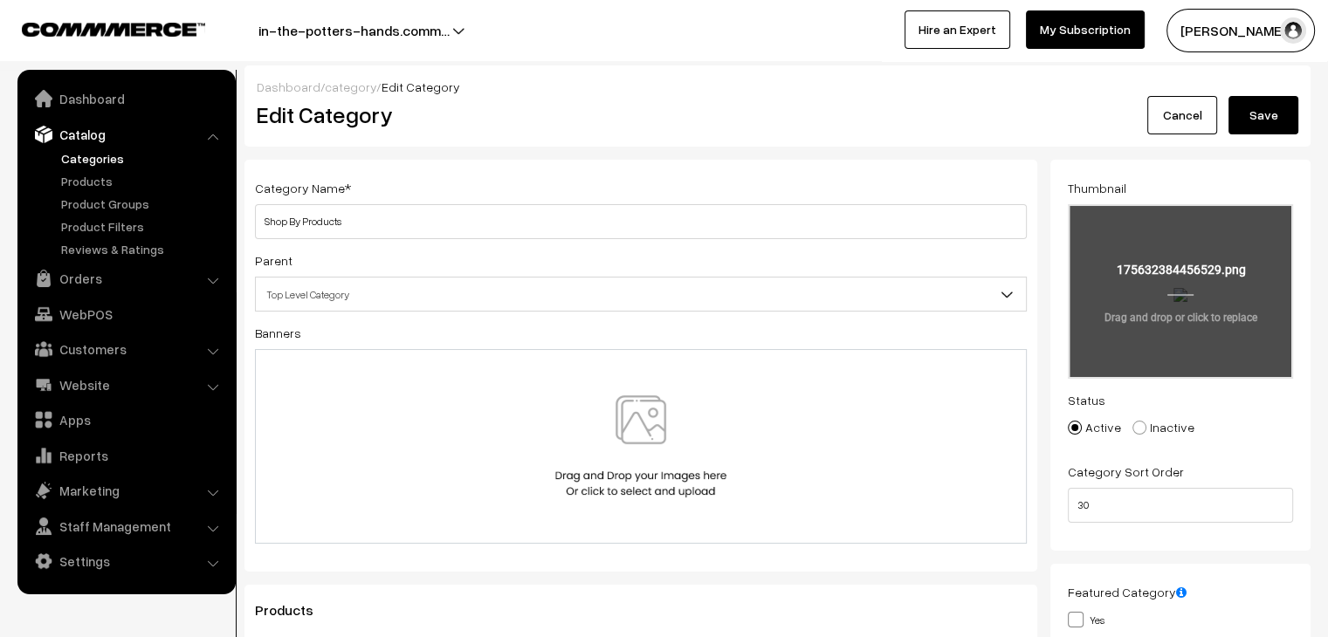
click at [1212, 313] on input "file" at bounding box center [1181, 291] width 222 height 171
type input "C:\fakepath\10.png"
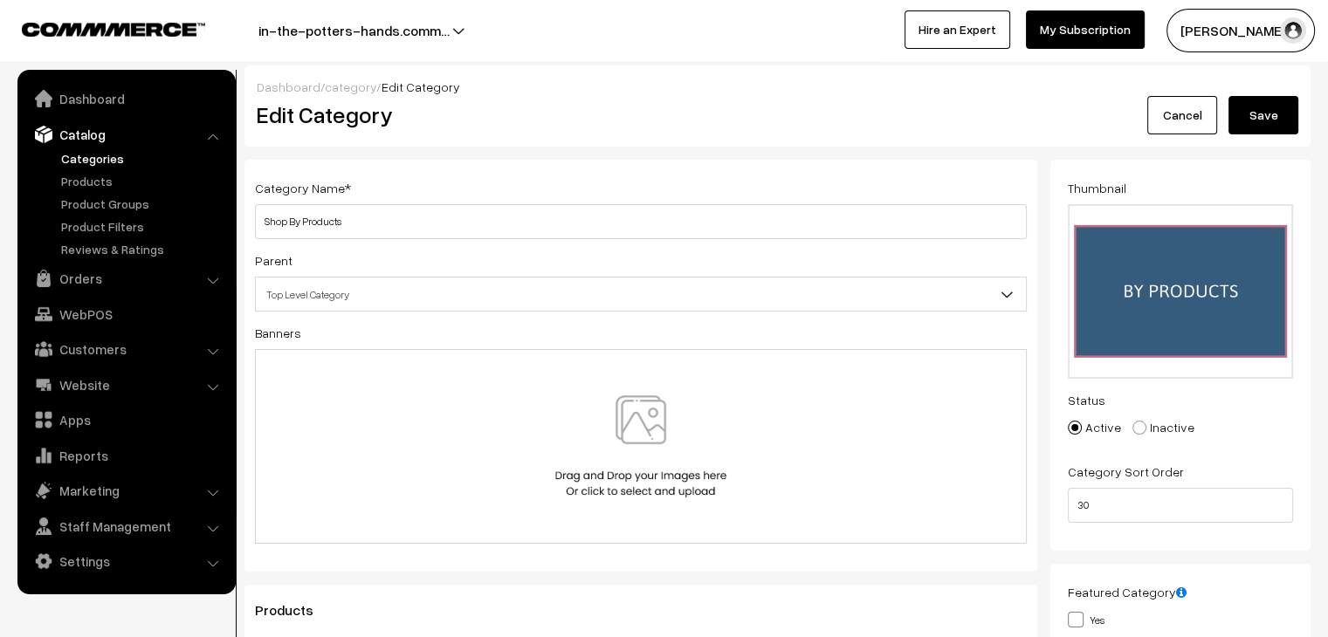
click at [1273, 110] on button "Save" at bounding box center [1264, 115] width 70 height 38
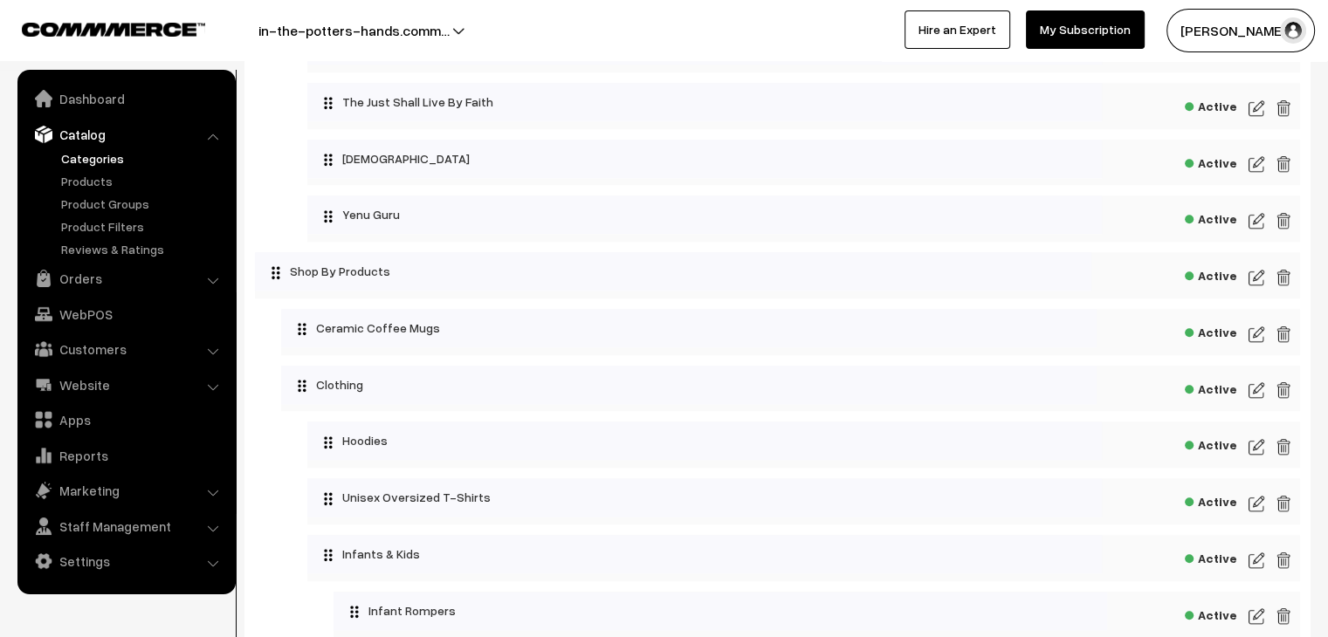
scroll to position [1509, 0]
click at [1258, 344] on img at bounding box center [1257, 333] width 16 height 21
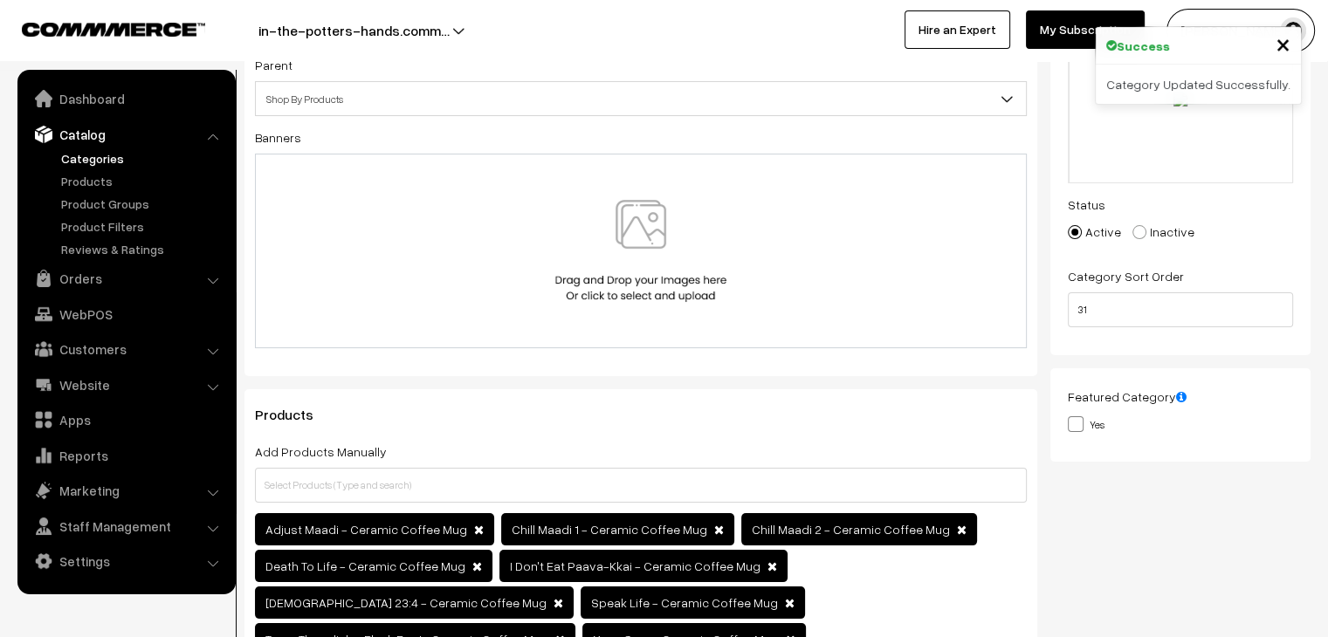
scroll to position [197, 0]
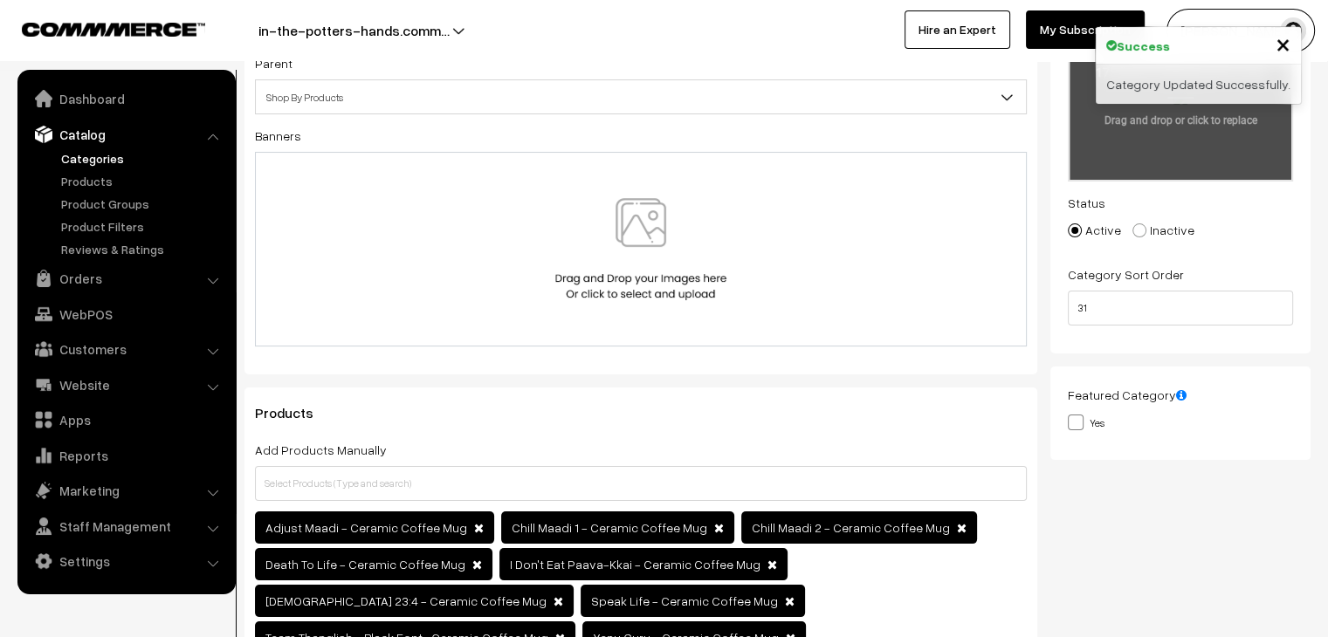
click at [1159, 136] on input "file" at bounding box center [1181, 94] width 222 height 171
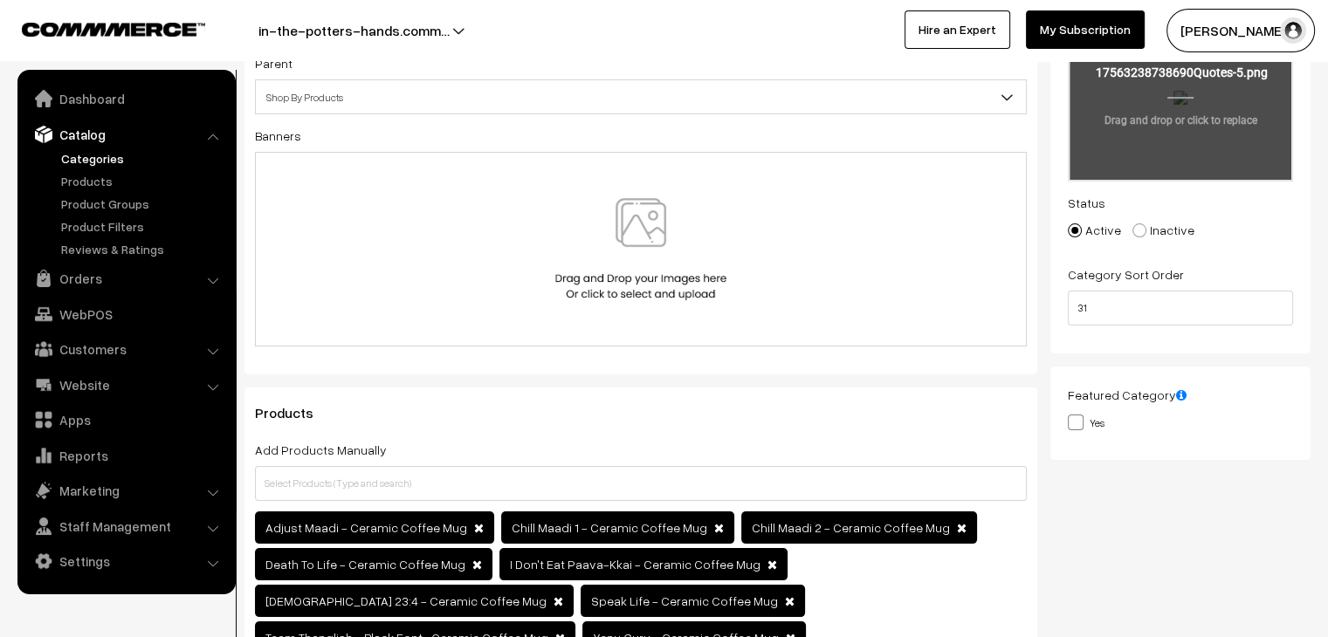
type input "C:\fakepath\Quotes (5).png"
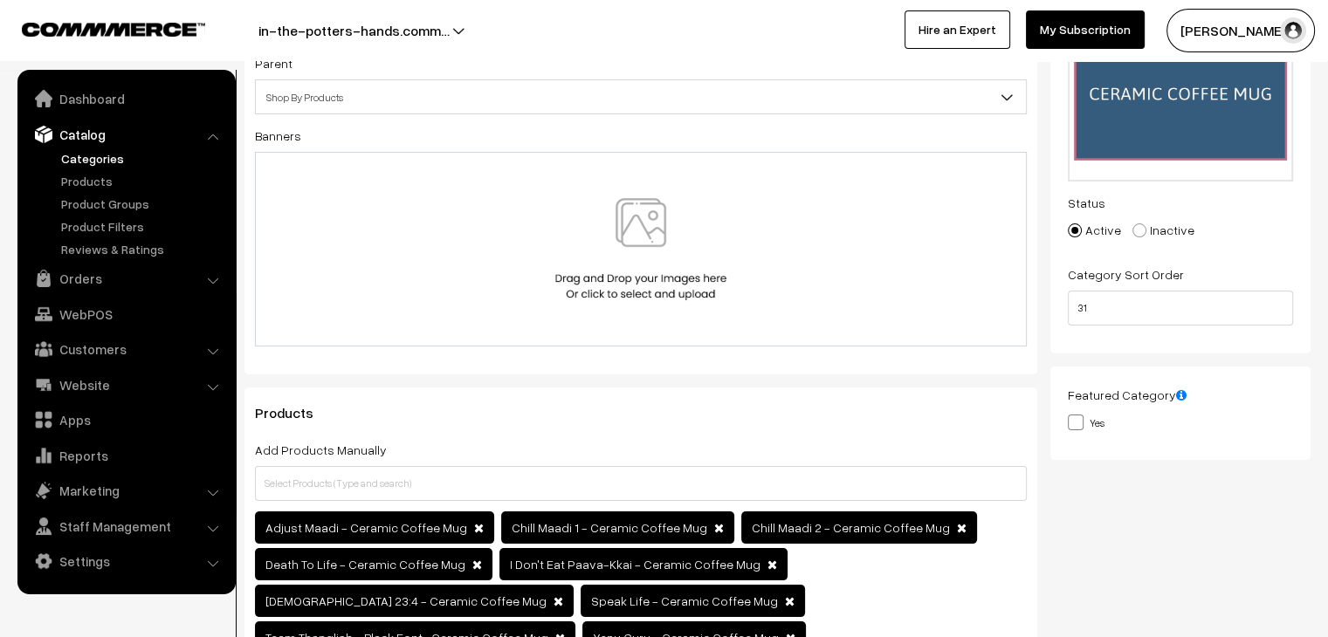
scroll to position [0, 0]
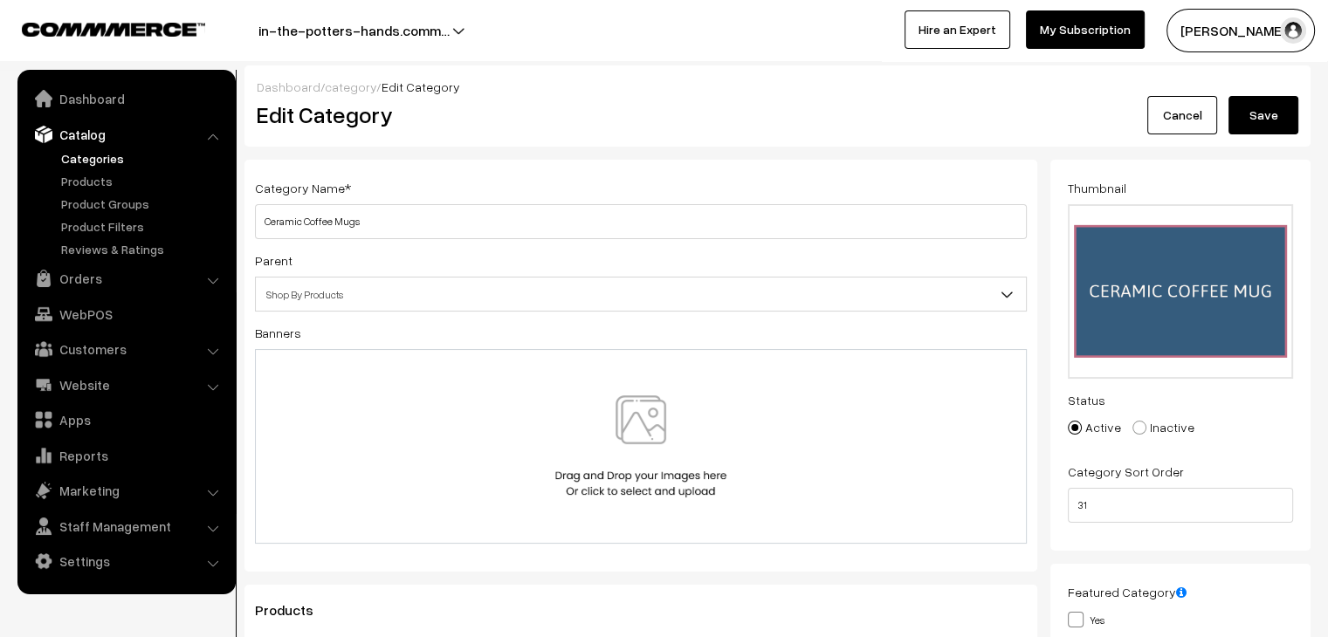
click at [1283, 121] on button "Save" at bounding box center [1264, 115] width 70 height 38
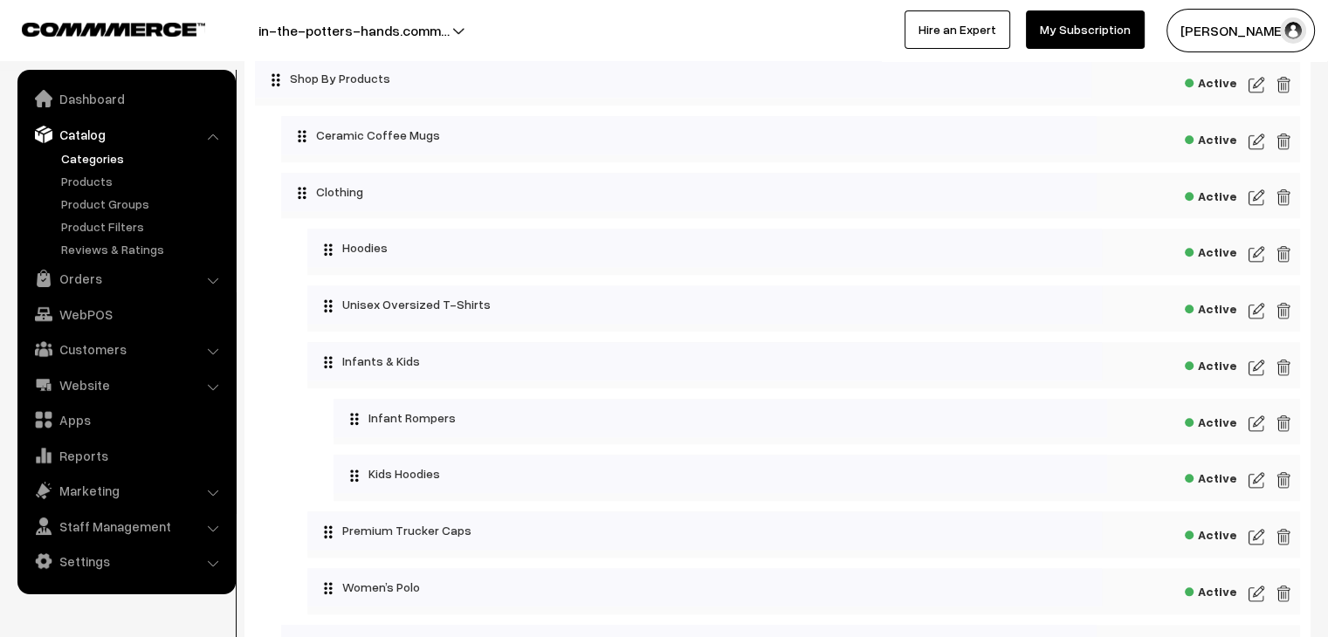
scroll to position [1687, 0]
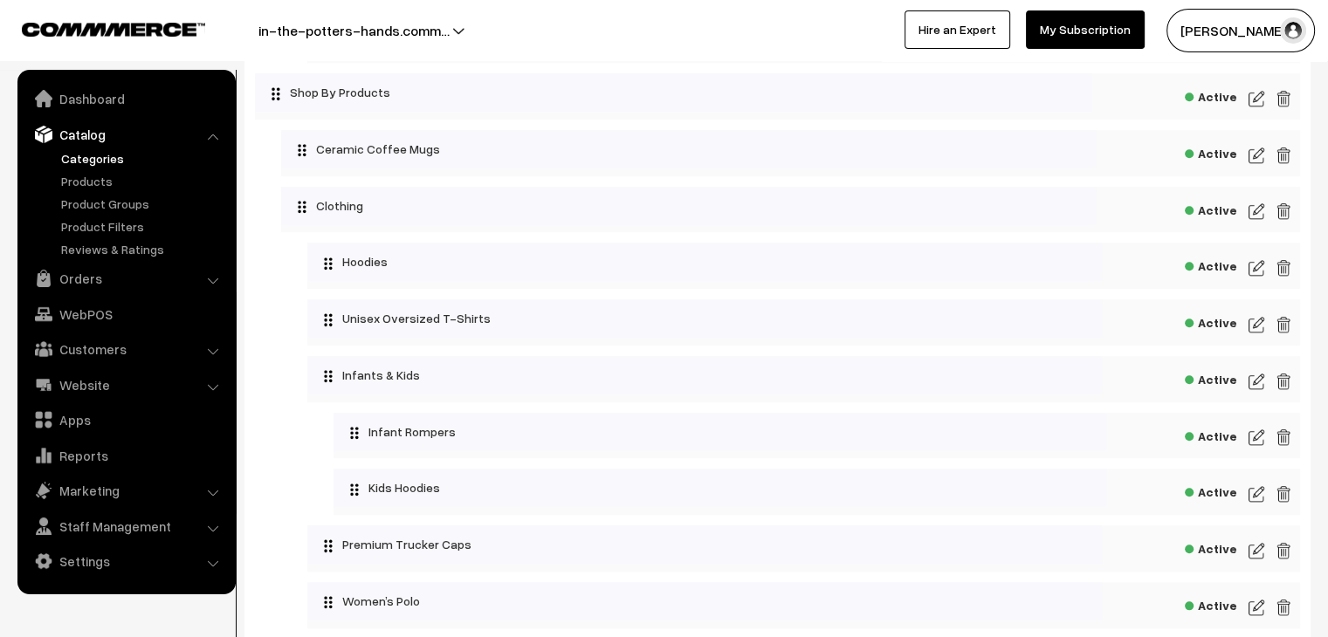
click at [1251, 217] on img at bounding box center [1257, 211] width 16 height 21
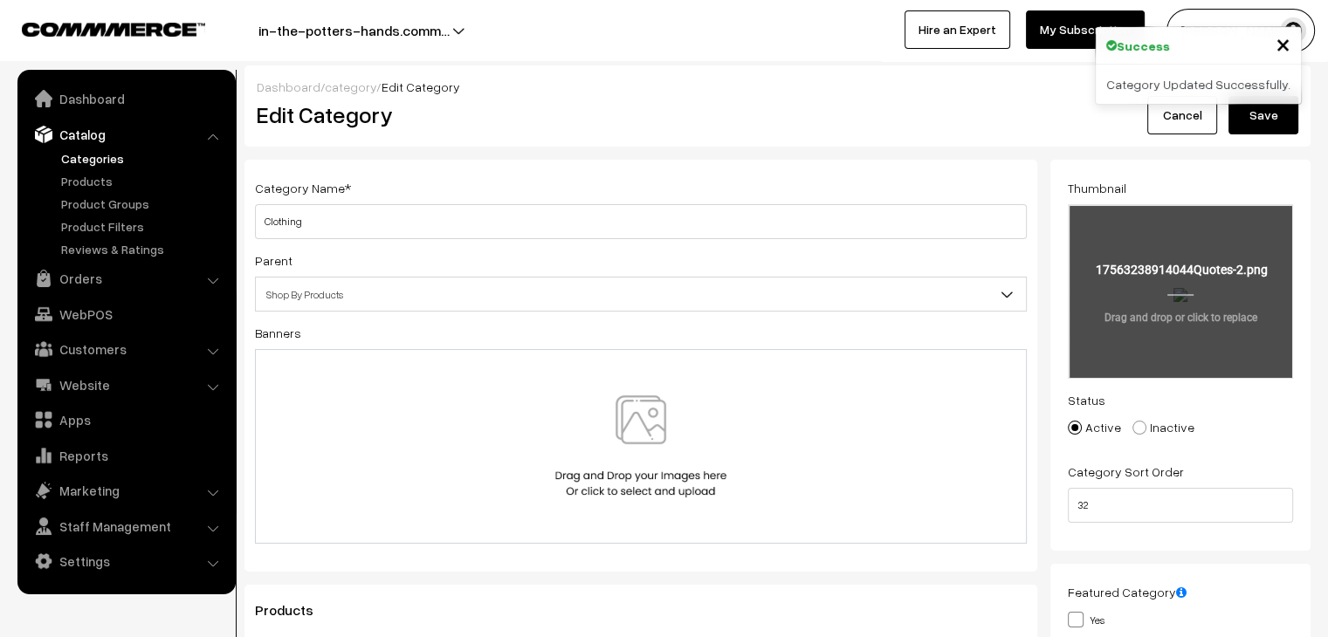
click at [1108, 294] on input "file" at bounding box center [1181, 291] width 222 height 171
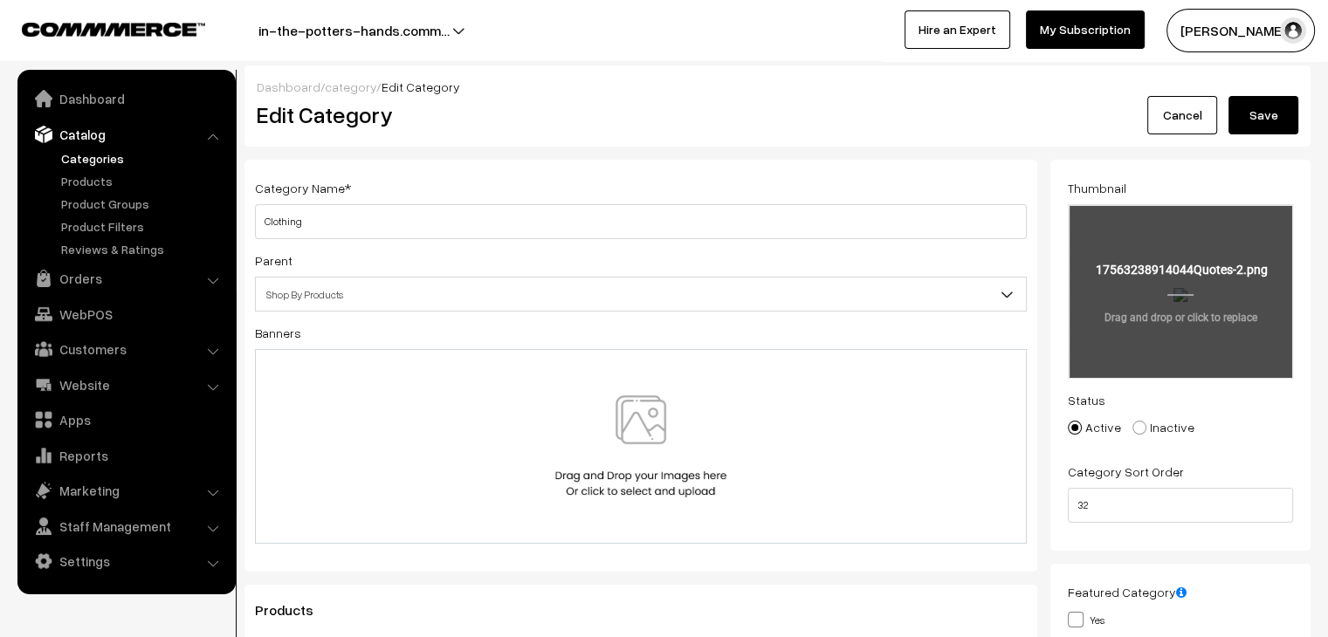
type input "C:\fakepath\Quotes (2).png"
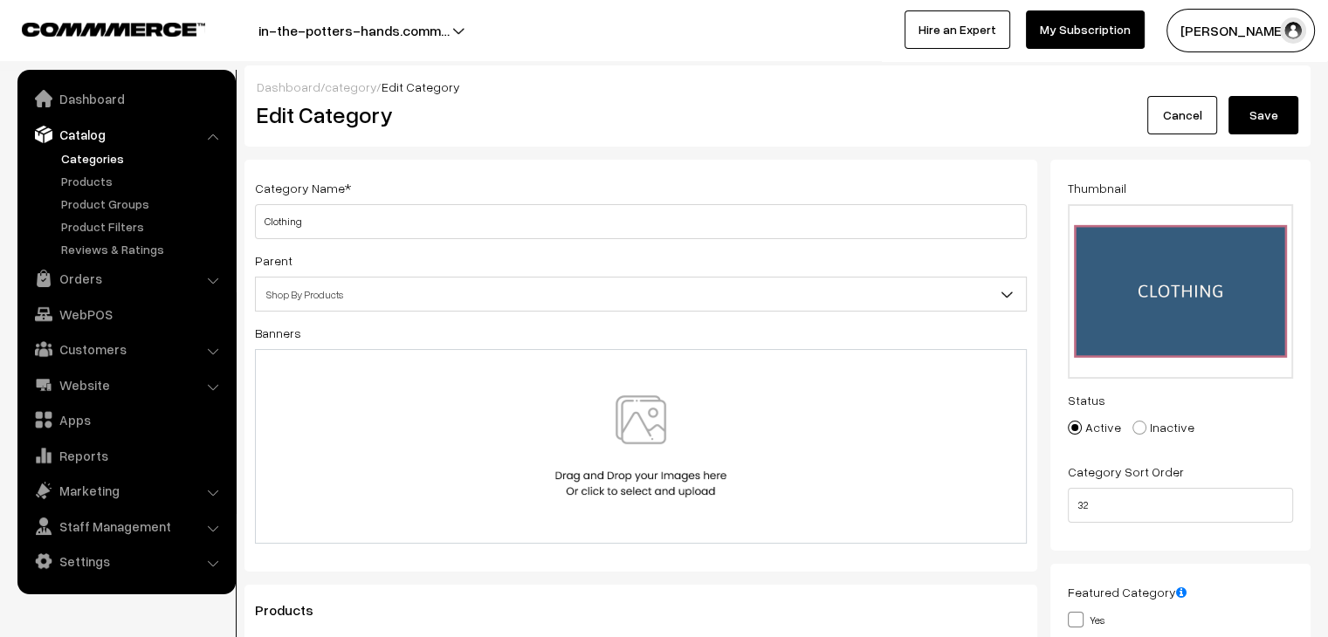
click at [1257, 125] on button "Save" at bounding box center [1264, 115] width 70 height 38
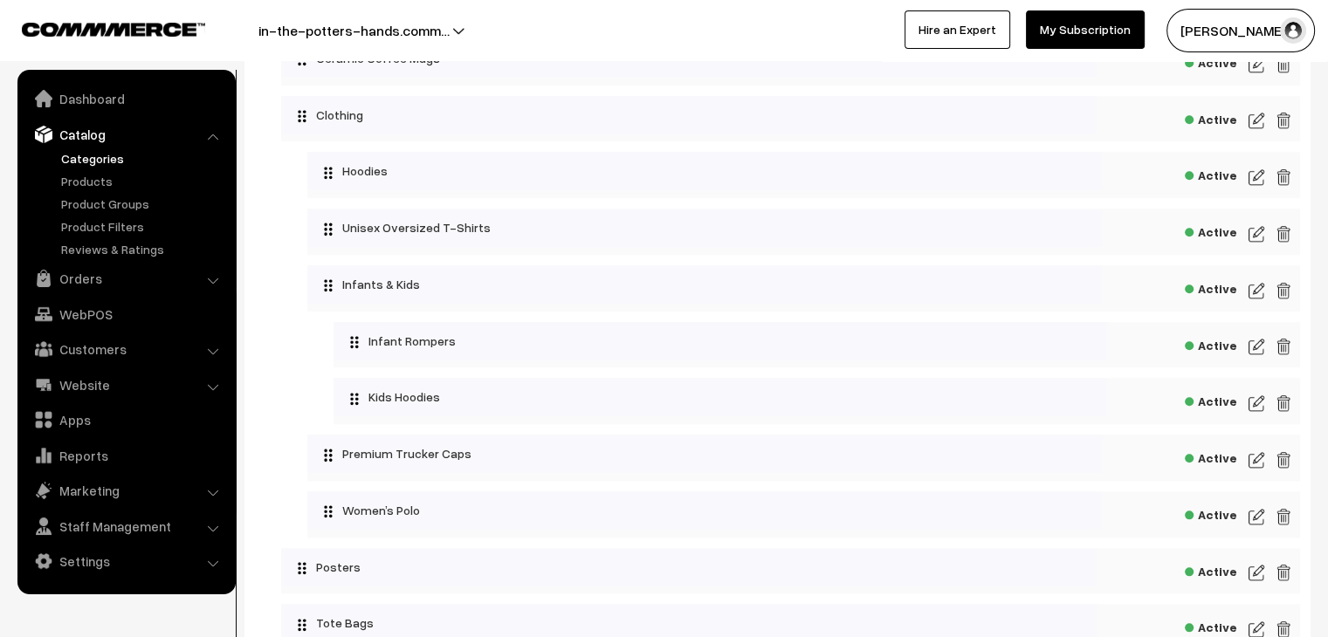
scroll to position [1775, 0]
click at [1257, 186] on img at bounding box center [1257, 179] width 16 height 21
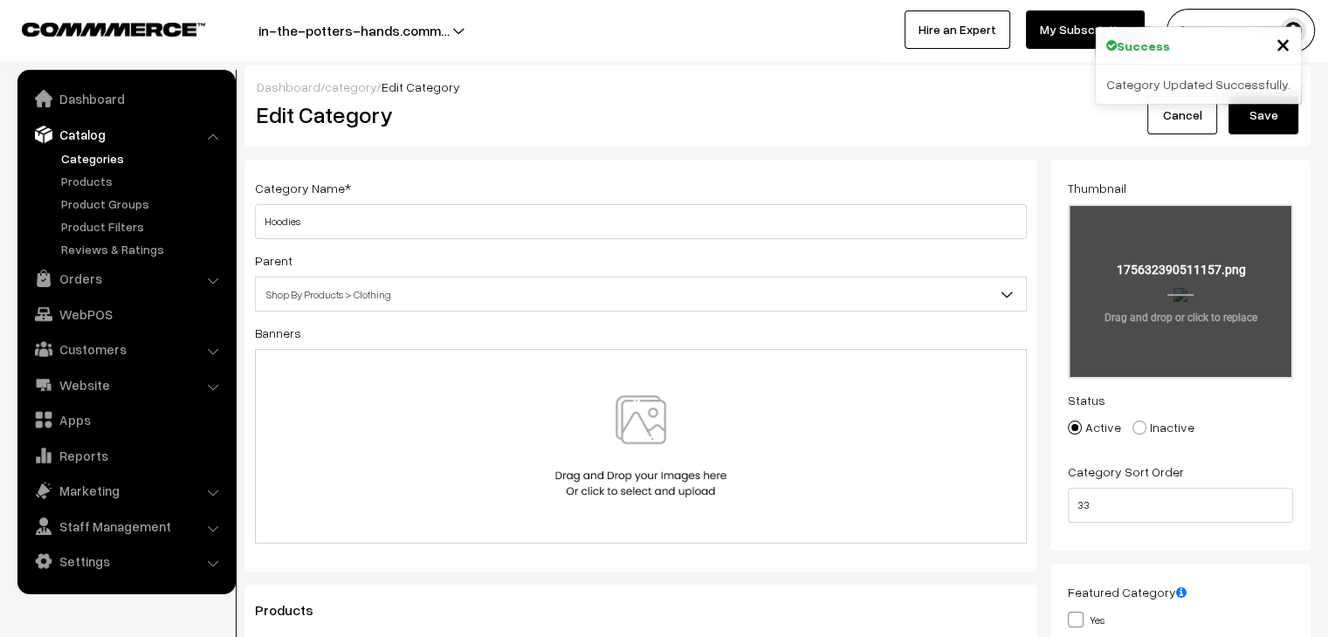
click at [1137, 256] on input "file" at bounding box center [1181, 291] width 222 height 171
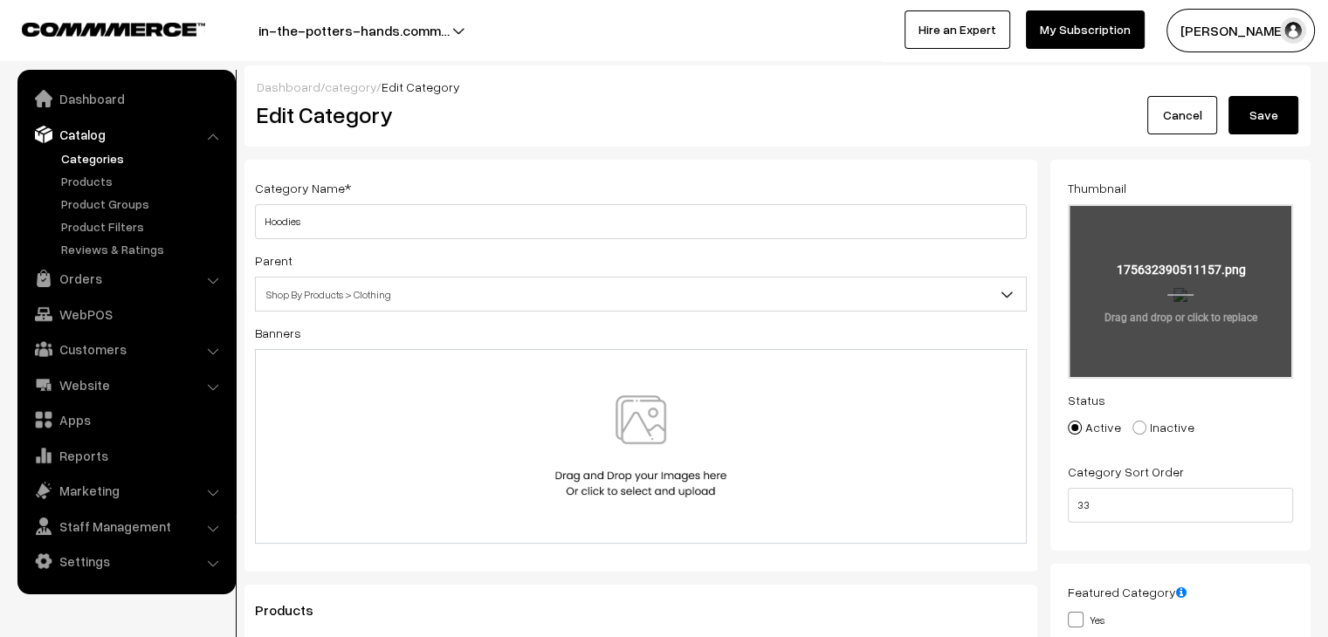
type input "C:\fakepath\8.png"
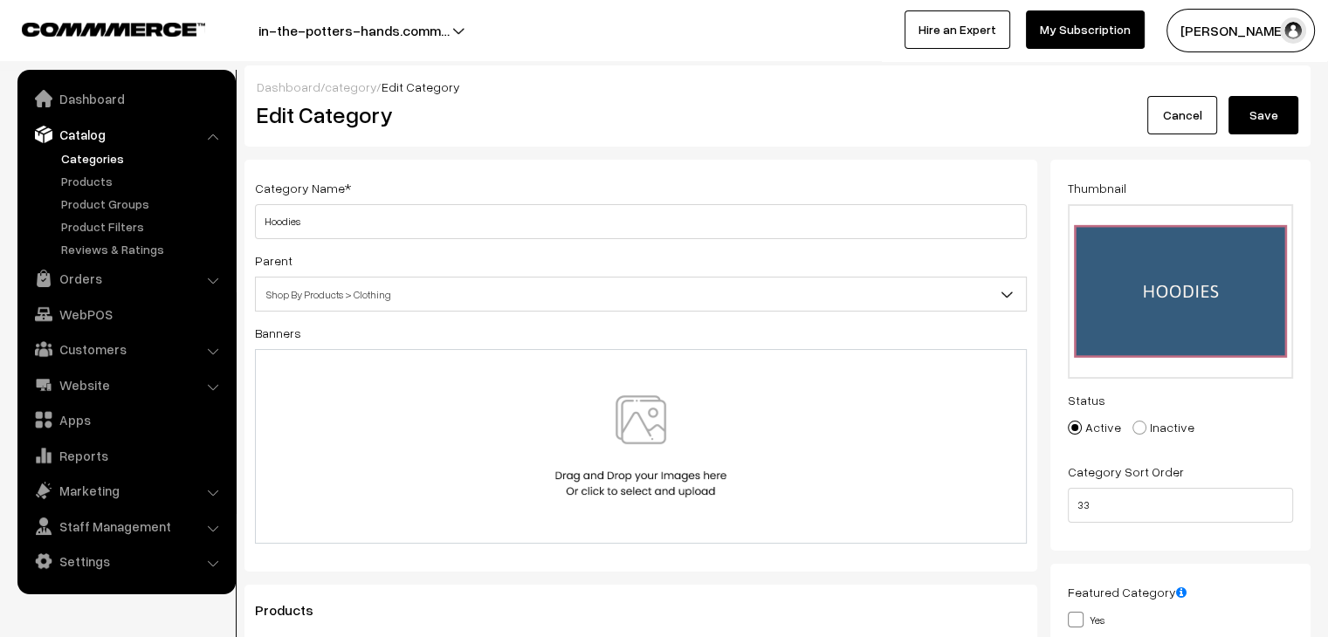
click at [1244, 117] on button "Save" at bounding box center [1264, 115] width 70 height 38
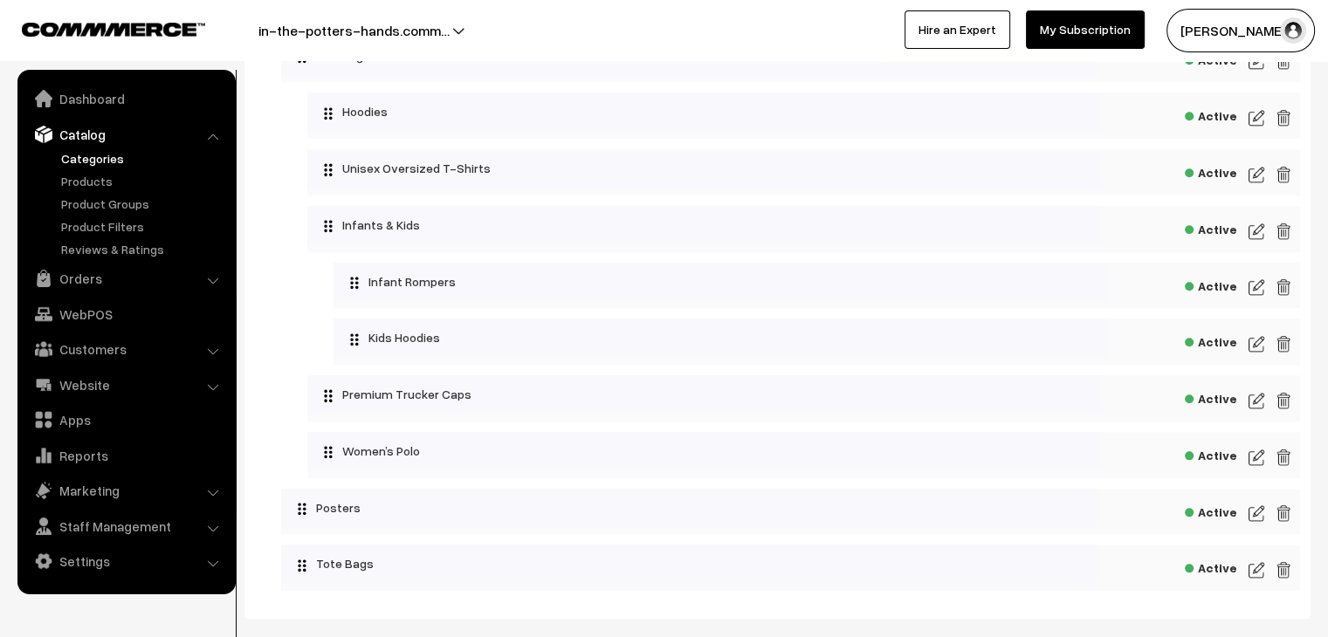
scroll to position [1939, 0]
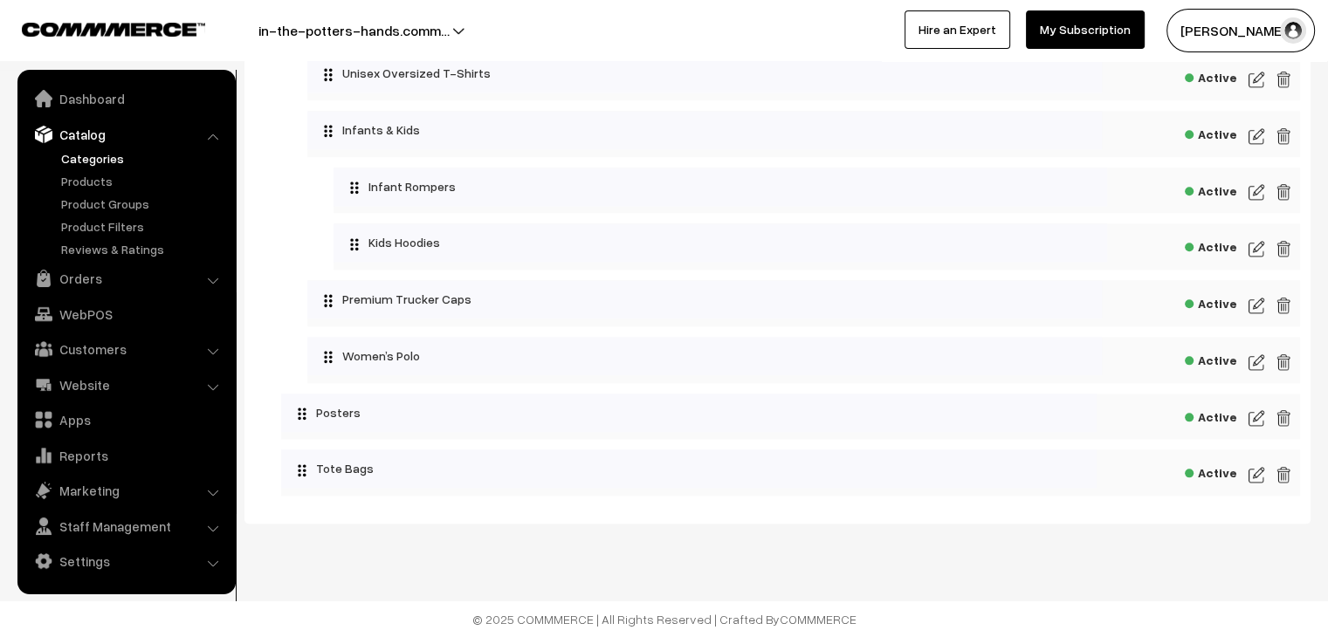
click at [1258, 80] on img at bounding box center [1257, 79] width 16 height 21
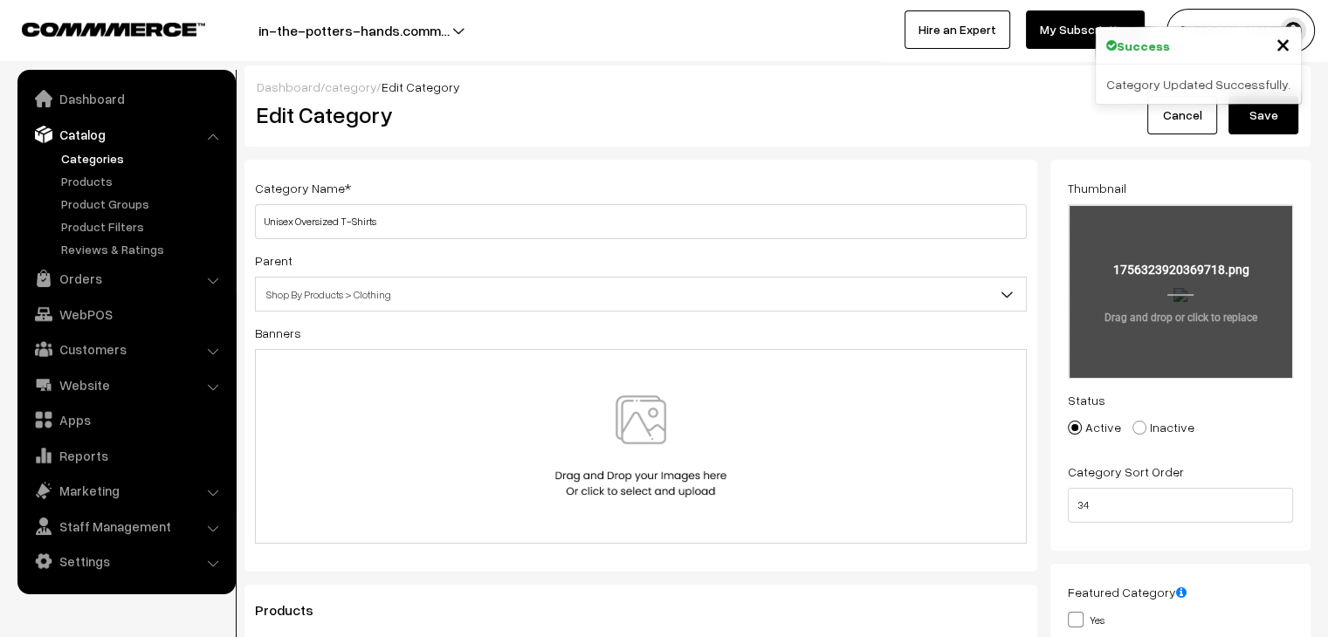
click at [1146, 272] on input "file" at bounding box center [1181, 291] width 222 height 171
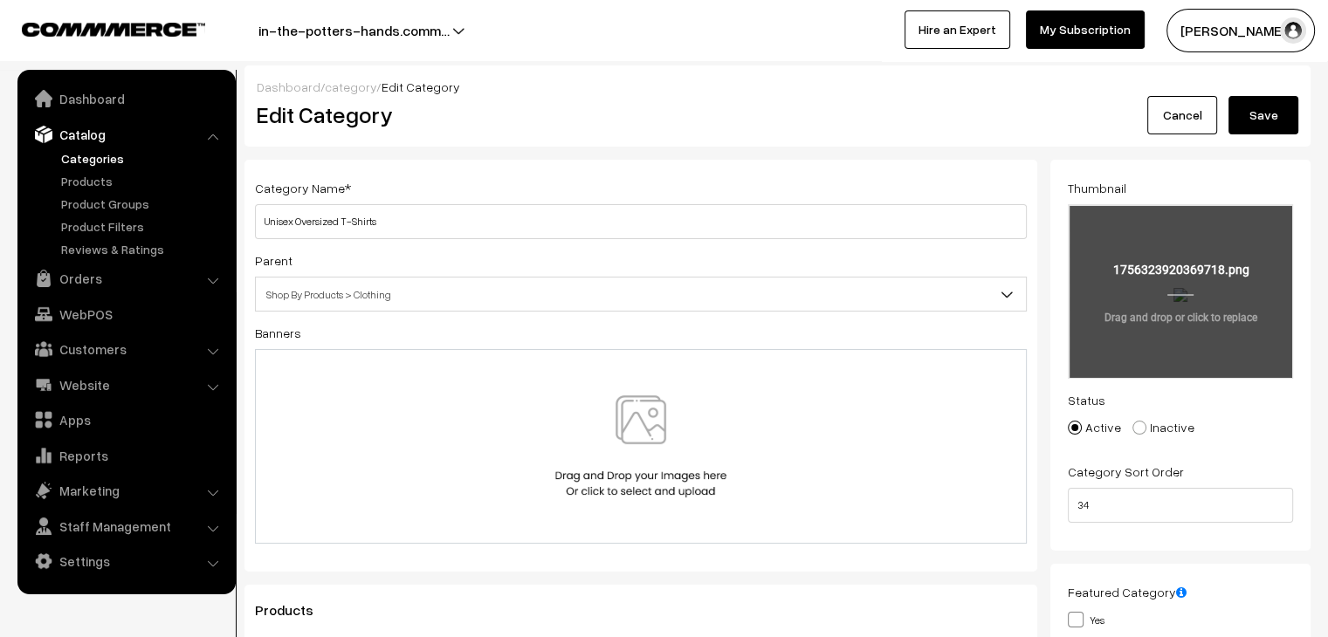
type input "C:\fakepath\19.png"
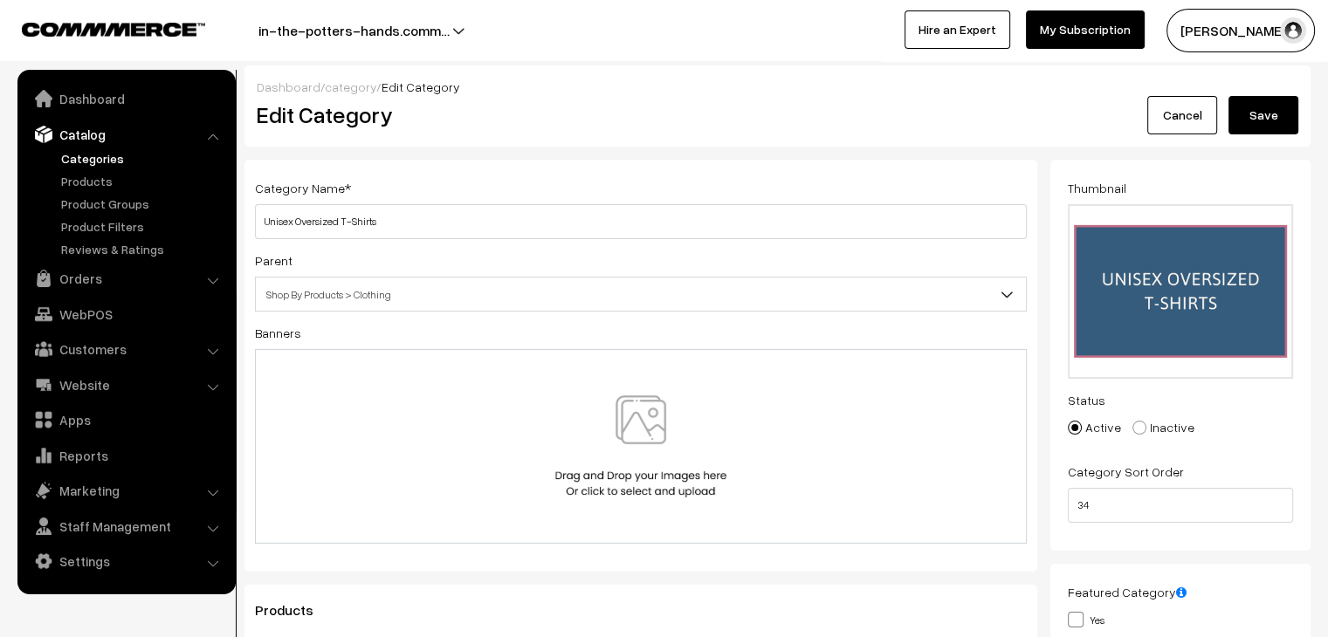
click at [1265, 115] on button "Save" at bounding box center [1264, 115] width 70 height 38
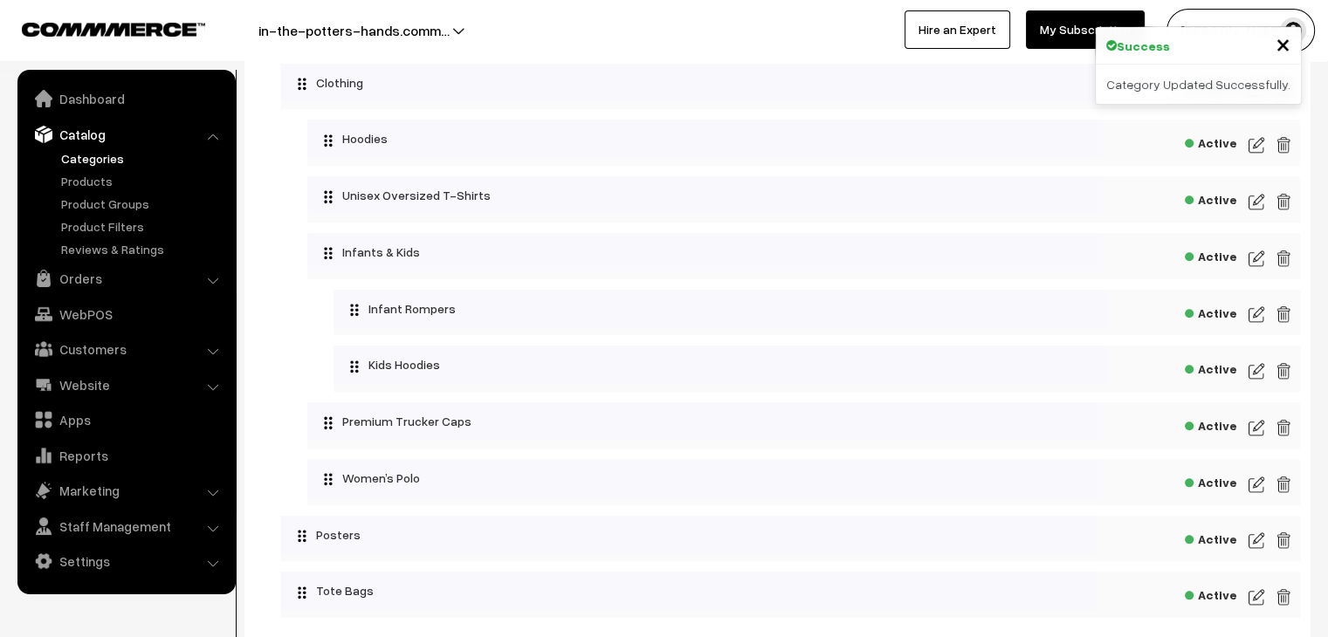
scroll to position [1812, 0]
click at [1261, 262] on img at bounding box center [1257, 256] width 16 height 21
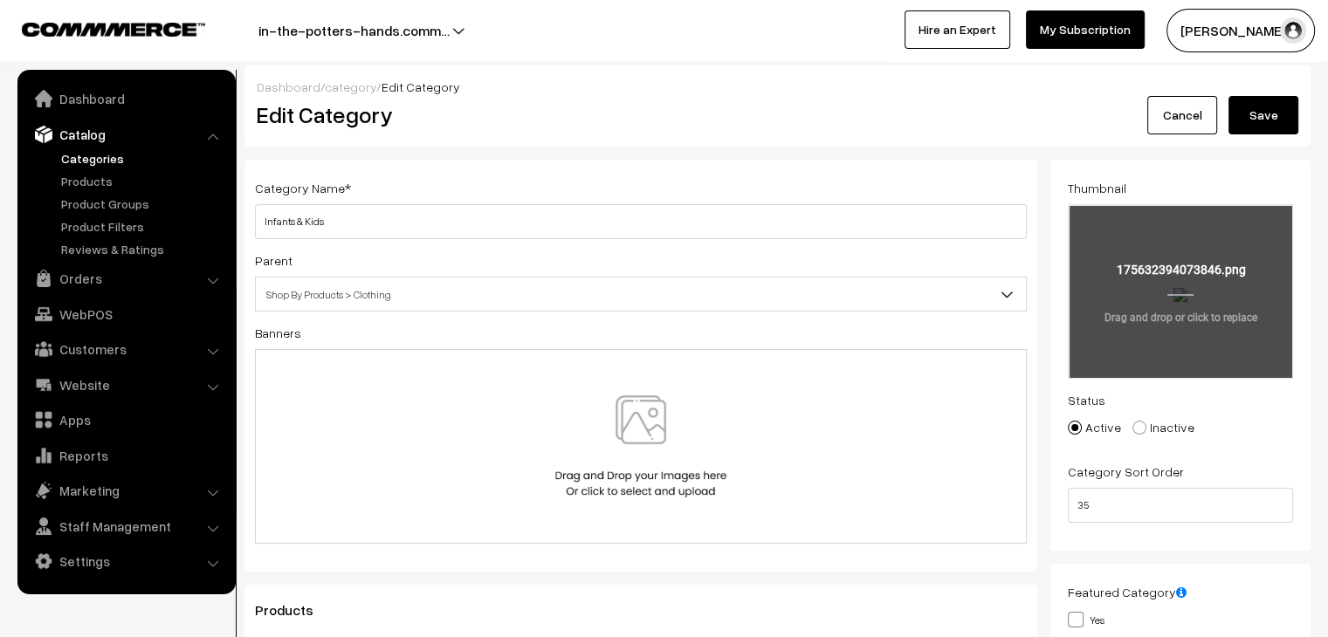
click at [1177, 290] on input "file" at bounding box center [1181, 291] width 222 height 171
type input "C:\fakepath\7.png"
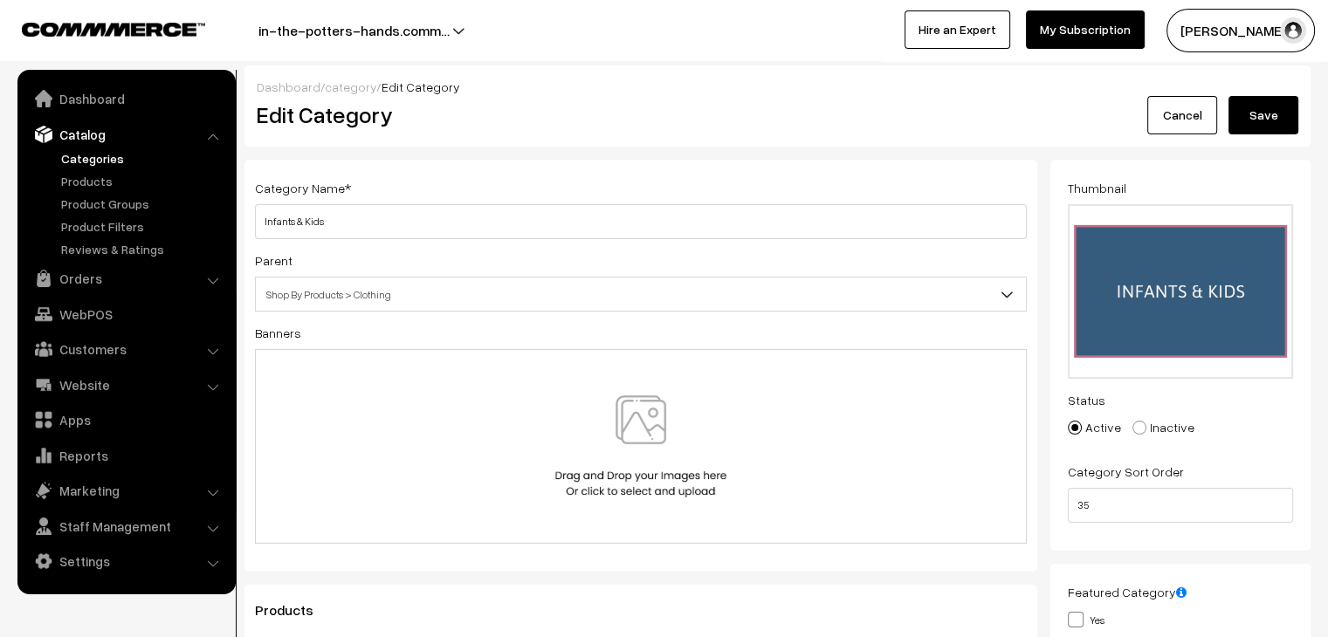
click at [1274, 106] on button "Save" at bounding box center [1264, 115] width 70 height 38
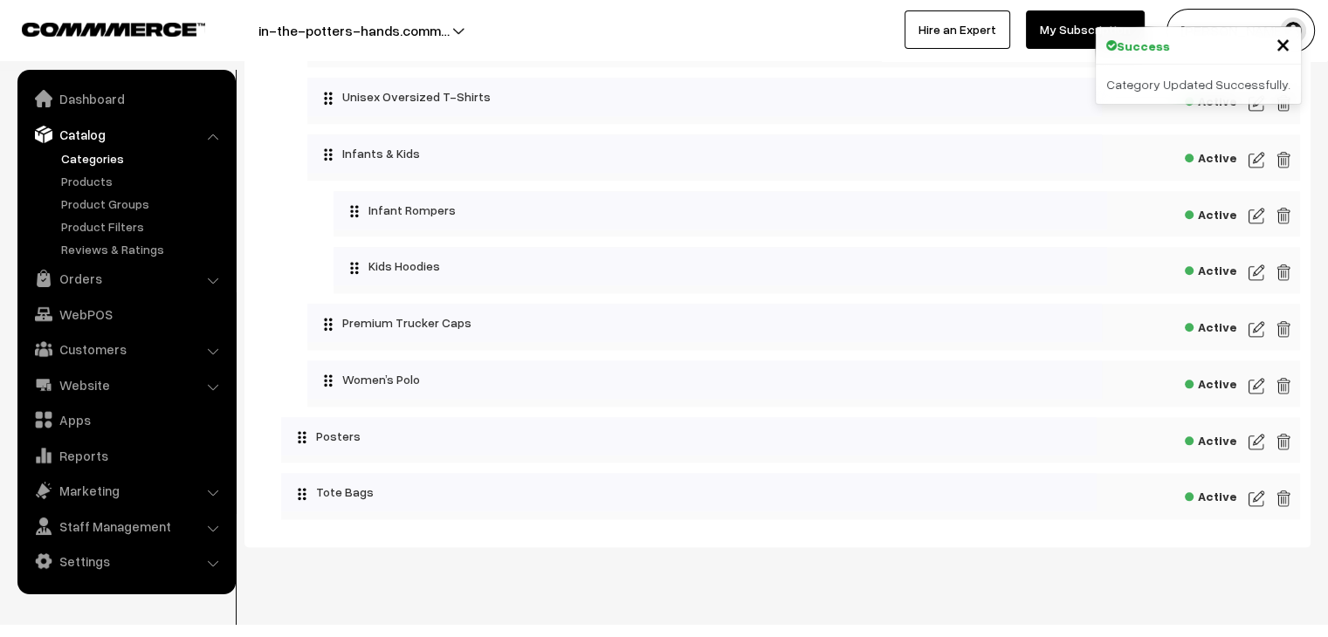
scroll to position [1939, 0]
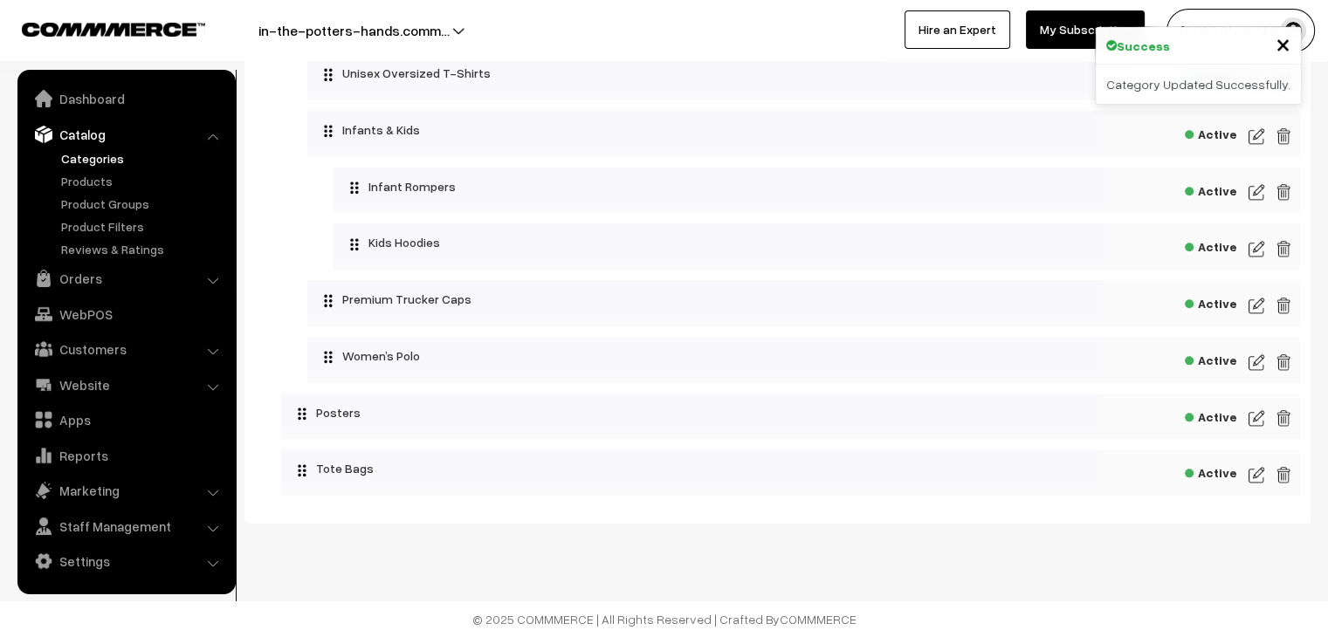
click at [1260, 189] on img at bounding box center [1257, 192] width 16 height 21
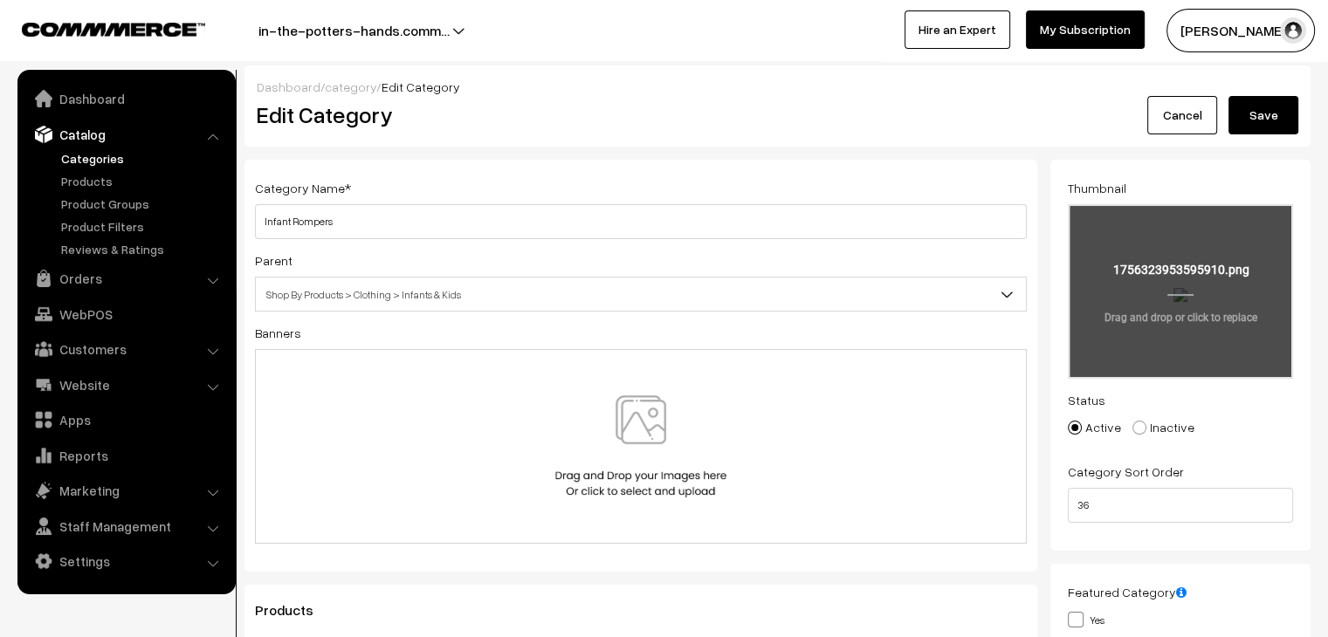
click at [1176, 320] on input "file" at bounding box center [1181, 291] width 222 height 171
type input "C:\fakepath\11.png"
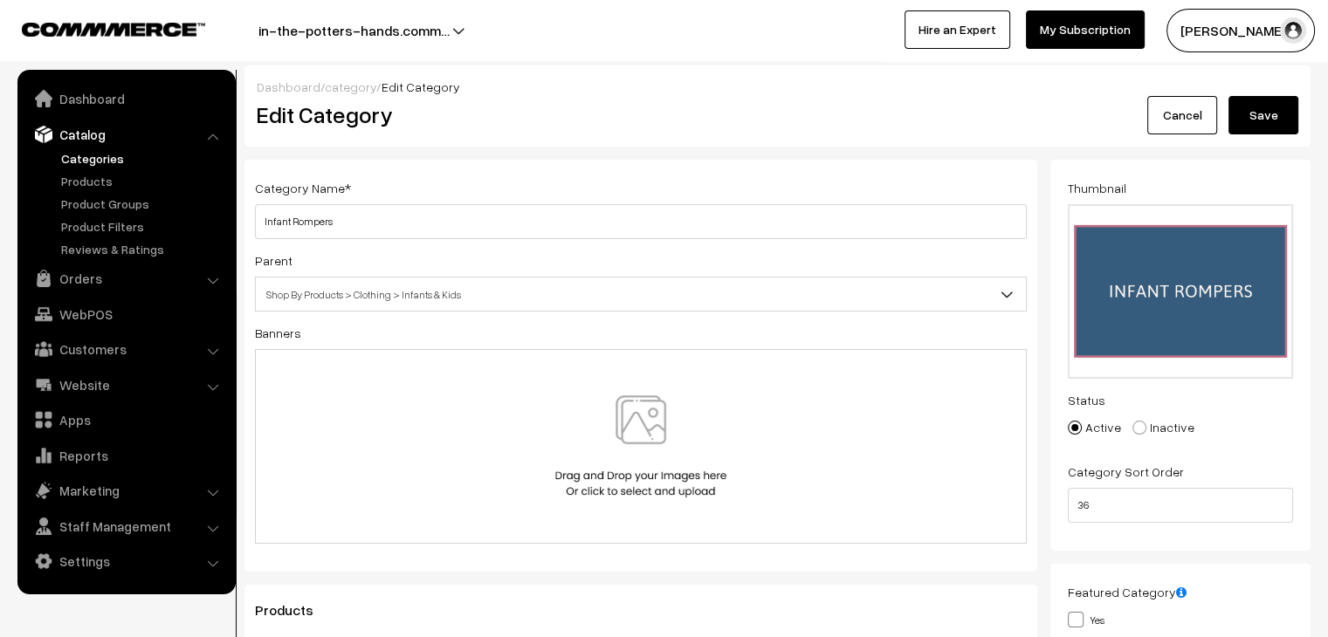
click at [1268, 120] on button "Save" at bounding box center [1264, 115] width 70 height 38
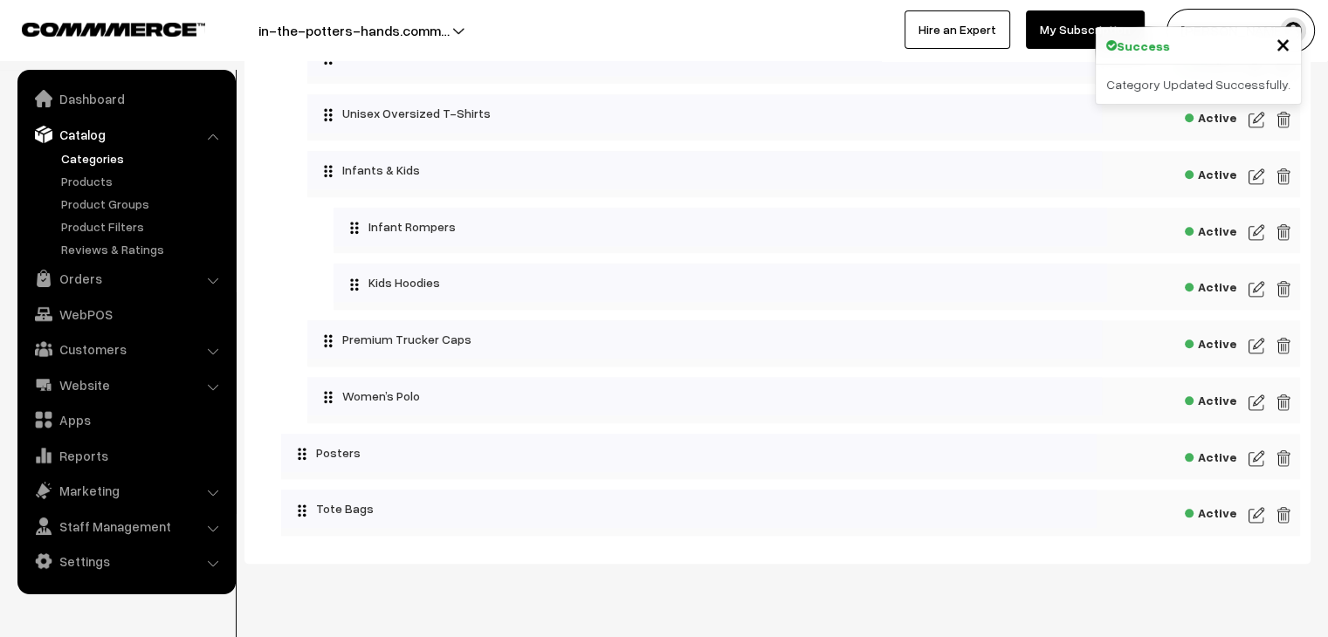
scroll to position [1900, 0]
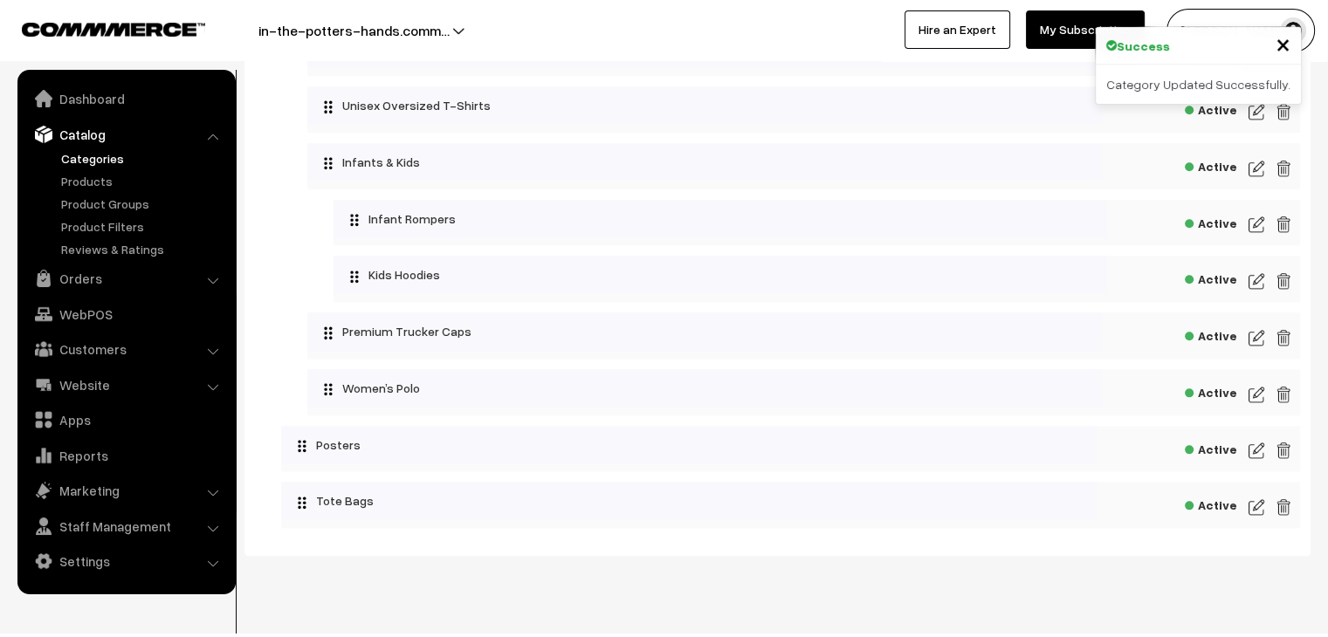
click at [1260, 287] on img at bounding box center [1257, 281] width 16 height 21
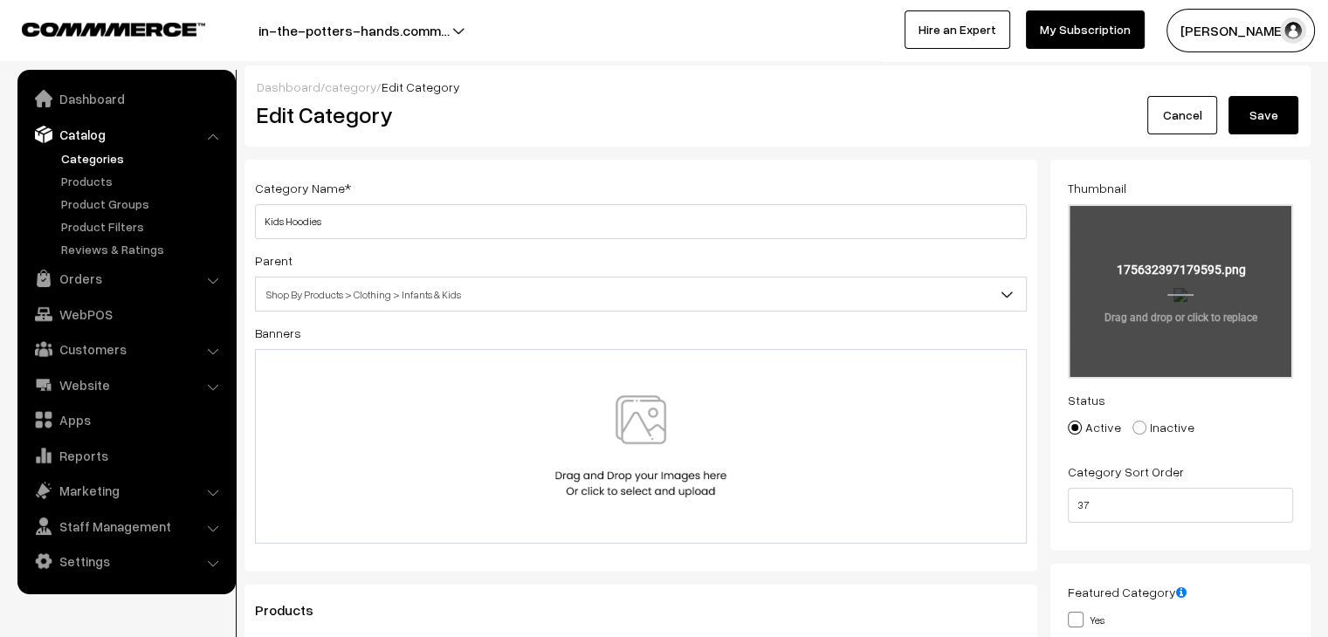
click at [1204, 293] on input "file" at bounding box center [1181, 291] width 222 height 171
type input "C:\fakepath\6.png"
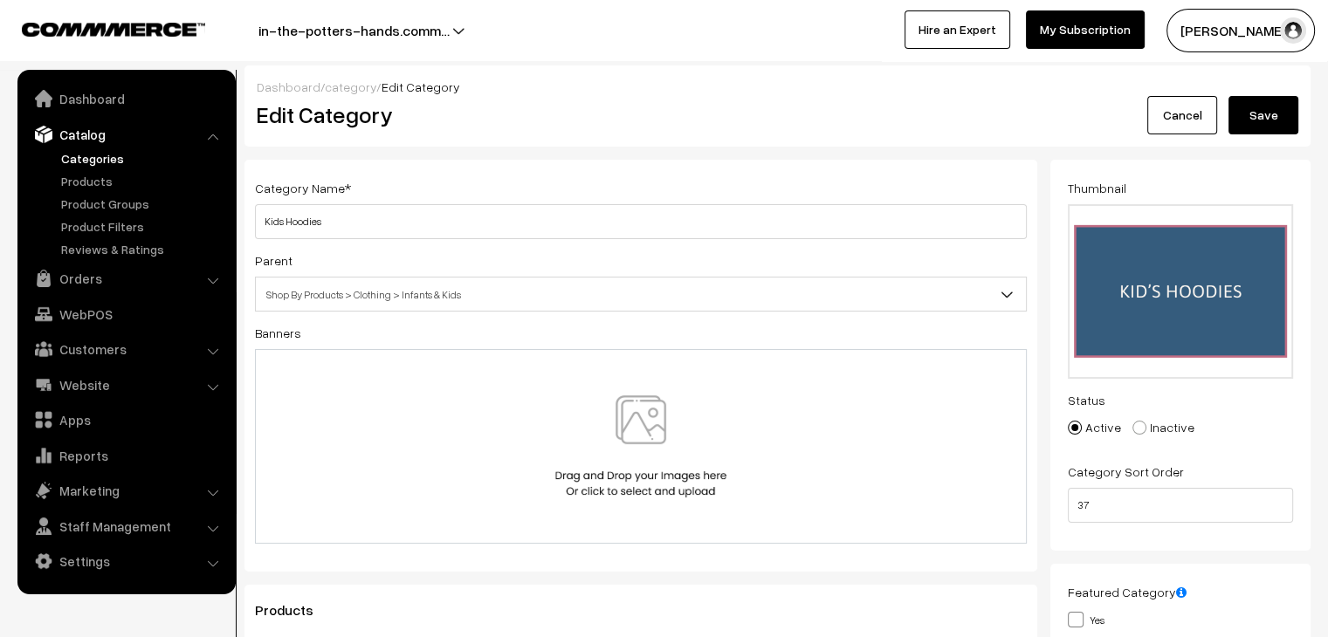
click at [1268, 127] on button "Save" at bounding box center [1264, 115] width 70 height 38
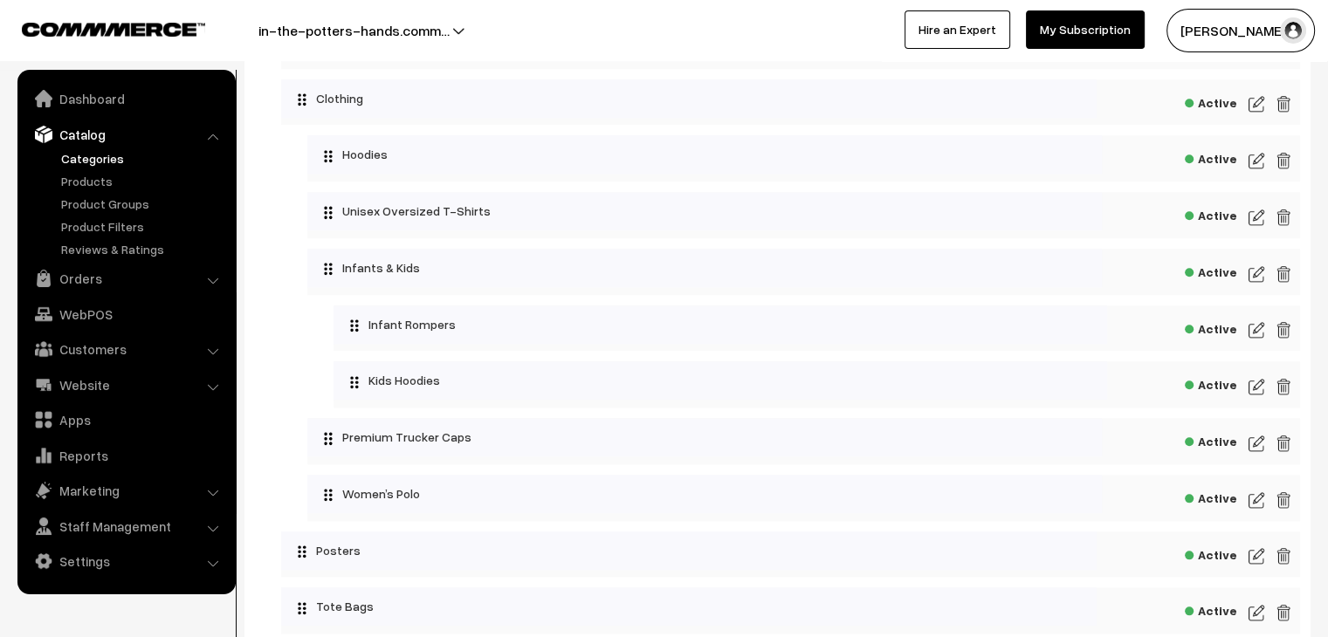
scroll to position [1939, 0]
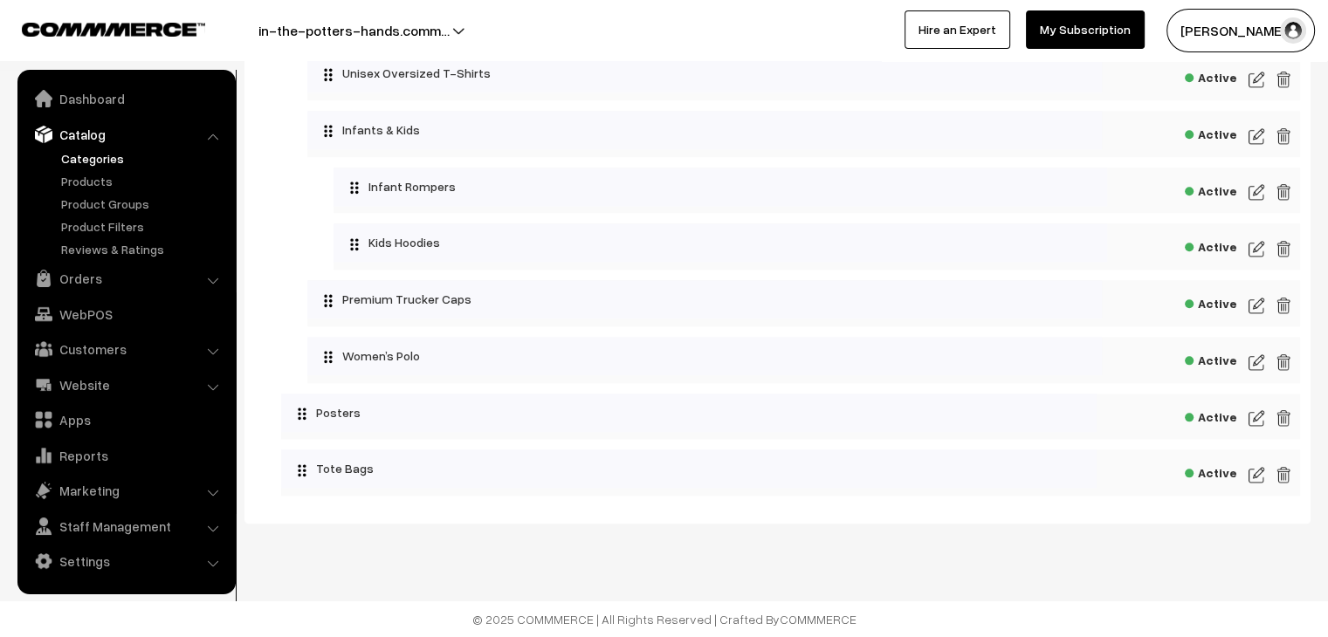
click at [1259, 306] on img at bounding box center [1257, 305] width 16 height 21
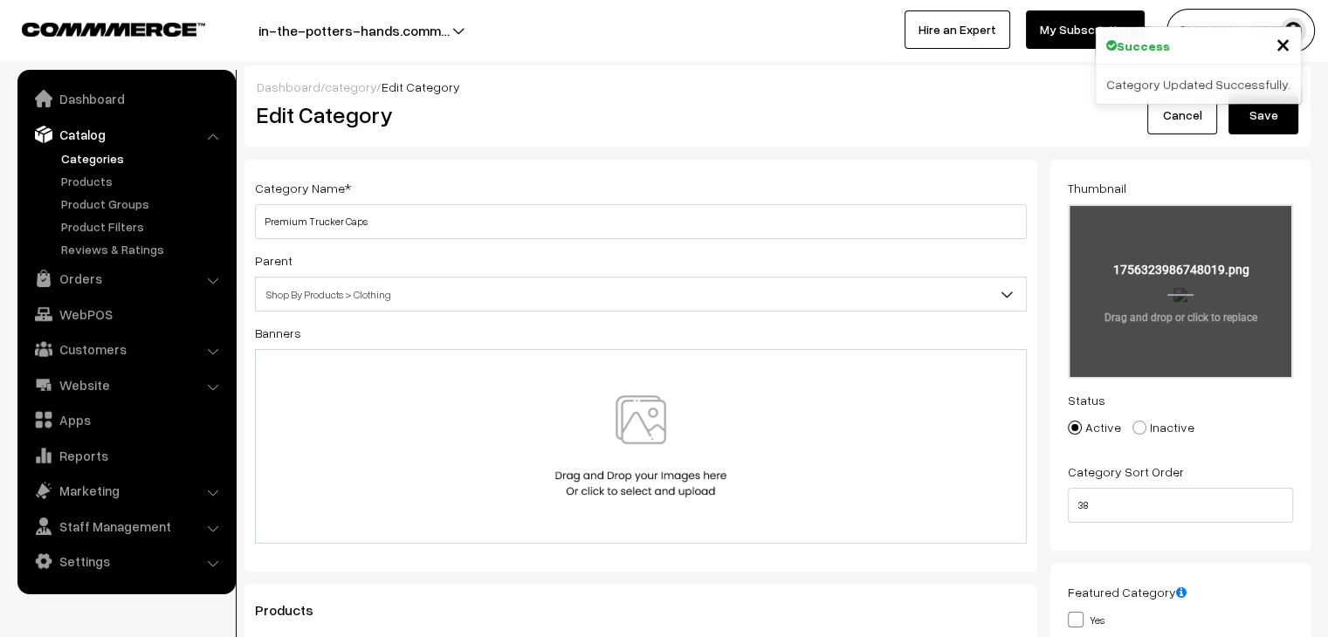
click at [1191, 266] on input "file" at bounding box center [1181, 291] width 222 height 171
type input "C:\fakepath\20.png"
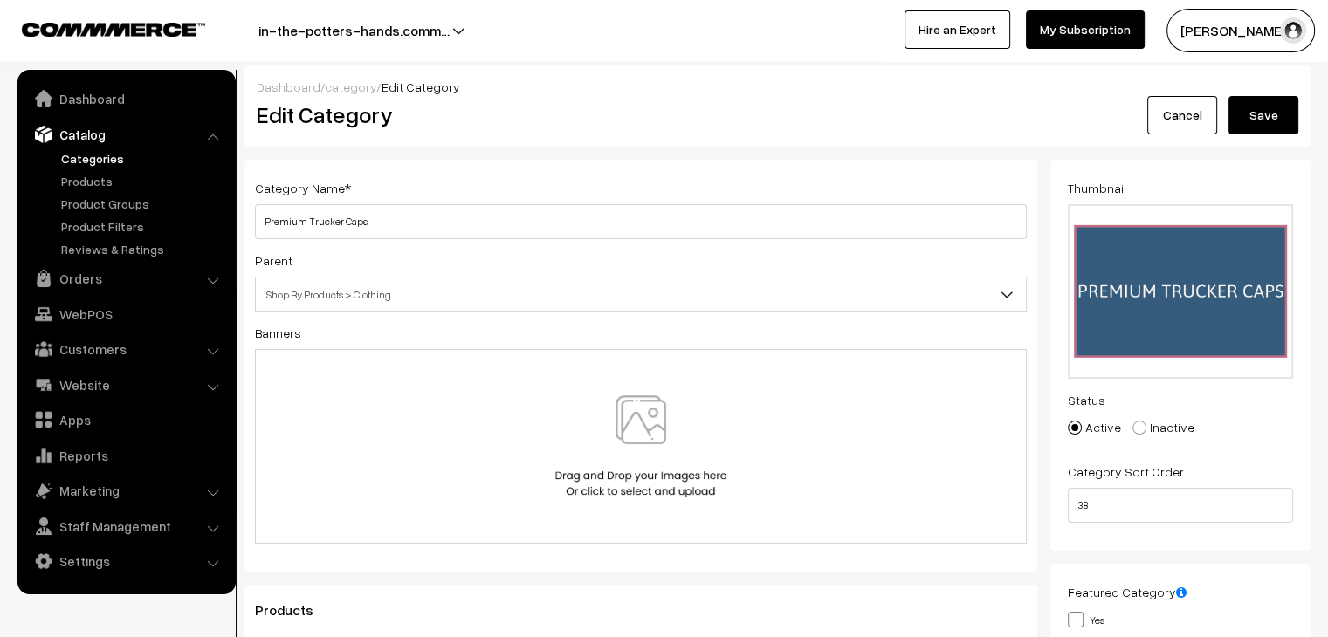
click at [1250, 122] on button "Save" at bounding box center [1264, 115] width 70 height 38
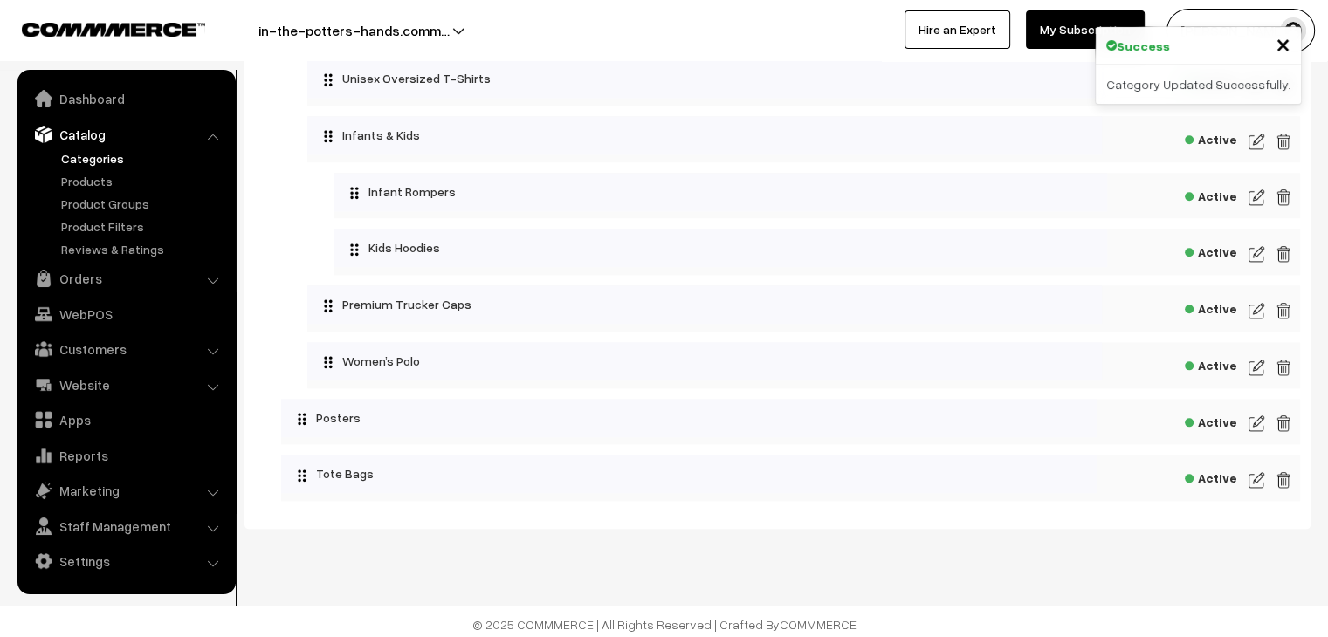
scroll to position [1939, 0]
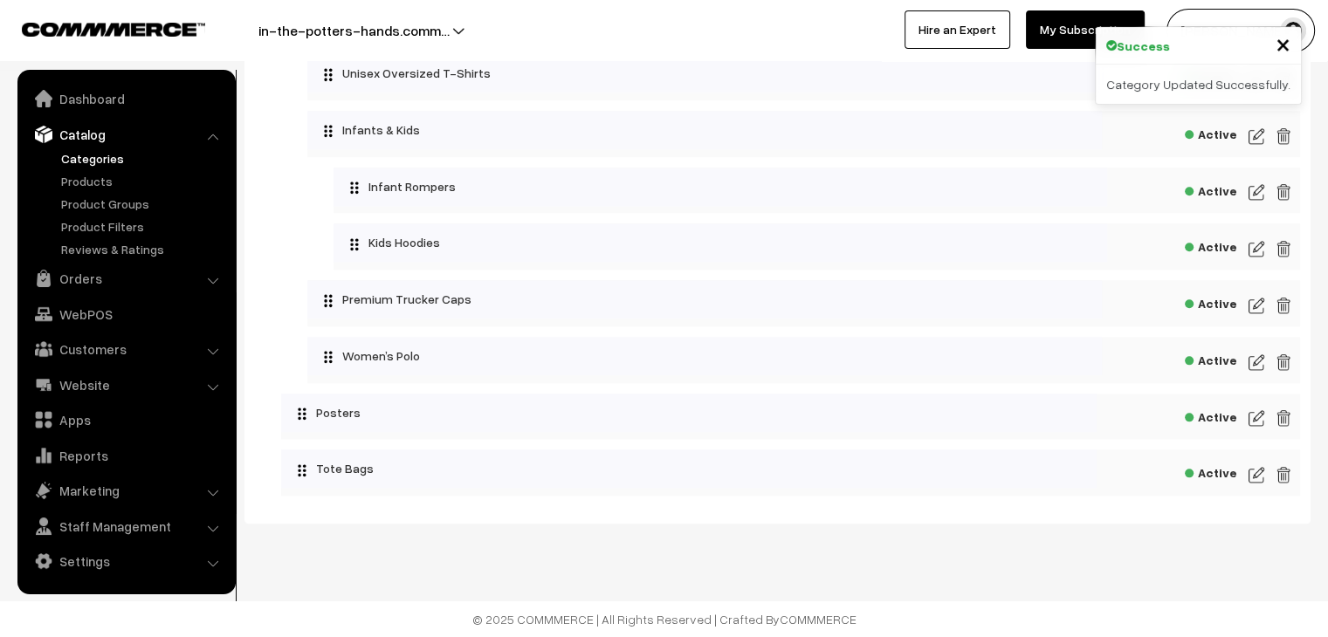
click at [1259, 361] on img at bounding box center [1257, 362] width 16 height 21
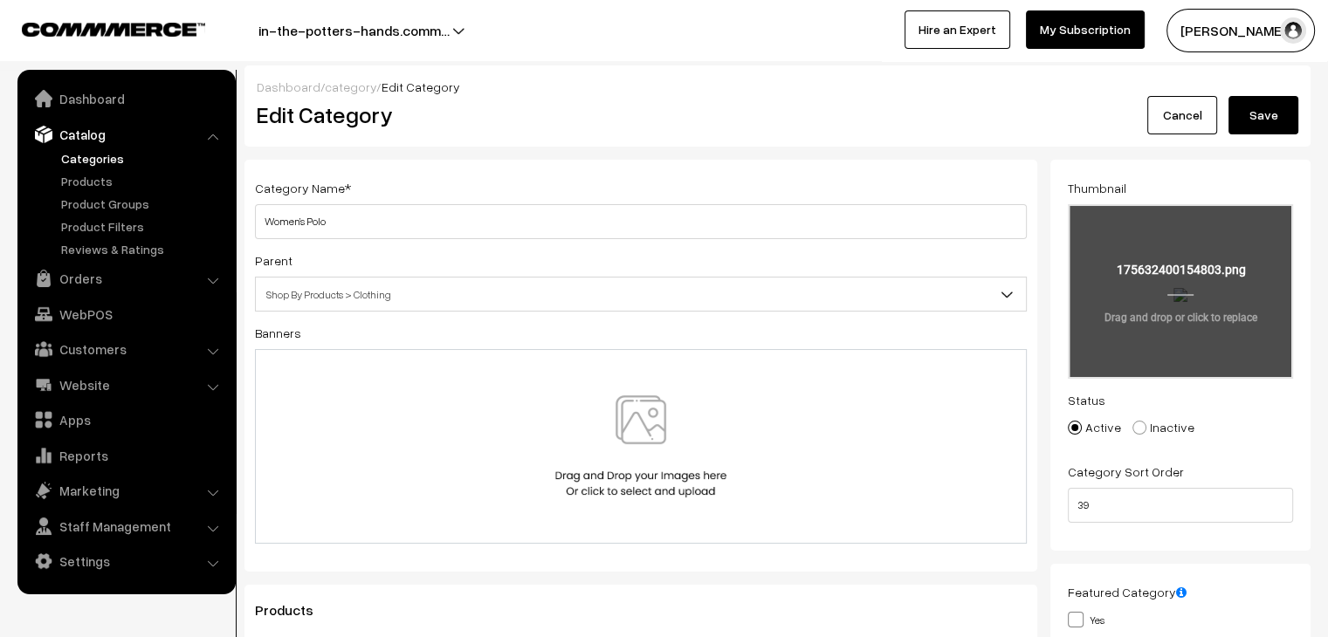
click at [1070, 340] on input "file" at bounding box center [1181, 291] width 222 height 171
type input "C:\fakepath\4.png"
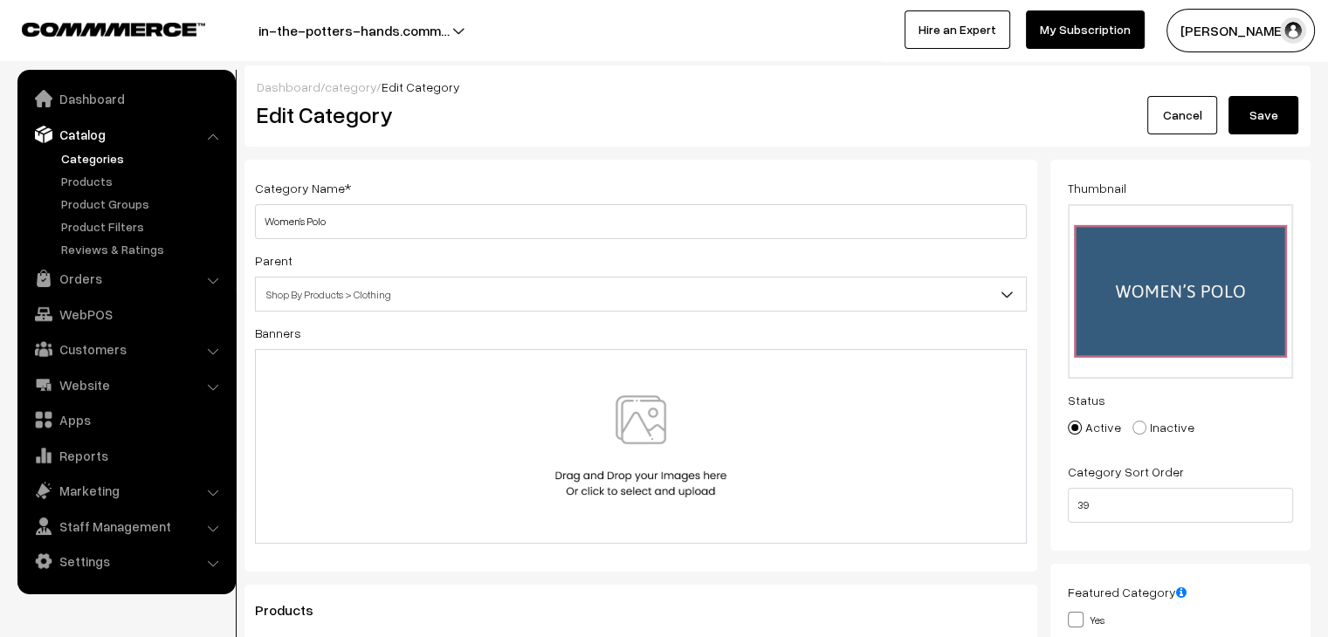
click at [1271, 113] on button "Save" at bounding box center [1264, 115] width 70 height 38
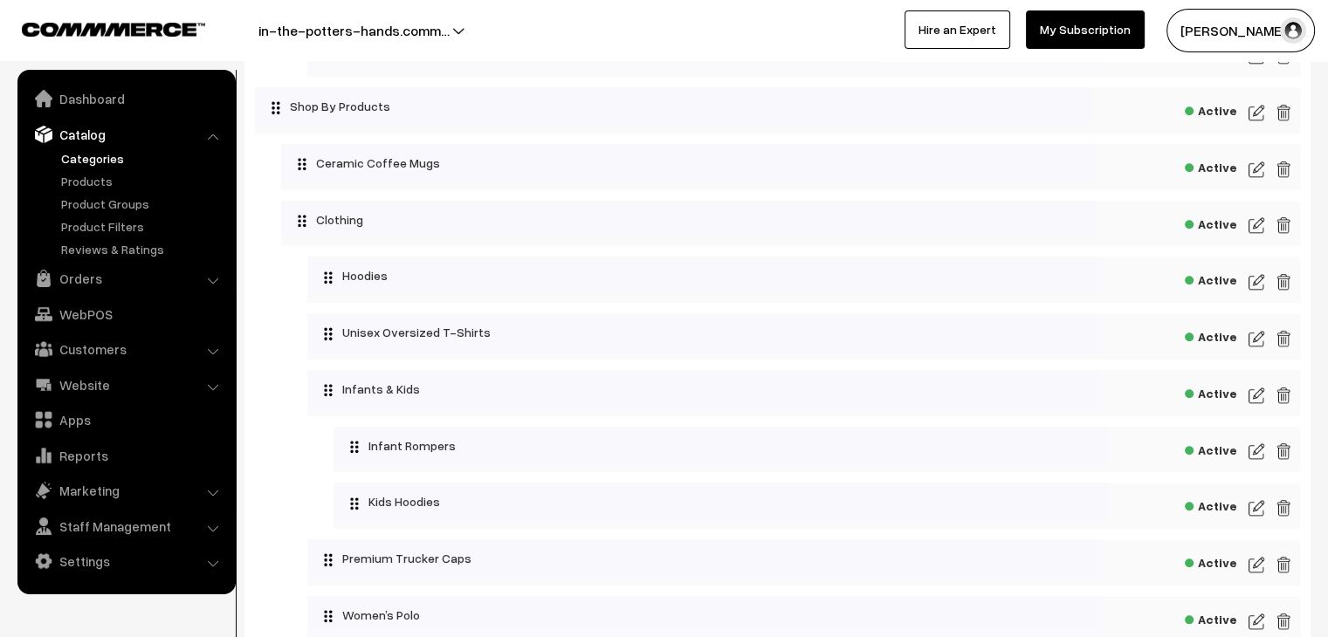
scroll to position [1939, 0]
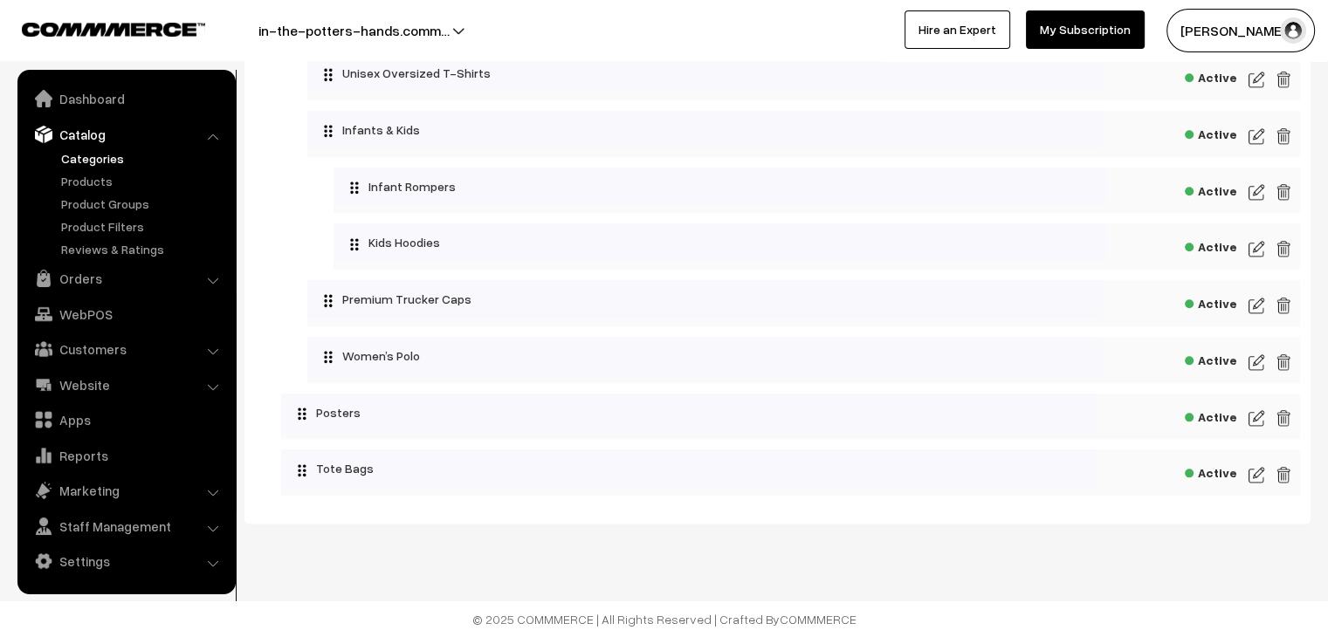
click at [1258, 424] on img at bounding box center [1257, 418] width 16 height 21
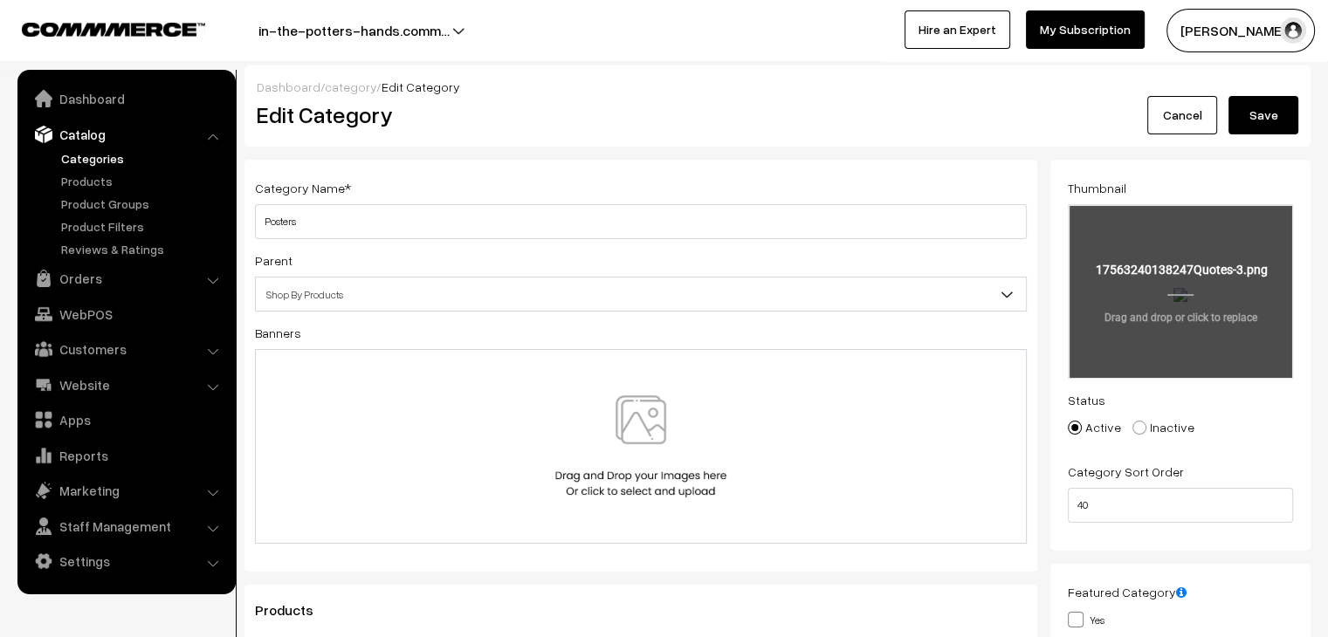
click at [1168, 305] on input "file" at bounding box center [1181, 291] width 222 height 171
type input "C:\fakepath\Quotes (3).png"
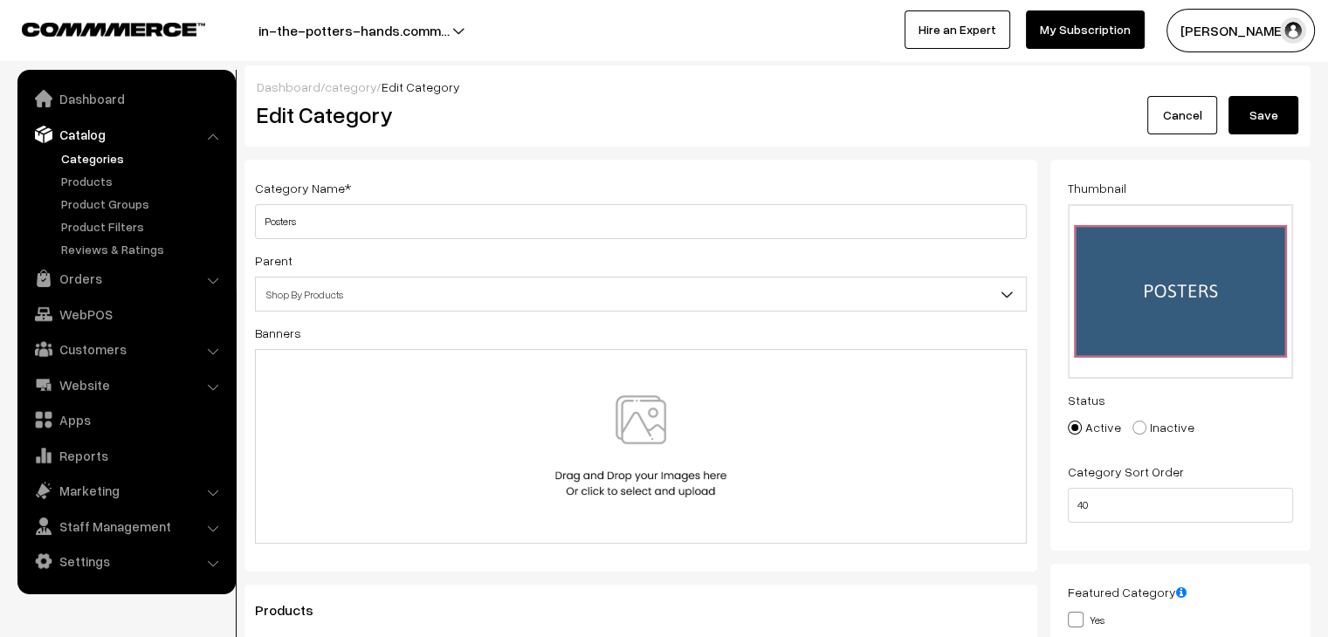
click at [1269, 125] on button "Save" at bounding box center [1264, 115] width 70 height 38
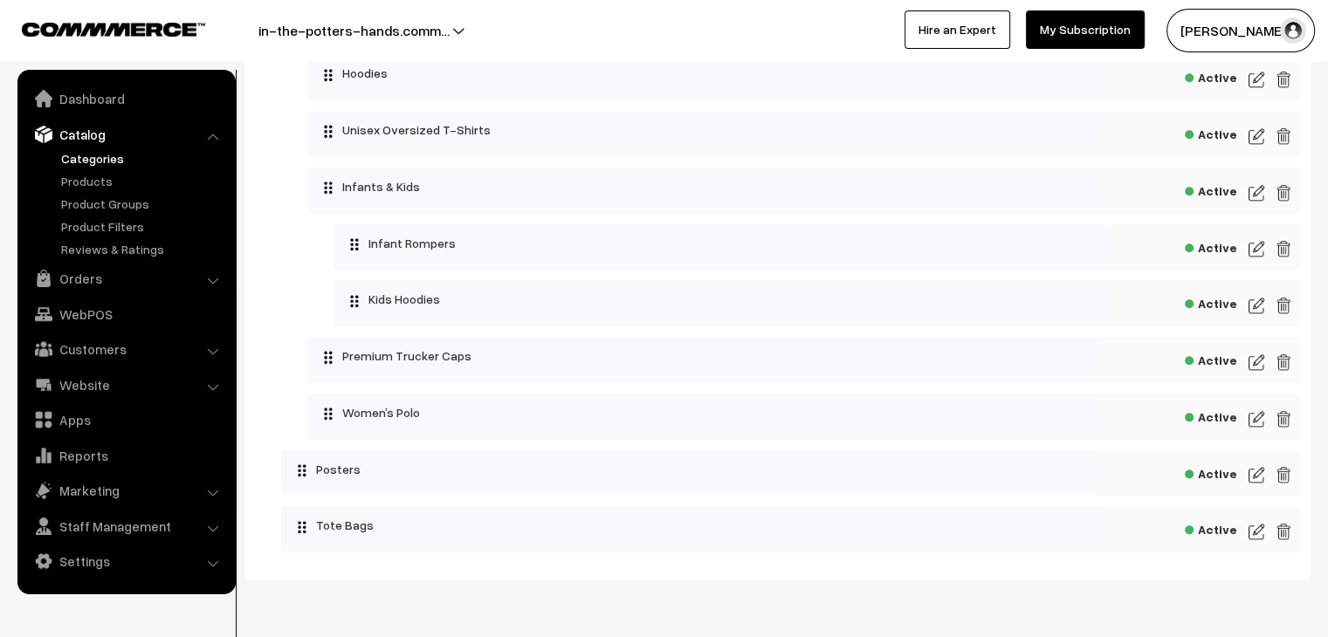
scroll to position [1939, 0]
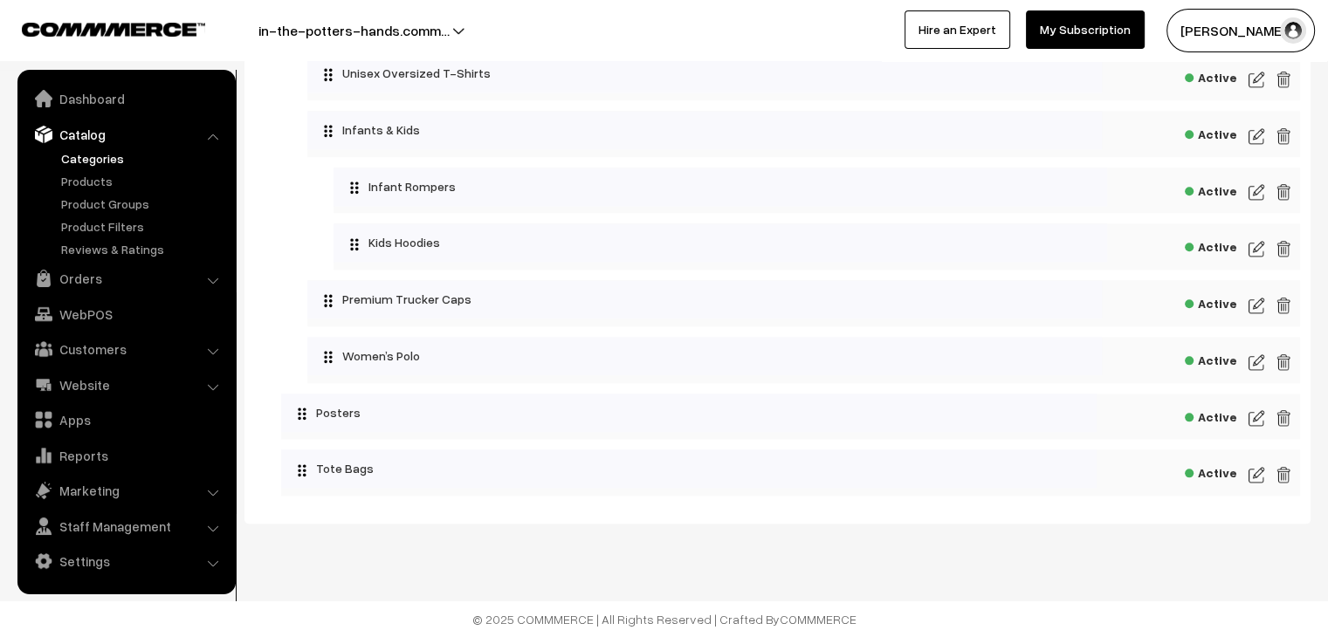
click at [1258, 474] on img at bounding box center [1257, 475] width 16 height 21
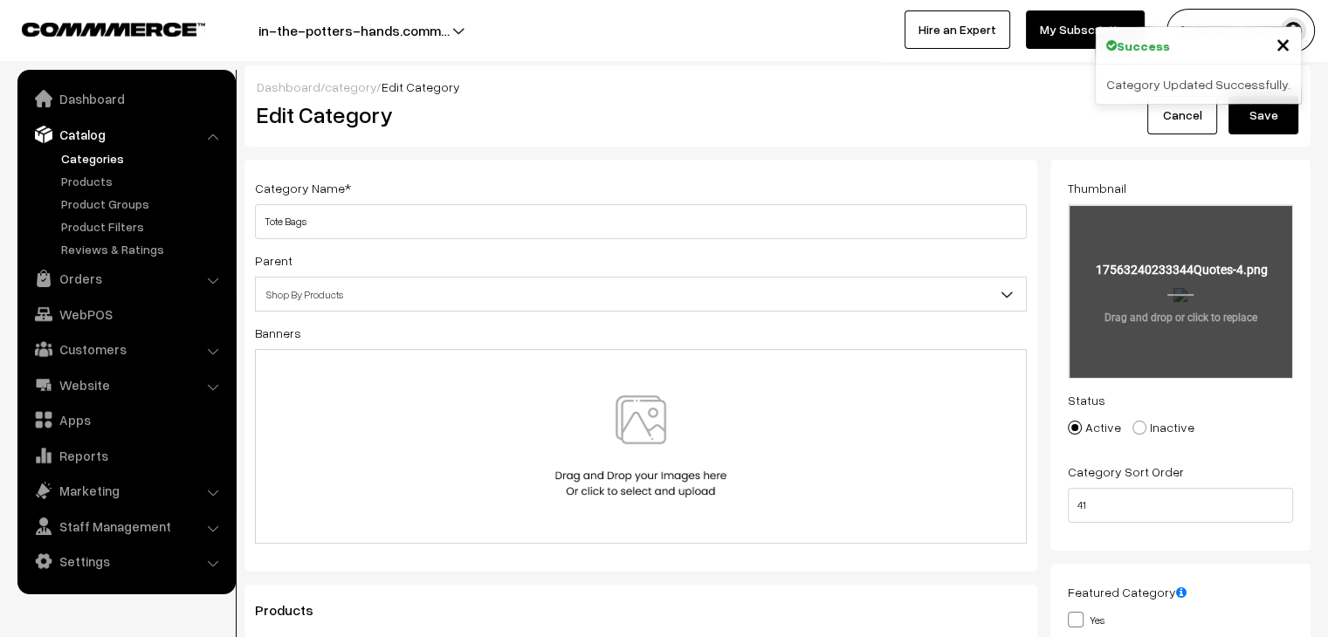
click at [1214, 308] on input "file" at bounding box center [1181, 291] width 222 height 171
type input "C:\fakepath\Quotes (4).png"
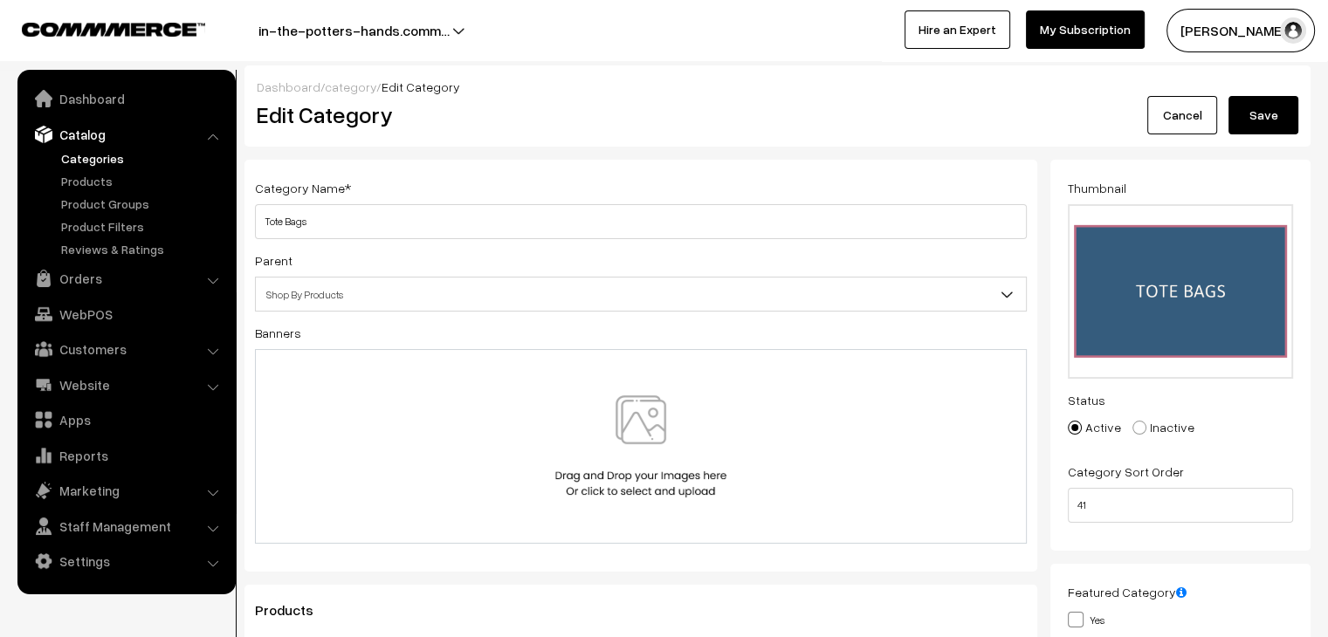
click at [1273, 107] on button "Save" at bounding box center [1264, 115] width 70 height 38
